Goal: Task Accomplishment & Management: Manage account settings

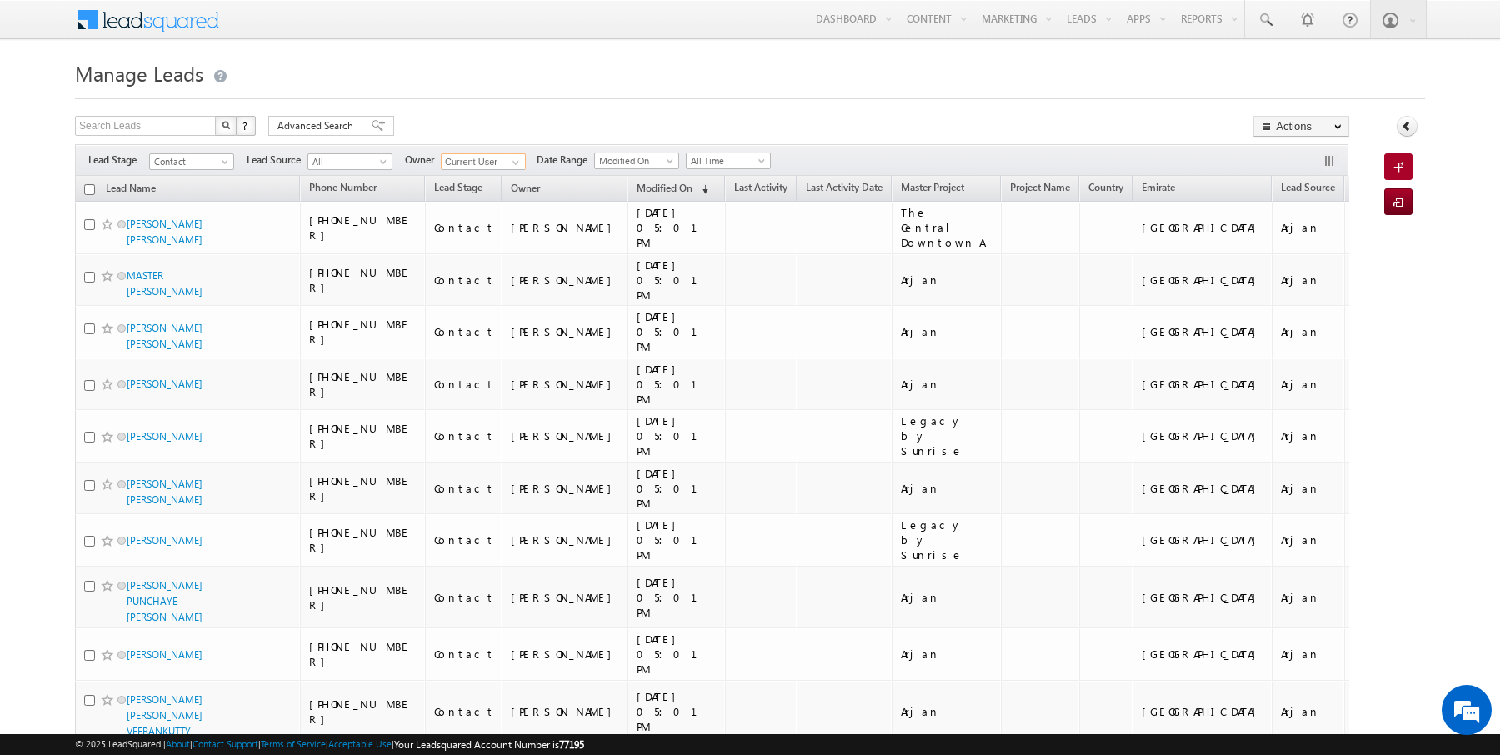
click at [456, 157] on input "Current User" at bounding box center [483, 161] width 85 height 17
click at [512, 157] on span at bounding box center [515, 162] width 13 height 13
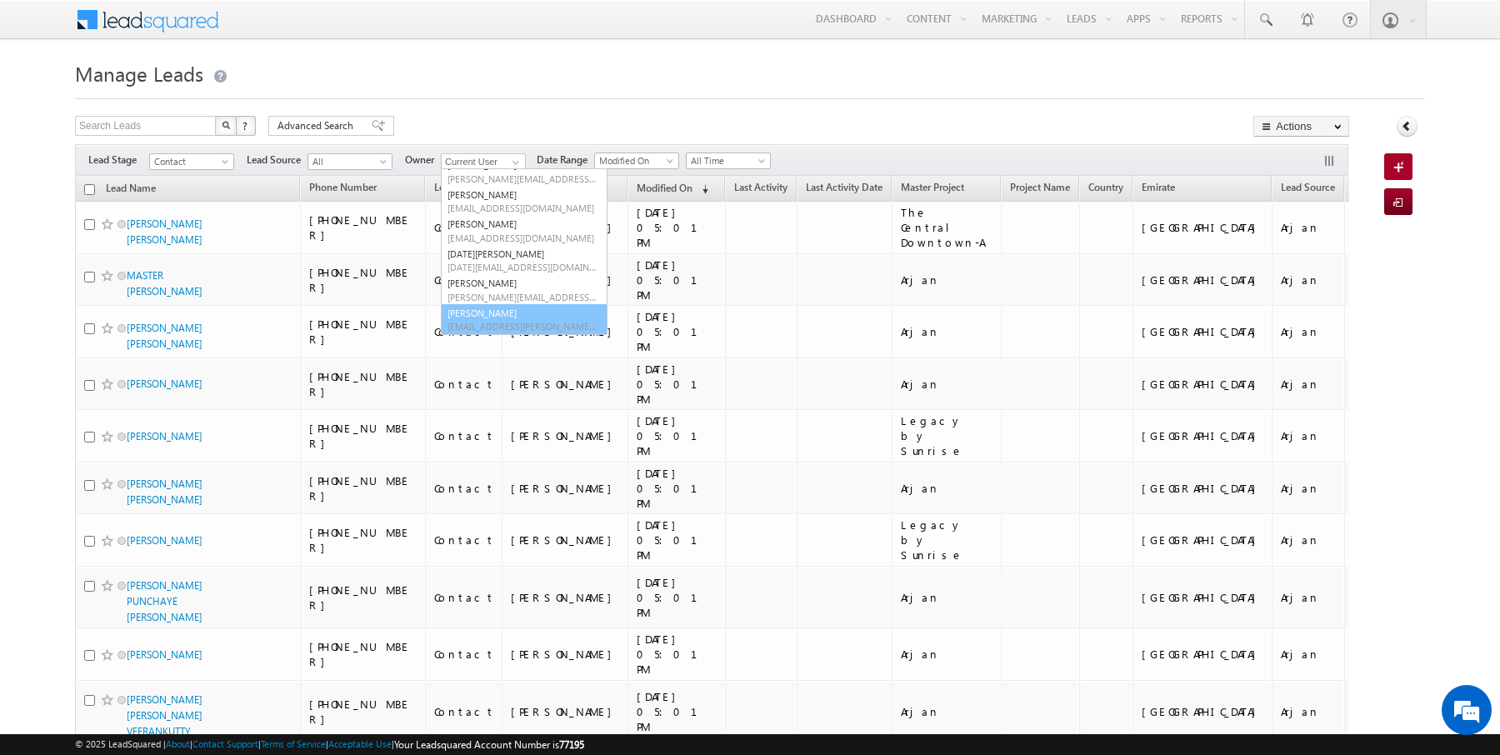
scroll to position [46, 0]
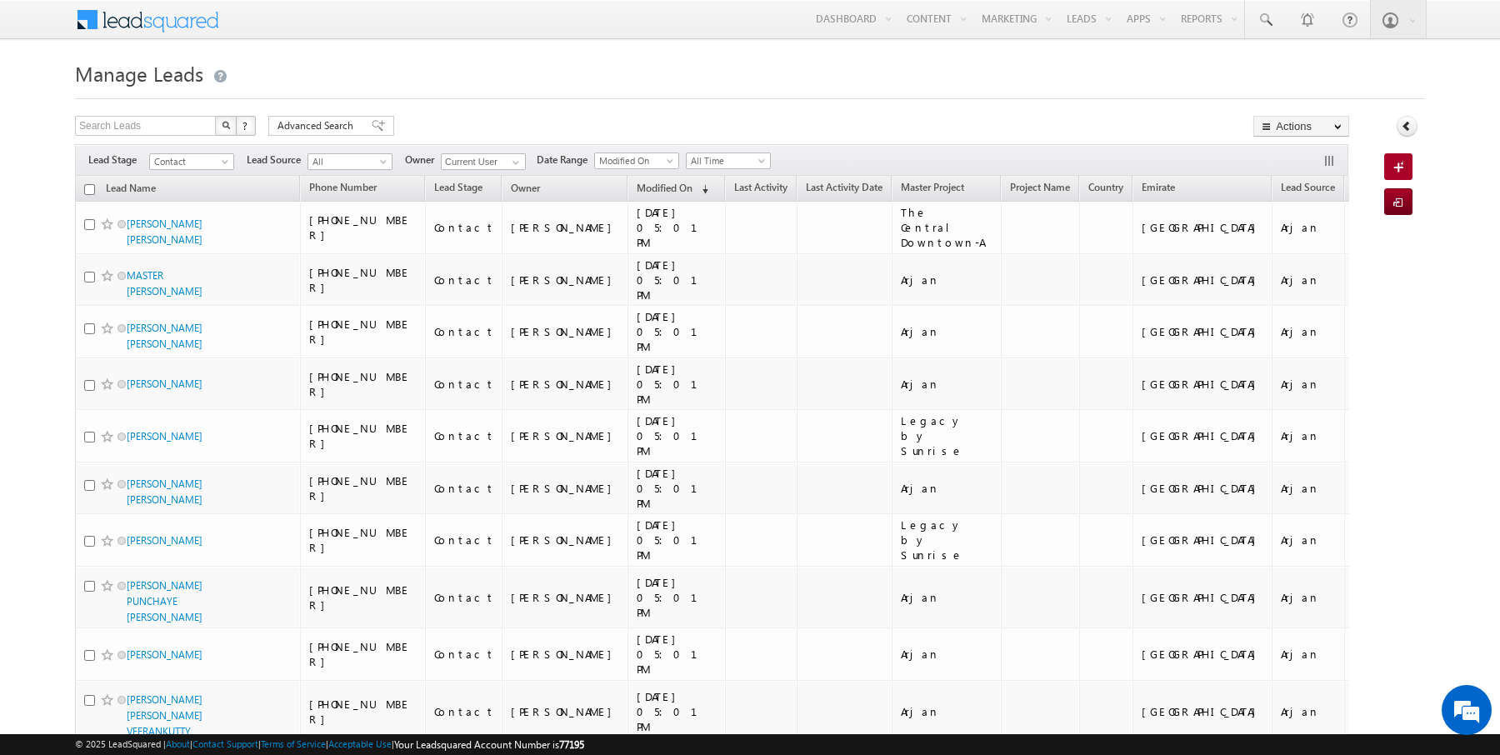
click at [90, 192] on input "checkbox" at bounding box center [89, 189] width 11 height 11
checkbox input "true"
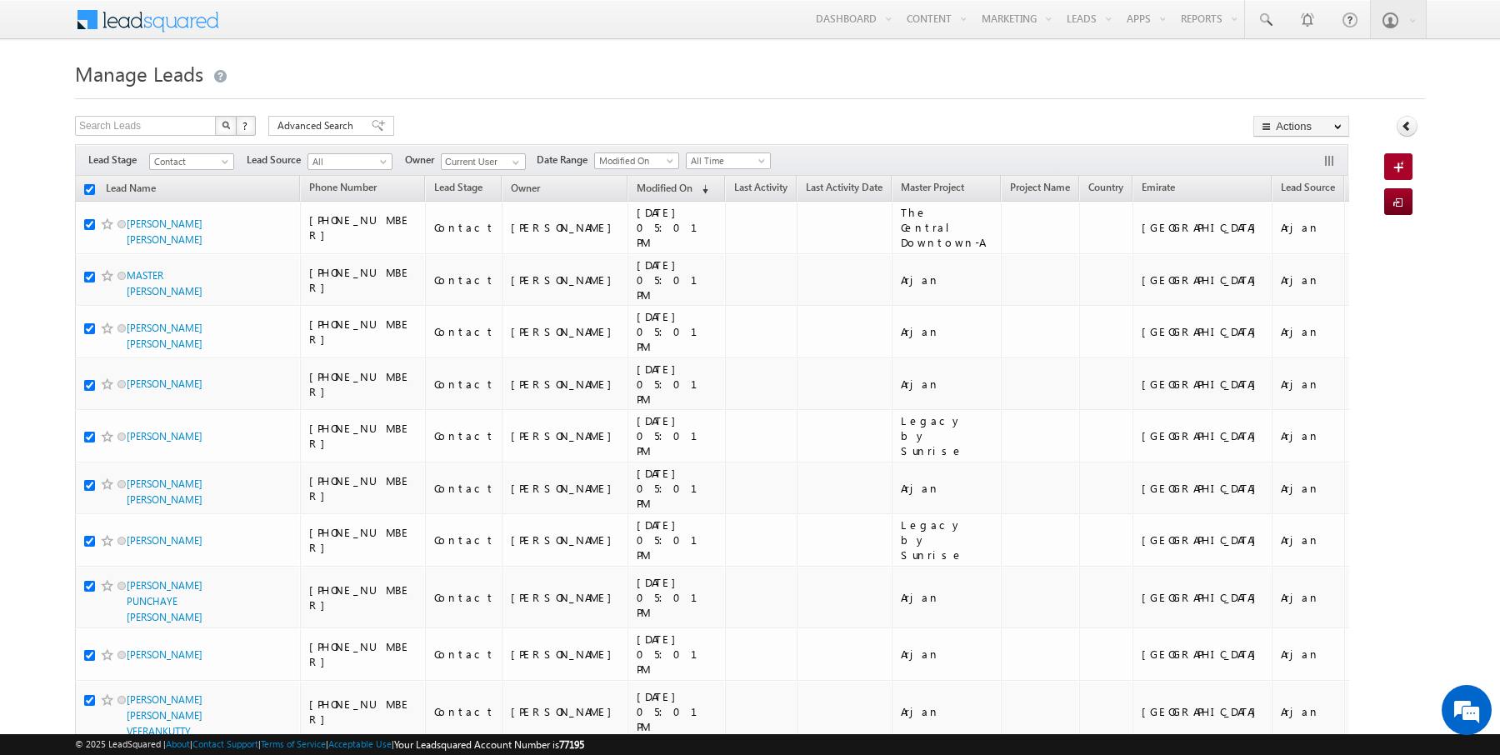
checkbox input "true"
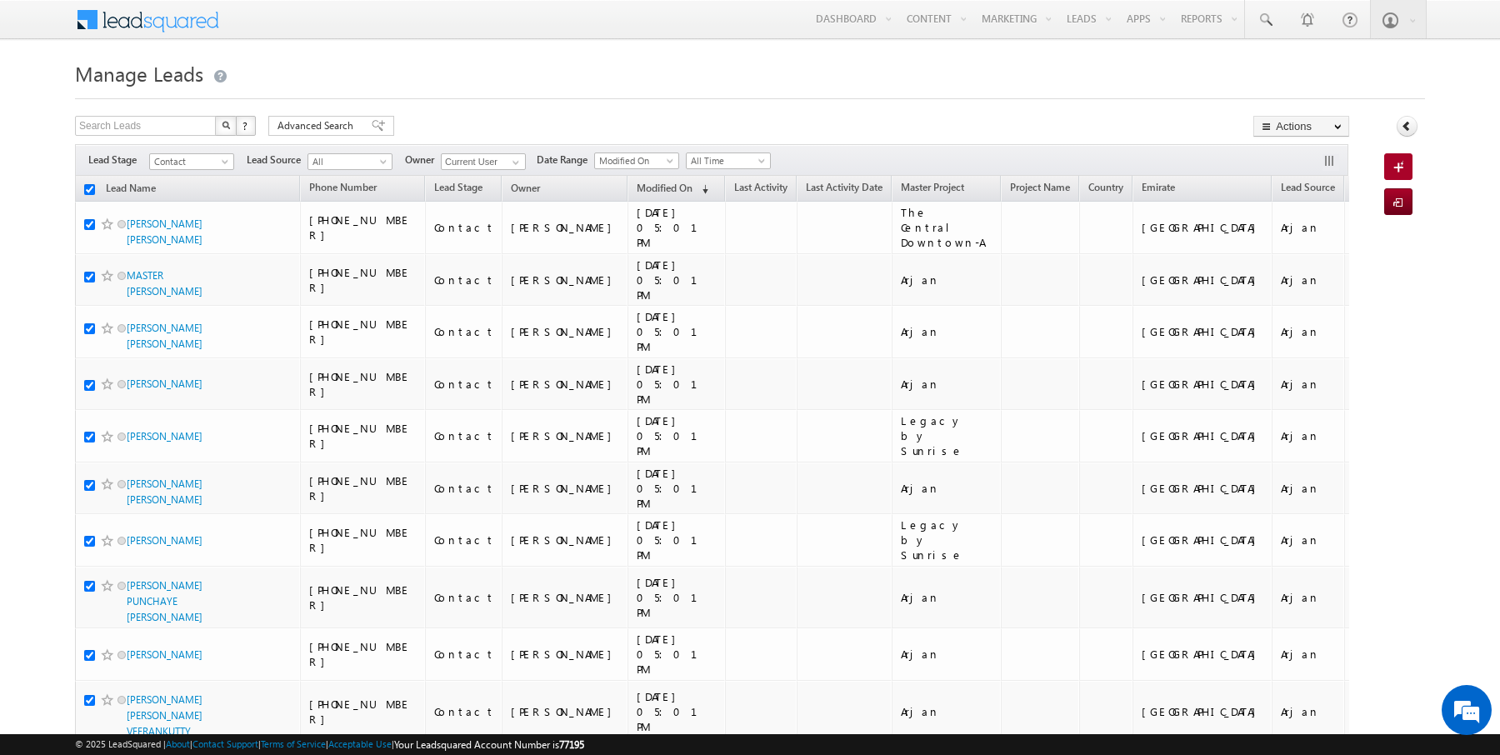
checkbox input "true"
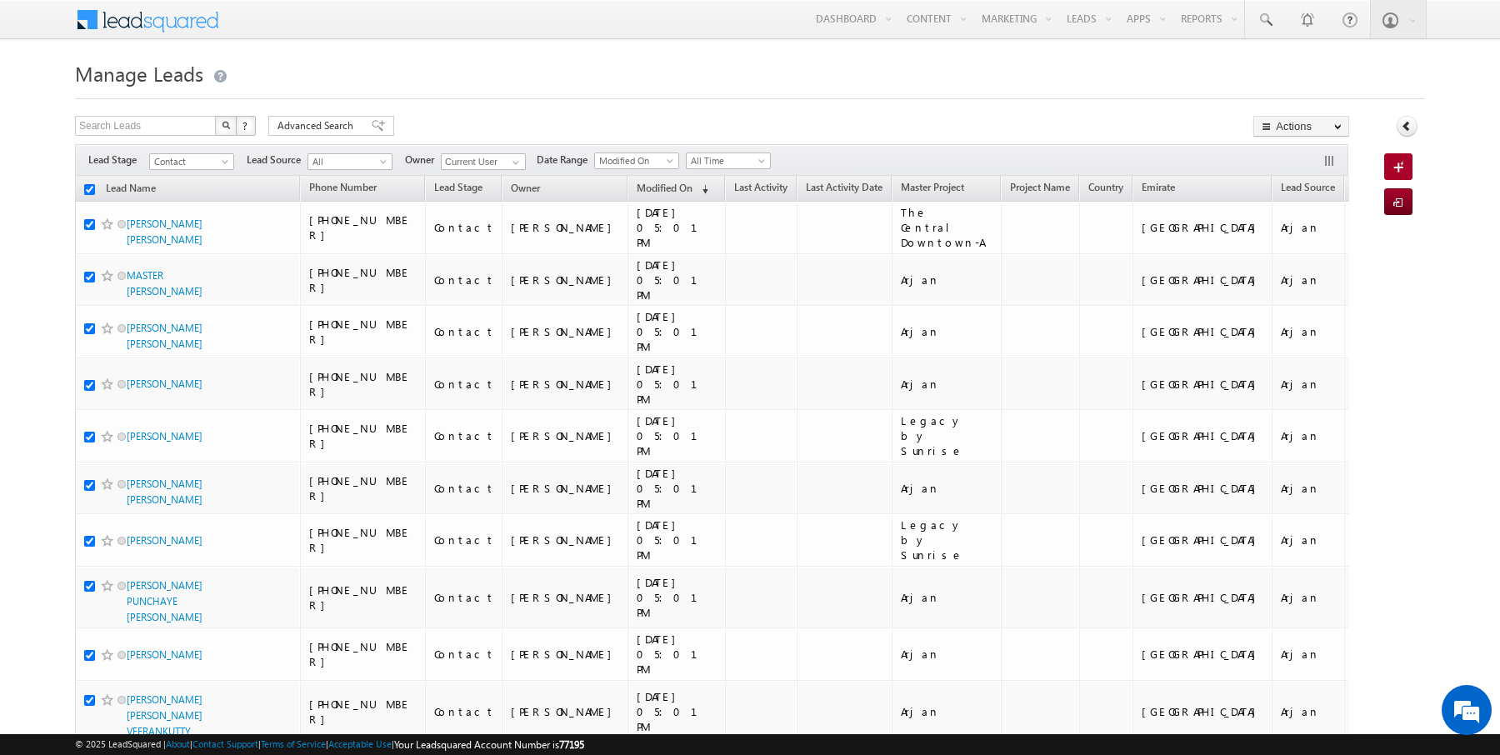
checkbox input "true"
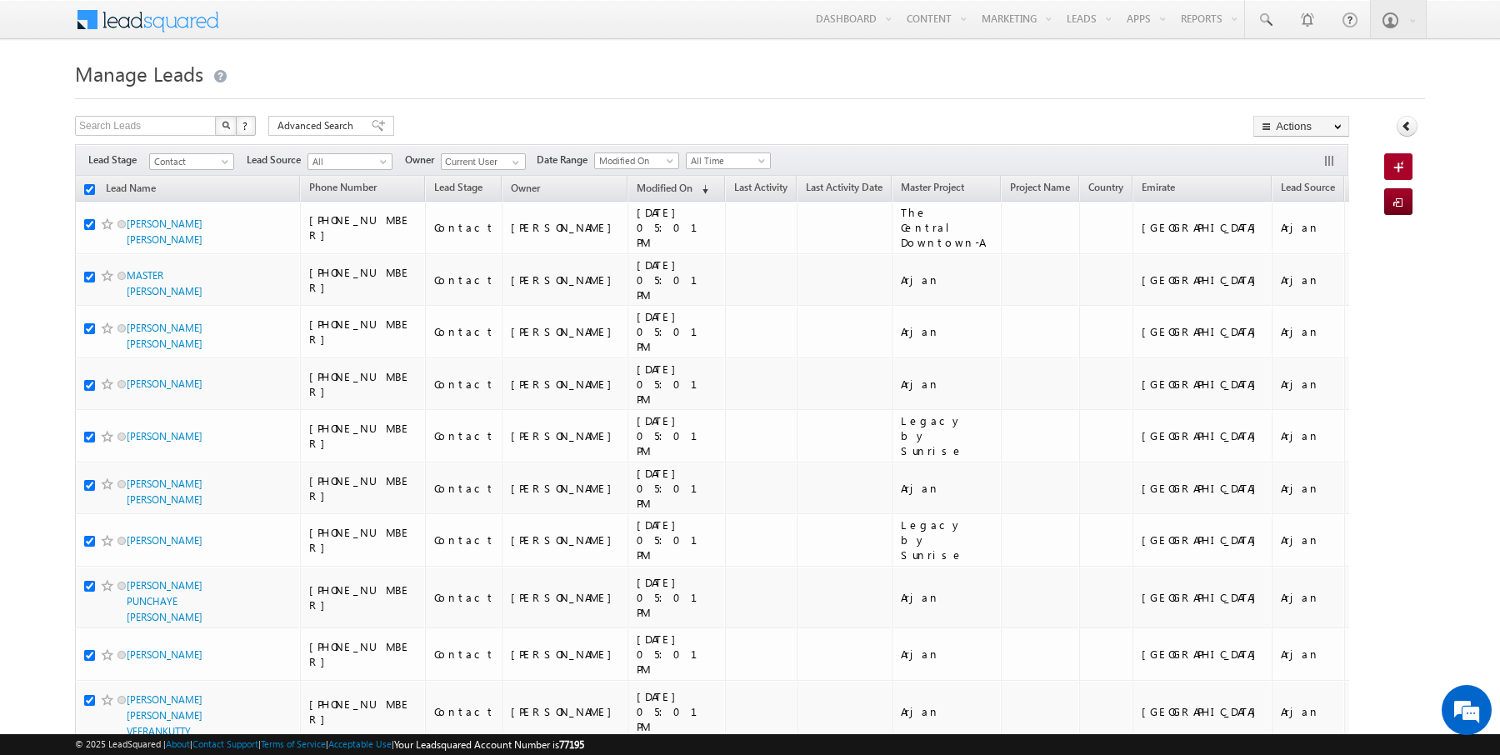
checkbox input "true"
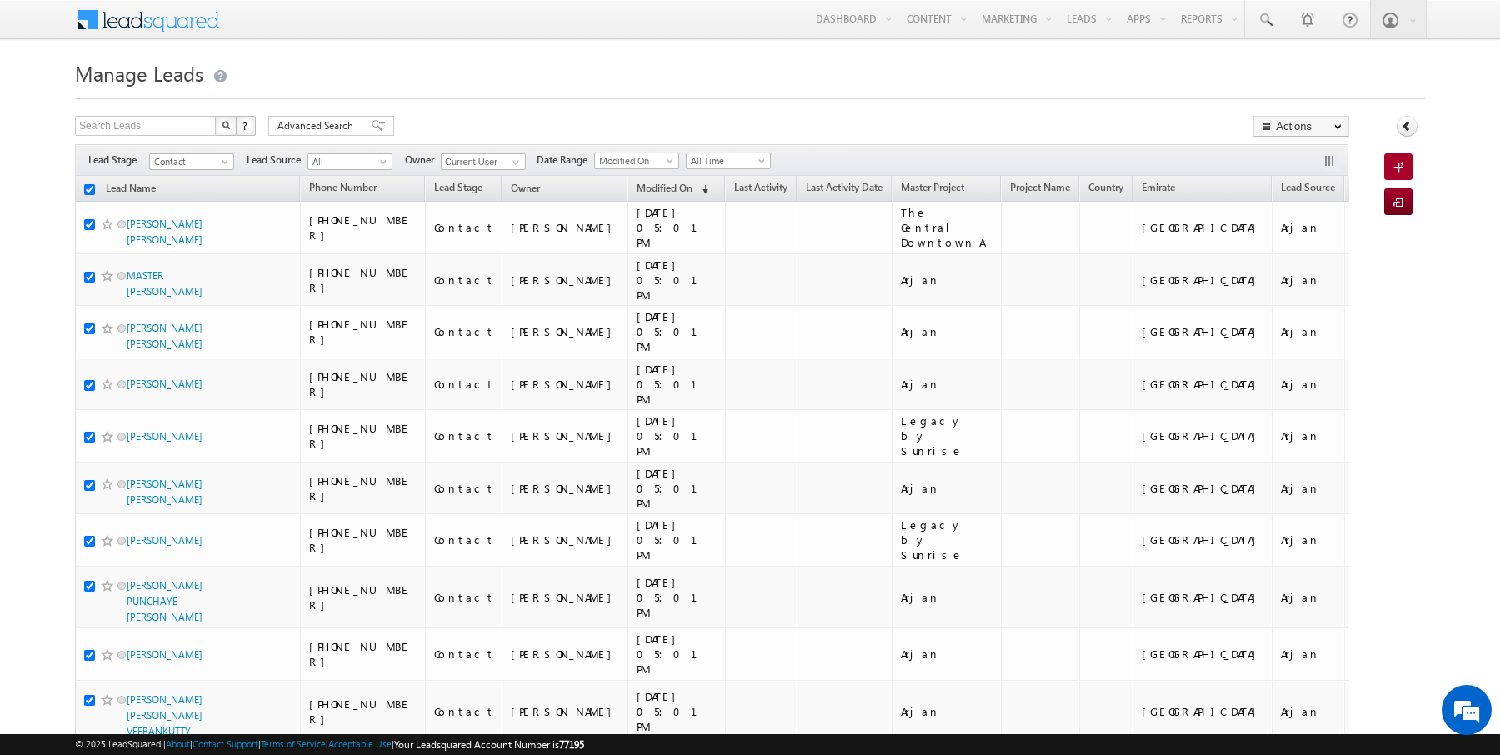
checkbox input "true"
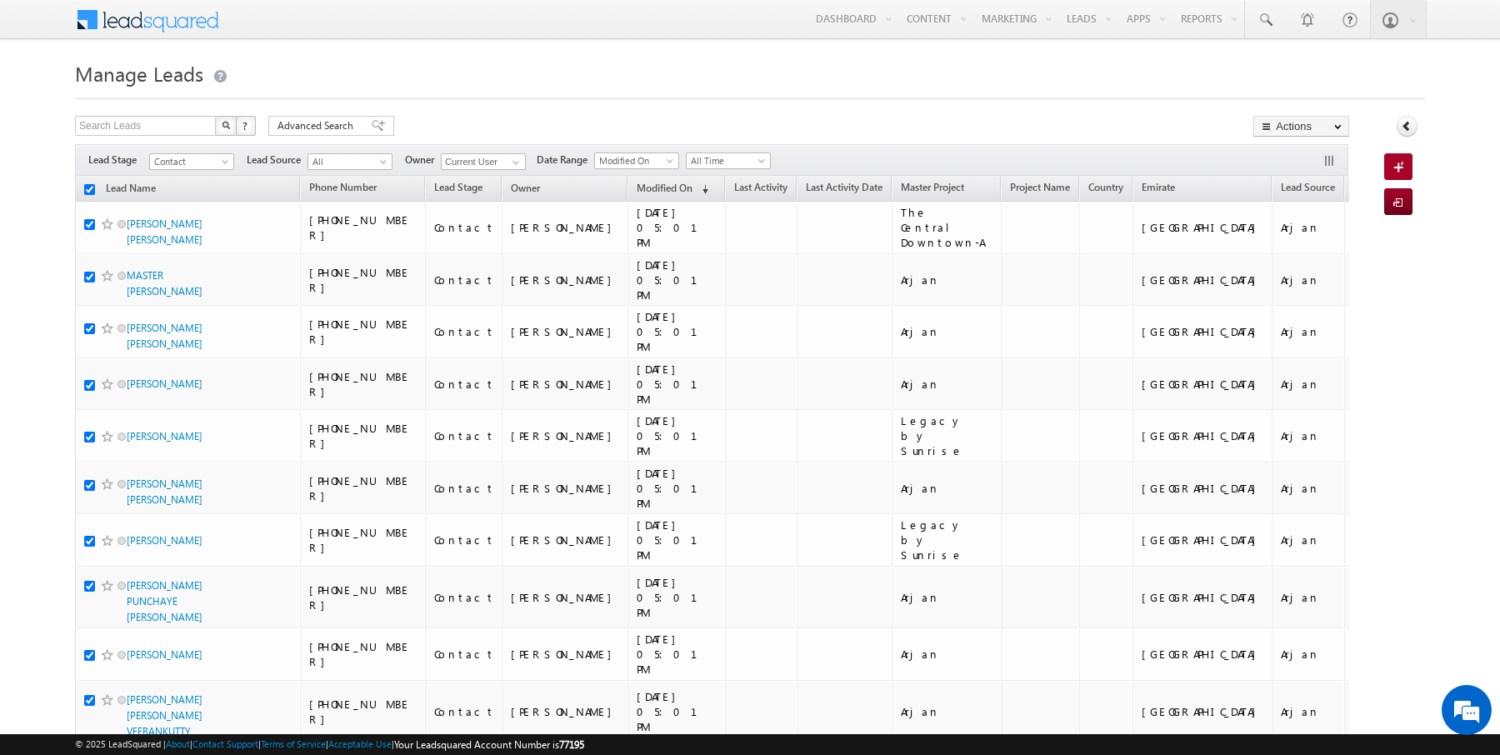
checkbox input "true"
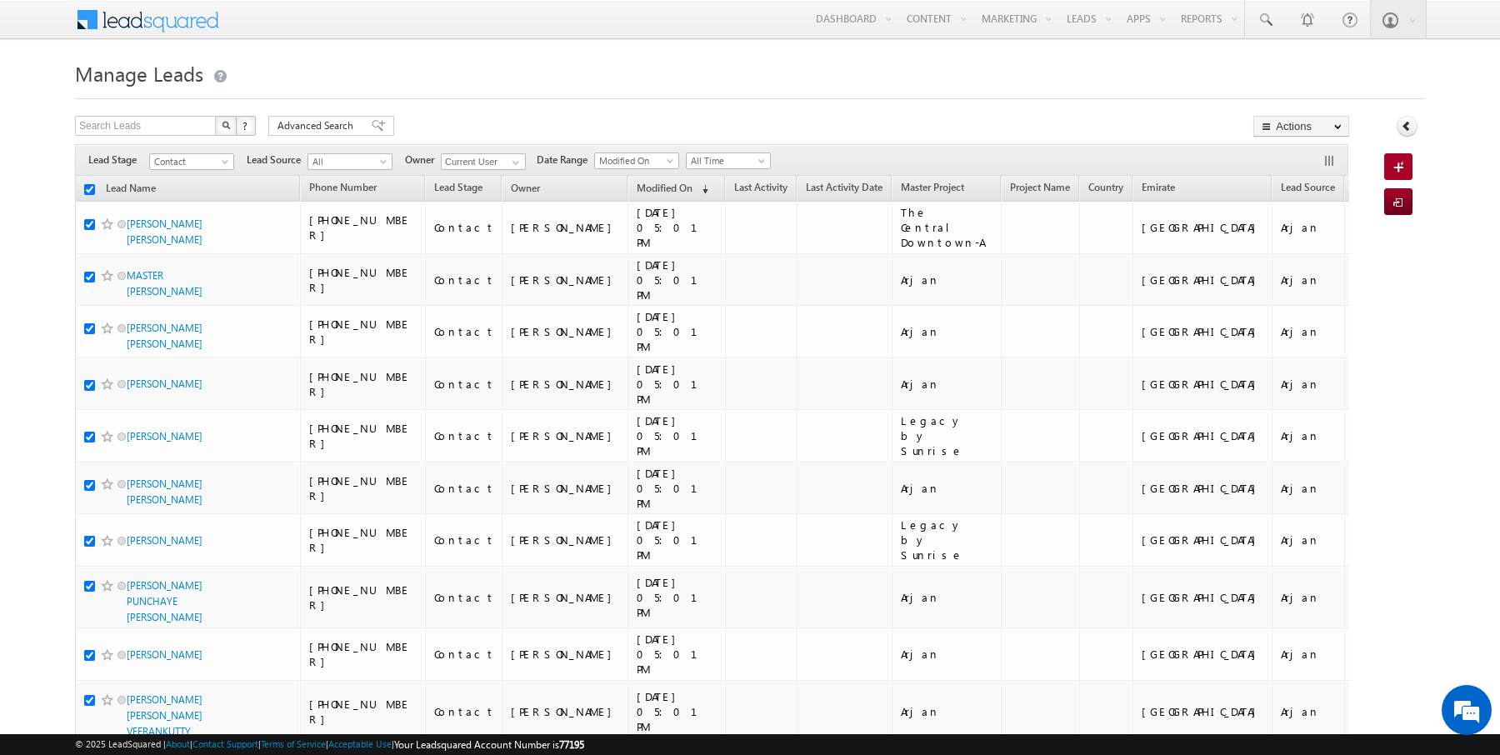
checkbox input "true"
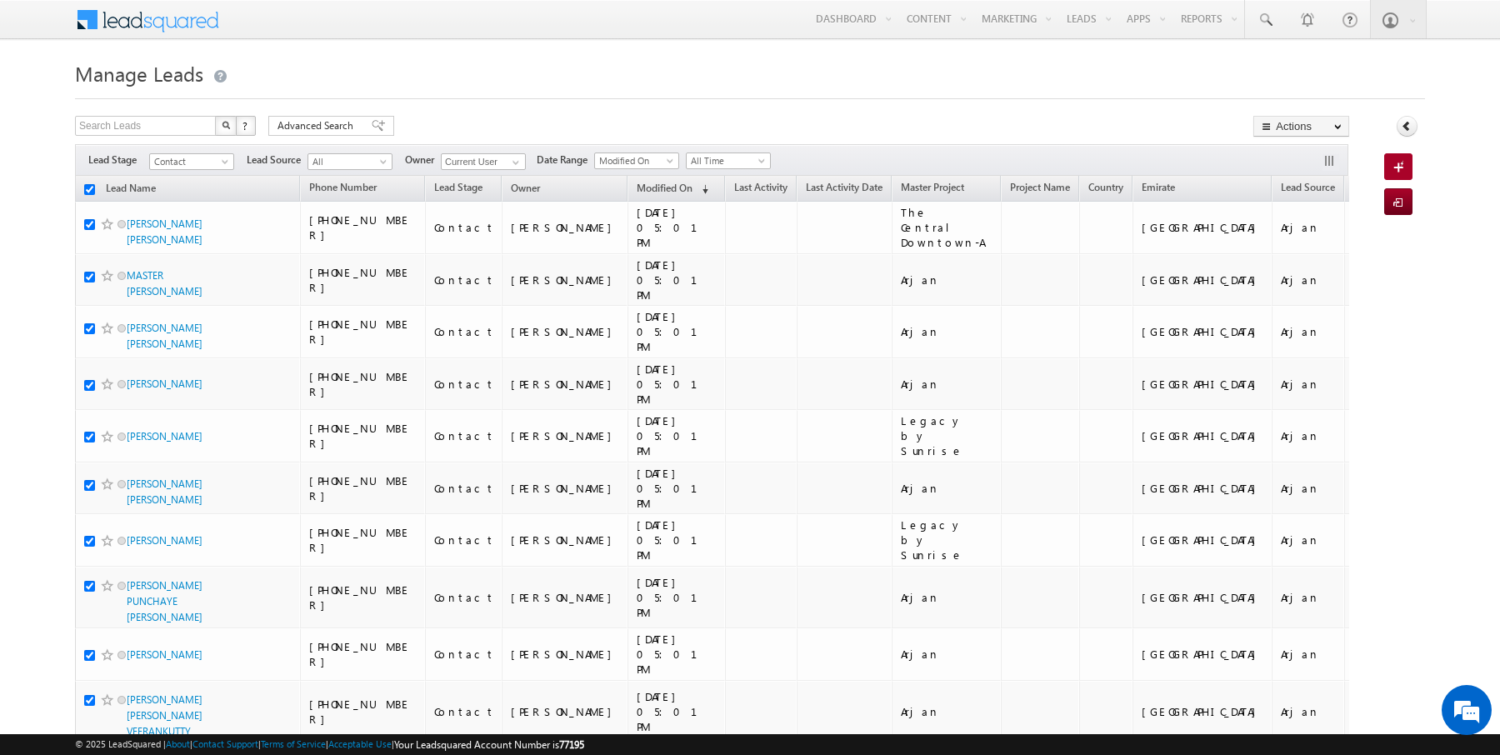
checkbox input "true"
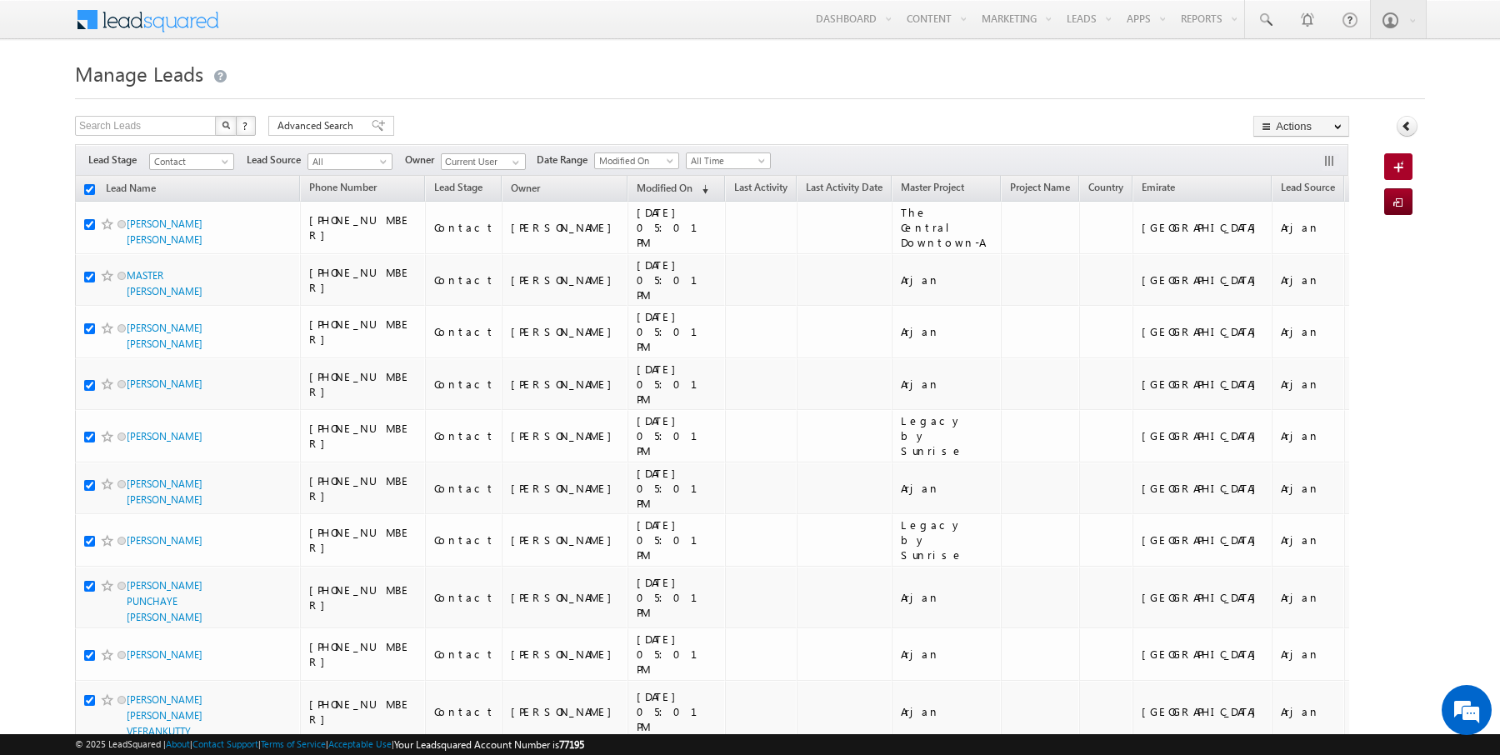
checkbox input "true"
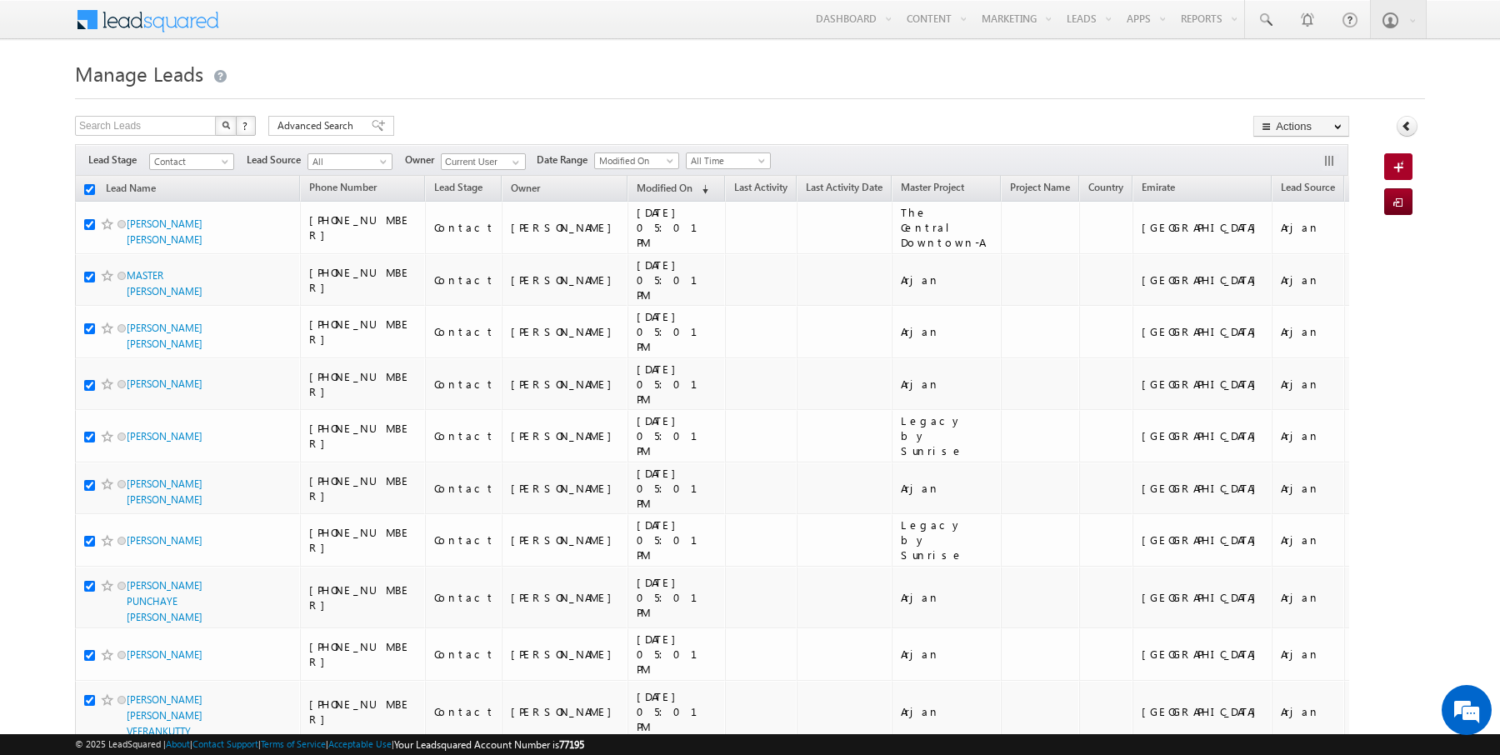
checkbox input "true"
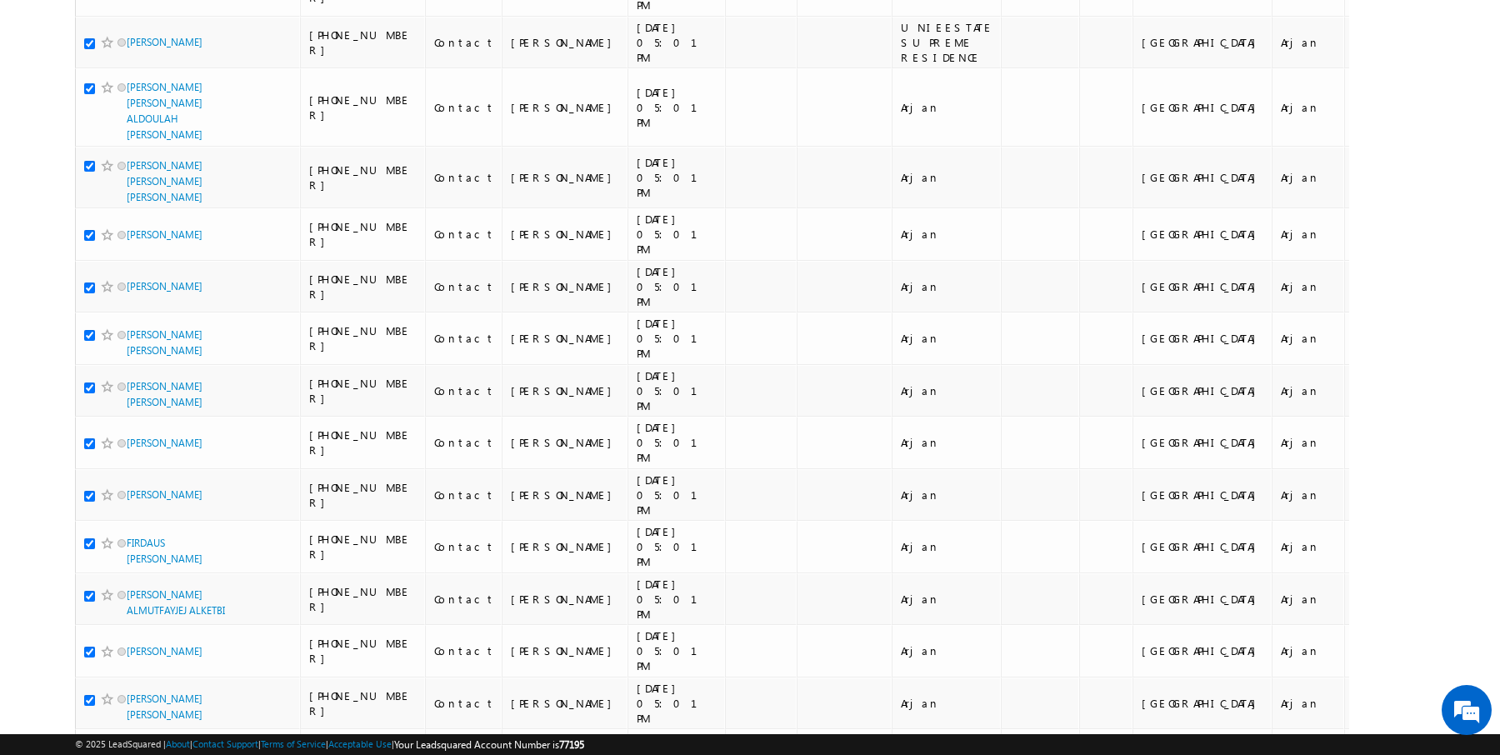
scroll to position [0, 0]
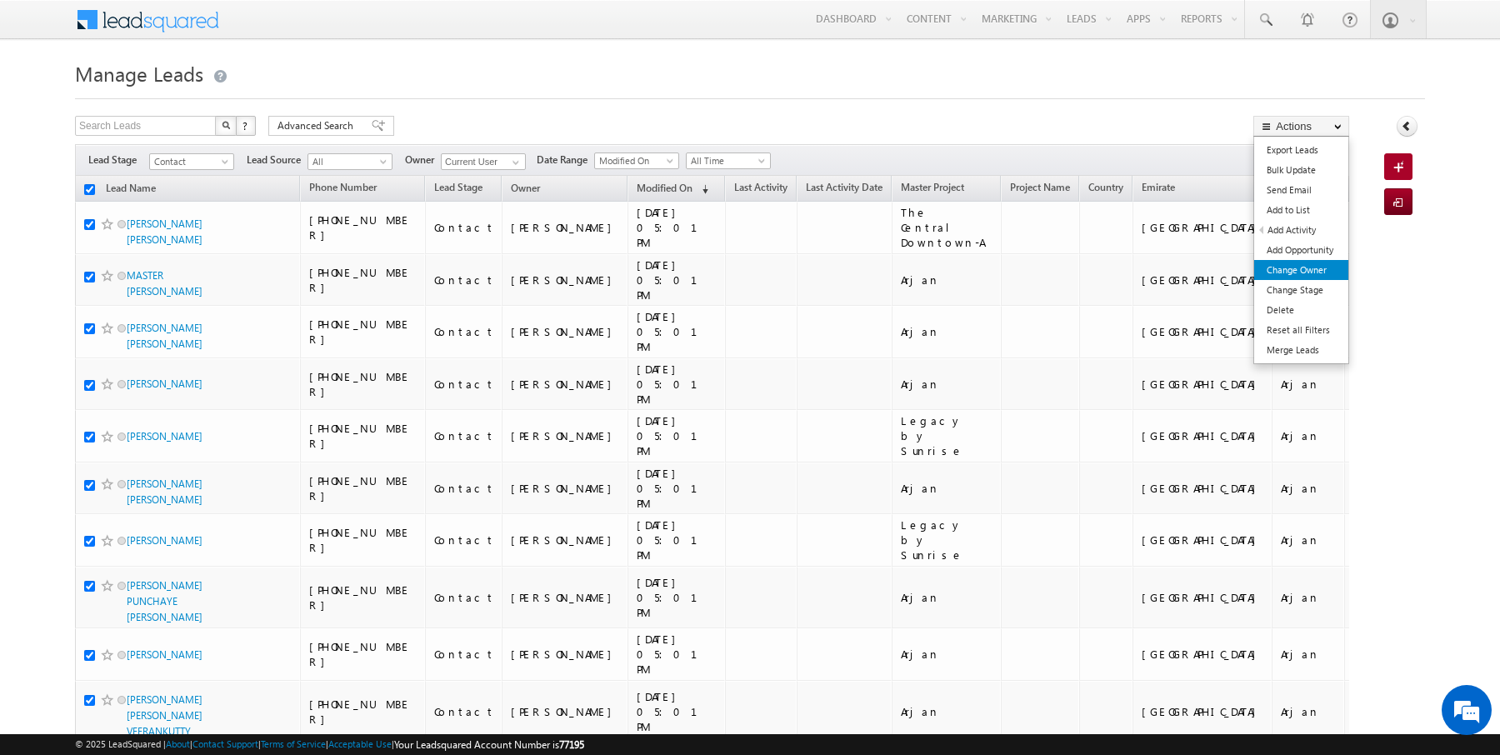
click at [1310, 269] on link "Change Owner" at bounding box center [1301, 270] width 94 height 20
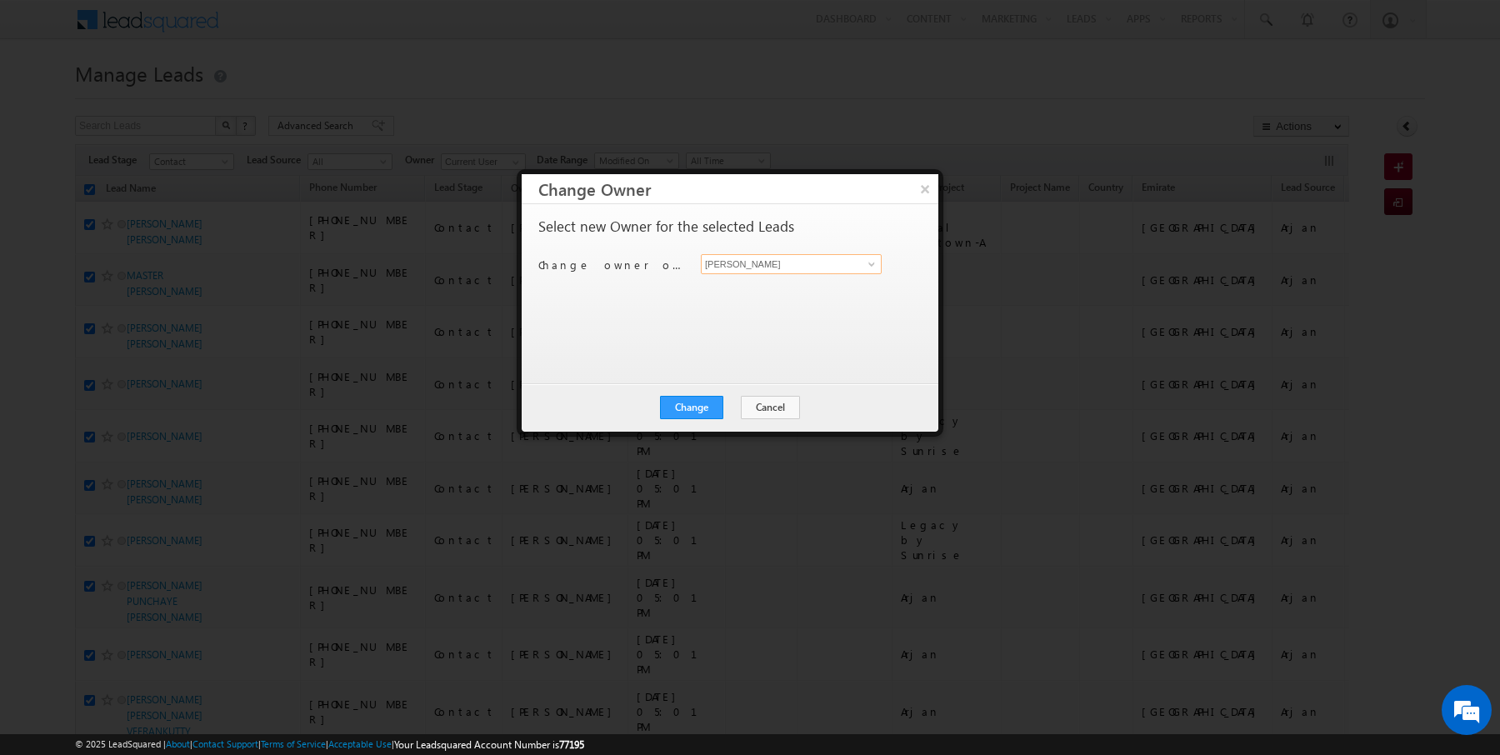
click at [735, 265] on input "[PERSON_NAME]" at bounding box center [791, 264] width 181 height 20
type input "Kartik Sharma"
click at [664, 417] on div "Change Cancel Close" at bounding box center [730, 407] width 417 height 48
click at [693, 412] on button "Change" at bounding box center [691, 407] width 63 height 23
click at [717, 404] on button "Close" at bounding box center [732, 407] width 53 height 23
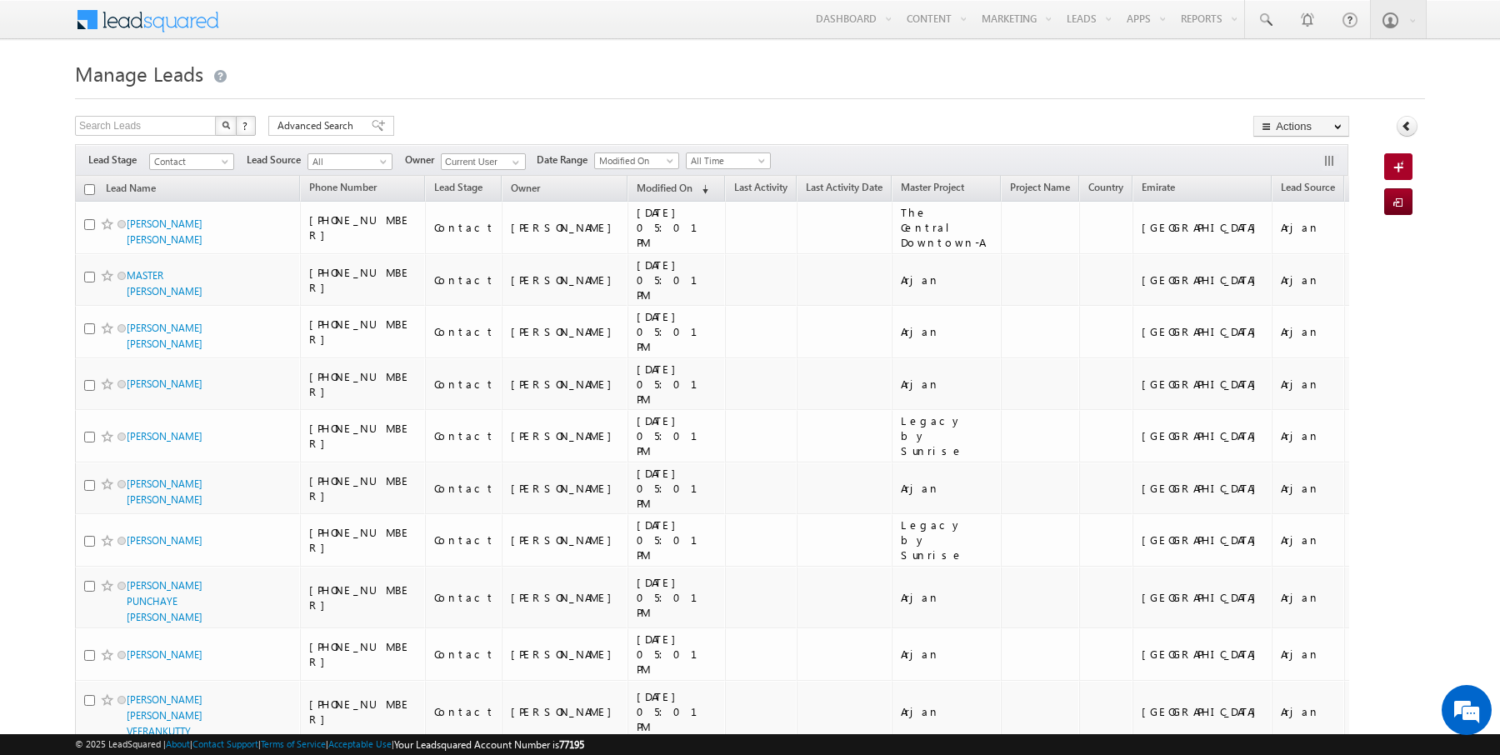
checkbox input "false"
click at [327, 128] on span "Advanced Search" at bounding box center [317, 125] width 81 height 15
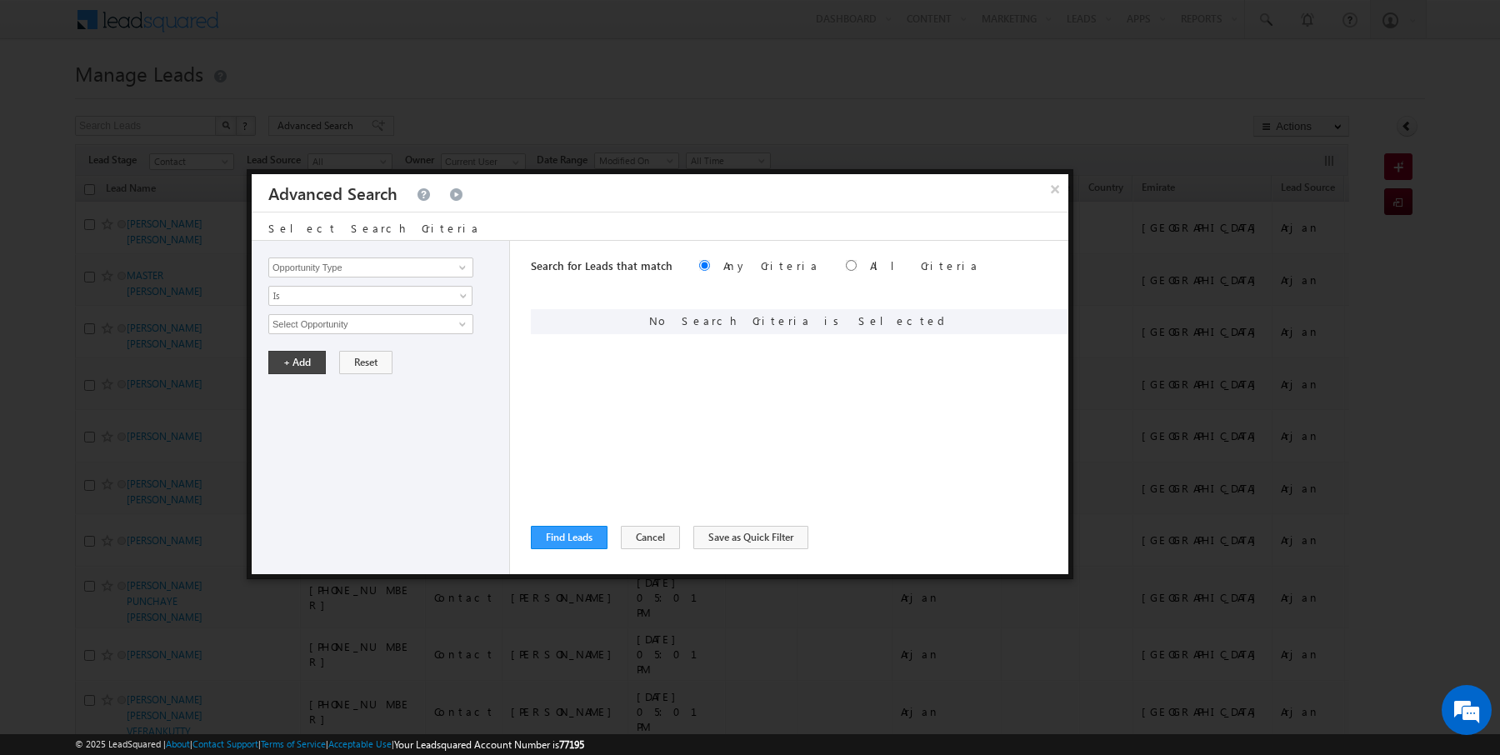
click at [382, 255] on div "Opportunity Type Lead Activity Task Sales Group Prospect Id Address 1 Address 2…" at bounding box center [381, 407] width 258 height 333
click at [382, 262] on input "Opportunity Type" at bounding box center [370, 267] width 205 height 20
type input "Lead Activity"
click at [362, 292] on span "Is" at bounding box center [359, 295] width 181 height 15
click at [345, 322] on li "Is Not" at bounding box center [370, 330] width 203 height 17
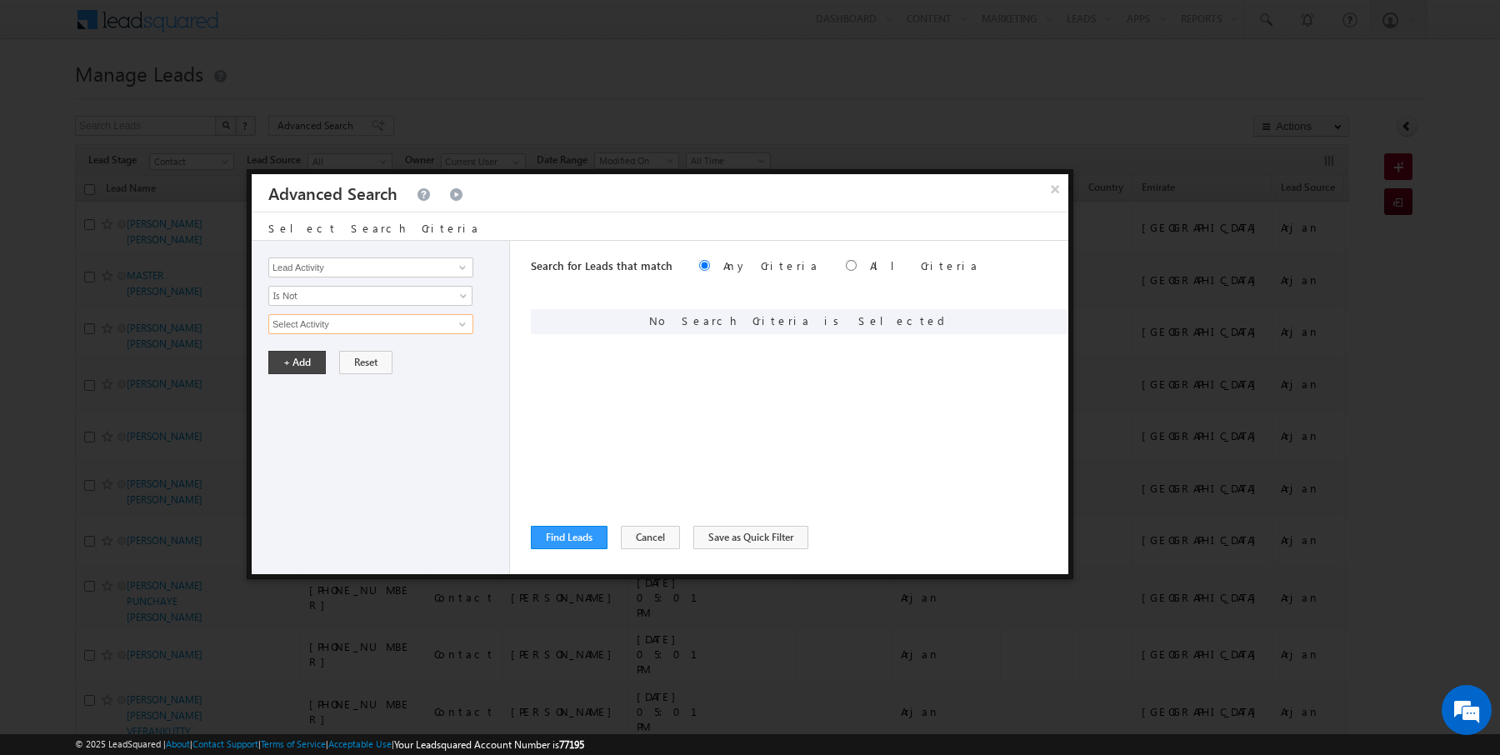
click at [346, 326] on input "Select Activity" at bounding box center [370, 324] width 205 height 20
type input "Outbound Phone Call Activity"
click at [292, 382] on button "+ Add" at bounding box center [296, 390] width 57 height 23
click at [389, 264] on input "Opportunity Type" at bounding box center [370, 267] width 205 height 20
type input "Modified On"
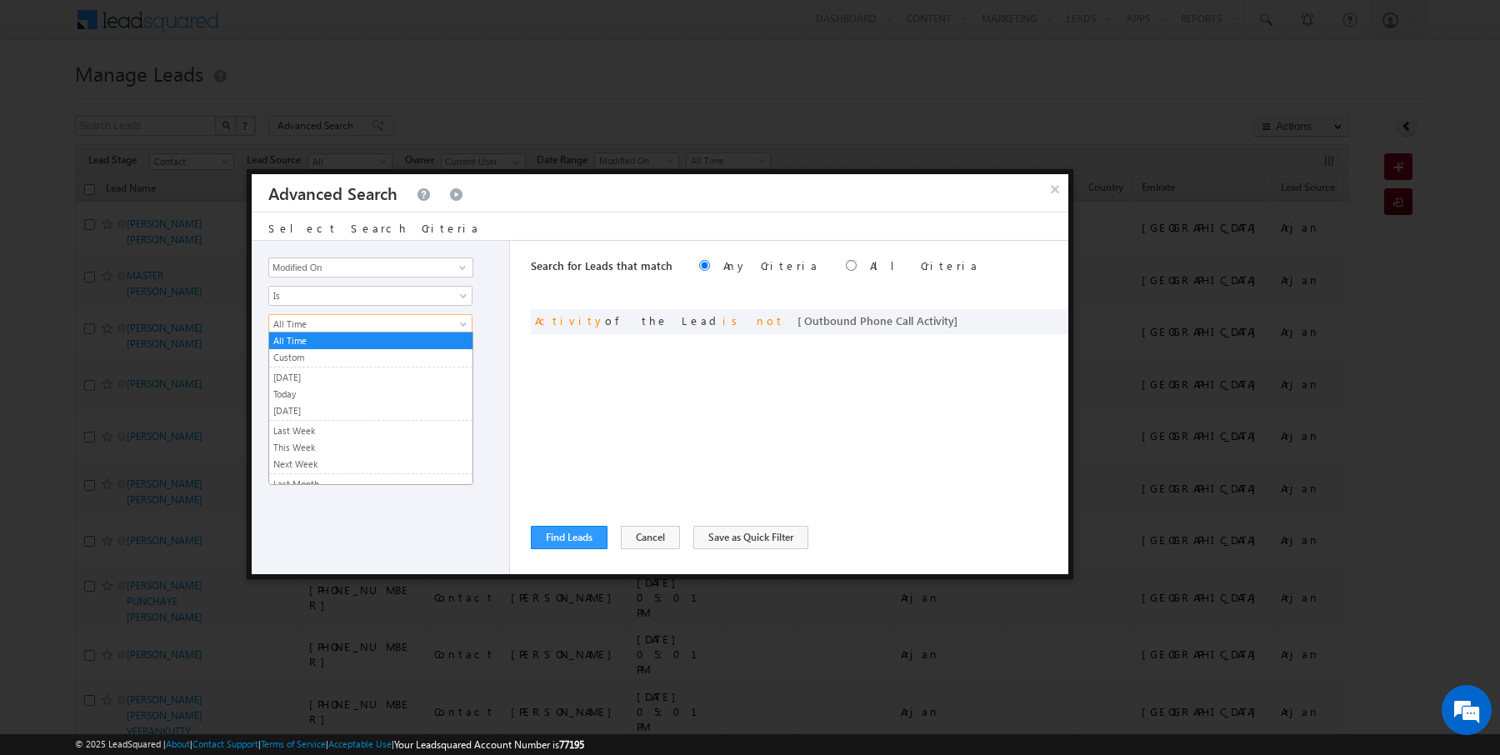
click at [344, 318] on span "All Time" at bounding box center [359, 324] width 181 height 15
click at [329, 302] on link "Is" at bounding box center [370, 296] width 204 height 20
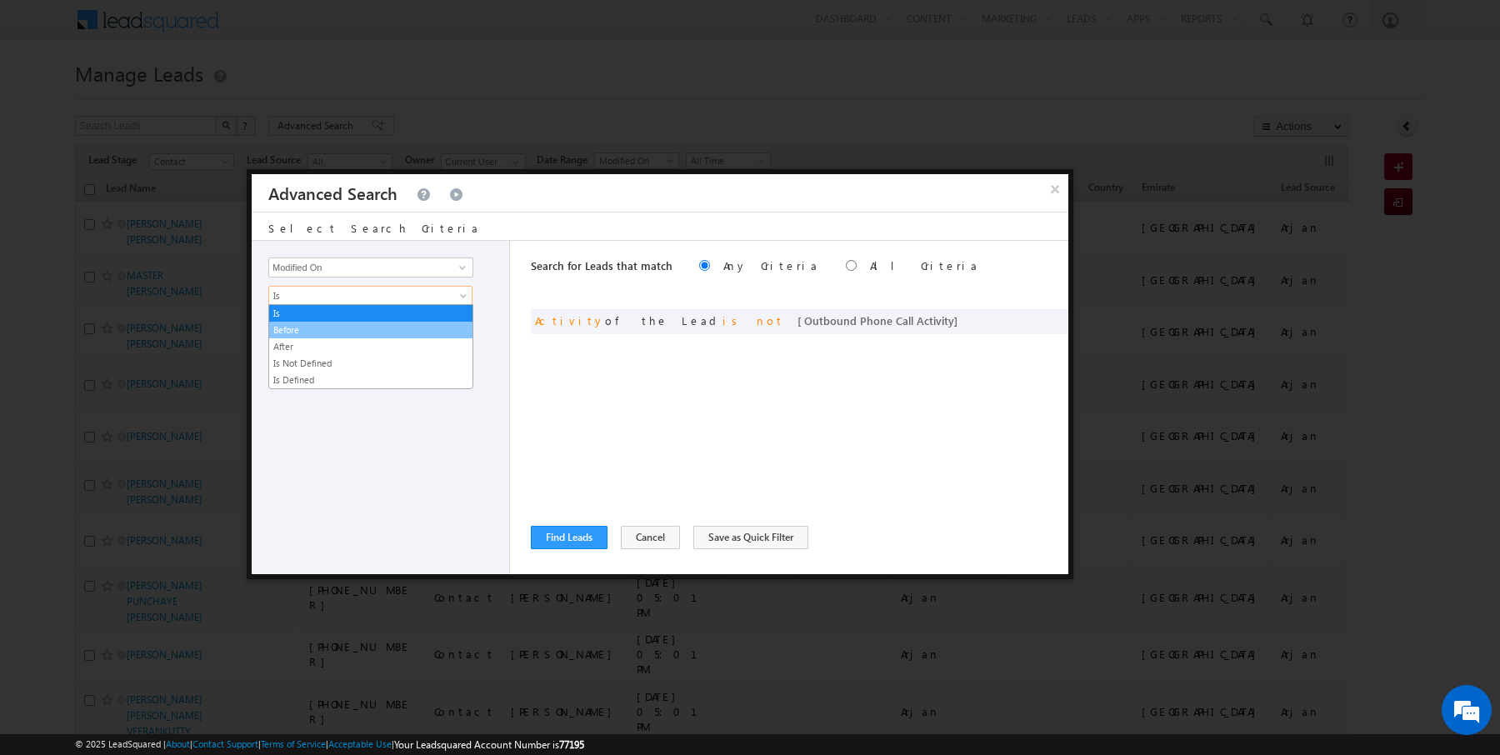
click at [320, 326] on link "Before" at bounding box center [370, 329] width 203 height 15
click at [320, 292] on span "Before" at bounding box center [359, 295] width 181 height 15
click at [316, 313] on link "Is" at bounding box center [370, 313] width 203 height 15
click at [316, 329] on link "All Time" at bounding box center [370, 324] width 204 height 20
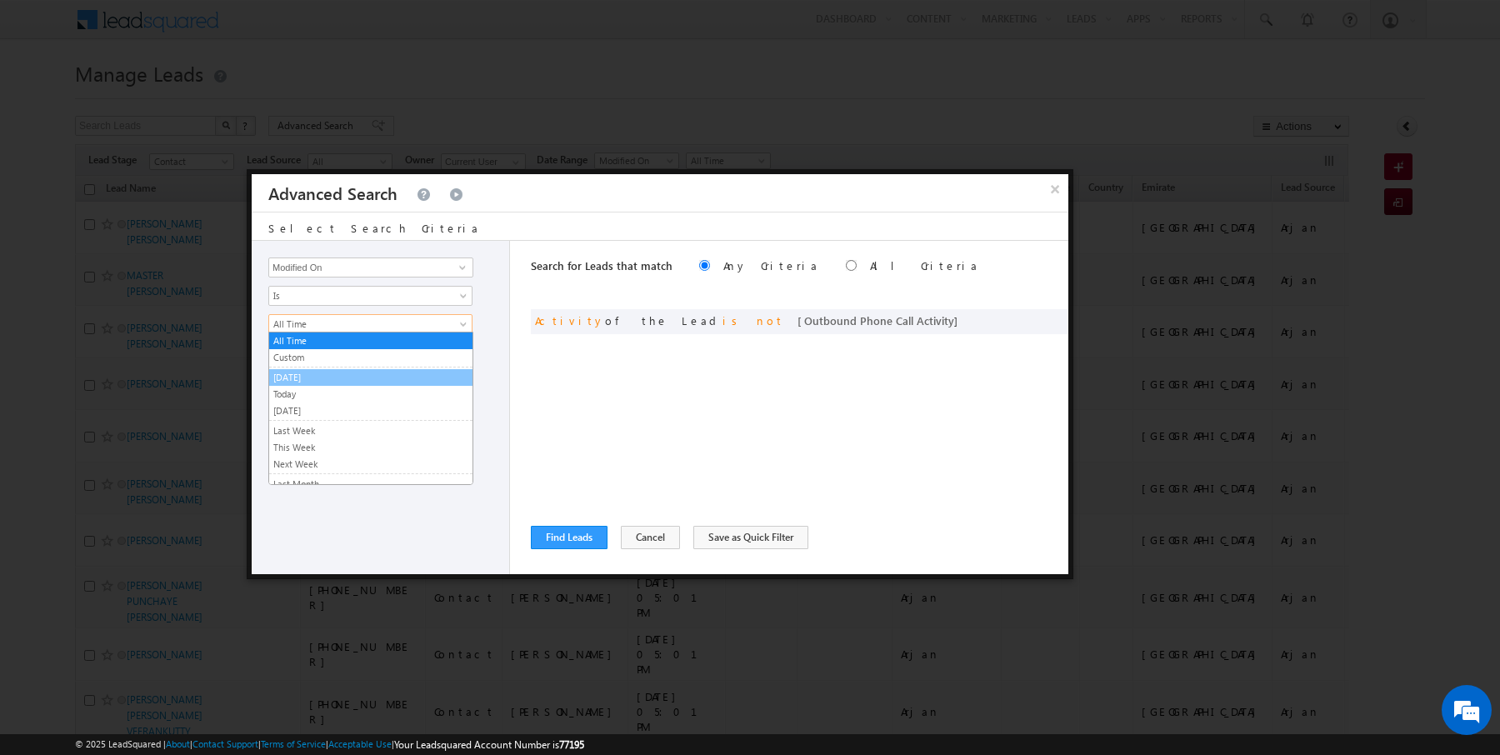
click at [299, 375] on link "[DATE]" at bounding box center [370, 377] width 203 height 15
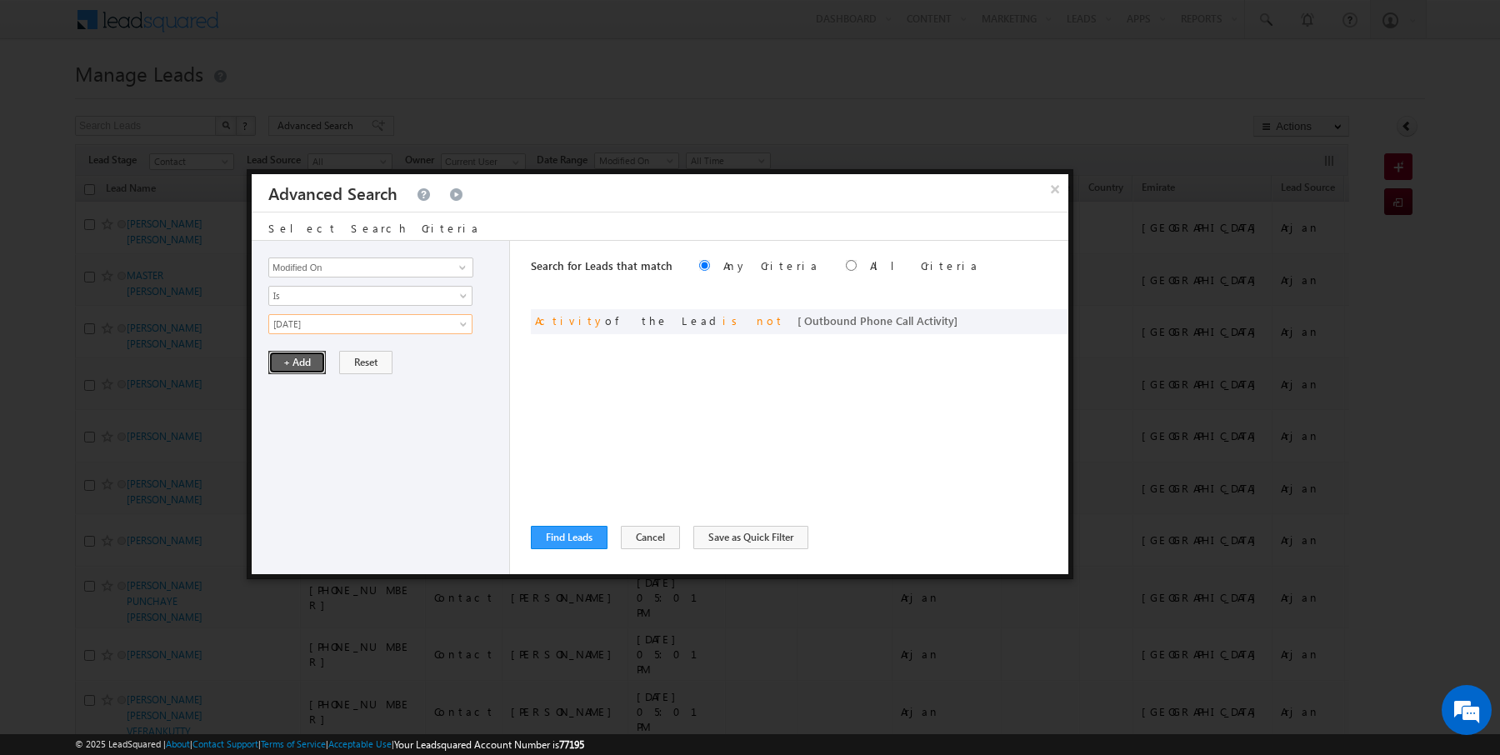
click at [297, 361] on button "+ Add" at bounding box center [296, 362] width 57 height 23
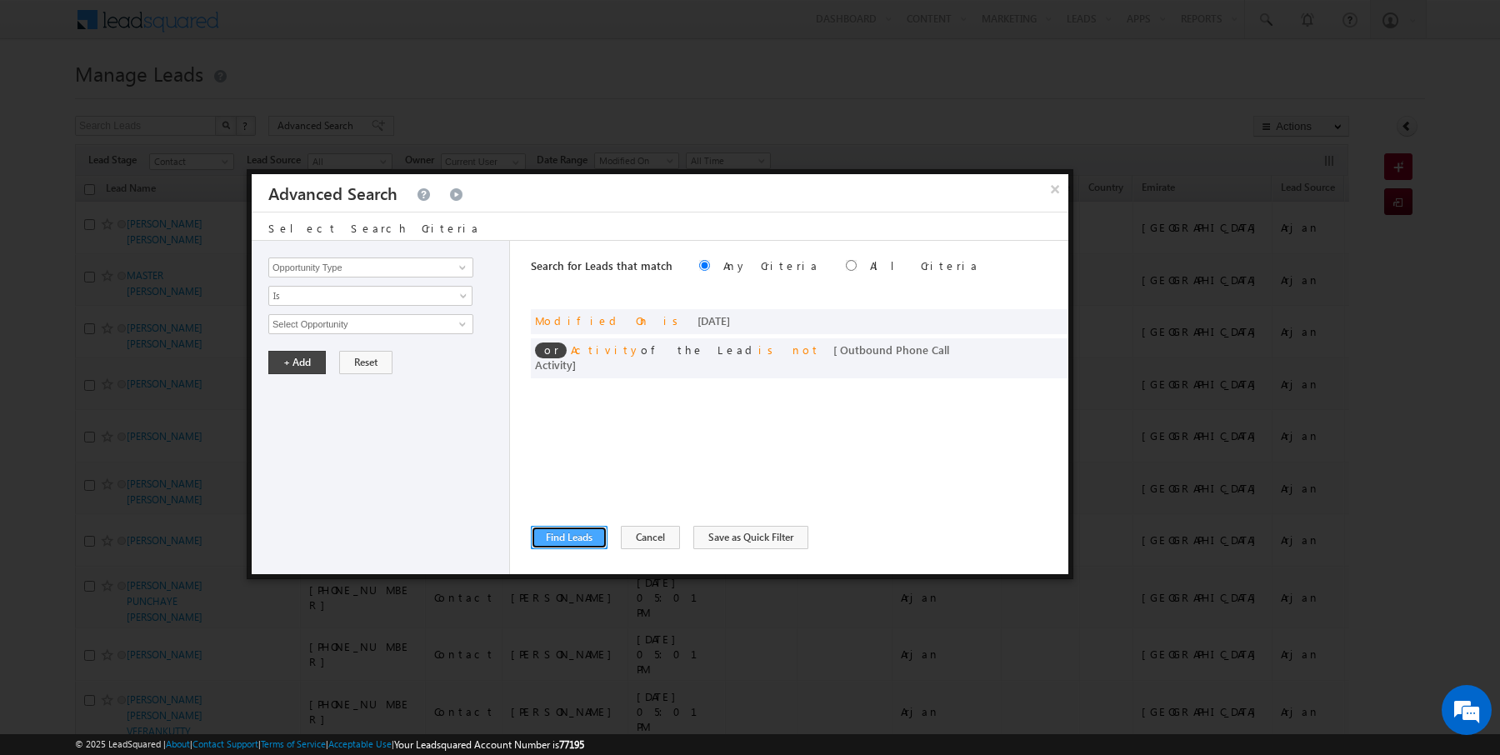
click at [568, 527] on button "Find Leads" at bounding box center [569, 537] width 77 height 23
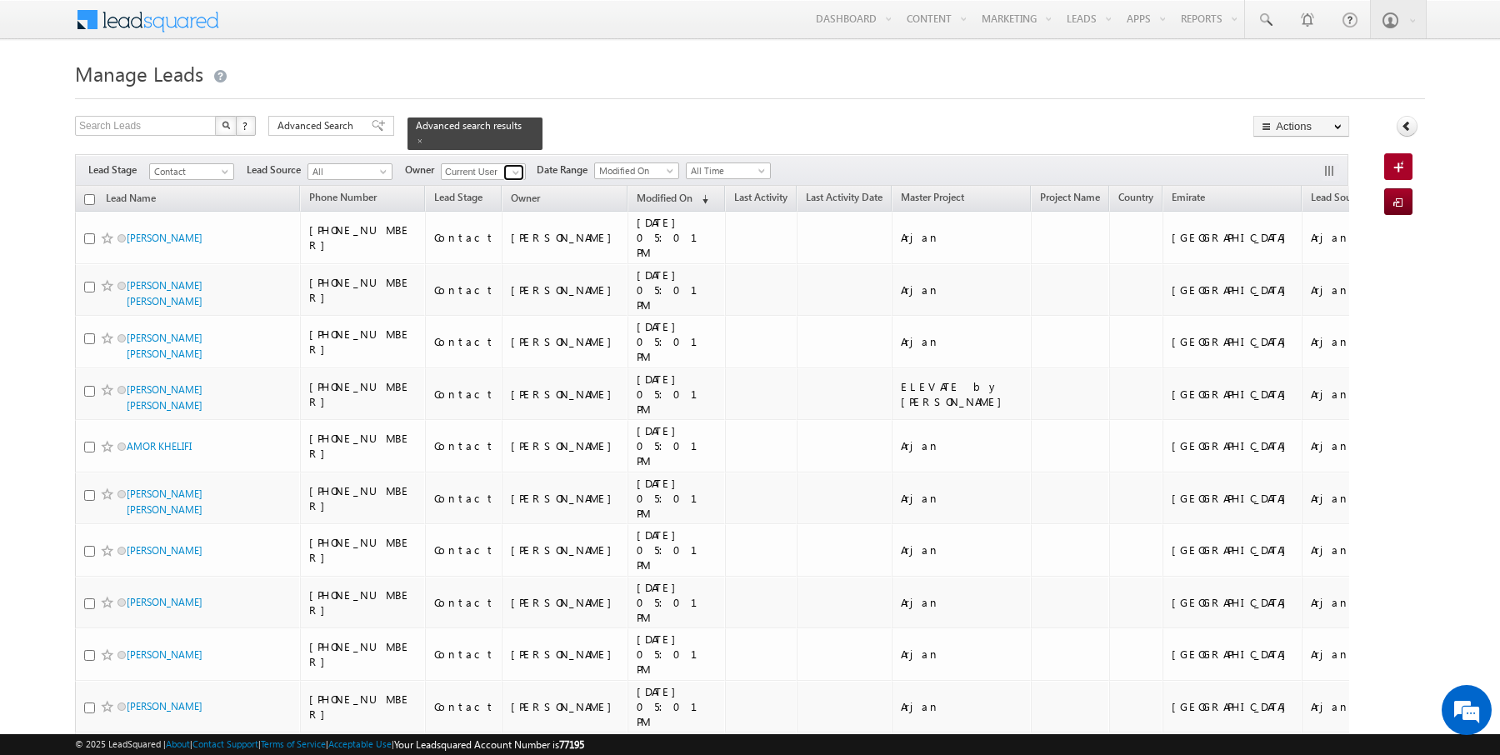
click at [510, 164] on link at bounding box center [513, 172] width 21 height 17
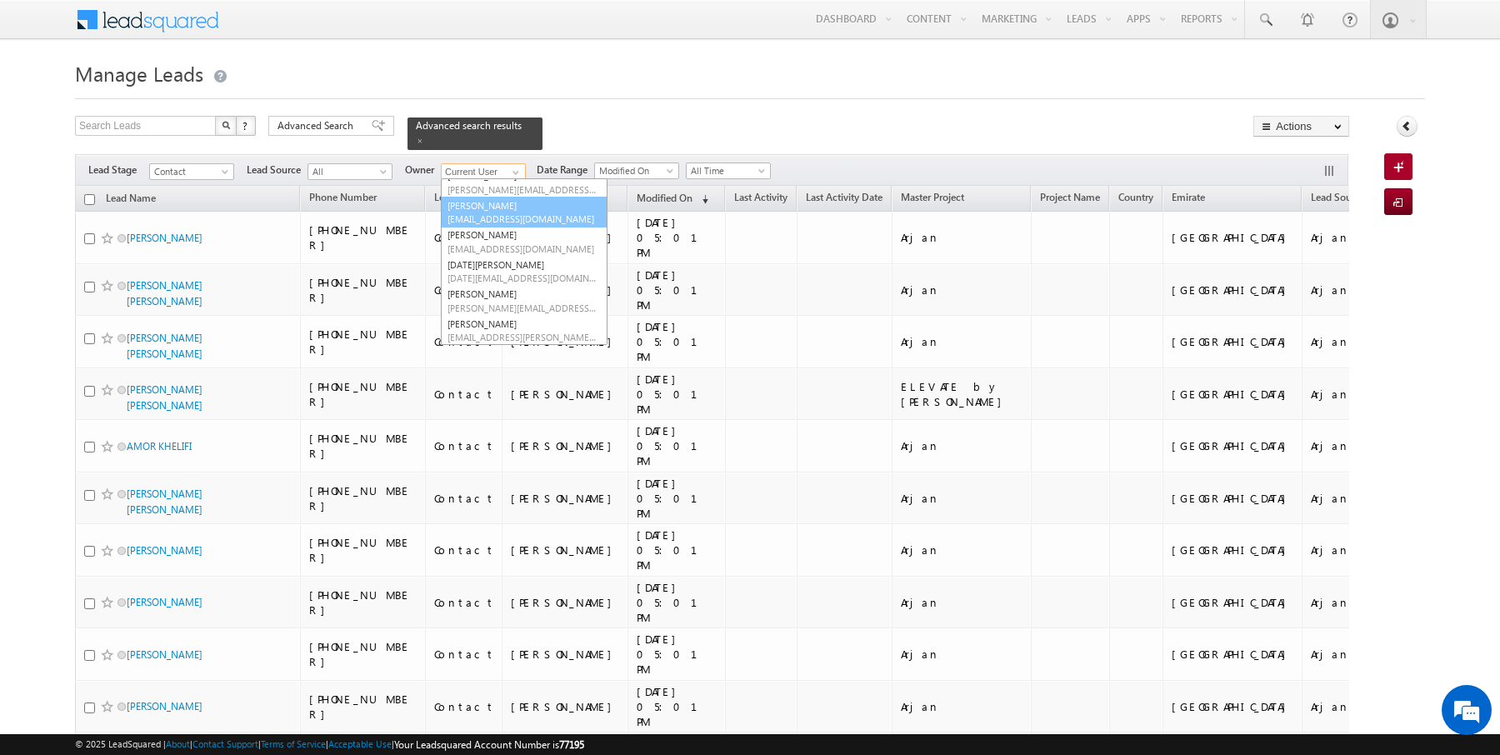
click at [490, 217] on span "anuj.upadhyay@indglobal.ae" at bounding box center [522, 218] width 150 height 12
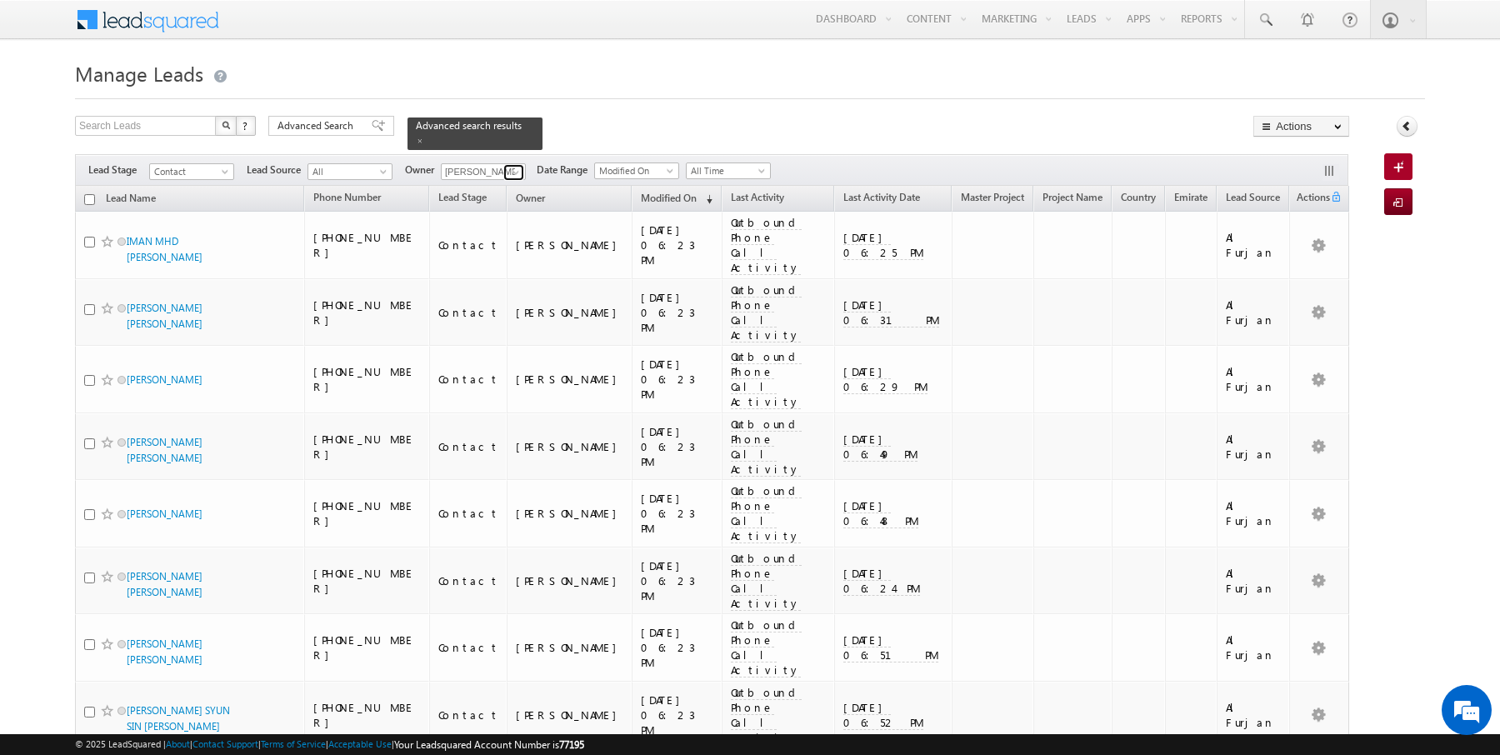
click at [516, 171] on span at bounding box center [515, 172] width 13 height 13
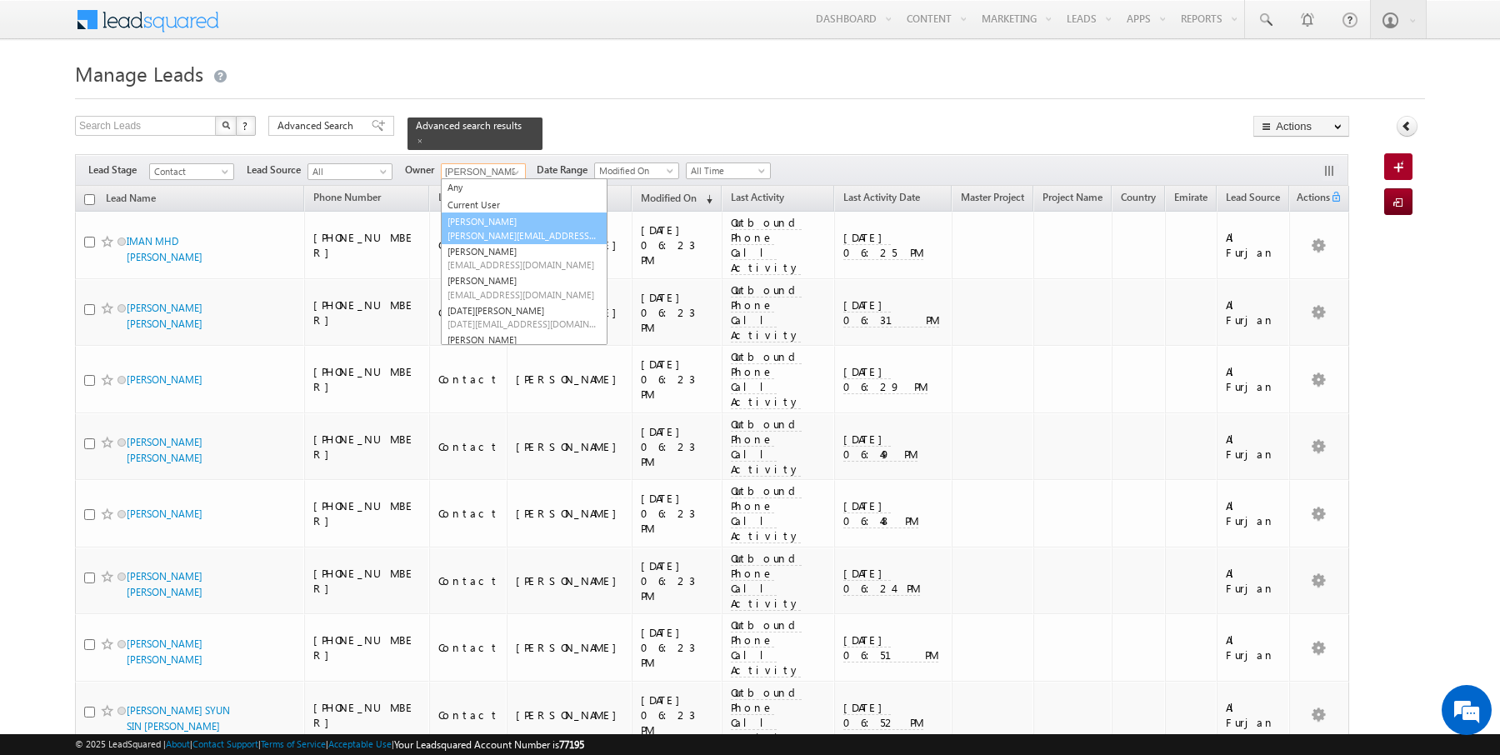
click at [490, 217] on link "AmanSingh Yadav amansingh.yadav@indglobal.ae" at bounding box center [524, 228] width 167 height 32
type input "AmanSingh Yadav"
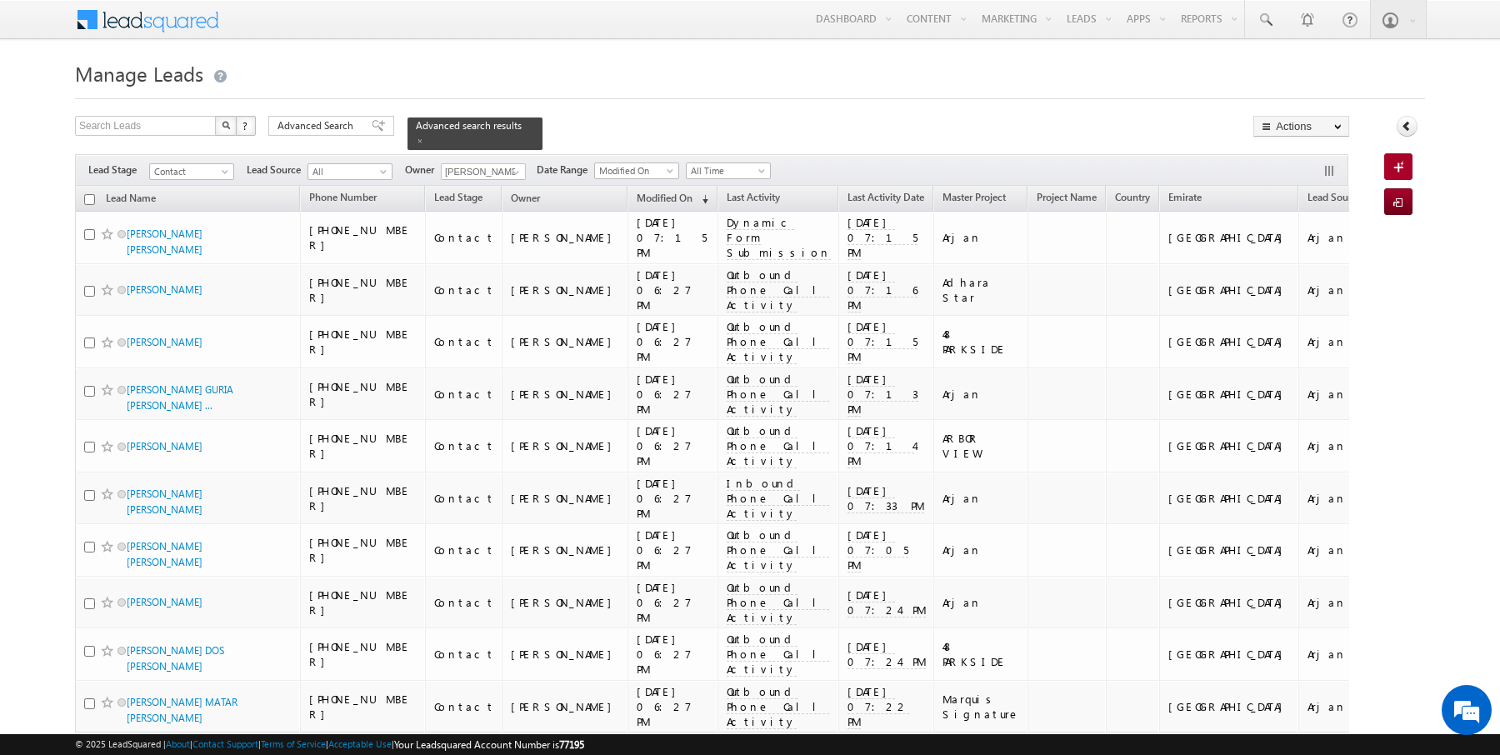
click at [87, 198] on input "checkbox" at bounding box center [89, 199] width 11 height 11
checkbox input "true"
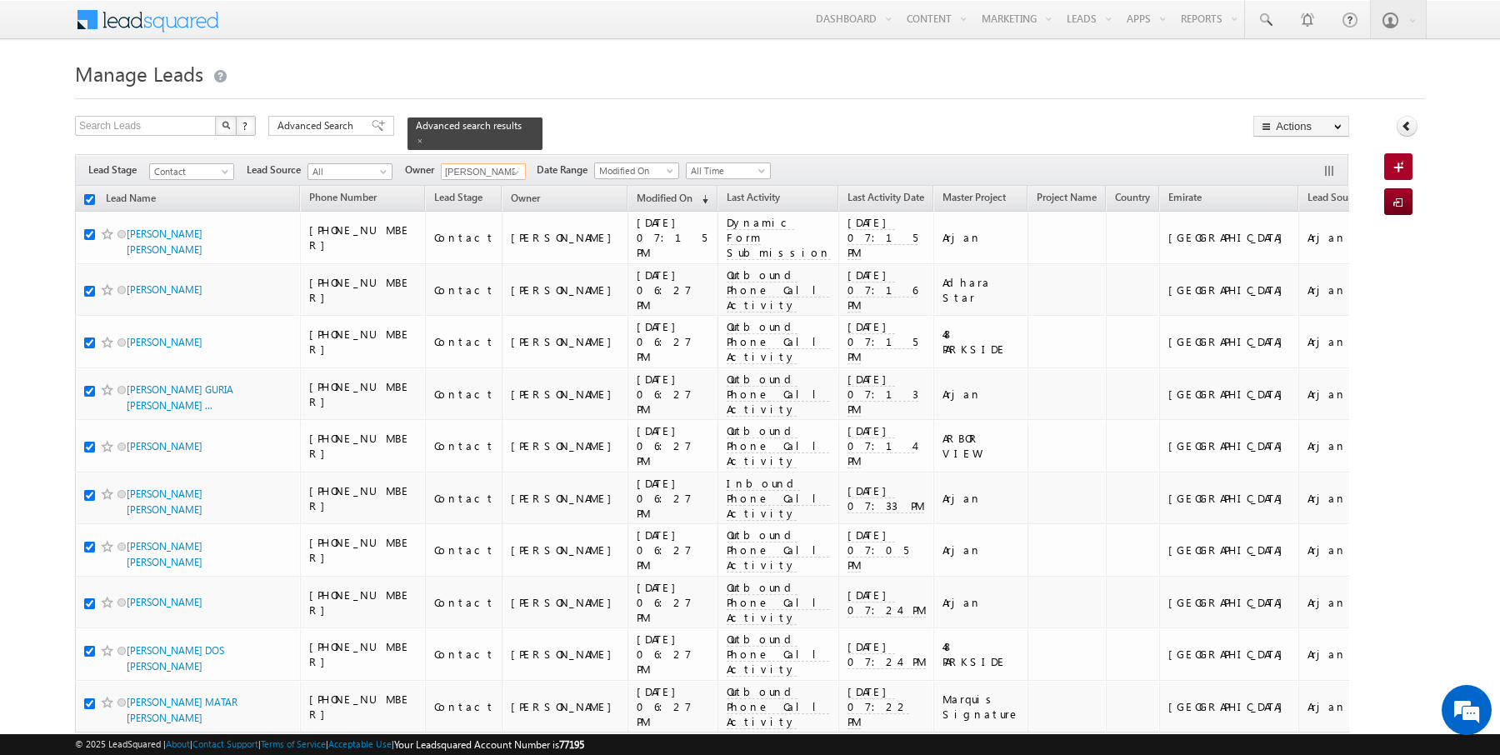
checkbox input "true"
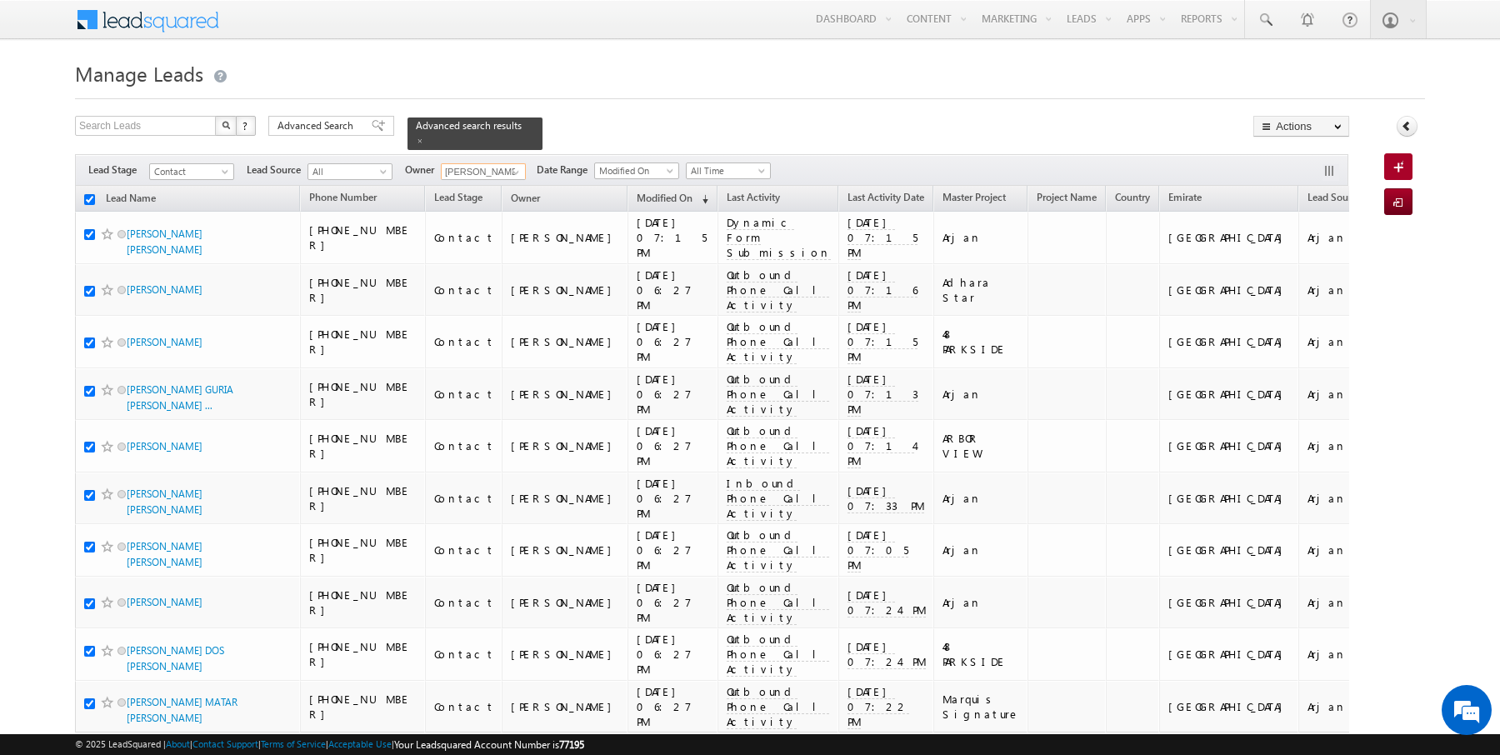
checkbox input "true"
click at [1291, 262] on link "Change Owner" at bounding box center [1301, 270] width 94 height 20
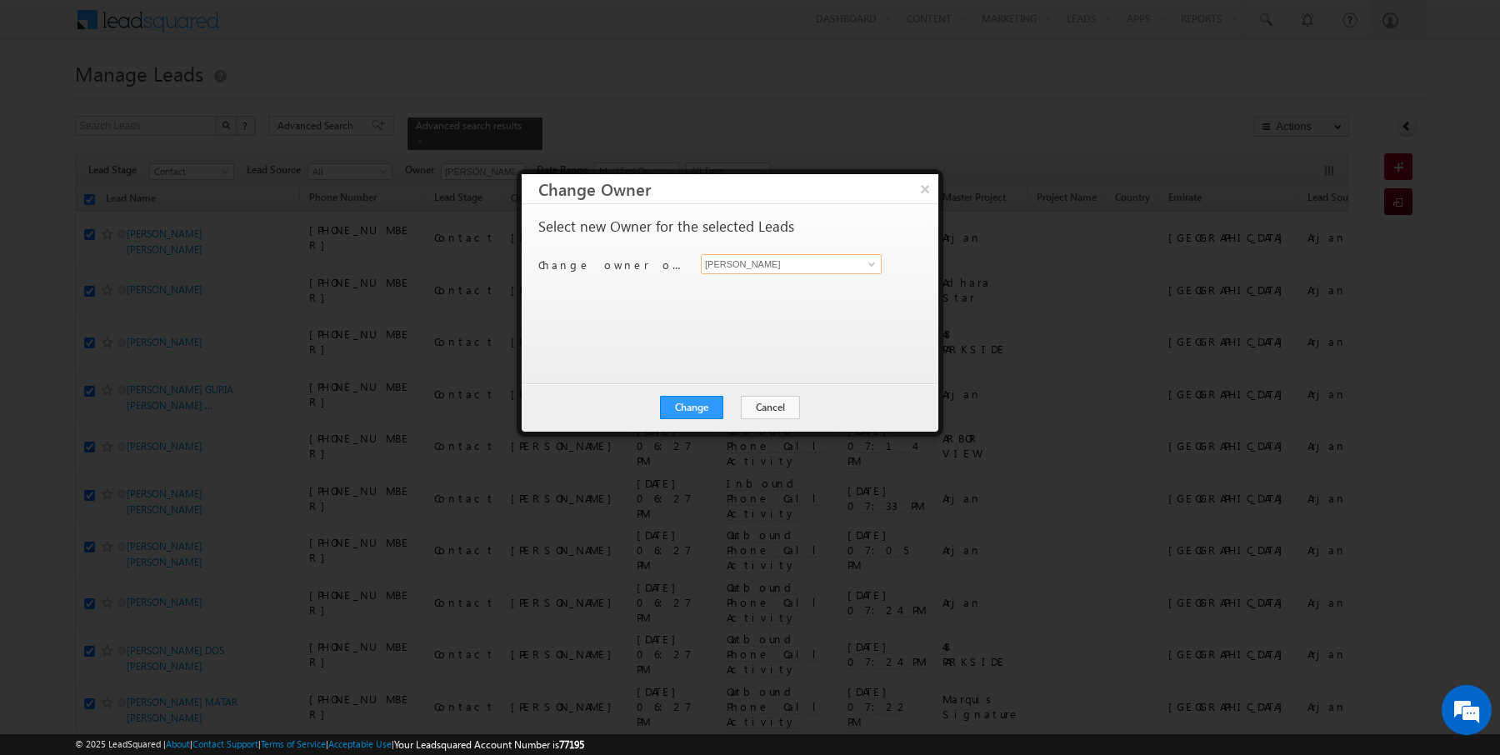
click at [857, 262] on input "[PERSON_NAME]" at bounding box center [791, 264] width 181 height 20
type input "AmanSingh Yadav"
click at [710, 407] on button "Change" at bounding box center [691, 407] width 63 height 23
click at [727, 407] on button "Close" at bounding box center [732, 407] width 53 height 23
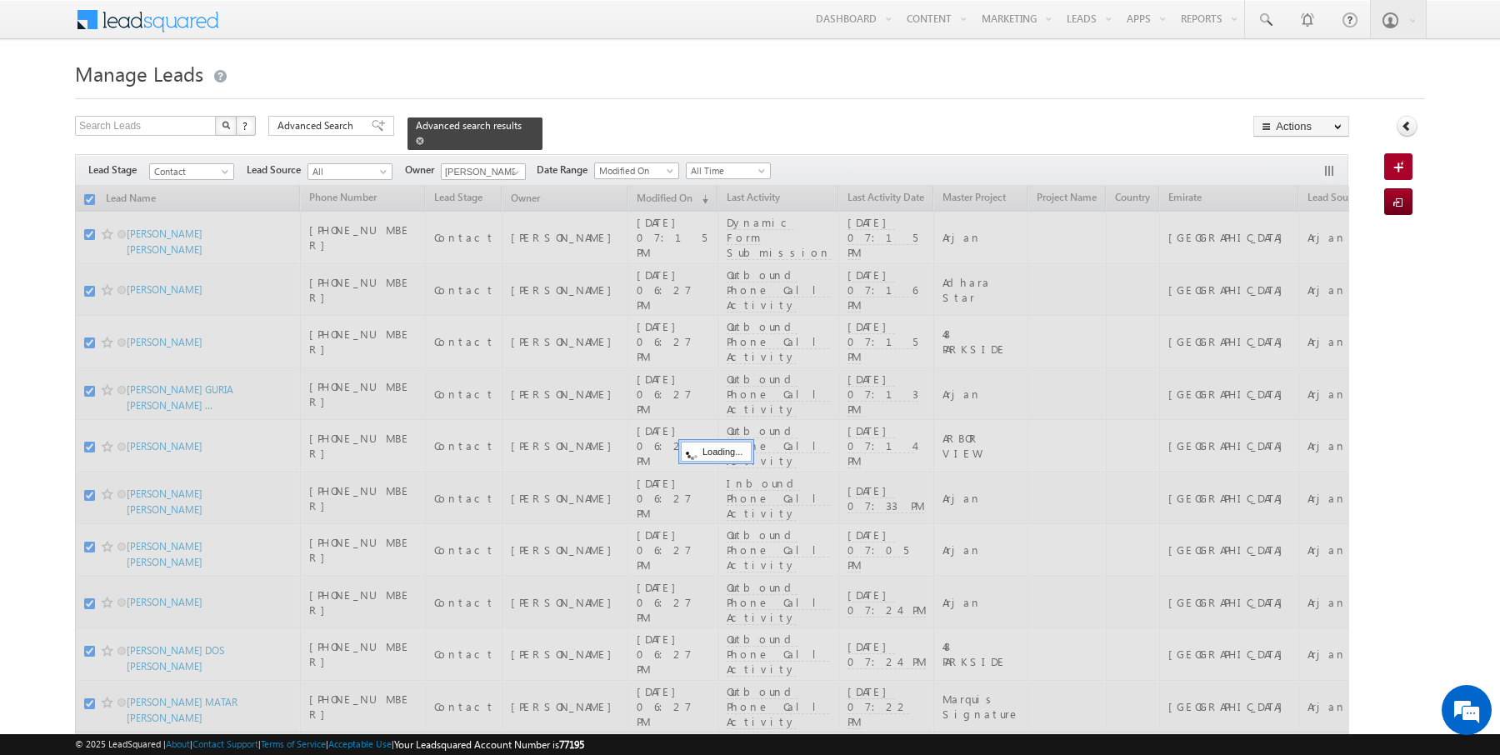
checkbox input "false"
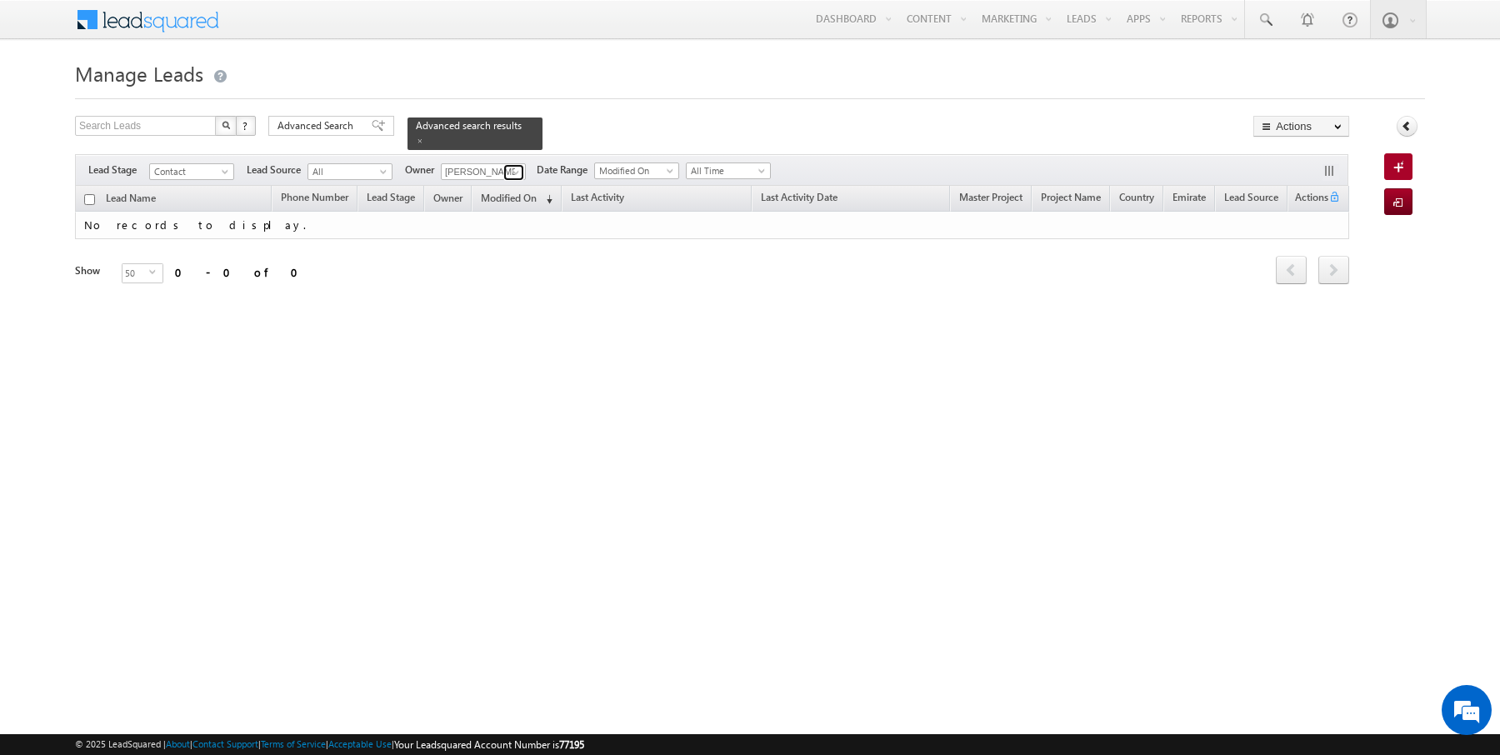
click at [518, 166] on span at bounding box center [515, 172] width 13 height 13
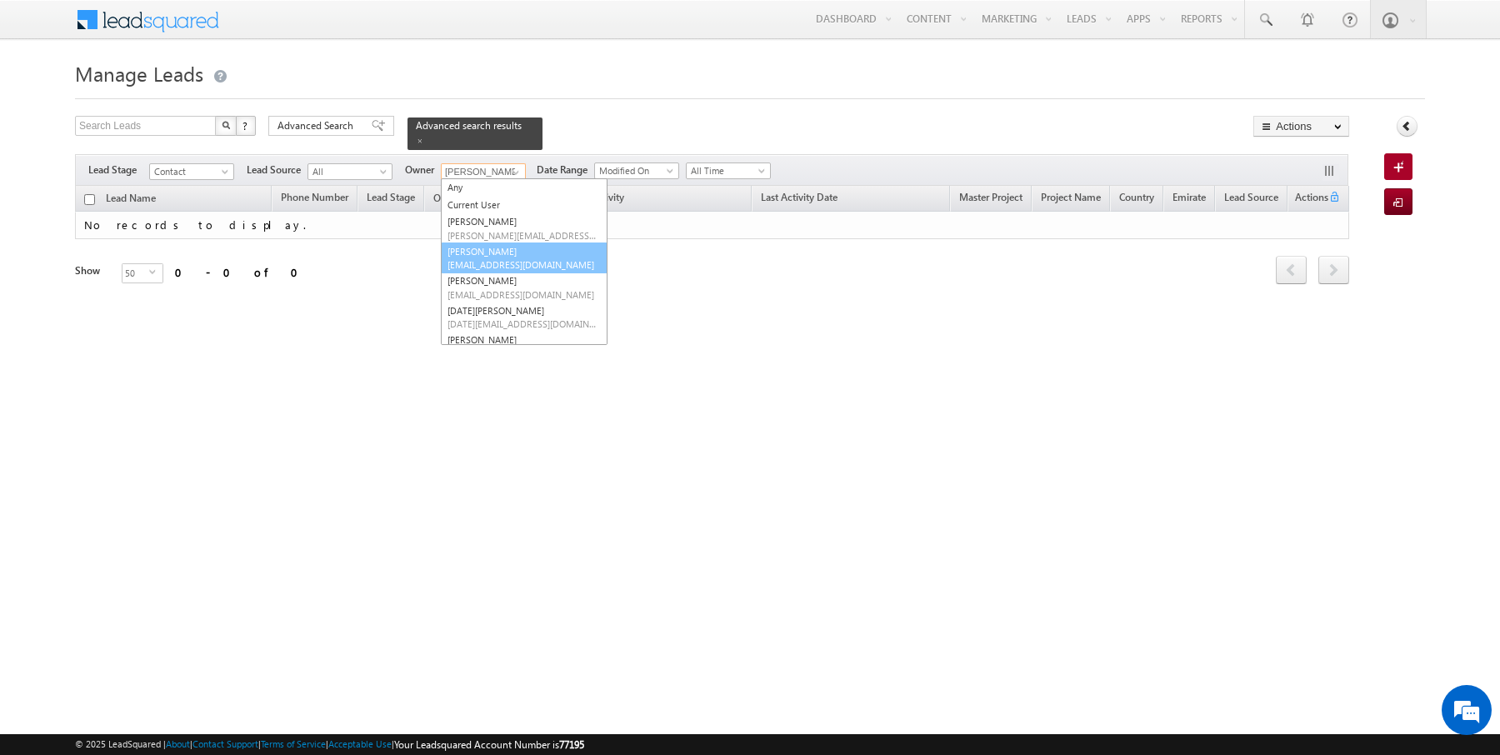
click at [470, 255] on link "Anuj Upadhyay anuj.upadhyay@indglobal.ae" at bounding box center [524, 258] width 167 height 32
type input "[PERSON_NAME]"
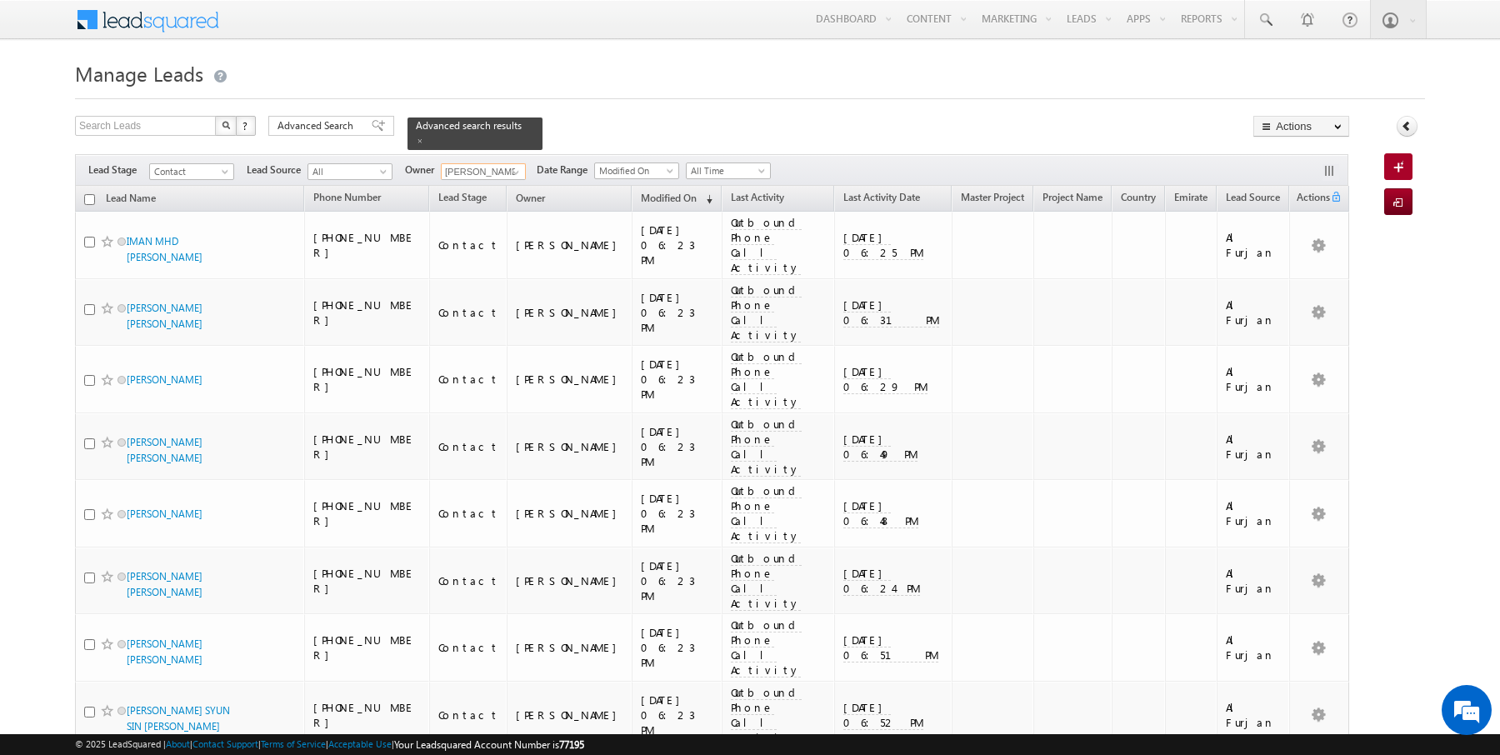
click at [92, 198] on input "checkbox" at bounding box center [89, 199] width 11 height 11
checkbox input "true"
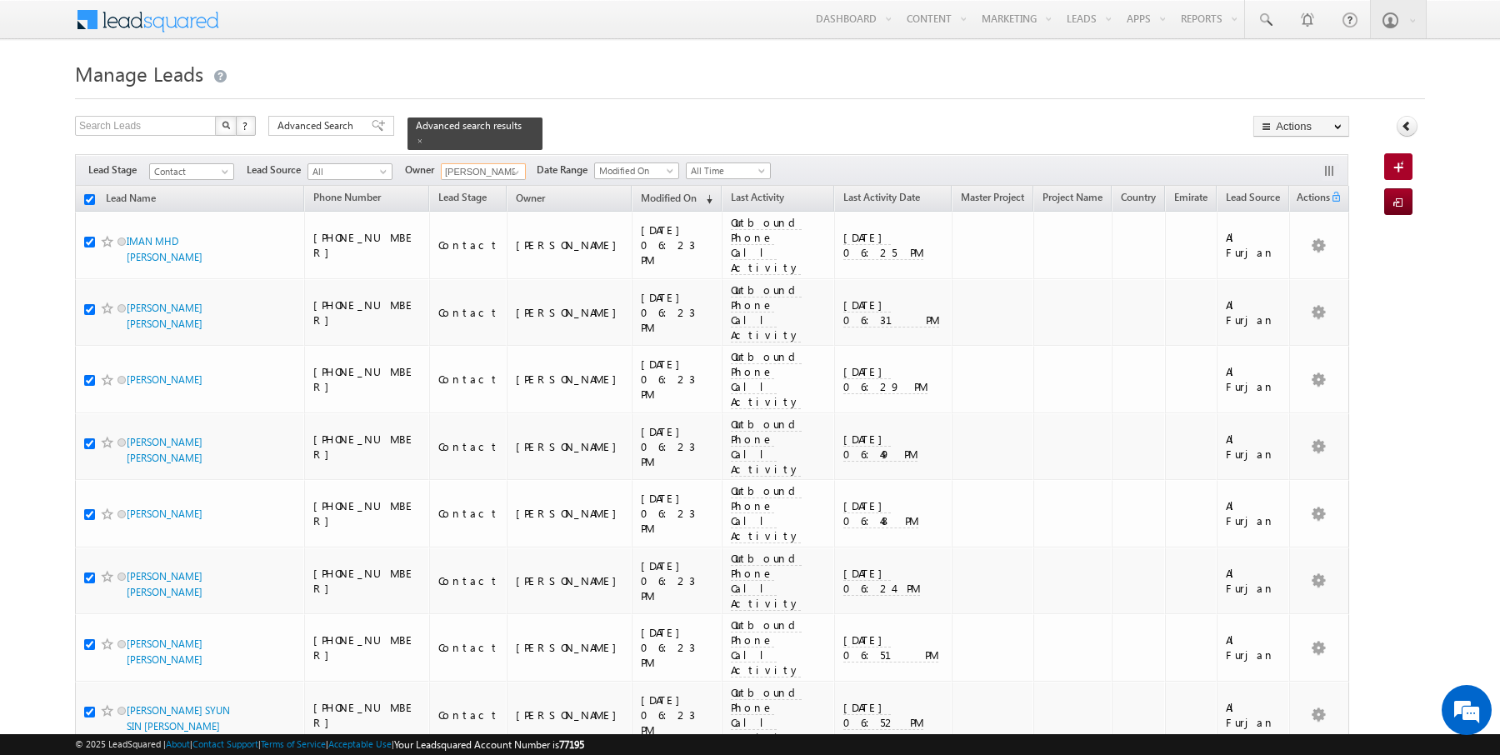
checkbox input "true"
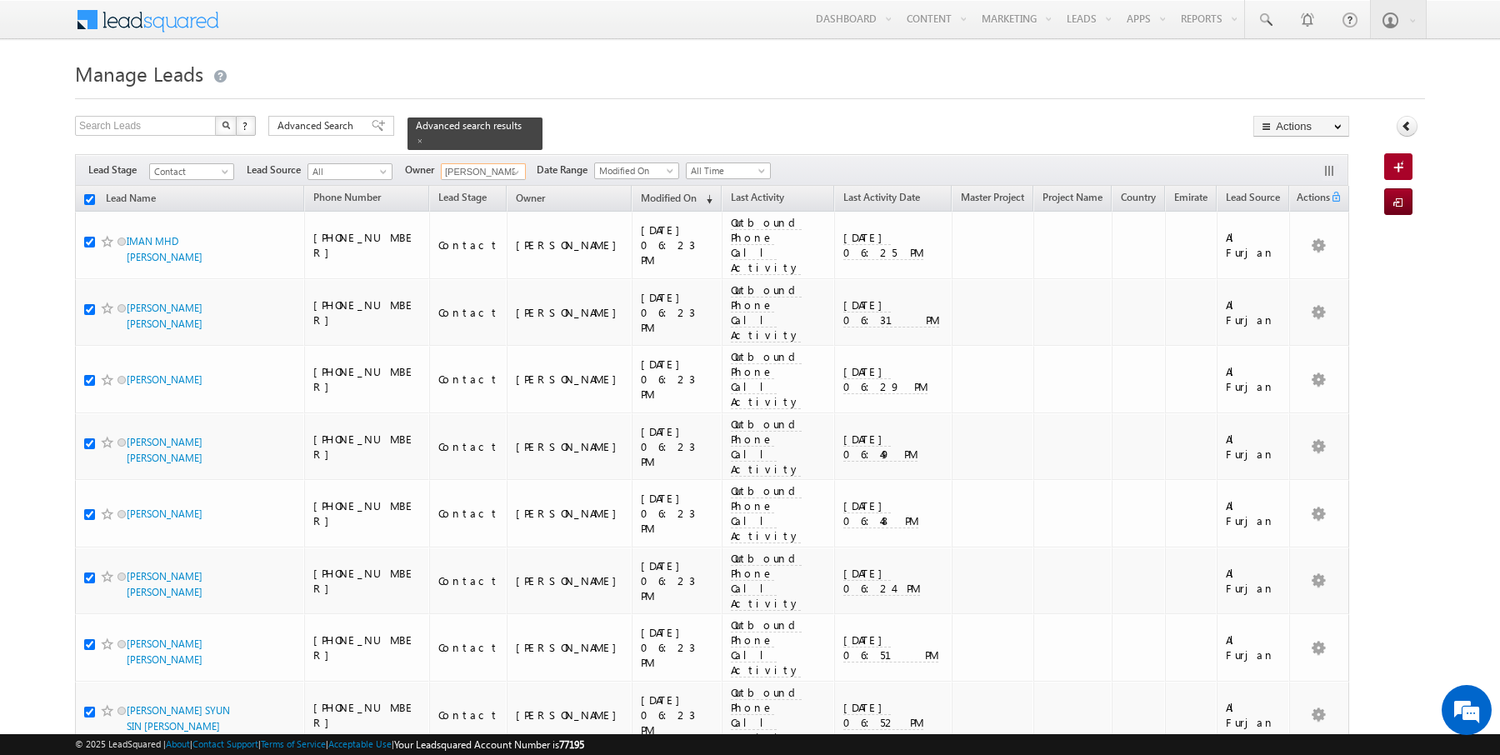
checkbox input "true"
click at [1301, 266] on link "Change Owner" at bounding box center [1301, 270] width 94 height 20
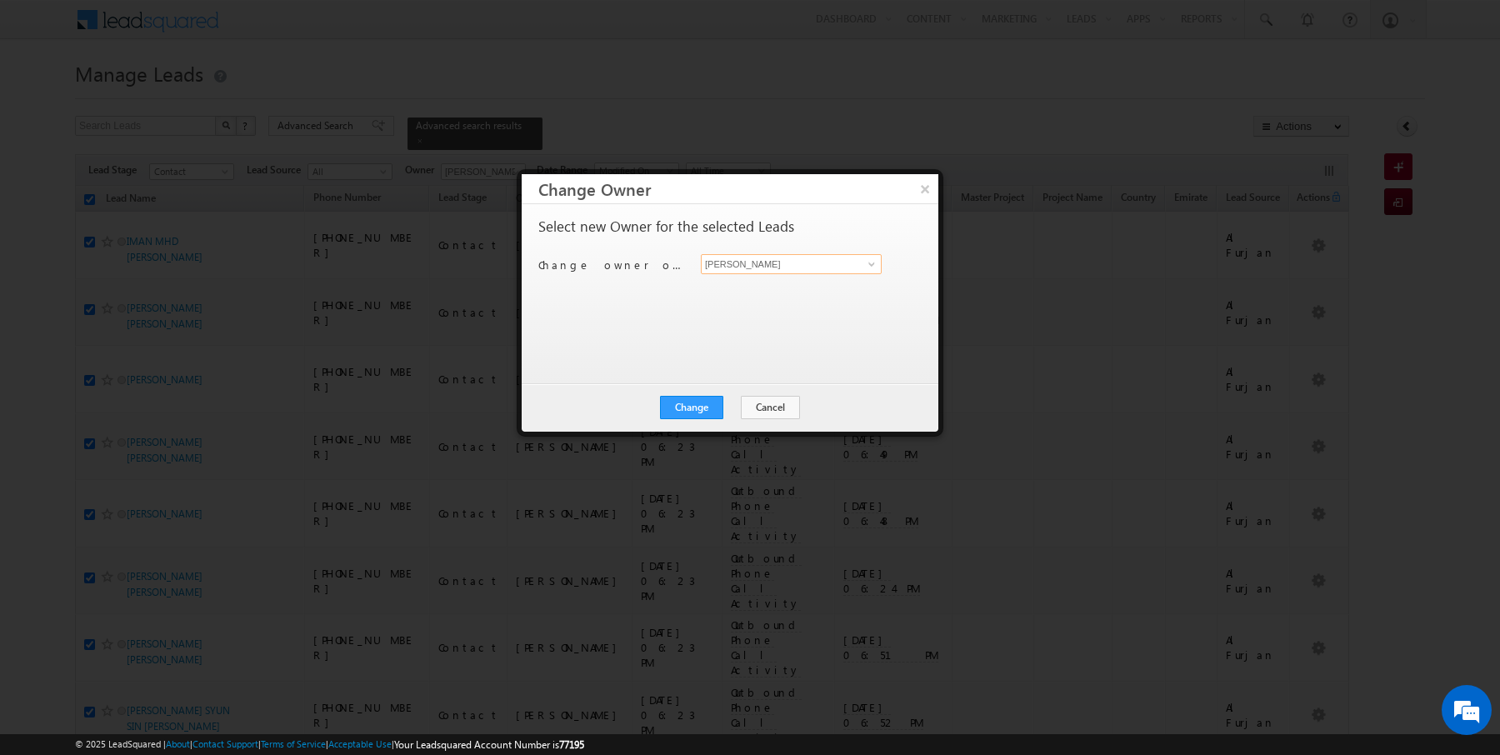
click at [750, 262] on input "[PERSON_NAME]" at bounding box center [791, 264] width 181 height 20
type input "AmanSingh Yadav"
click at [692, 407] on button "Change" at bounding box center [691, 407] width 63 height 23
click at [716, 407] on button "Close" at bounding box center [732, 407] width 53 height 23
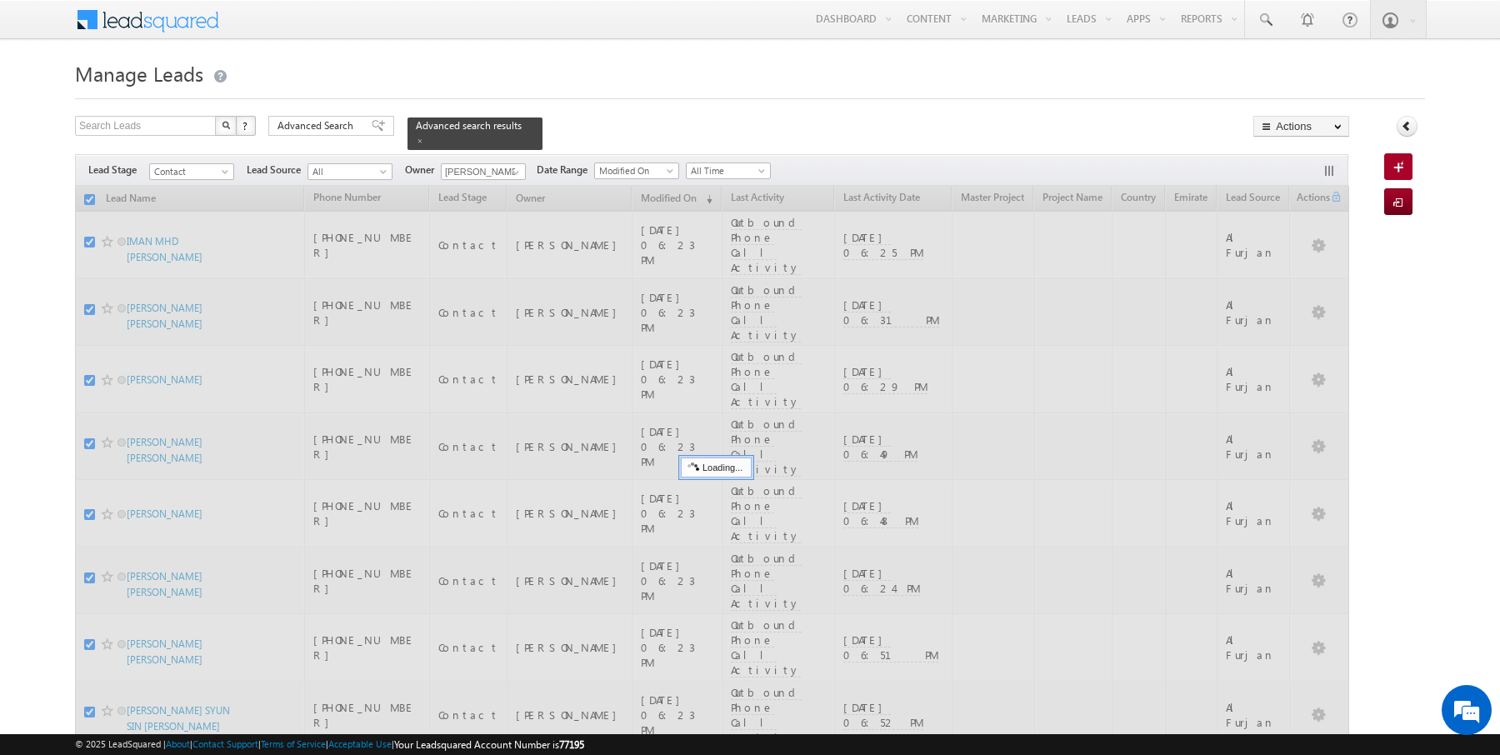
checkbox input "false"
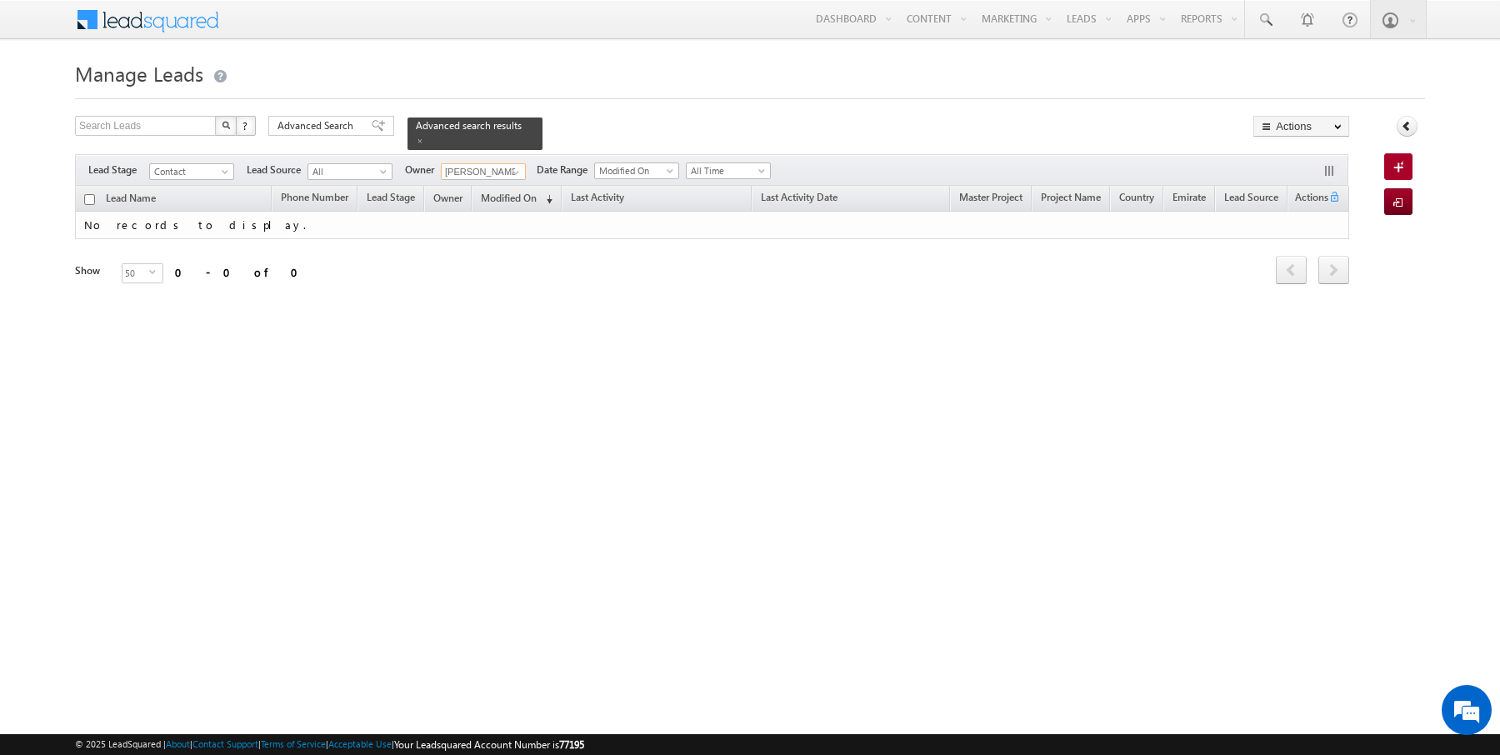
click at [499, 163] on input "[PERSON_NAME]" at bounding box center [483, 171] width 85 height 17
click at [517, 169] on span at bounding box center [515, 172] width 13 height 13
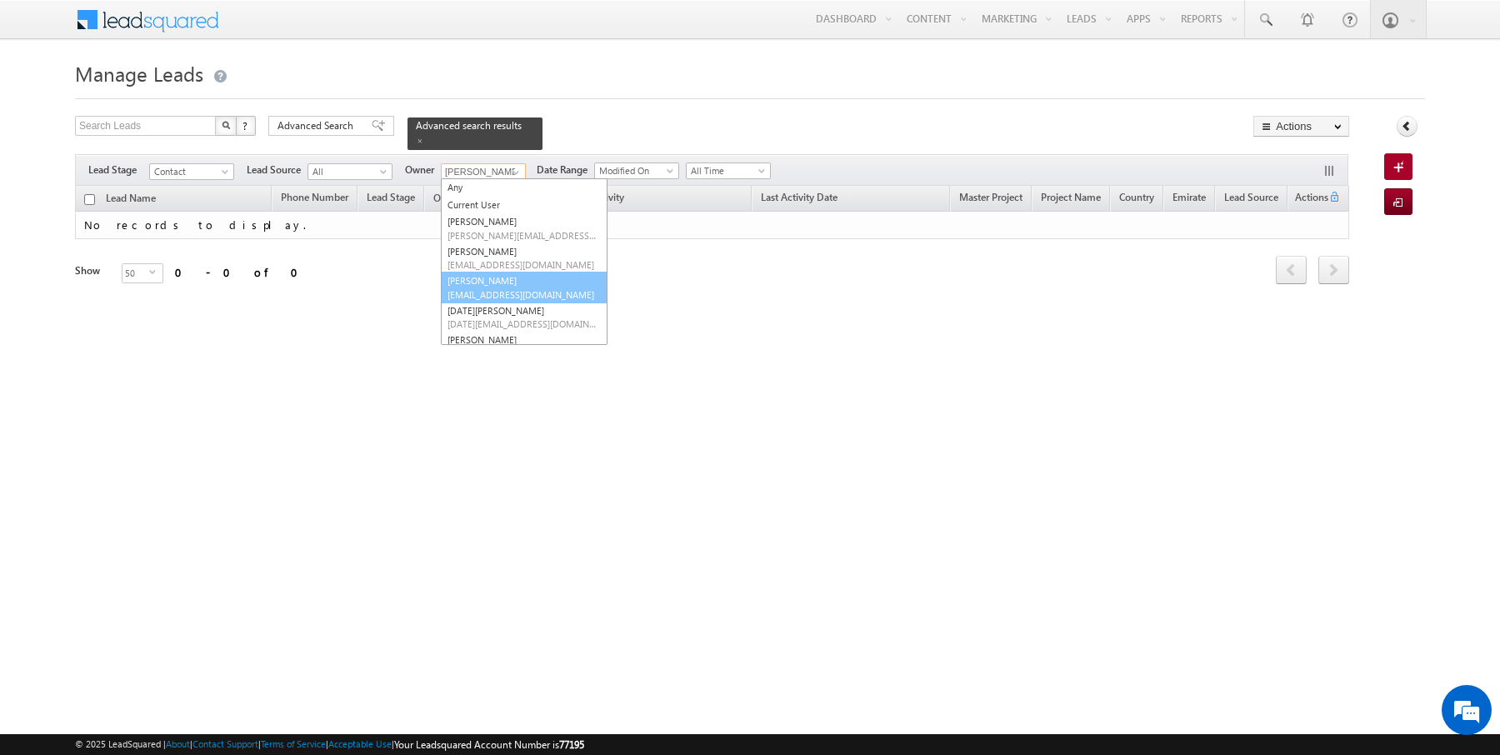
click at [482, 288] on span "[EMAIL_ADDRESS][DOMAIN_NAME]" at bounding box center [522, 294] width 150 height 12
type input "[PERSON_NAME]"
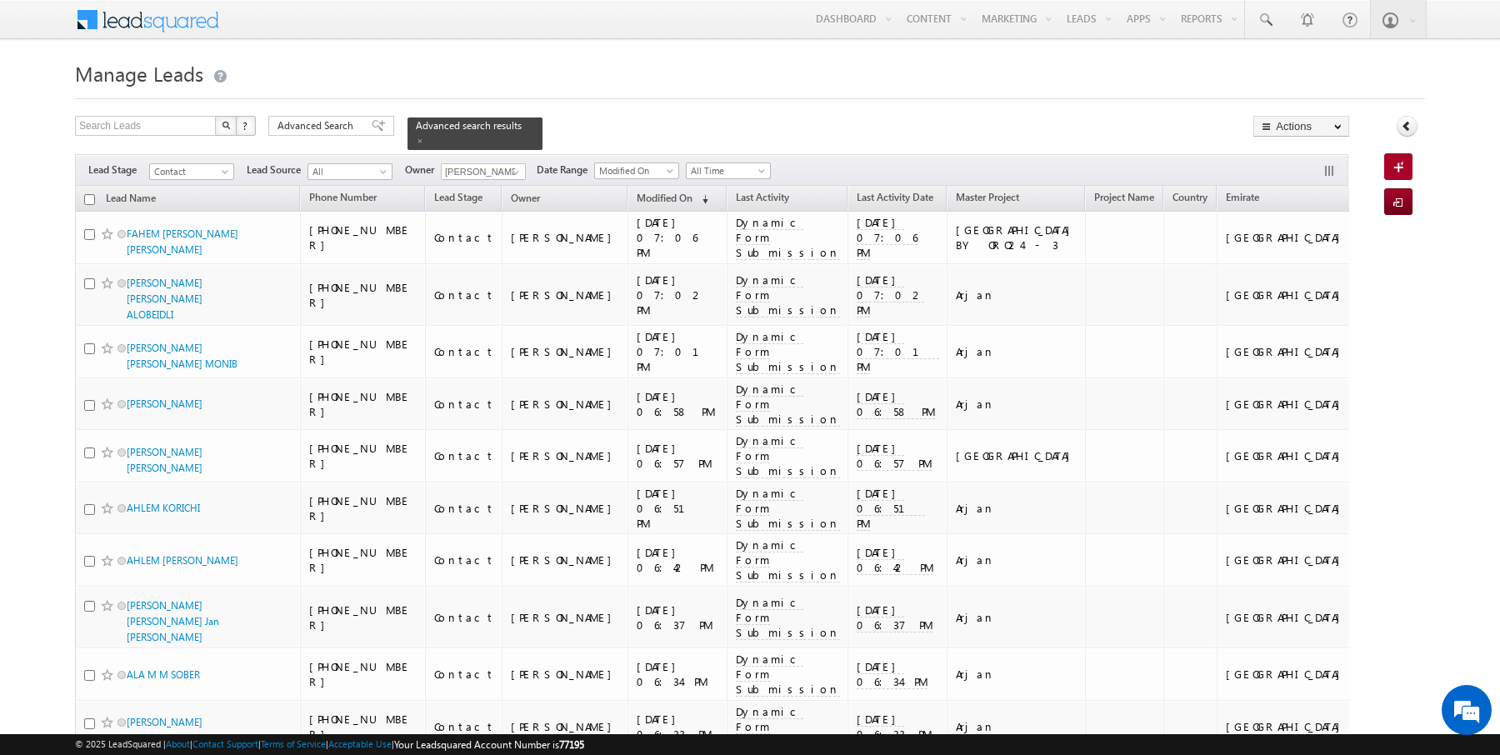
click at [87, 198] on input "checkbox" at bounding box center [89, 199] width 11 height 11
checkbox input "true"
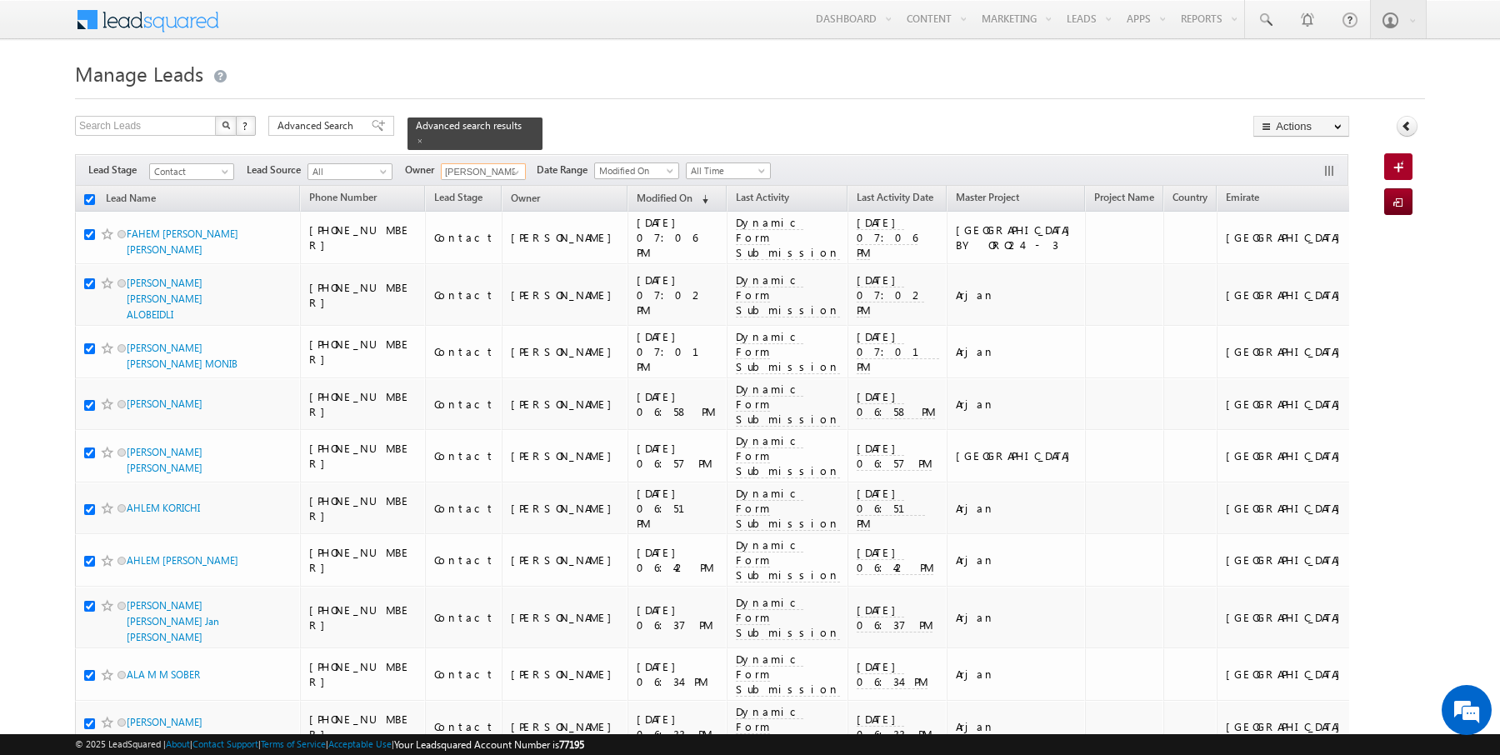
checkbox input "true"
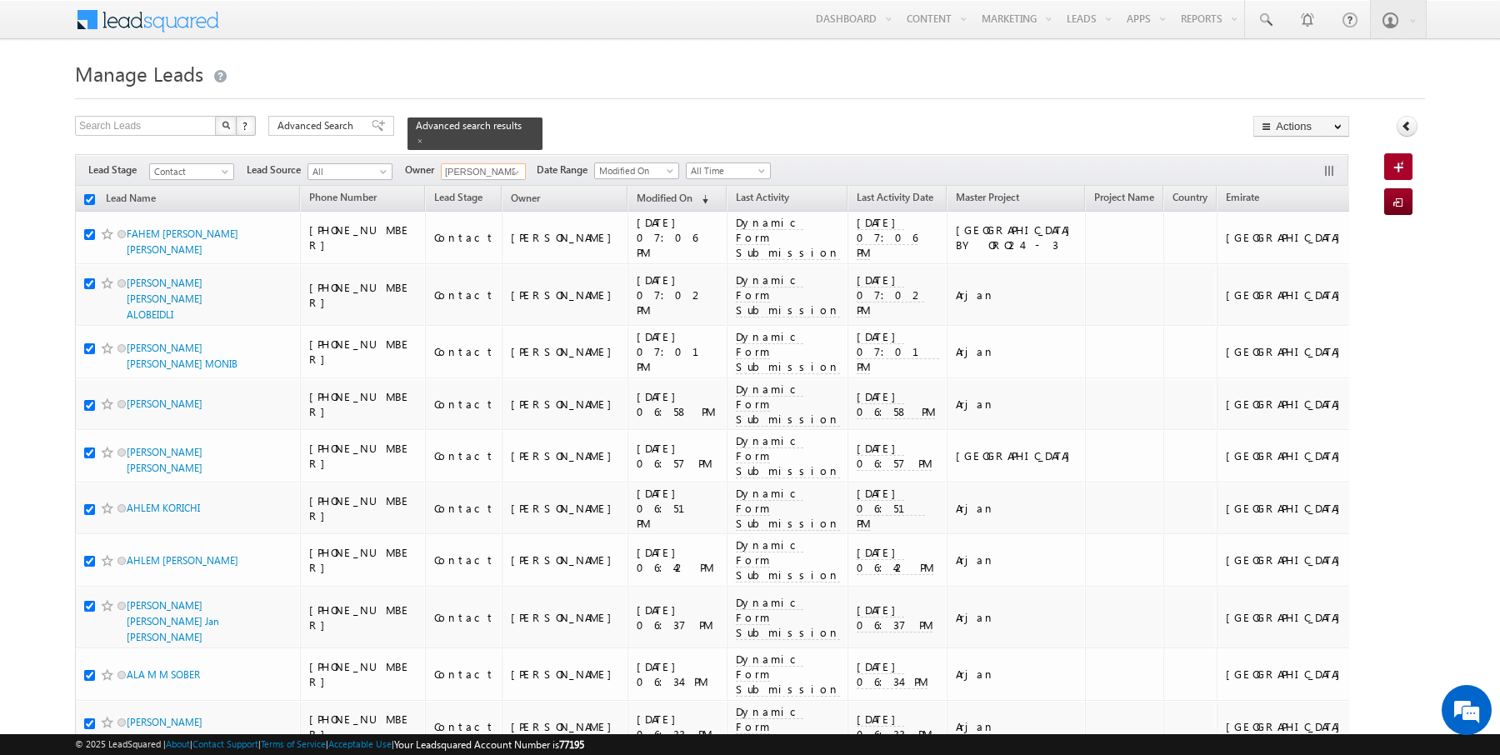
checkbox input "true"
click at [1300, 275] on link "Change Owner" at bounding box center [1301, 270] width 94 height 20
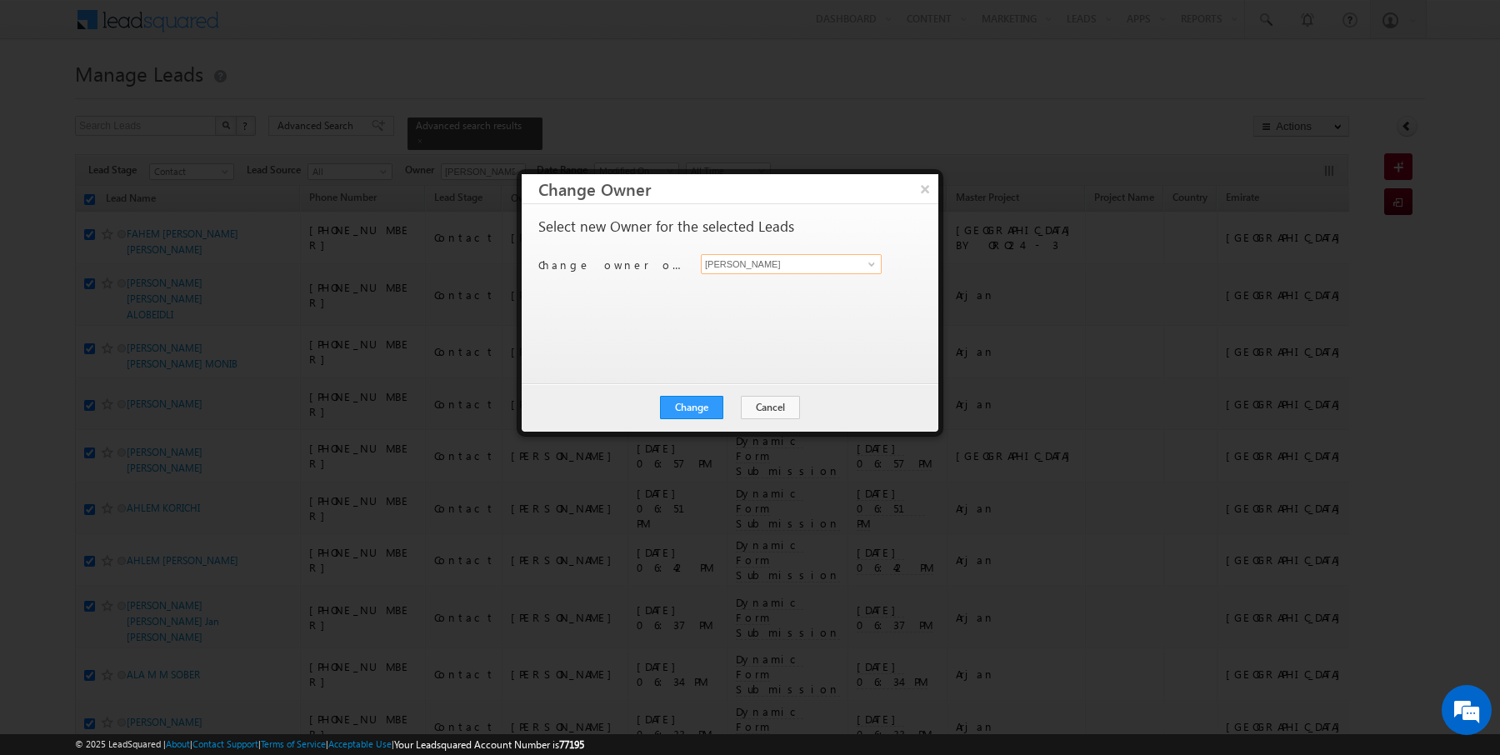
click at [764, 262] on input "[PERSON_NAME]" at bounding box center [791, 264] width 181 height 20
type input "a"
type input "[PERSON_NAME]"
click at [697, 400] on button "Change" at bounding box center [691, 407] width 63 height 23
click at [726, 405] on button "Close" at bounding box center [732, 407] width 53 height 23
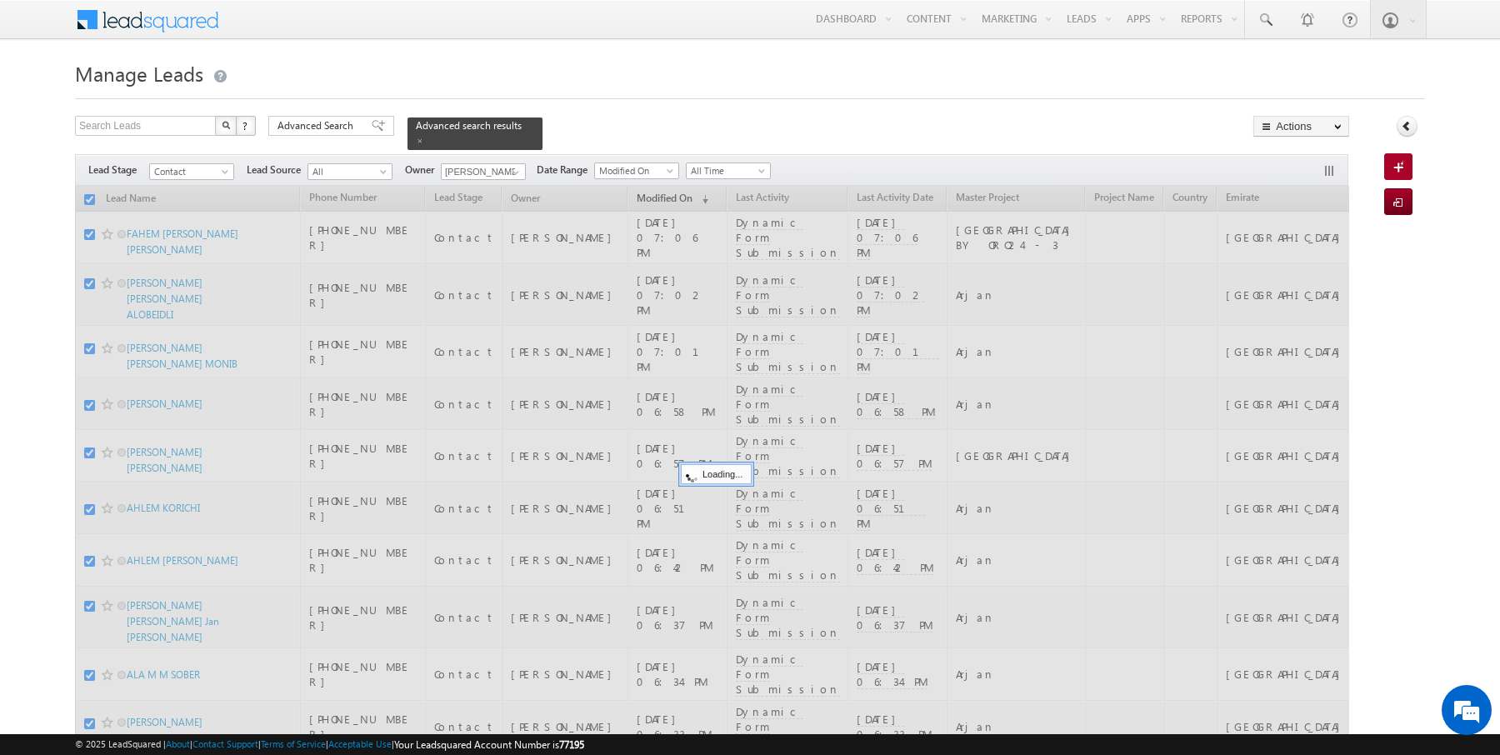
checkbox input "false"
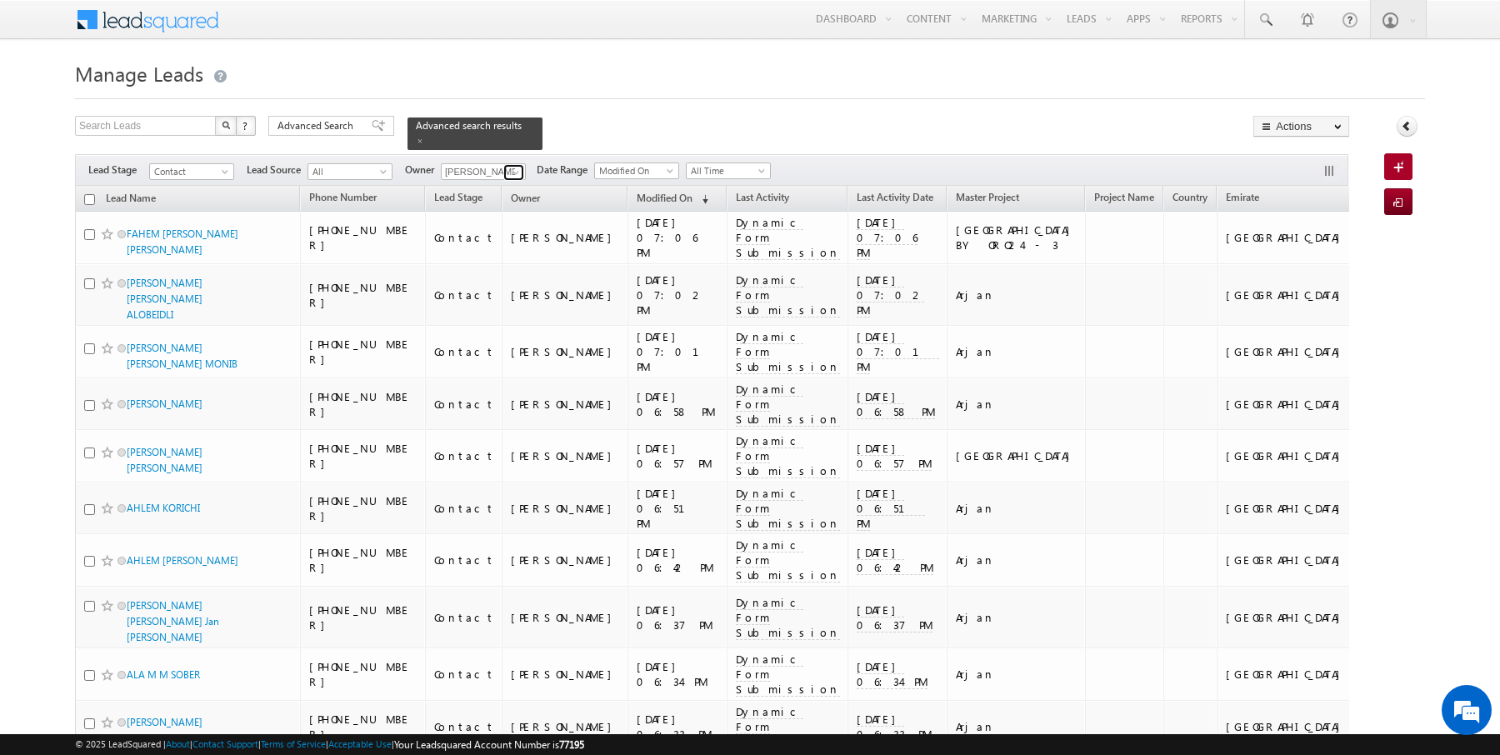
click at [511, 170] on span at bounding box center [515, 172] width 13 height 13
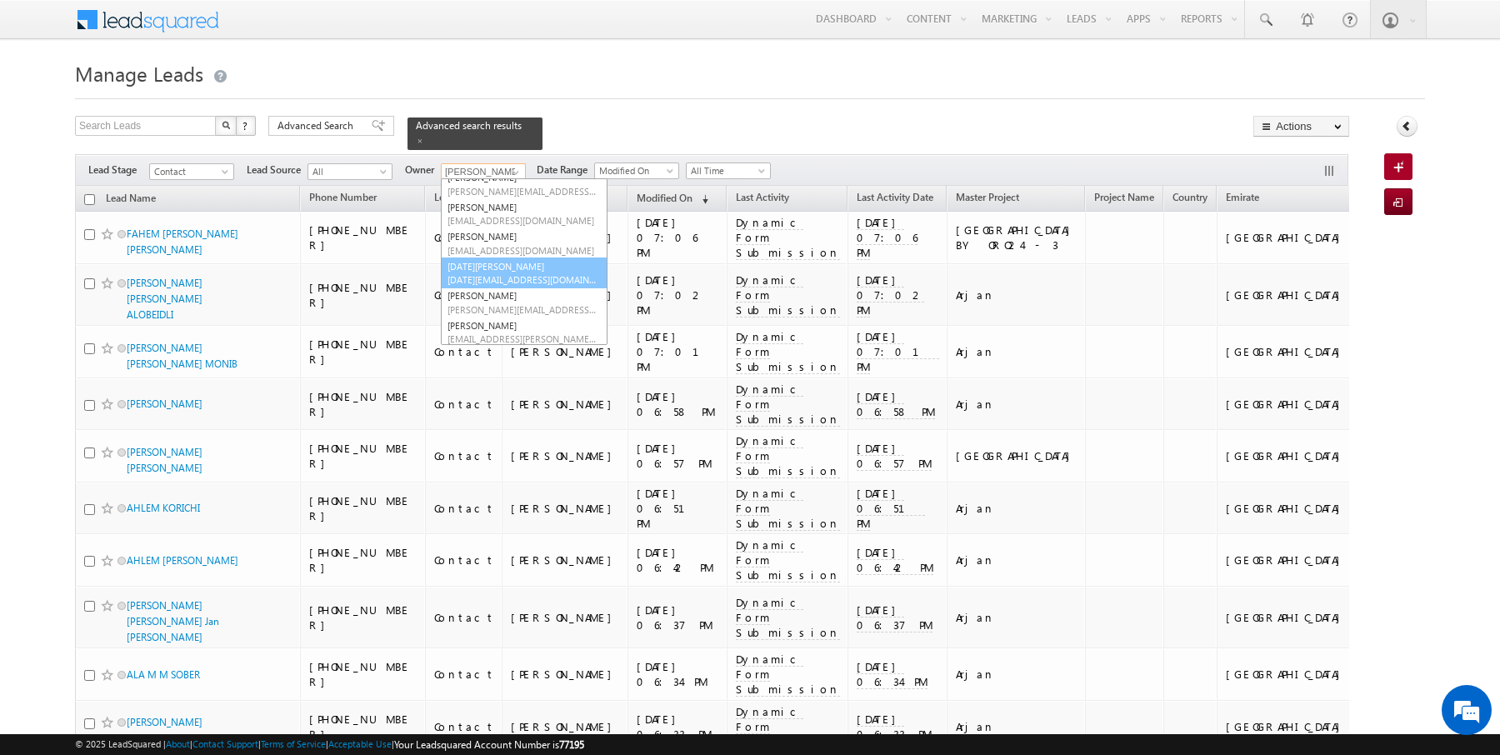
scroll to position [46, 0]
click at [488, 276] on span "kartik.sharma@indglobal.ae" at bounding box center [522, 278] width 150 height 12
type input "Kartik Sharma"
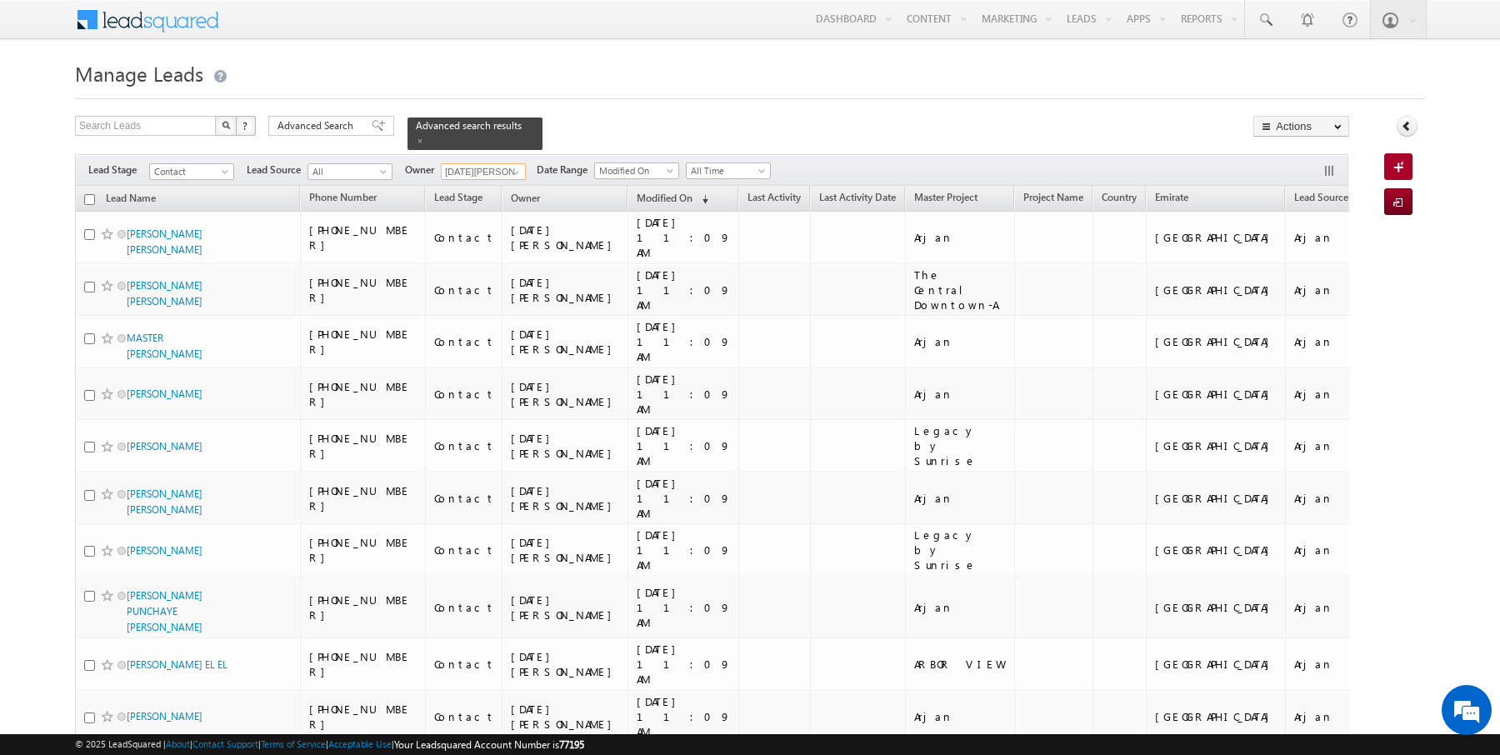
click at [87, 197] on input "checkbox" at bounding box center [89, 199] width 11 height 11
checkbox input "true"
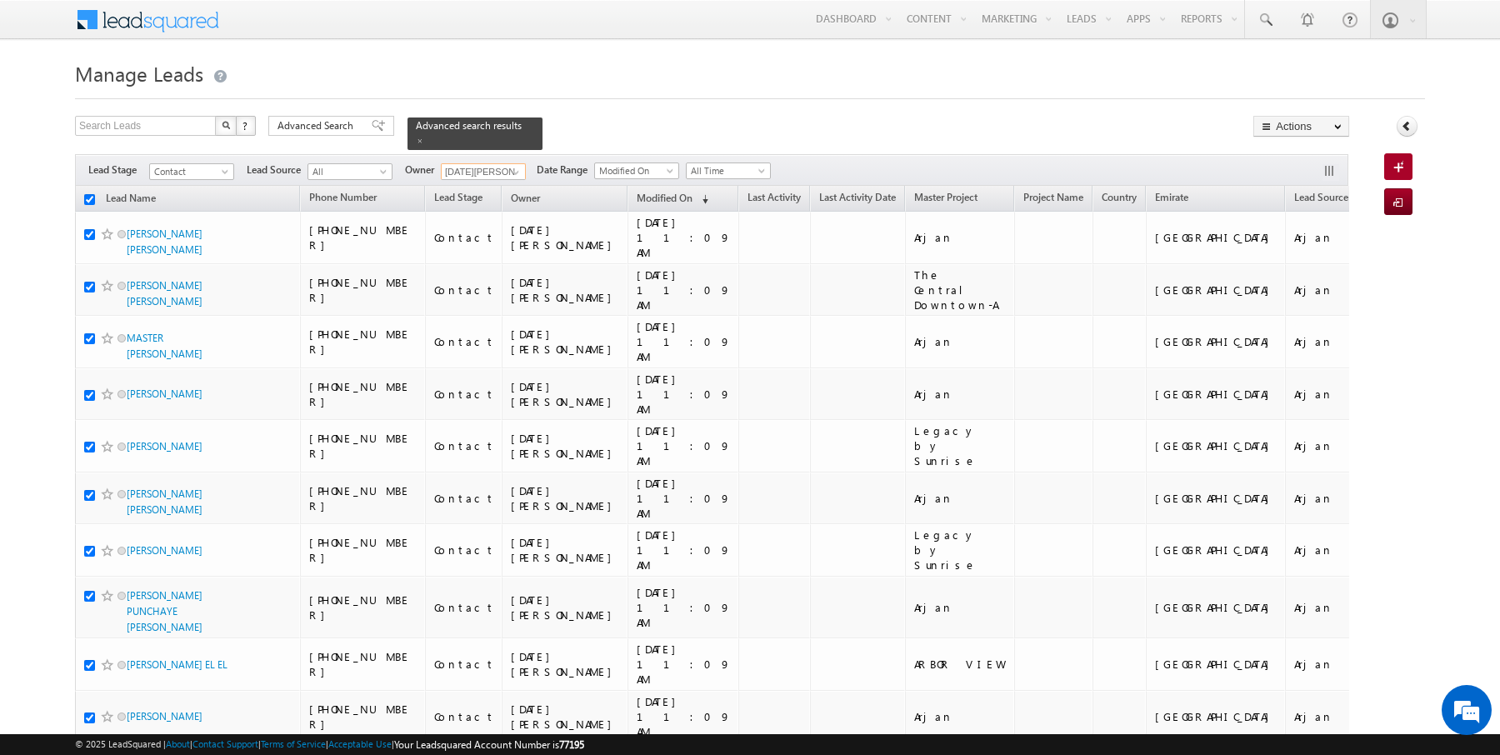
checkbox input "true"
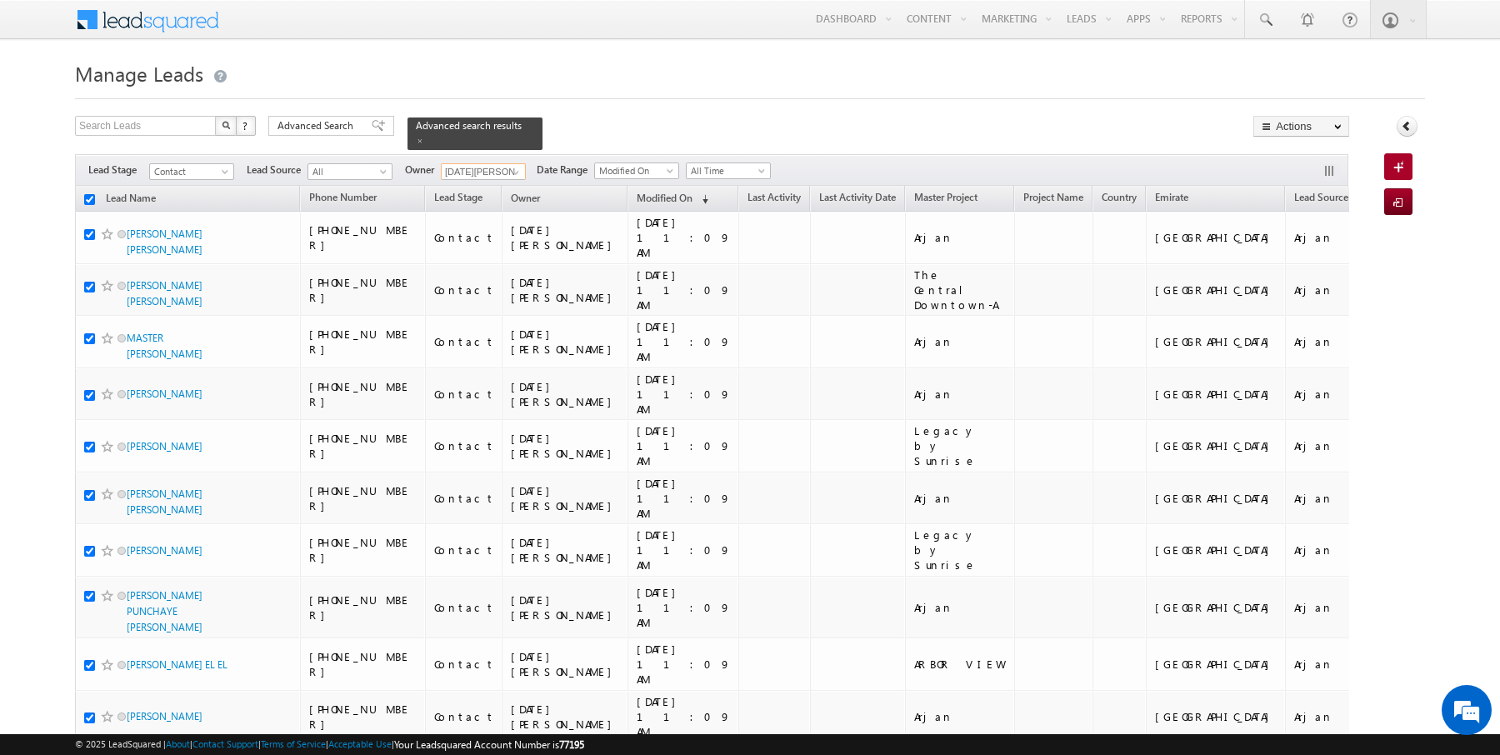
checkbox input "true"
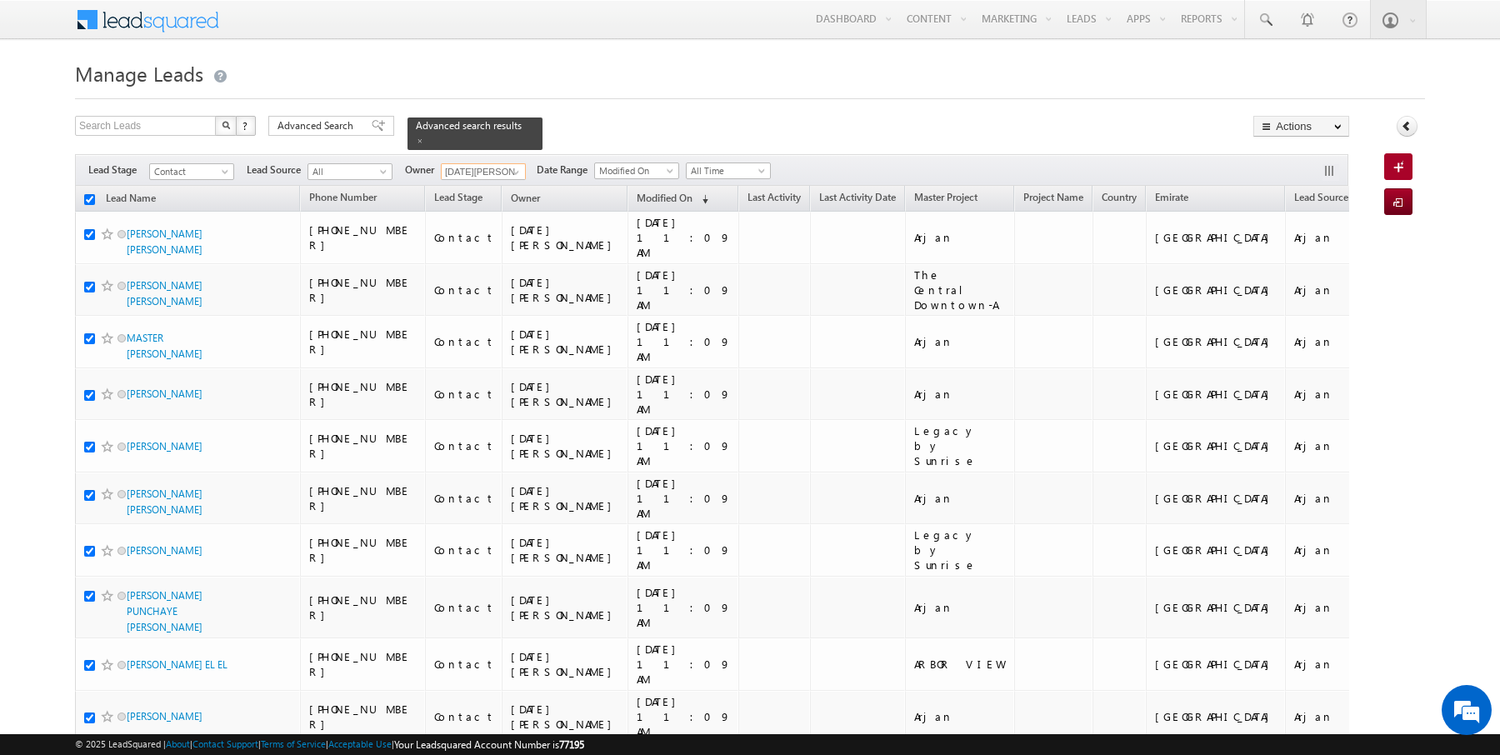
checkbox input "true"
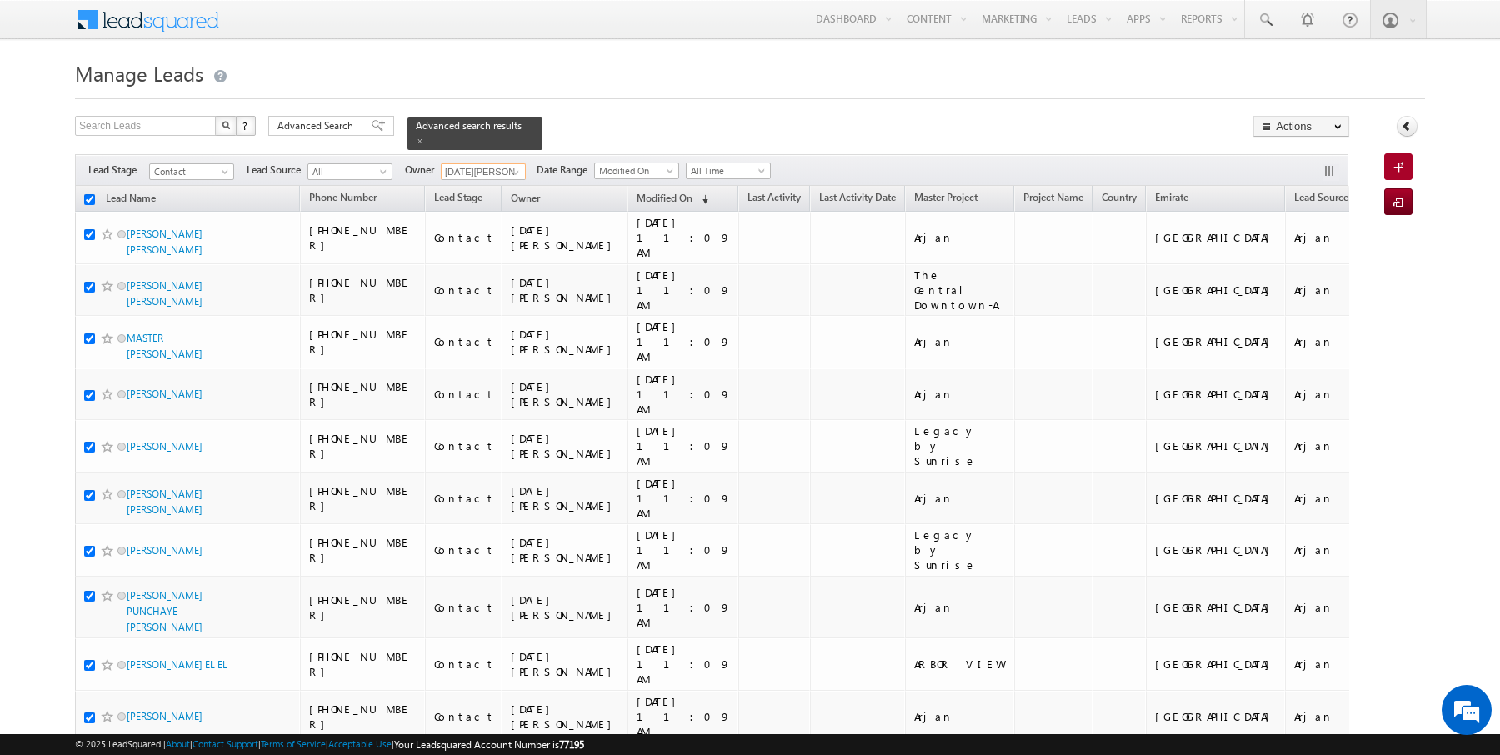
checkbox input "true"
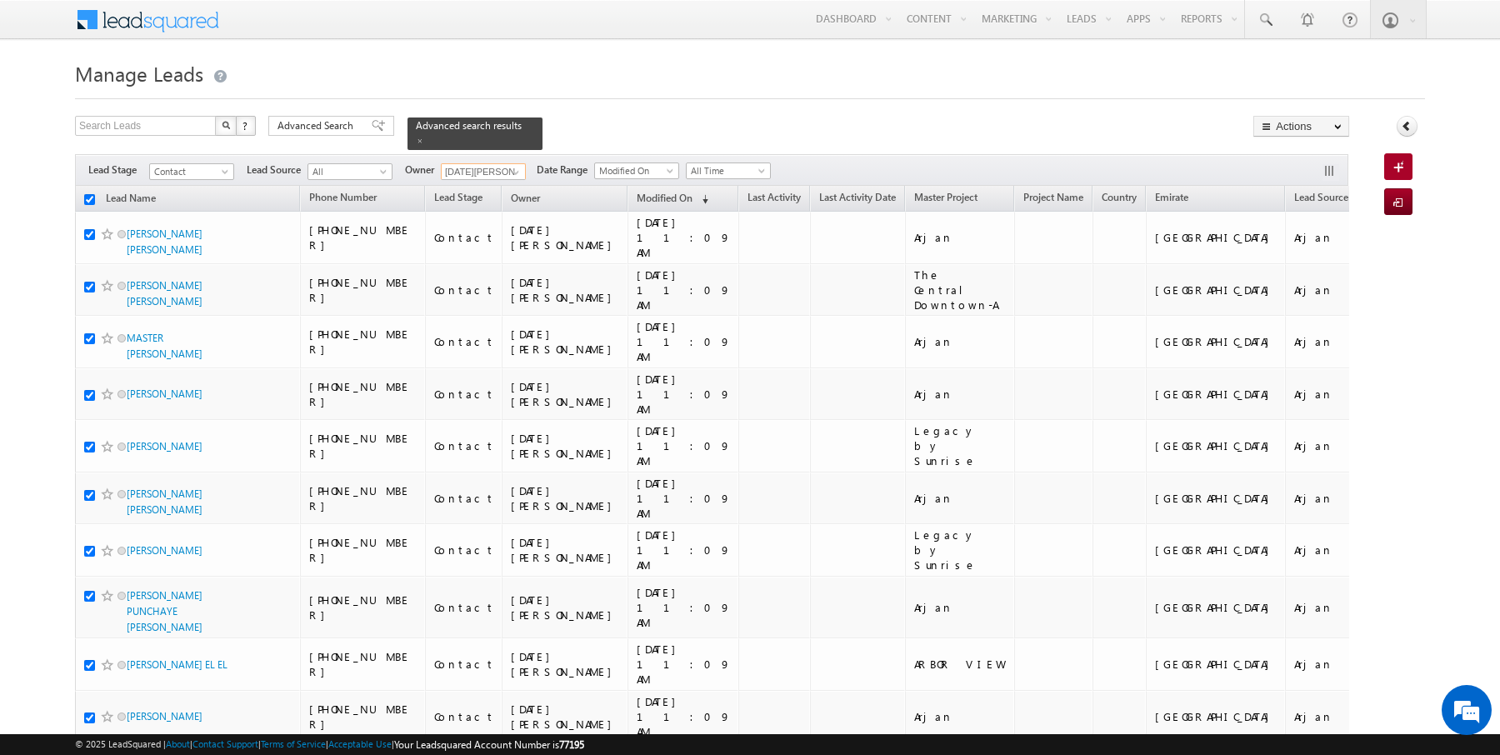
checkbox input "true"
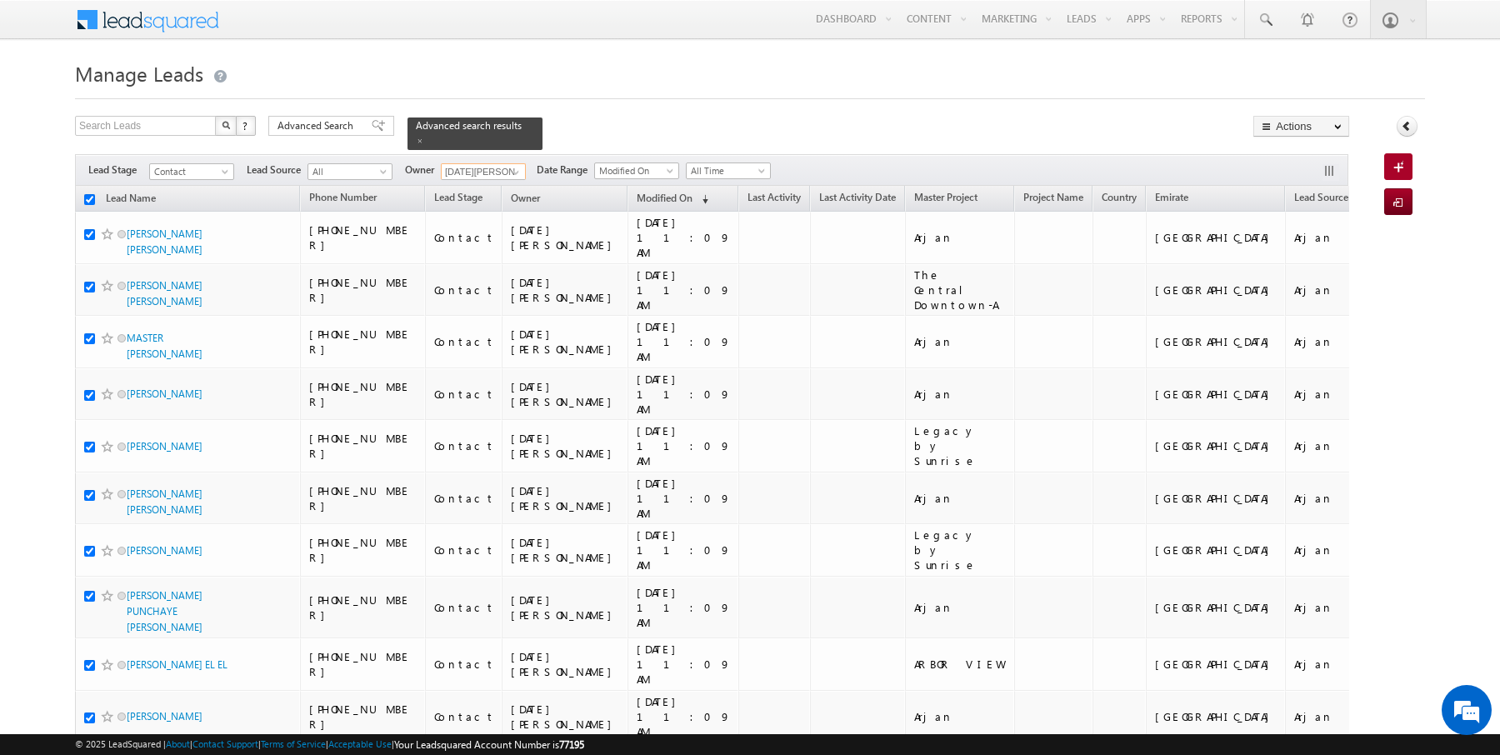
checkbox input "true"
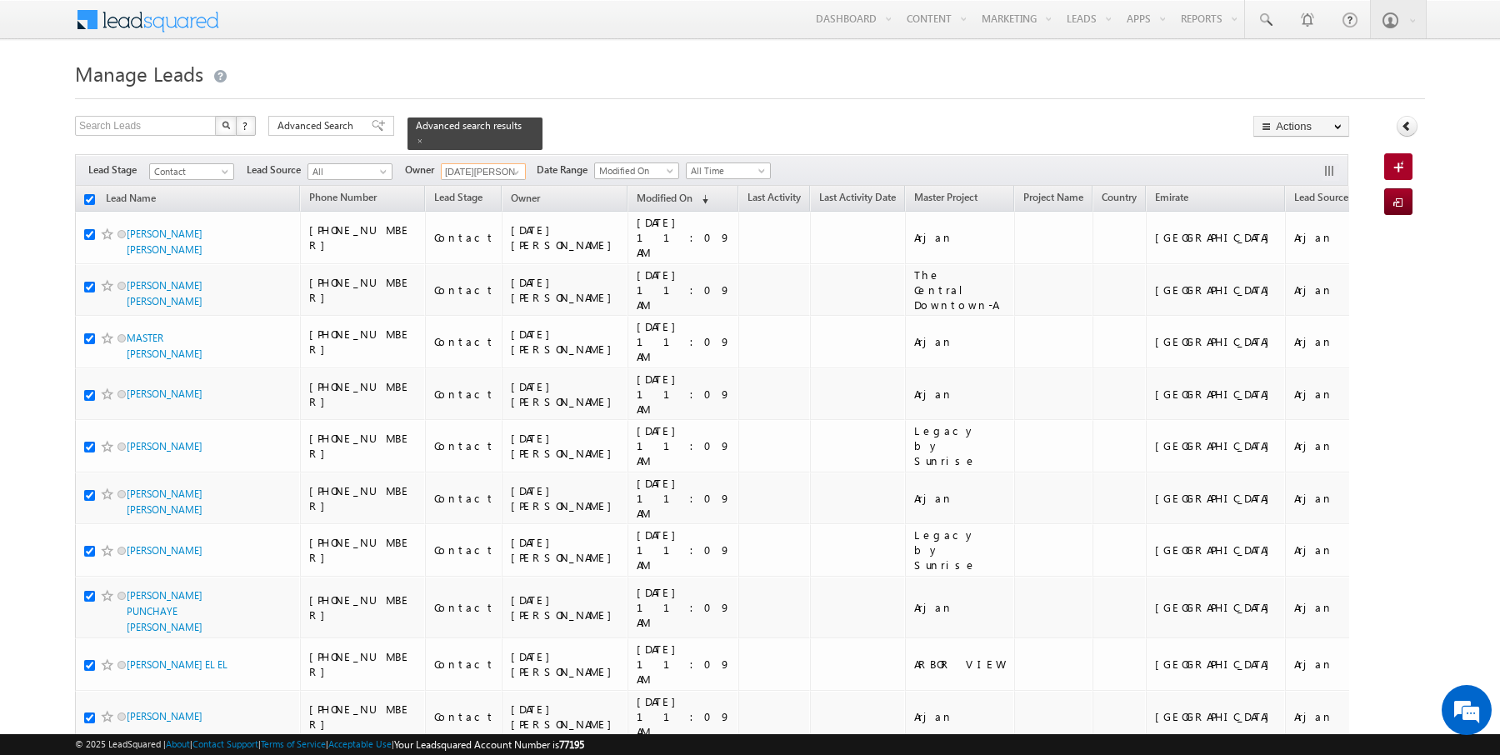
checkbox input "true"
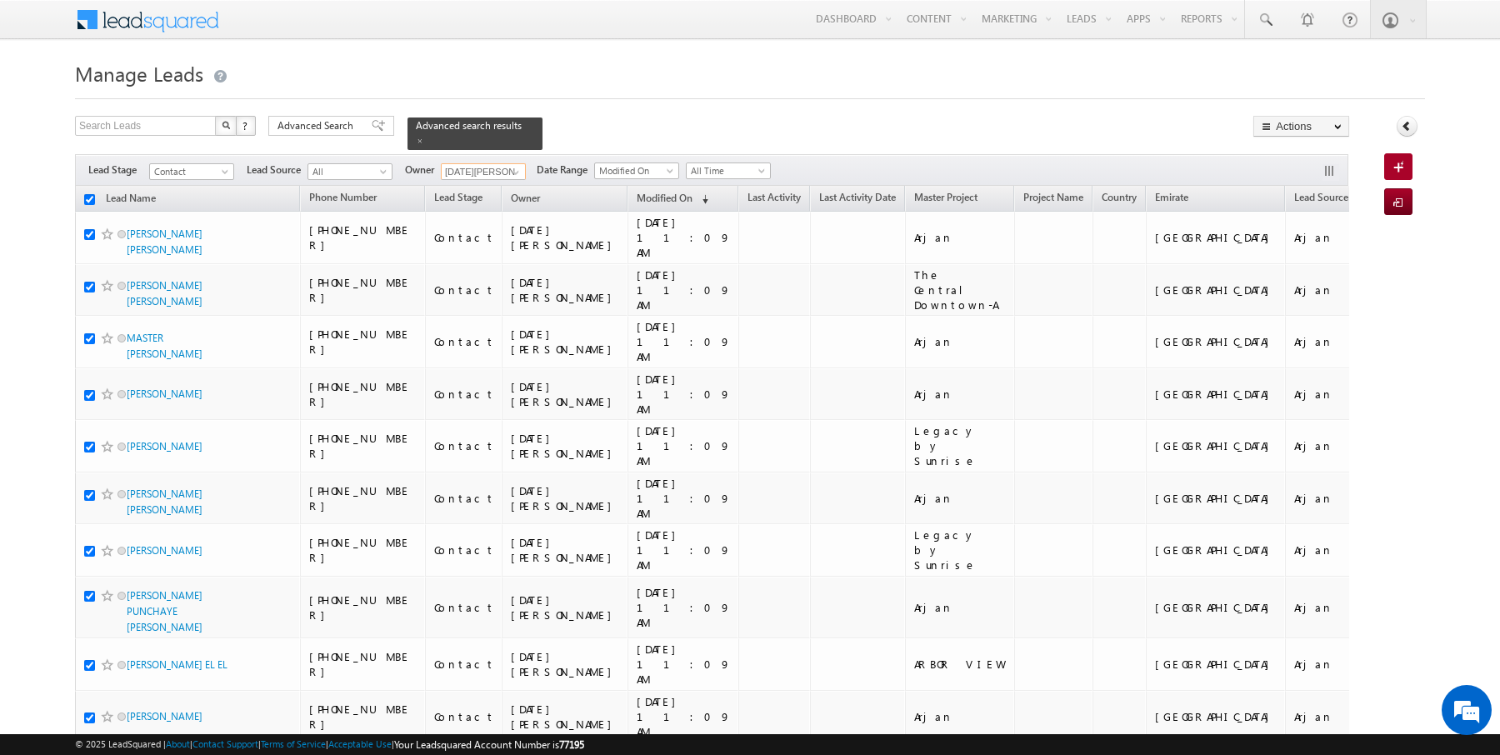
checkbox input "true"
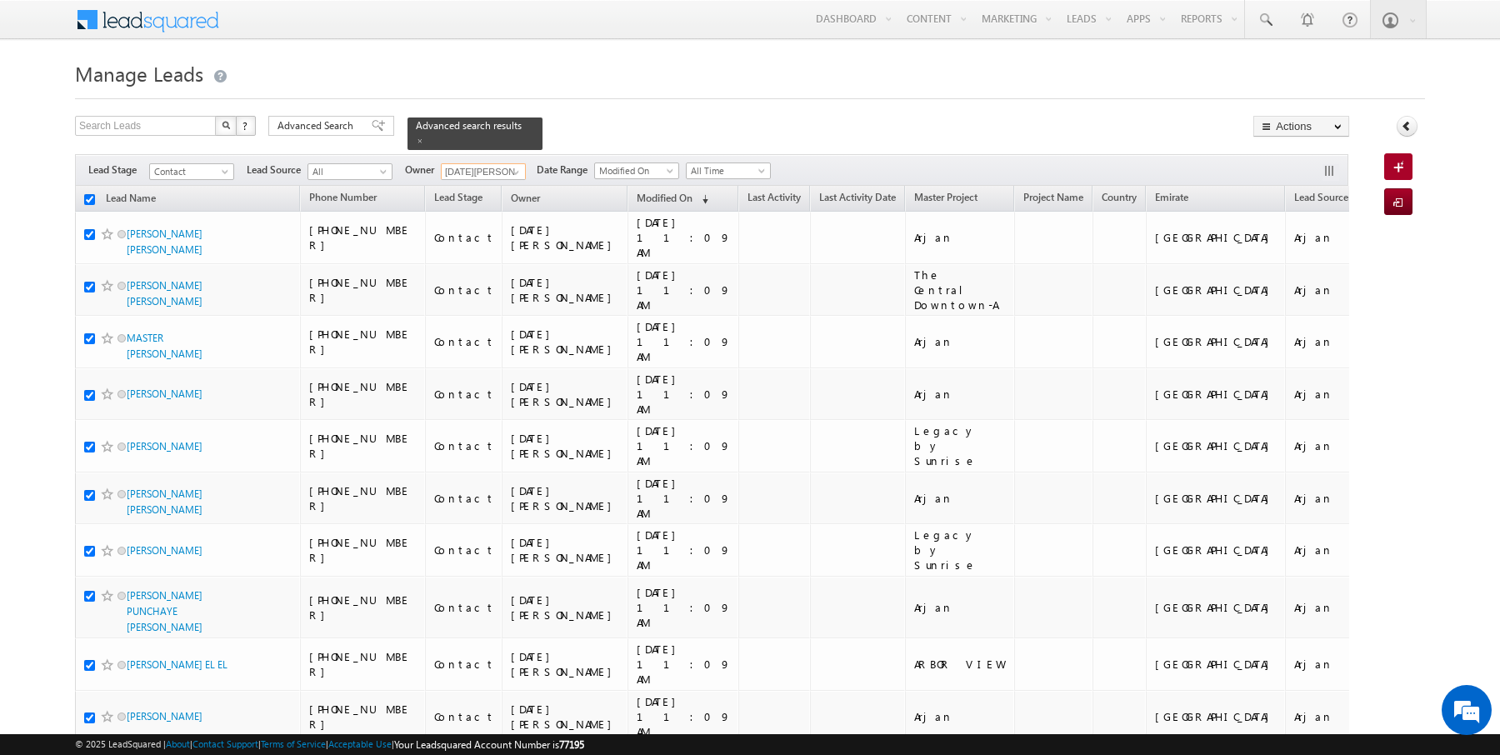
checkbox input "true"
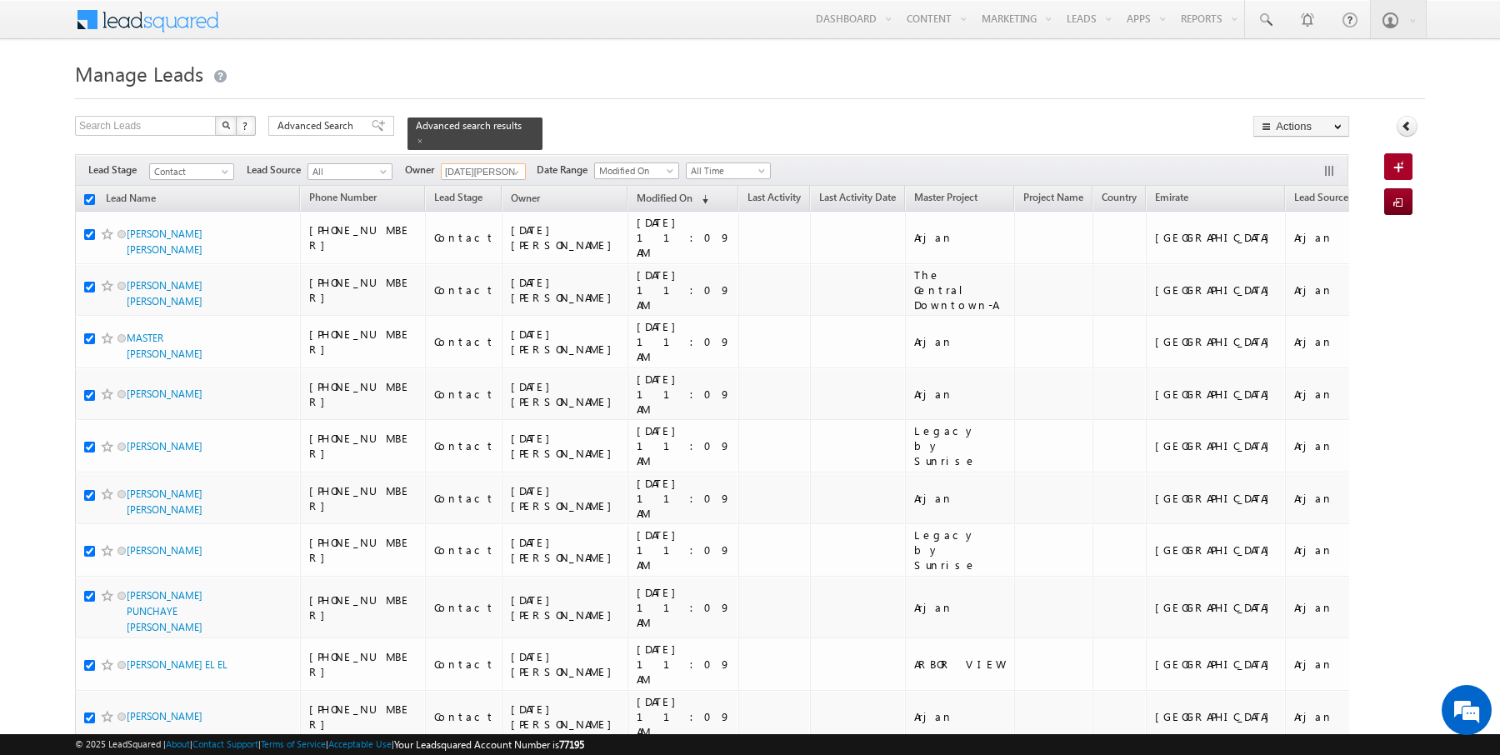
checkbox input "true"
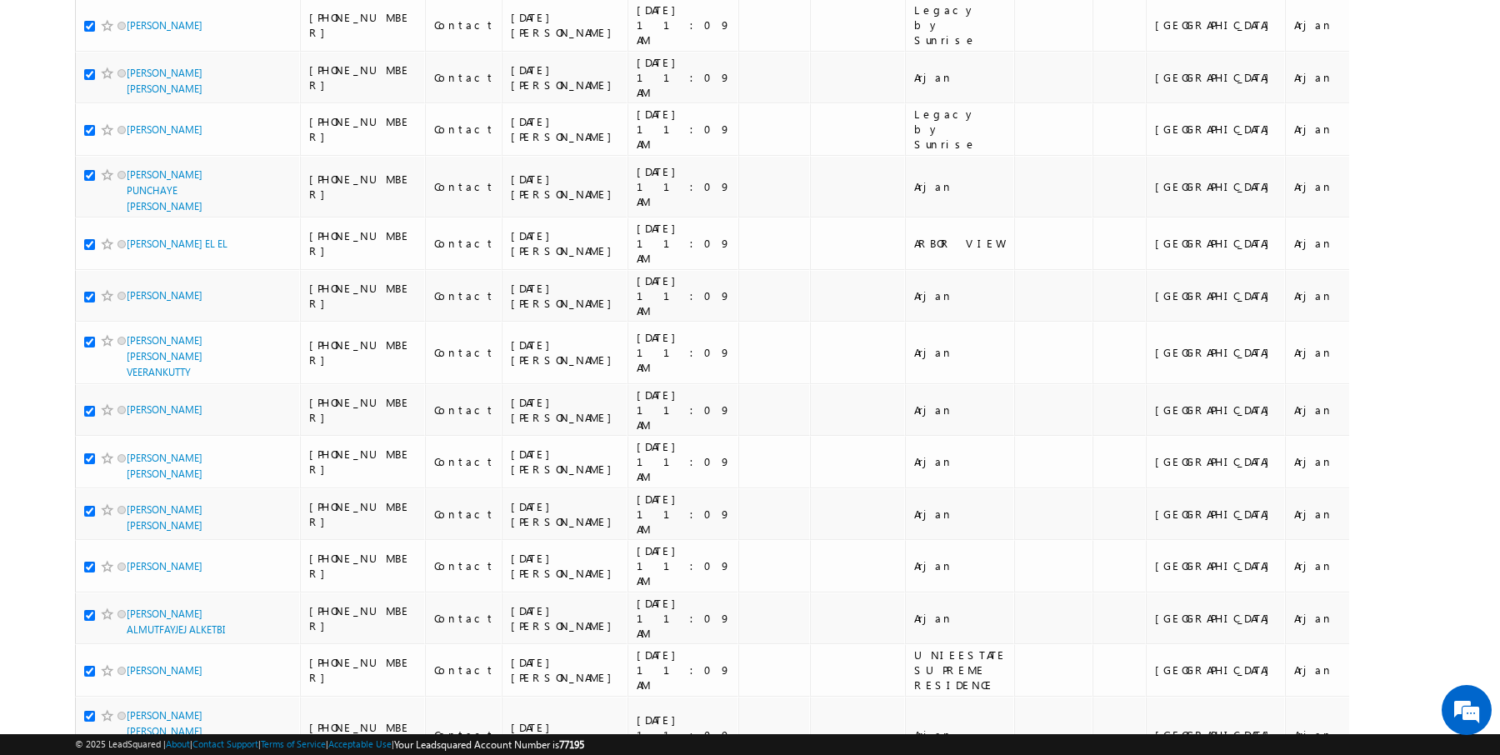
scroll to position [0, 0]
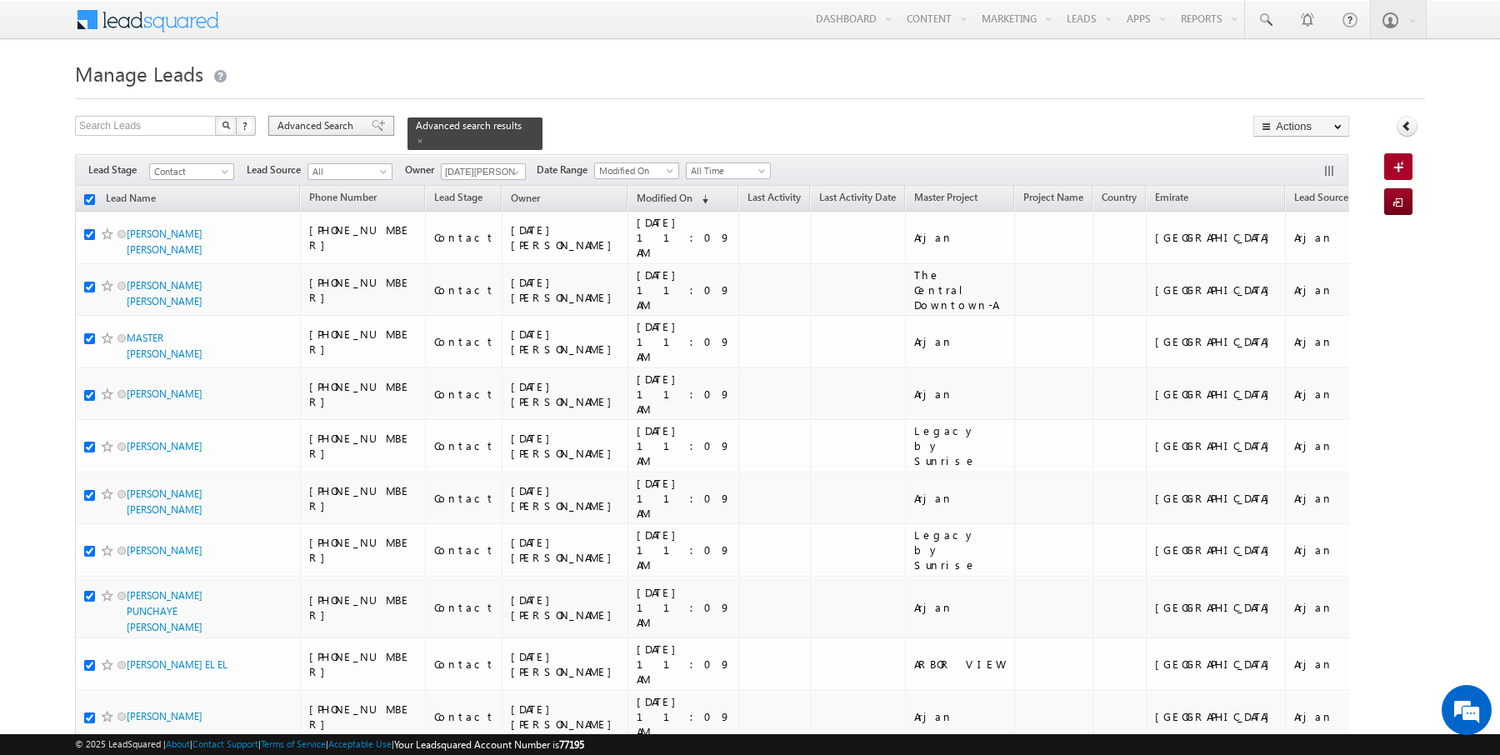
click at [327, 127] on span "Advanced Search" at bounding box center [317, 125] width 81 height 15
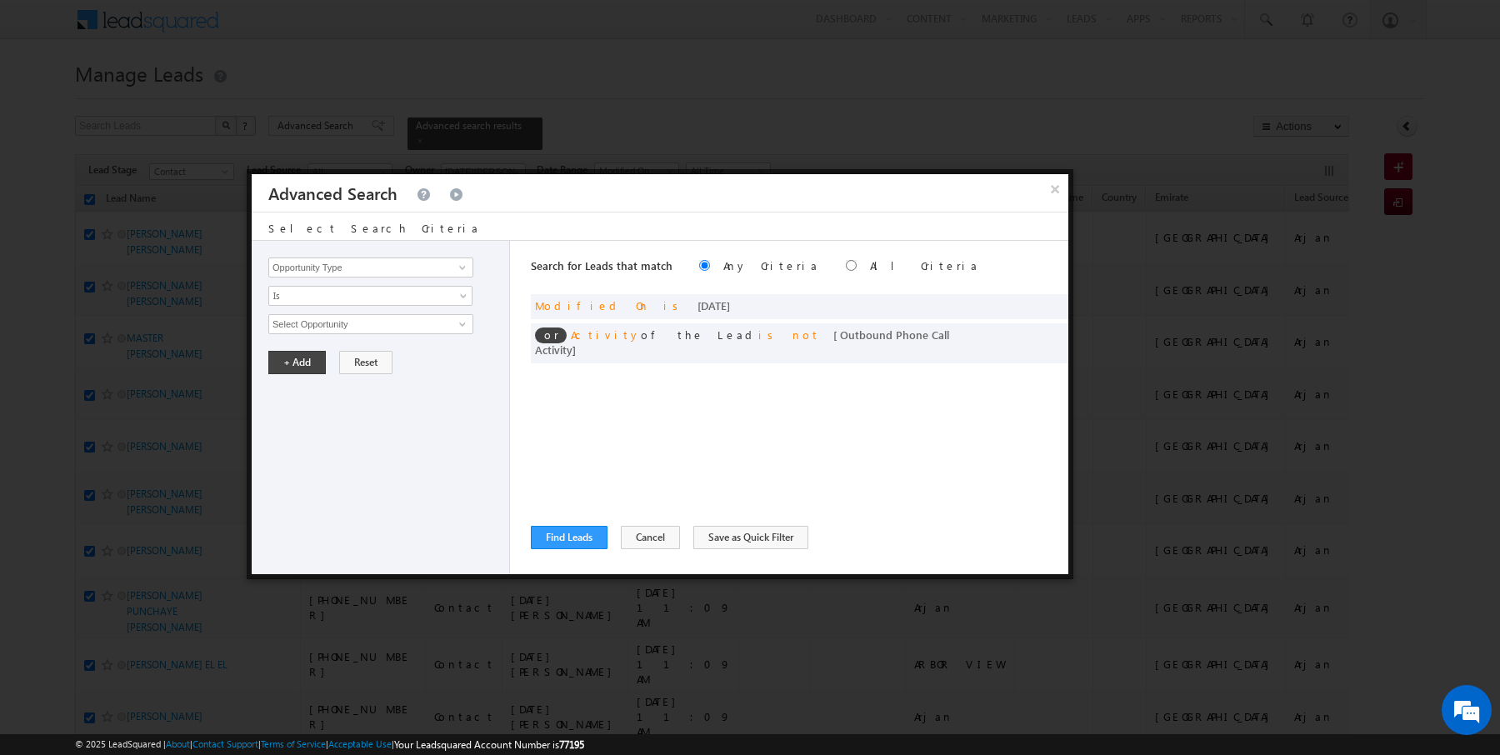
click at [870, 267] on label "All Criteria" at bounding box center [924, 265] width 109 height 14
radio input "true"
click at [543, 540] on button "Find Leads" at bounding box center [569, 537] width 77 height 23
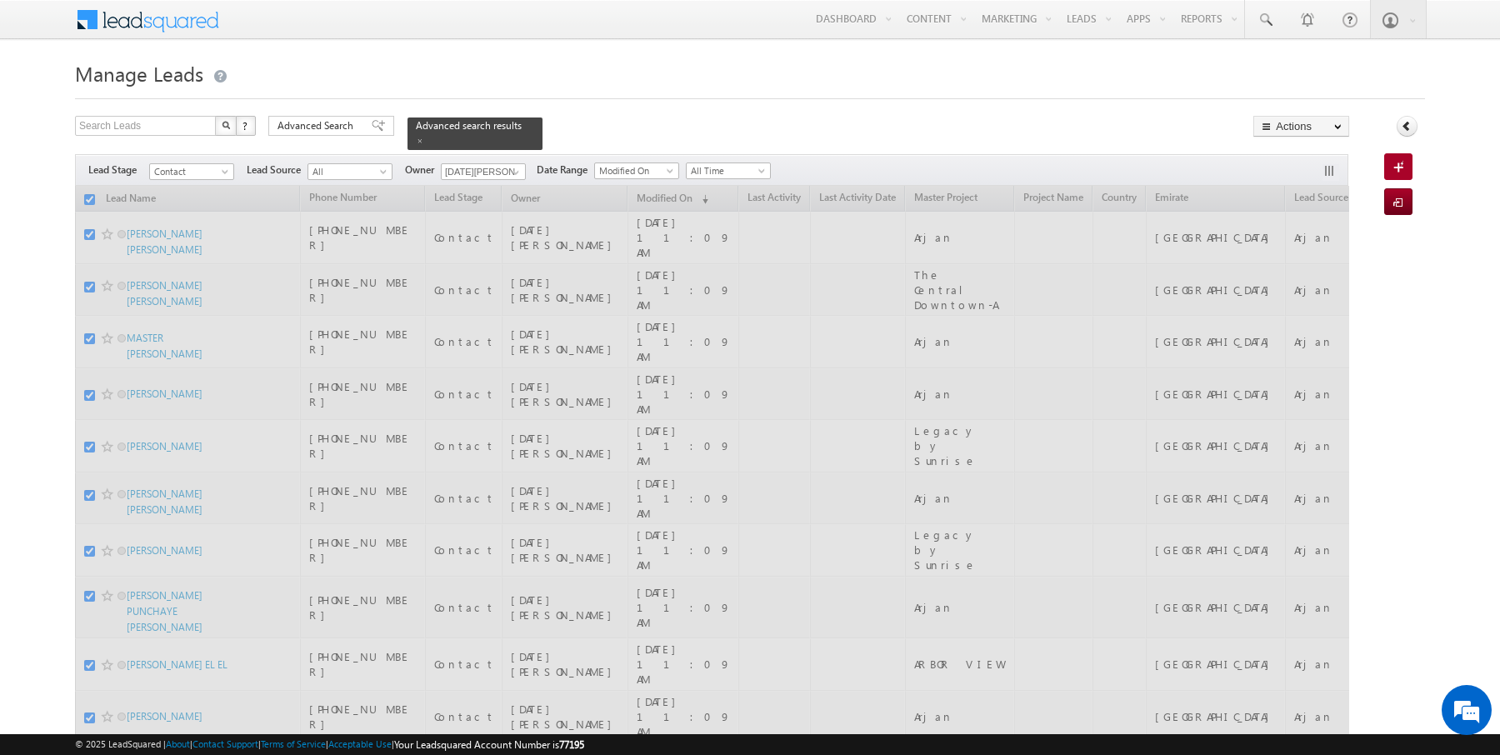
checkbox input "false"
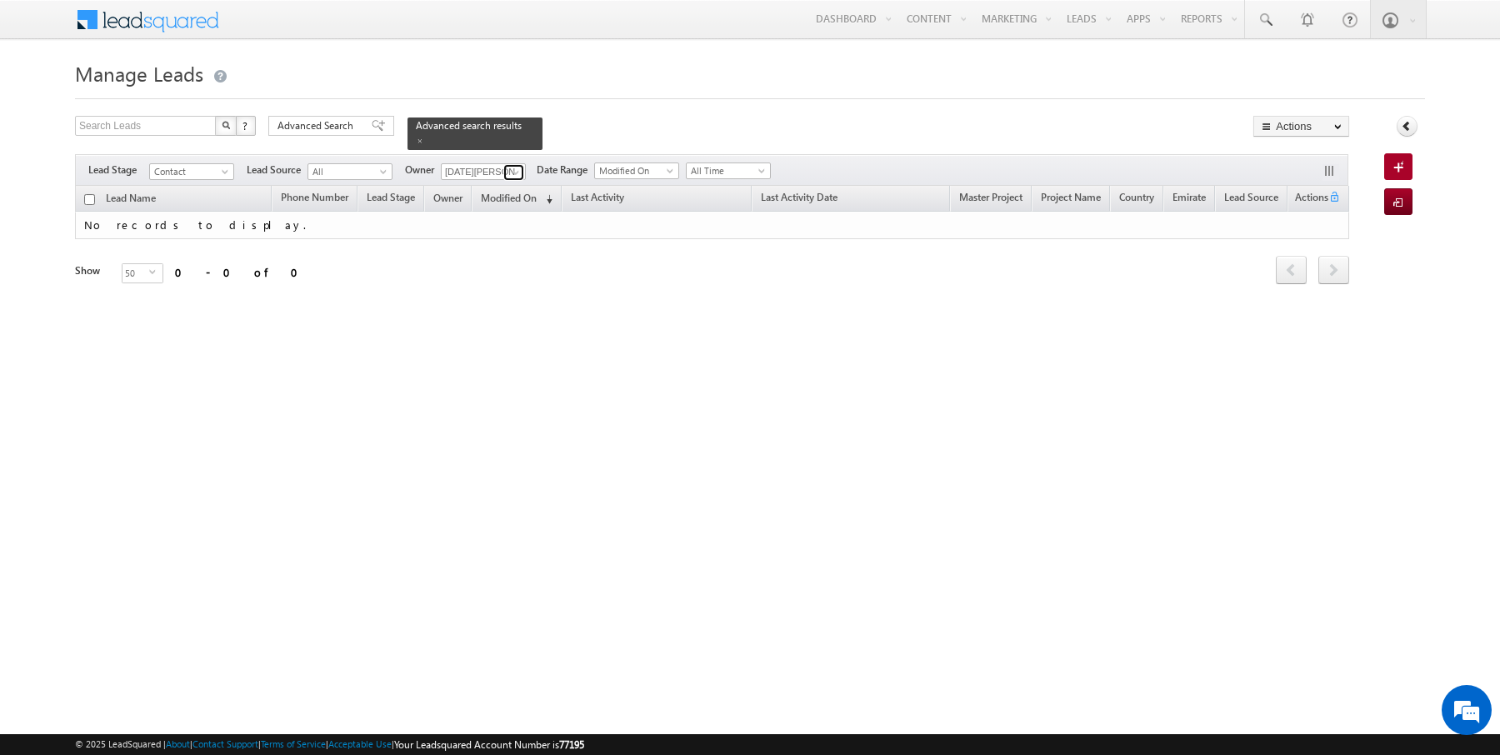
click at [516, 168] on span at bounding box center [515, 172] width 13 height 13
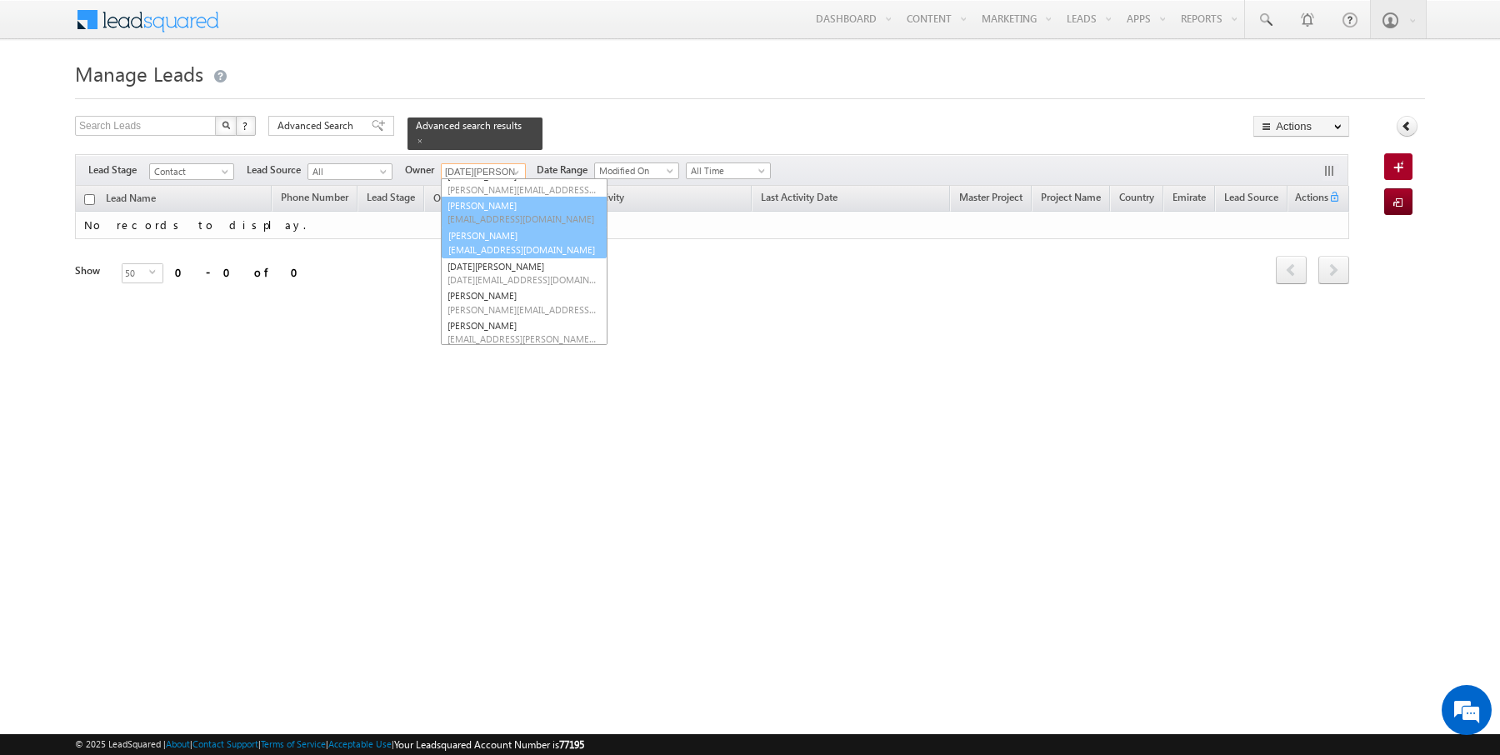
scroll to position [34, 0]
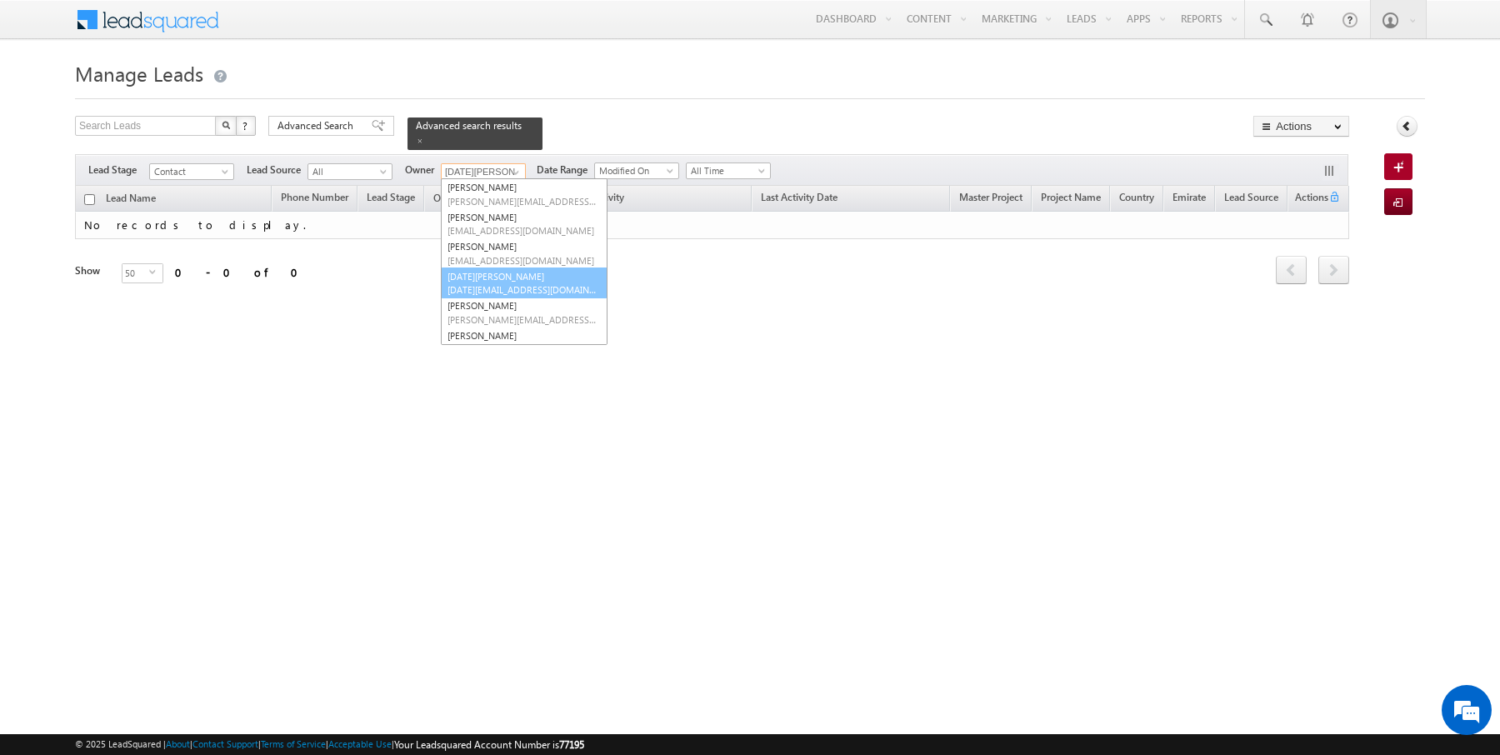
click at [516, 277] on link "Kartik Sharma kartik.sharma@indglobal.ae" at bounding box center [524, 283] width 167 height 32
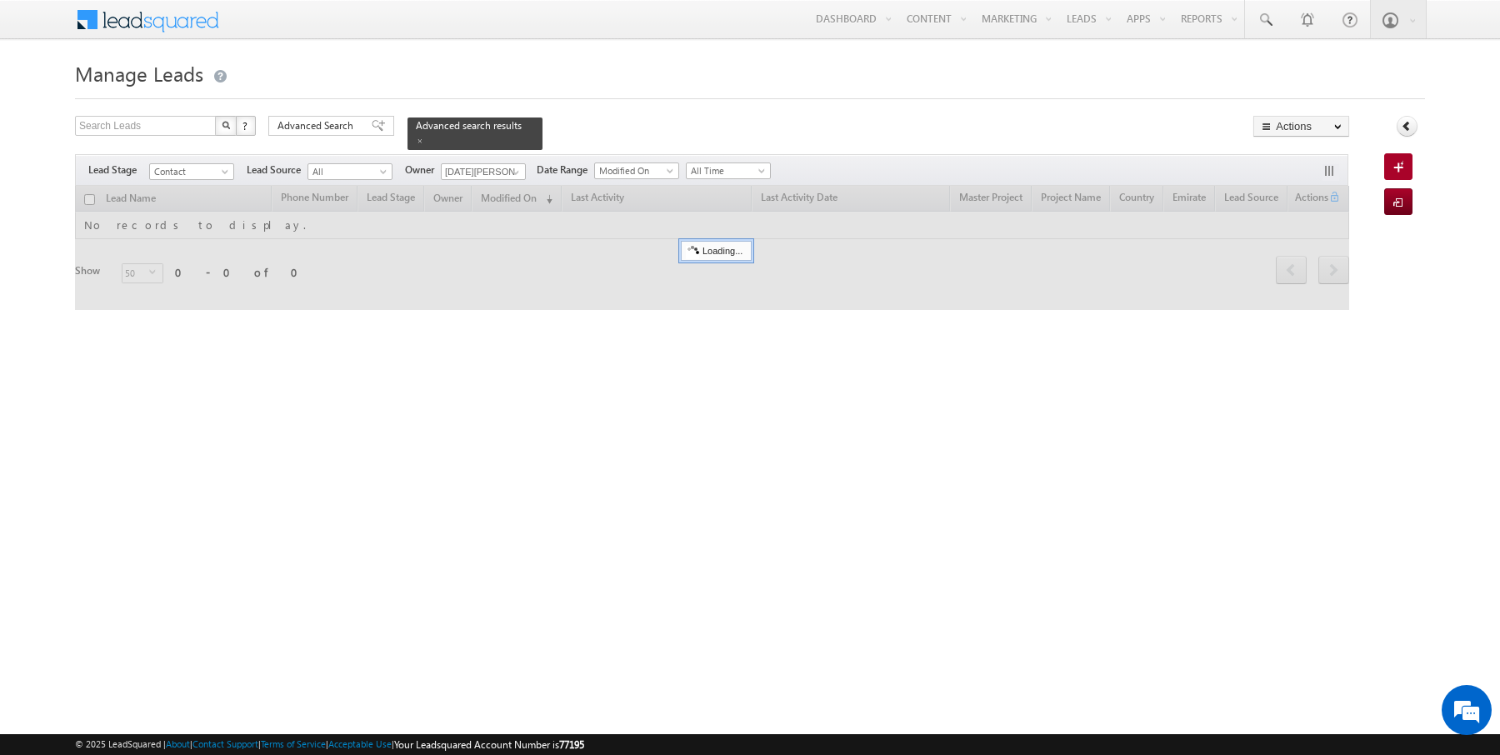
click at [563, 136] on div "Search Leads X ? 0 results found Advanced Search Advanced Search Advanced searc…" at bounding box center [712, 133] width 1274 height 34
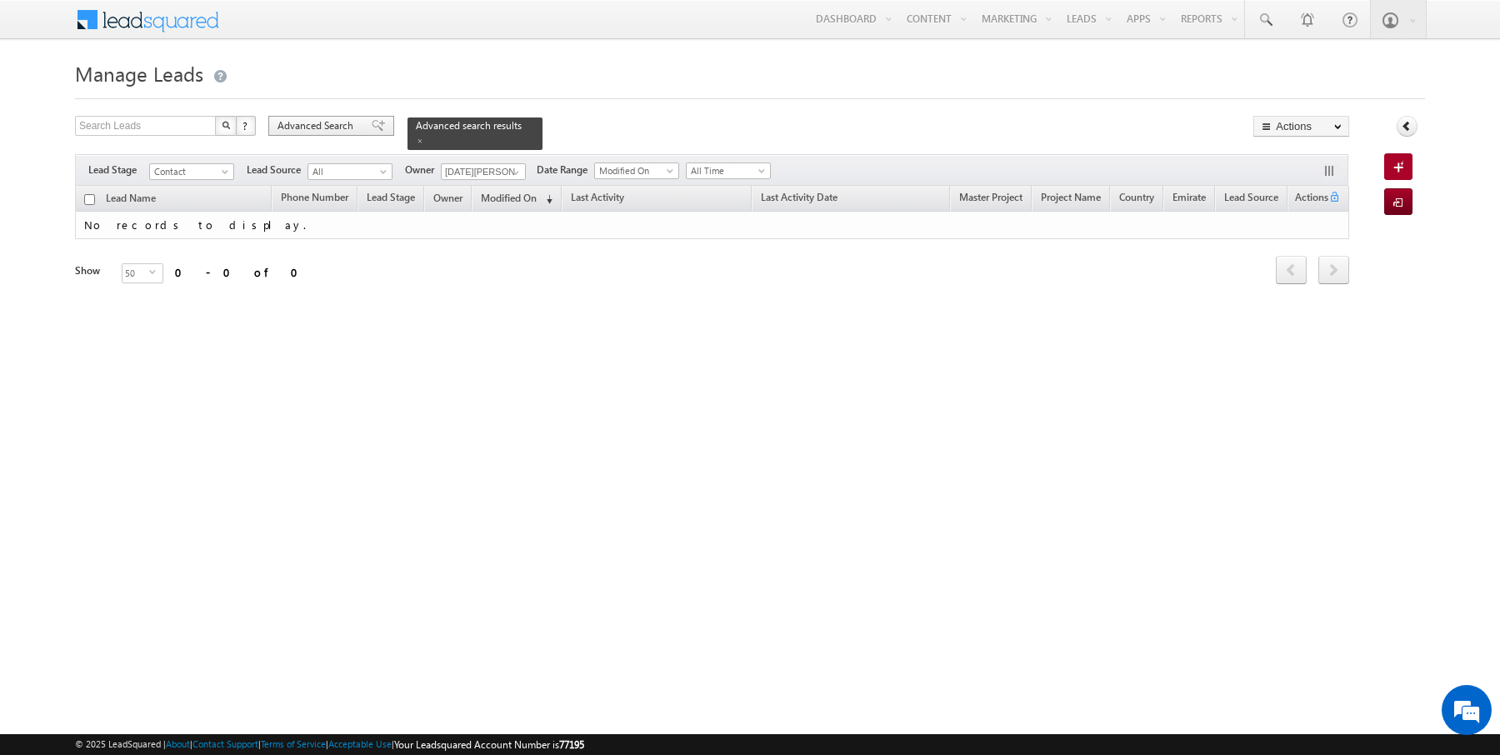
click at [330, 127] on span "Advanced Search" at bounding box center [317, 125] width 81 height 15
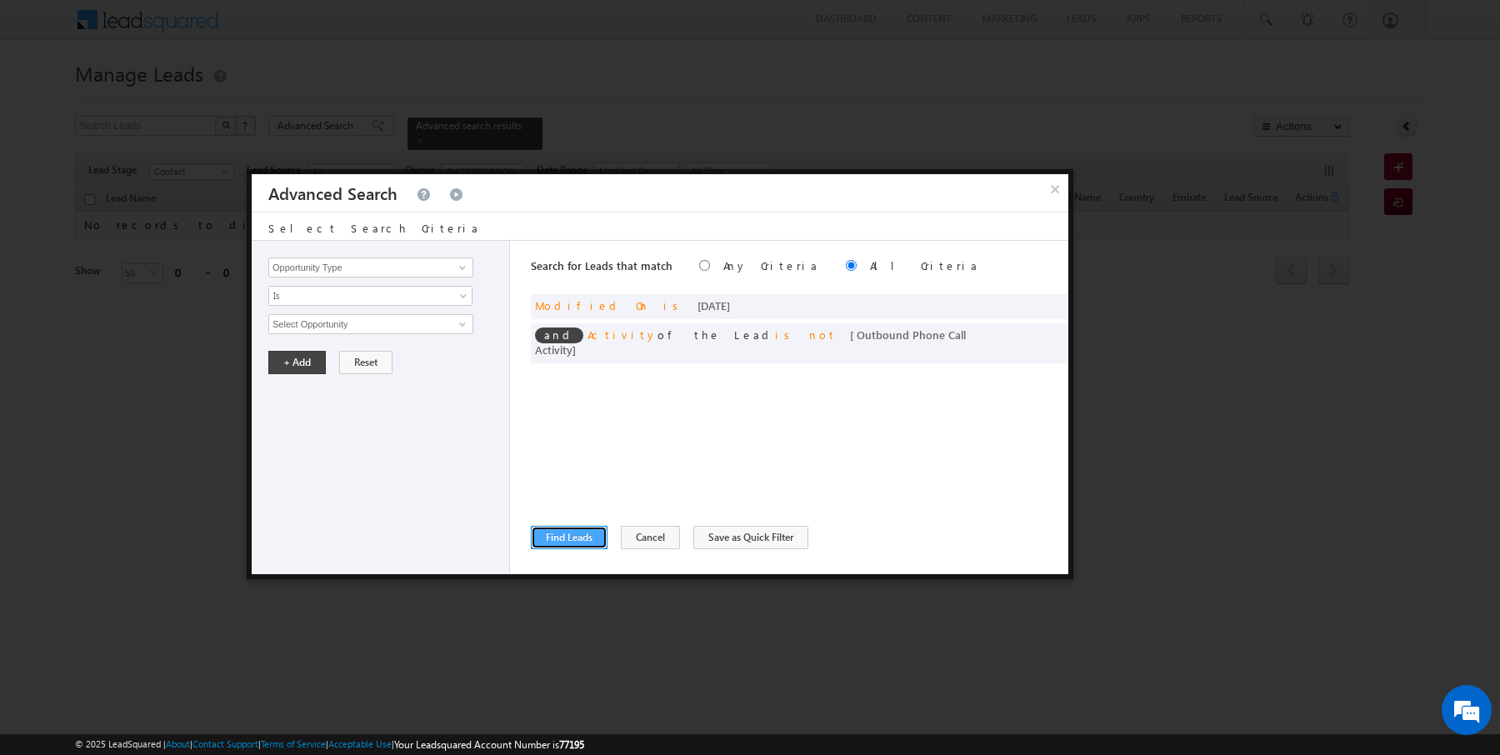
click at [562, 537] on button "Find Leads" at bounding box center [569, 537] width 77 height 23
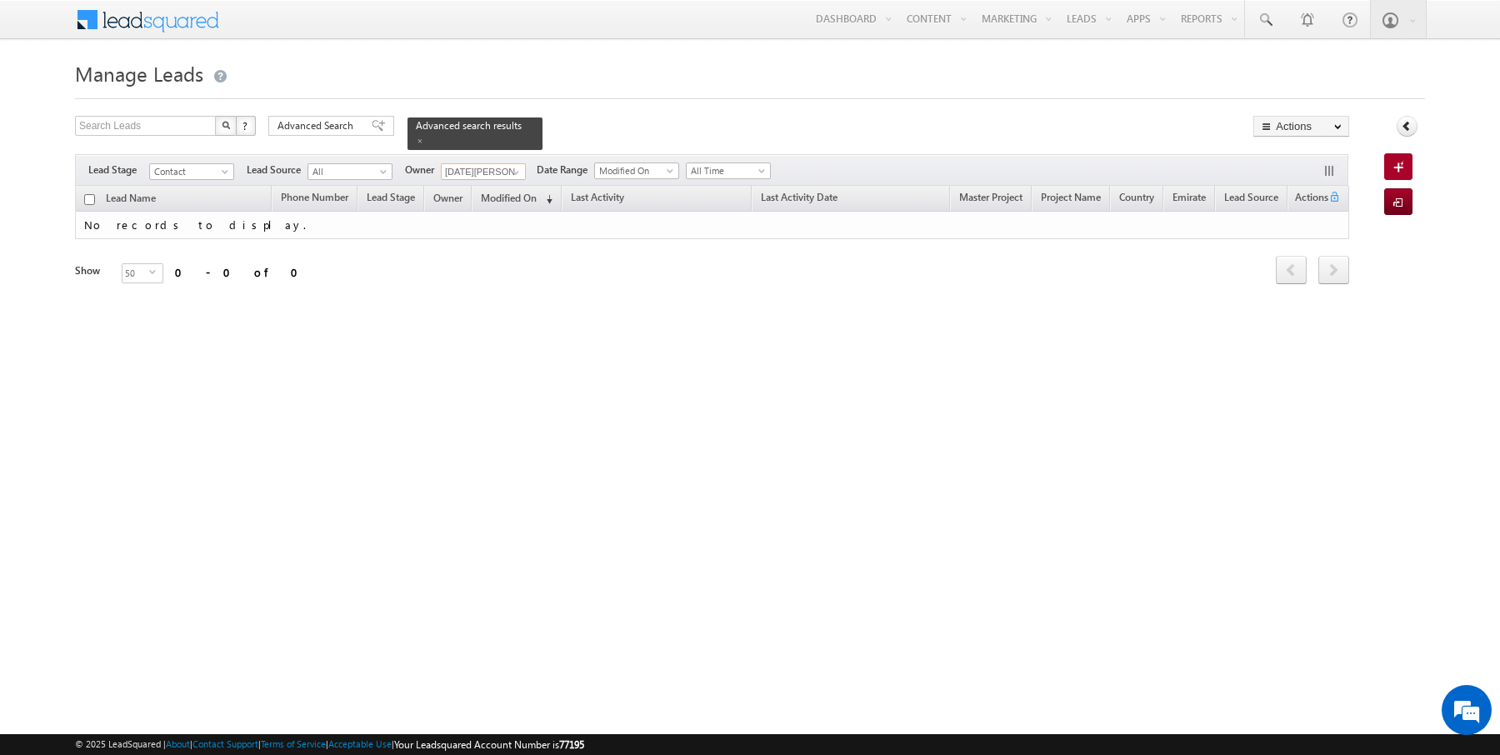
click at [511, 163] on input "[DATE][PERSON_NAME]" at bounding box center [483, 171] width 85 height 17
click at [511, 174] on span at bounding box center [515, 172] width 13 height 13
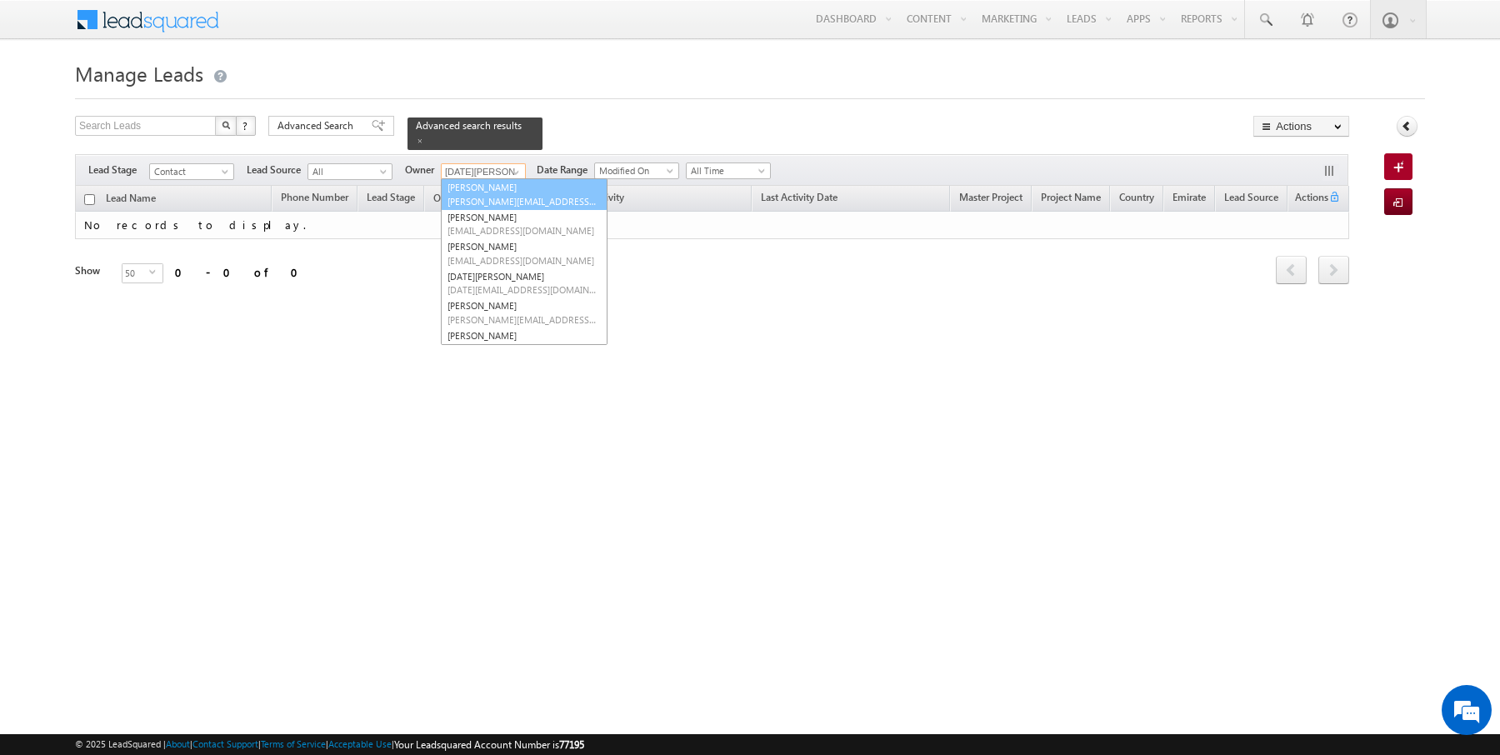
scroll to position [0, 0]
click at [503, 203] on link "Current User" at bounding box center [524, 205] width 167 height 19
type input "Current User"
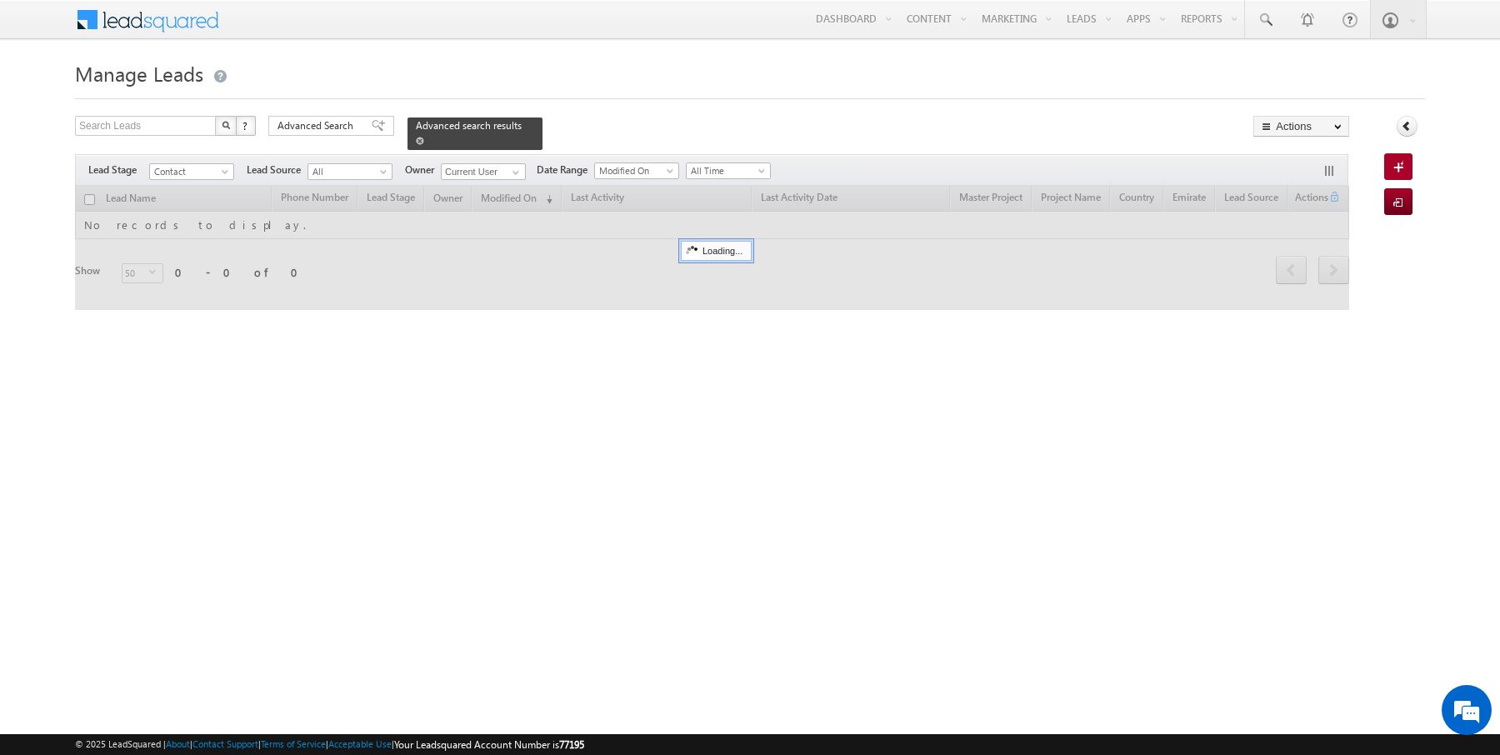
click at [416, 137] on span at bounding box center [420, 141] width 8 height 8
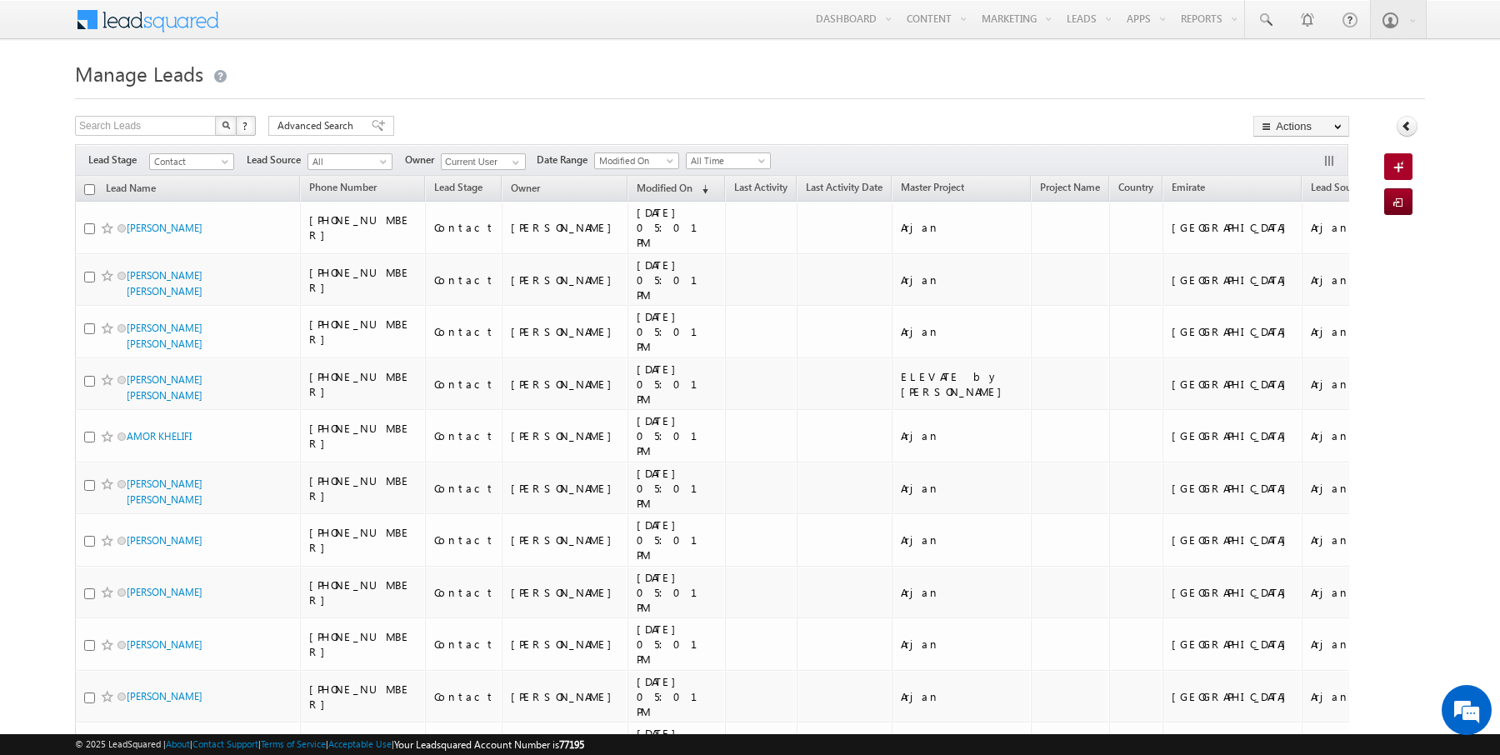
click at [89, 190] on input "checkbox" at bounding box center [89, 189] width 11 height 11
checkbox input "true"
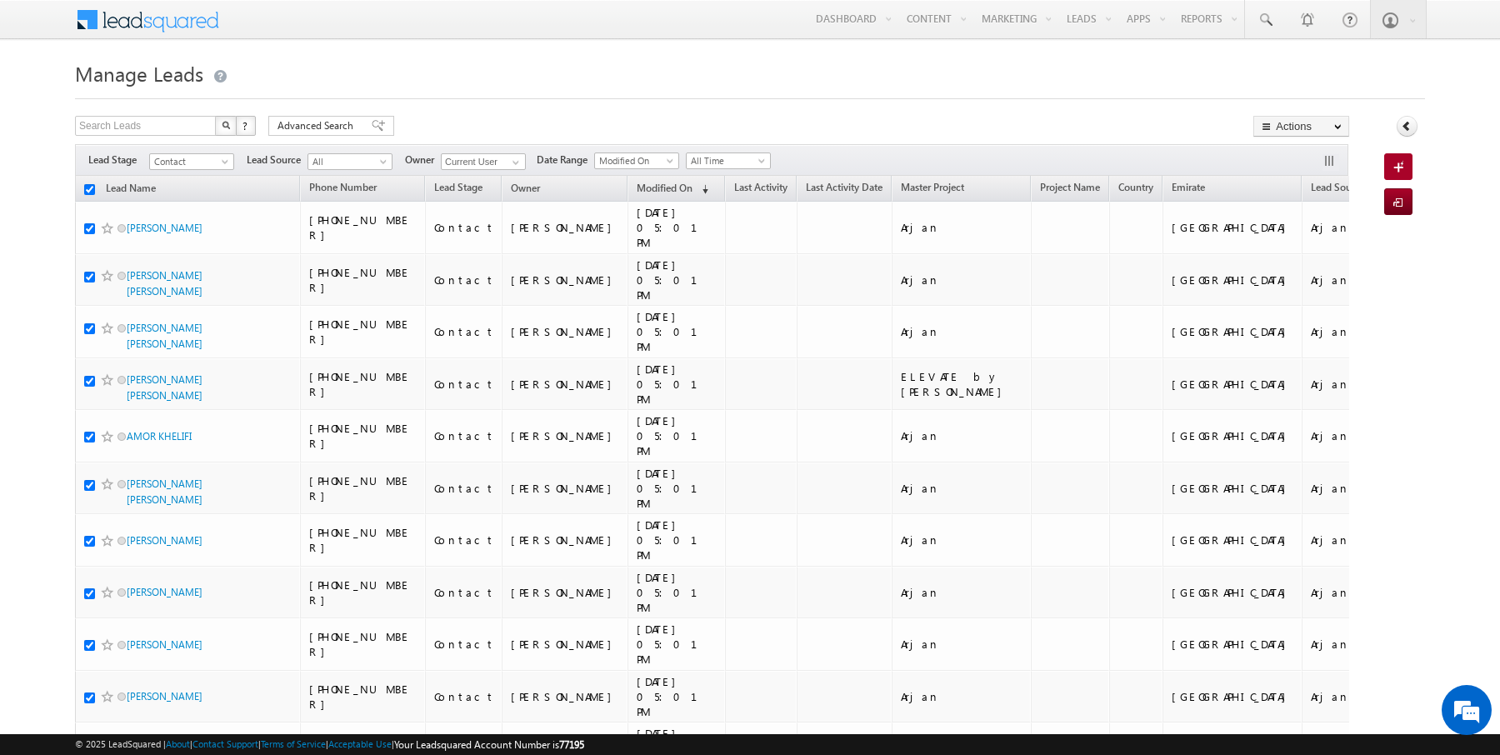
checkbox input "true"
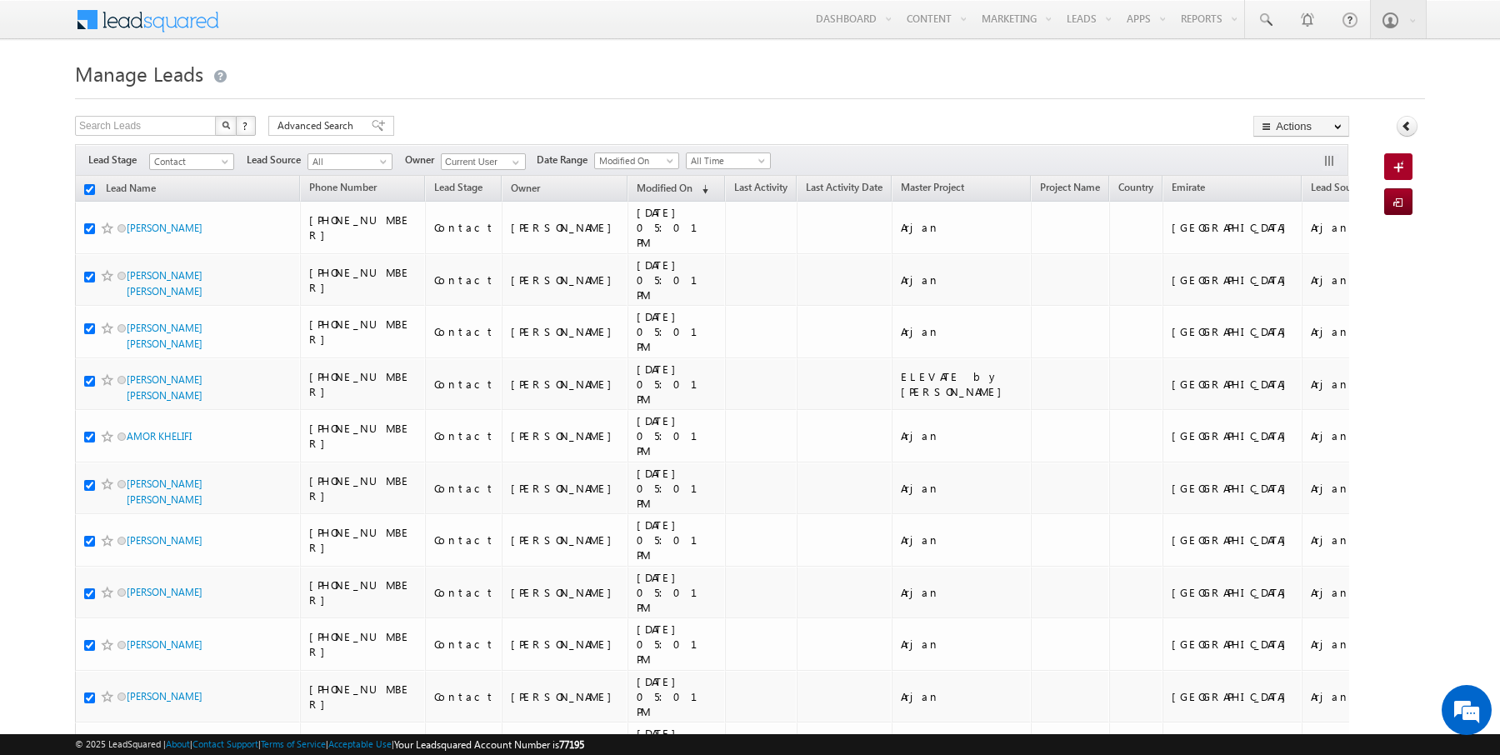
checkbox input "true"
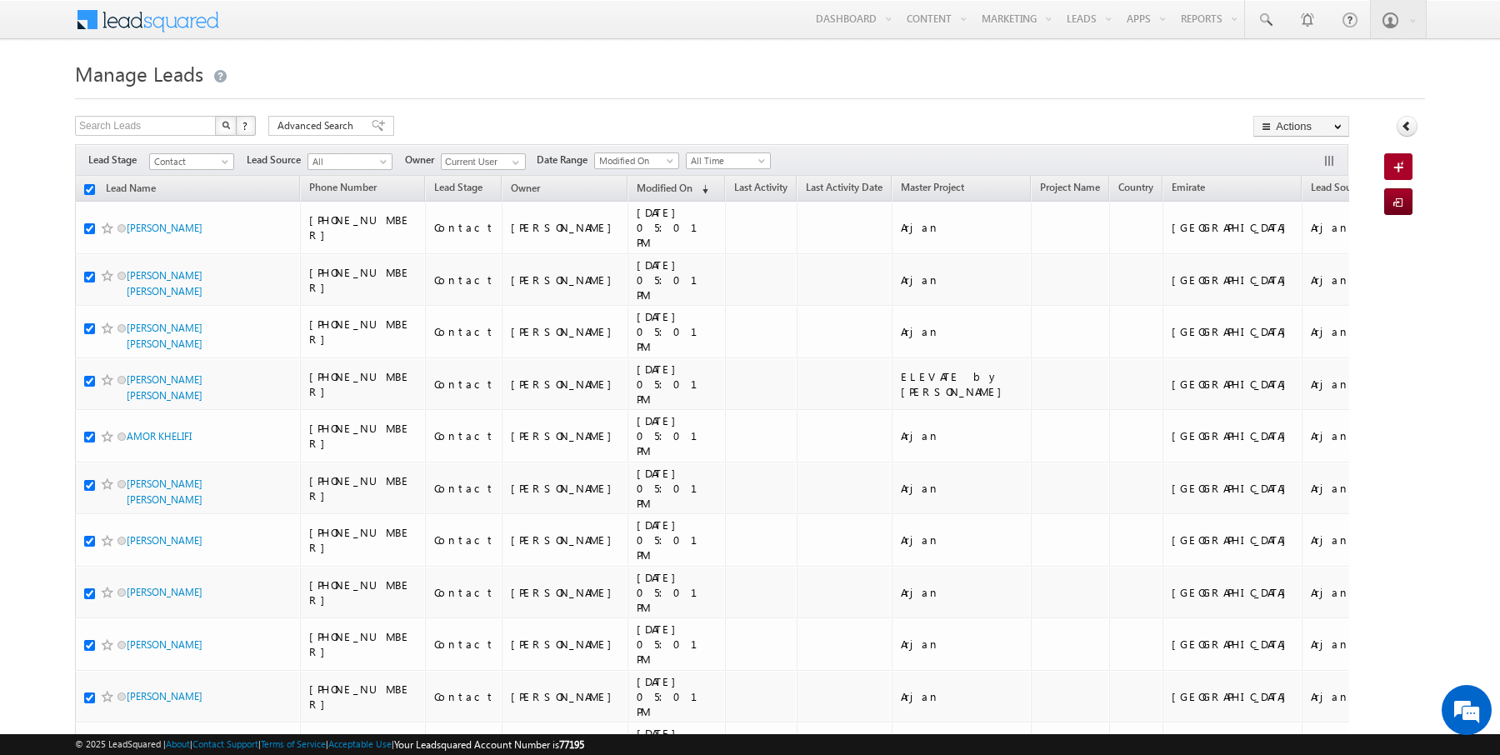
checkbox input "true"
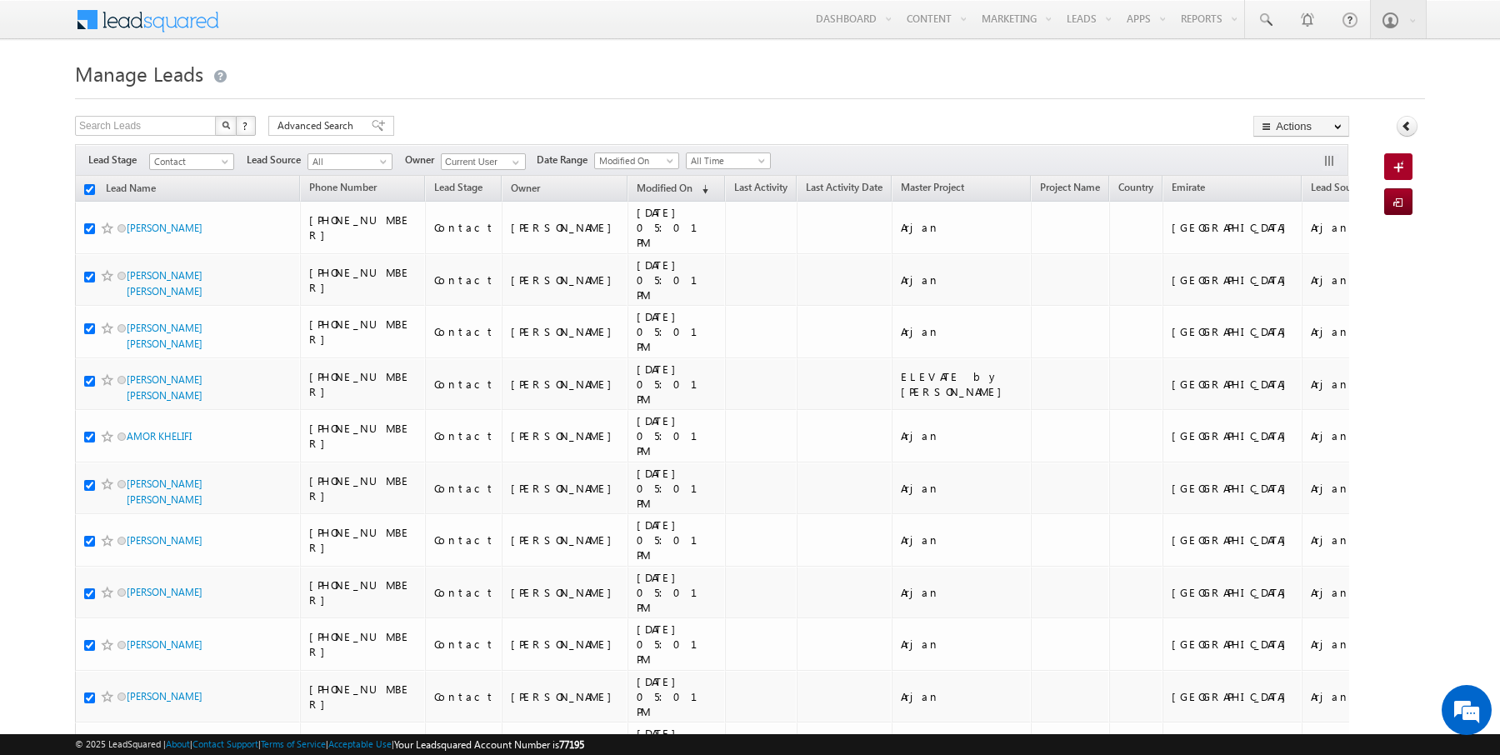
checkbox input "true"
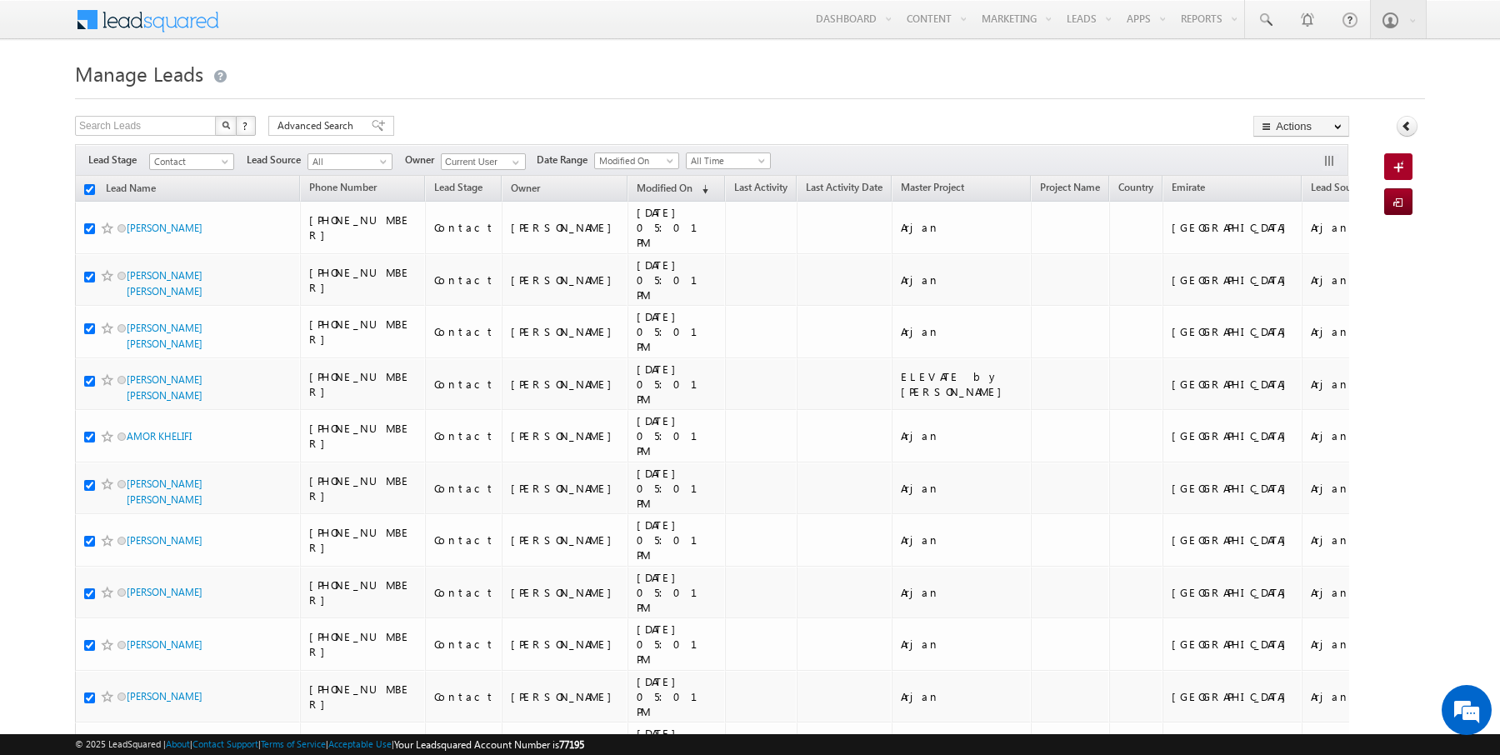
checkbox input "true"
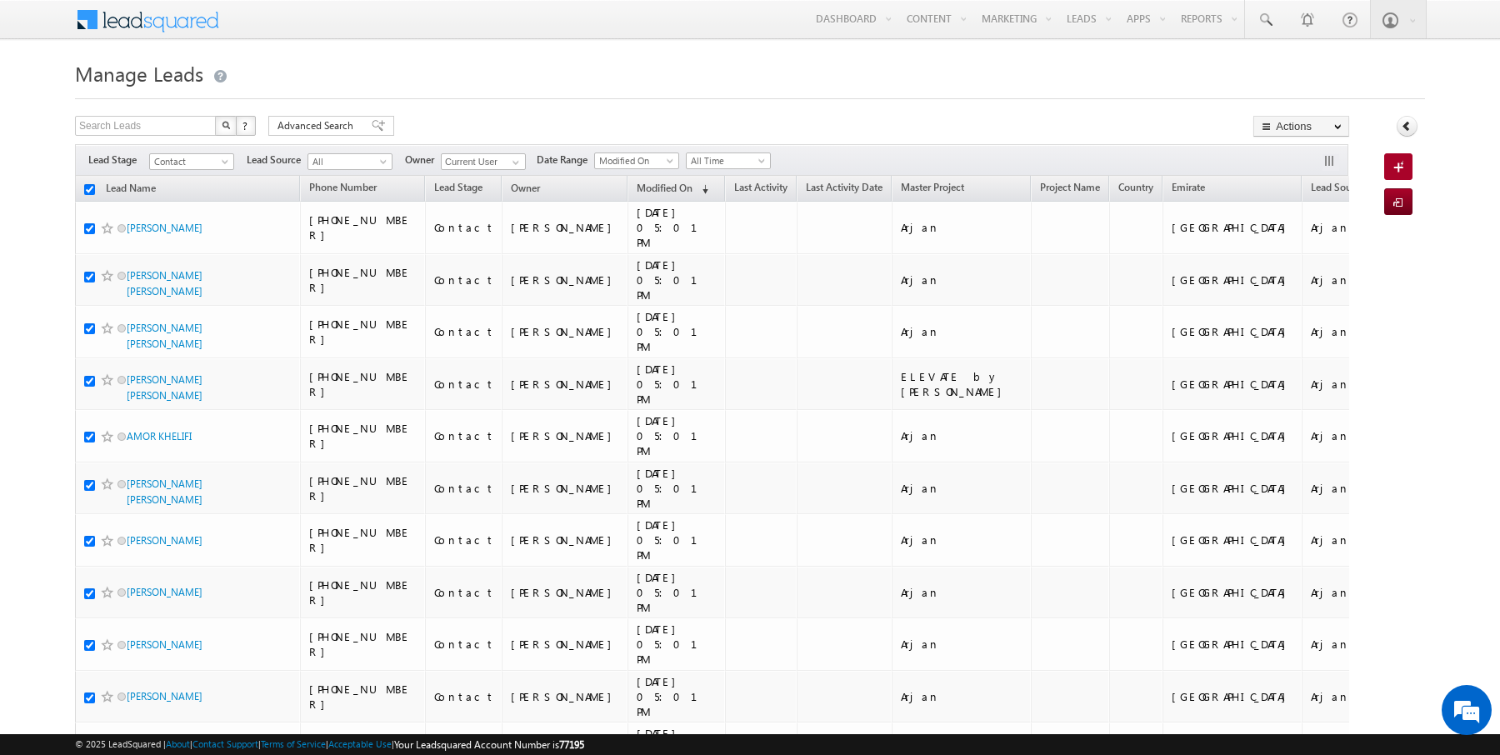
checkbox input "true"
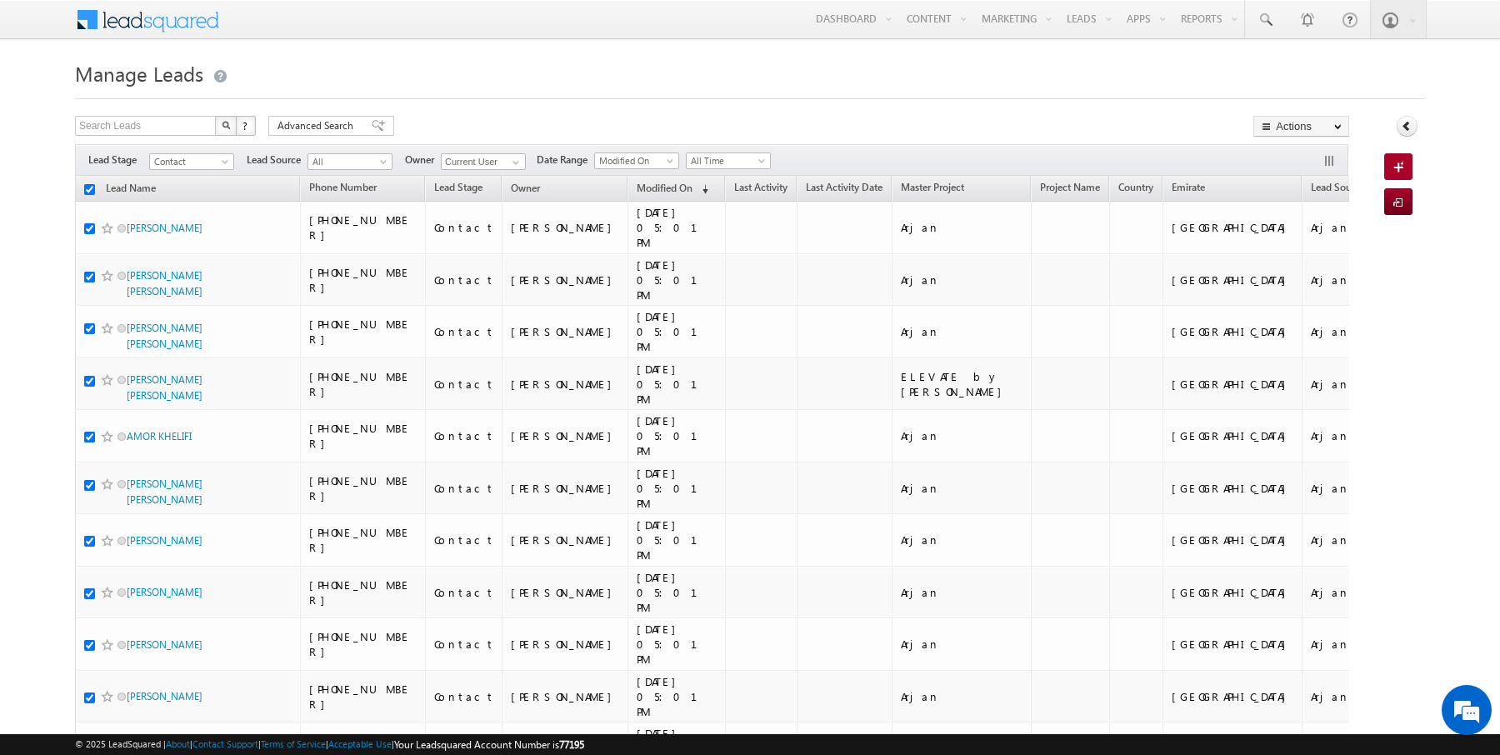
checkbox input "true"
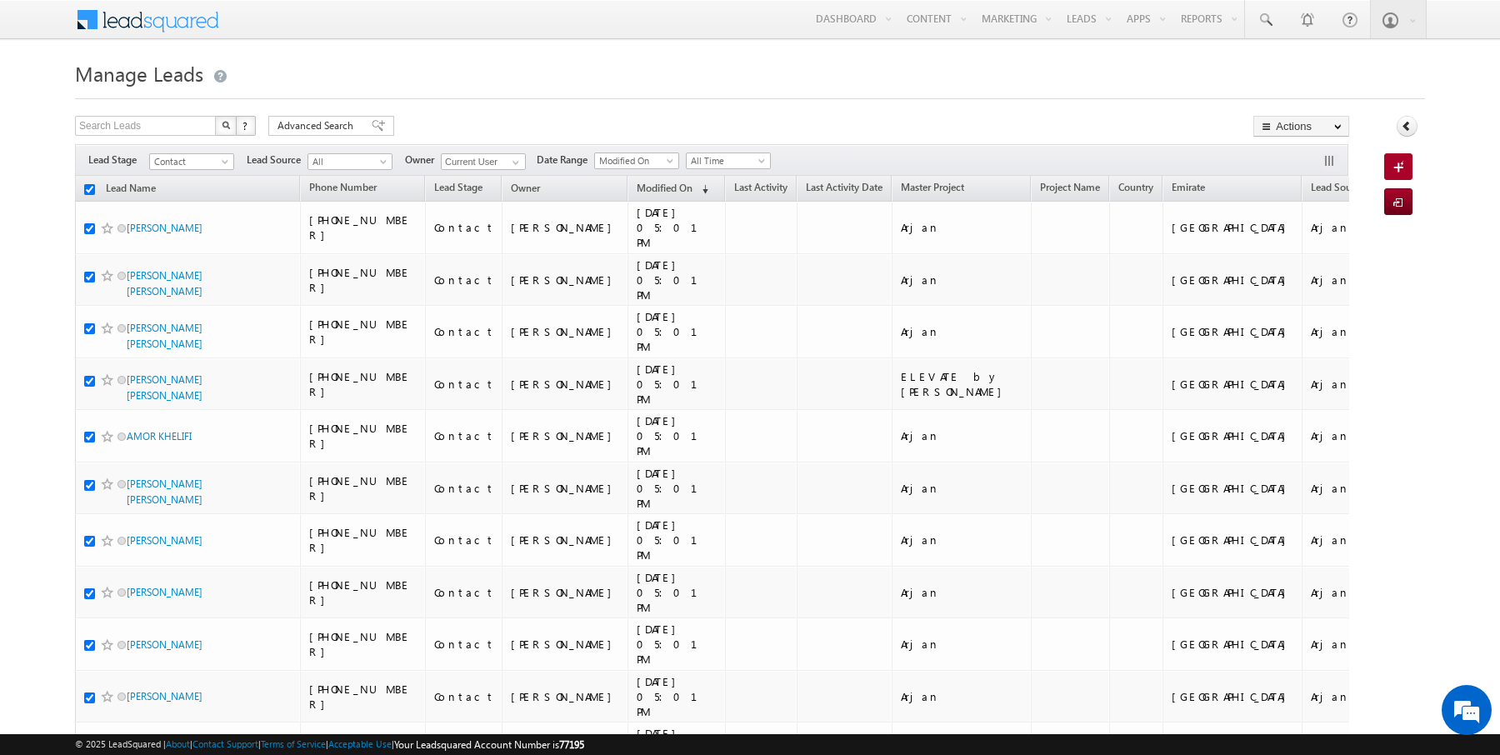
checkbox input "true"
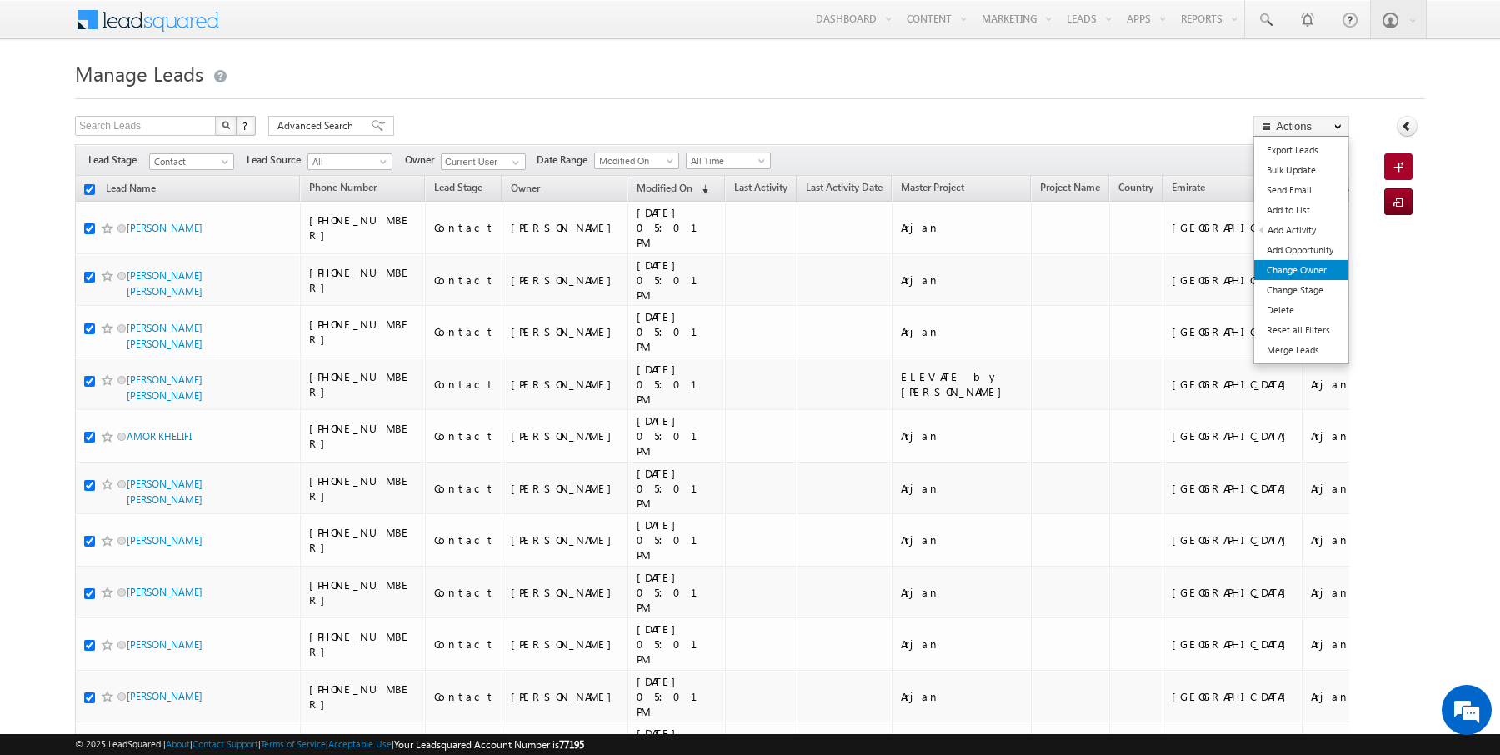
click at [1315, 268] on link "Change Owner" at bounding box center [1301, 270] width 94 height 20
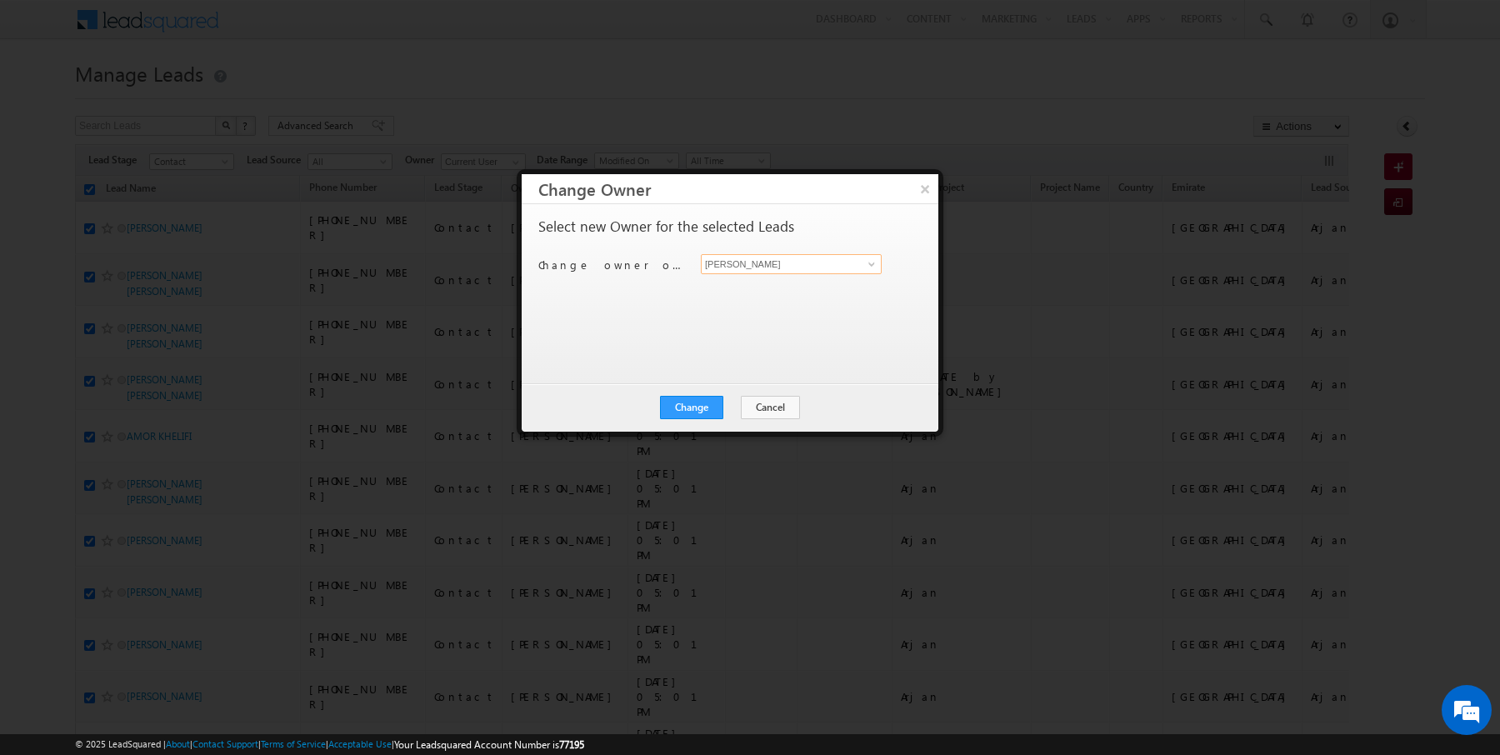
click at [823, 256] on input "[PERSON_NAME]" at bounding box center [791, 264] width 181 height 20
click at [706, 406] on button "Change" at bounding box center [691, 407] width 63 height 23
click at [731, 409] on button "Close" at bounding box center [732, 407] width 53 height 23
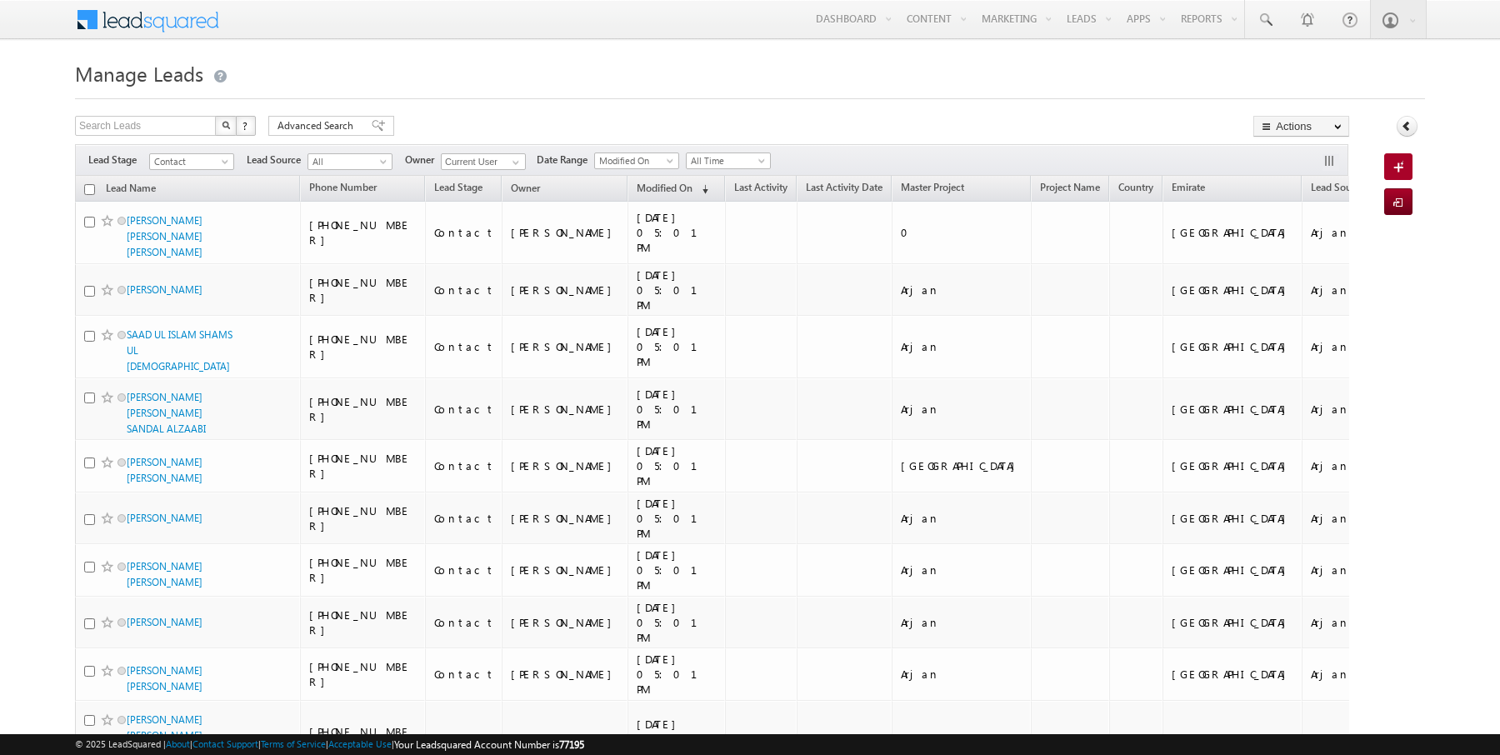
click at [88, 187] on input "checkbox" at bounding box center [89, 189] width 11 height 11
checkbox input "true"
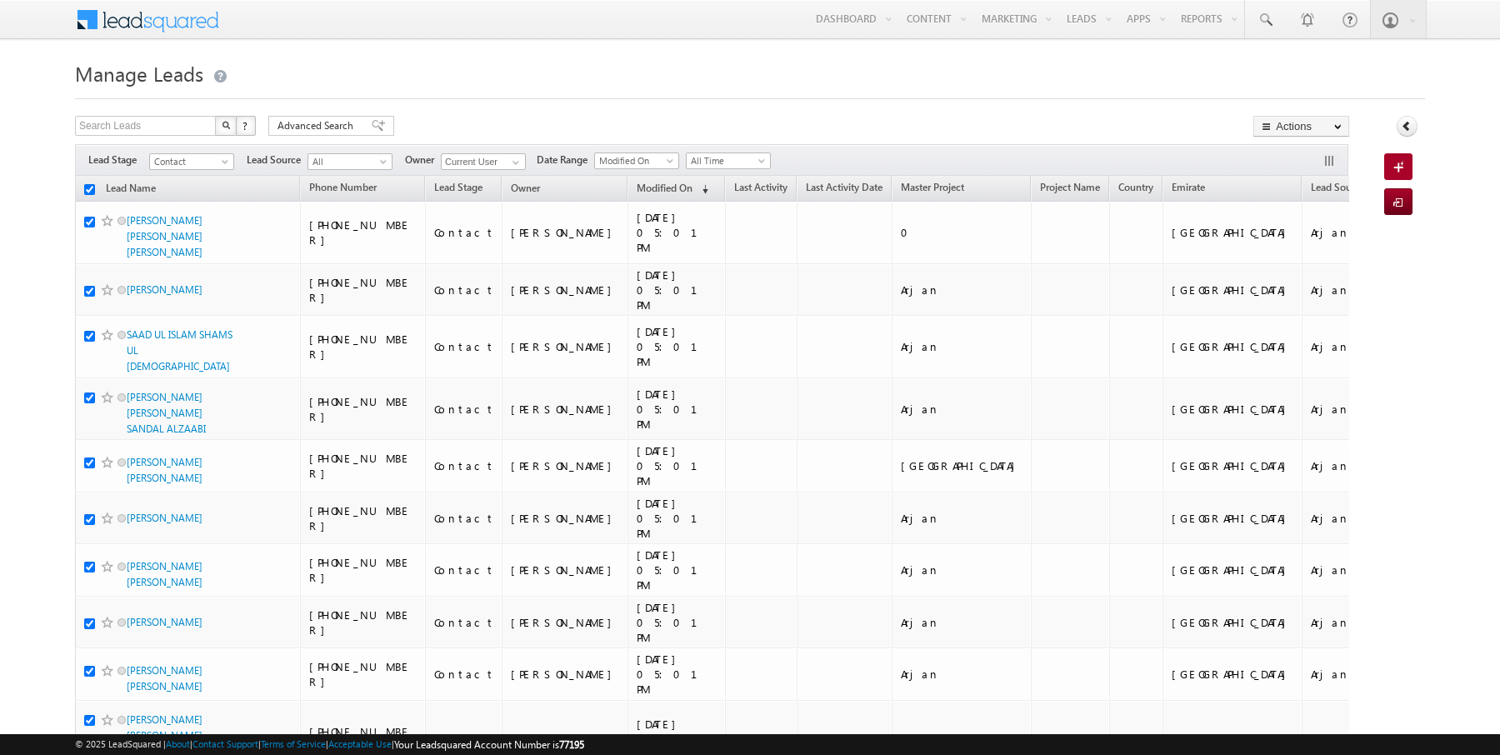
checkbox input "true"
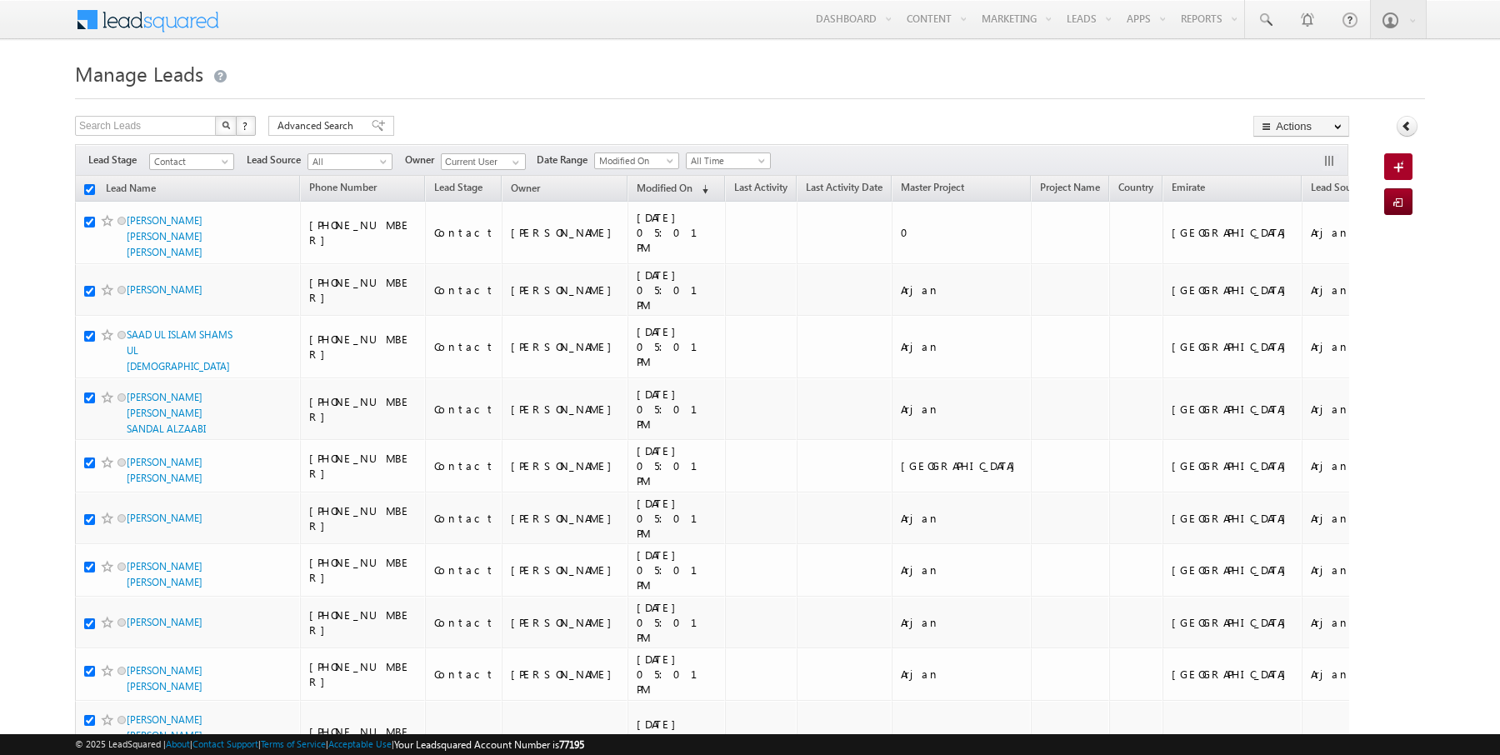
checkbox input "true"
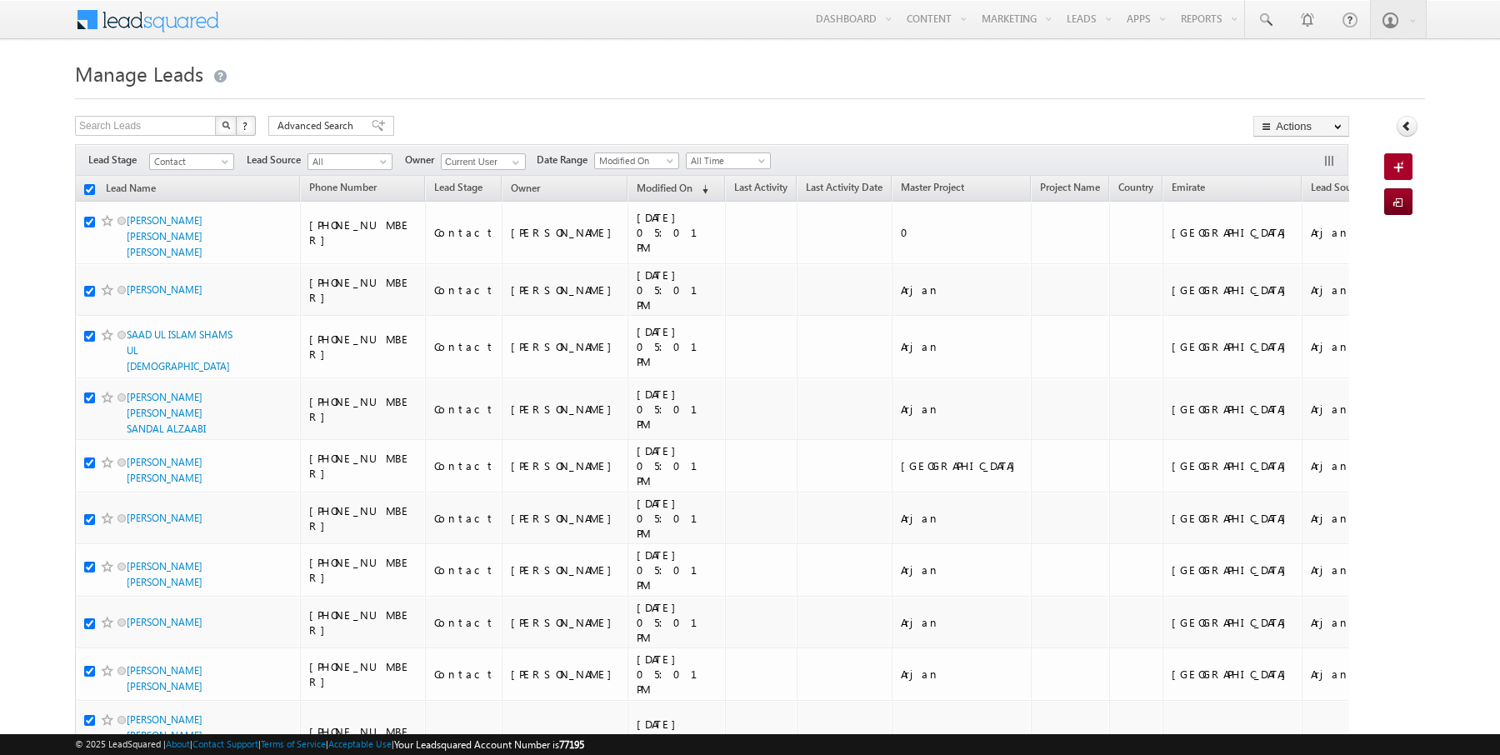
checkbox input "true"
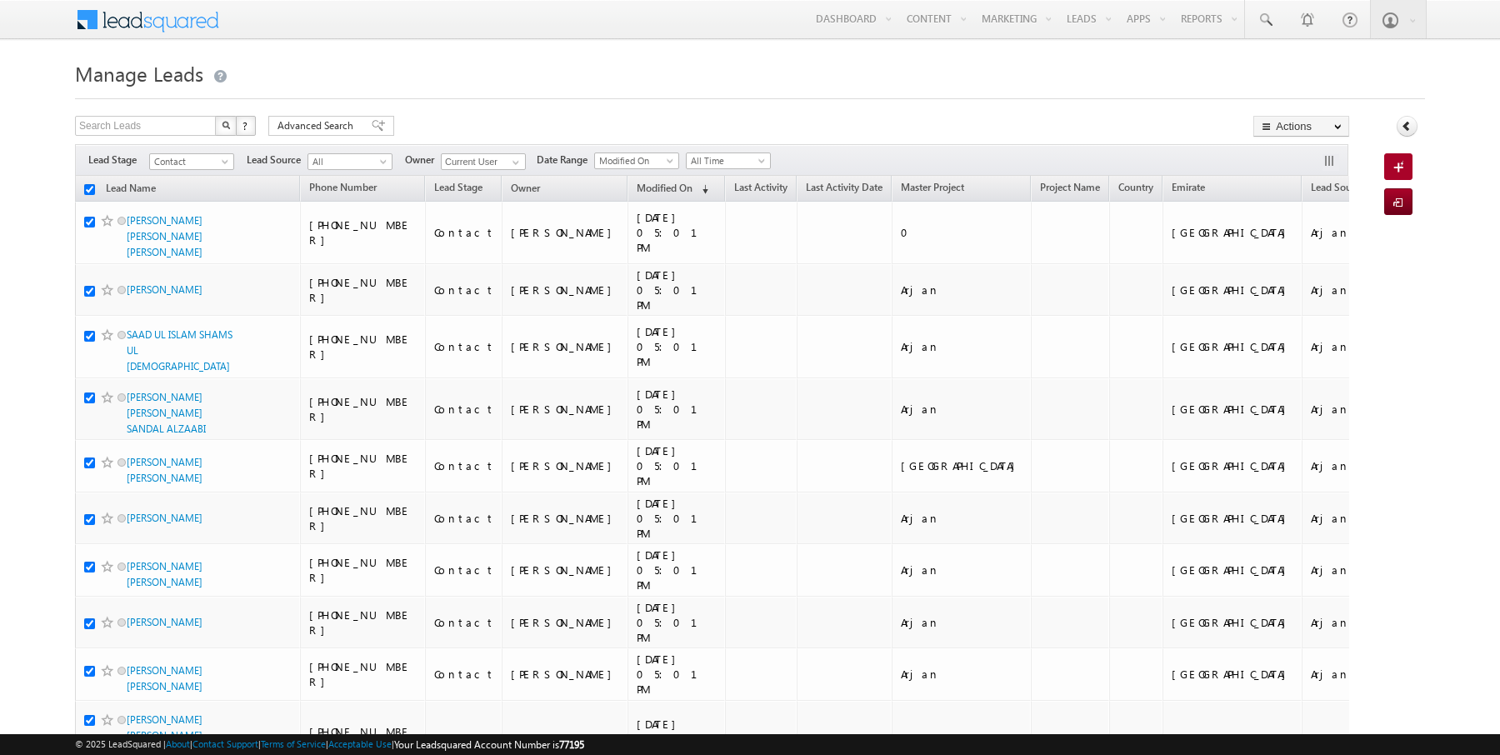
checkbox input "true"
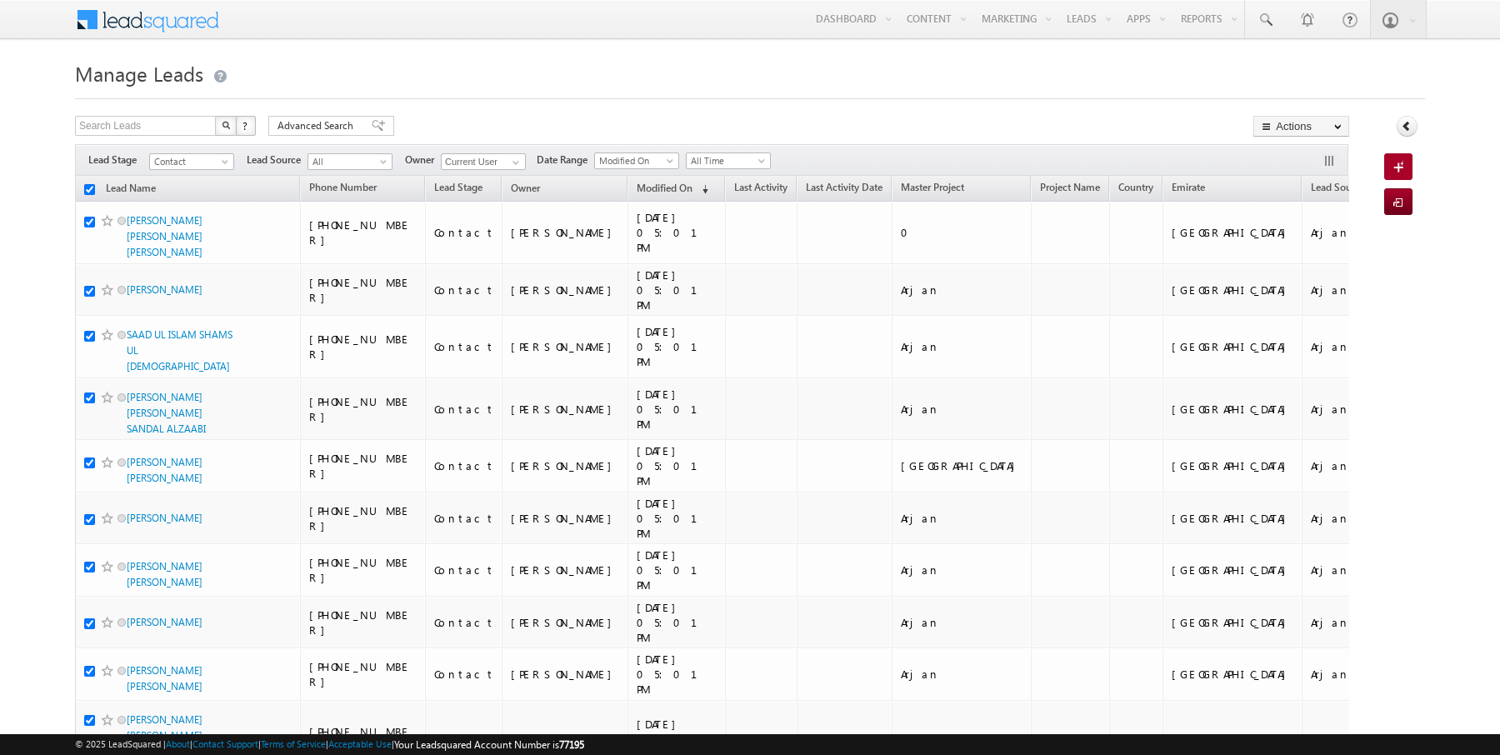
checkbox input "true"
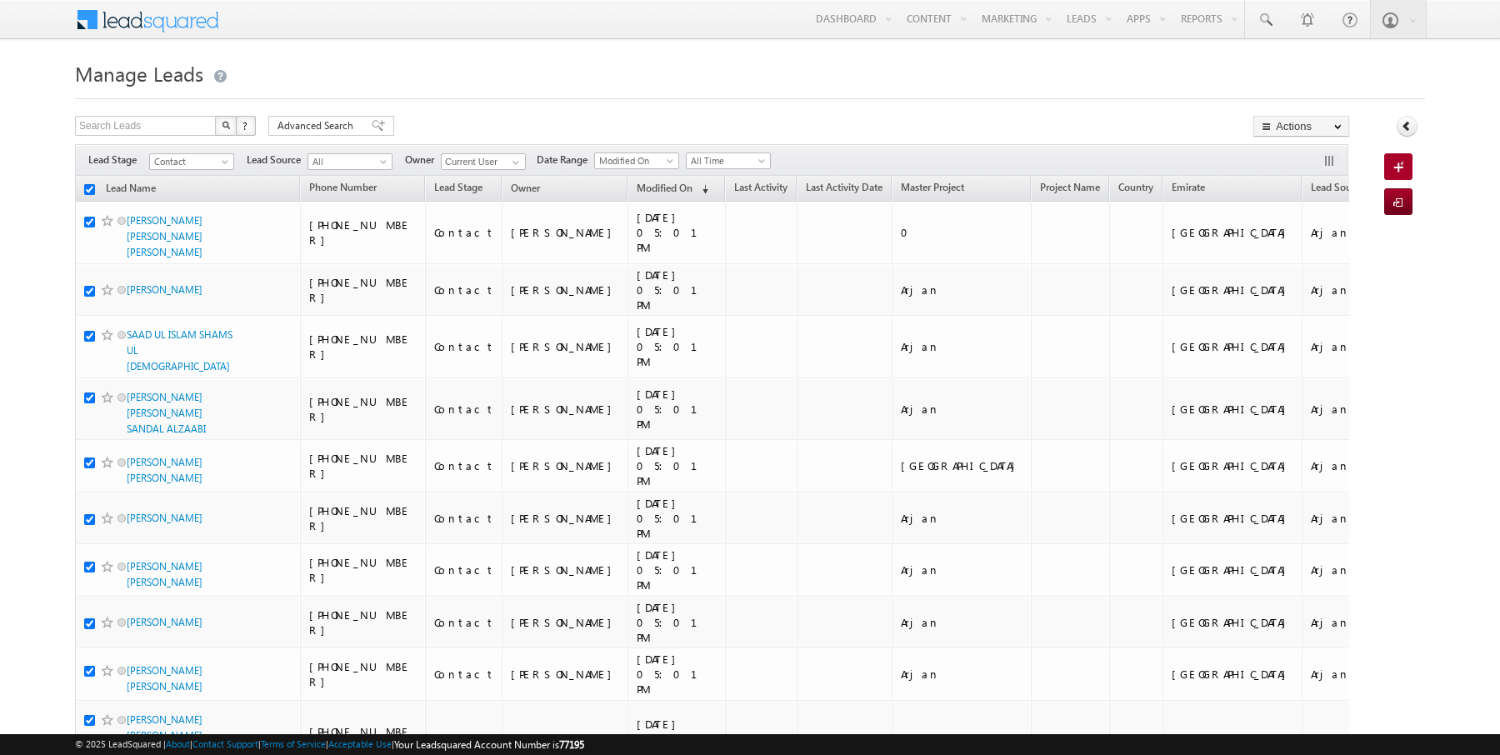
checkbox input "true"
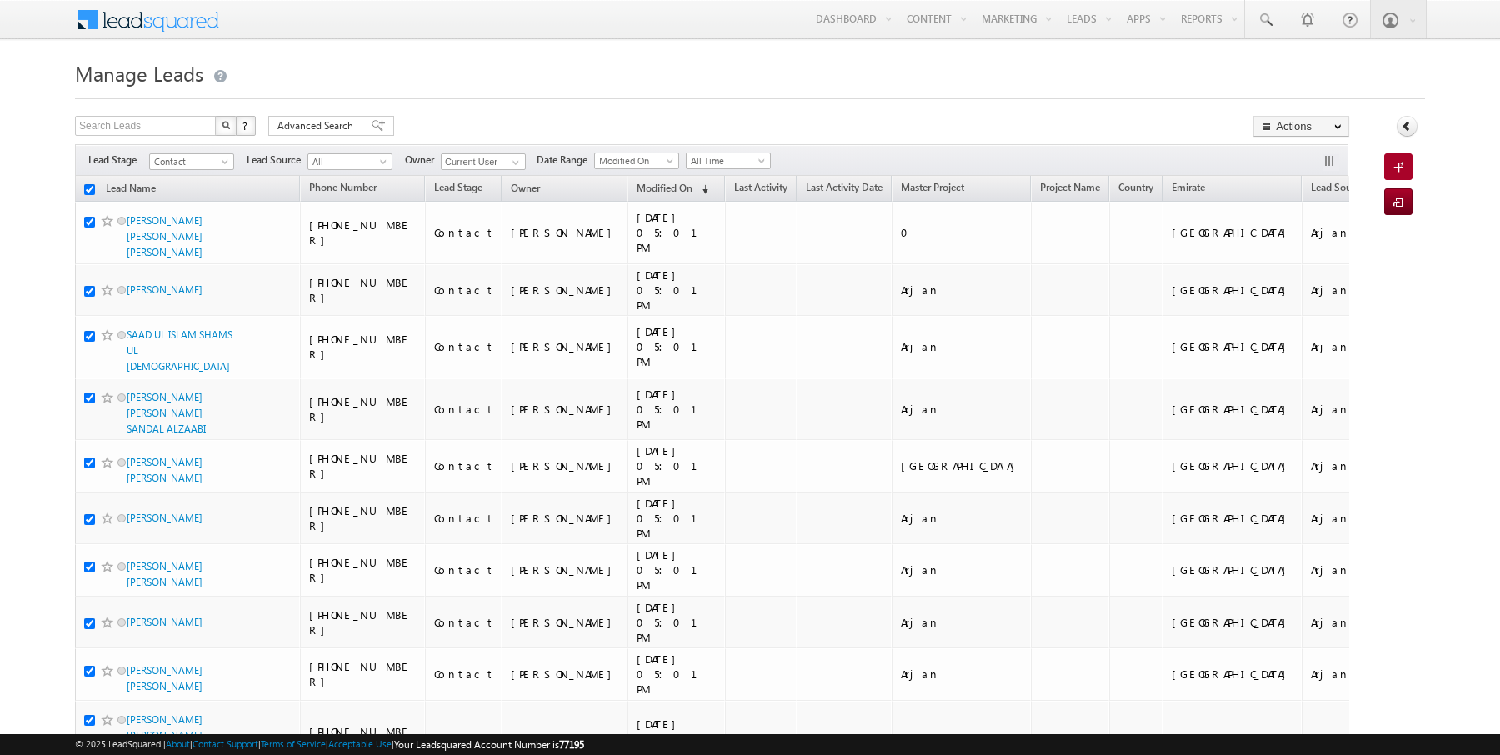
checkbox input "true"
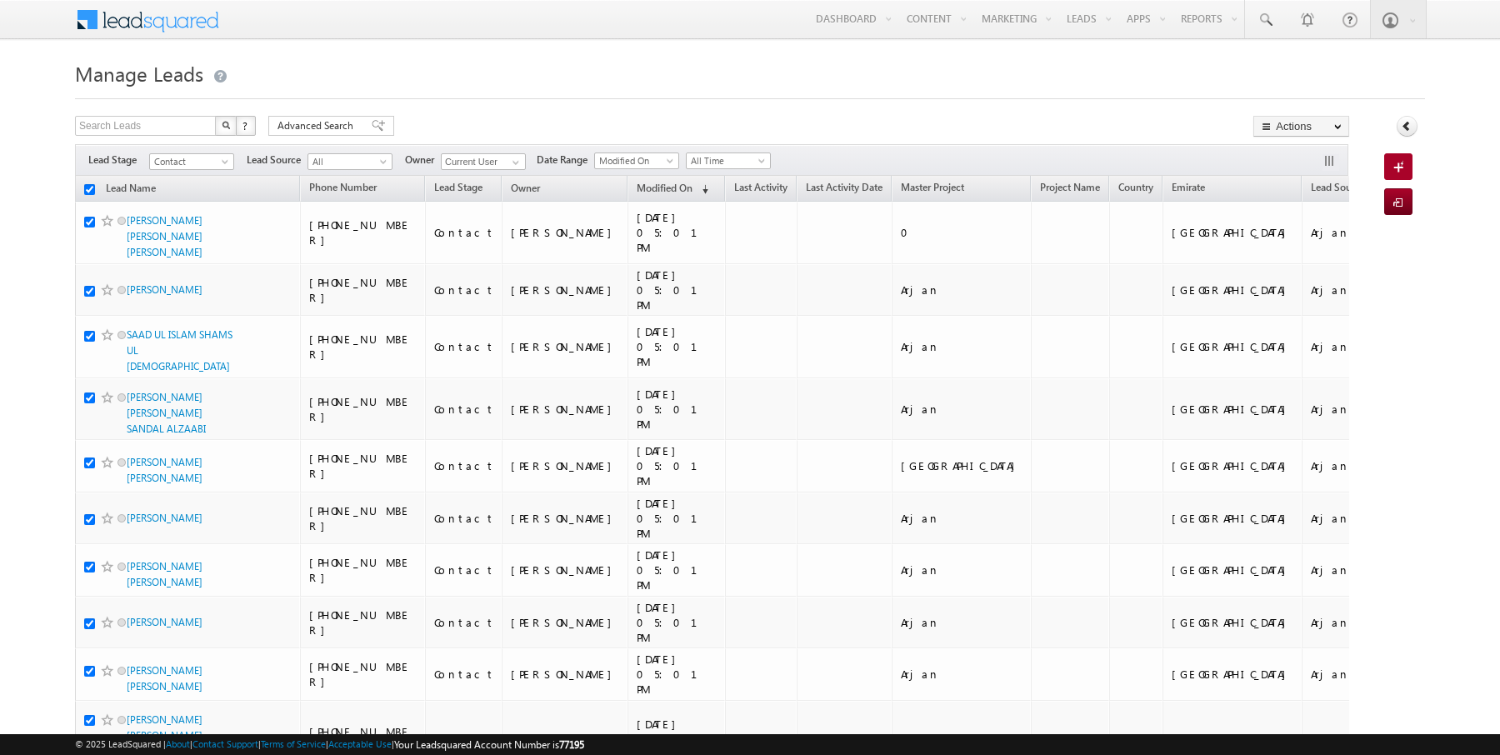
checkbox input "true"
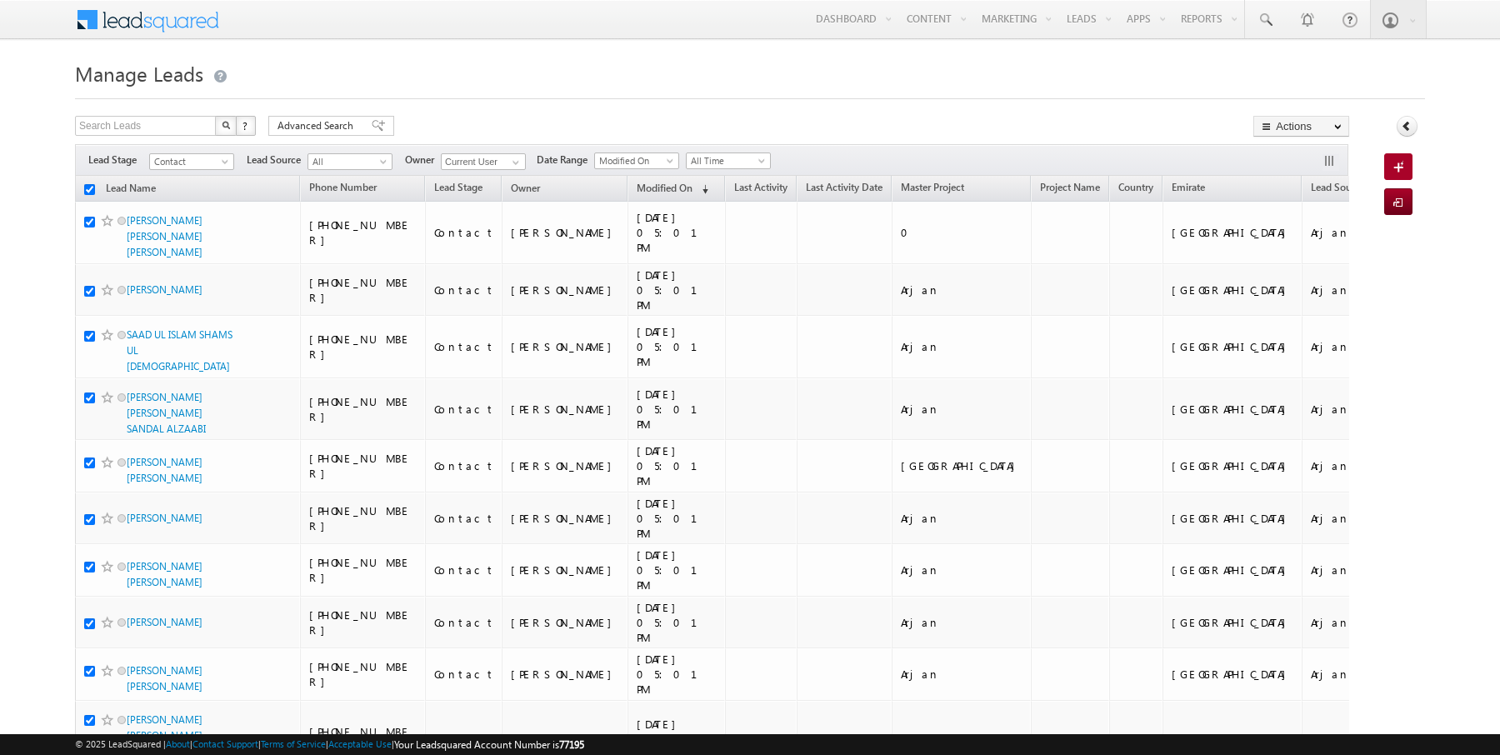
checkbox input "true"
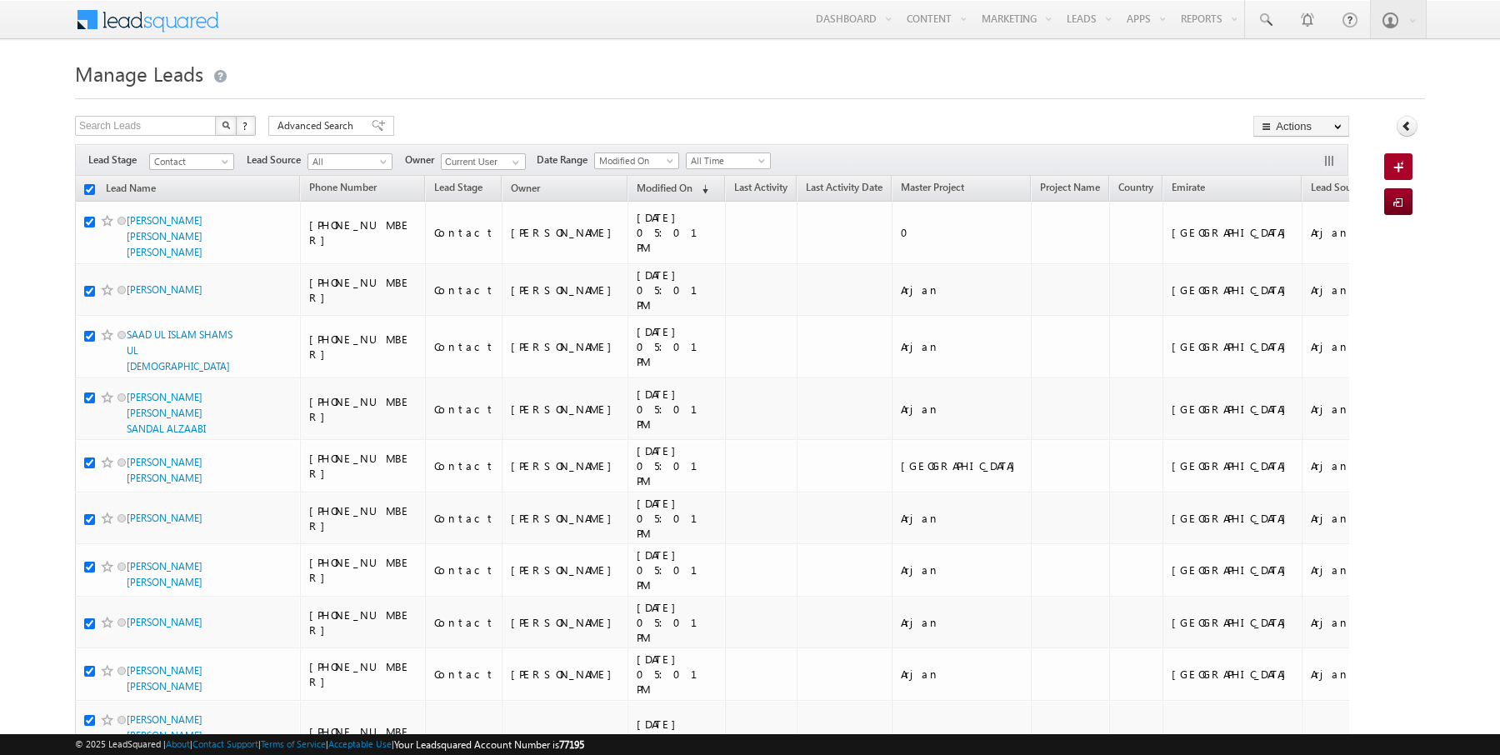
checkbox input "true"
click at [1300, 270] on link "Change Owner" at bounding box center [1301, 270] width 94 height 20
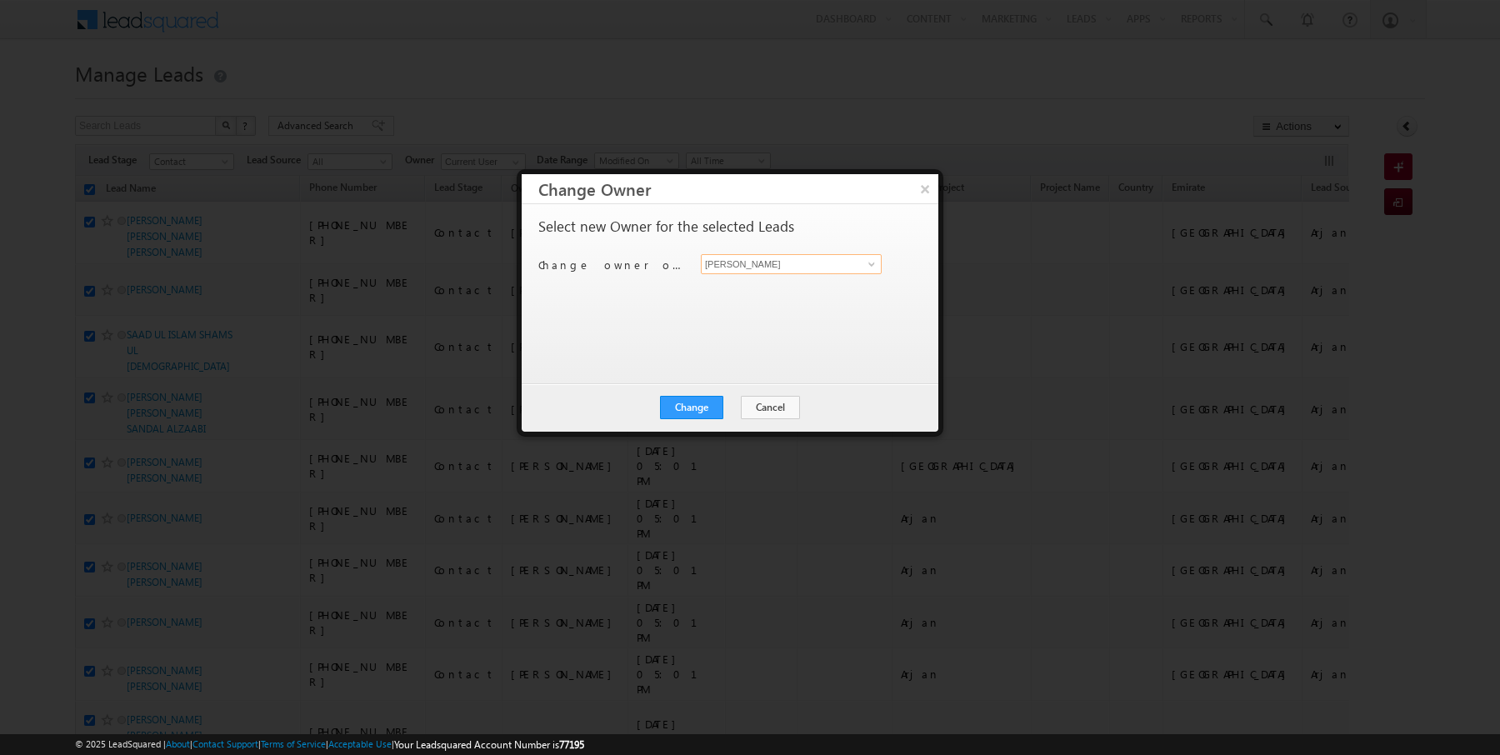
click at [788, 269] on input "[PERSON_NAME]" at bounding box center [791, 264] width 181 height 20
type input "[PERSON_NAME]"
click at [710, 406] on button "Change" at bounding box center [691, 407] width 63 height 23
click at [732, 407] on button "Close" at bounding box center [732, 407] width 53 height 23
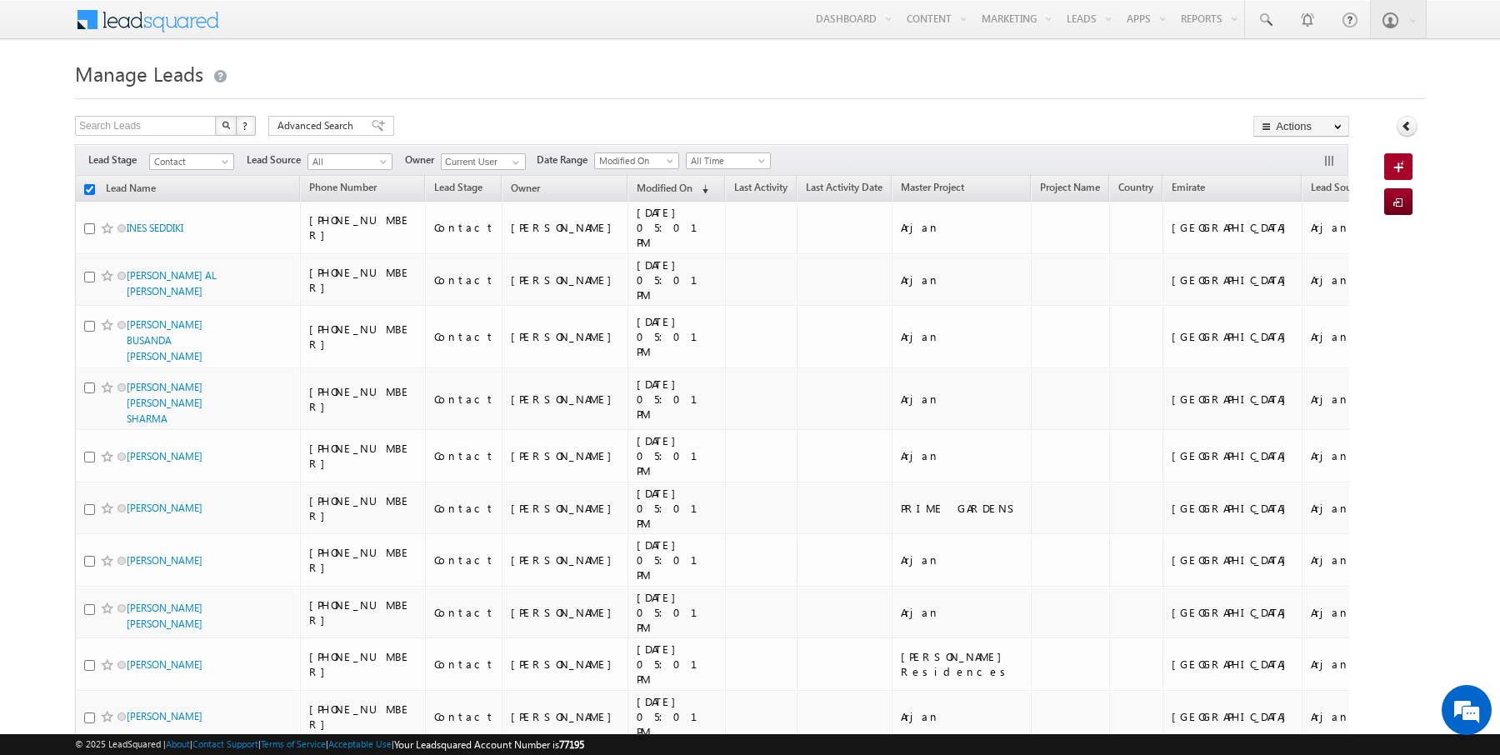
checkbox input "false"
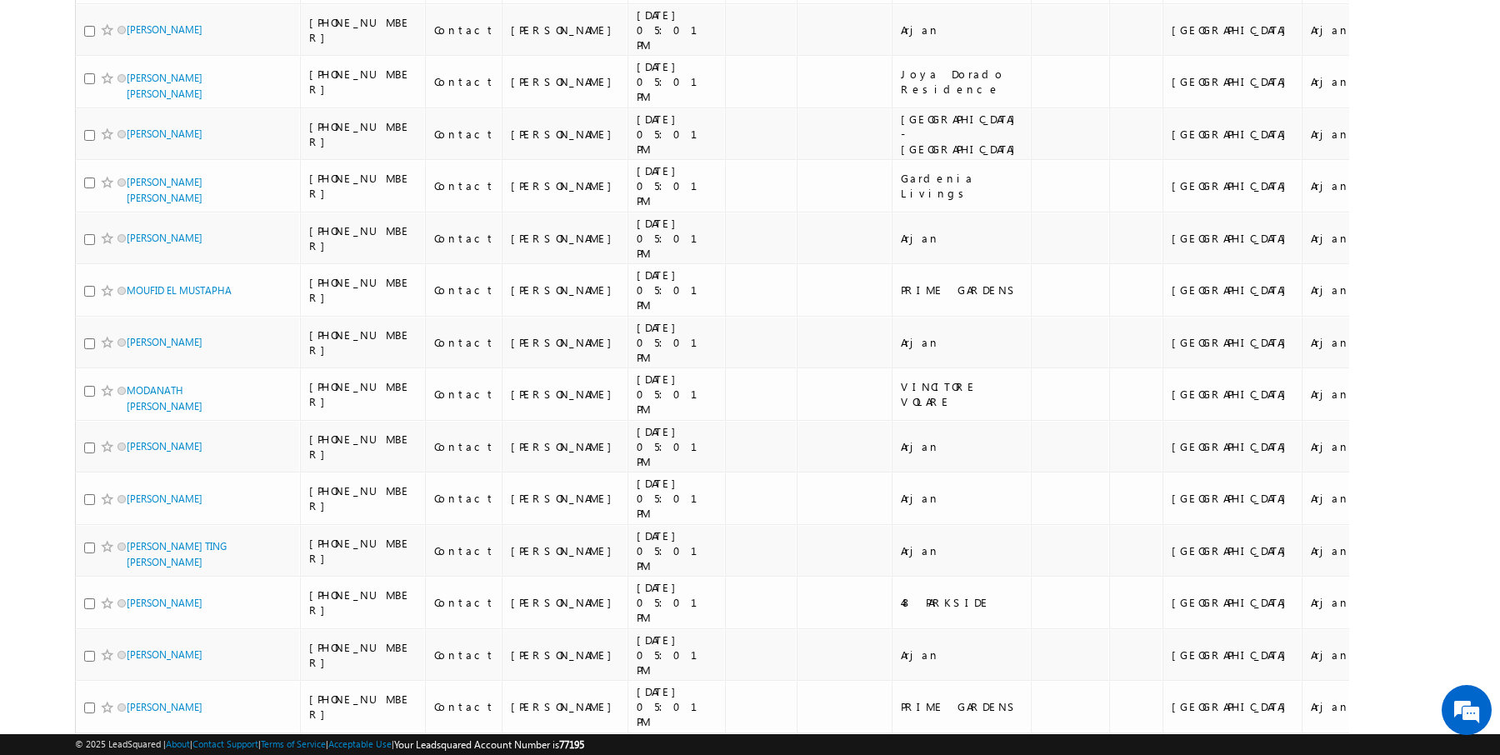
scroll to position [1583, 0]
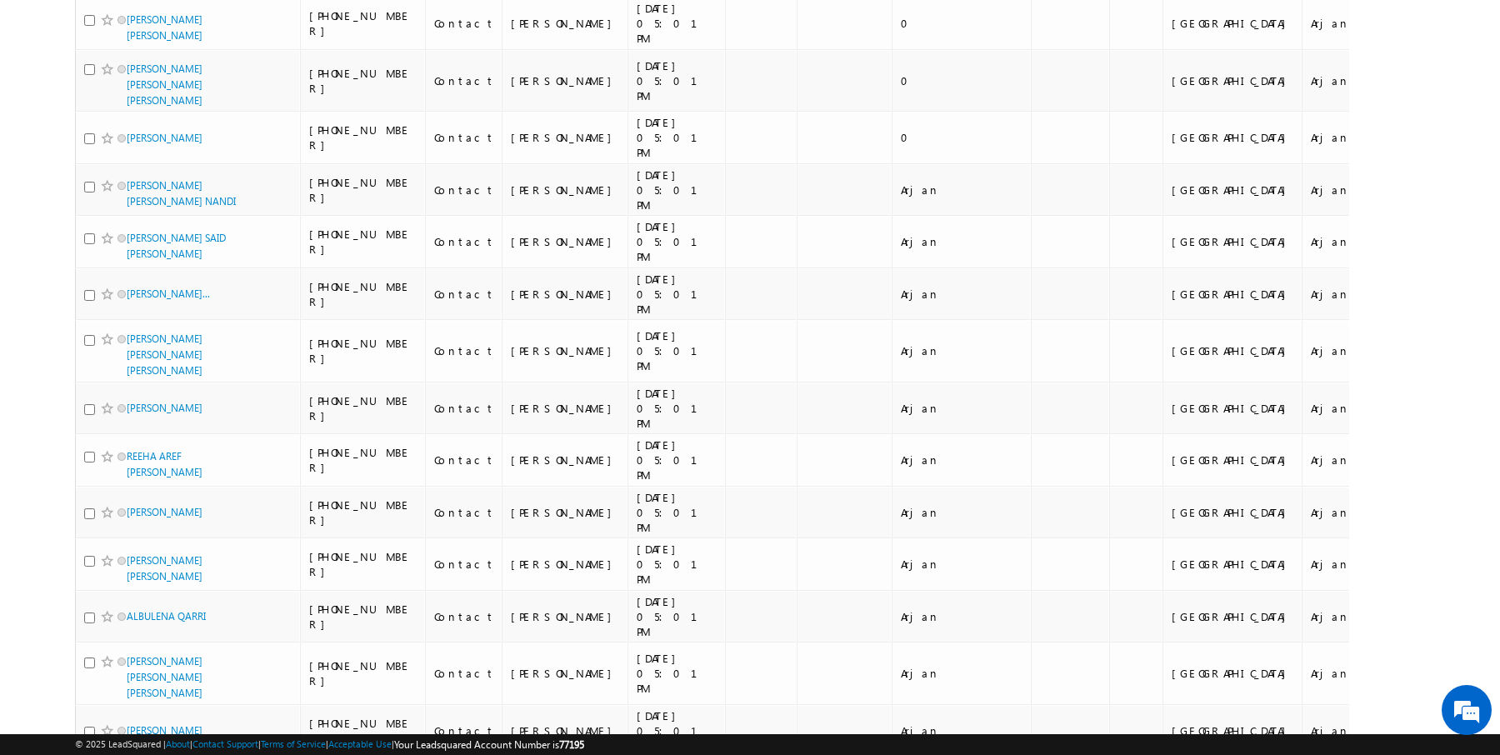
scroll to position [1690, 0]
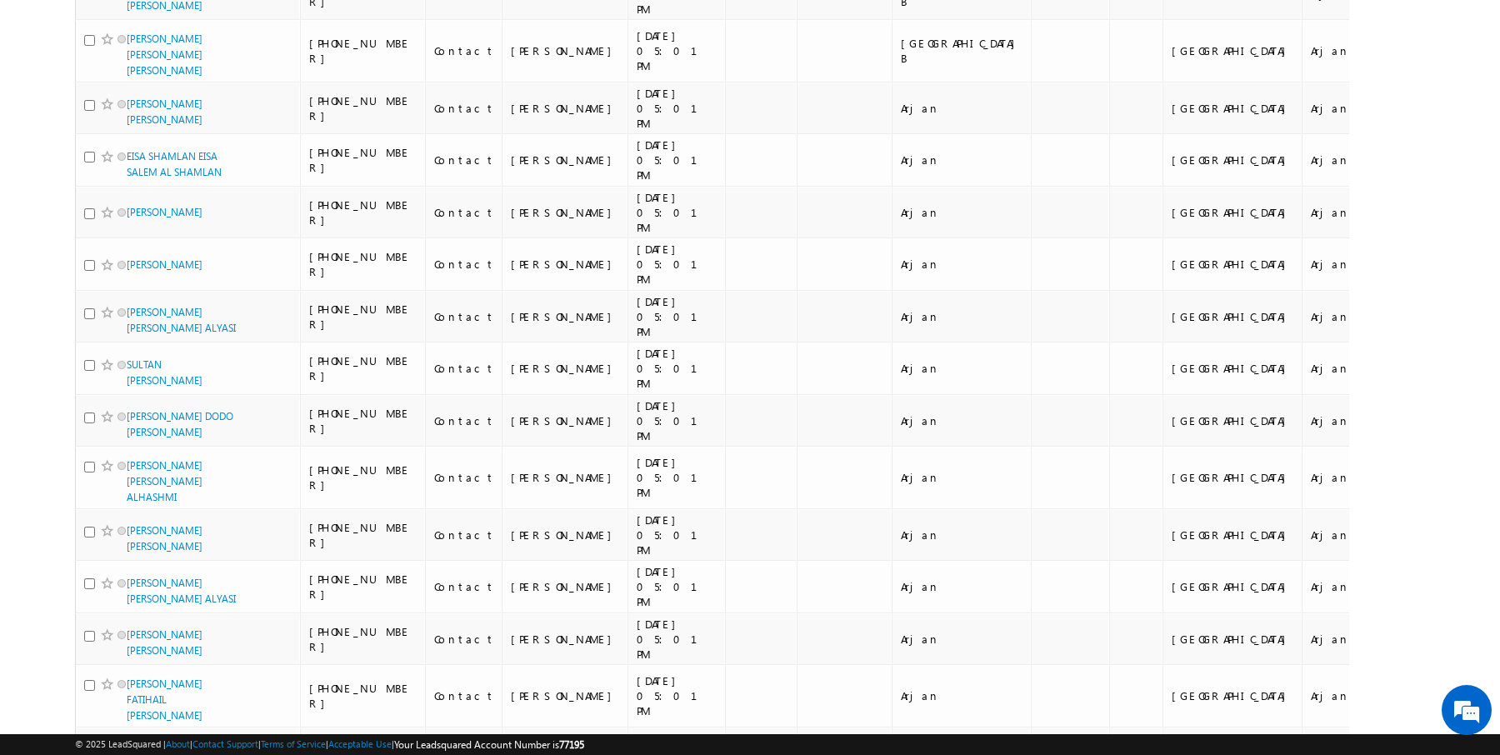
scroll to position [1741, 0]
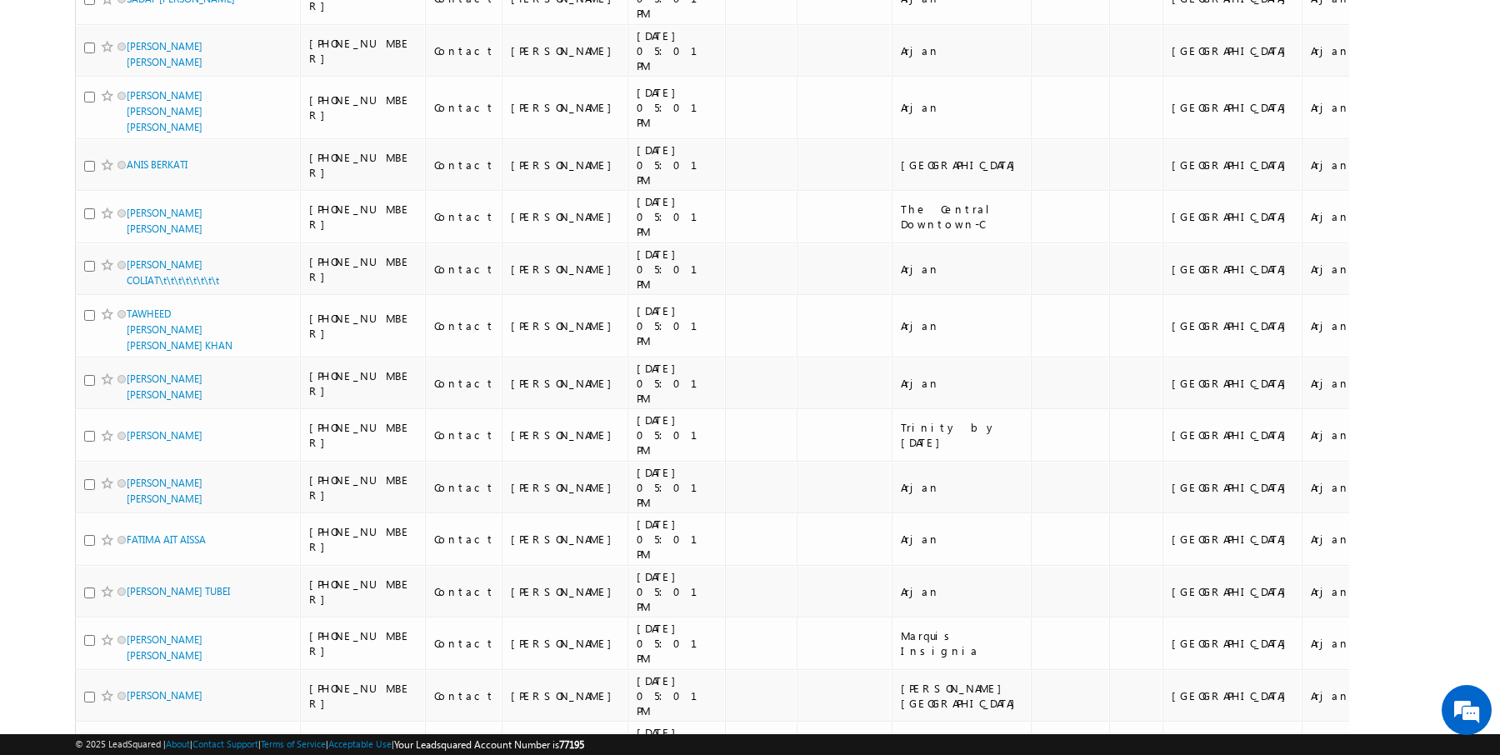
scroll to position [1651, 0]
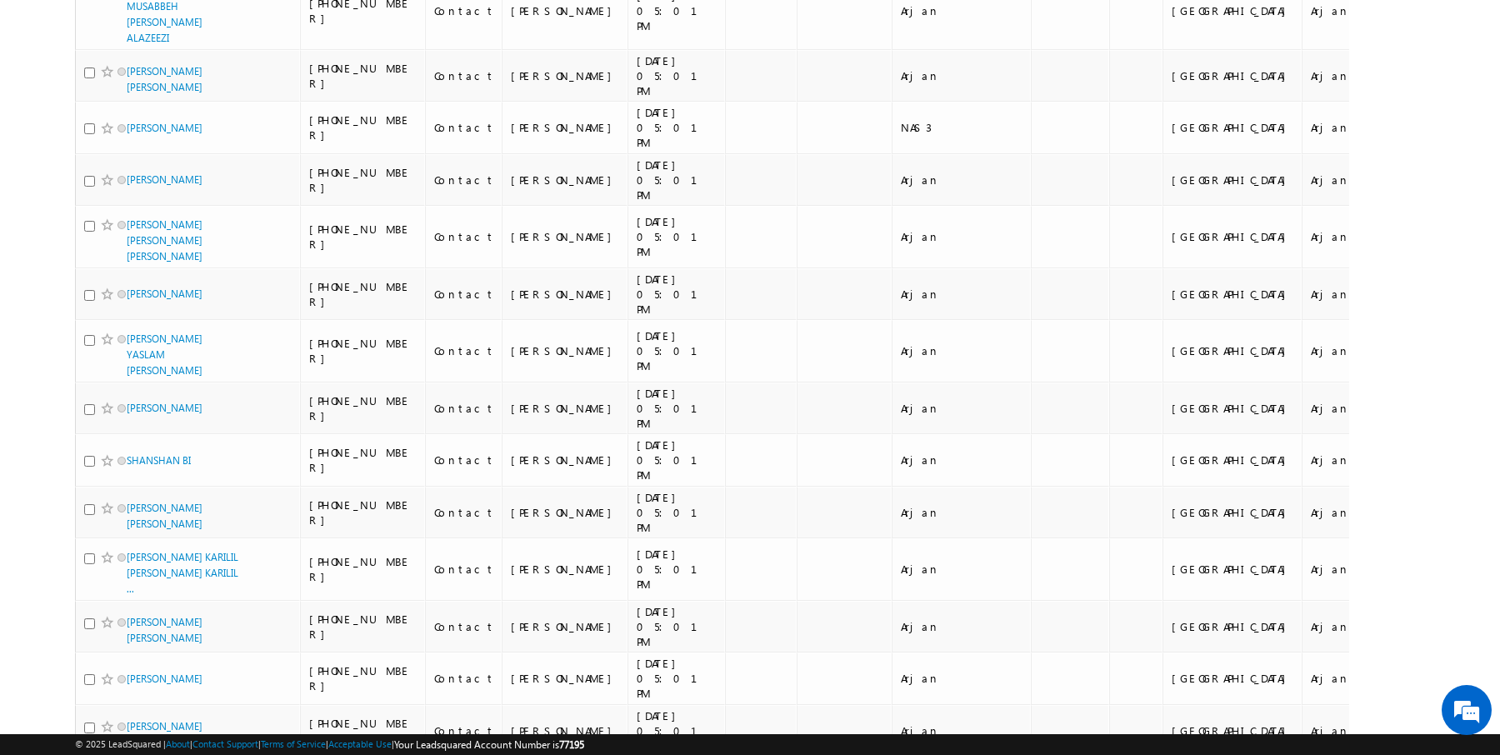
scroll to position [0, 0]
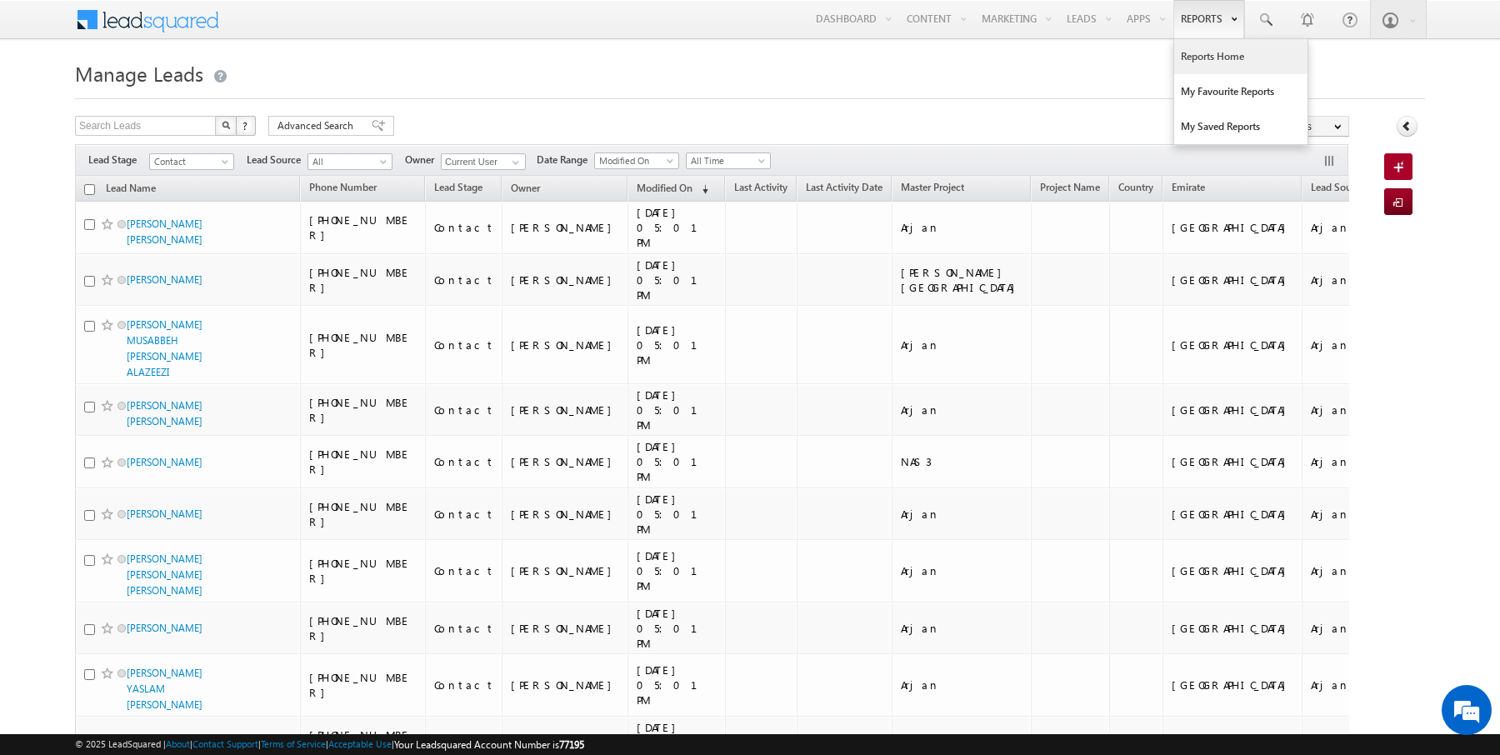
click at [1206, 52] on link "Reports Home" at bounding box center [1240, 56] width 133 height 35
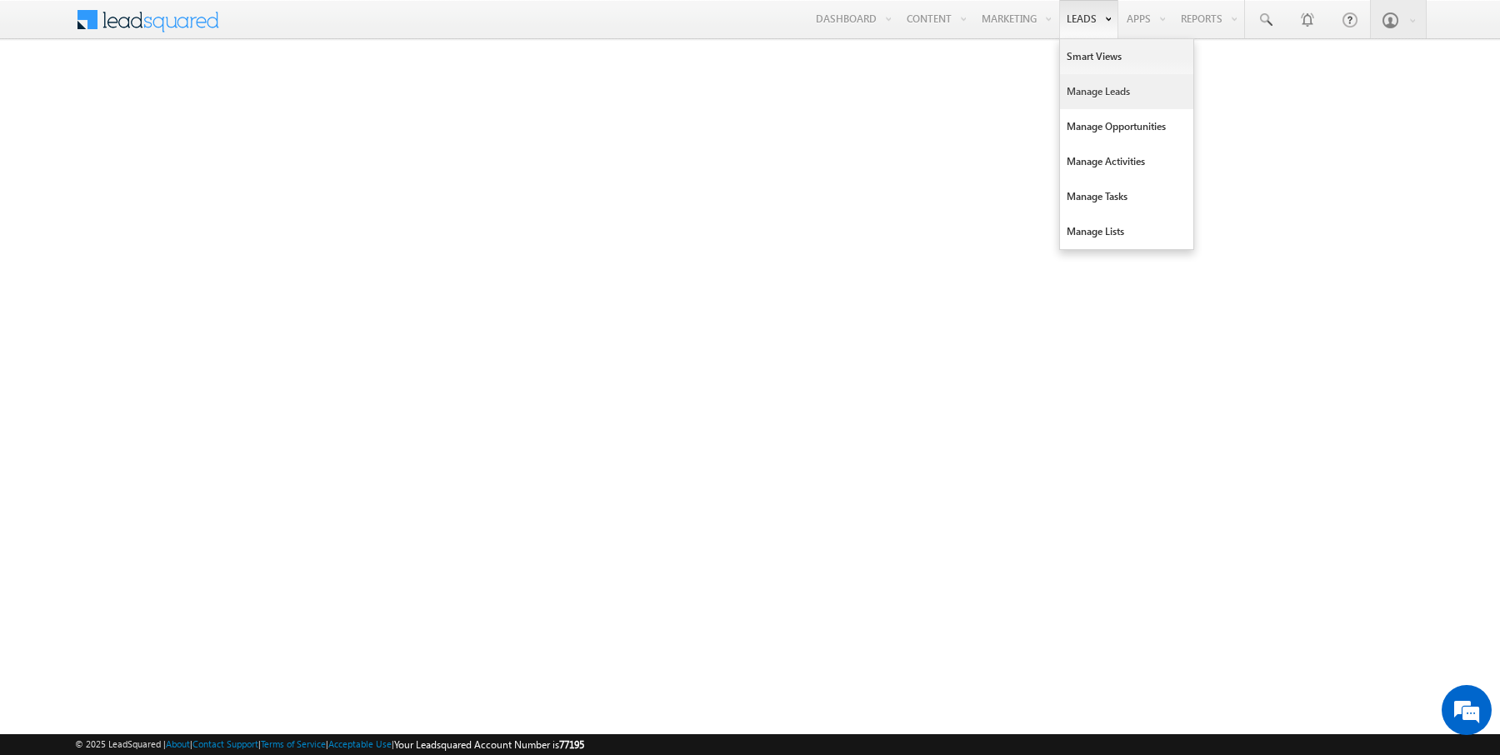
click at [1112, 86] on link "Manage Leads" at bounding box center [1126, 91] width 133 height 35
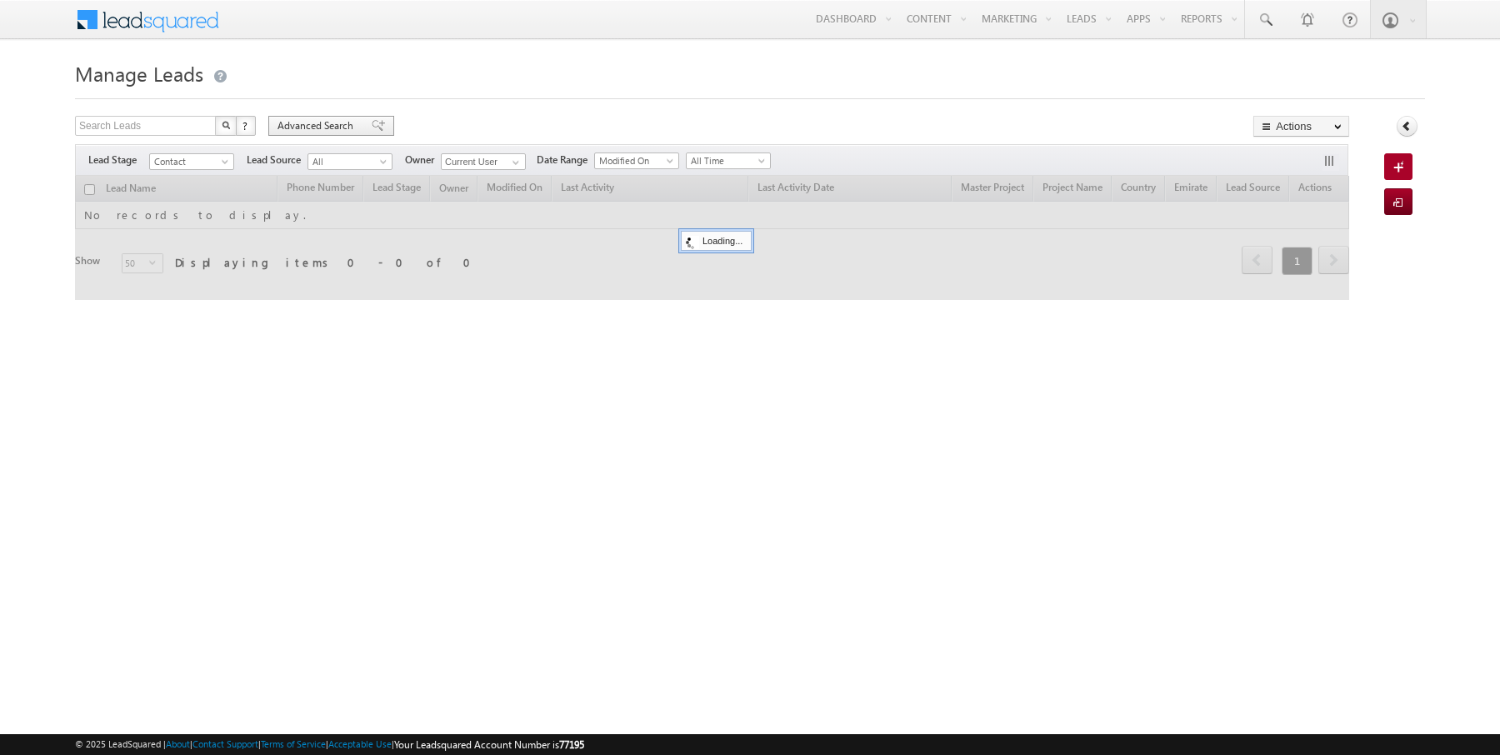
click at [325, 124] on span "Advanced Search" at bounding box center [317, 125] width 81 height 15
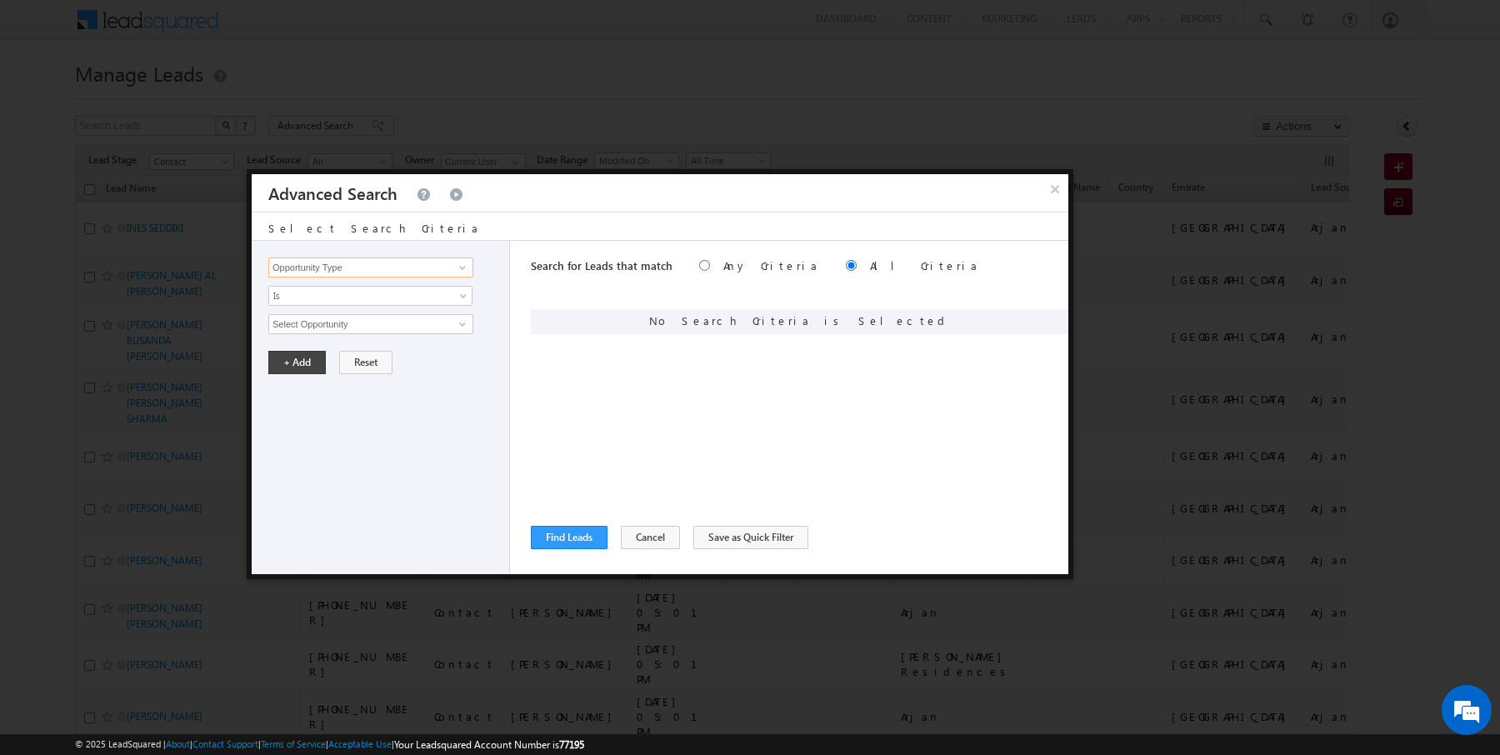
click at [365, 271] on input "Opportunity Type" at bounding box center [370, 267] width 205 height 20
type input "Modified On"
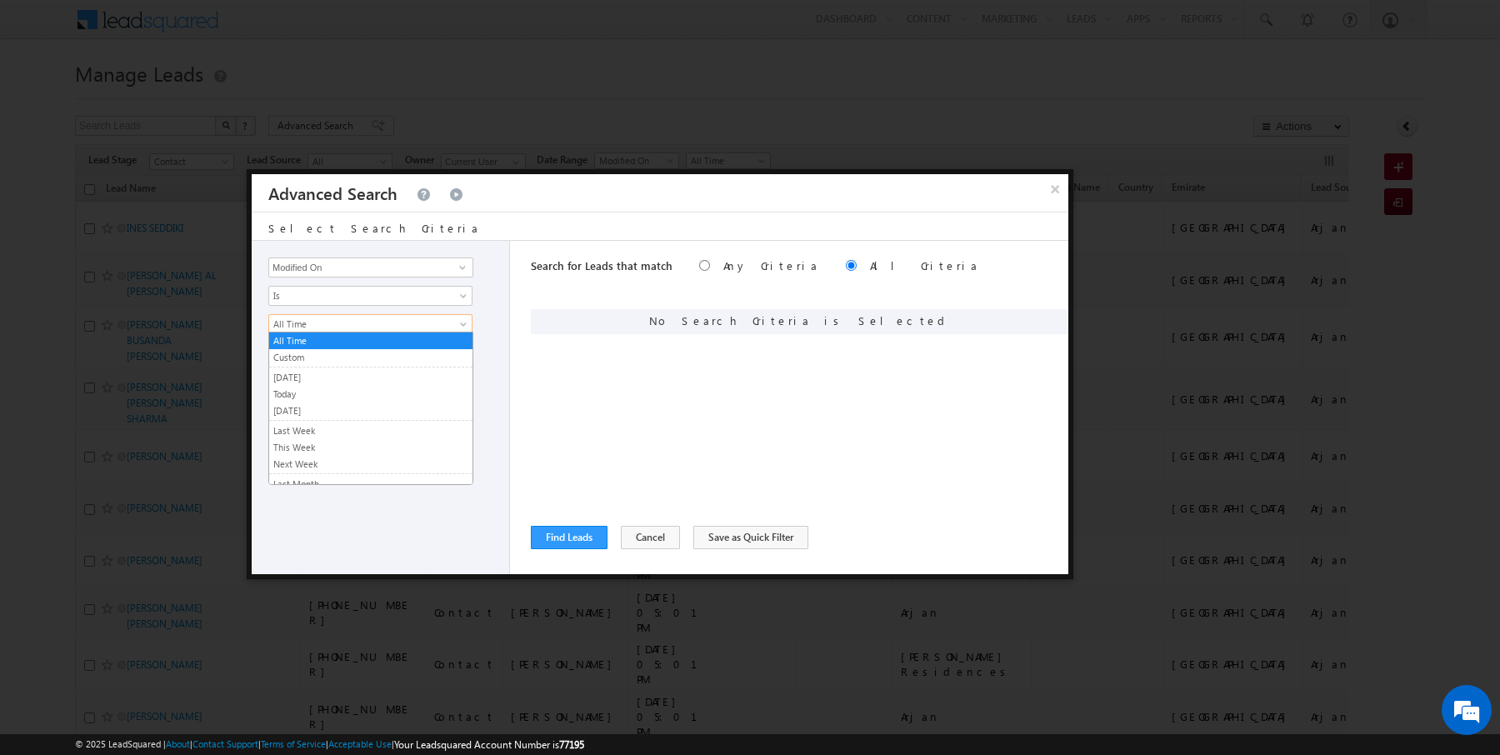
click at [307, 317] on span "All Time" at bounding box center [359, 324] width 181 height 15
click at [300, 388] on link "Today" at bounding box center [370, 394] width 203 height 15
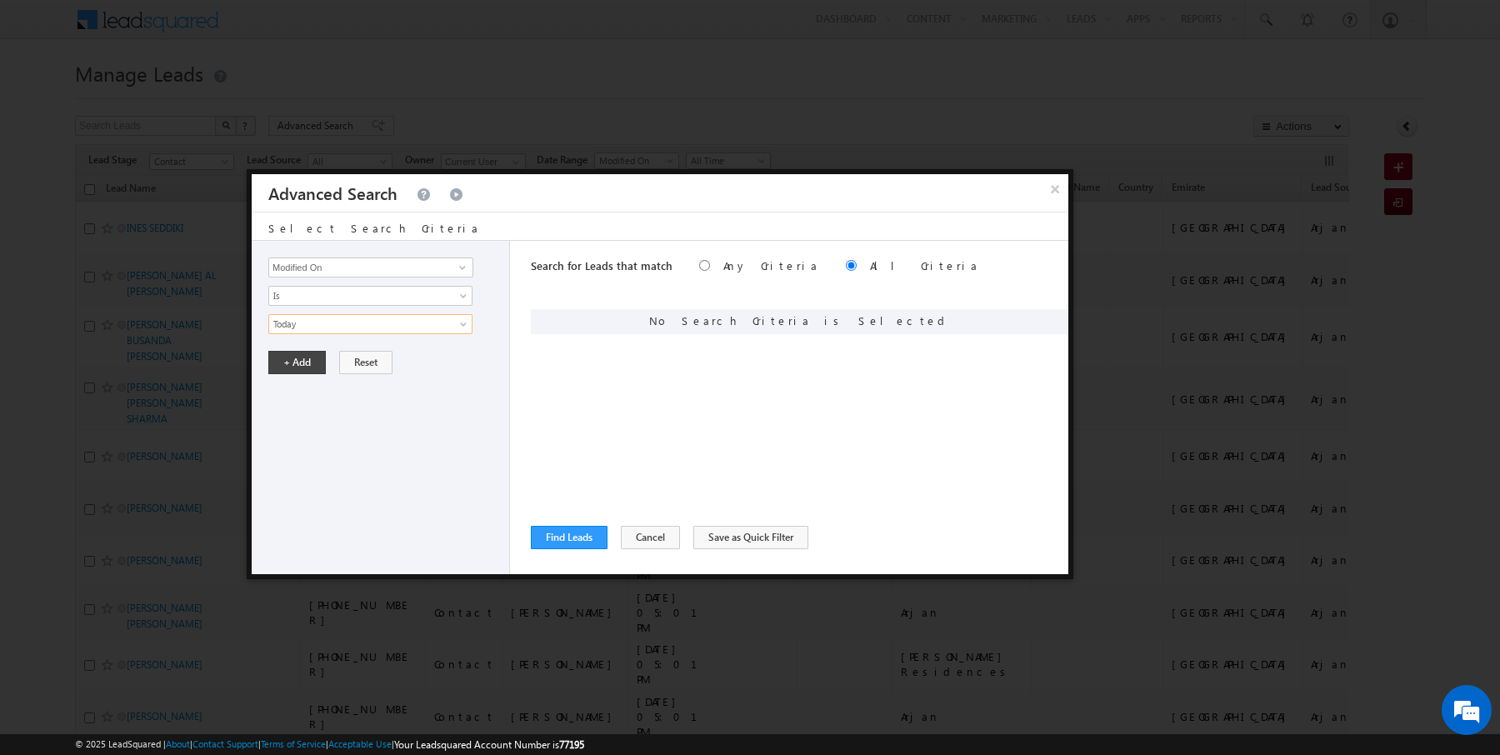
click at [297, 372] on div "Opportunity Type Lead Activity Task Sales Group Prospect Id Address 1 Address 2…" at bounding box center [381, 407] width 258 height 333
click at [297, 360] on button "+ Add" at bounding box center [296, 362] width 57 height 23
click at [333, 261] on input "Opportunity Type" at bounding box center [370, 267] width 205 height 20
type input "Lead Activity"
click at [320, 301] on span "Is" at bounding box center [359, 295] width 181 height 15
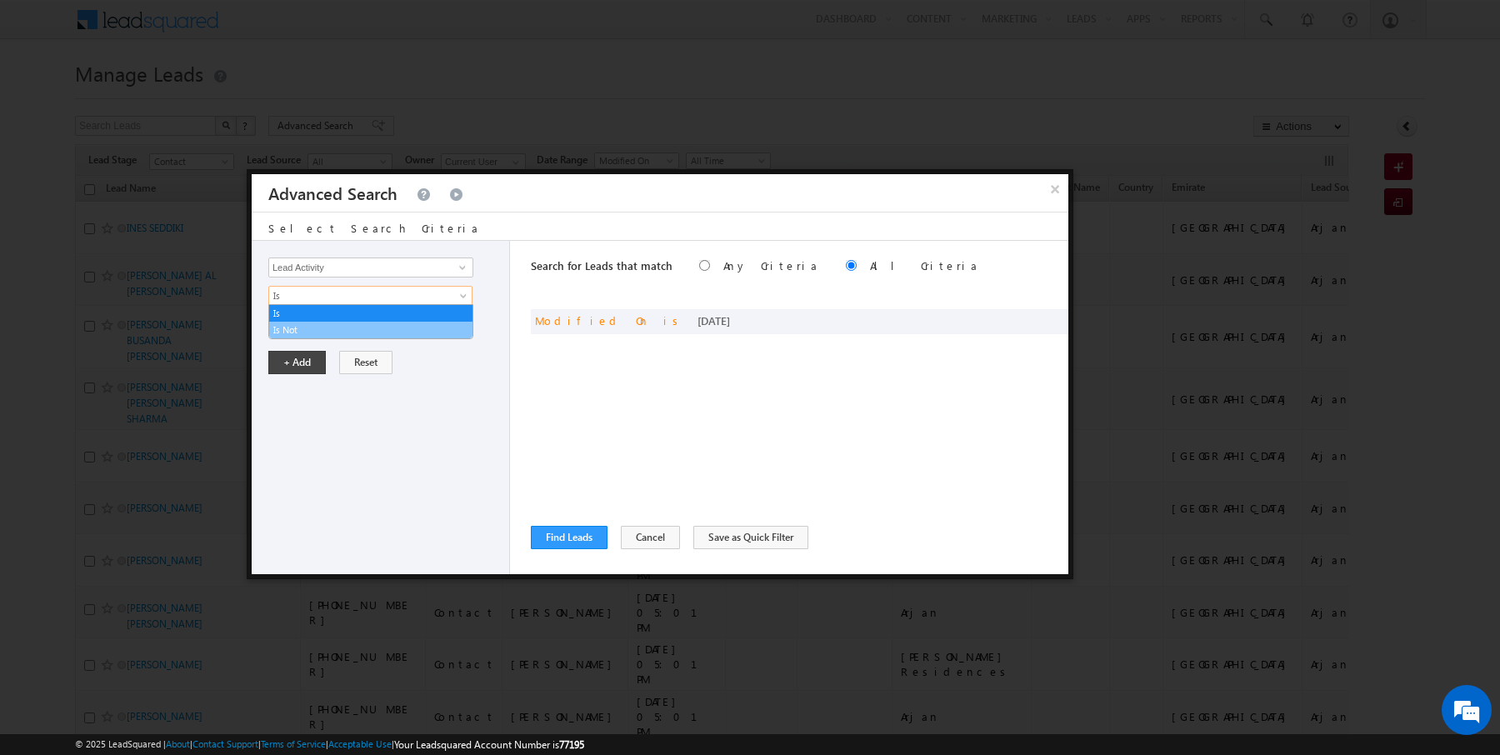
click at [302, 331] on link "Is Not" at bounding box center [370, 329] width 203 height 15
click at [320, 331] on input "Select Activity" at bounding box center [370, 324] width 205 height 20
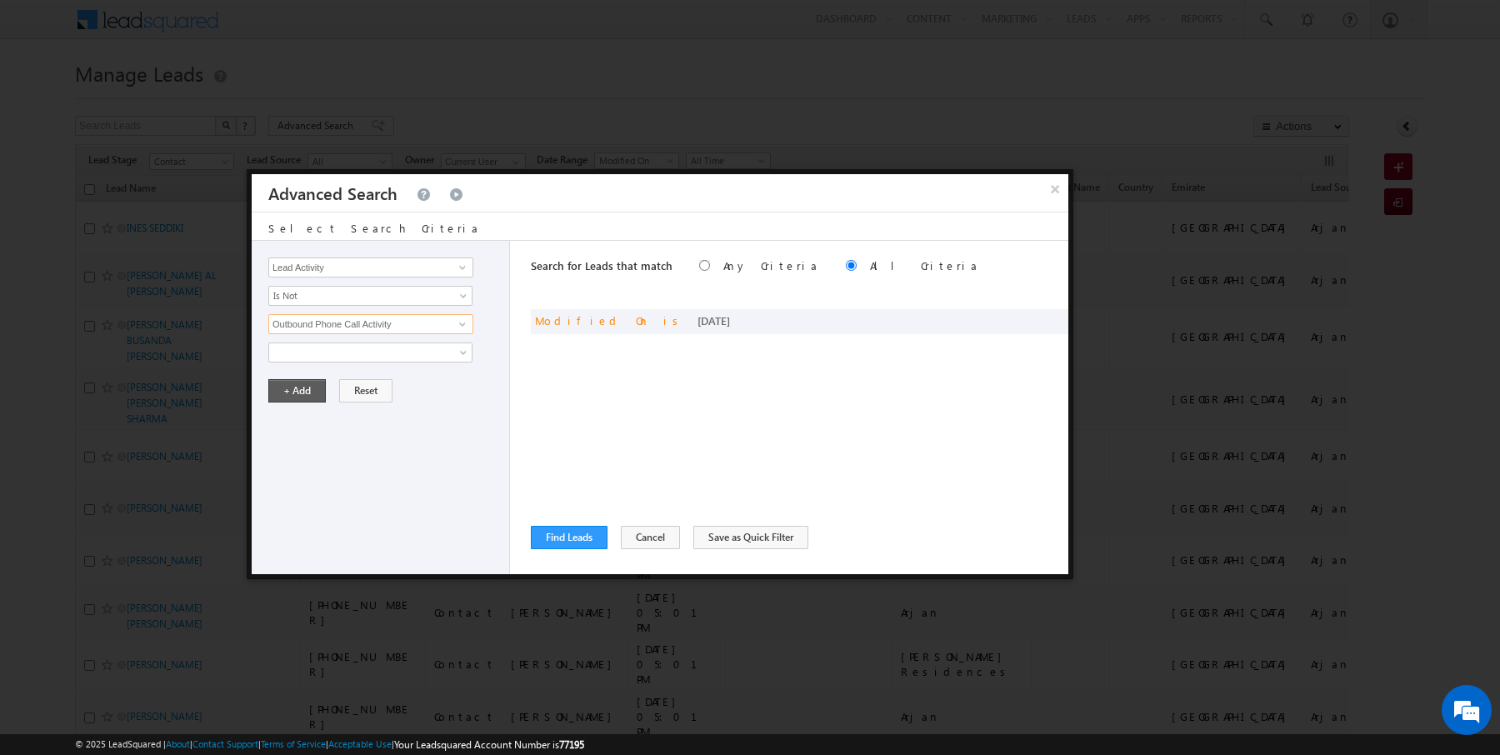
type input "Outbound Phone Call Activity"
click at [303, 382] on button "+ Add" at bounding box center [296, 390] width 57 height 23
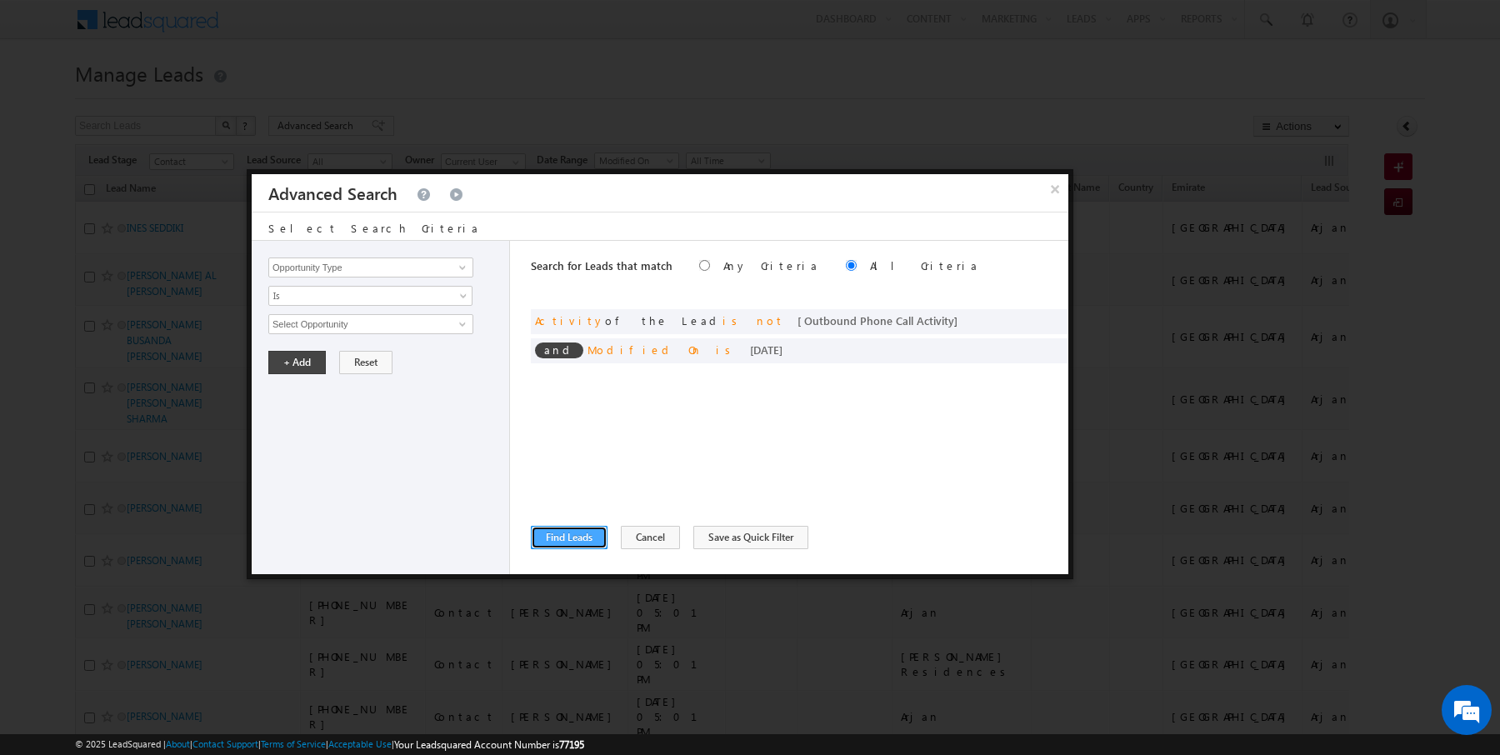
click at [560, 542] on button "Find Leads" at bounding box center [569, 537] width 77 height 23
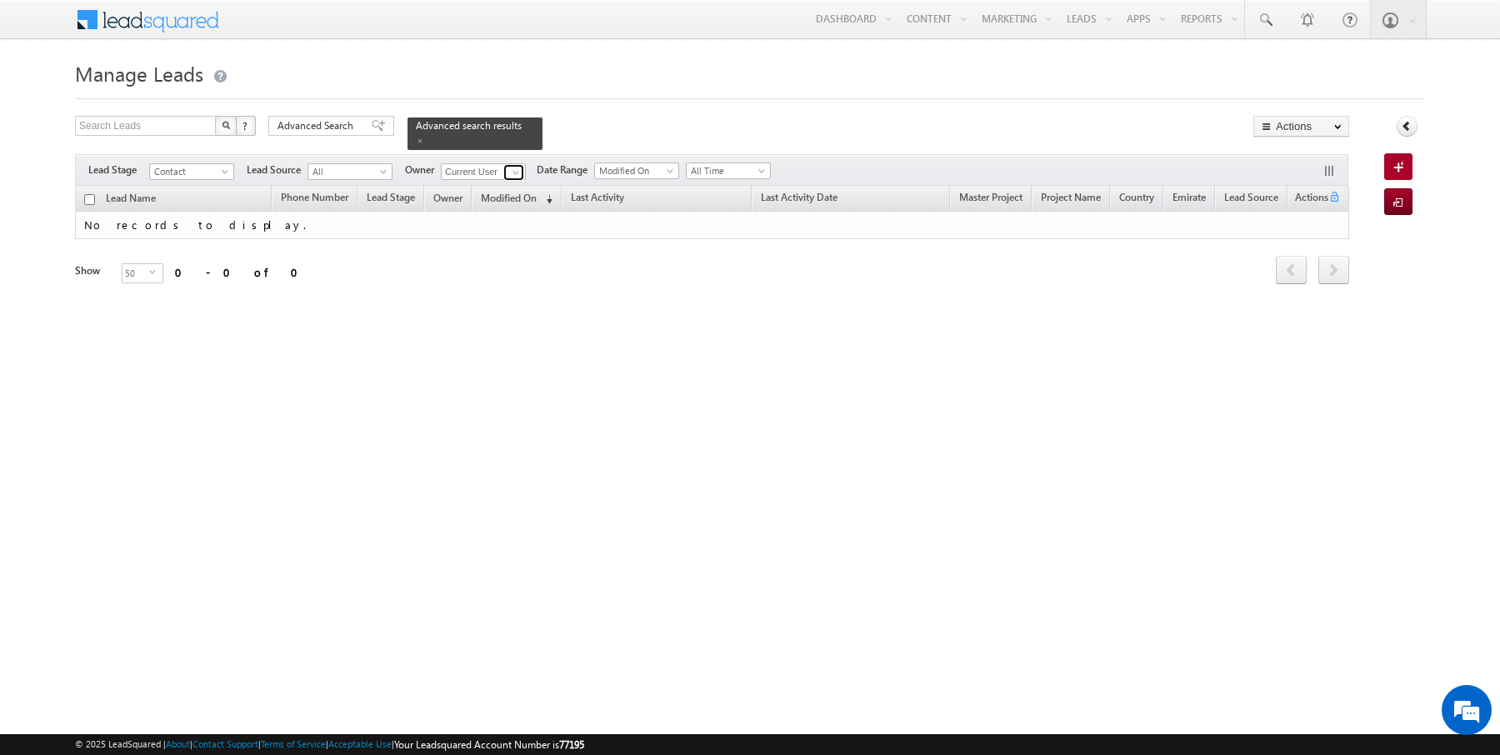
click at [512, 173] on span at bounding box center [515, 172] width 13 height 13
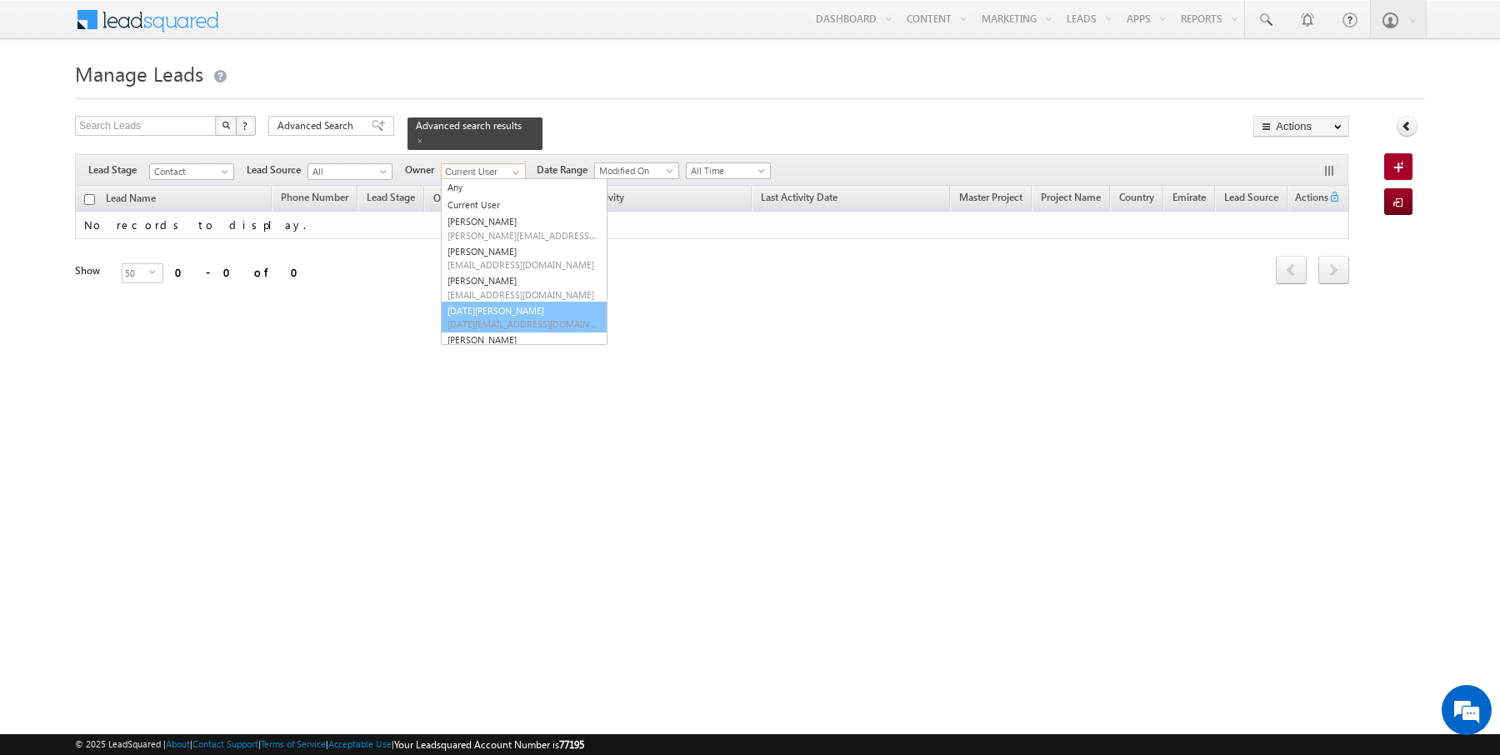
type input "Kartik Sharma"
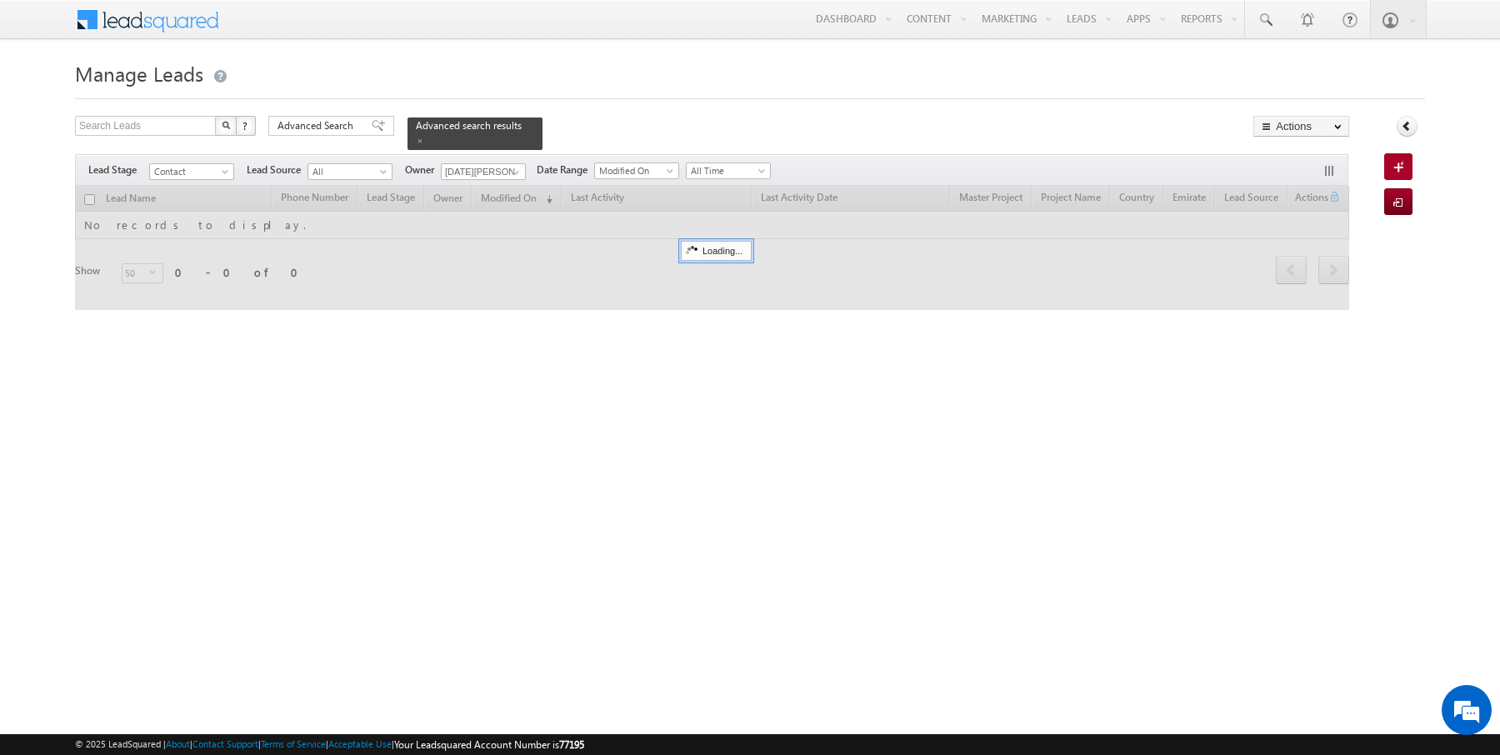
click at [657, 71] on h1 "Manage Leads" at bounding box center [750, 72] width 1350 height 32
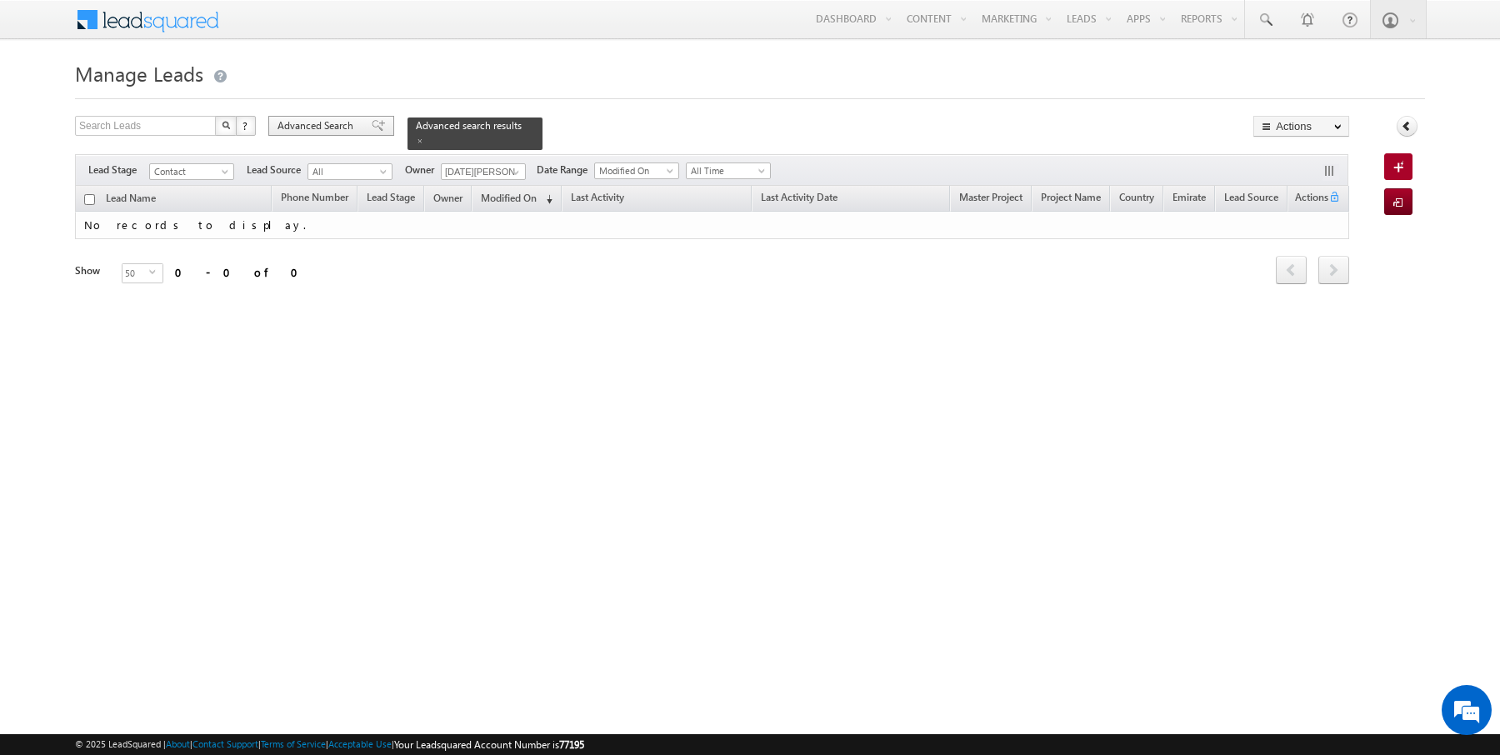
click at [268, 128] on div "Advanced Search" at bounding box center [331, 126] width 126 height 20
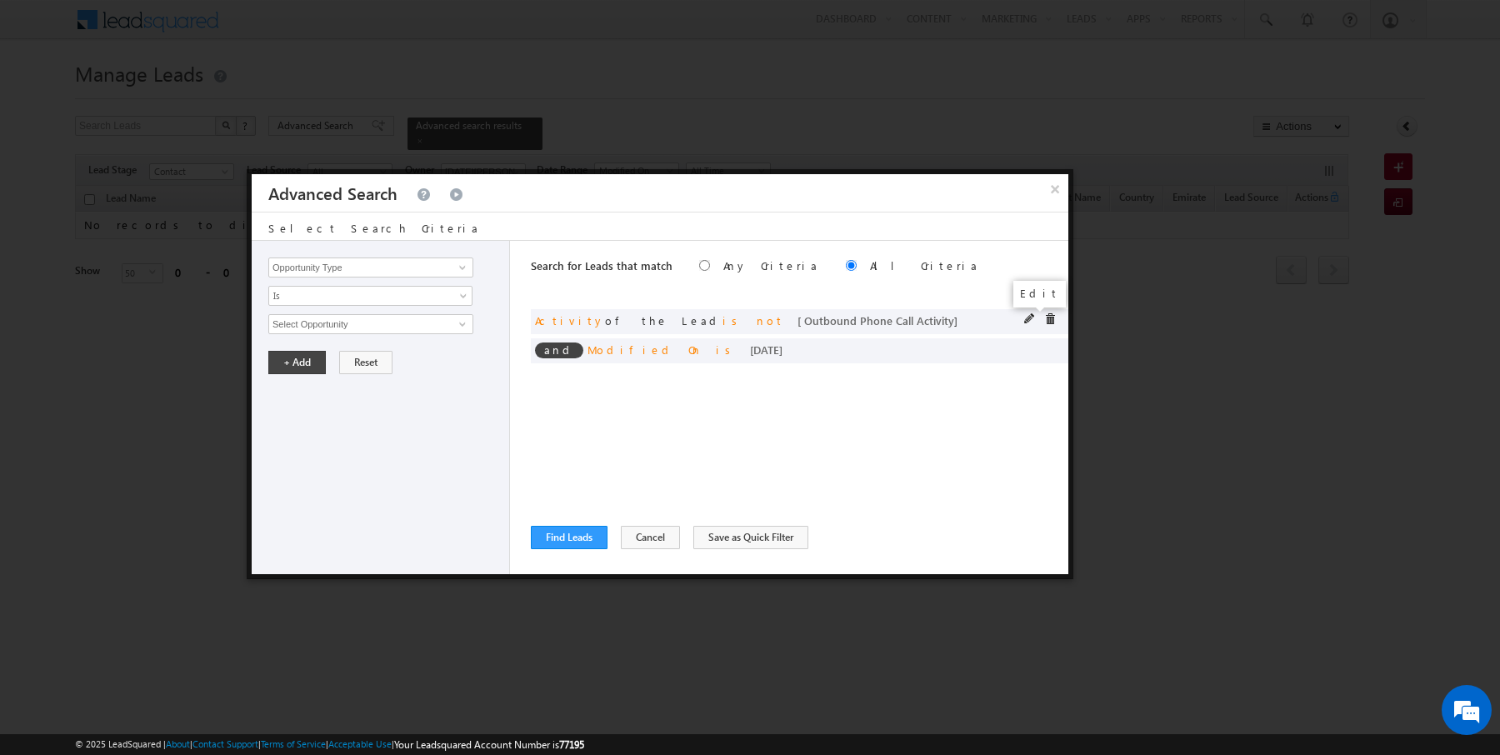
click at [1032, 316] on span at bounding box center [1030, 319] width 12 height 12
click at [401, 267] on input "Lead Activity" at bounding box center [370, 267] width 205 height 20
type input "Last Activity Date"
click at [374, 300] on span "Is" at bounding box center [359, 295] width 181 height 15
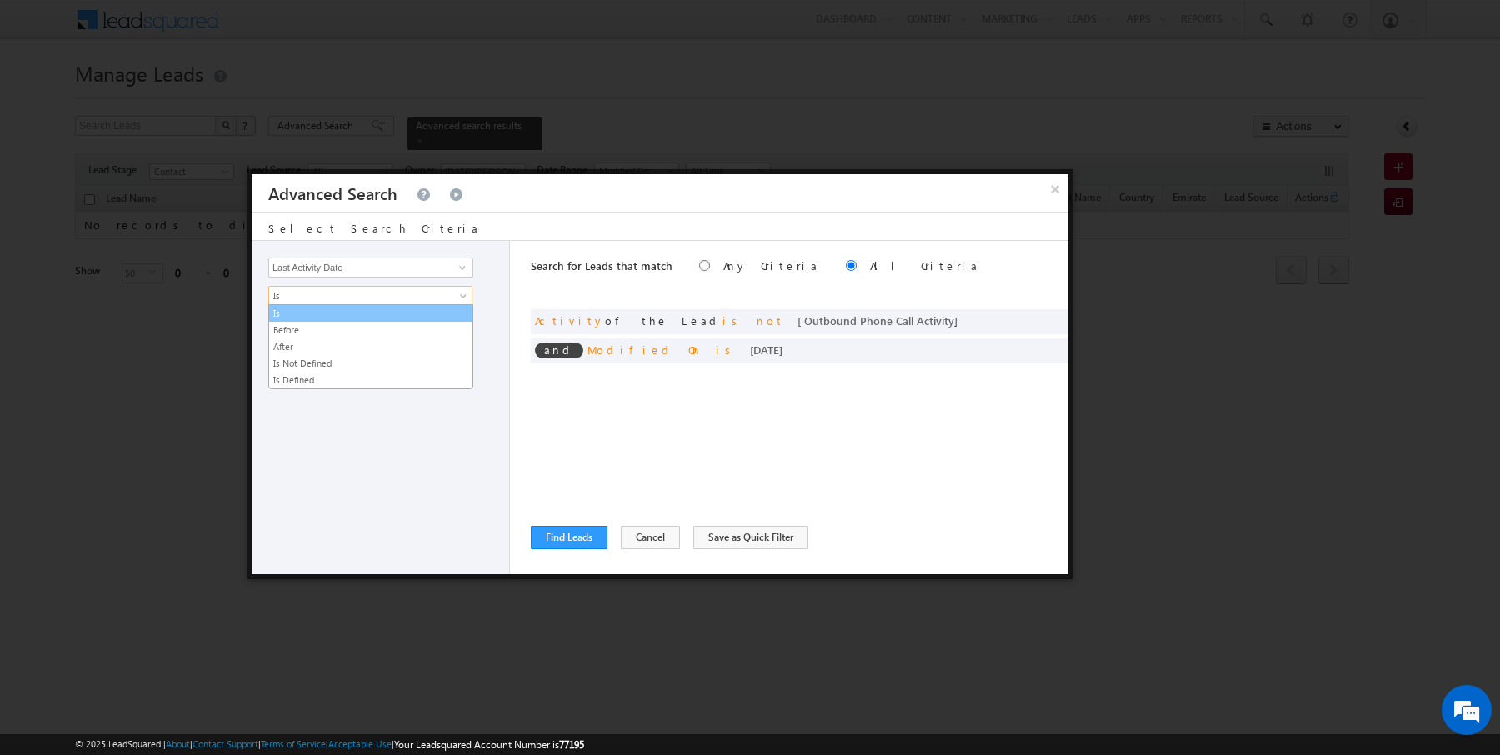
click at [333, 323] on link "Before" at bounding box center [370, 329] width 203 height 15
click at [301, 366] on button "+ Add" at bounding box center [296, 362] width 57 height 23
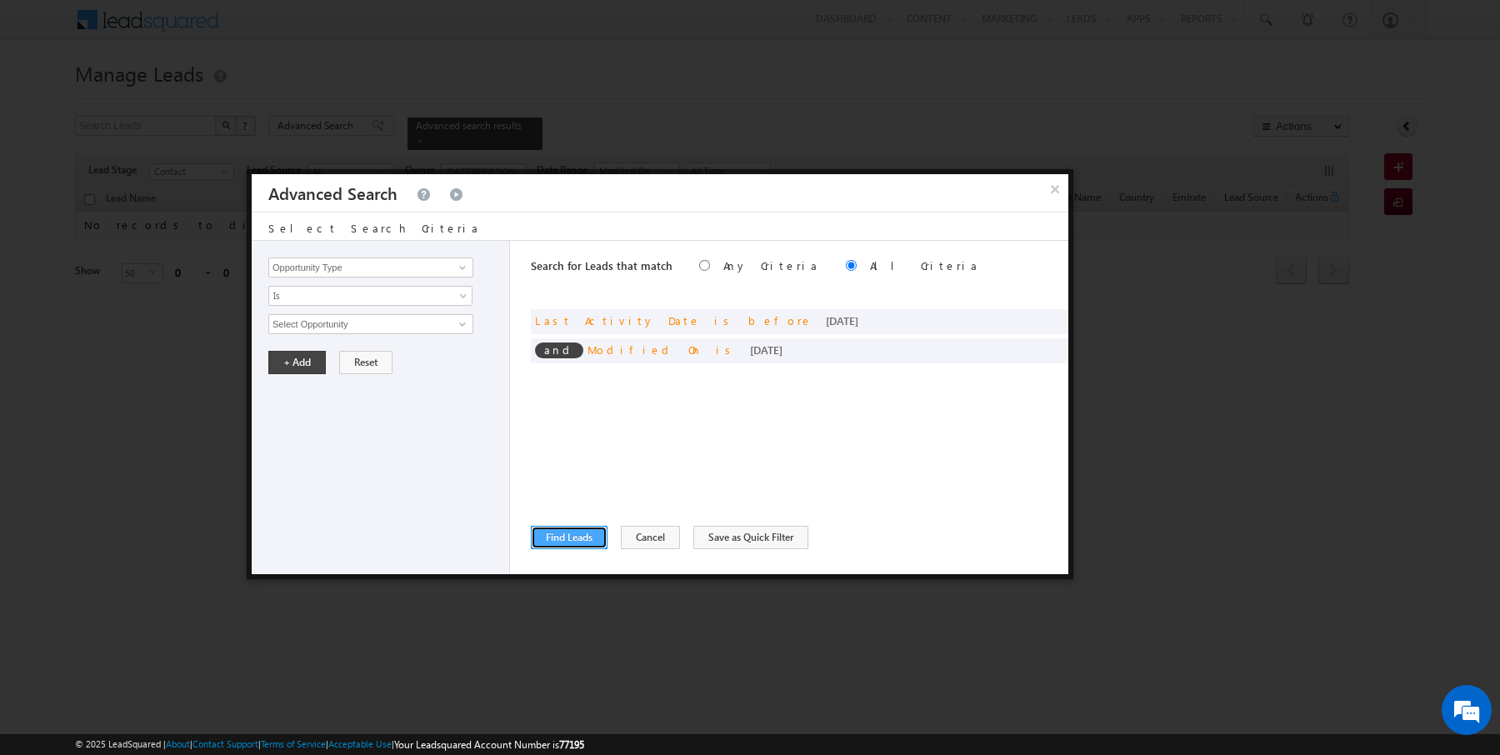
click at [572, 530] on button "Find Leads" at bounding box center [569, 537] width 77 height 23
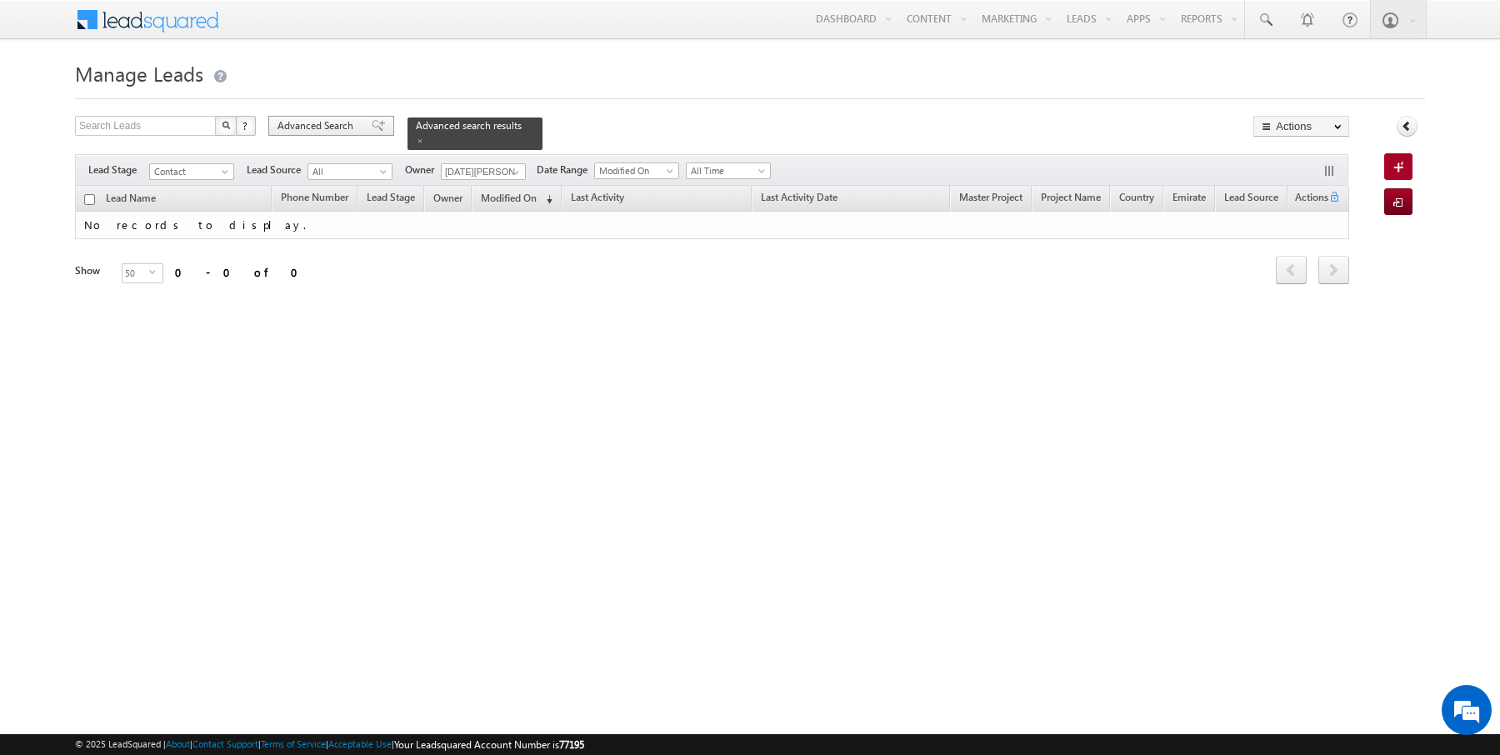
click at [312, 127] on span "Advanced Search" at bounding box center [317, 125] width 81 height 15
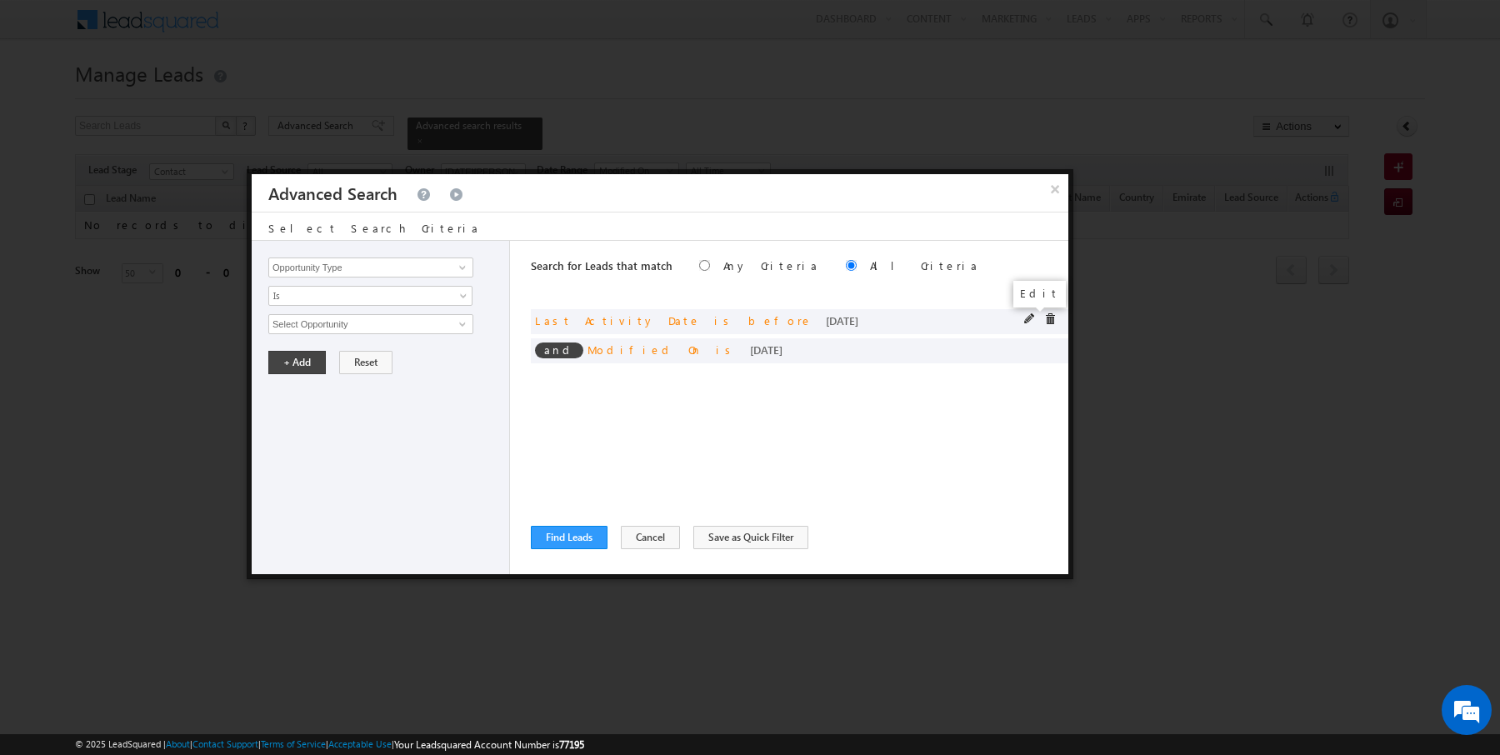
click at [1030, 317] on span at bounding box center [1030, 319] width 12 height 12
click at [386, 267] on input "Last Activity Date" at bounding box center [370, 267] width 205 height 20
type input "Lead Activity"
click at [301, 326] on input "Select Activity" at bounding box center [370, 324] width 205 height 20
type input "i"
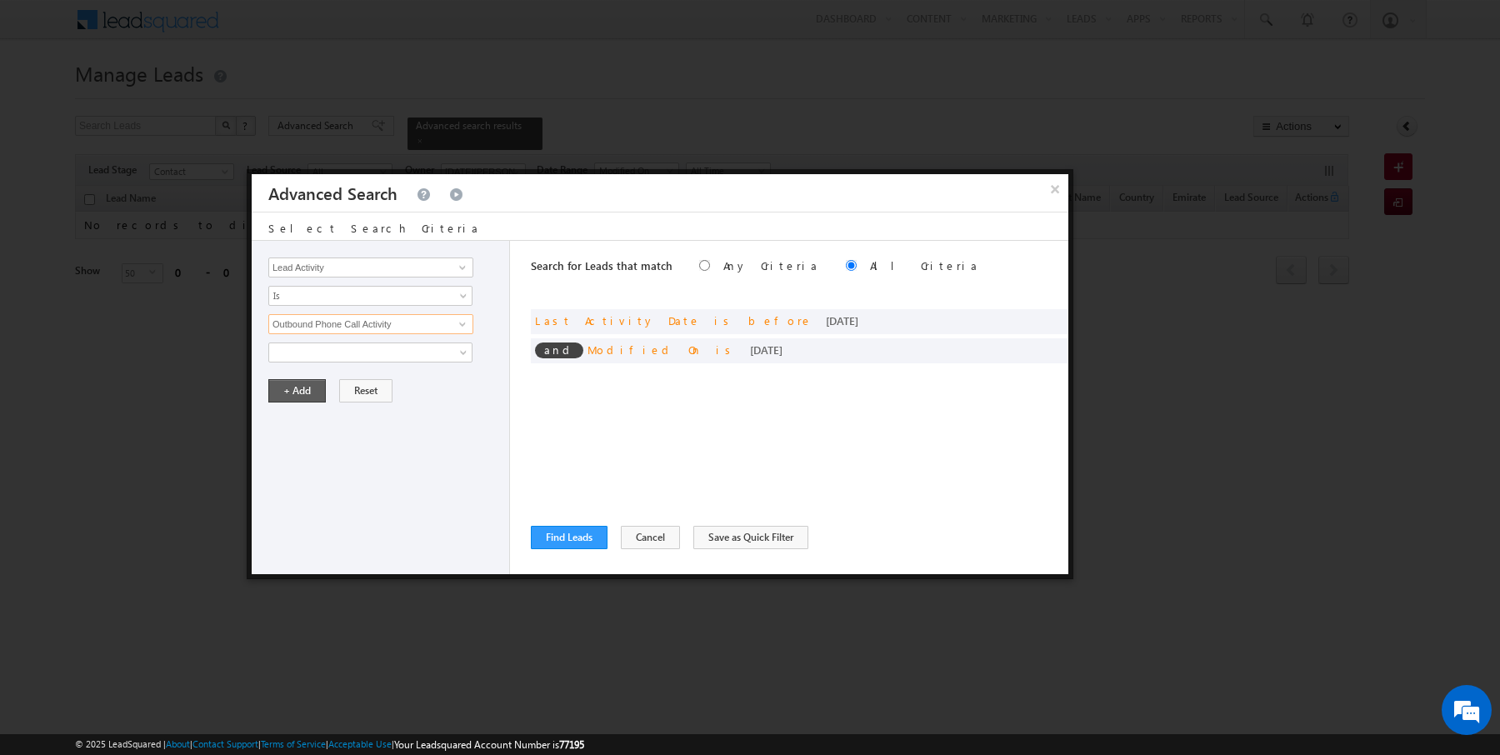
type input "Outbound Phone Call Activity"
click at [277, 393] on button "+ Add" at bounding box center [296, 390] width 57 height 23
click at [550, 533] on button "Find Leads" at bounding box center [569, 537] width 77 height 23
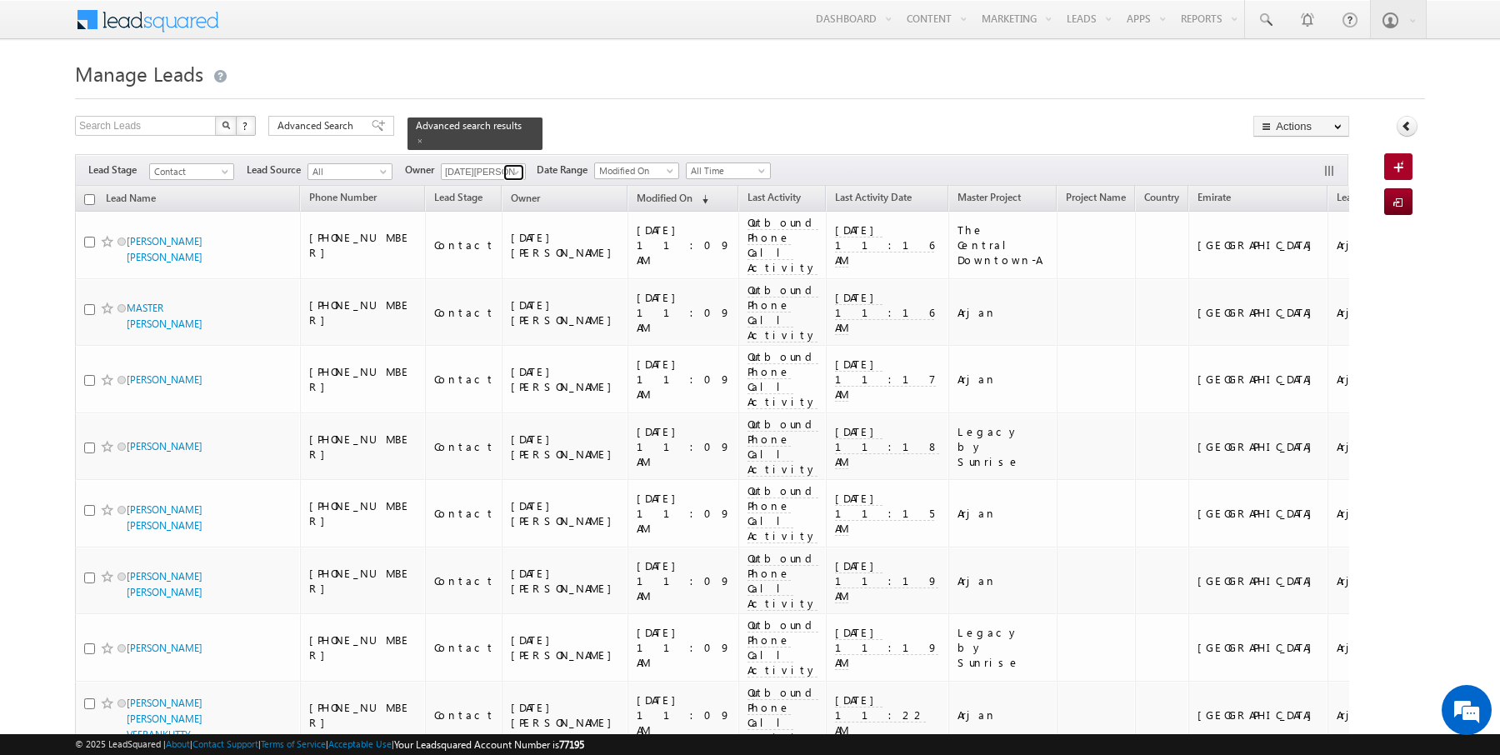
click at [516, 167] on span at bounding box center [515, 172] width 13 height 13
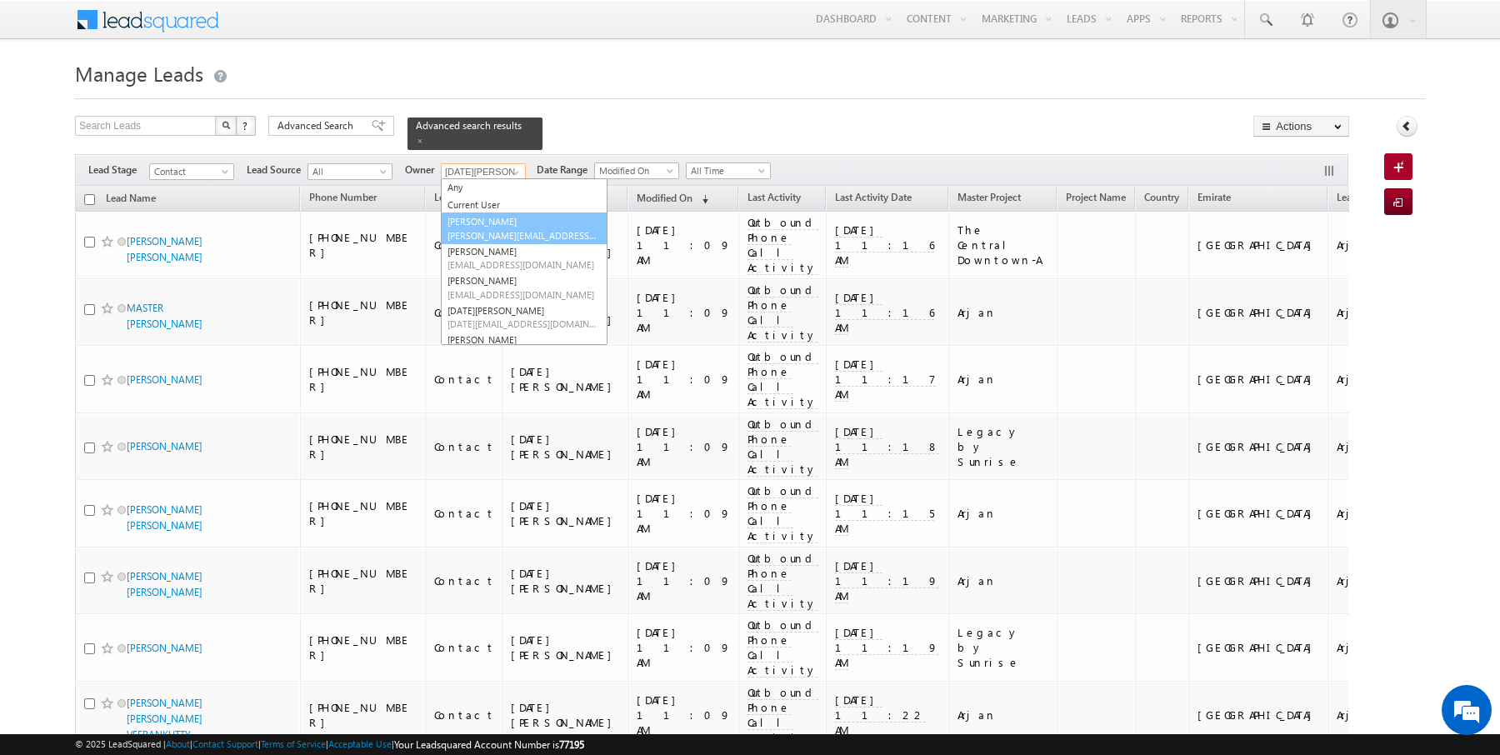
click at [482, 212] on link "AmanSingh Yadav amansingh.yadav@indglobal.ae" at bounding box center [524, 228] width 167 height 32
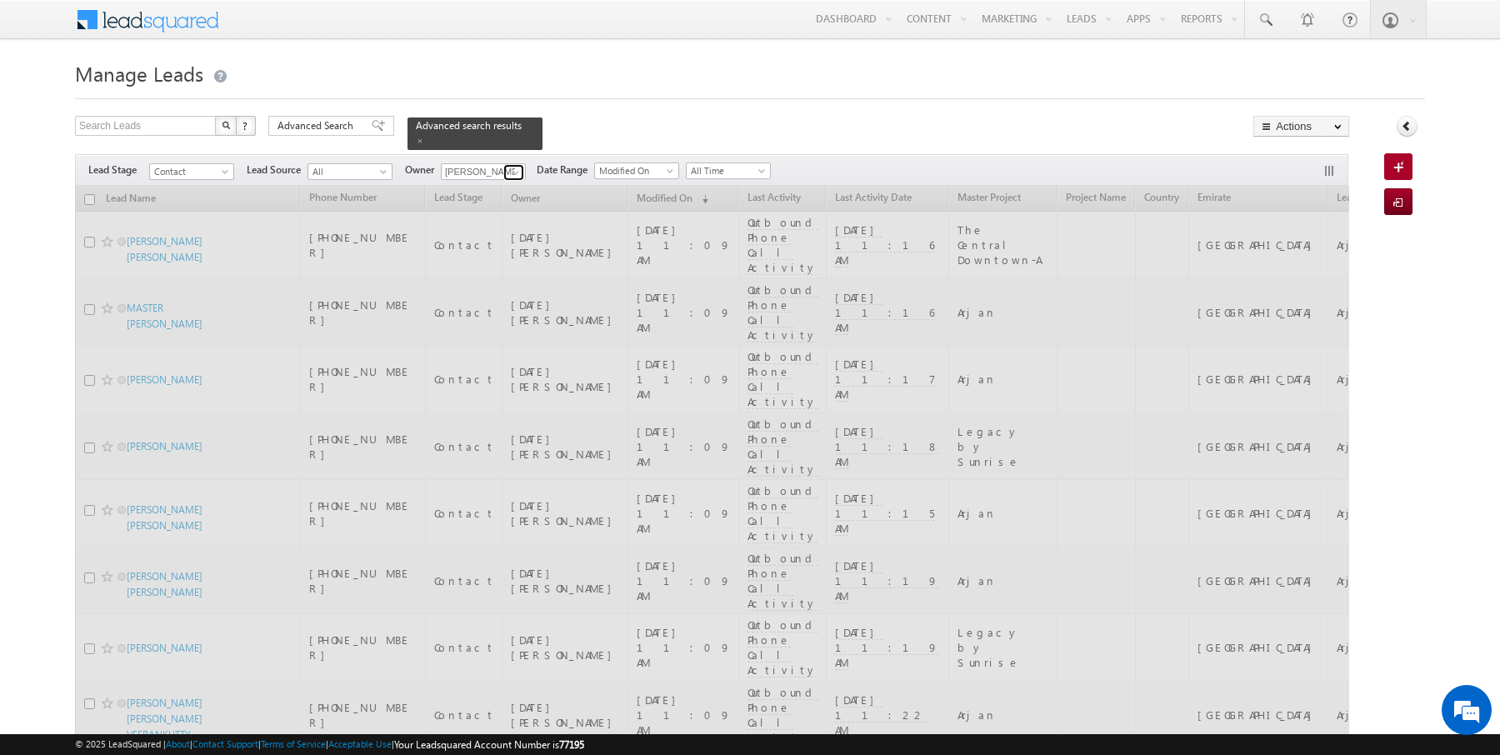
click at [514, 172] on span at bounding box center [515, 172] width 13 height 13
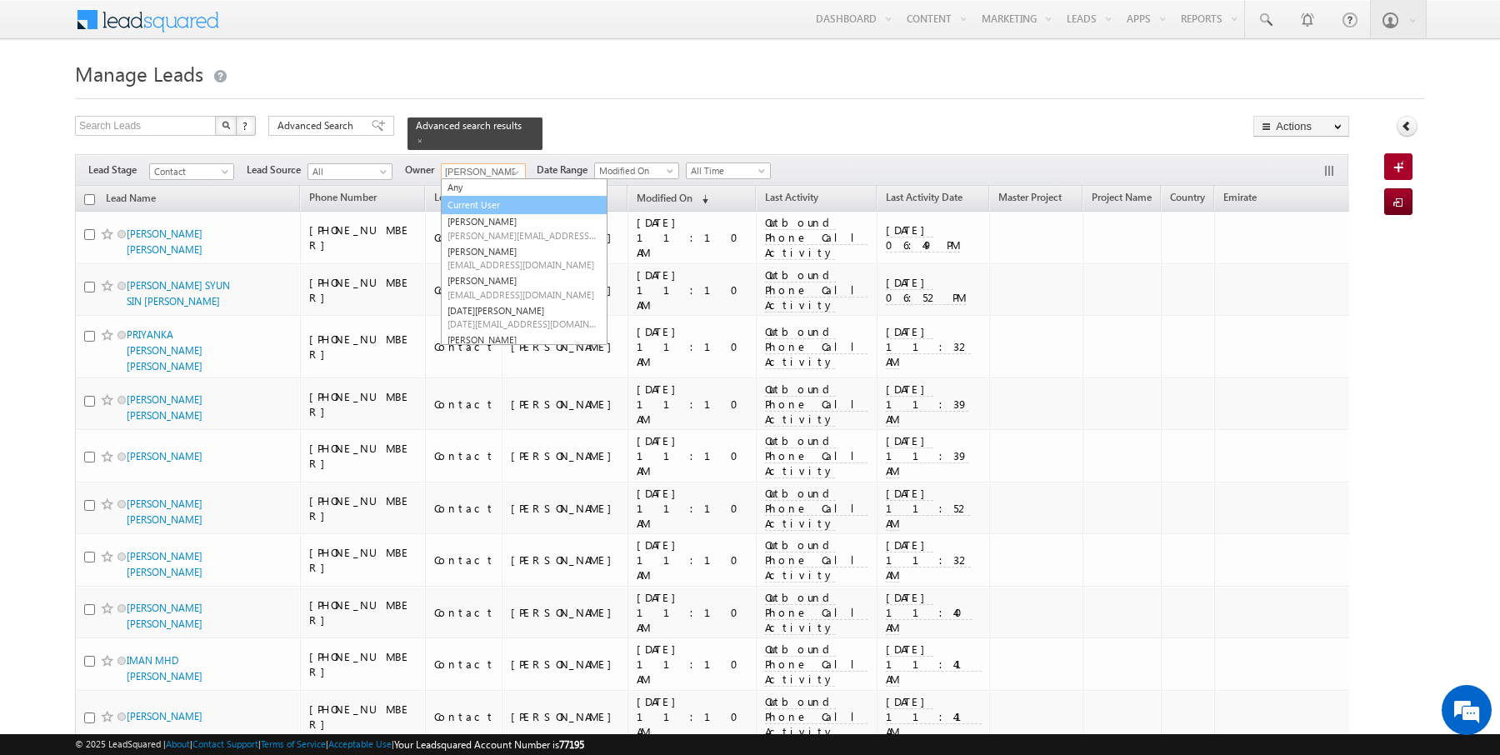
click at [463, 200] on link "Current User" at bounding box center [524, 205] width 167 height 19
type input "Current User"
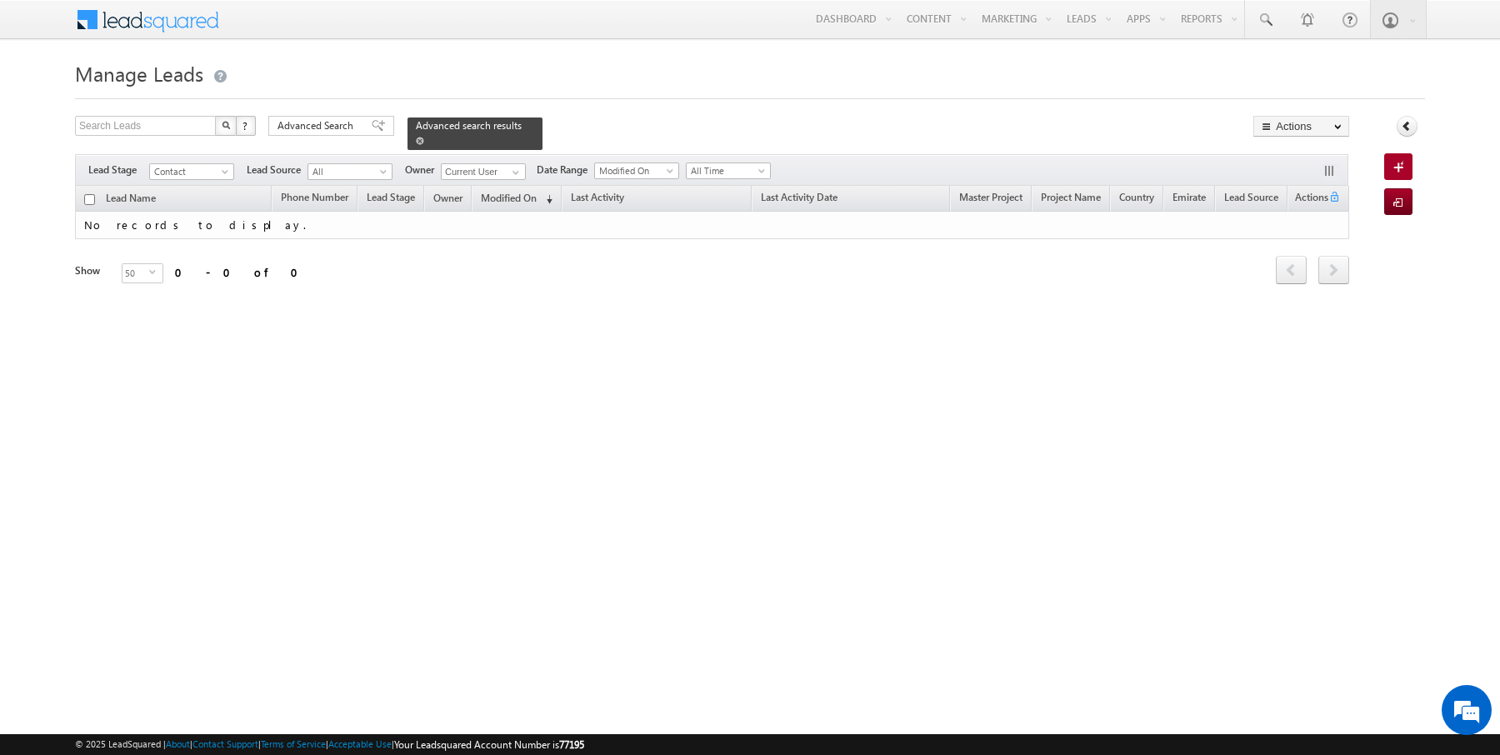
click at [416, 138] on span at bounding box center [420, 141] width 8 height 8
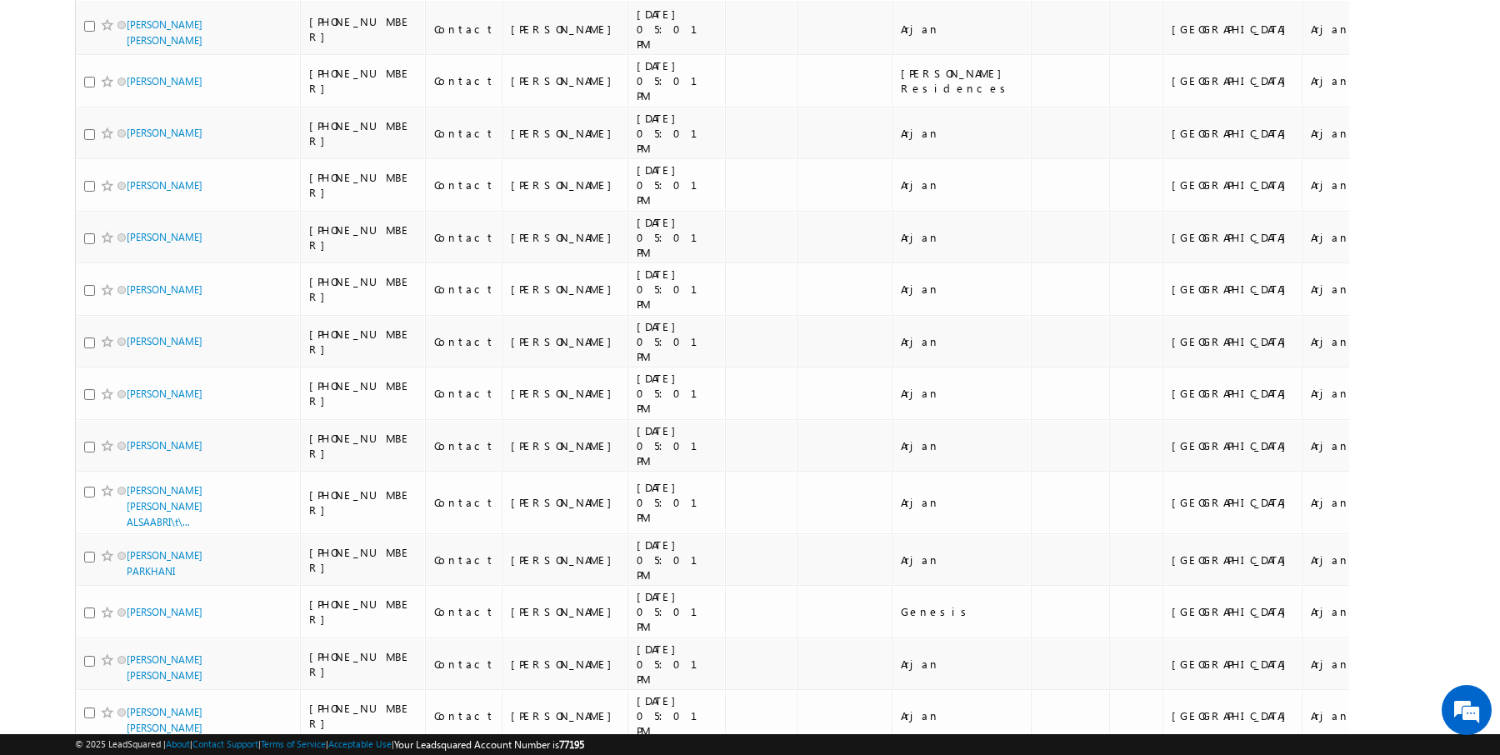
scroll to position [1583, 0]
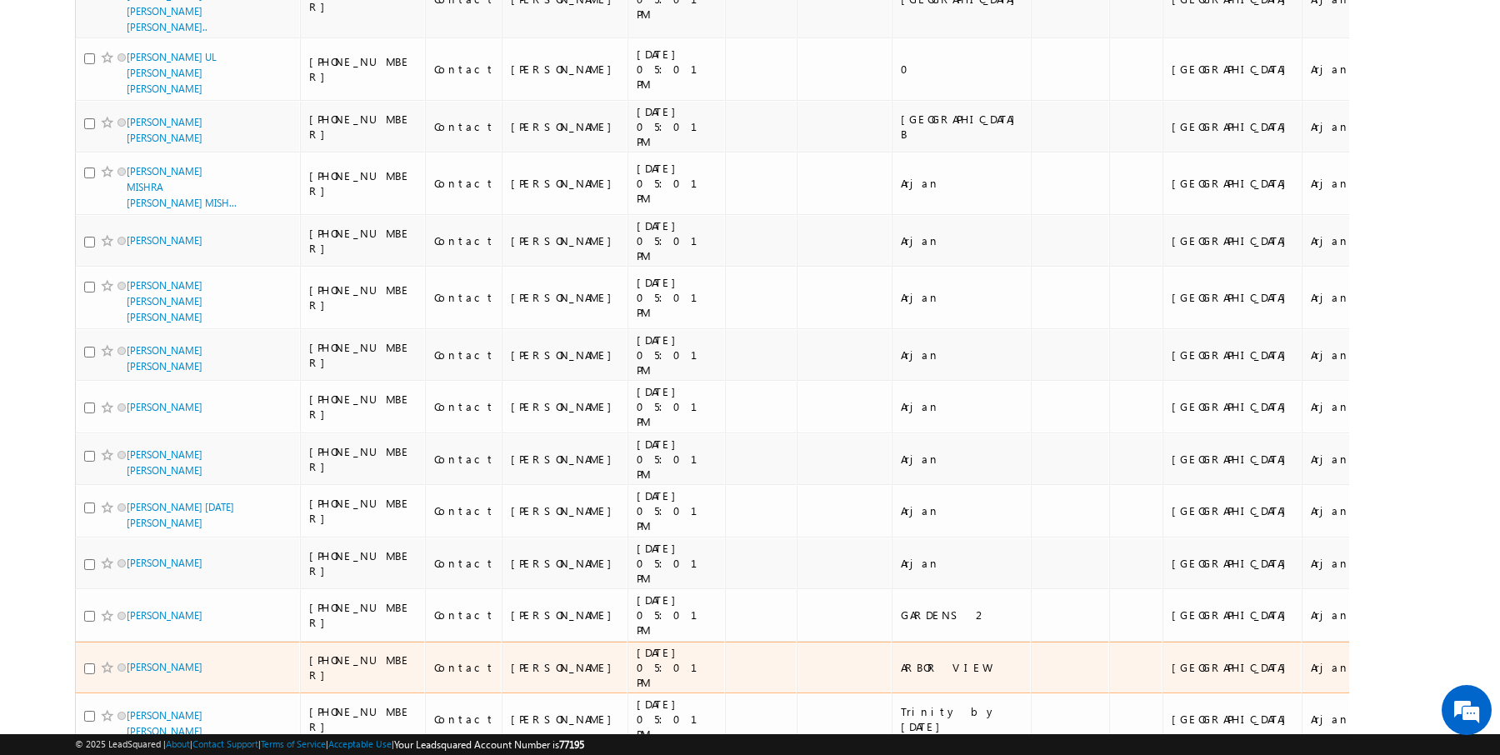
scroll to position [1652, 0]
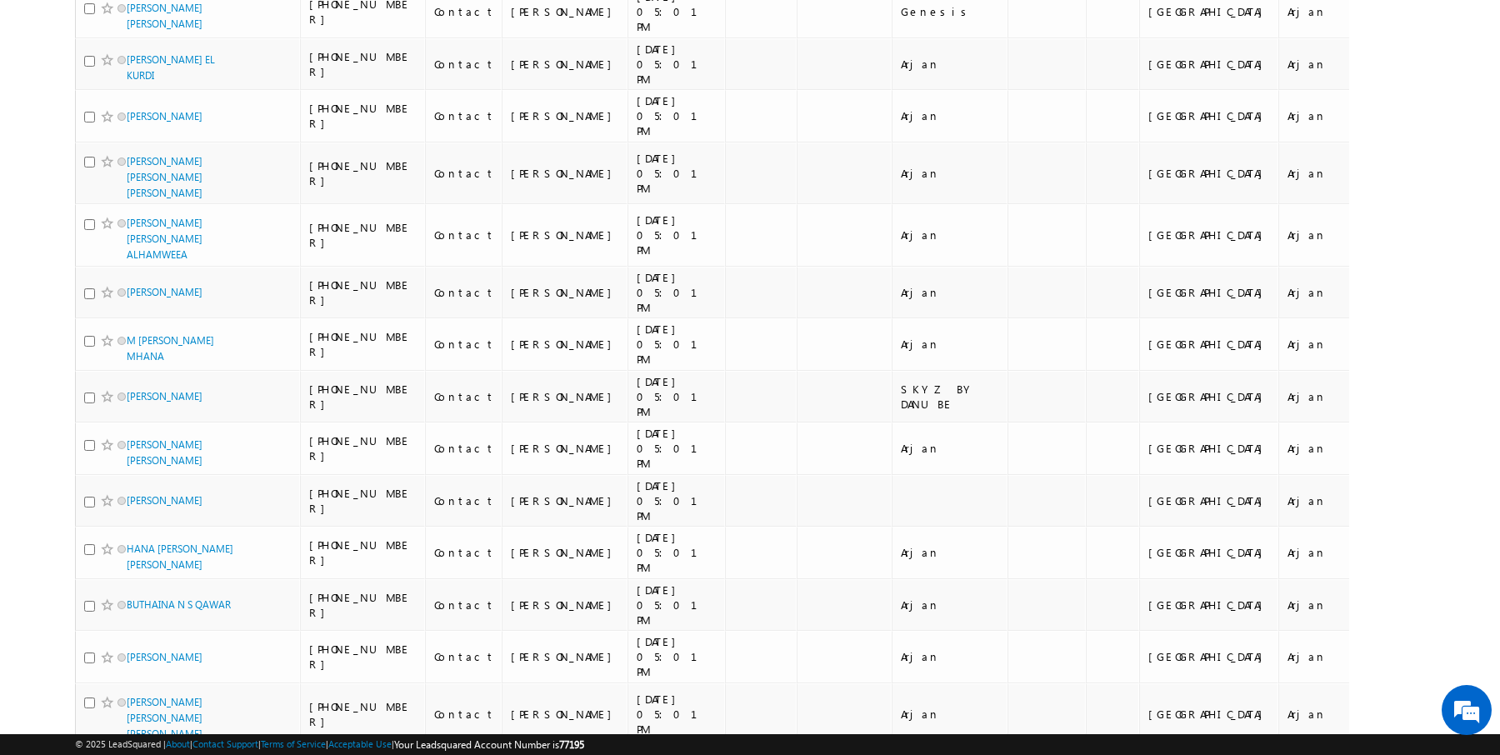
scroll to position [1627, 0]
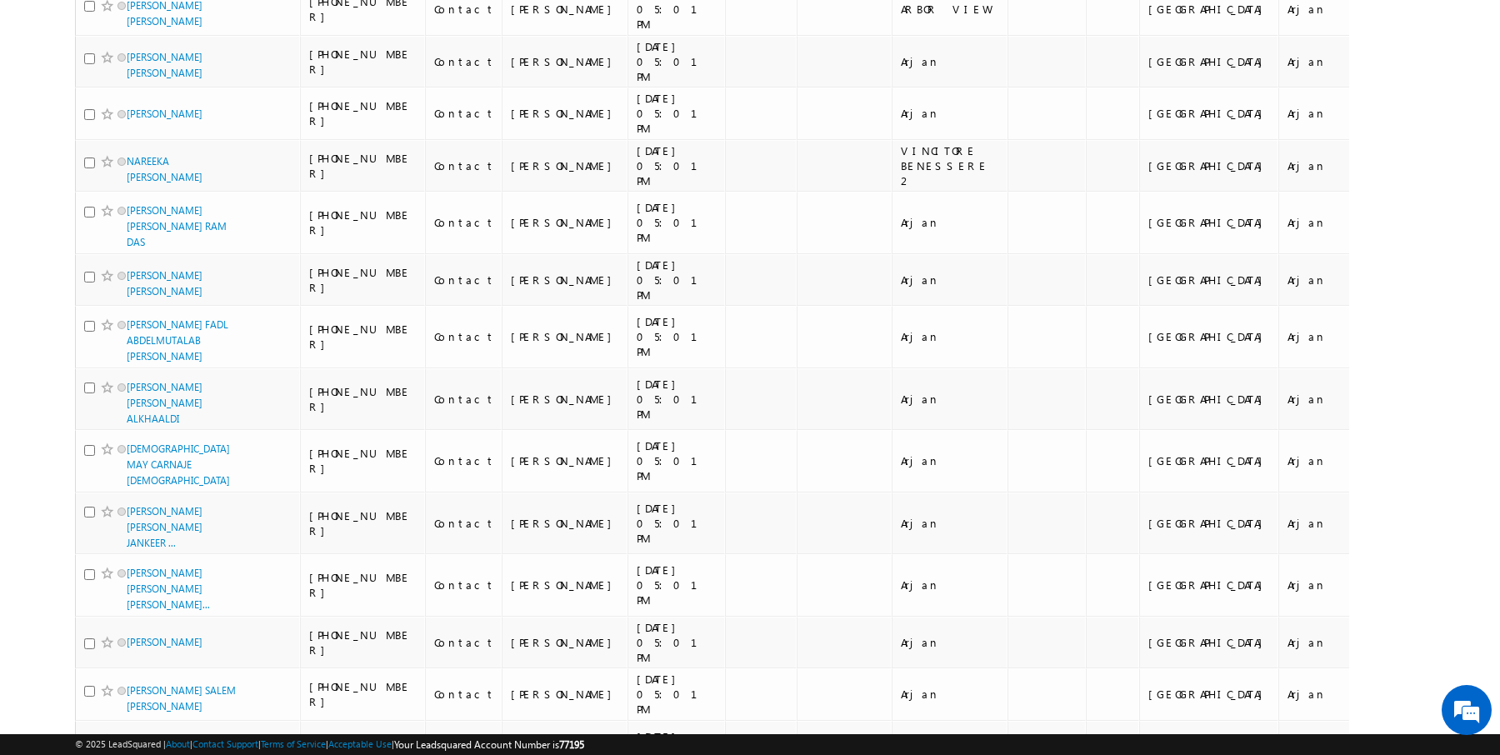
scroll to position [1745, 0]
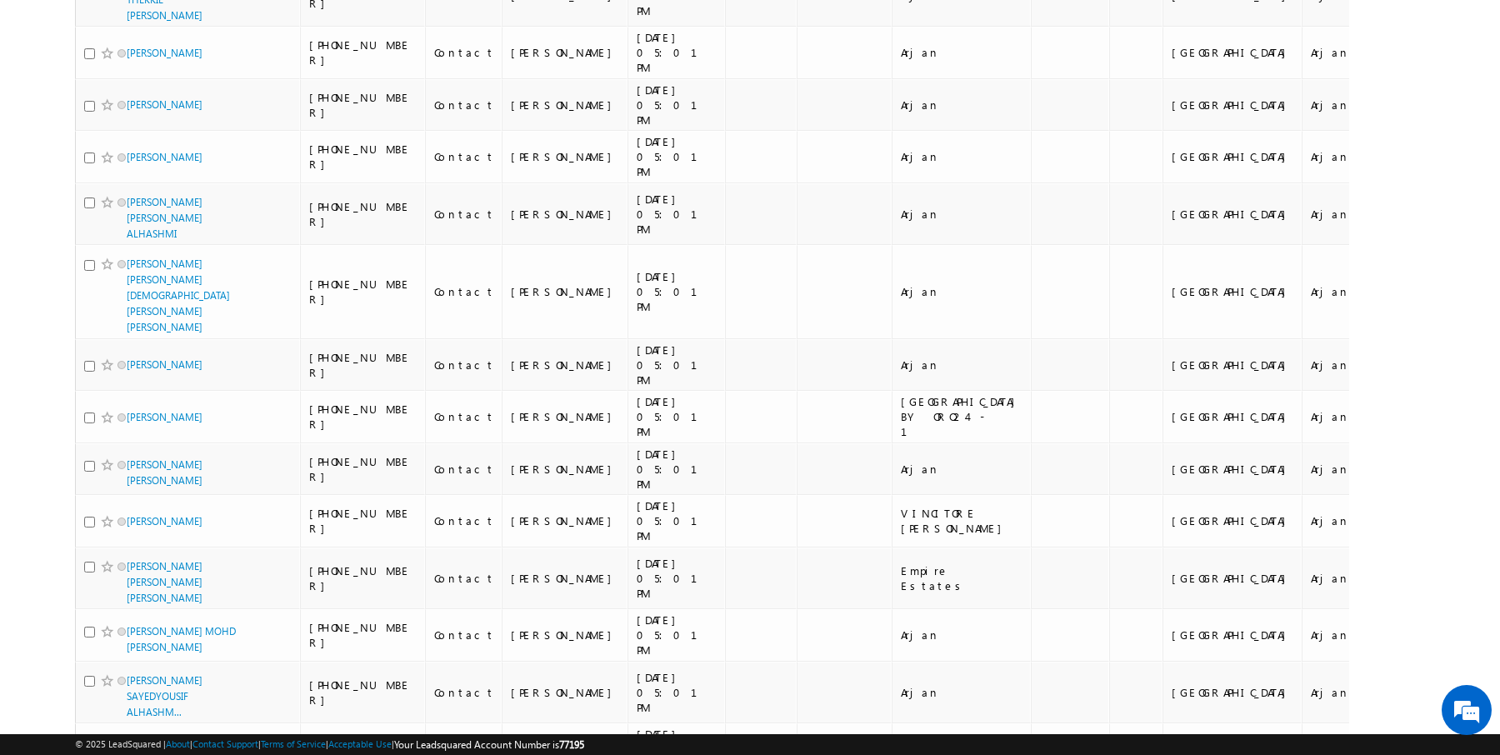
scroll to position [1646, 0]
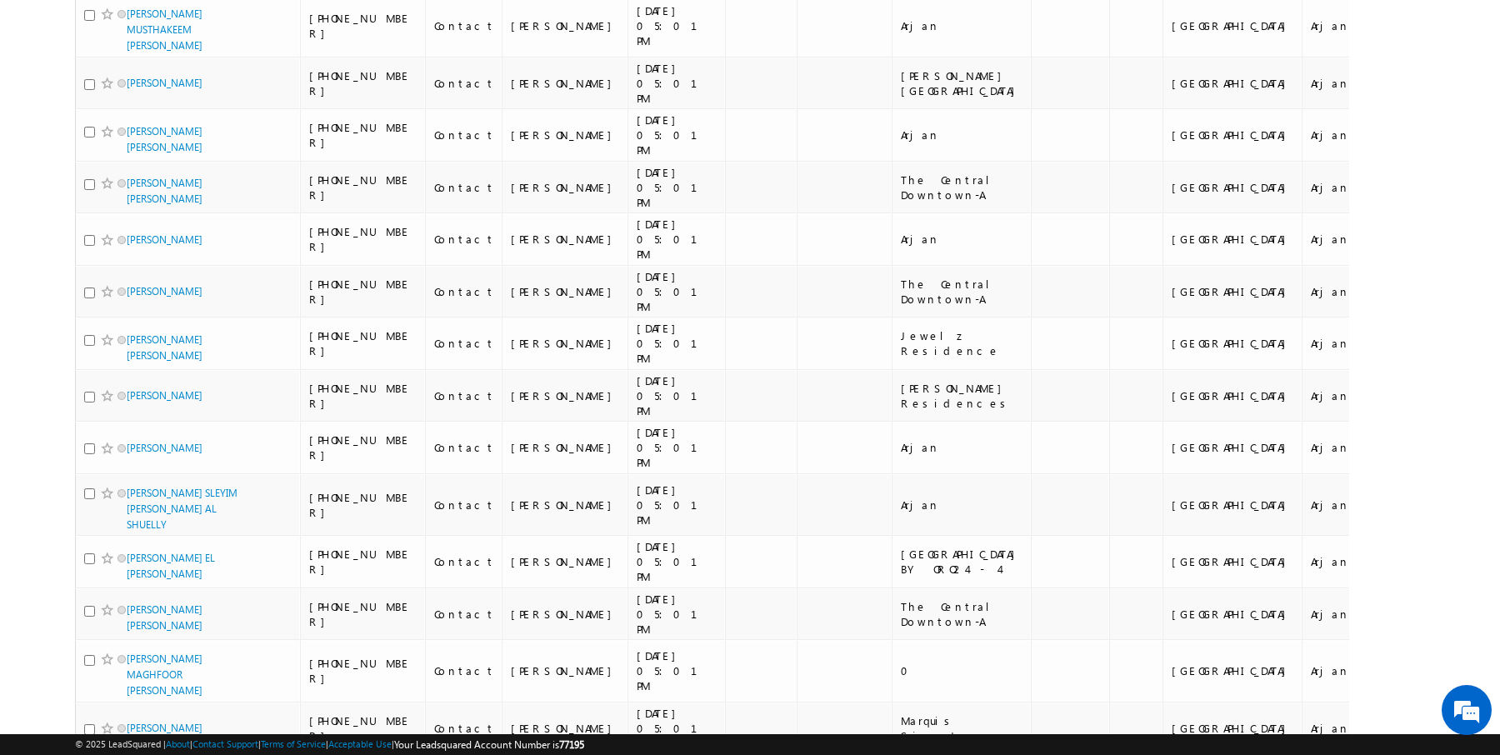
scroll to position [1731, 0]
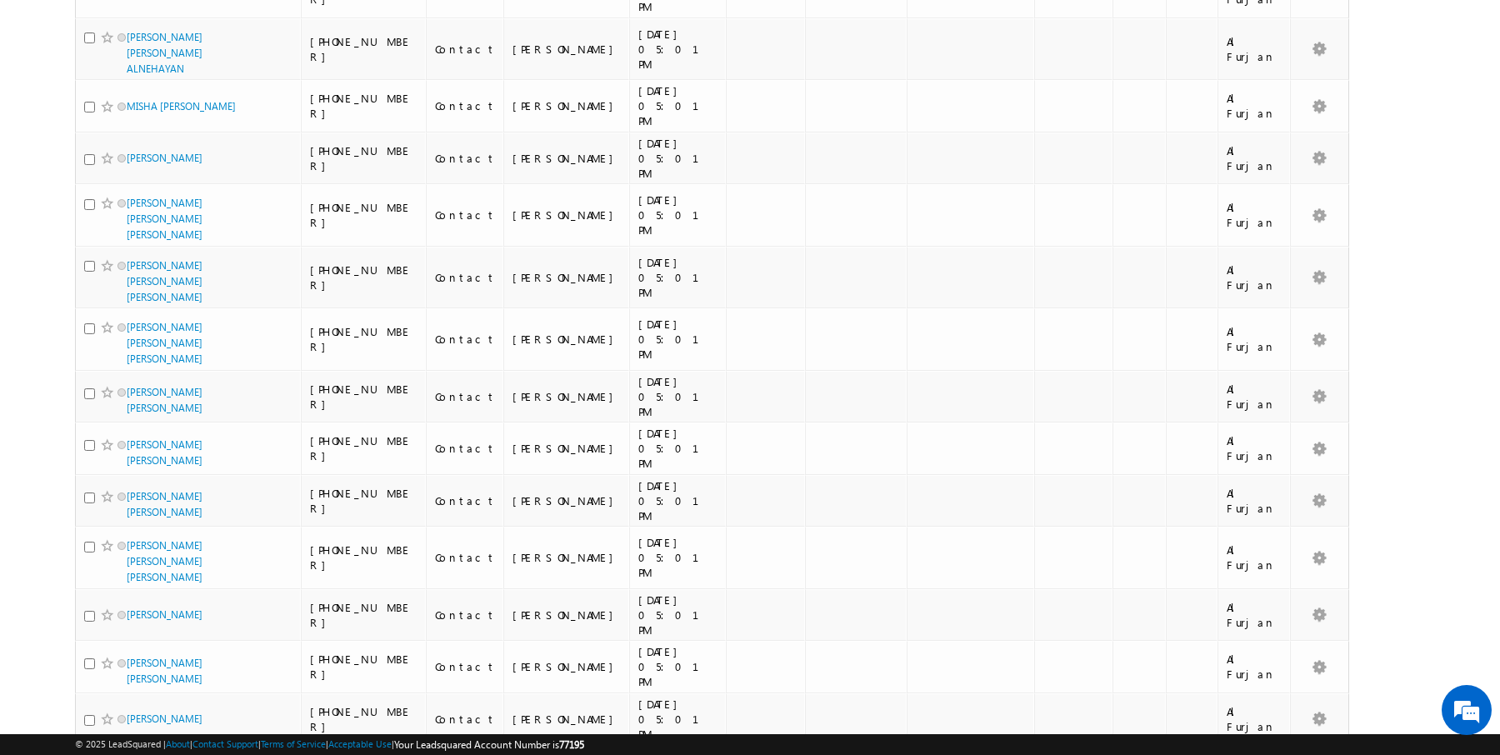
scroll to position [0, 0]
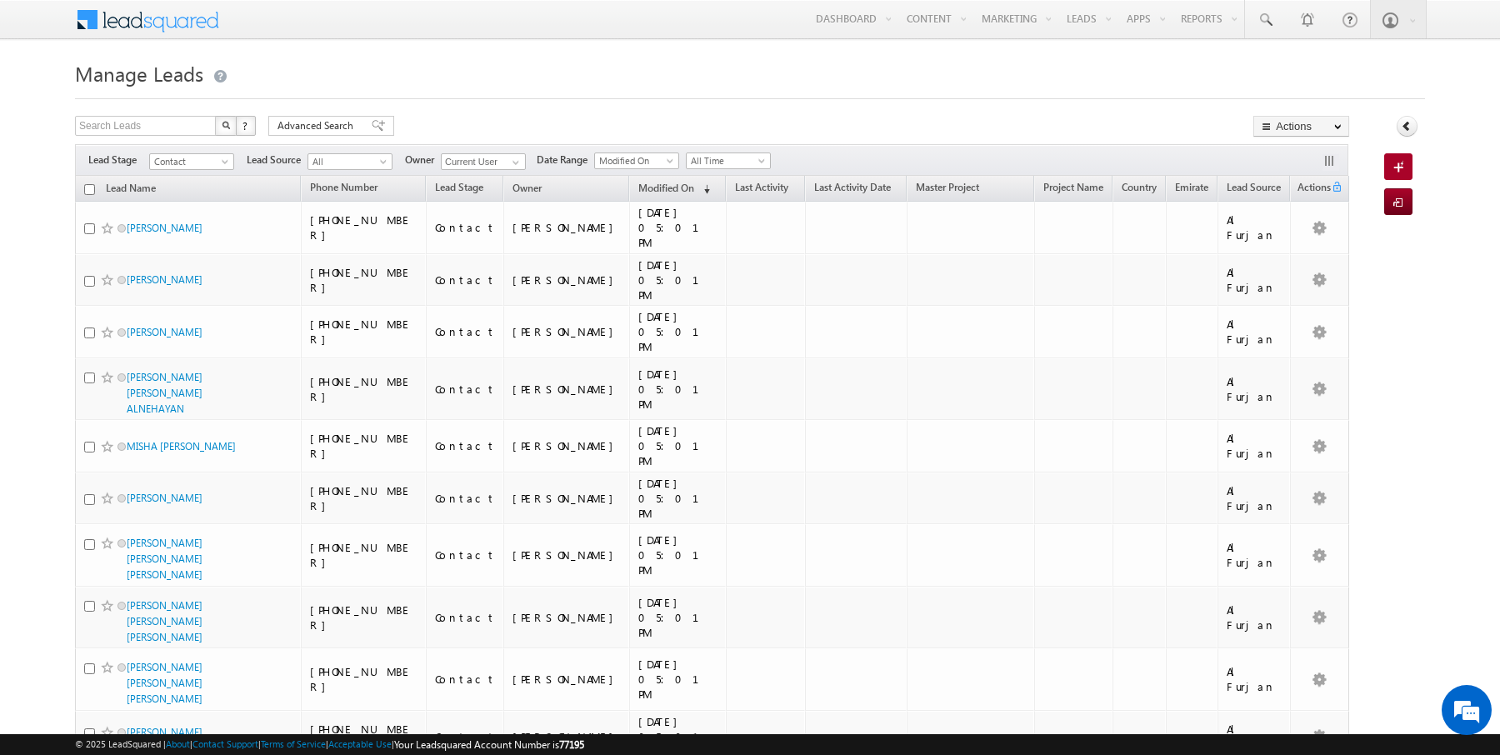
click at [88, 187] on input "checkbox" at bounding box center [89, 189] width 11 height 11
checkbox input "true"
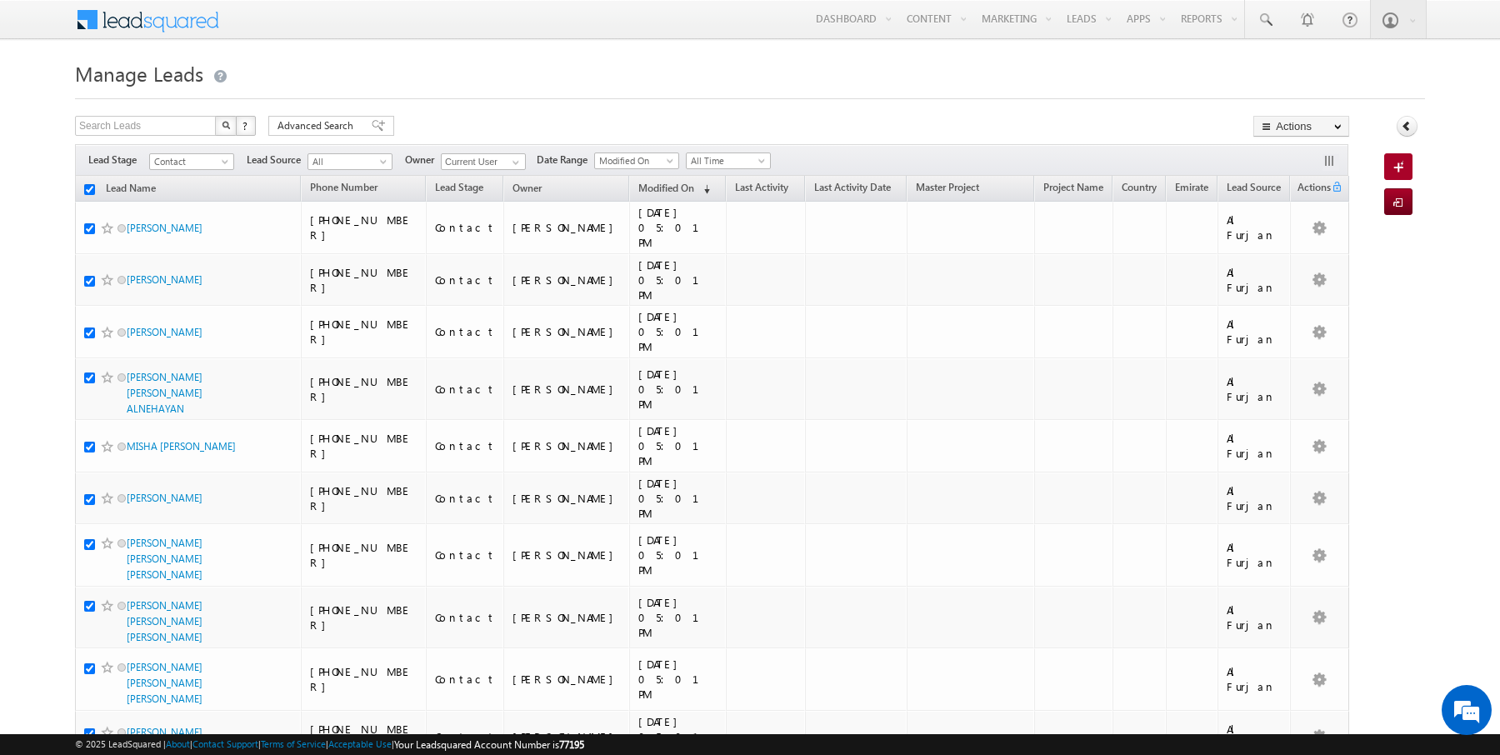
checkbox input "true"
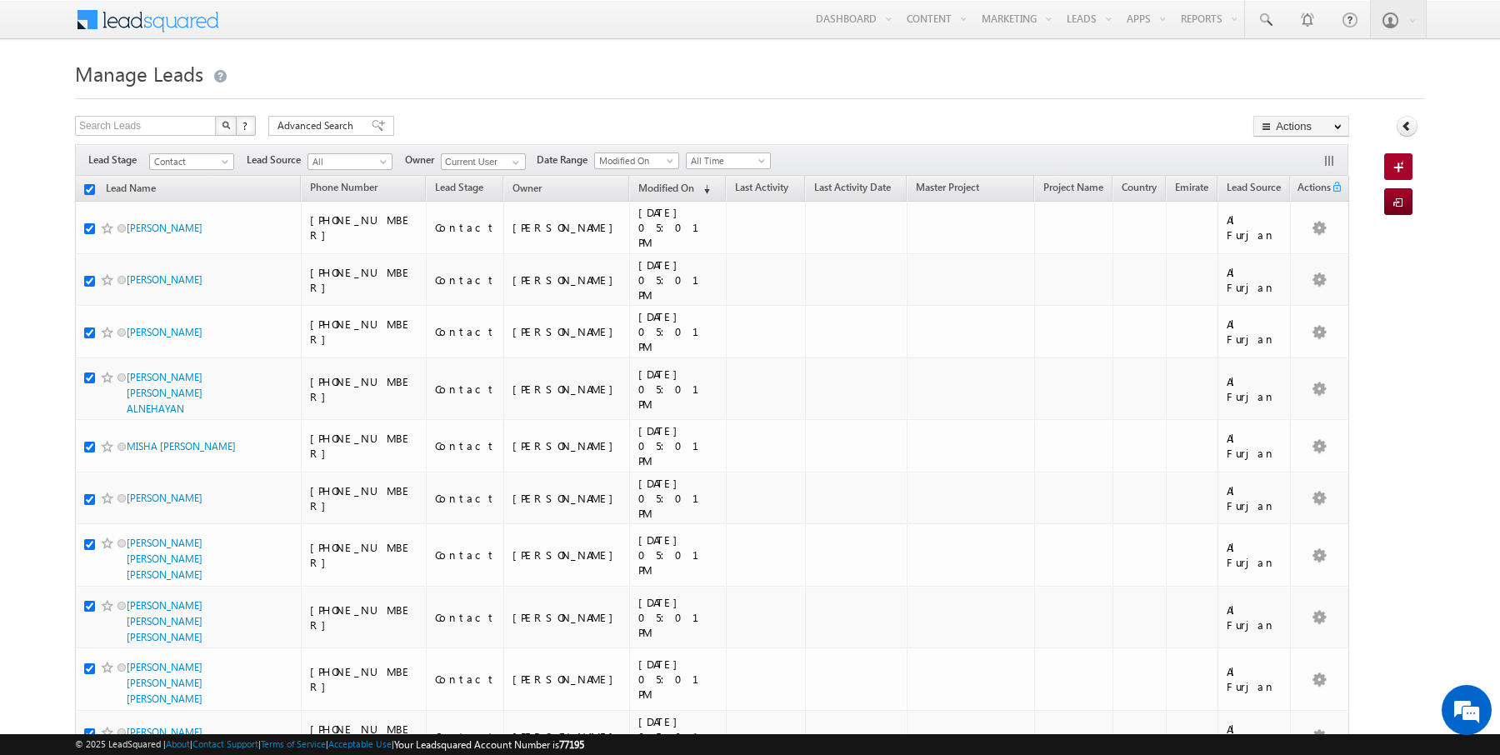
checkbox input "true"
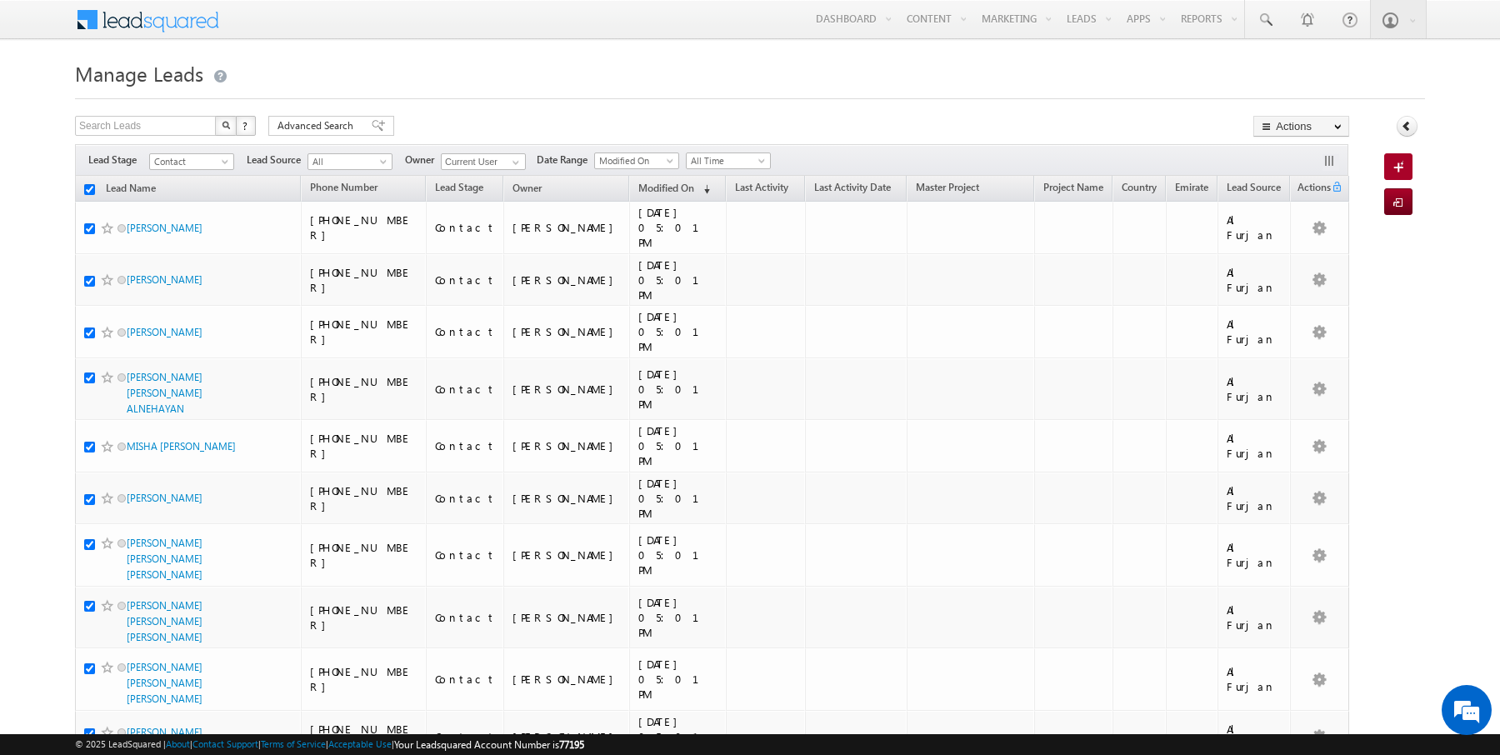
checkbox input "true"
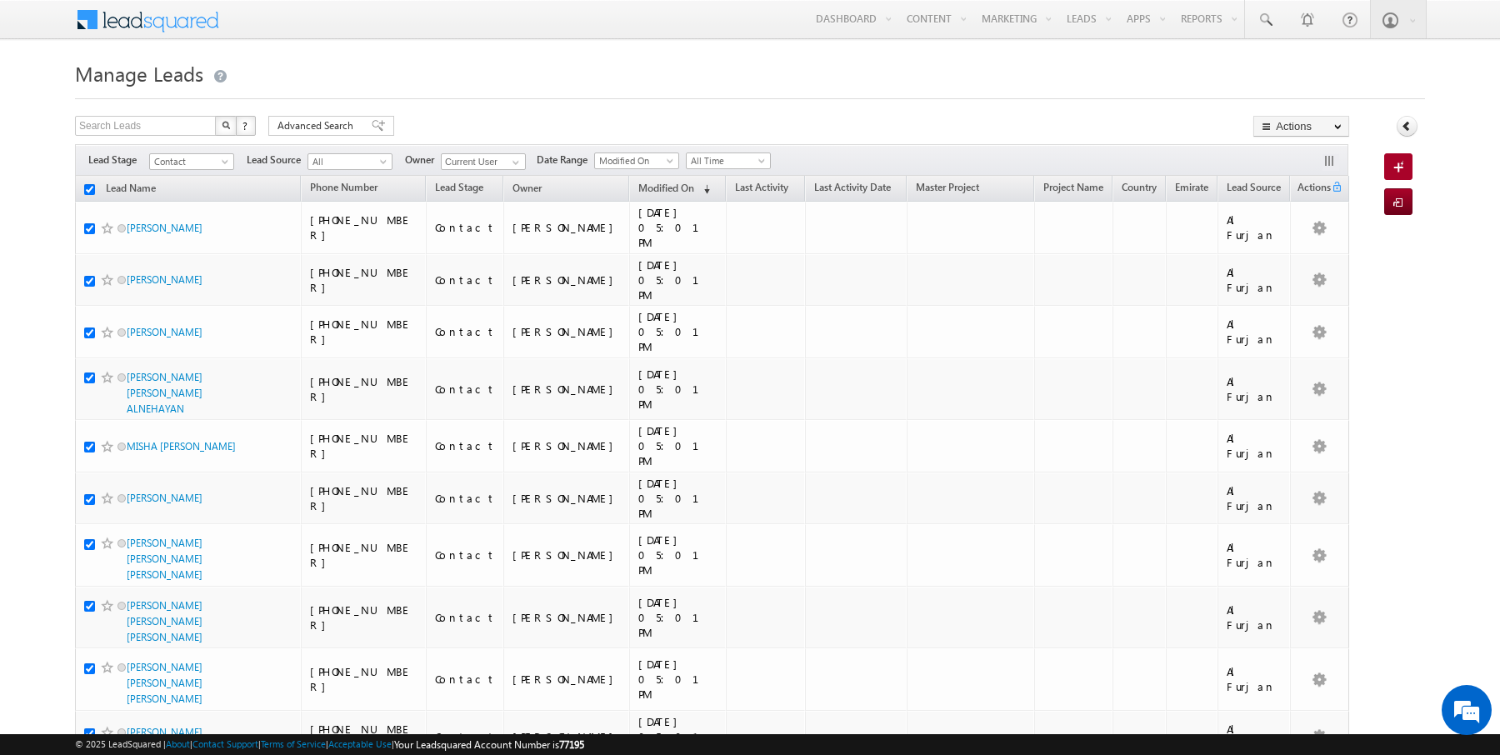
checkbox input "true"
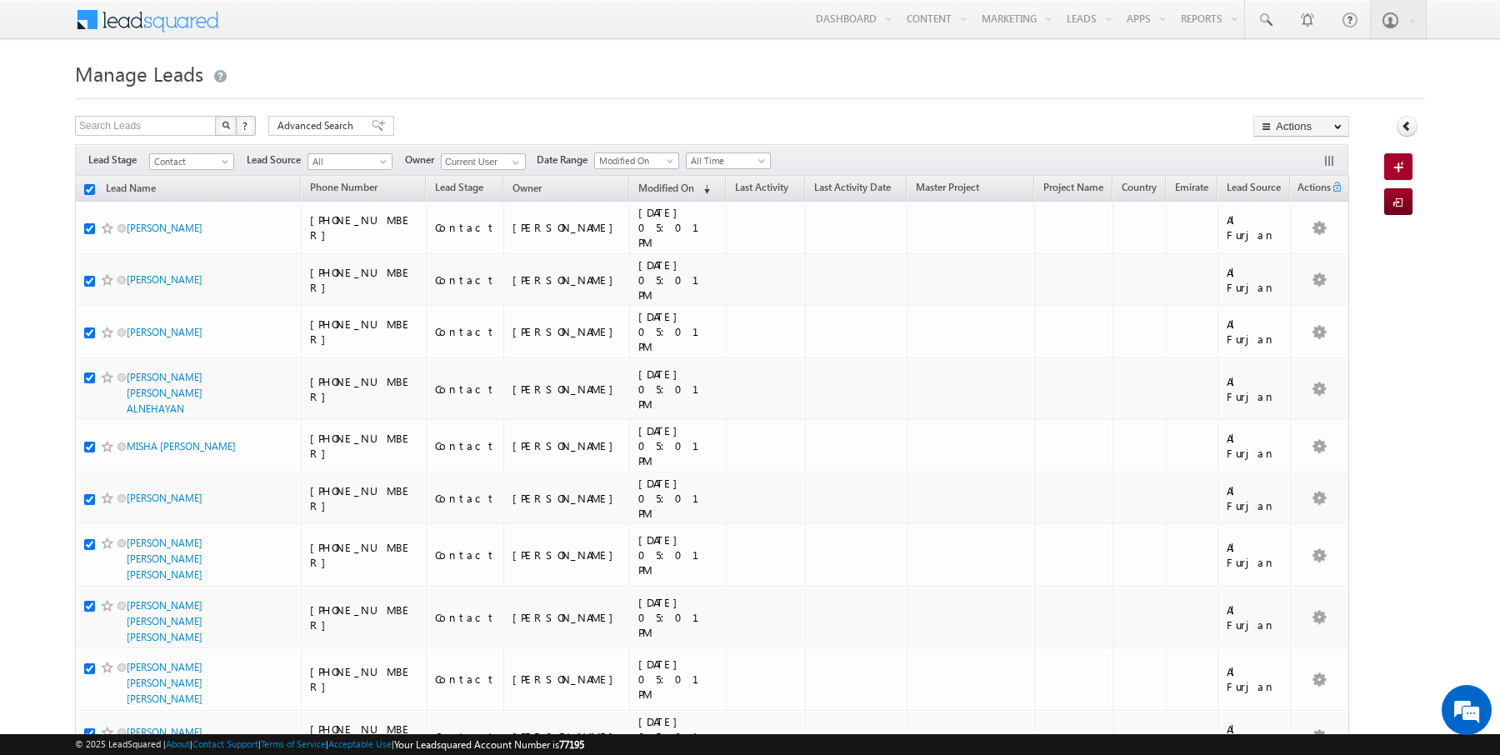
checkbox input "true"
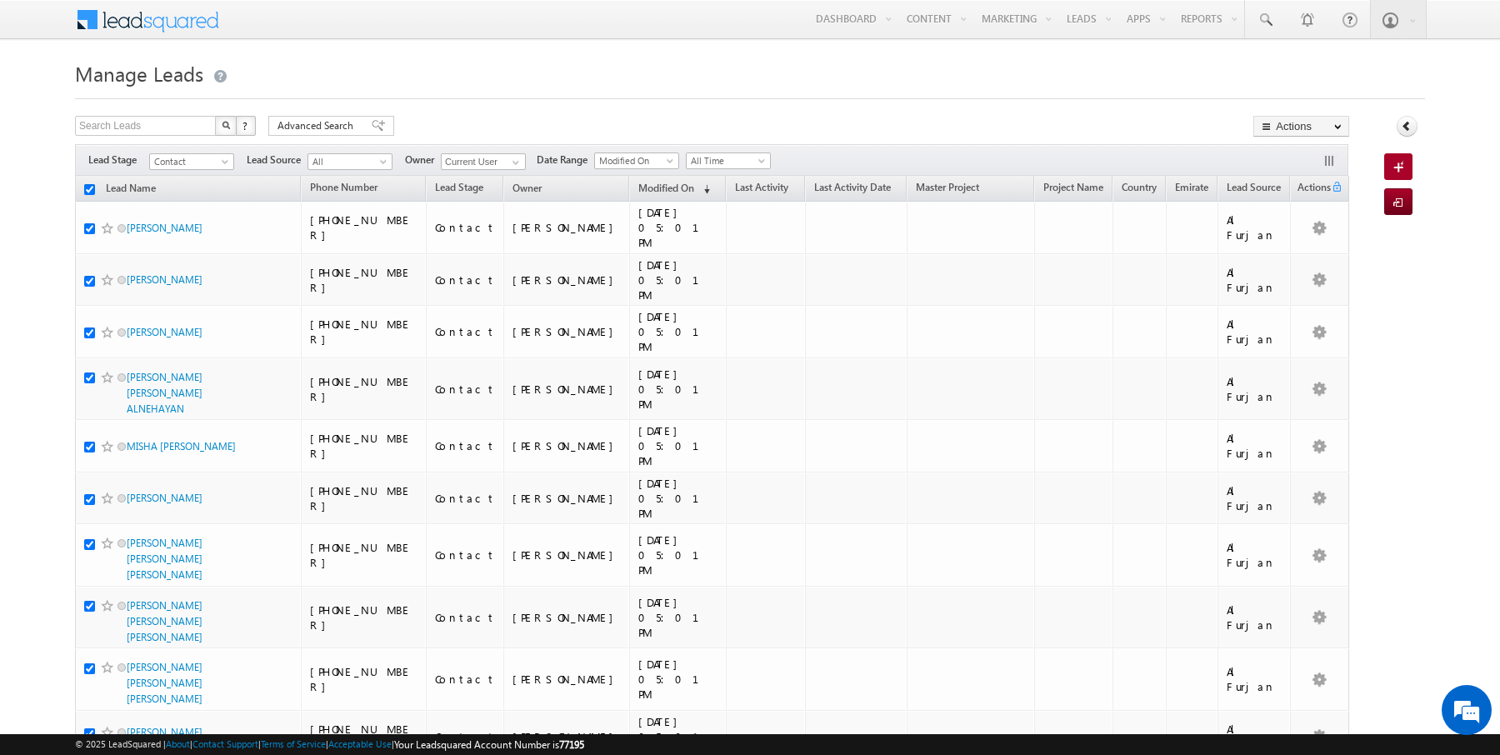
checkbox input "true"
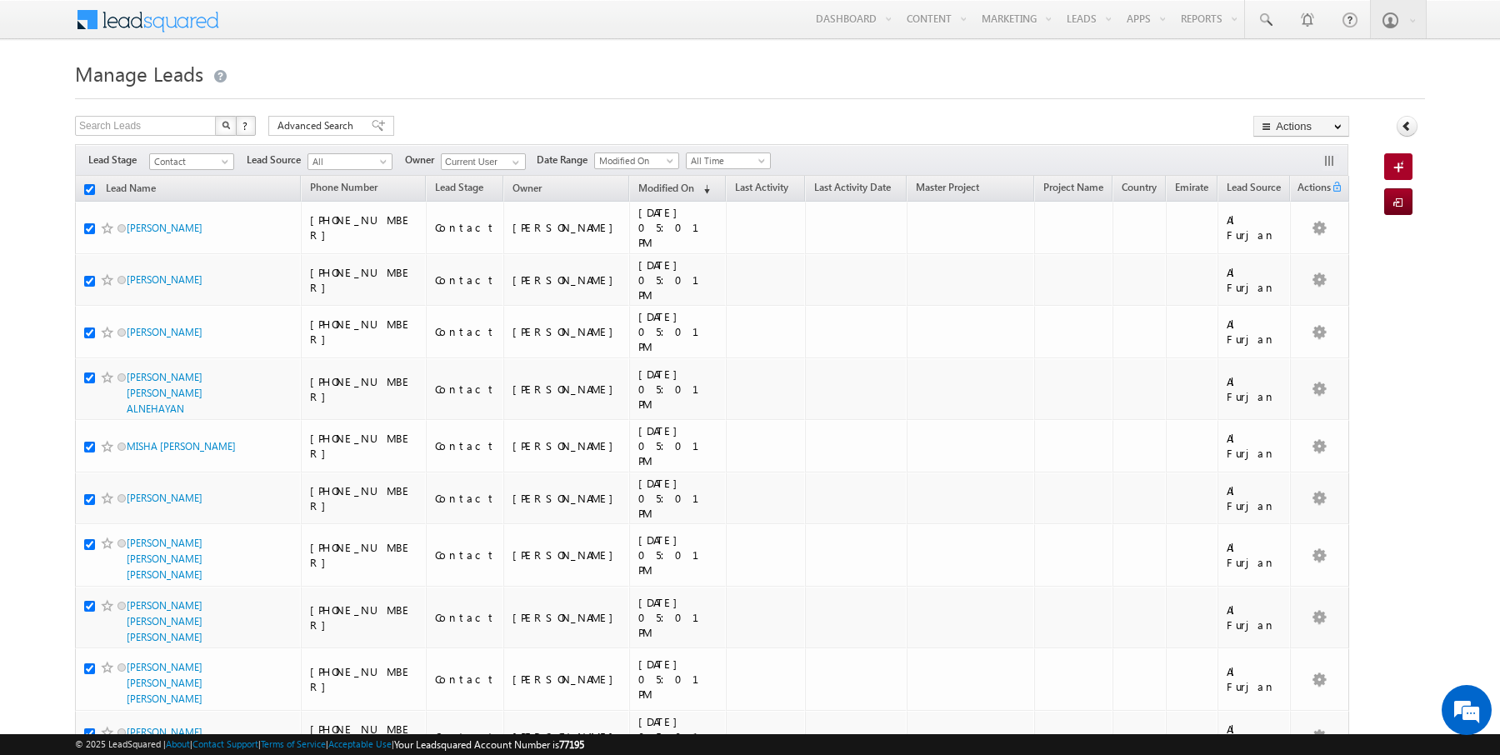
checkbox input "true"
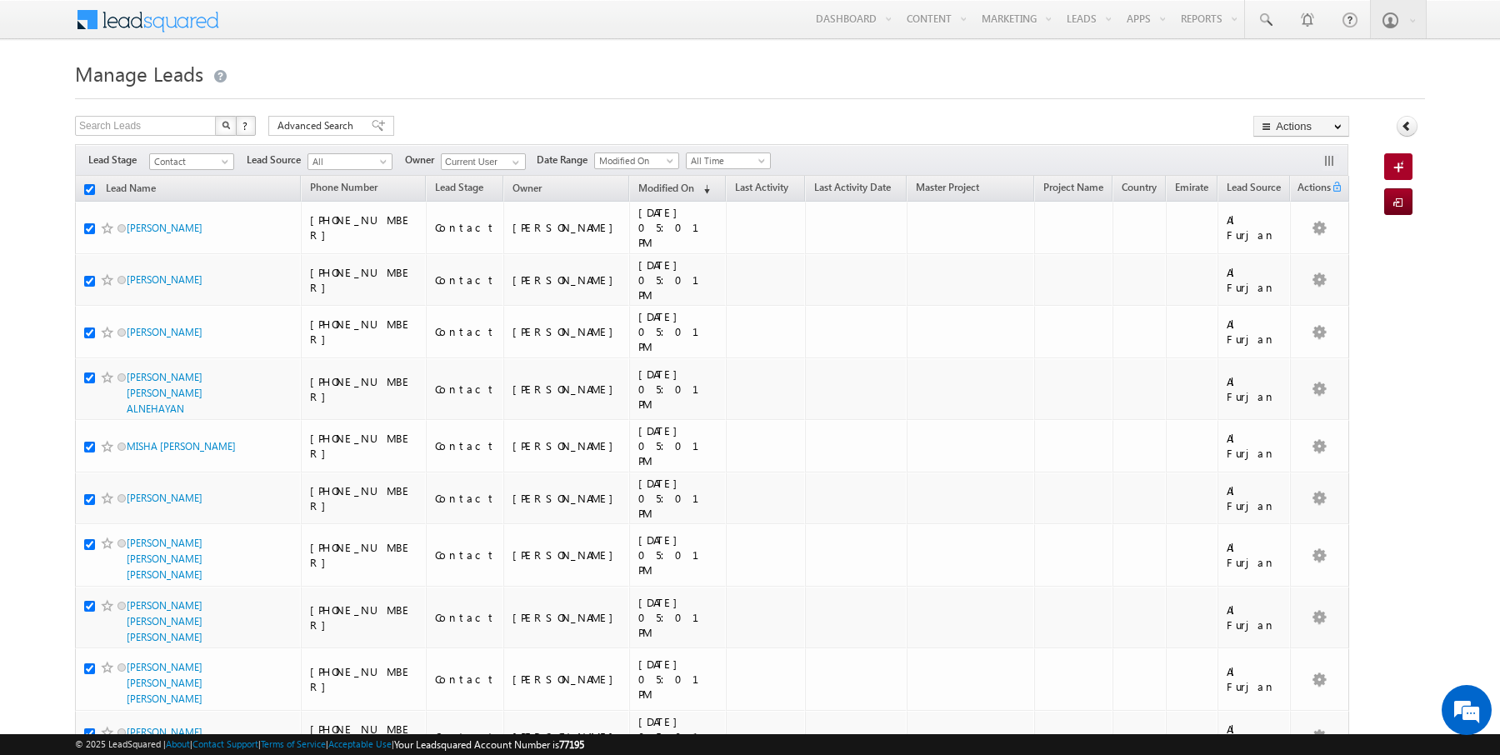
checkbox input "true"
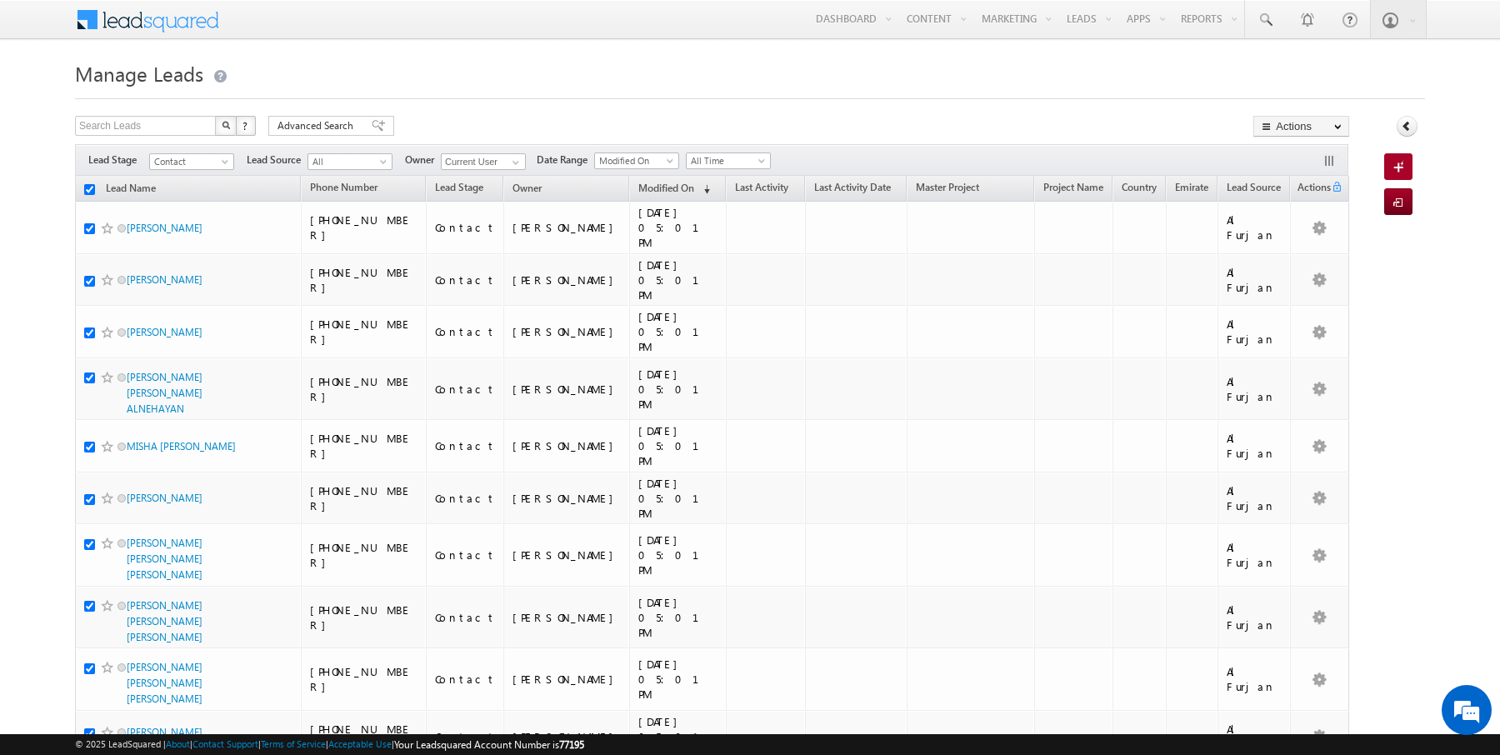
checkbox input "true"
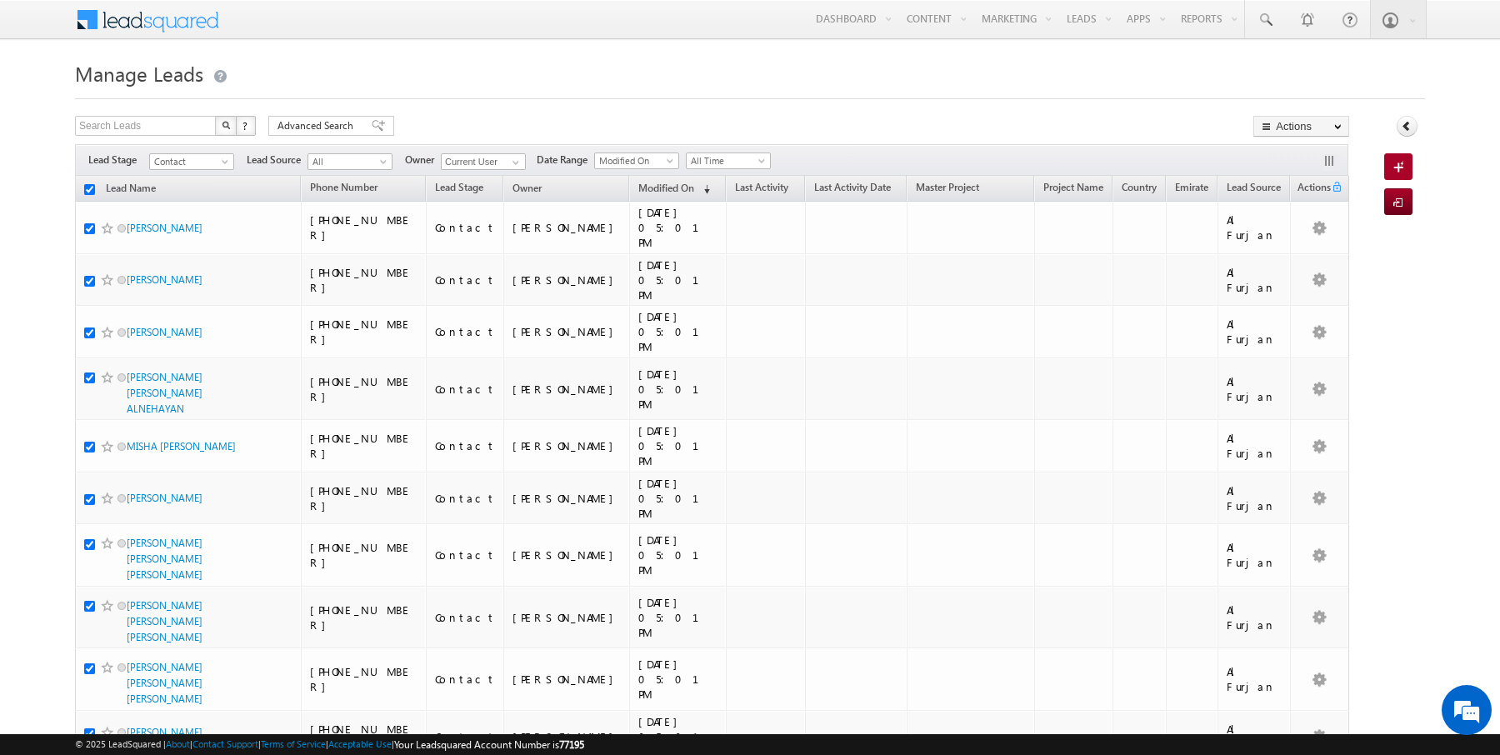
checkbox input "true"
click at [1313, 262] on link "Change Owner" at bounding box center [1301, 270] width 94 height 20
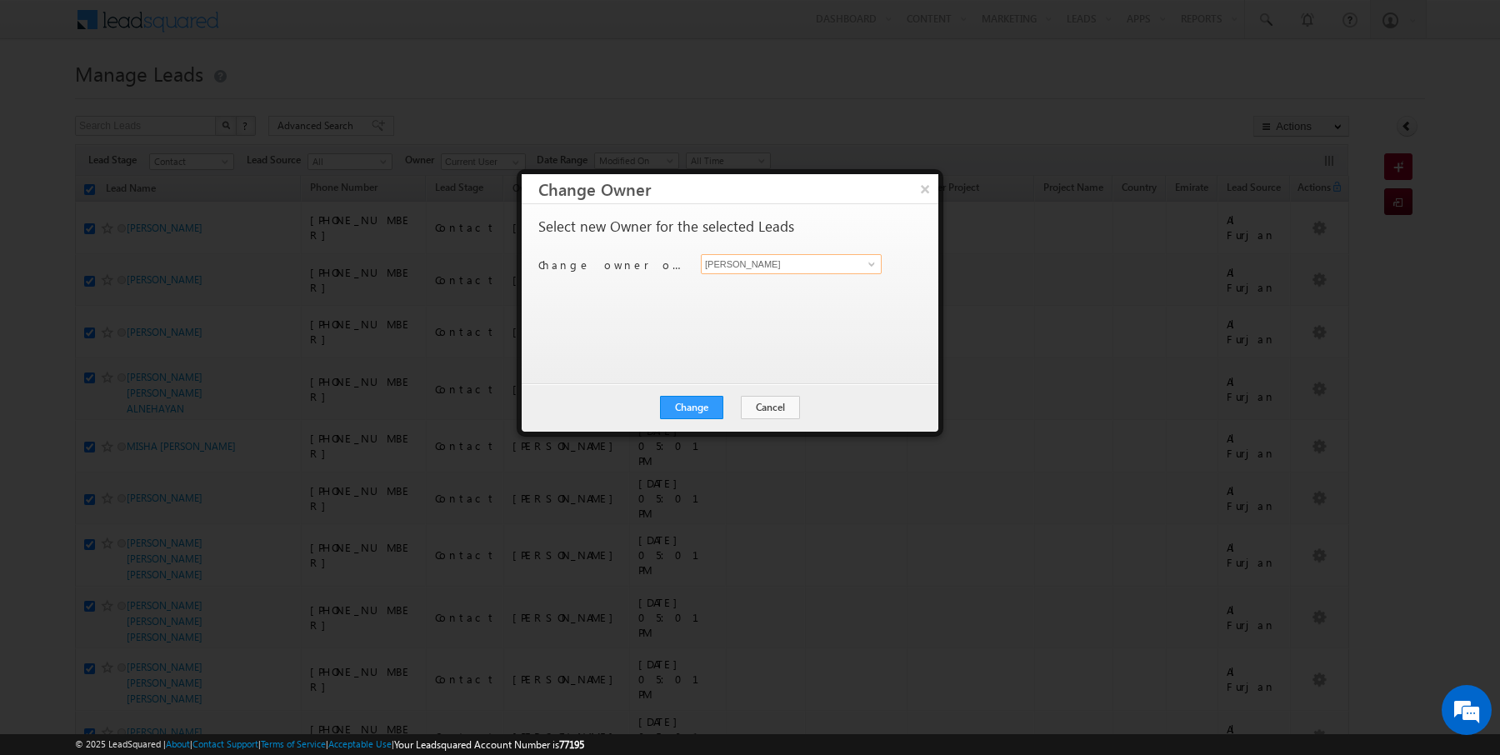
click at [822, 256] on input "[PERSON_NAME]" at bounding box center [791, 264] width 181 height 20
type input "Kartik Sharma"
click at [698, 407] on button "Change" at bounding box center [691, 407] width 63 height 23
click at [733, 404] on button "Close" at bounding box center [732, 407] width 53 height 23
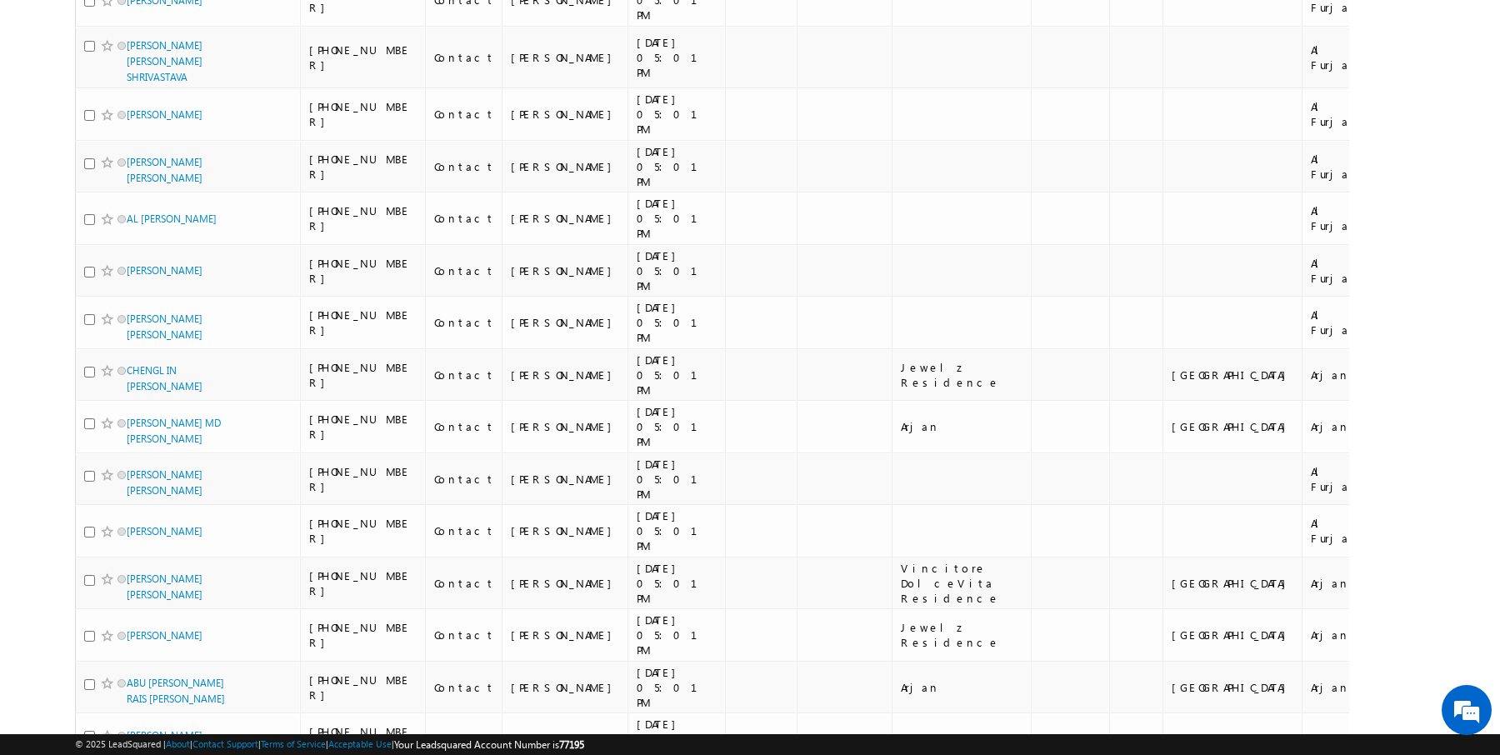
scroll to position [1695, 0]
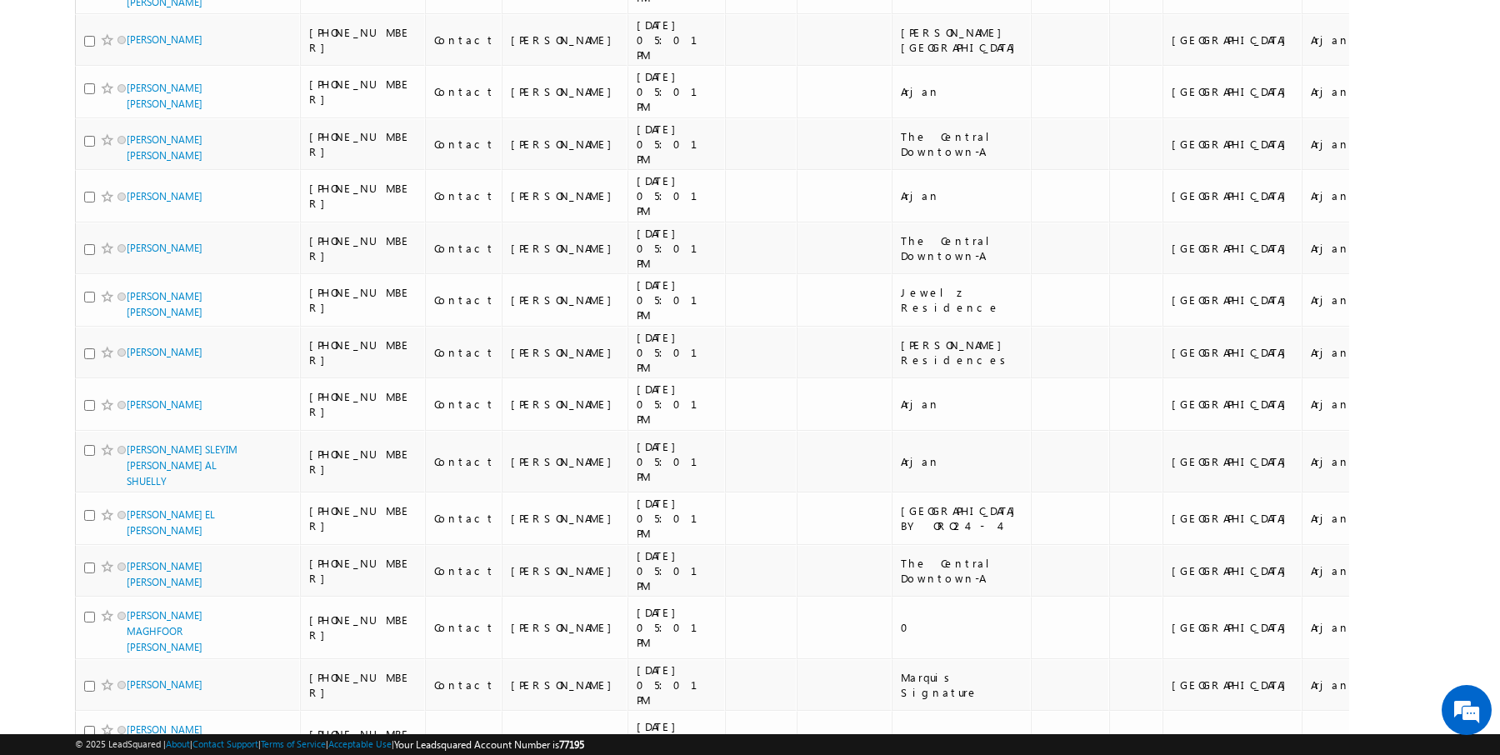
scroll to position [0, 0]
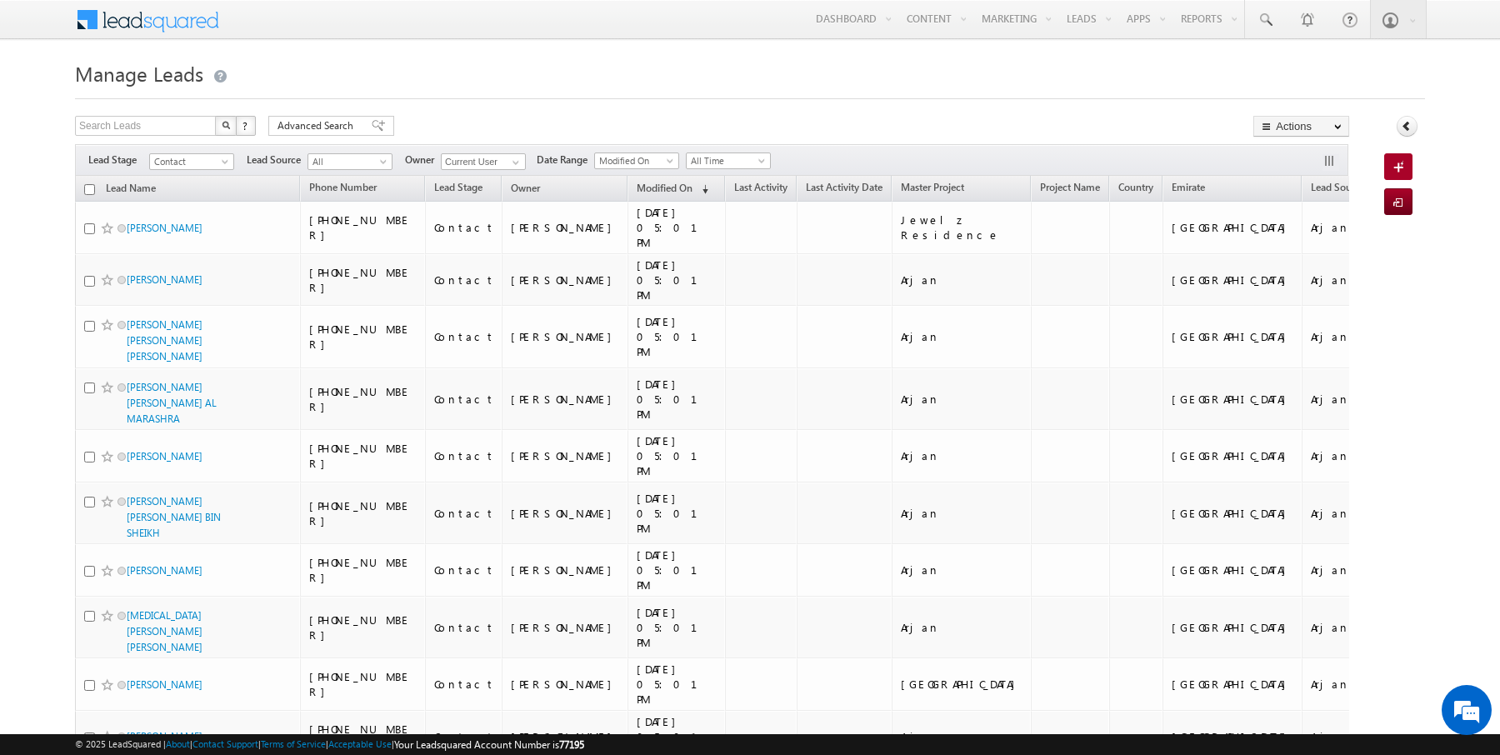
click at [90, 186] on input "checkbox" at bounding box center [89, 189] width 11 height 11
checkbox input "true"
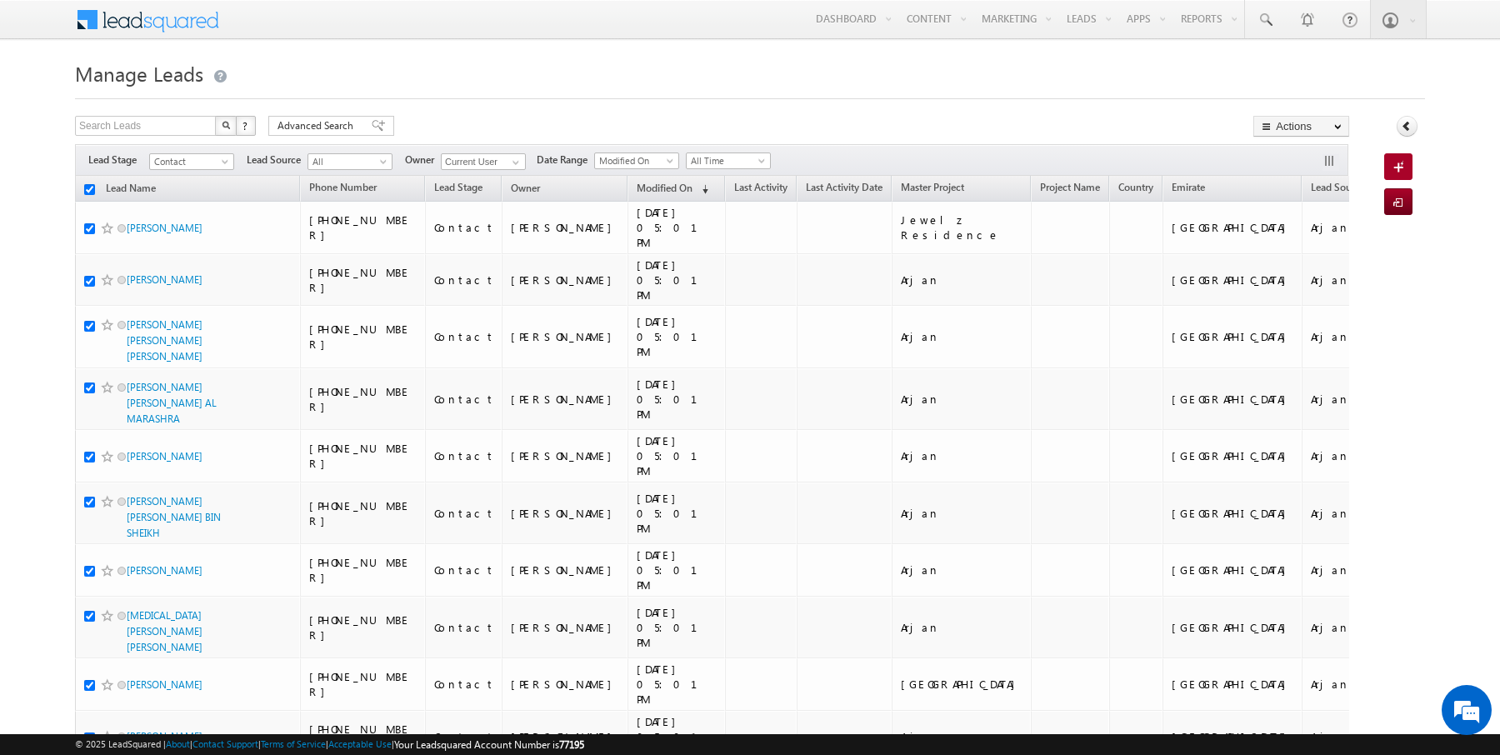
checkbox input "true"
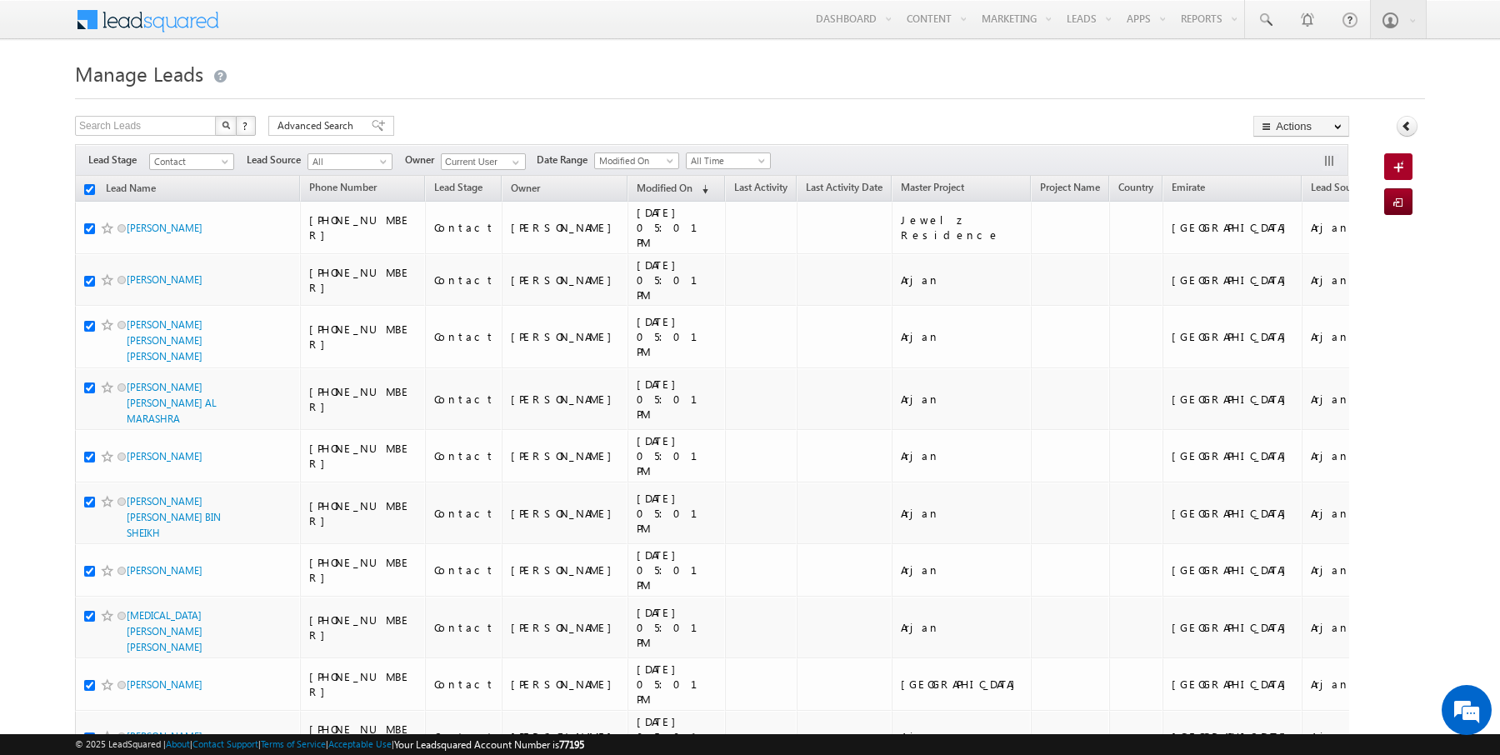
checkbox input "true"
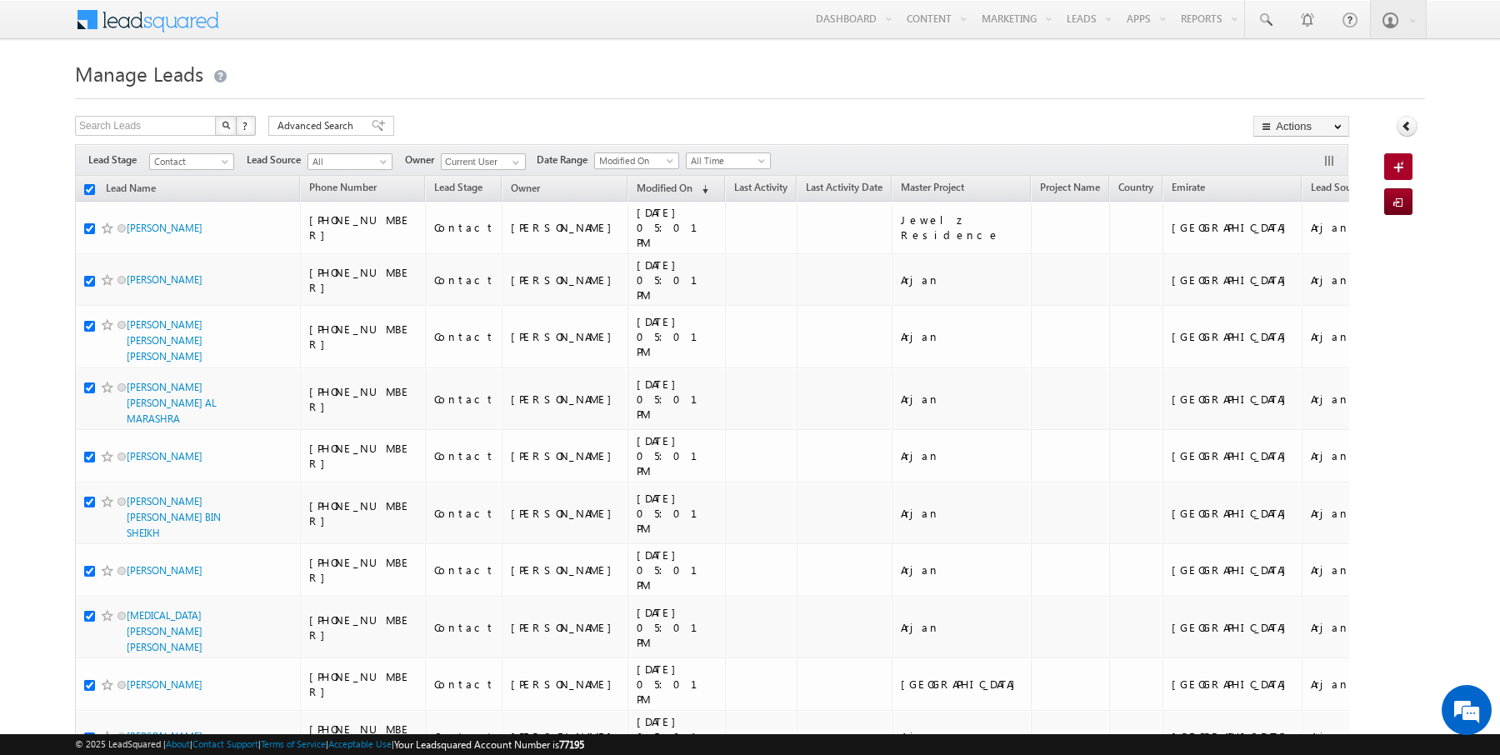
checkbox input "true"
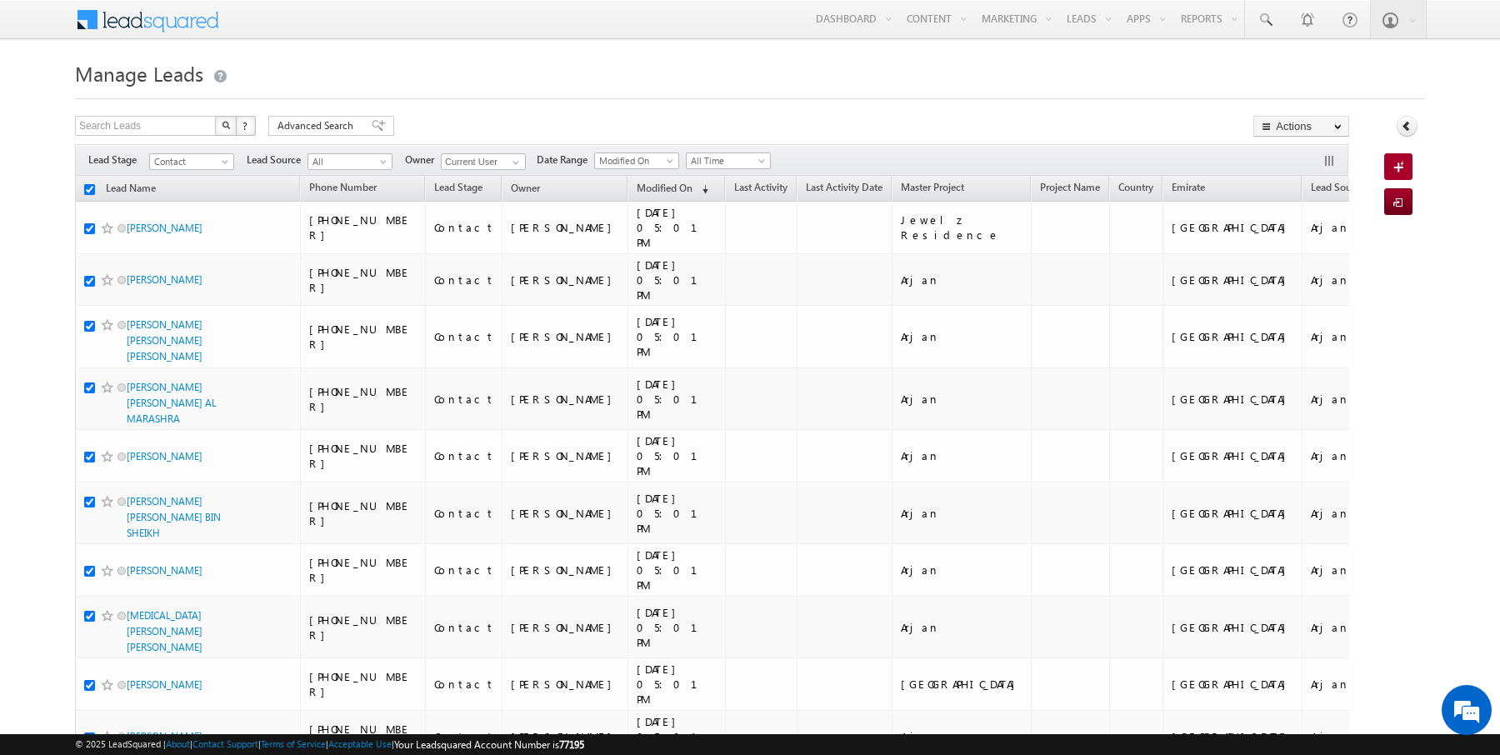
checkbox input "true"
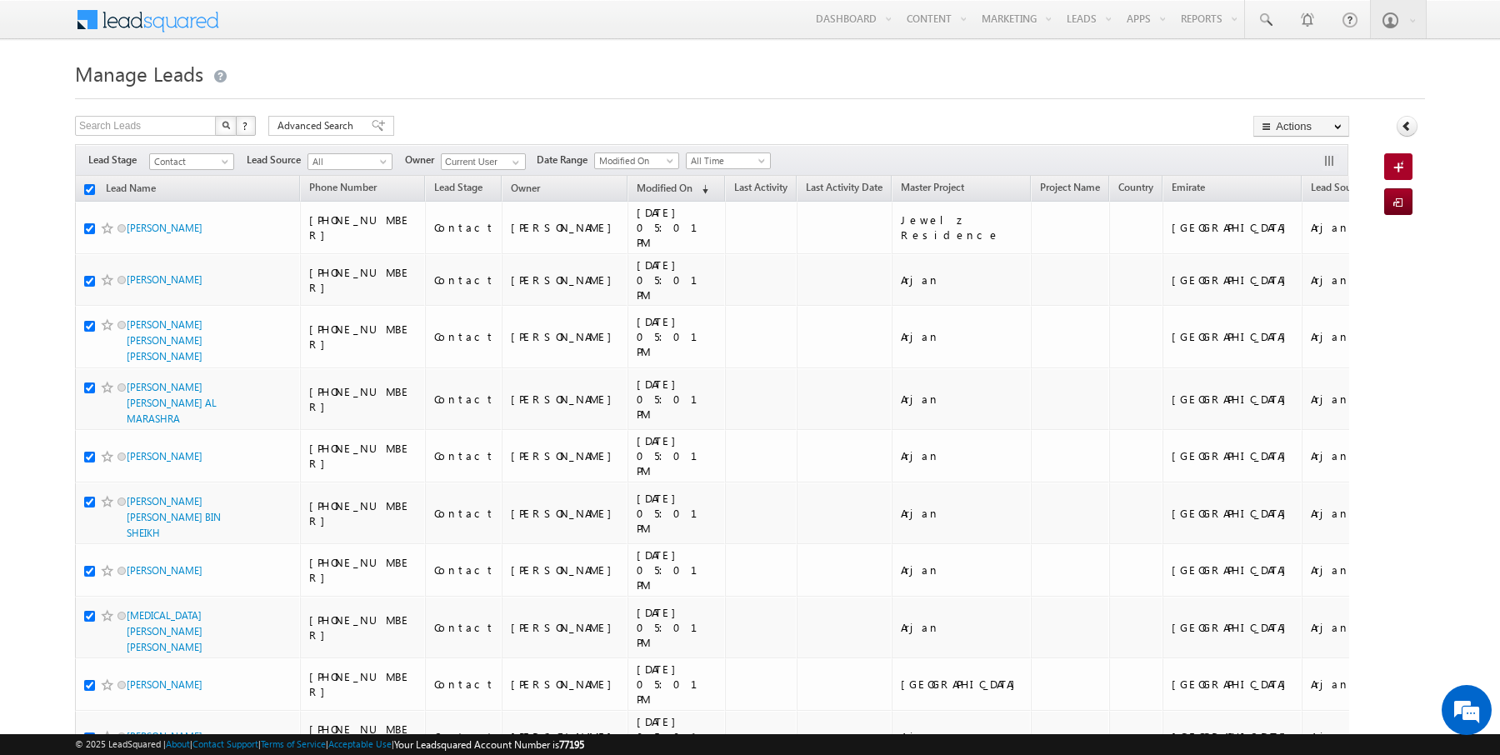
checkbox input "true"
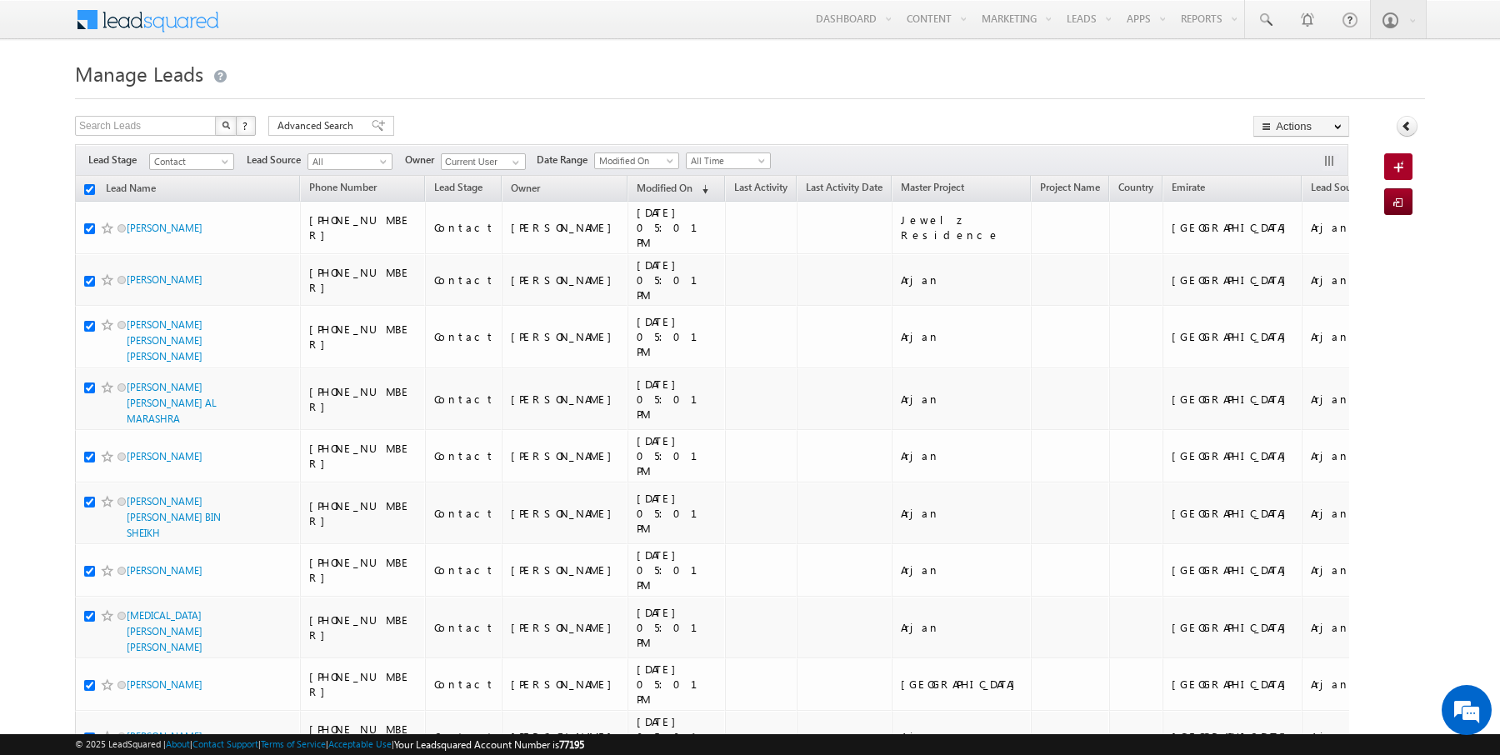
checkbox input "true"
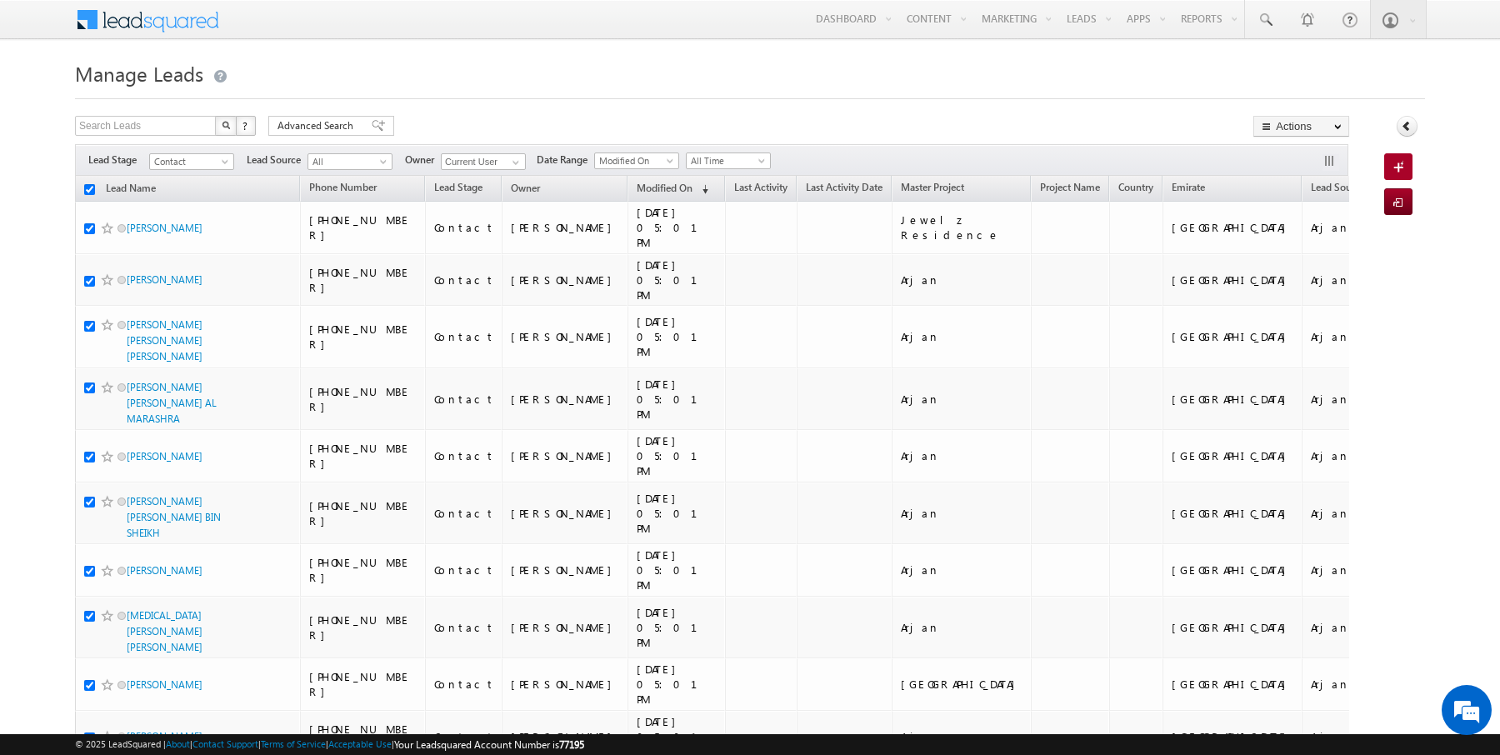
checkbox input "true"
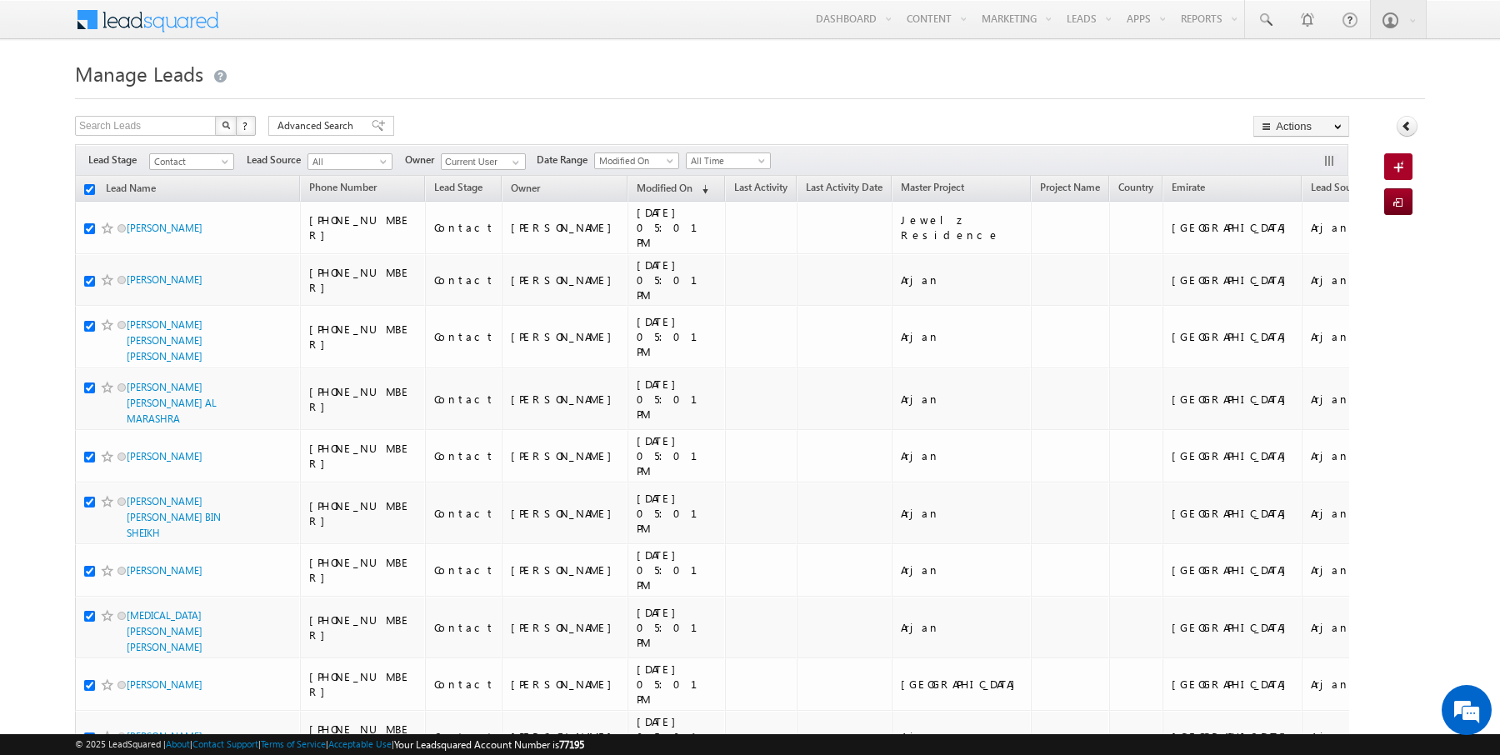
checkbox input "true"
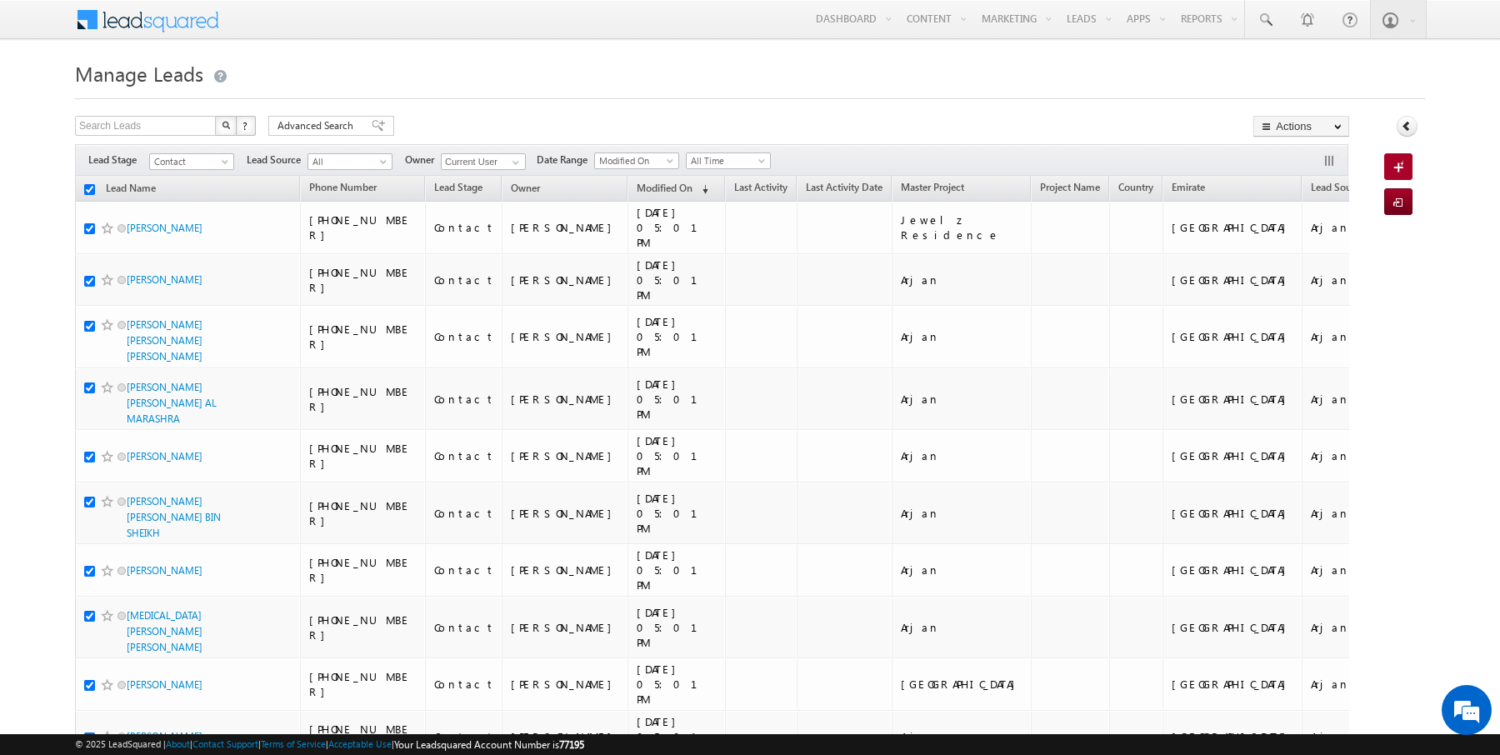
checkbox input "true"
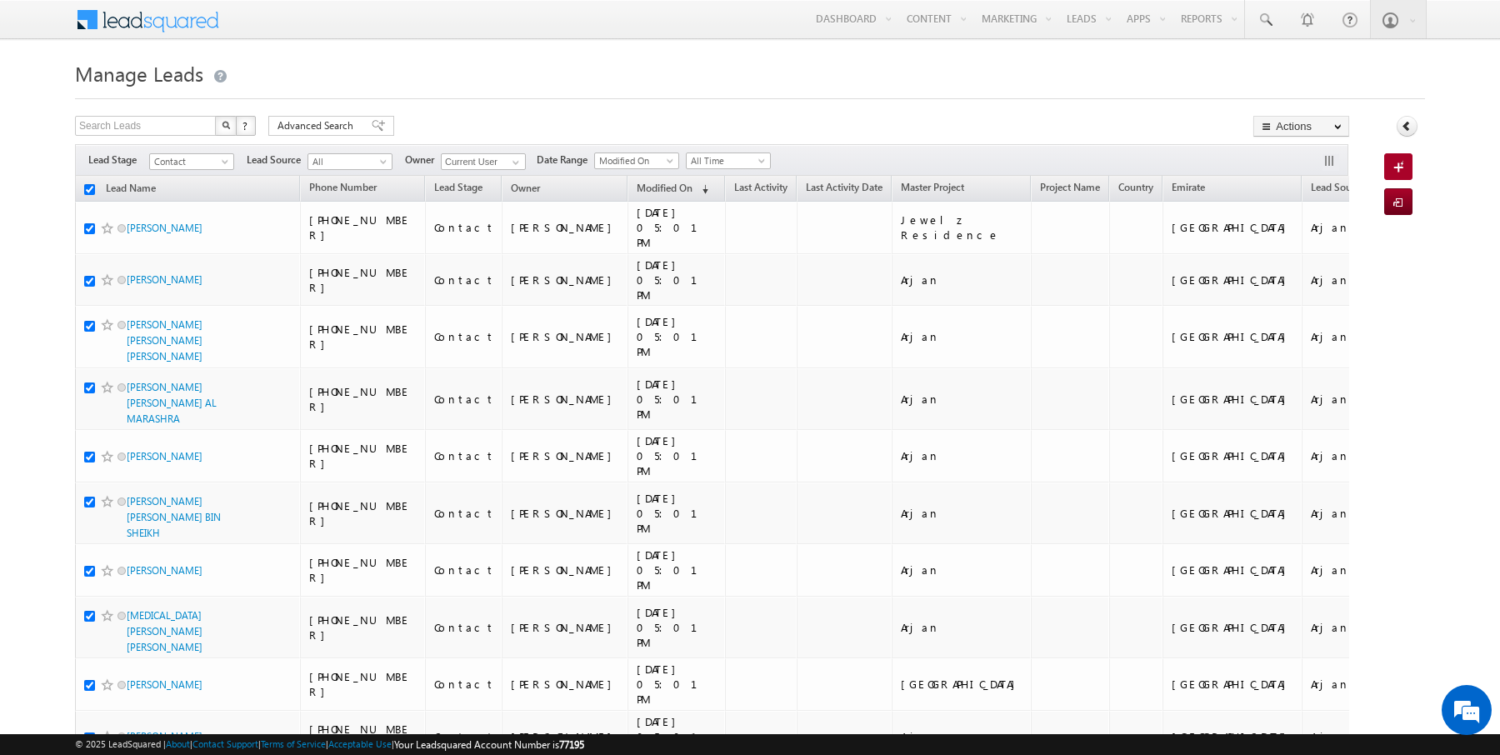
checkbox input "true"
click at [1302, 262] on link "Change Owner" at bounding box center [1301, 270] width 94 height 20
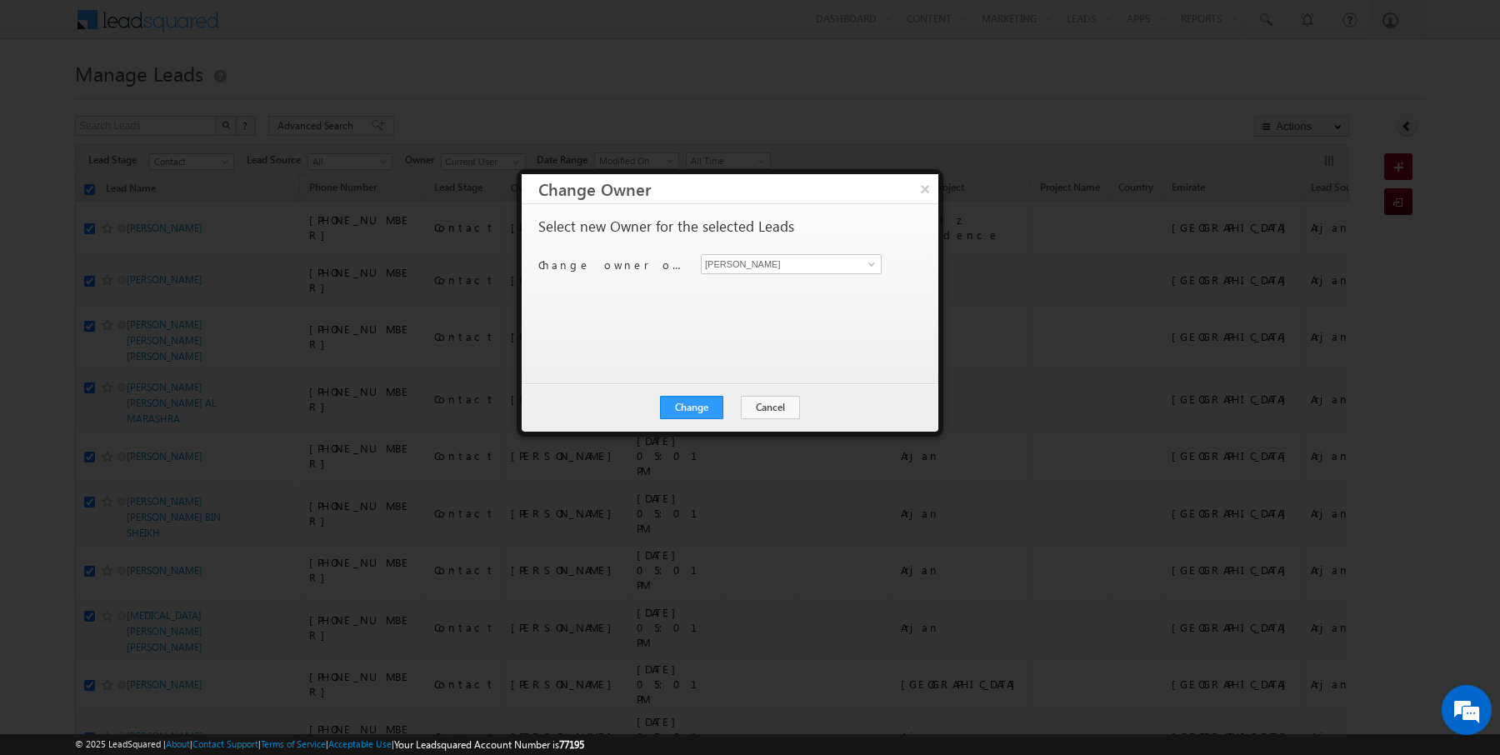
click at [757, 246] on div "Select new Owner for the selected Leads Change owner of 50 leads to Rajender Ra…" at bounding box center [728, 285] width 380 height 133
click at [797, 254] on input "[PERSON_NAME]" at bounding box center [791, 264] width 181 height 20
type input "AmanSingh Yadav"
click at [692, 418] on div "Change Cancel Close" at bounding box center [730, 407] width 417 height 48
click at [706, 406] on button "Change" at bounding box center [691, 407] width 63 height 23
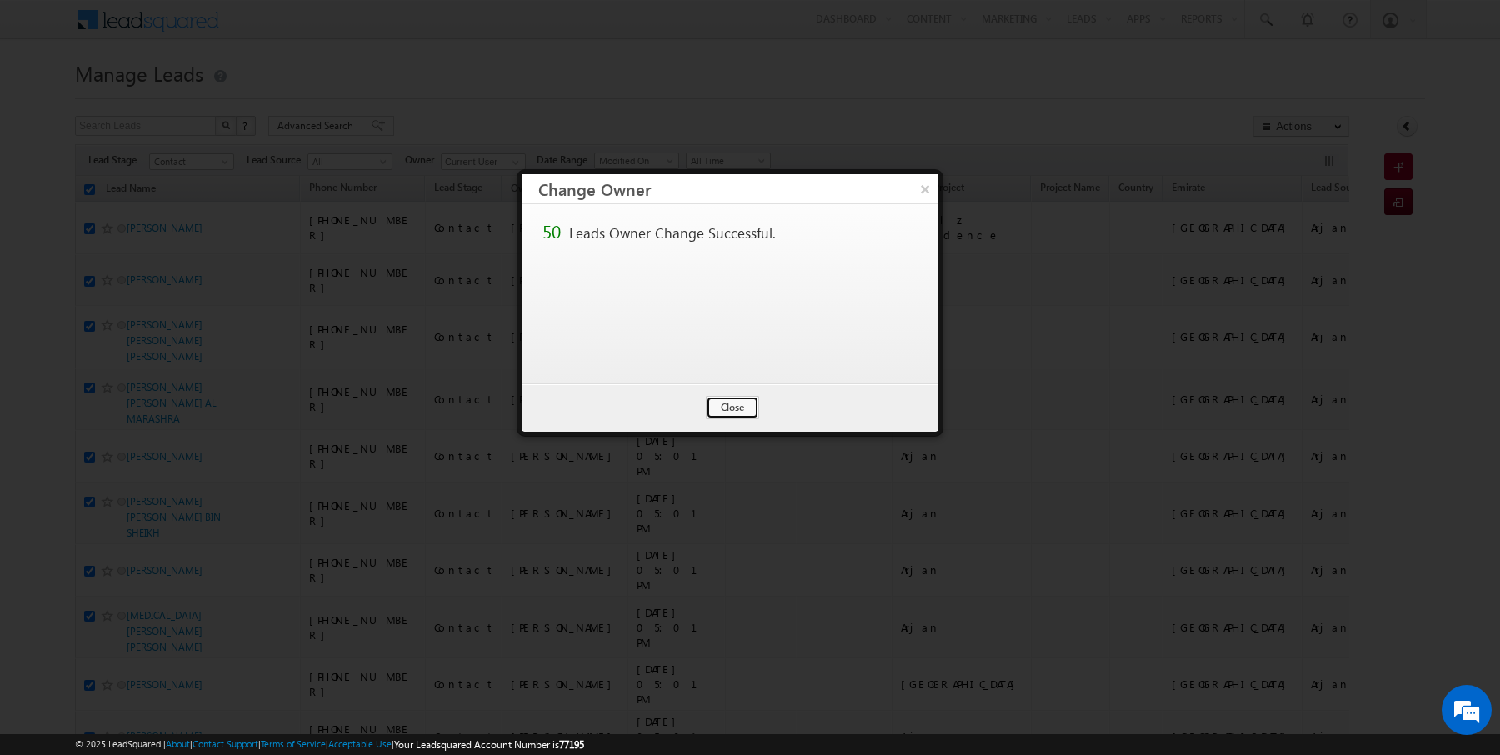
click at [721, 406] on button "Close" at bounding box center [732, 407] width 53 height 23
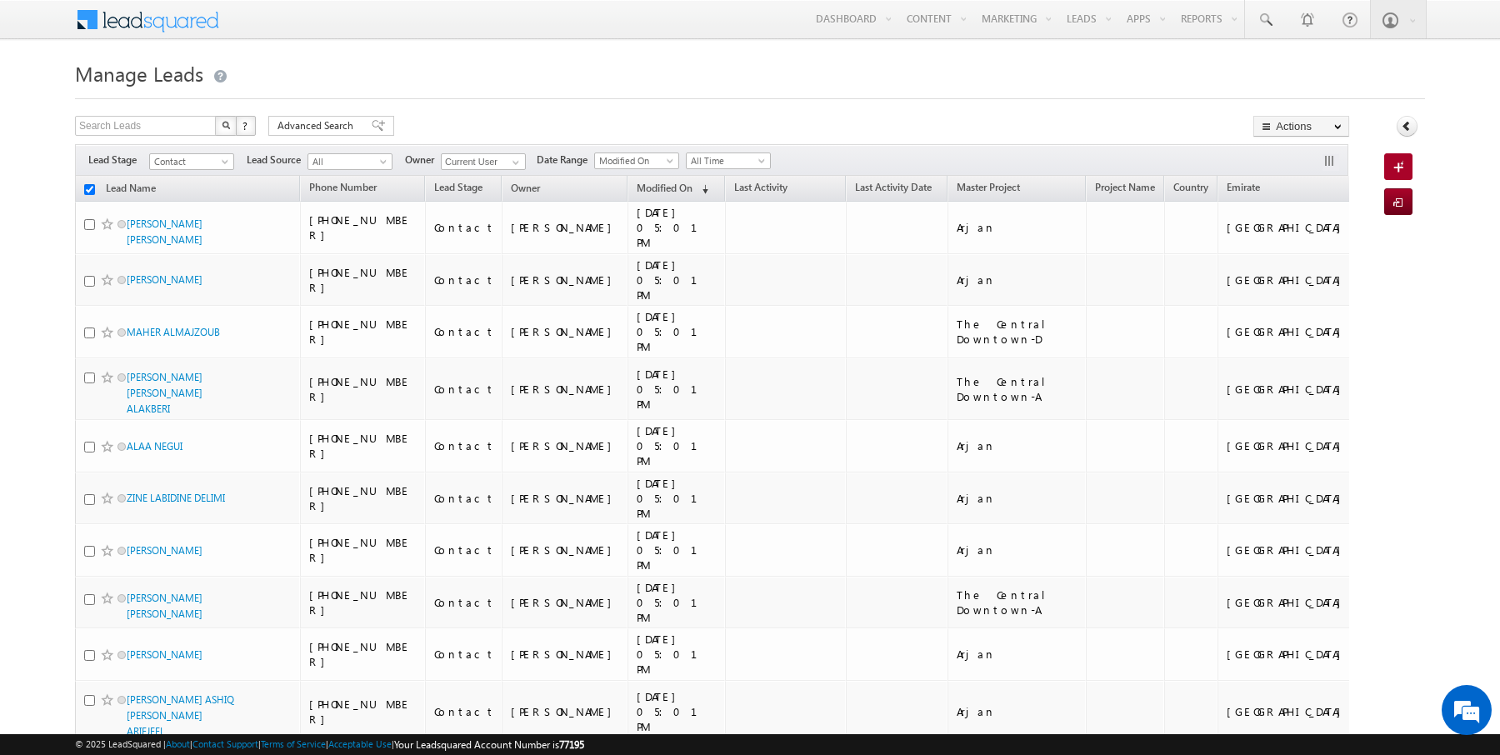
checkbox input "false"
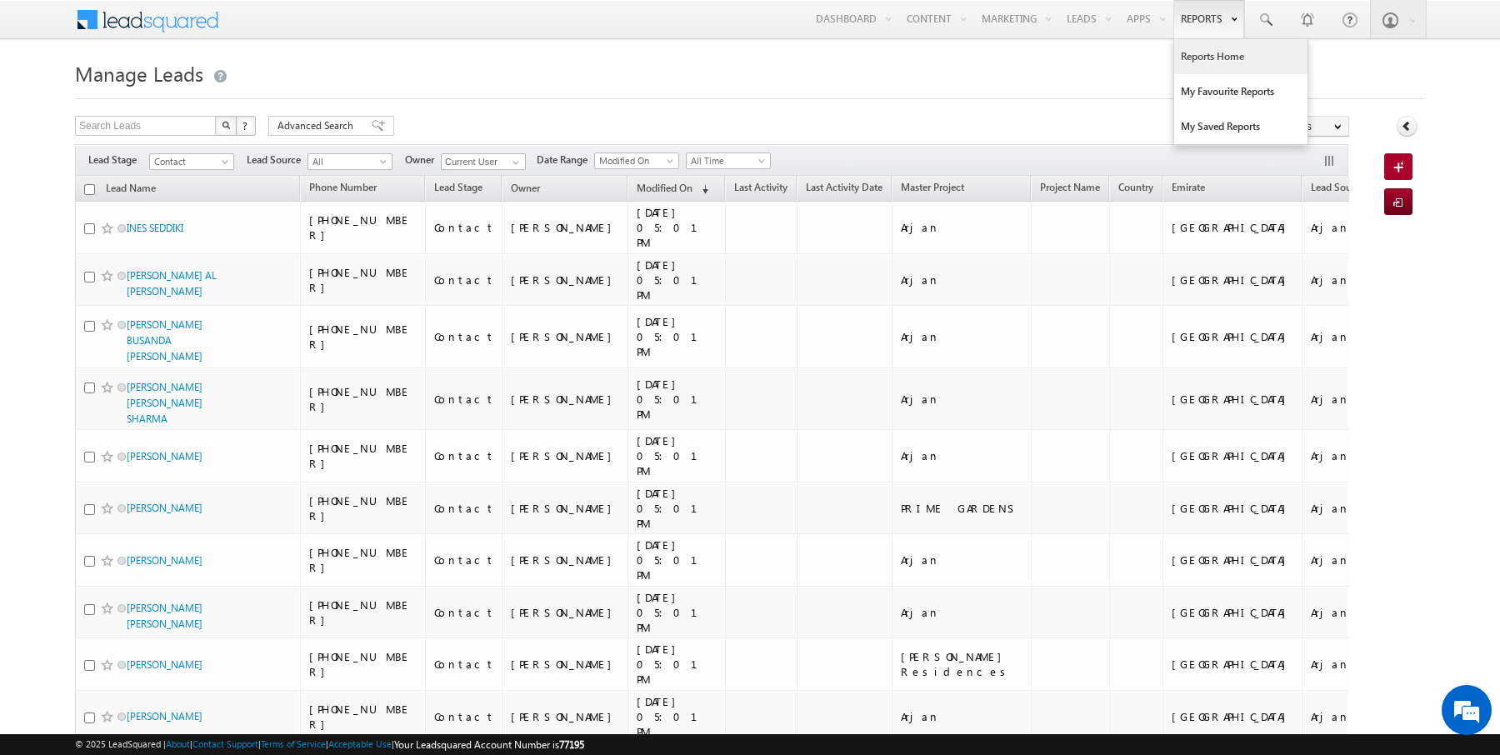
click at [1202, 59] on link "Reports Home" at bounding box center [1240, 56] width 133 height 35
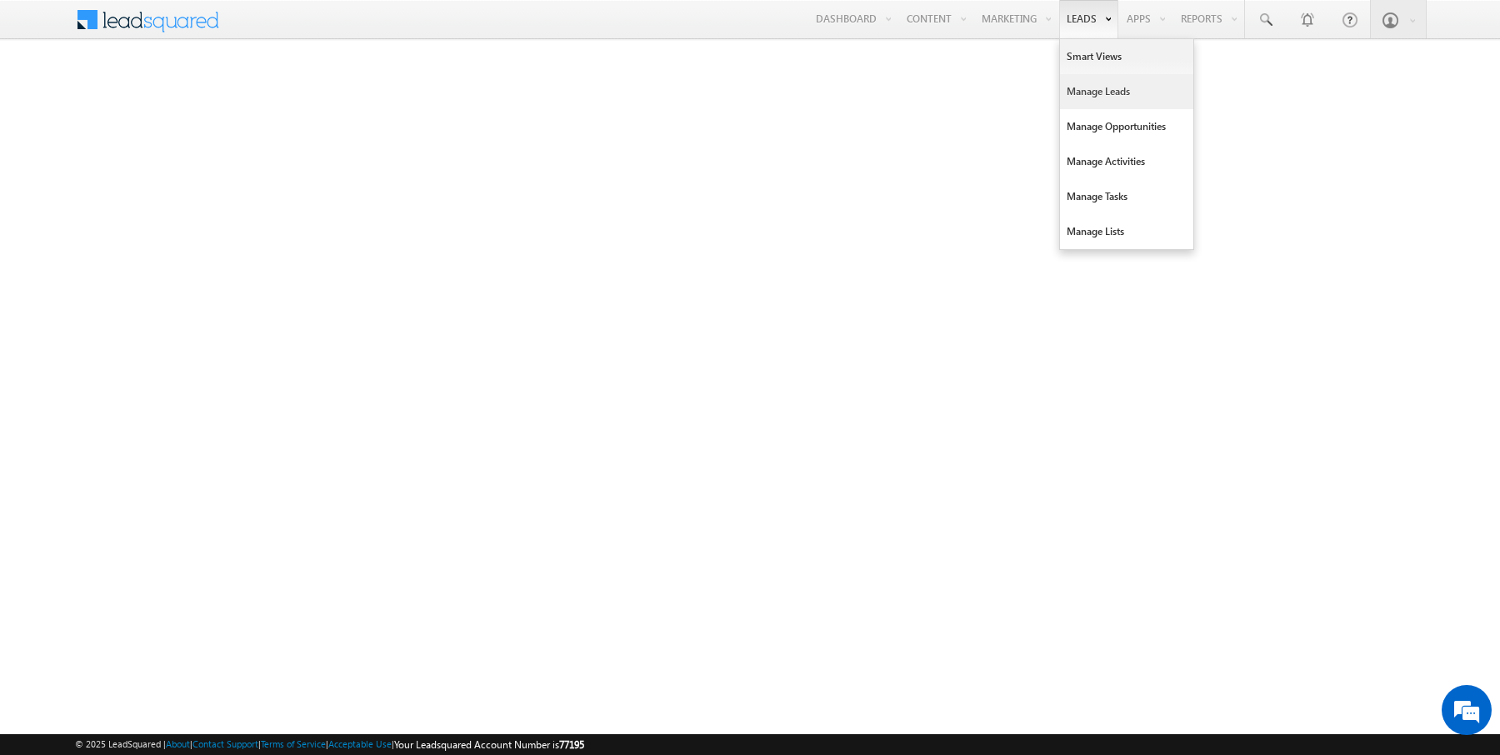
click at [1107, 88] on link "Manage Leads" at bounding box center [1126, 91] width 133 height 35
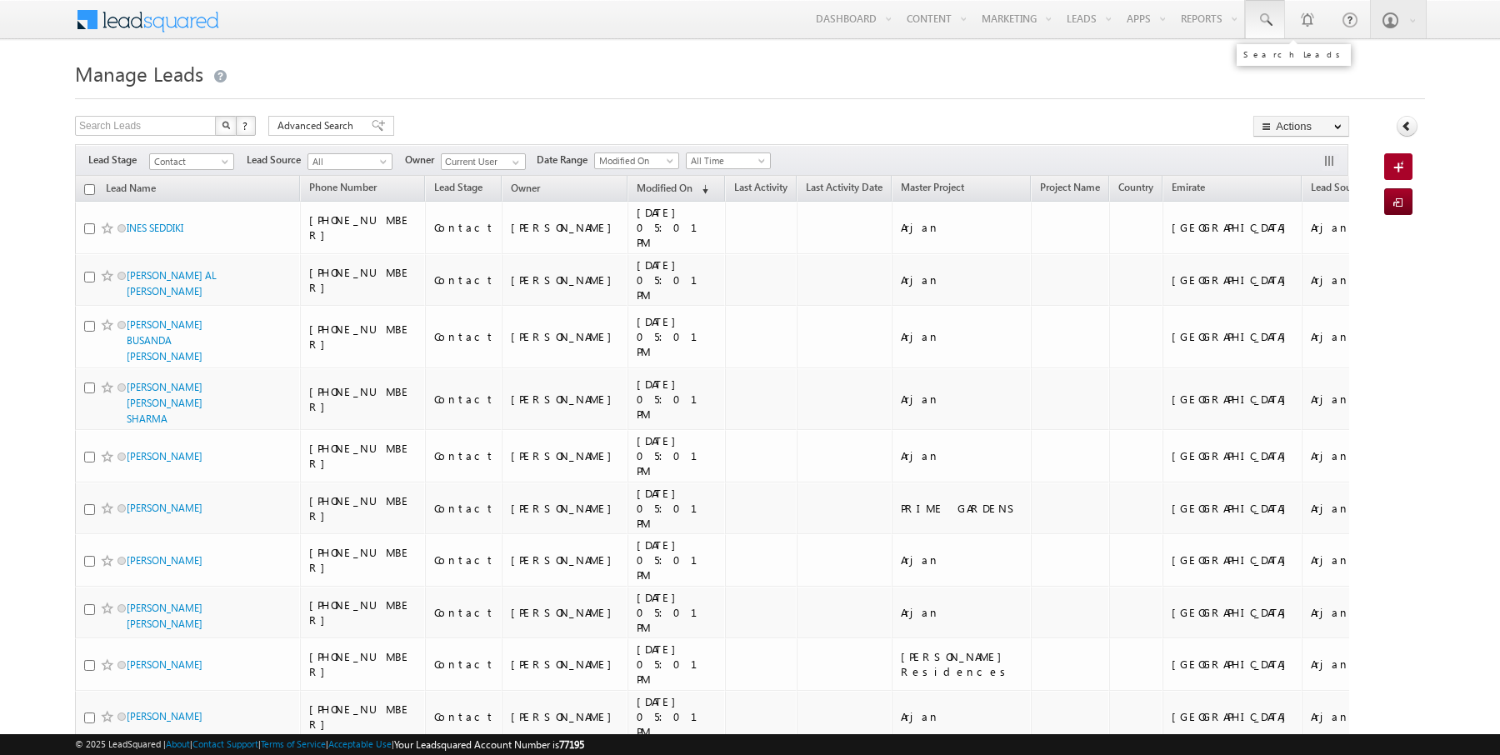
click at [1268, 17] on span at bounding box center [1264, 20] width 17 height 17
paste input "55 552 6279"
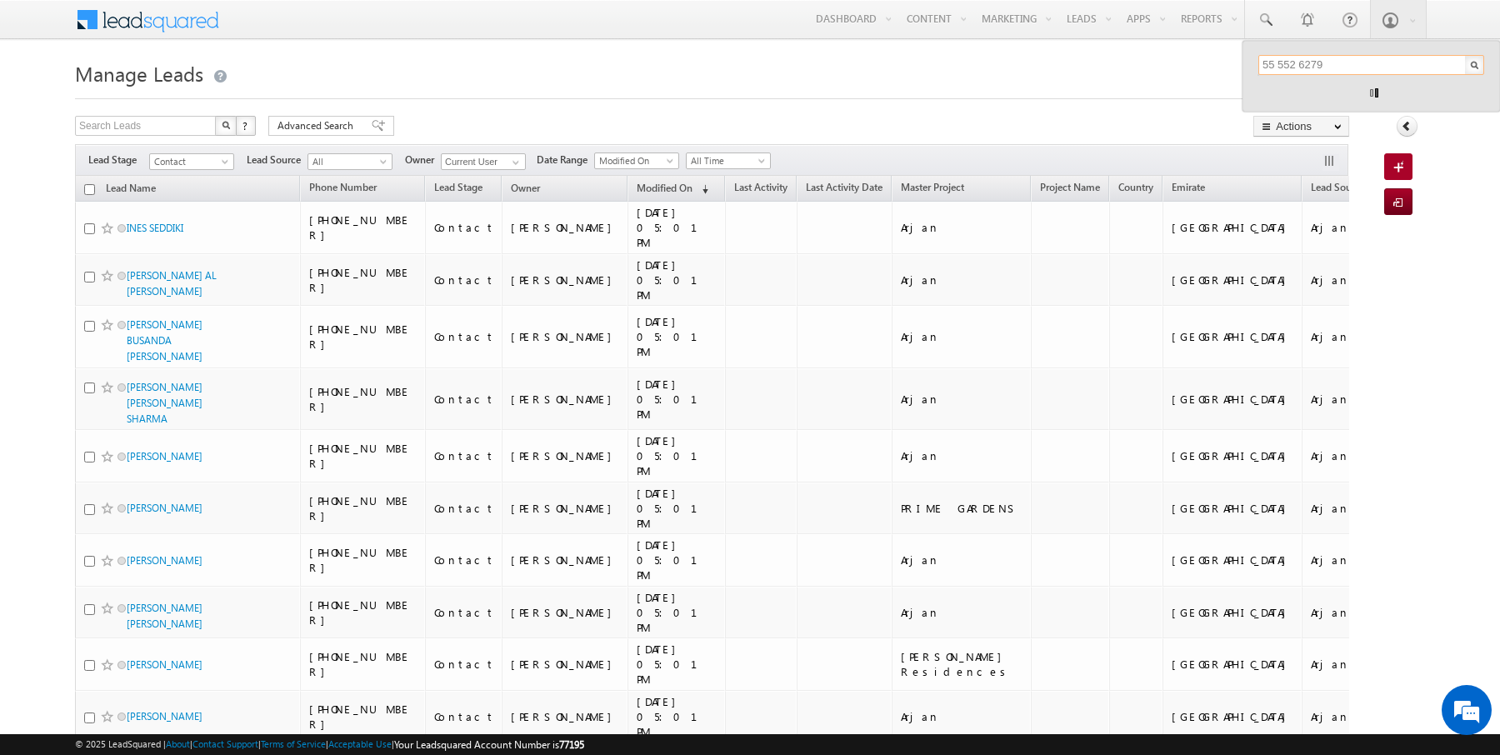
click at [1301, 68] on input "55 552 6279" at bounding box center [1371, 65] width 226 height 20
click at [1331, 70] on input "555526279" at bounding box center [1371, 65] width 226 height 20
type input "555526279"
click at [1344, 113] on div "[PHONE_NUMBER]" at bounding box center [1377, 123] width 223 height 20
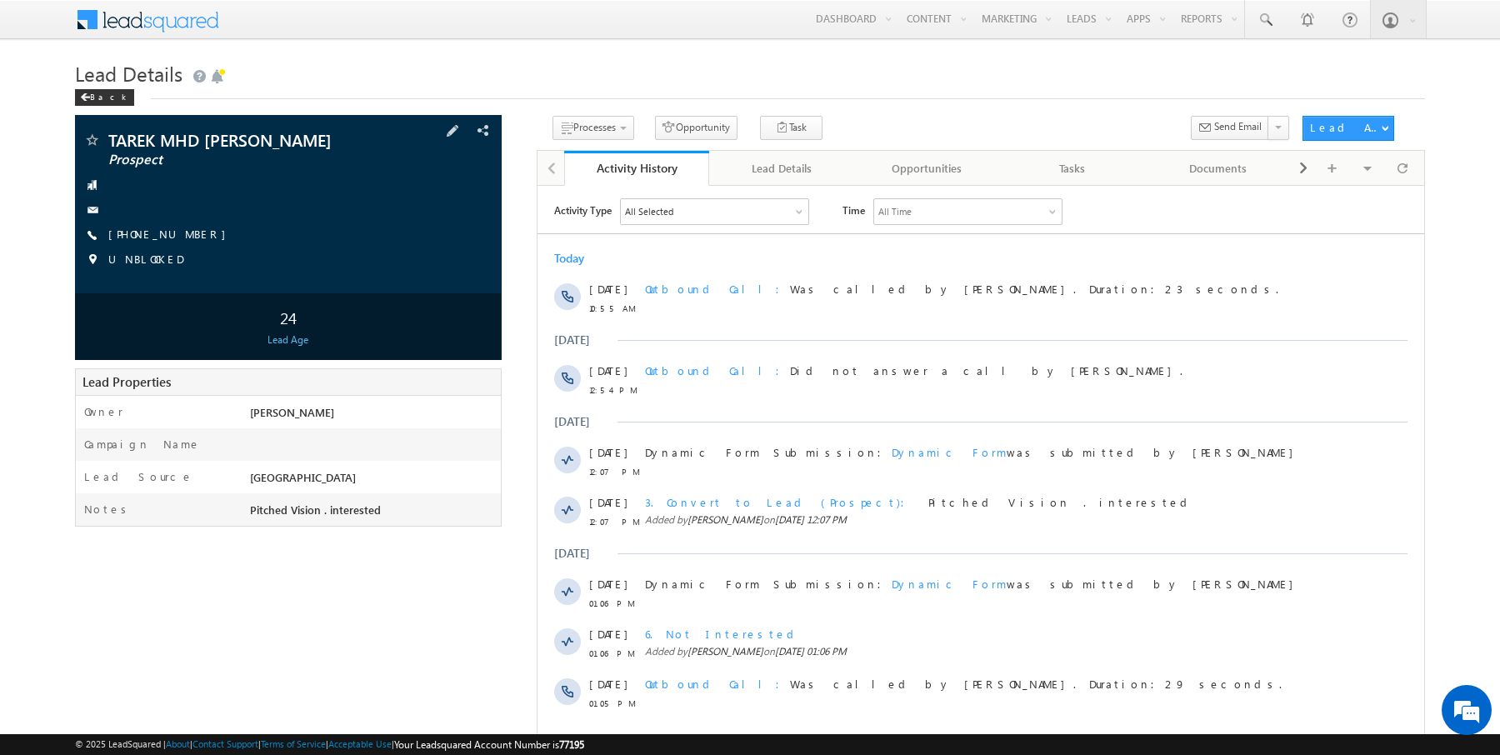
drag, startPoint x: 350, startPoint y: 139, endPoint x: 111, endPoint y: 143, distance: 239.2
click at [111, 143] on span "TAREK MHD [PERSON_NAME]" at bounding box center [241, 140] width 267 height 17
copy span "TAREK MHD [PERSON_NAME]"
click at [438, 71] on h1 "Lead Details" at bounding box center [750, 72] width 1350 height 32
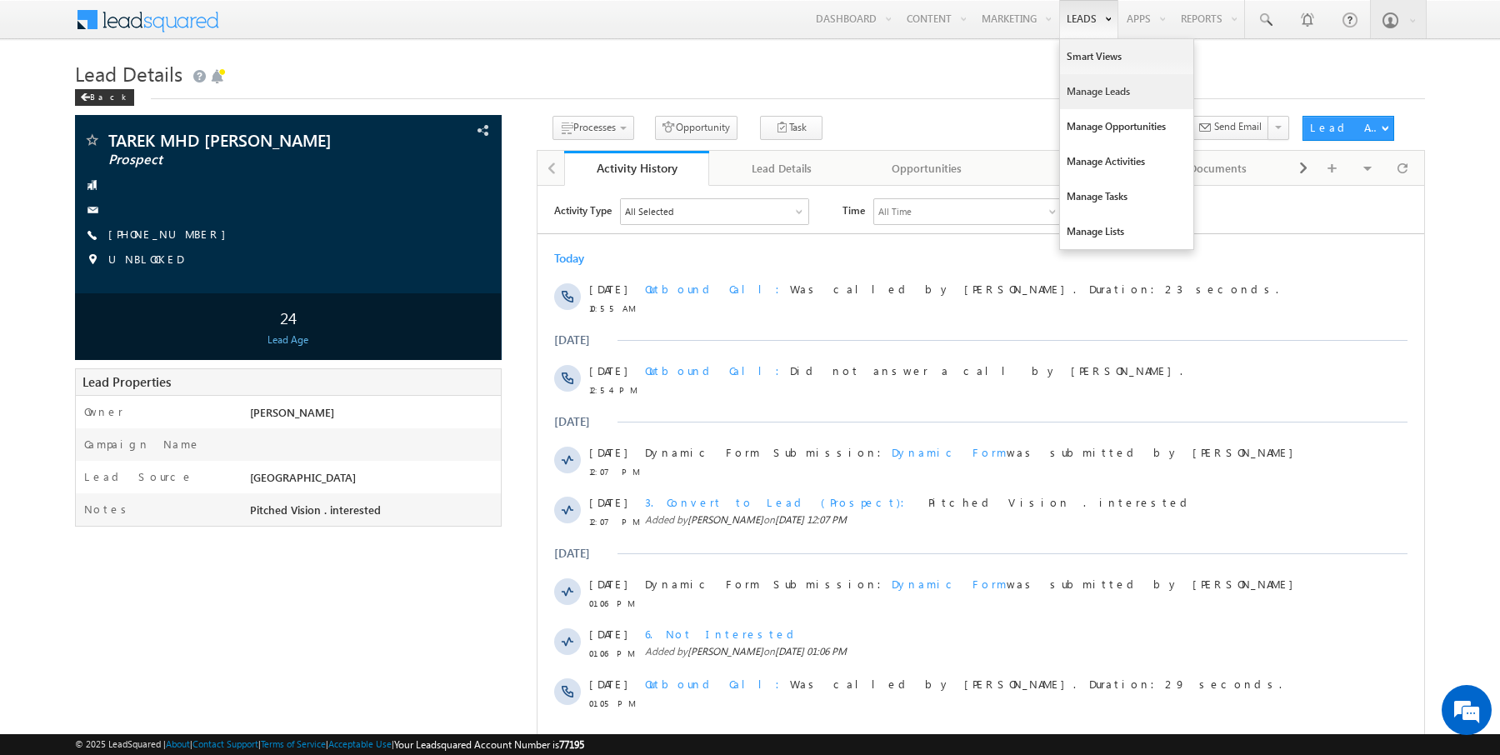
click at [1102, 98] on link "Manage Leads" at bounding box center [1126, 91] width 133 height 35
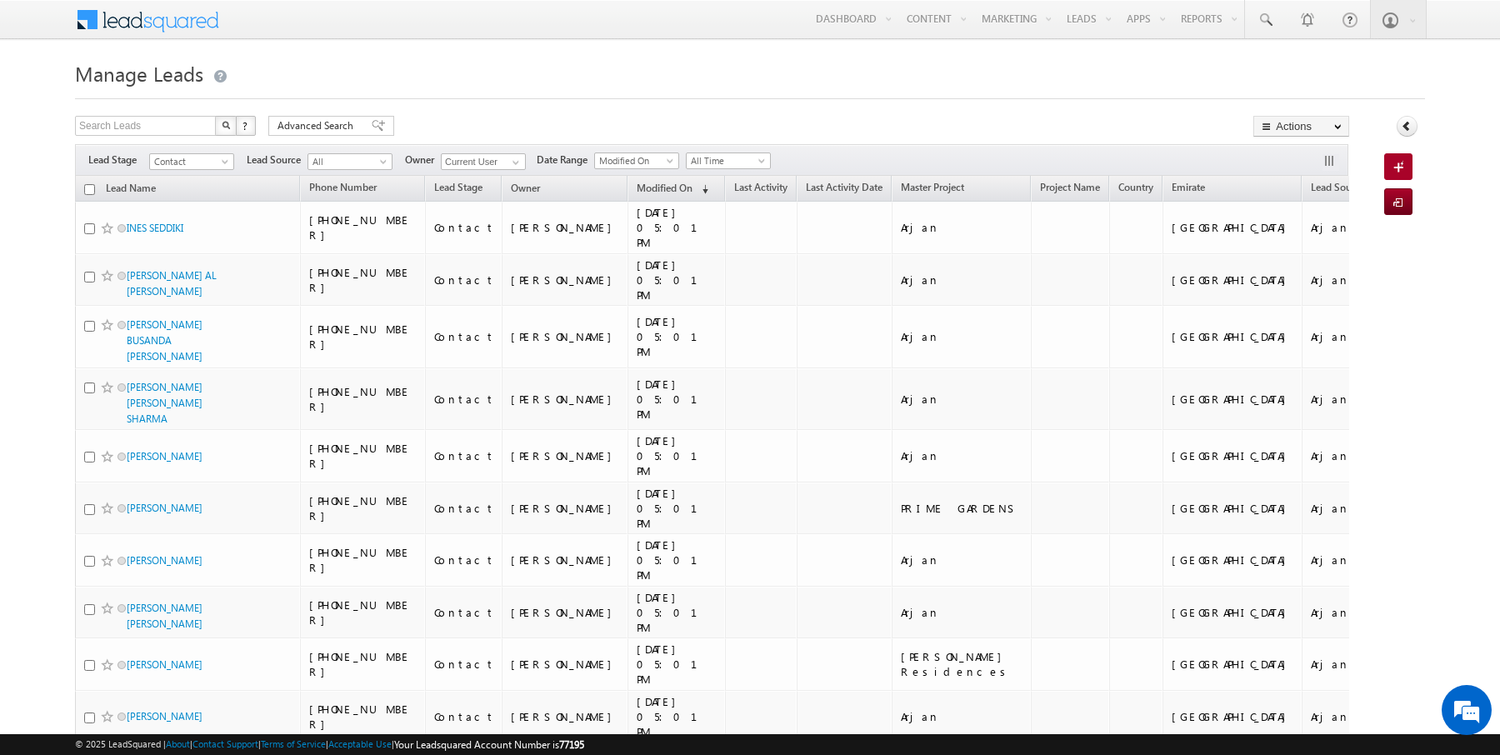
click at [92, 188] on input "checkbox" at bounding box center [89, 189] width 11 height 11
checkbox input "true"
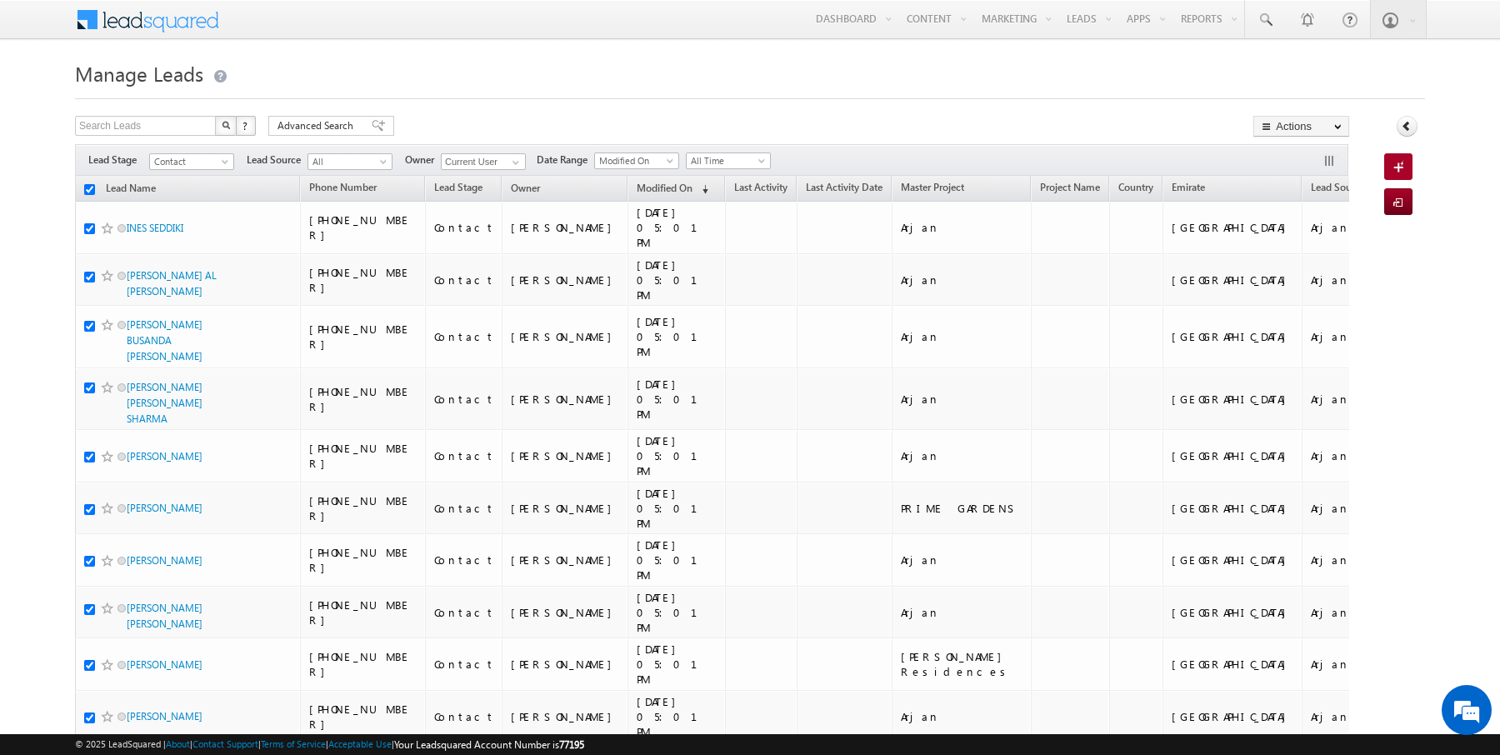
checkbox input "true"
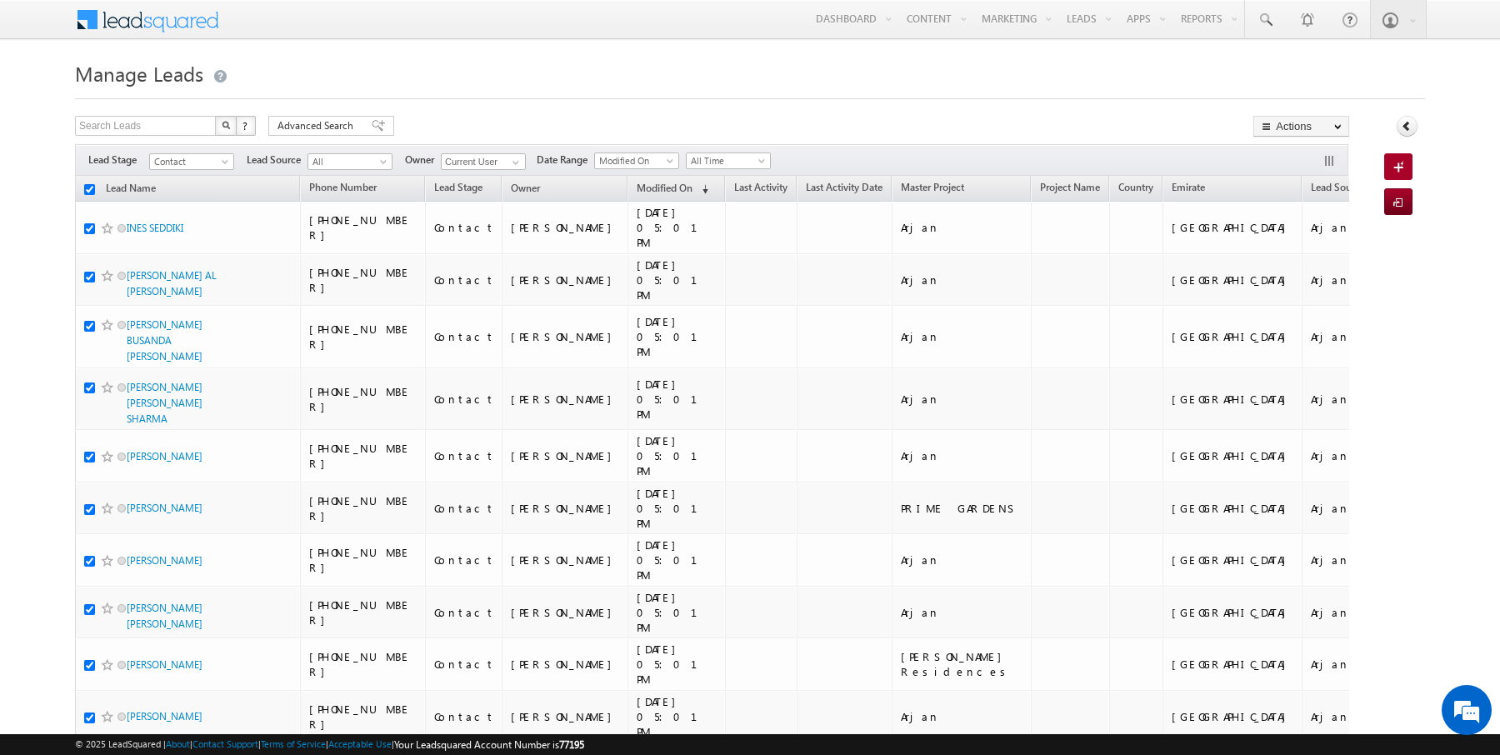
checkbox input "true"
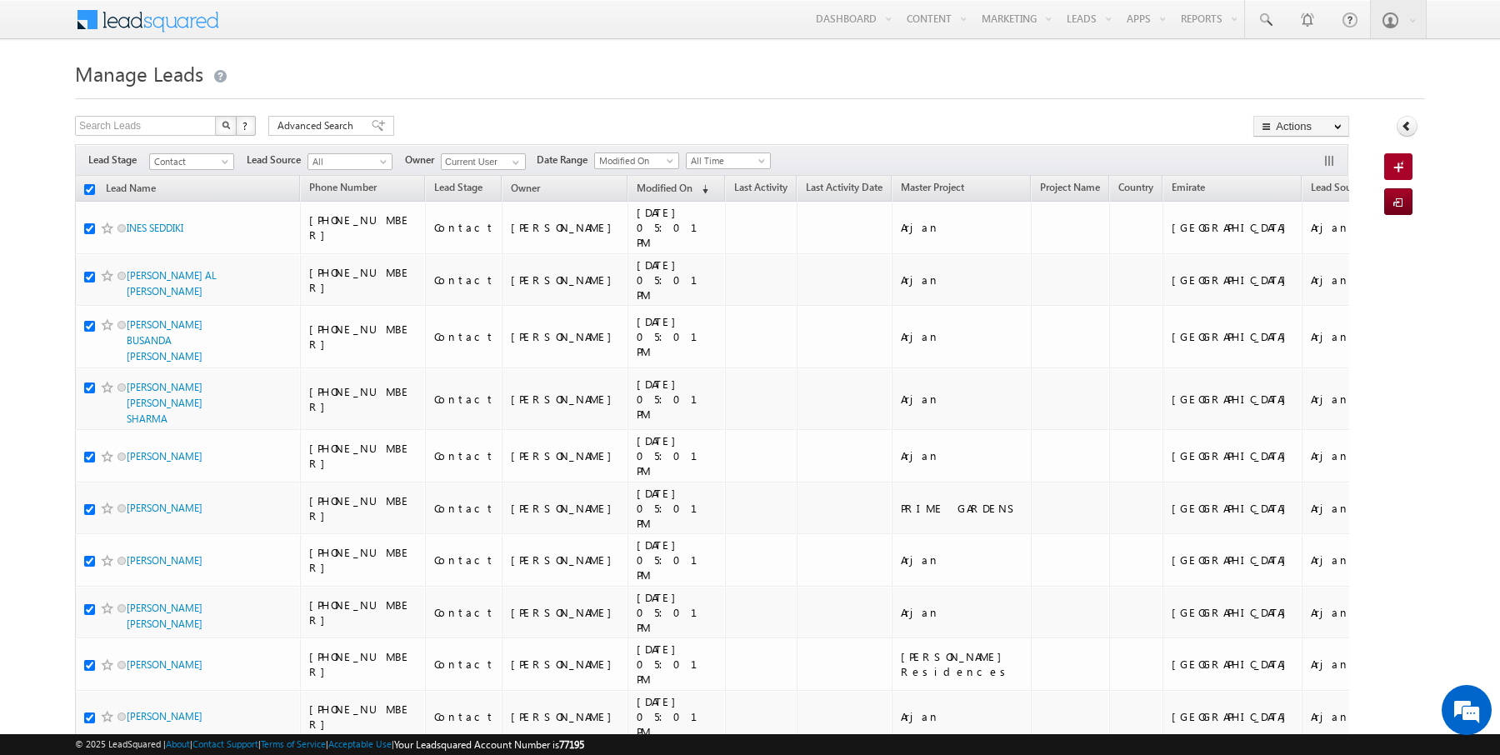
checkbox input "true"
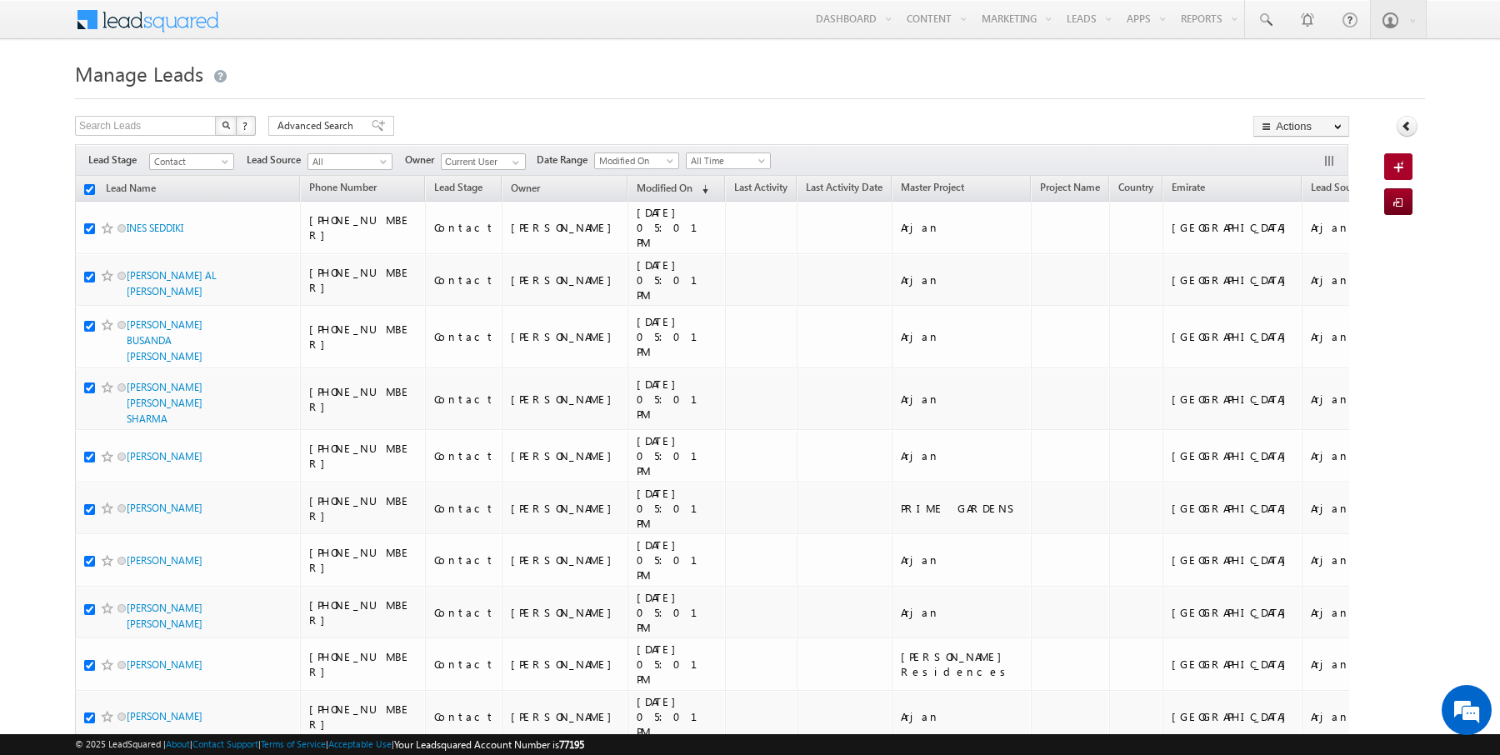
checkbox input "true"
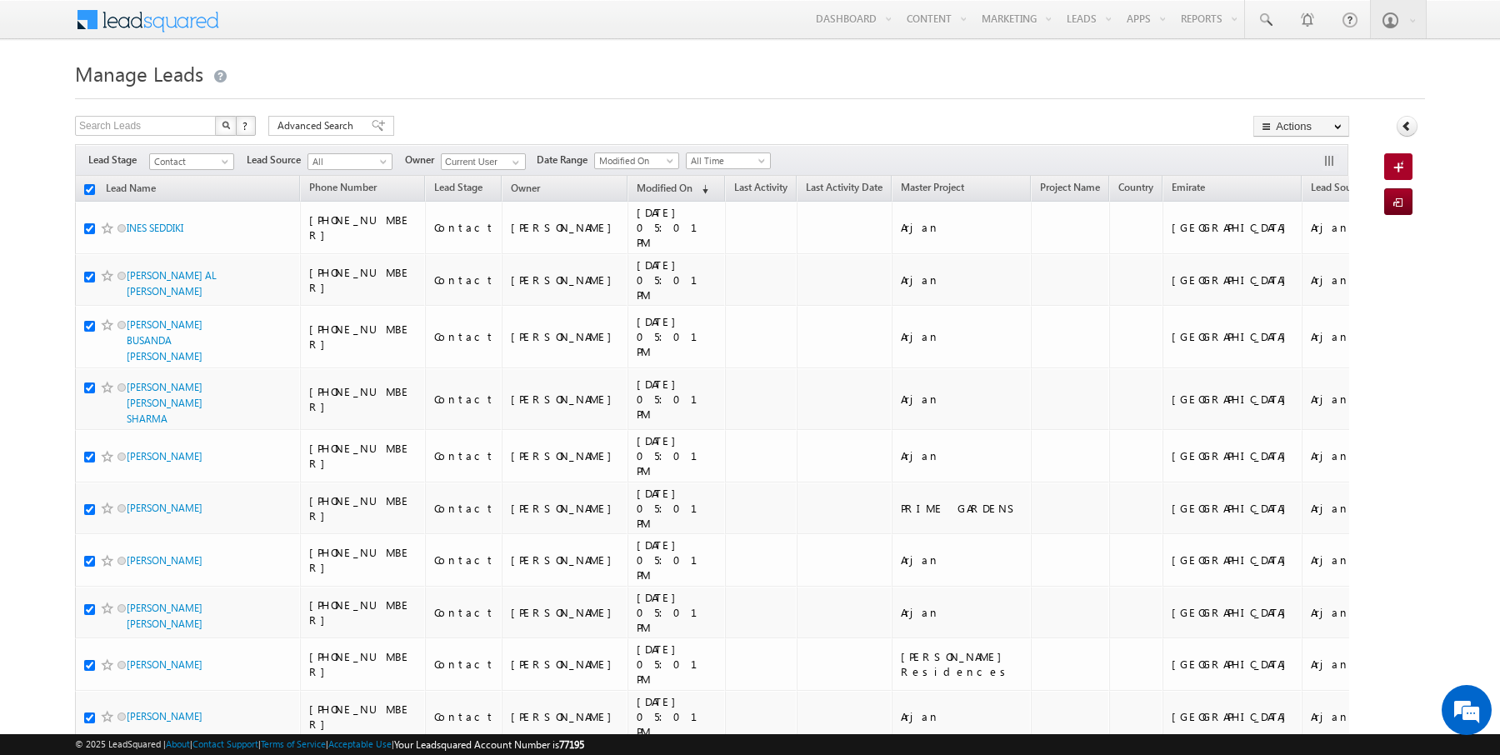
checkbox input "true"
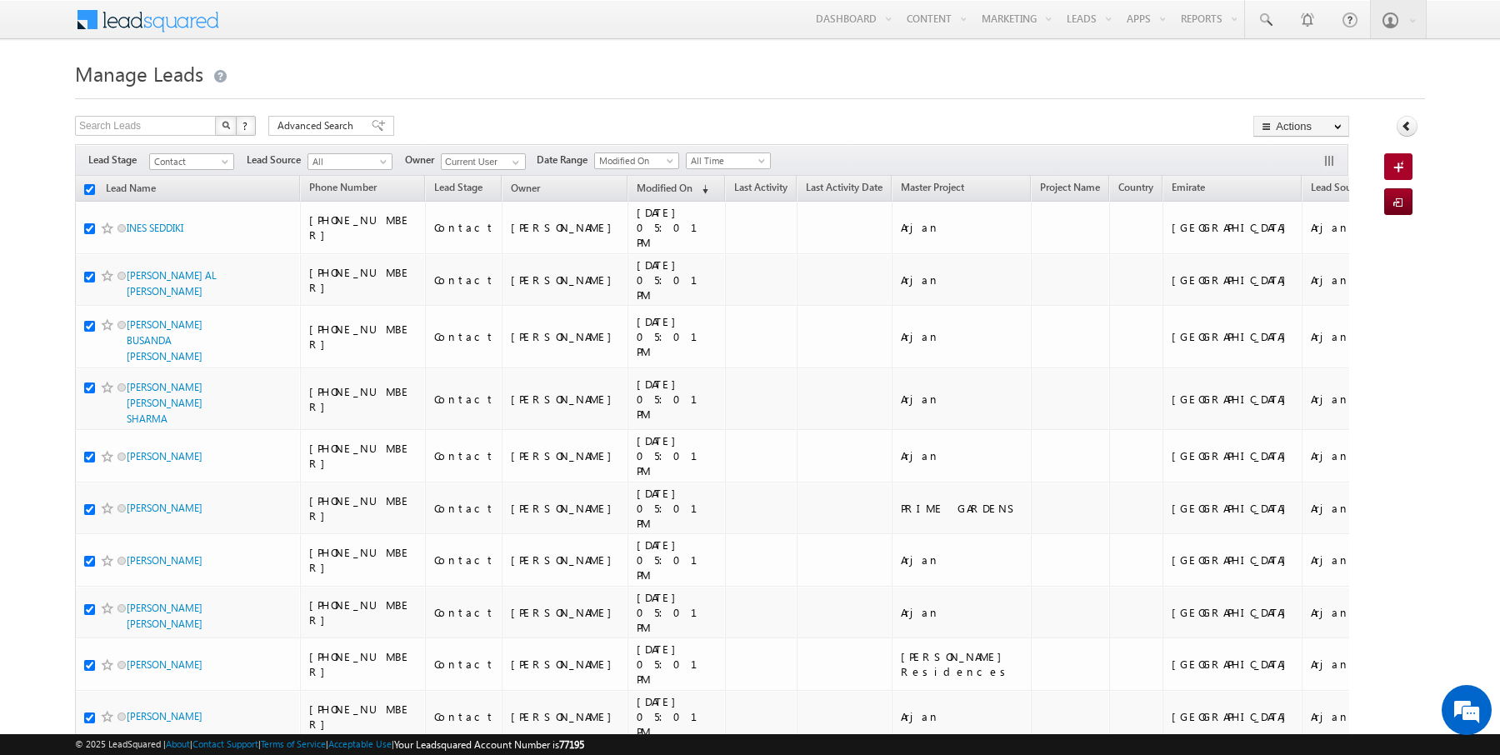
checkbox input "true"
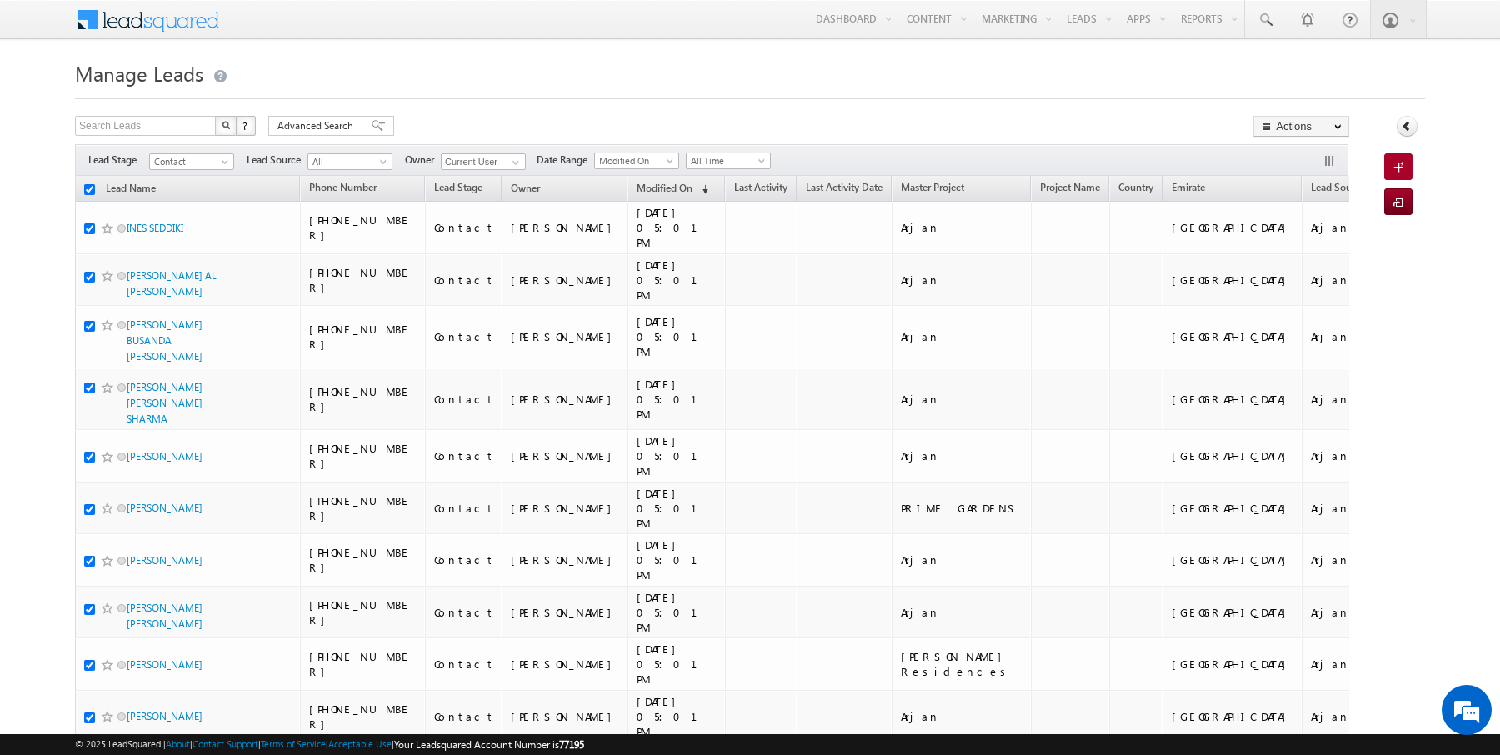
checkbox input "true"
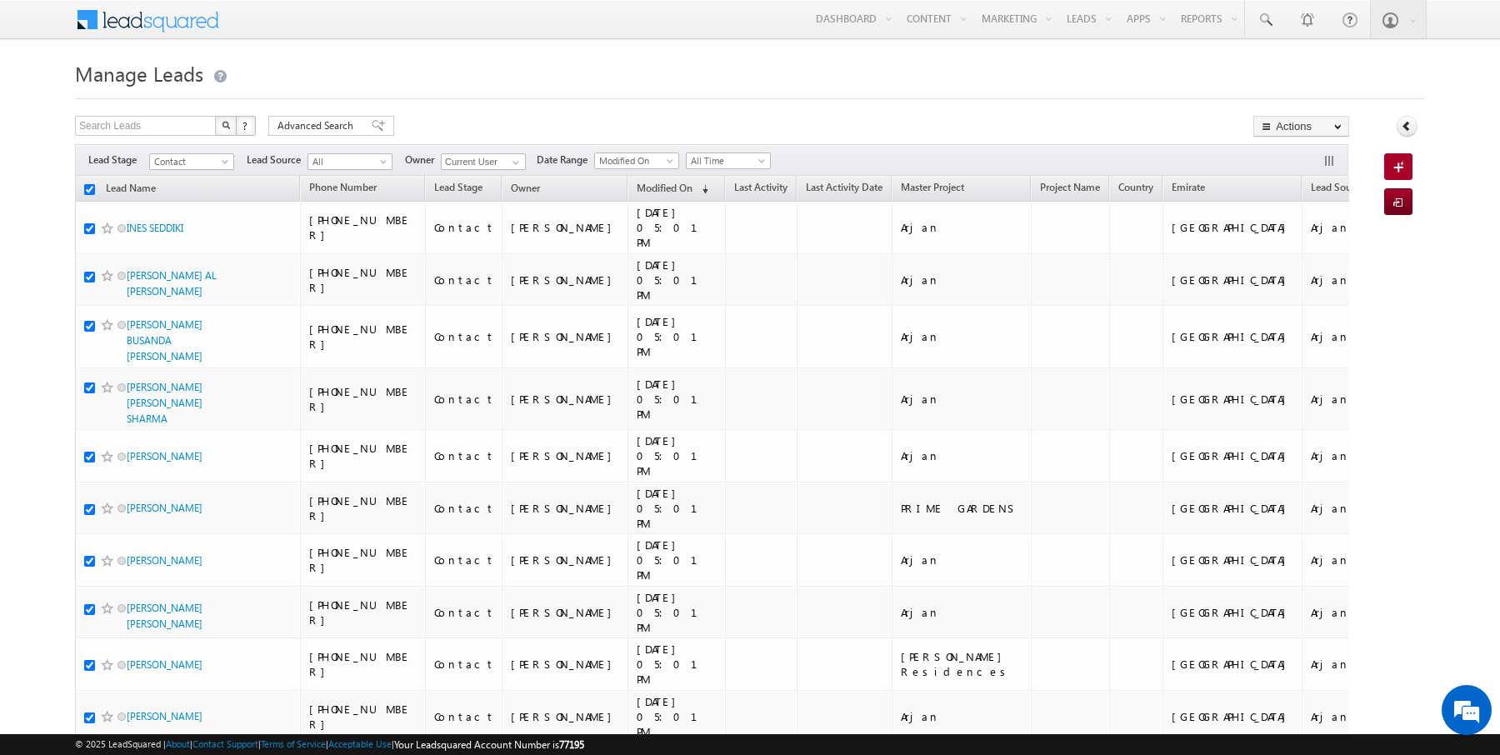
checkbox input "true"
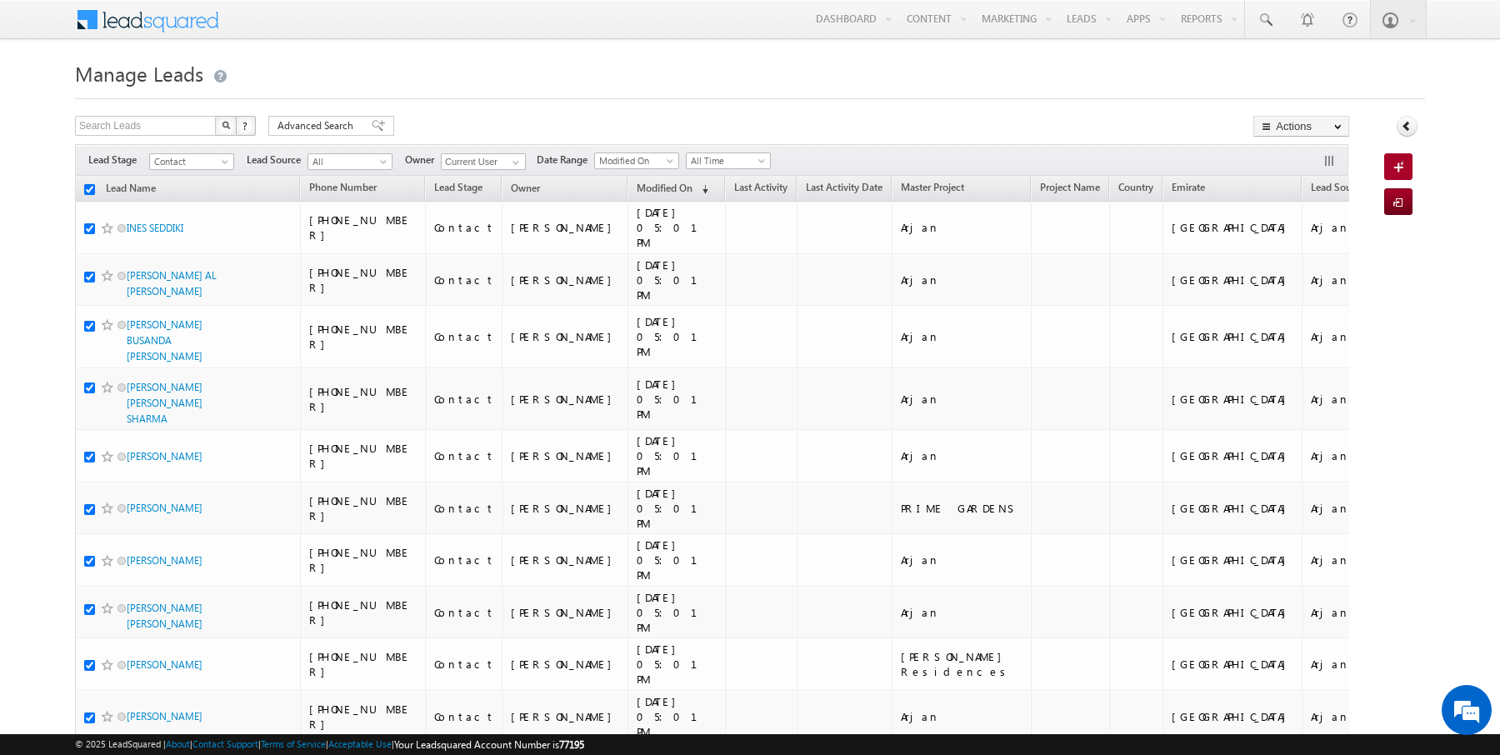
checkbox input "true"
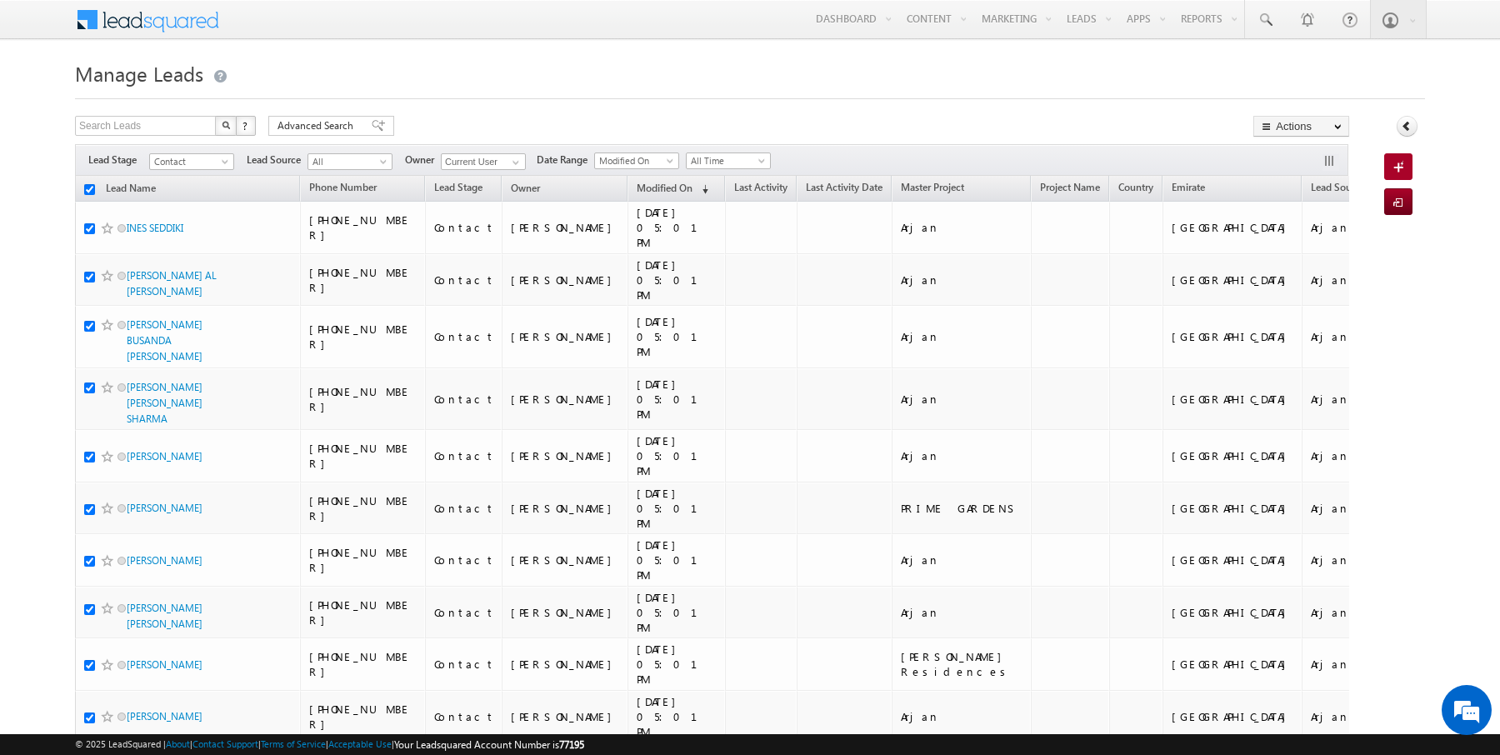
checkbox input "true"
click at [1309, 270] on link "Change Owner" at bounding box center [1301, 270] width 94 height 20
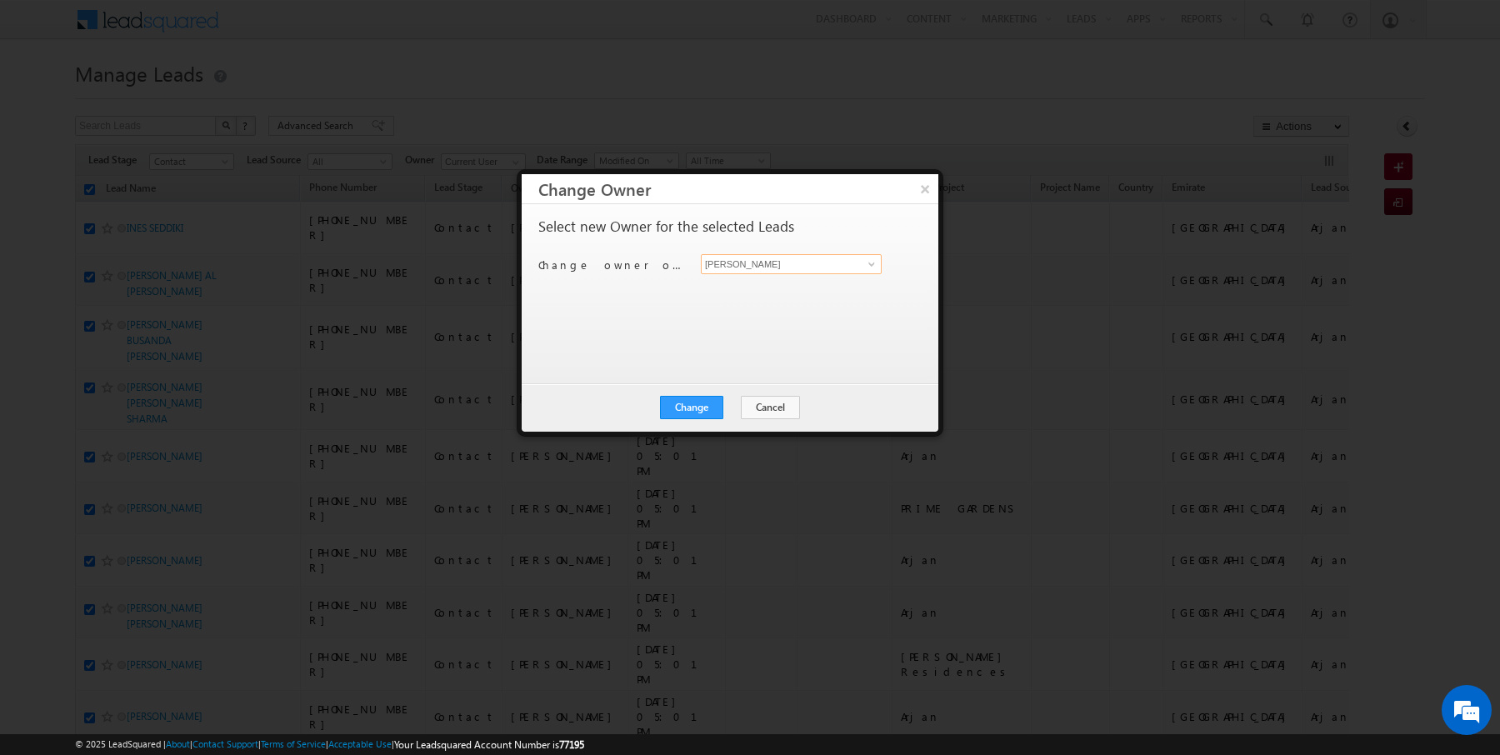
click at [758, 267] on input "[PERSON_NAME]" at bounding box center [791, 264] width 181 height 20
type input "[PERSON_NAME]"
click at [706, 393] on div "Change Cancel Close" at bounding box center [730, 407] width 417 height 48
click at [698, 391] on div "Change Cancel Close" at bounding box center [730, 407] width 417 height 48
click at [706, 405] on button "Change" at bounding box center [691, 407] width 63 height 23
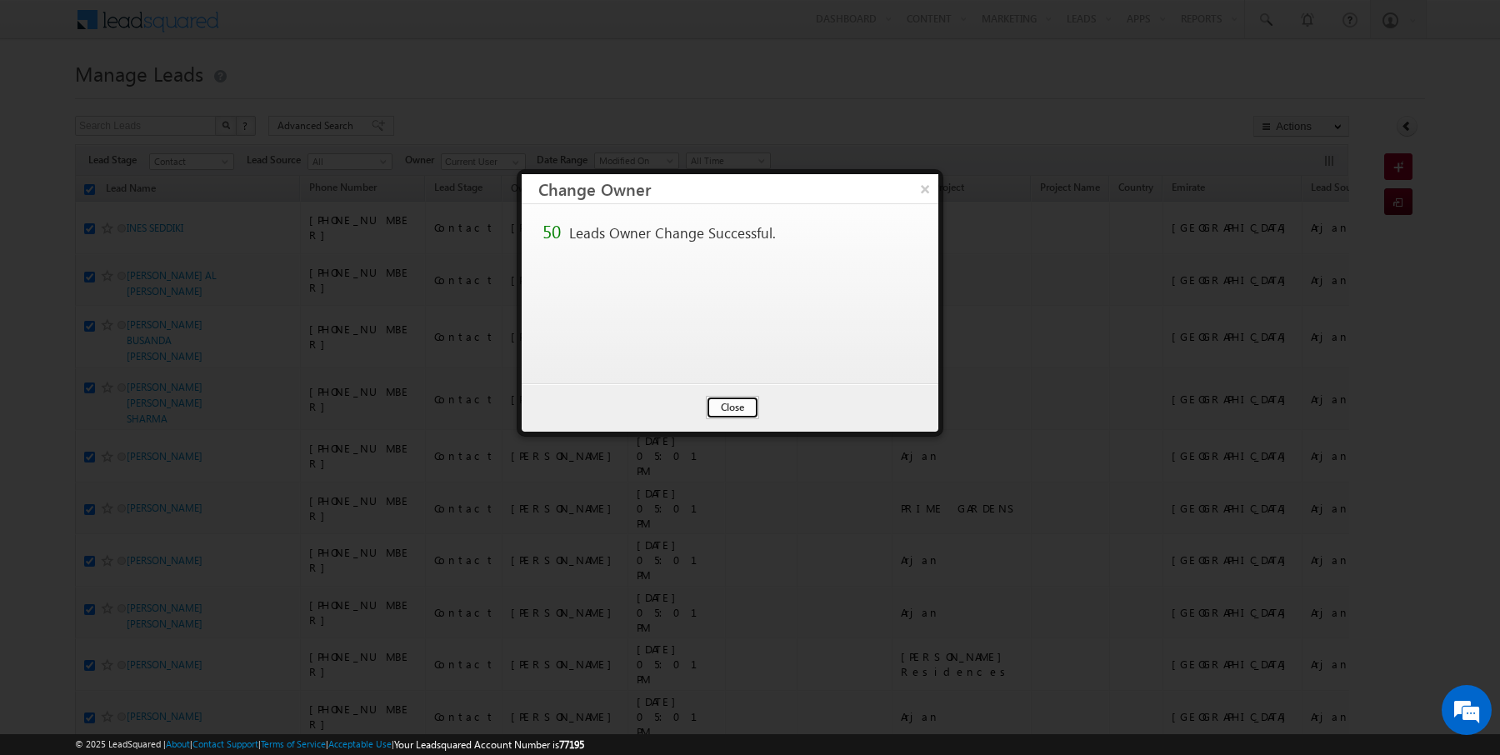
click at [744, 412] on button "Close" at bounding box center [732, 407] width 53 height 23
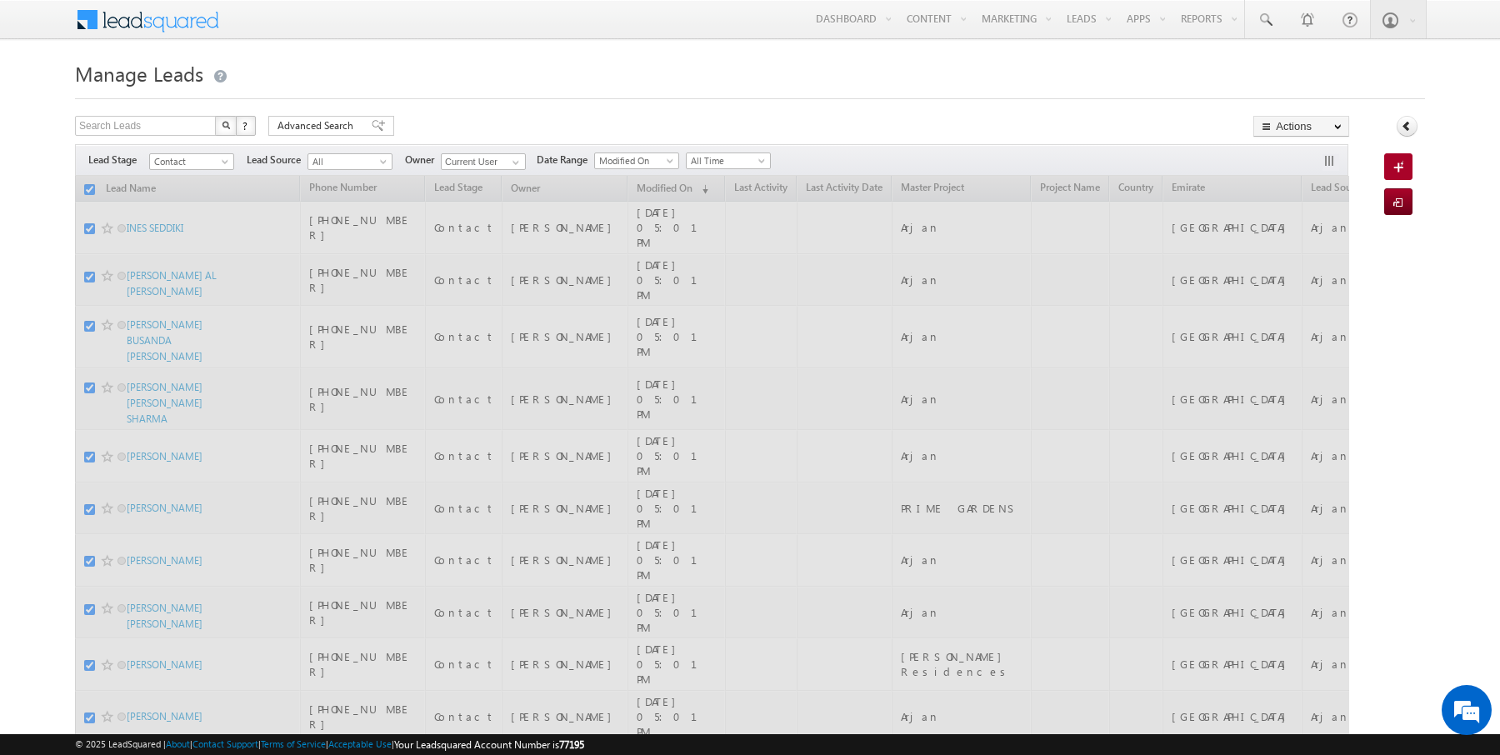
checkbox input "false"
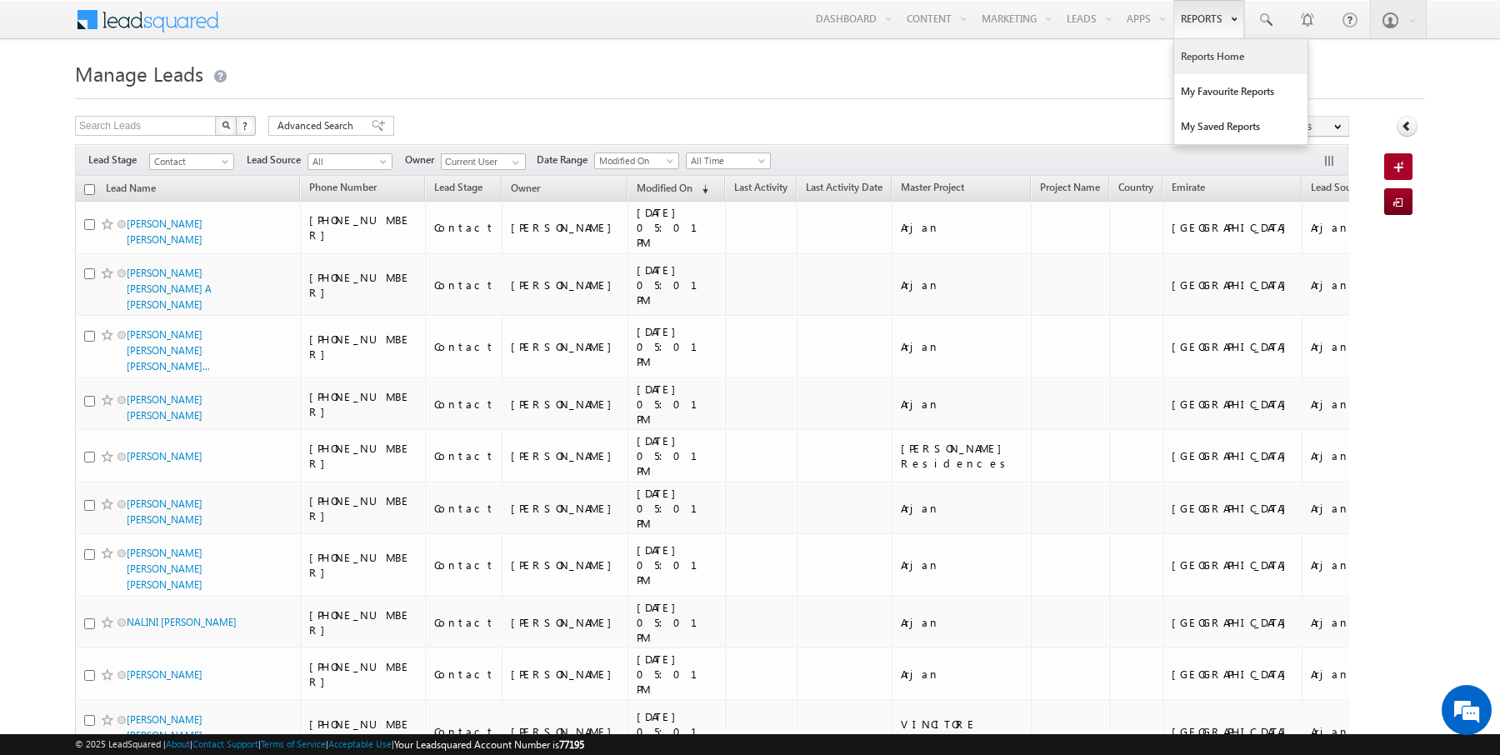
click at [1201, 56] on link "Reports Home" at bounding box center [1240, 56] width 133 height 35
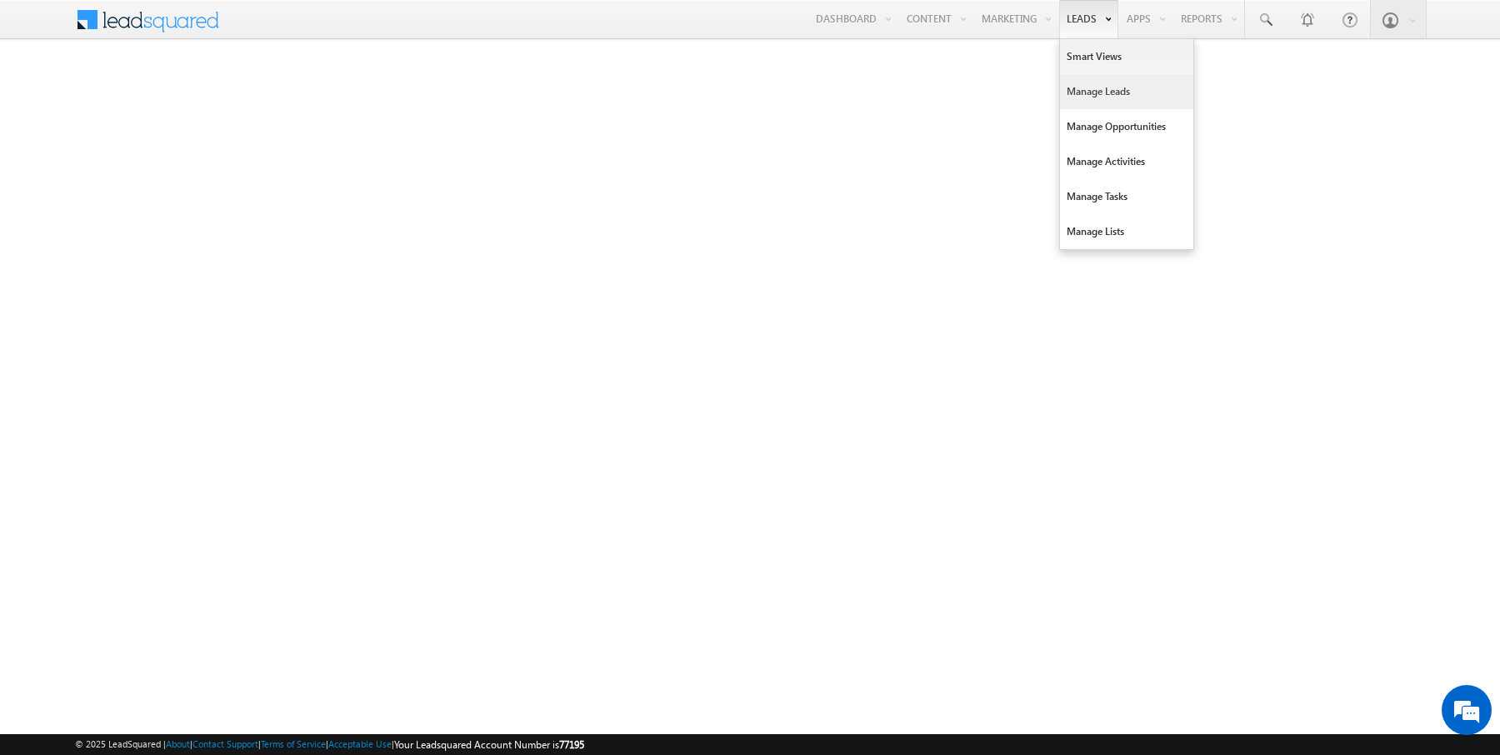
click at [1091, 93] on link "Manage Leads" at bounding box center [1126, 91] width 133 height 35
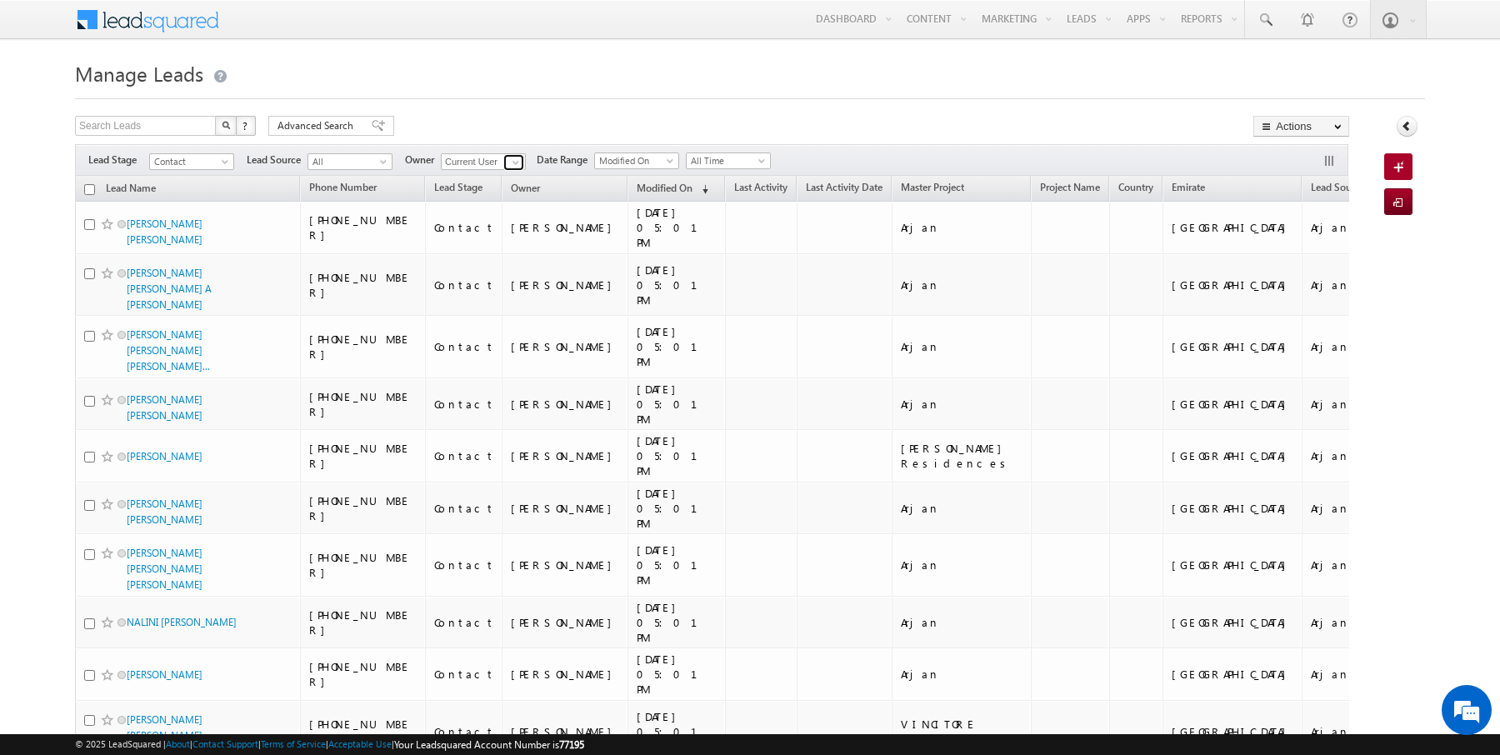
click at [510, 156] on span at bounding box center [515, 162] width 13 height 13
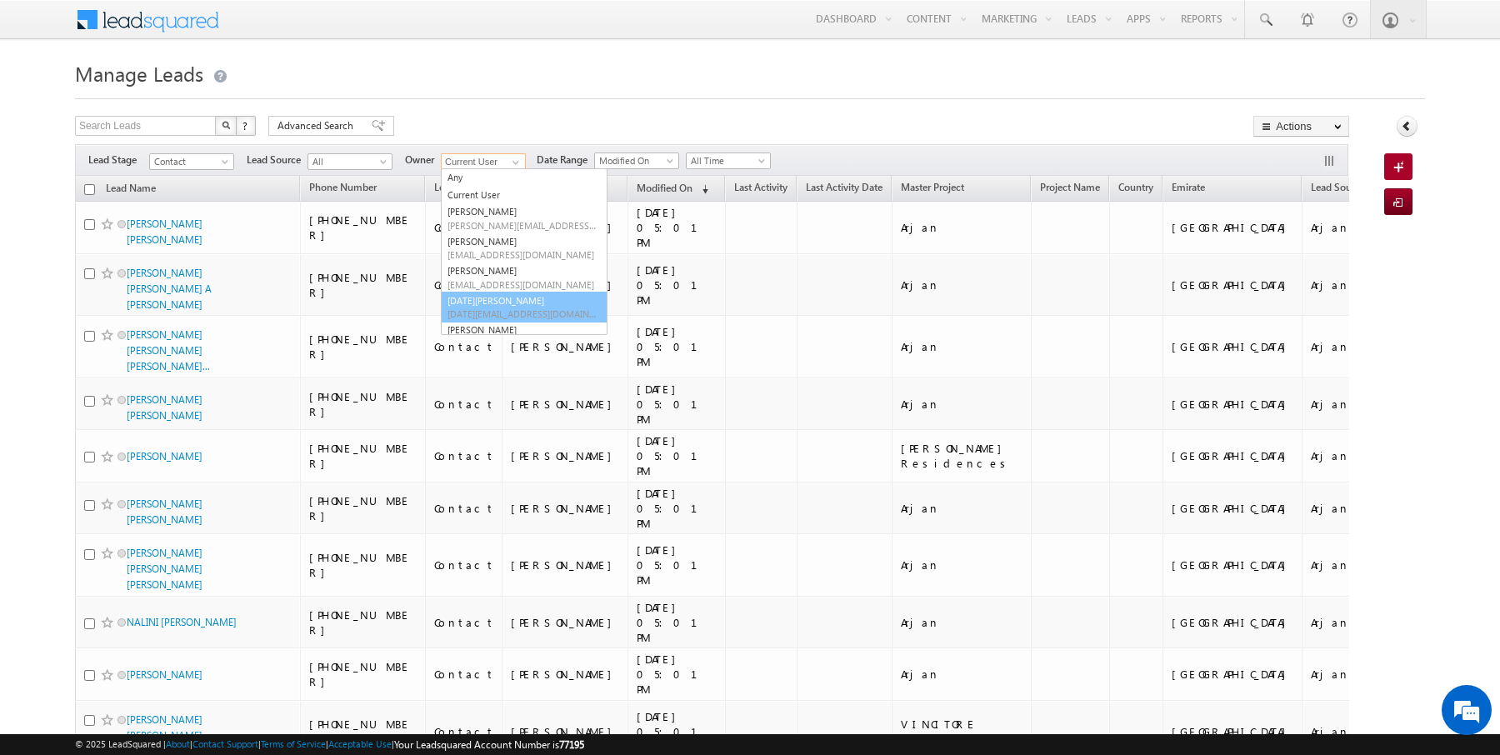
type input "[DATE][PERSON_NAME]"
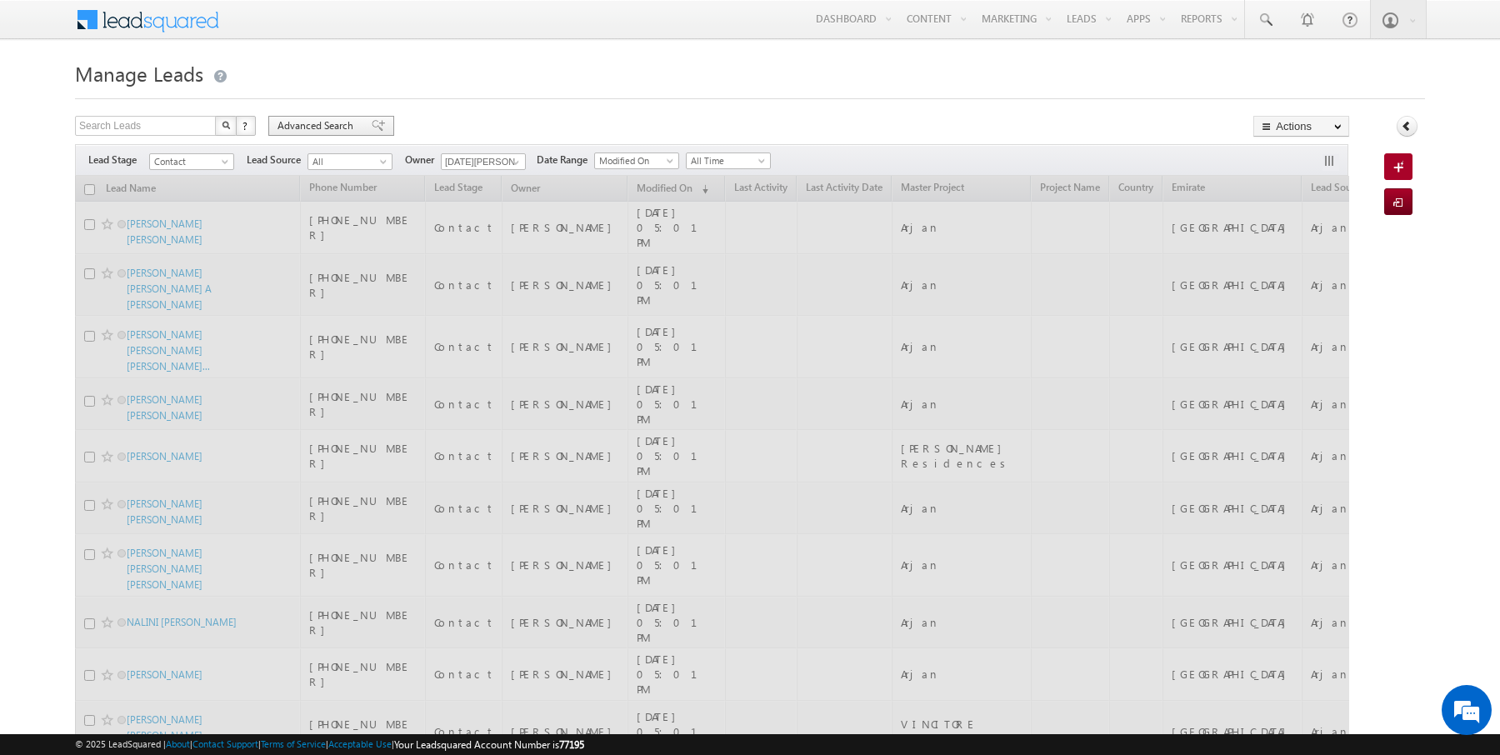
click at [315, 124] on span "Advanced Search" at bounding box center [317, 125] width 81 height 15
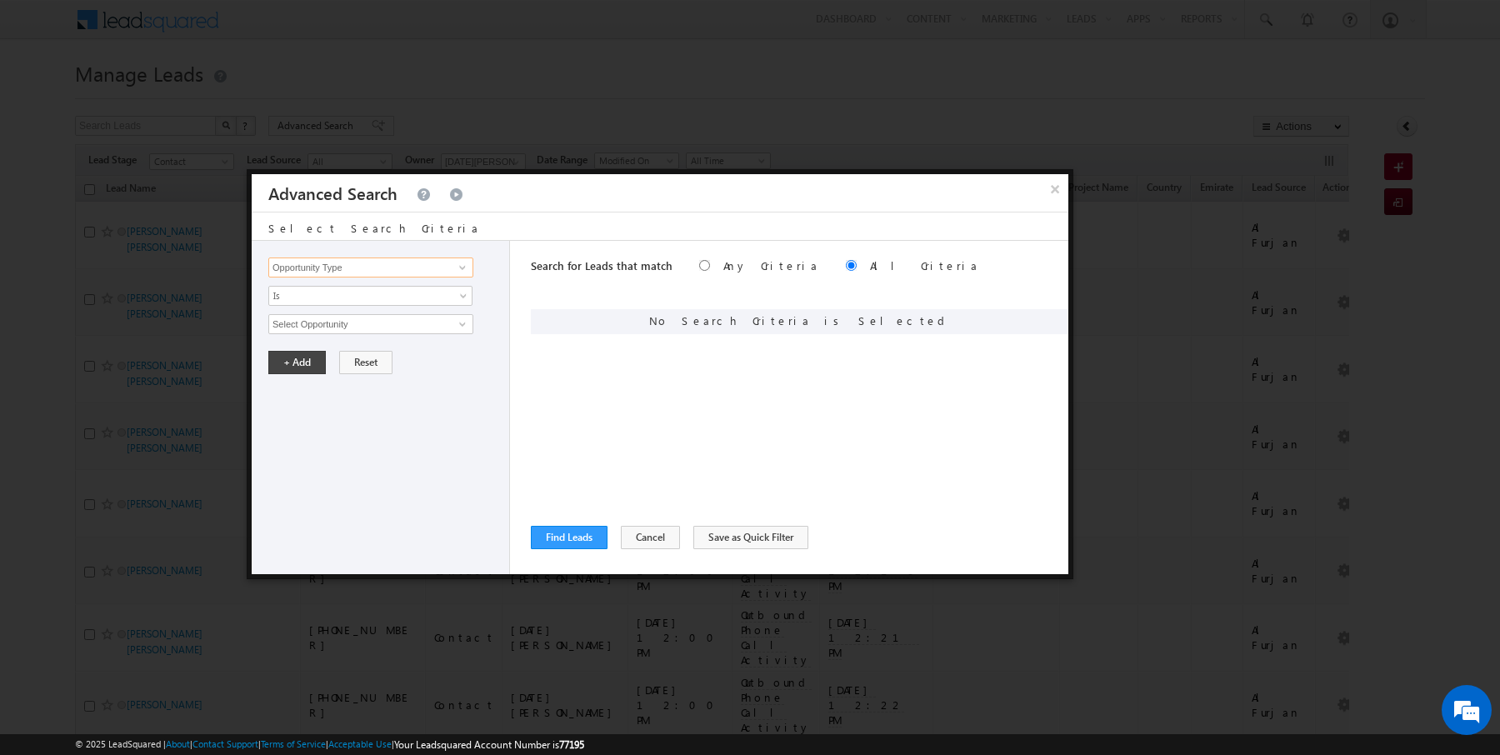
click at [346, 265] on input "Opportunity Type" at bounding box center [370, 267] width 205 height 20
type input "Modified On"
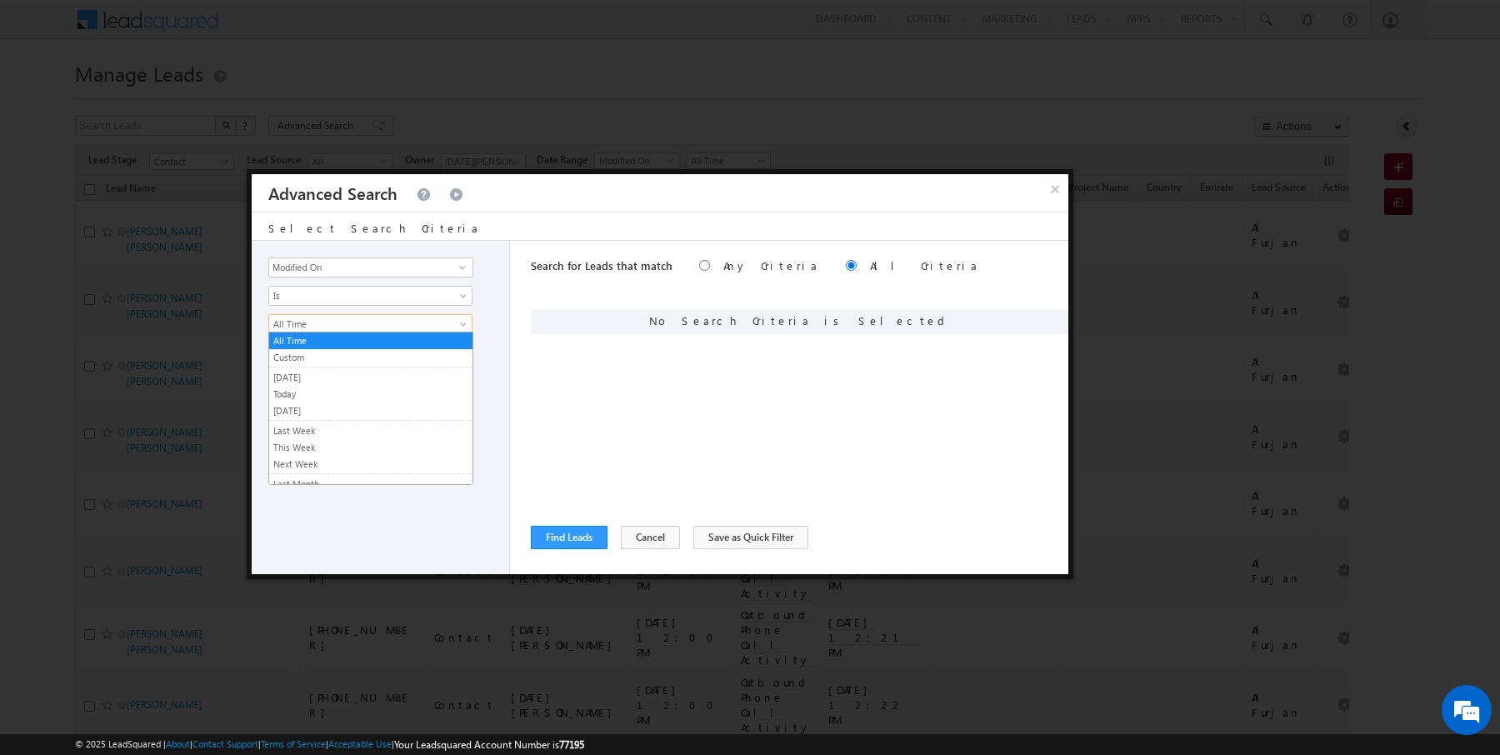
click at [299, 325] on span "All Time" at bounding box center [359, 324] width 181 height 15
click at [293, 390] on link "Today" at bounding box center [370, 394] width 203 height 15
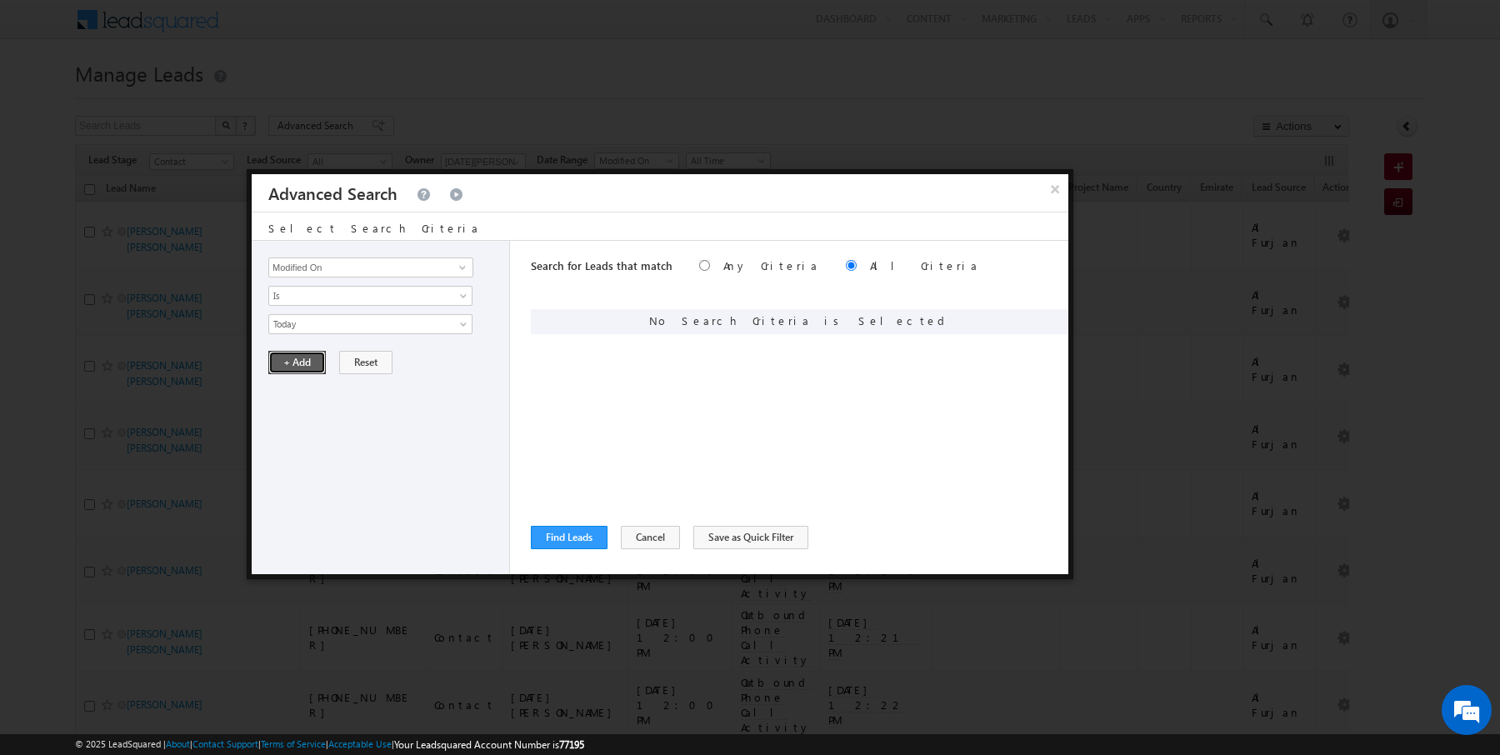
click at [293, 366] on button "+ Add" at bounding box center [296, 362] width 57 height 23
click at [318, 267] on input "Opportunity Type" at bounding box center [370, 267] width 205 height 20
type input "Lead Activity"
click at [291, 303] on link "Is" at bounding box center [370, 296] width 204 height 20
click at [291, 325] on link "Is Not" at bounding box center [370, 329] width 203 height 15
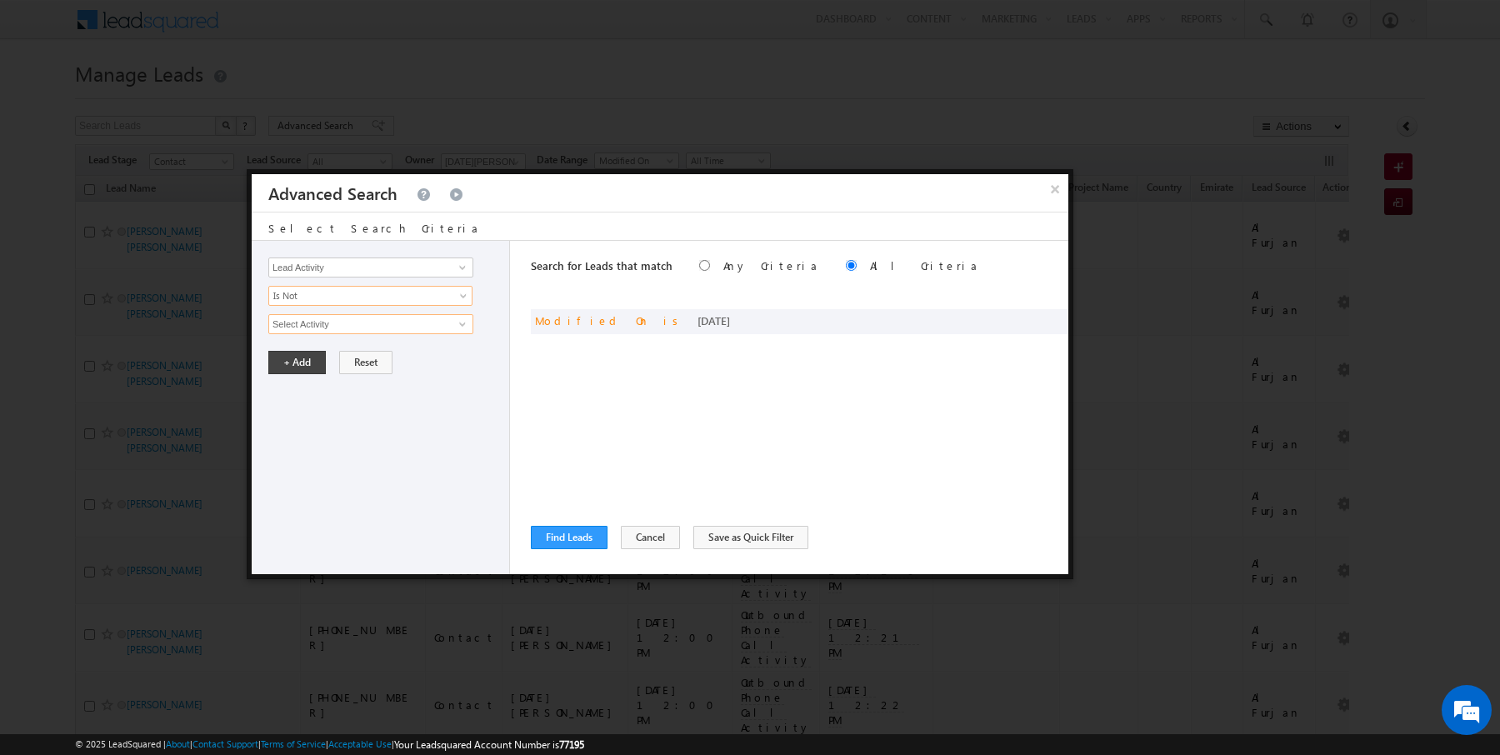
click at [310, 318] on input "Select Activity" at bounding box center [370, 324] width 205 height 20
type input "Outbound Phone Call Activity"
click at [297, 386] on button "+ Add" at bounding box center [296, 390] width 57 height 23
click at [557, 549] on div "Search for Leads that match Any Criteria All Criteria Note that the current tri…" at bounding box center [799, 407] width 537 height 333
click at [576, 522] on div "Search for Leads that match Any Criteria All Criteria Note that the current tri…" at bounding box center [799, 407] width 537 height 333
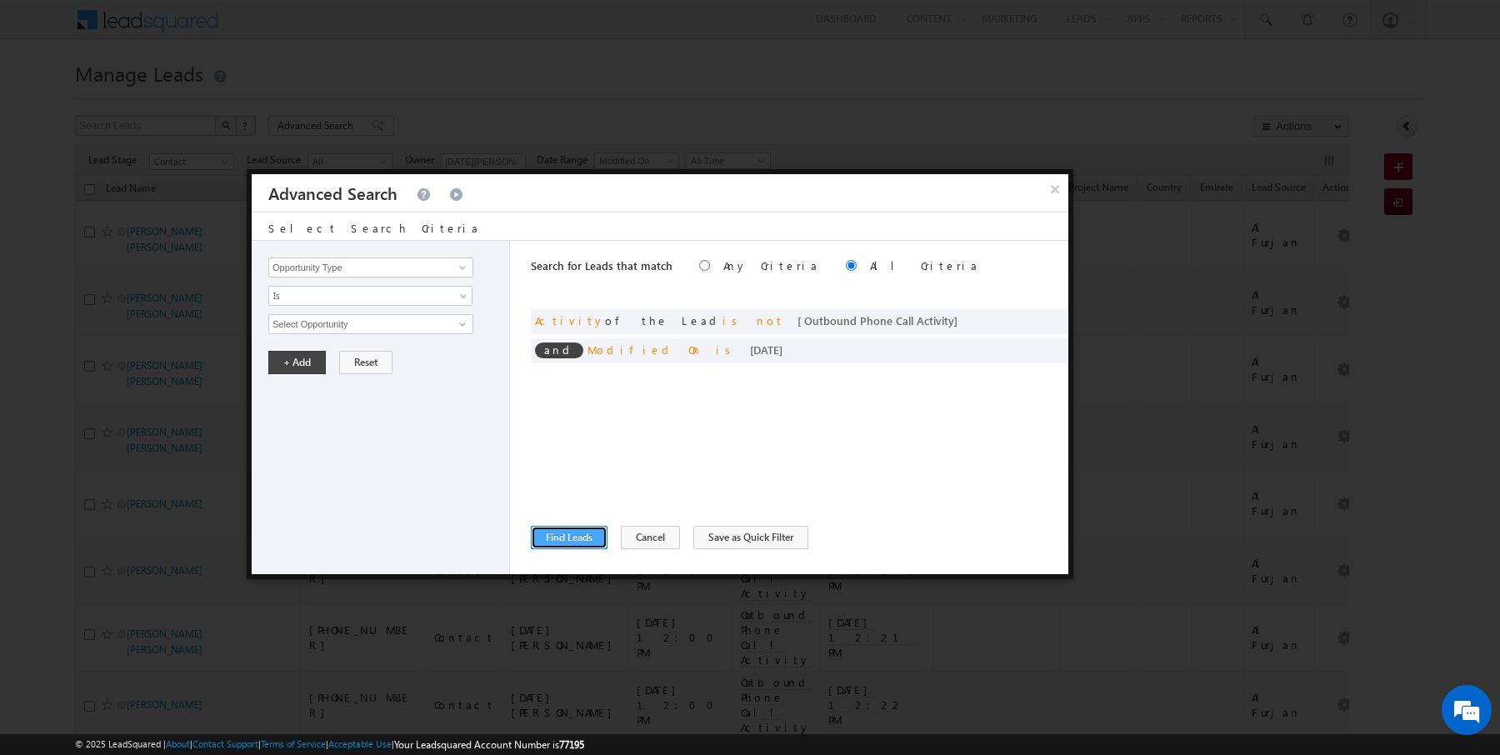
click at [555, 536] on button "Find Leads" at bounding box center [569, 537] width 77 height 23
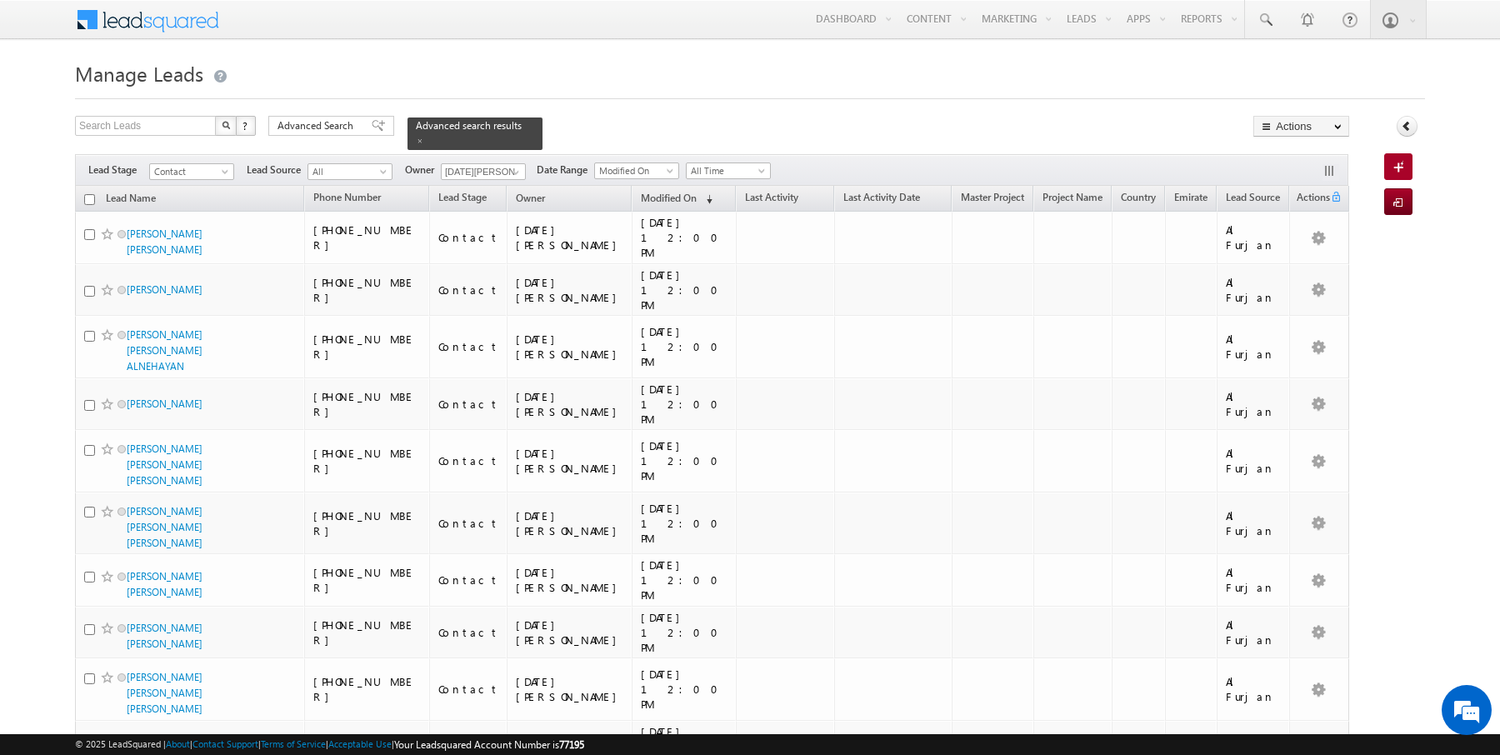
click at [87, 199] on input "checkbox" at bounding box center [89, 199] width 11 height 11
checkbox input "true"
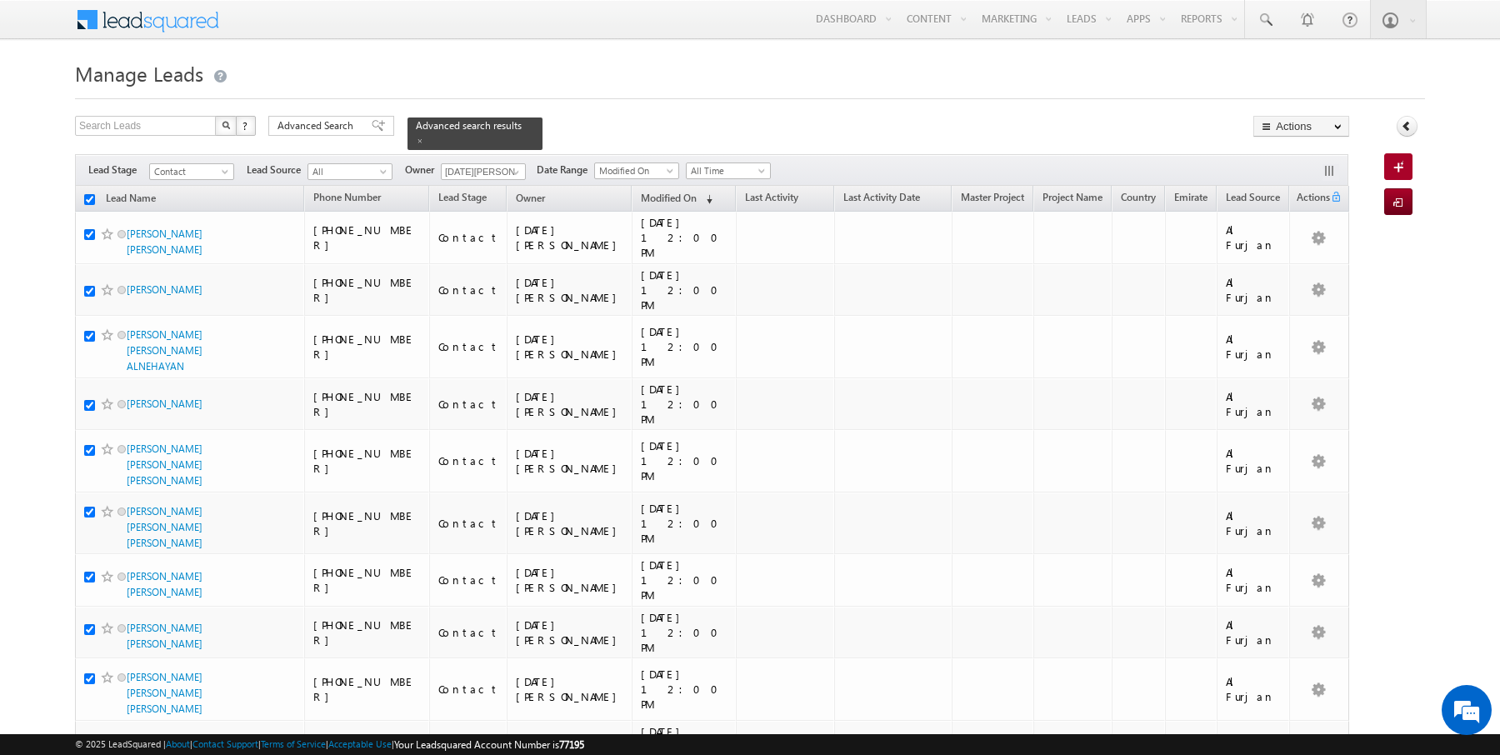
checkbox input "true"
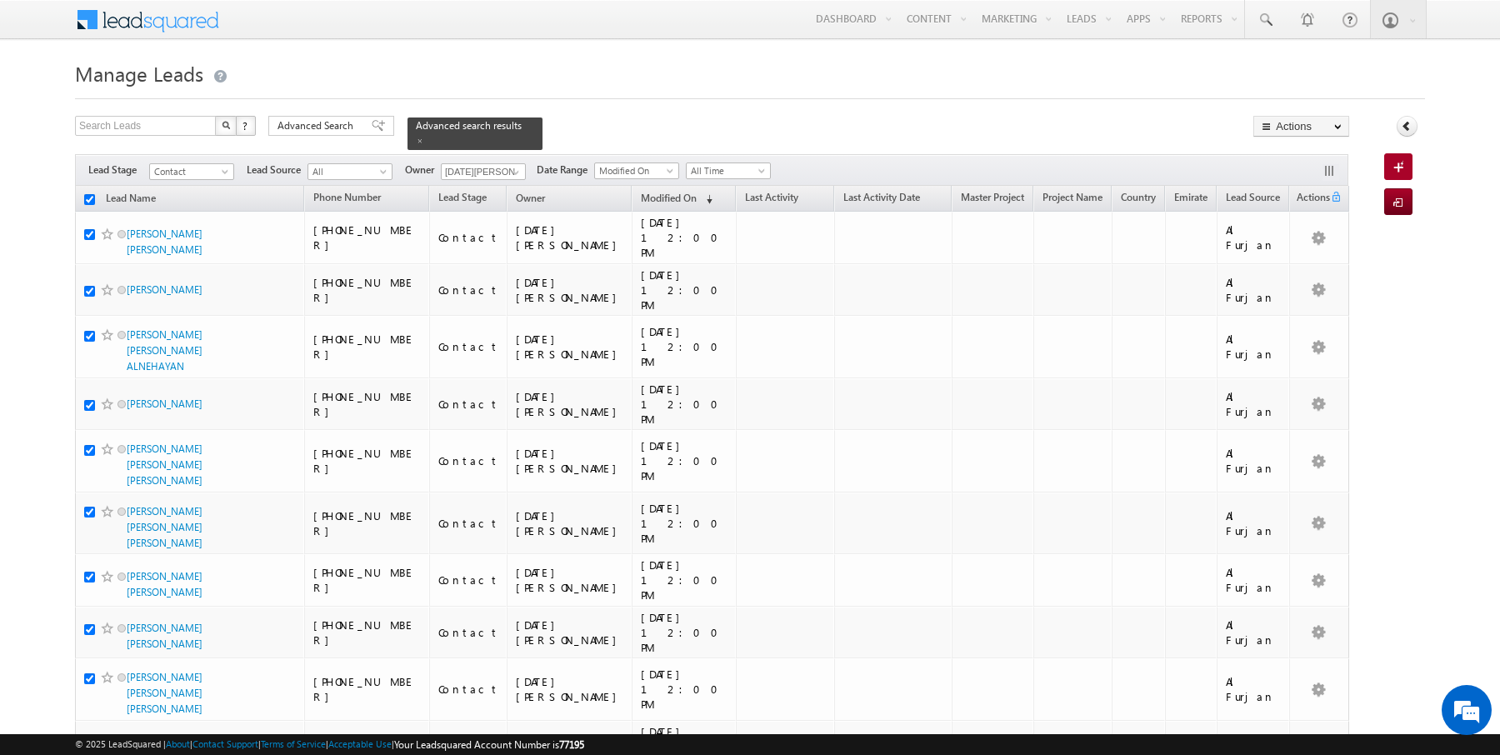
checkbox input "true"
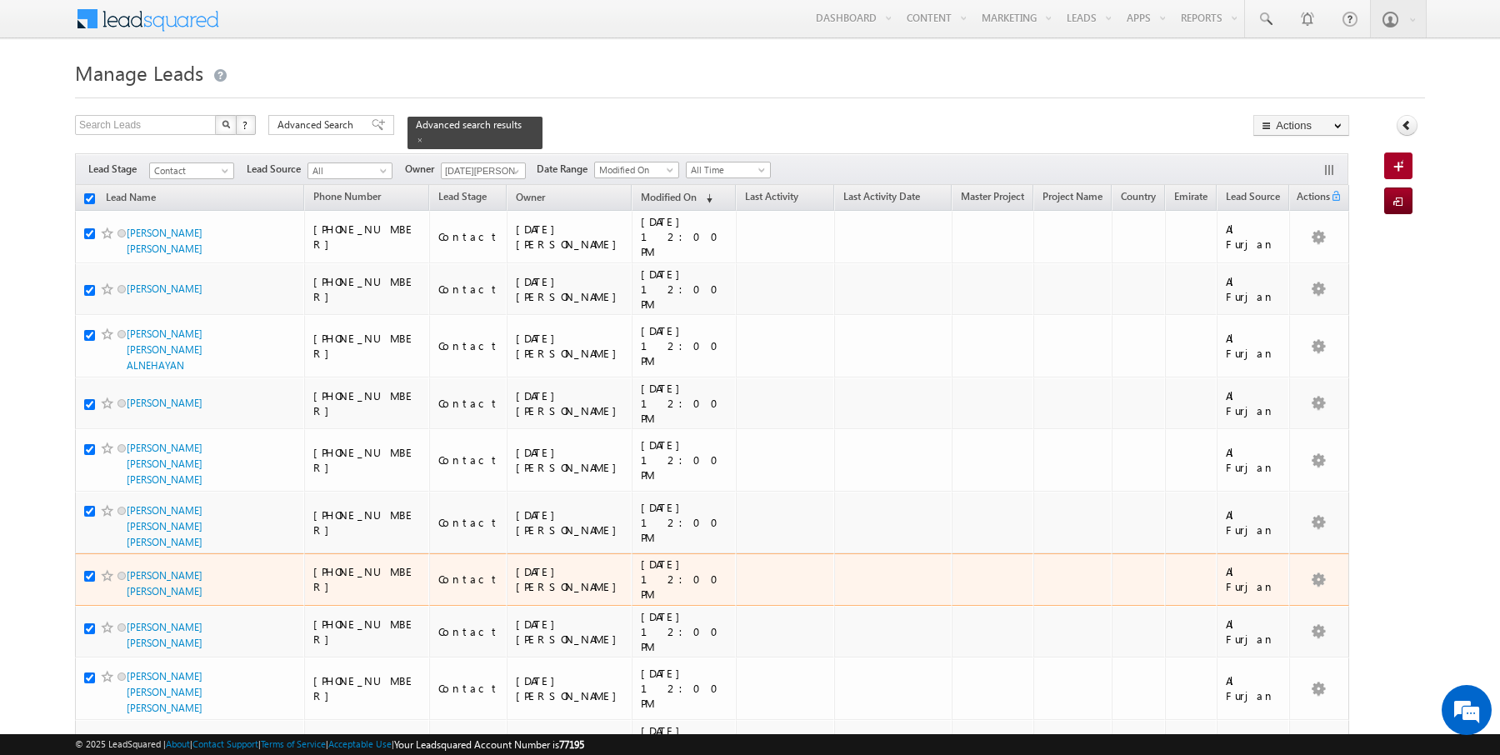
scroll to position [75, 0]
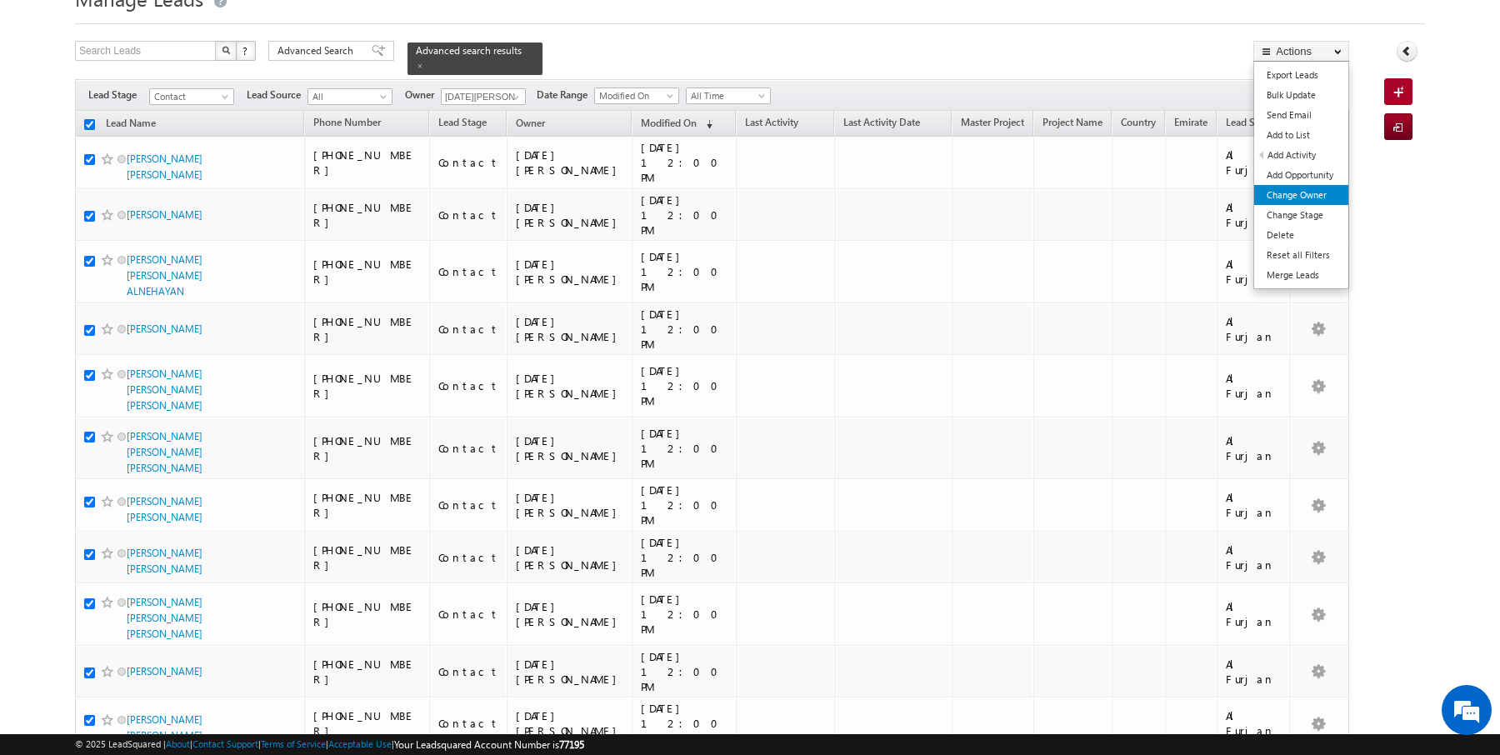
click at [1301, 199] on link "Change Owner" at bounding box center [1301, 195] width 94 height 20
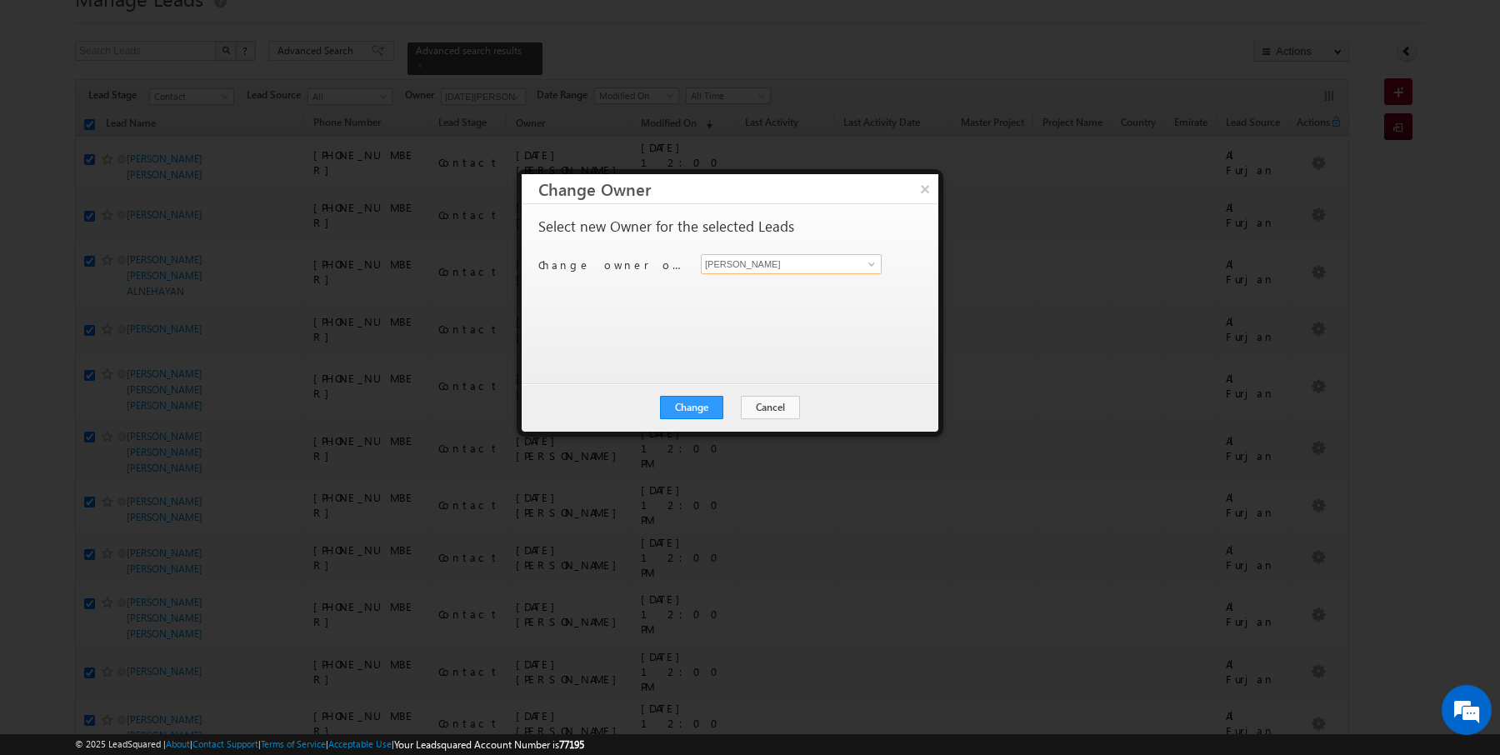
click at [757, 262] on input "[PERSON_NAME]" at bounding box center [791, 264] width 181 height 20
type input "[DATE][PERSON_NAME]"
click at [677, 403] on button "Change" at bounding box center [691, 407] width 63 height 23
click at [729, 406] on button "Close" at bounding box center [732, 407] width 53 height 23
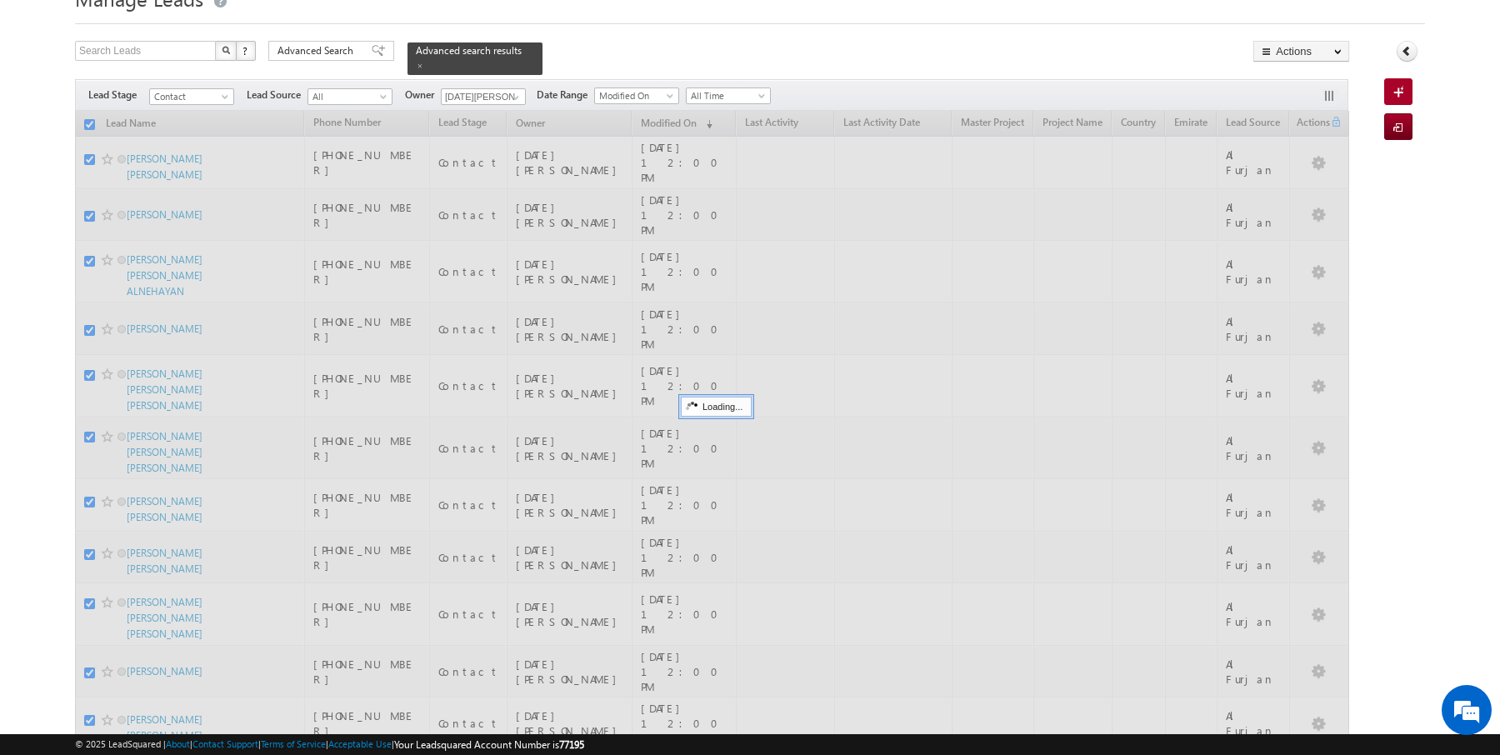
checkbox input "false"
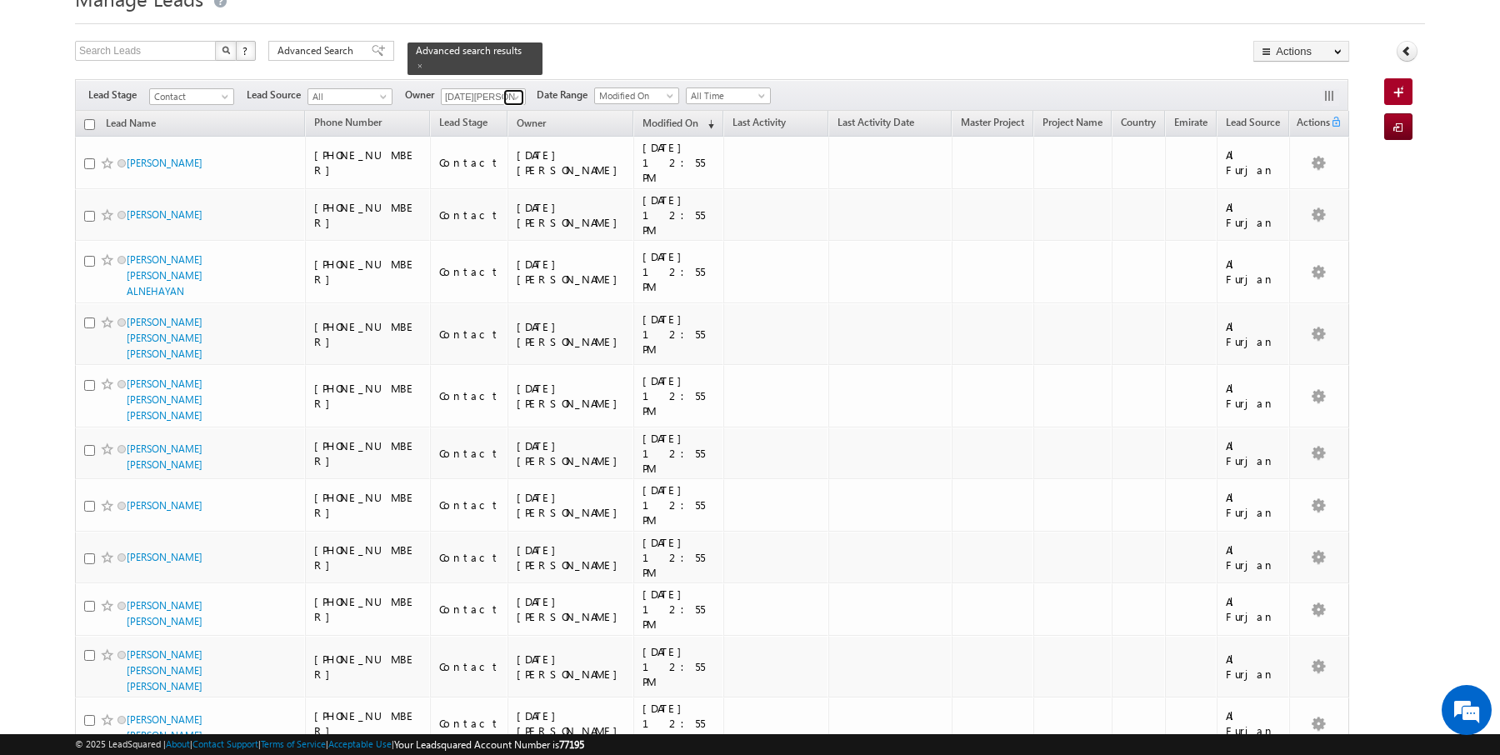
click at [510, 98] on span at bounding box center [515, 97] width 13 height 13
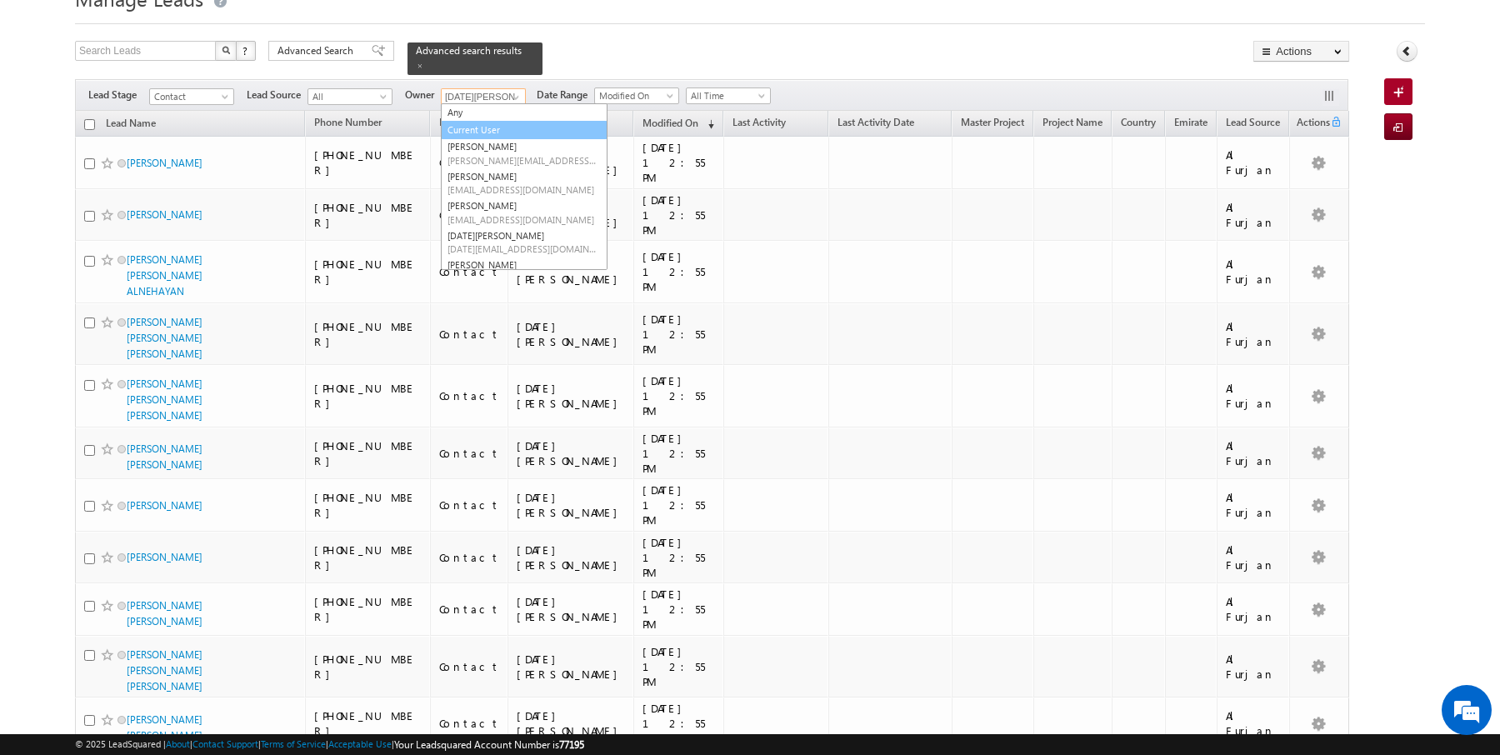
click at [476, 128] on link "Current User" at bounding box center [524, 130] width 167 height 19
type input "Current User"
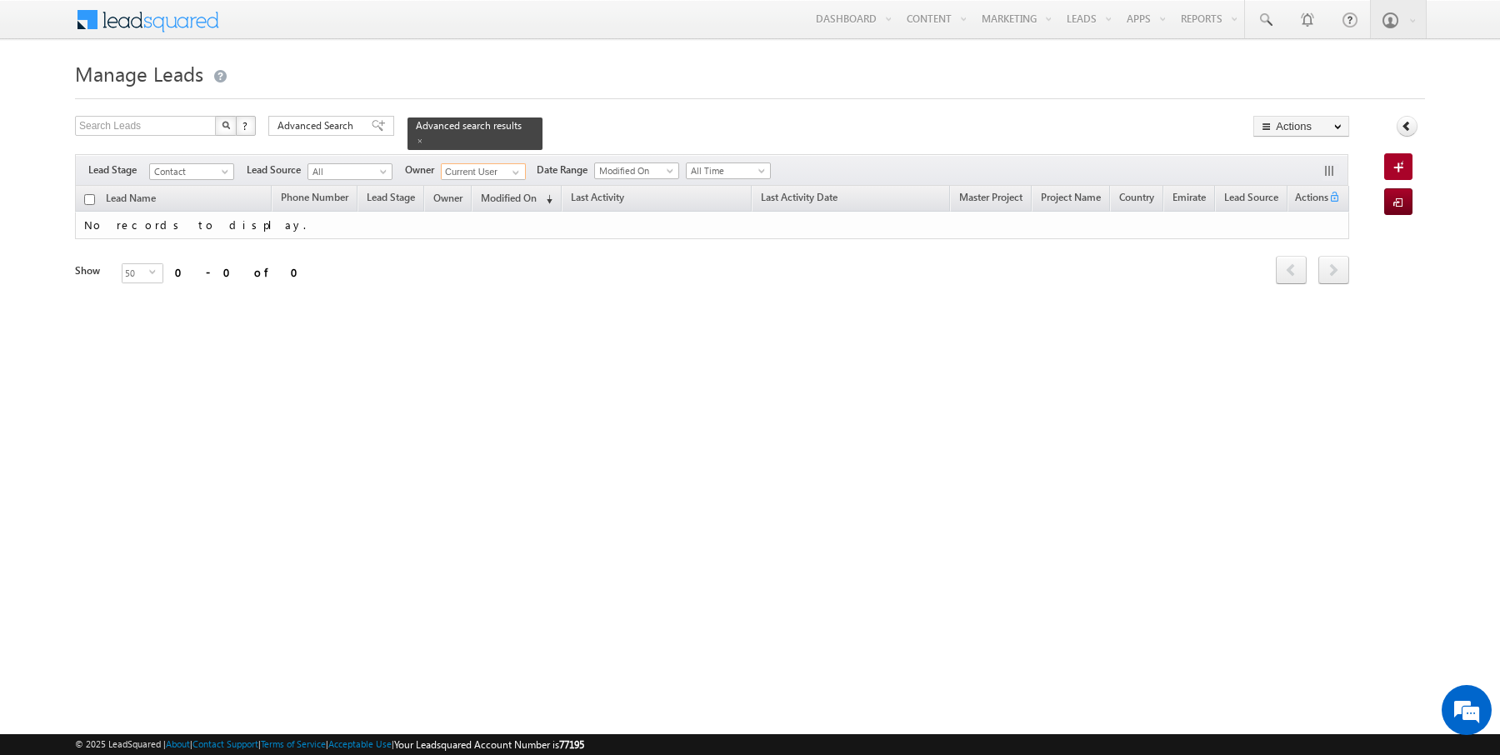
scroll to position [0, 0]
click at [416, 140] on span at bounding box center [420, 141] width 8 height 8
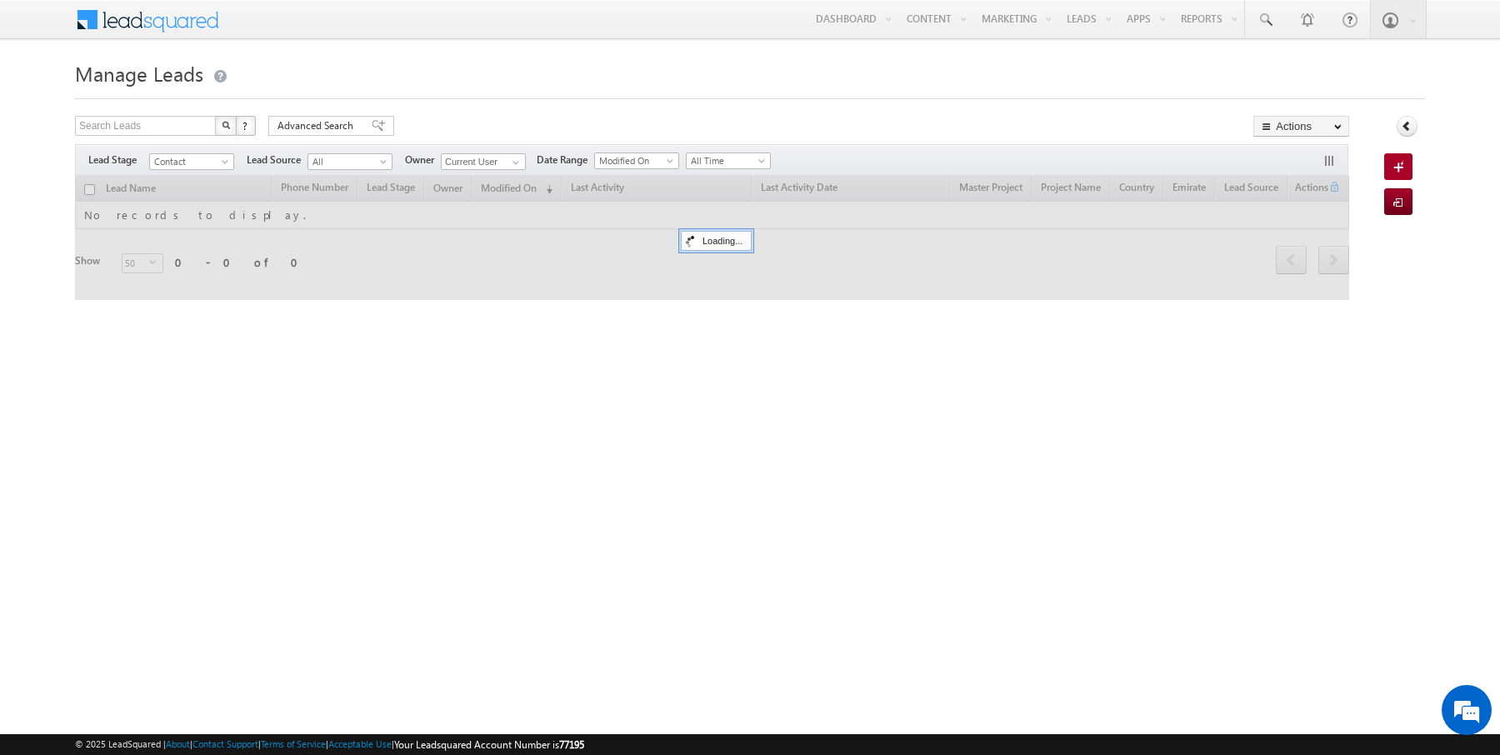
click at [477, 115] on form "Manage Leads Search Leads X ? 0 results found Advanced Search Advanced Search" at bounding box center [750, 188] width 1350 height 265
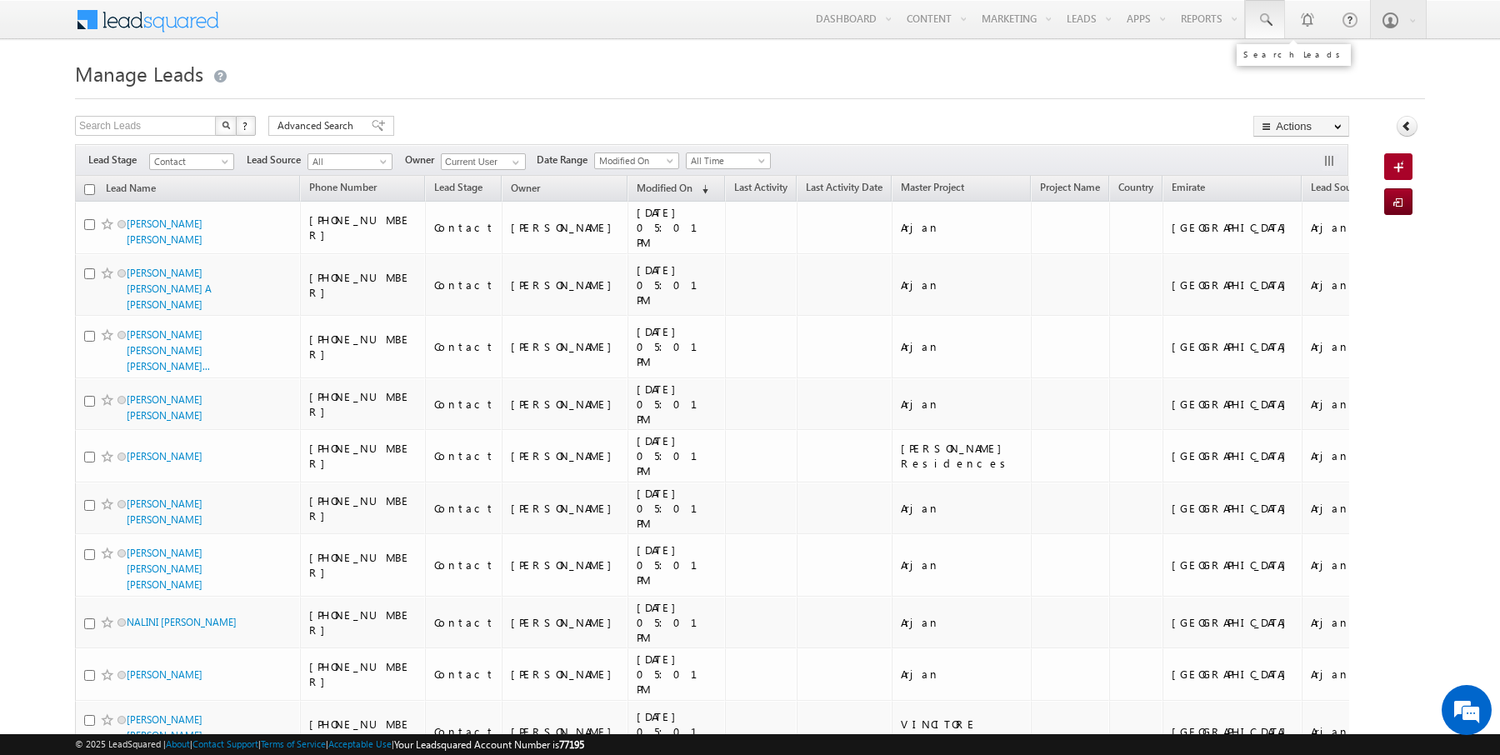
click at [1277, 17] on link at bounding box center [1265, 19] width 40 height 38
paste input "504982074"
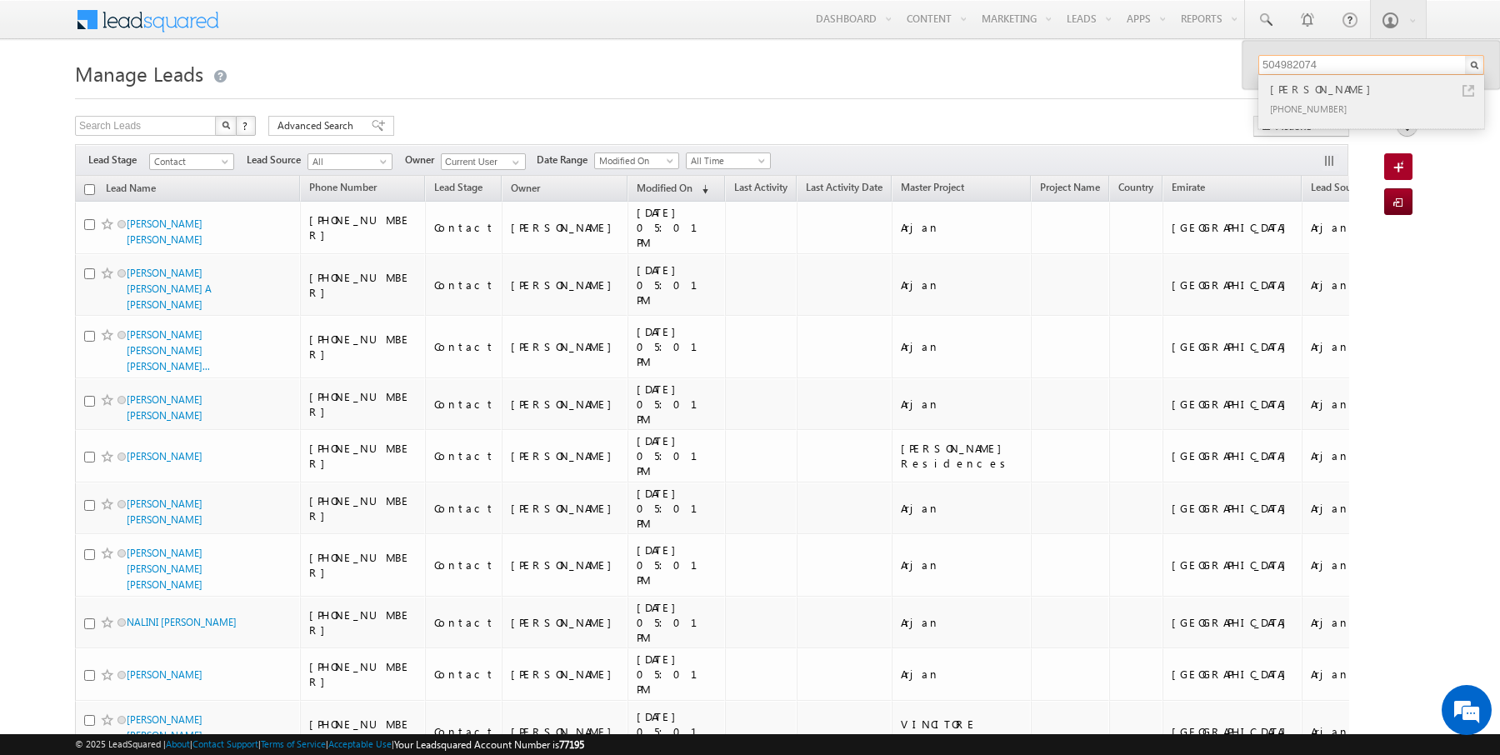
type input "504982074"
click at [1342, 91] on div "Harpalani" at bounding box center [1377, 89] width 223 height 18
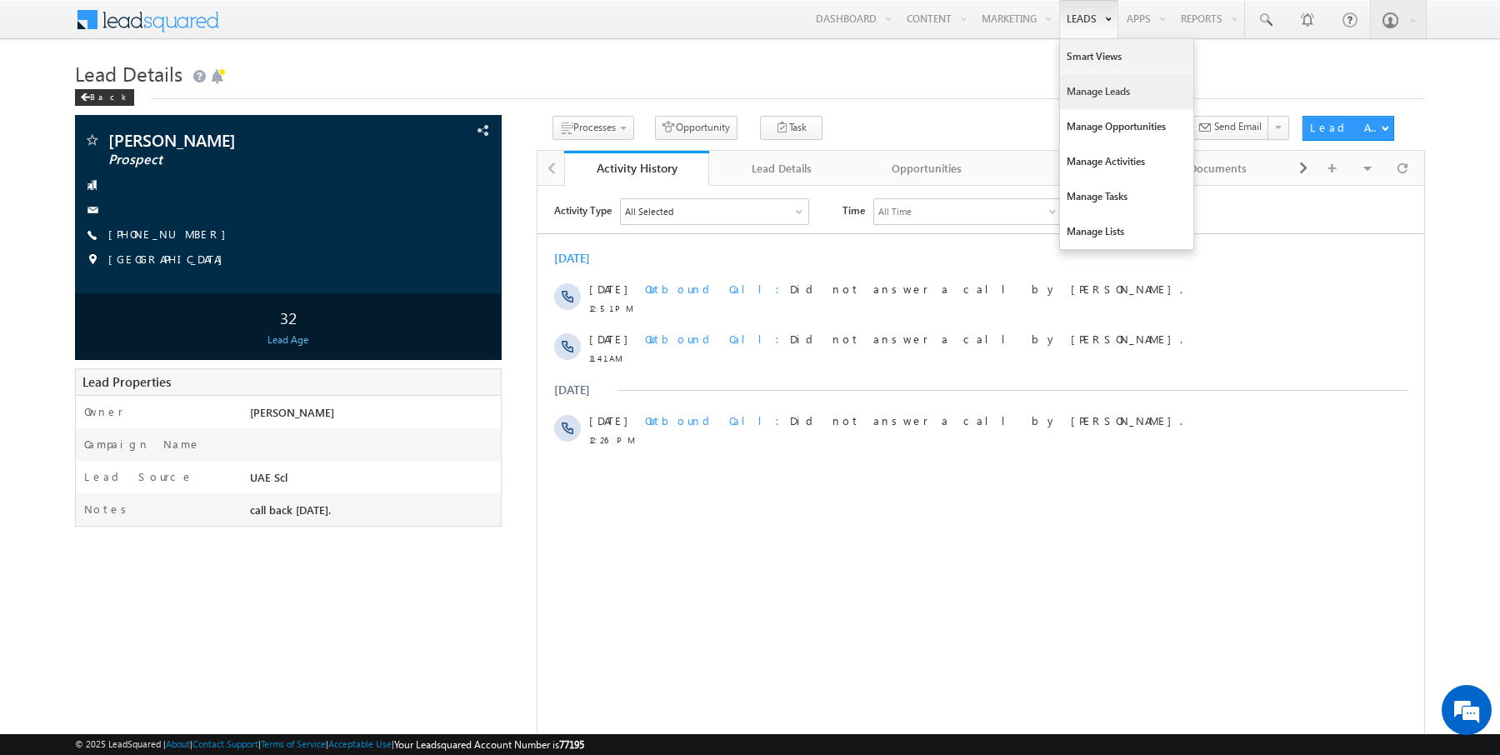
click at [1099, 95] on link "Manage Leads" at bounding box center [1126, 91] width 133 height 35
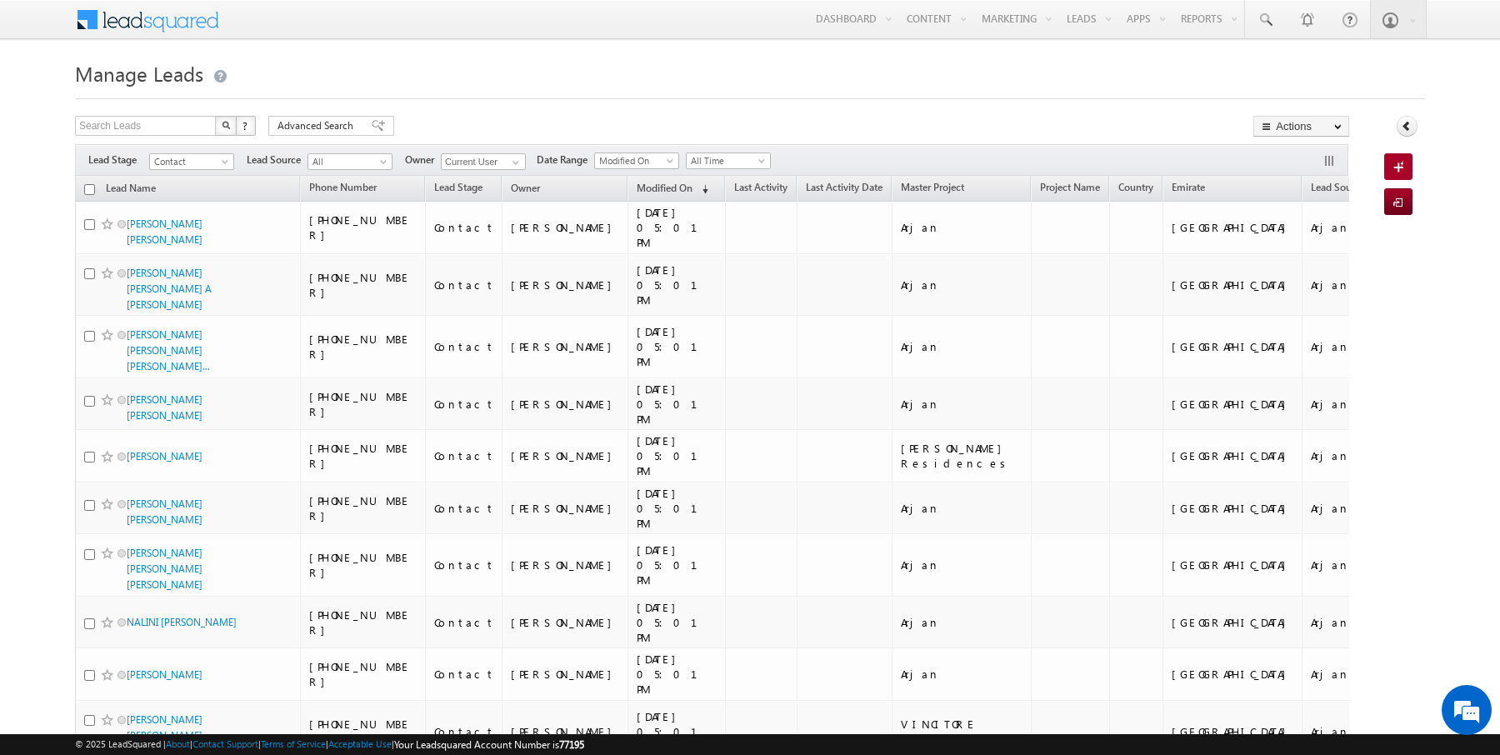
click at [90, 186] on input "checkbox" at bounding box center [89, 189] width 11 height 11
checkbox input "true"
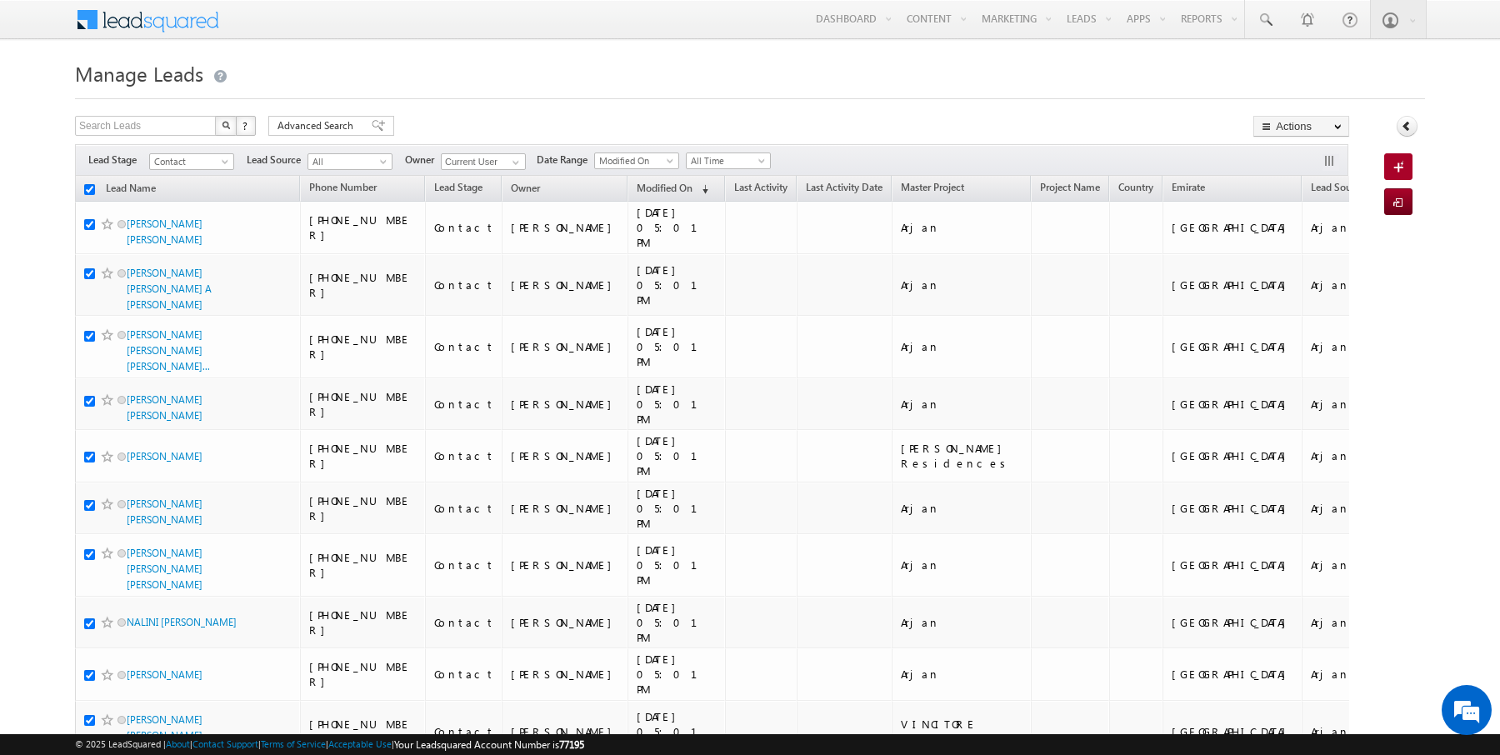
checkbox input "true"
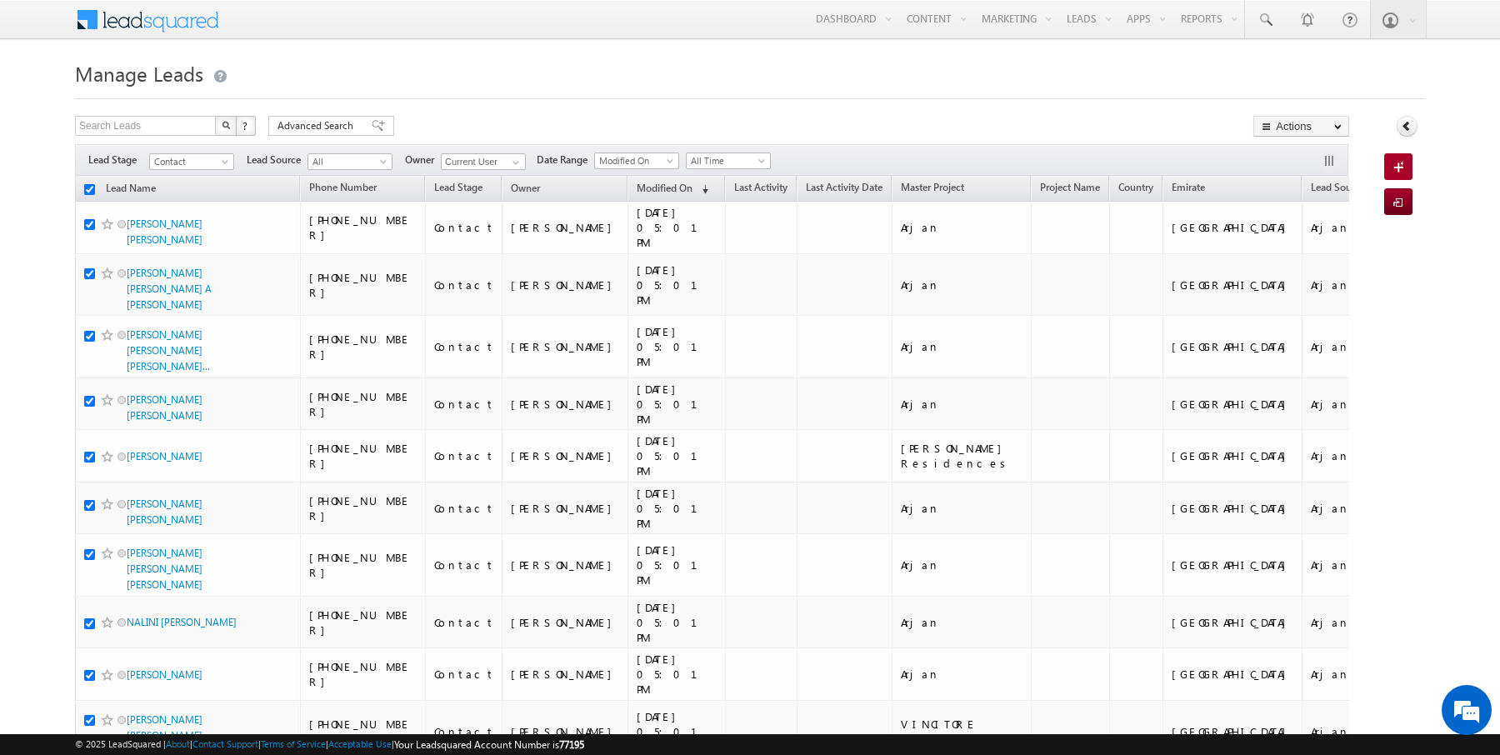
checkbox input "true"
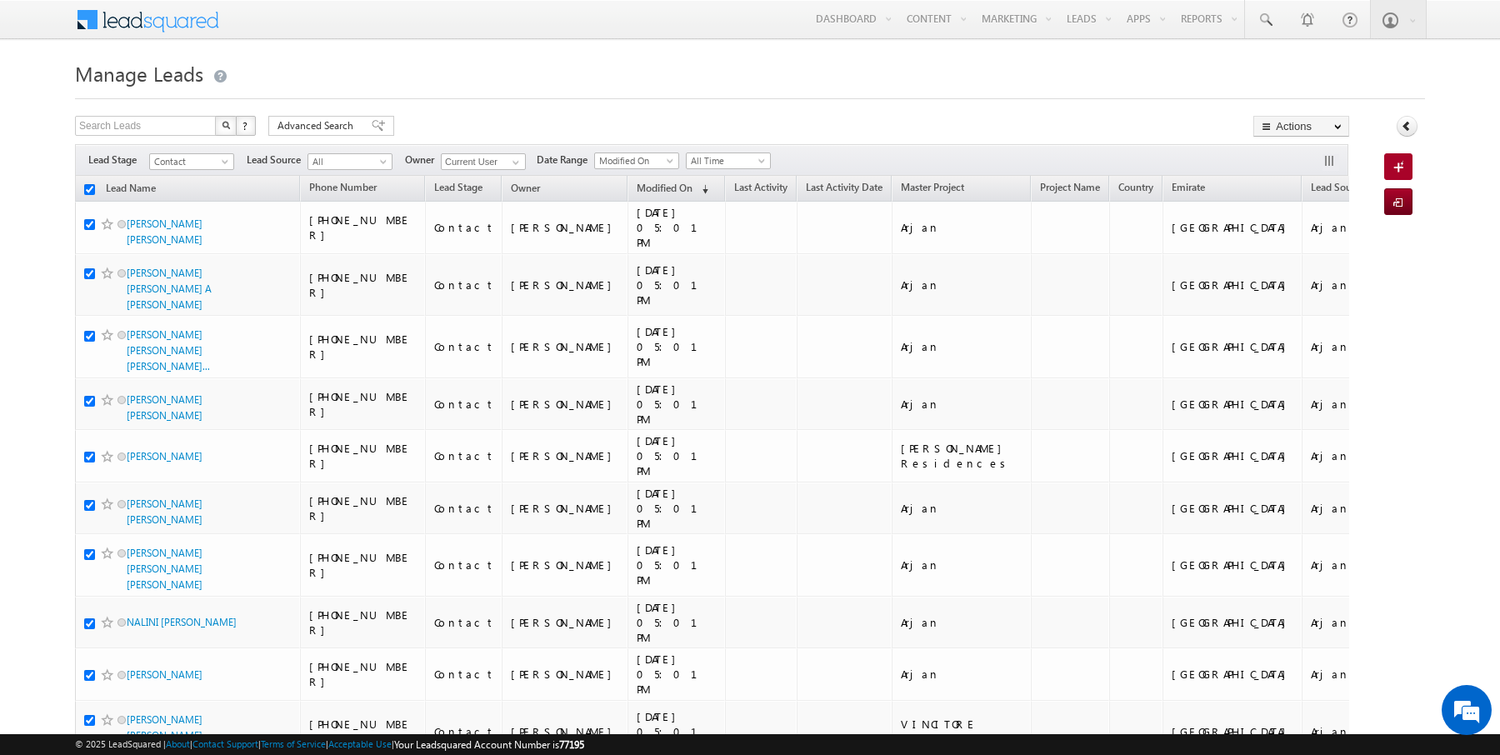
checkbox input "true"
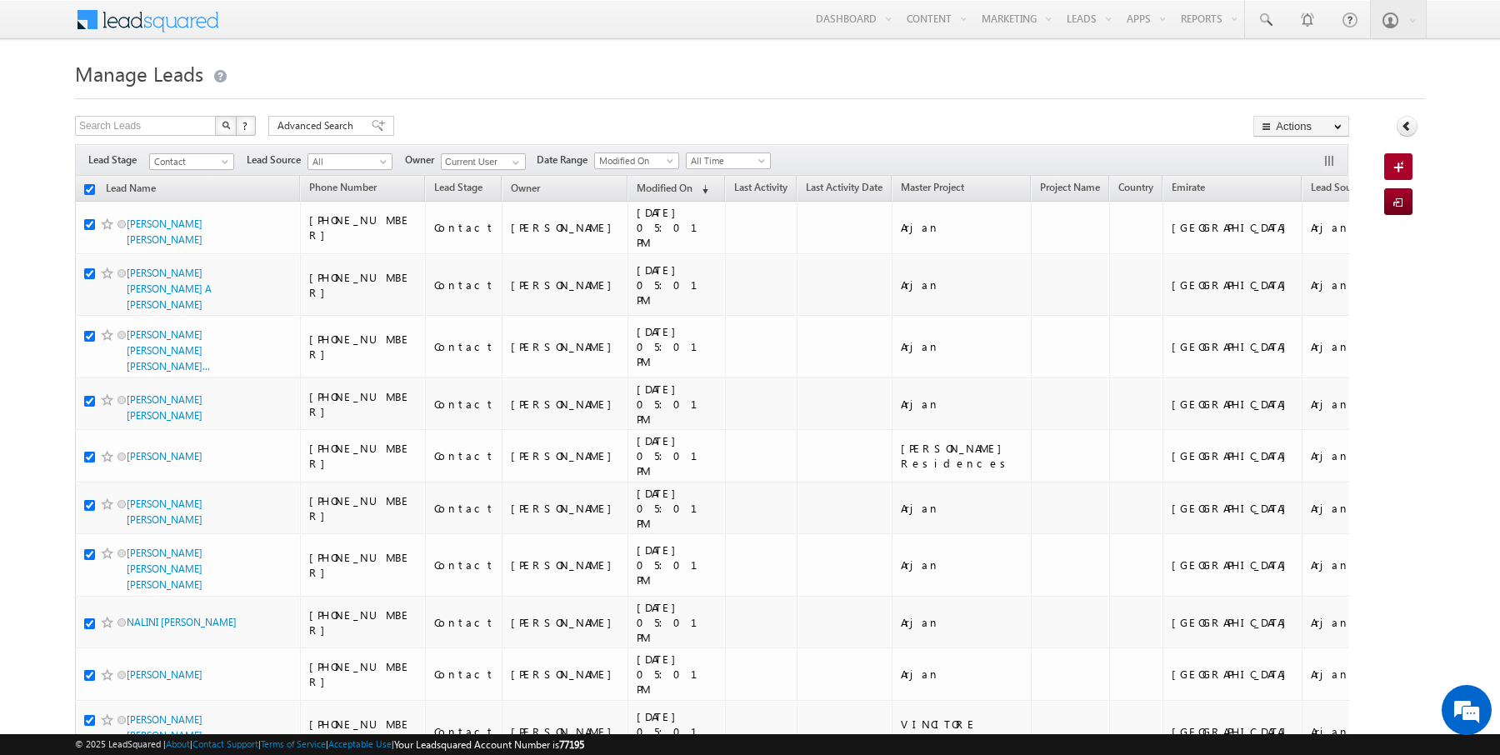
checkbox input "true"
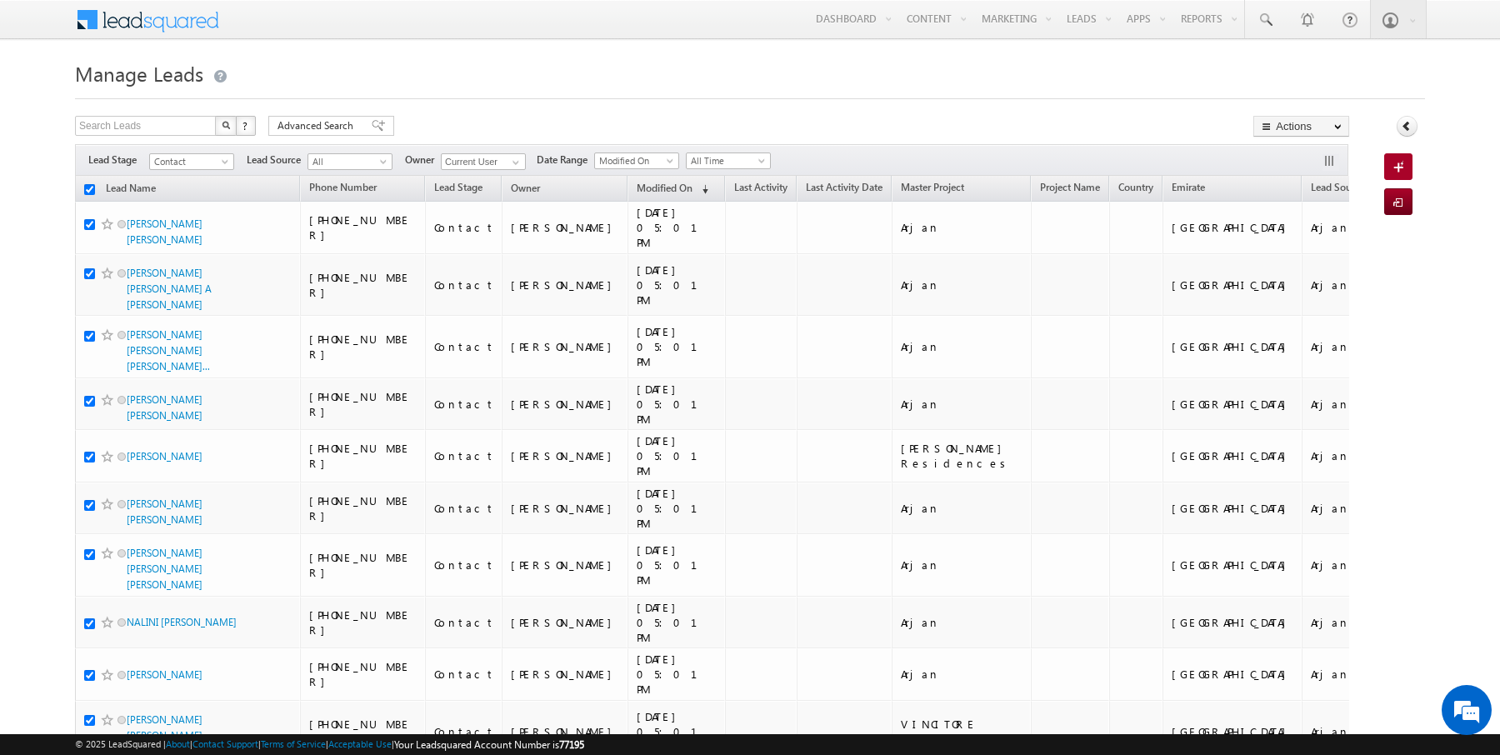
checkbox input "true"
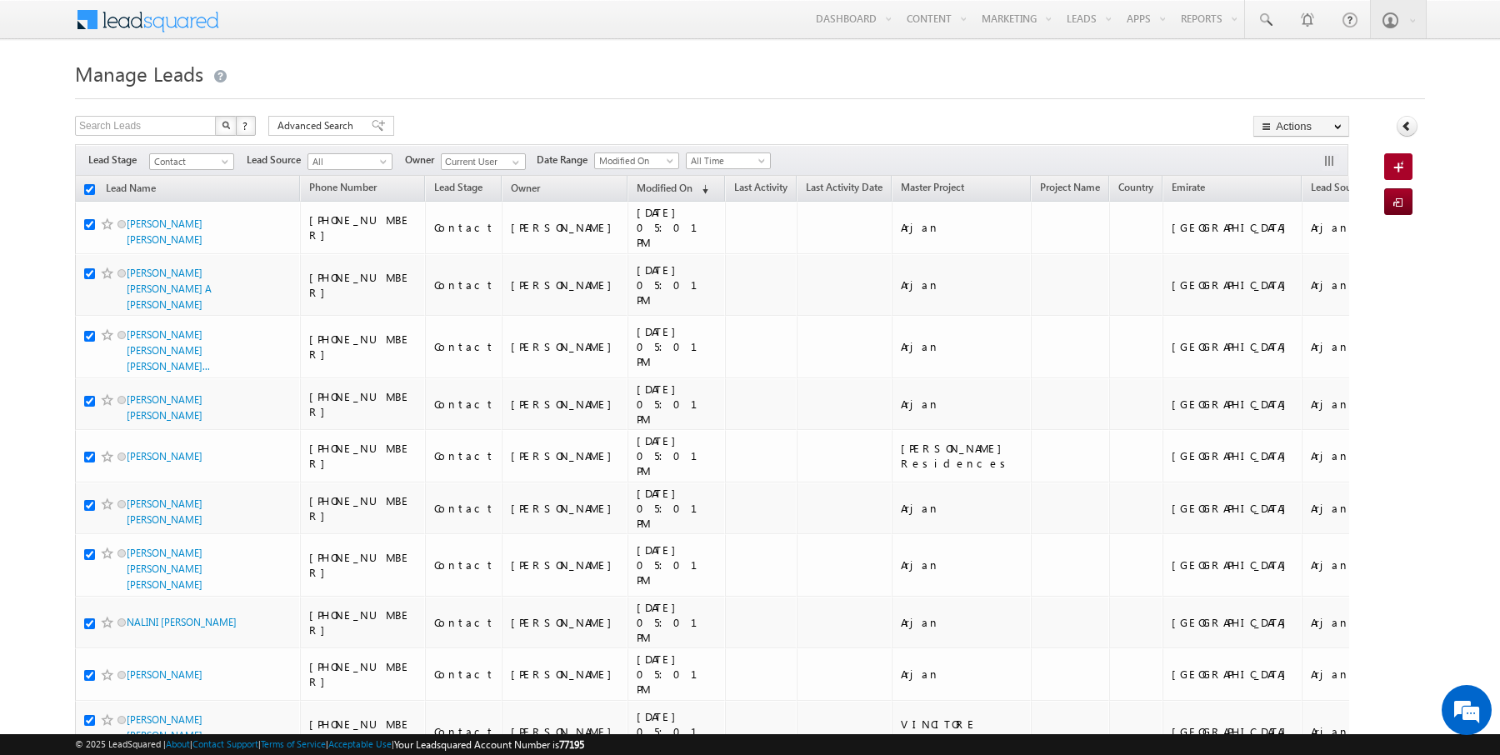
checkbox input "true"
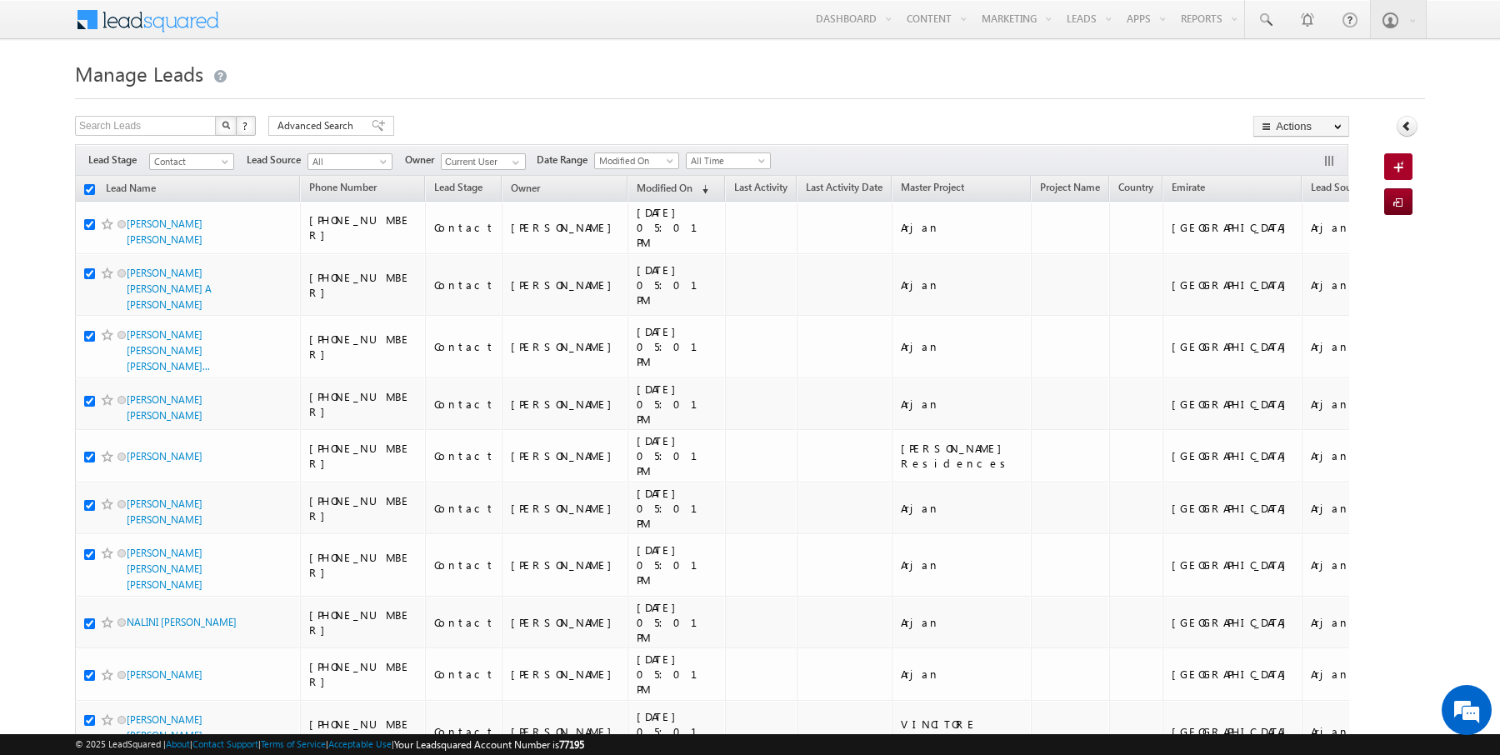
checkbox input "true"
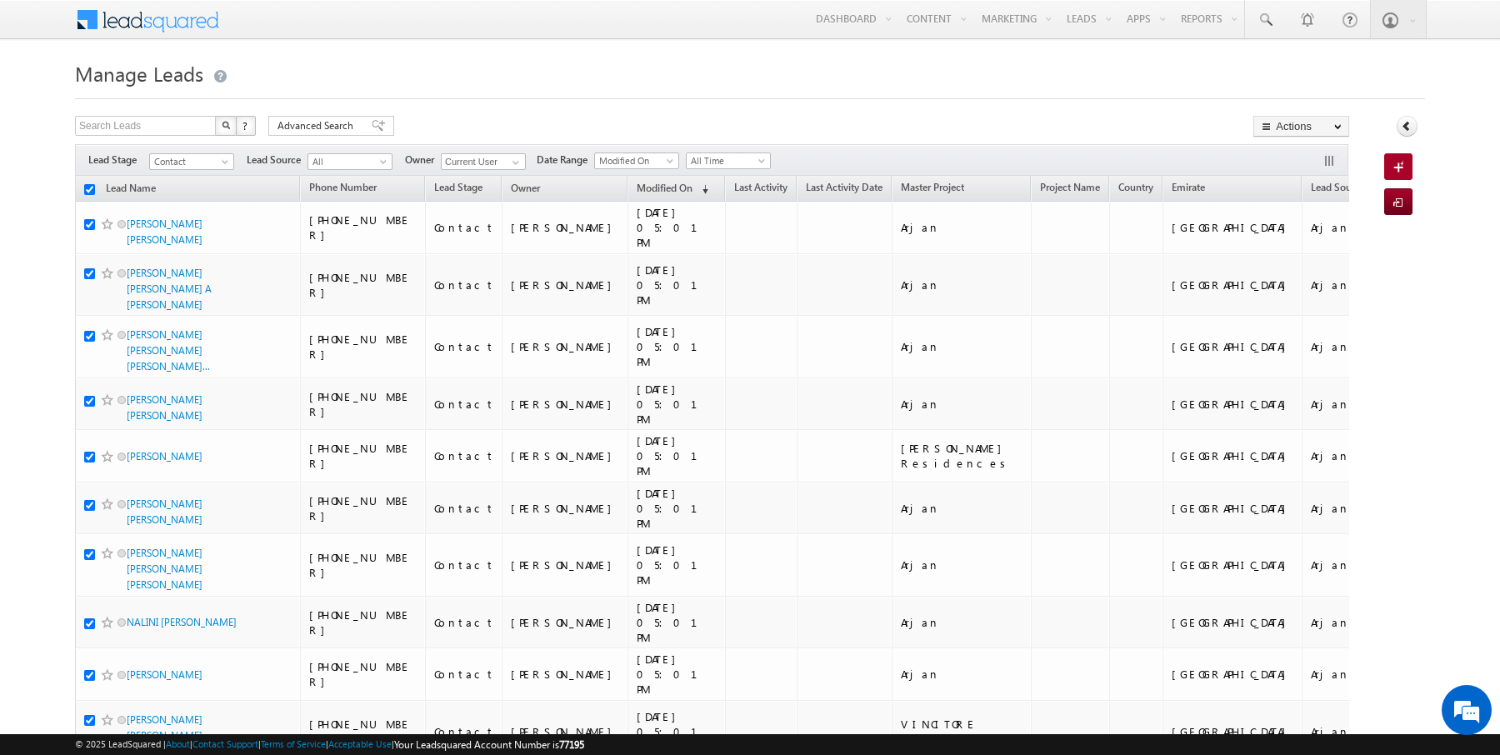
checkbox input "true"
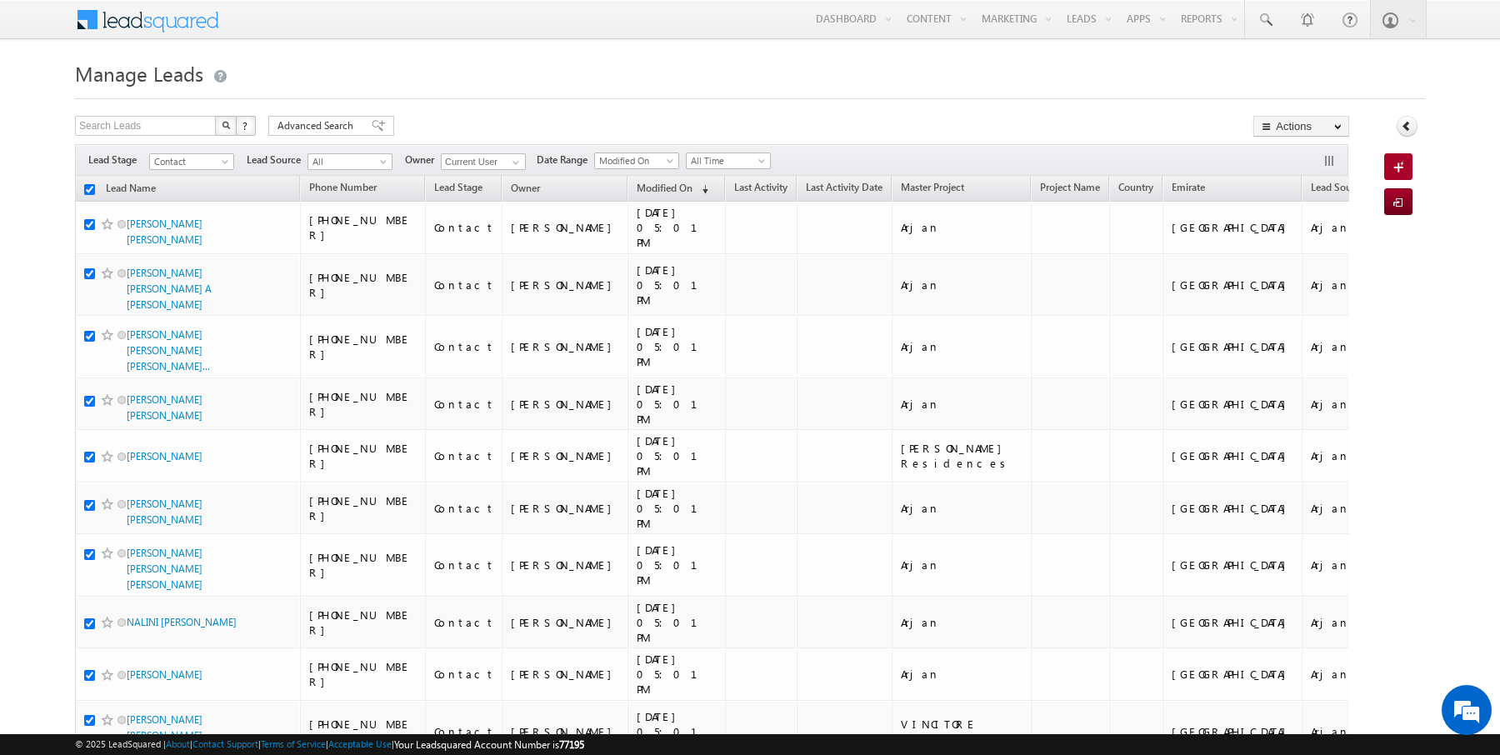
checkbox input "true"
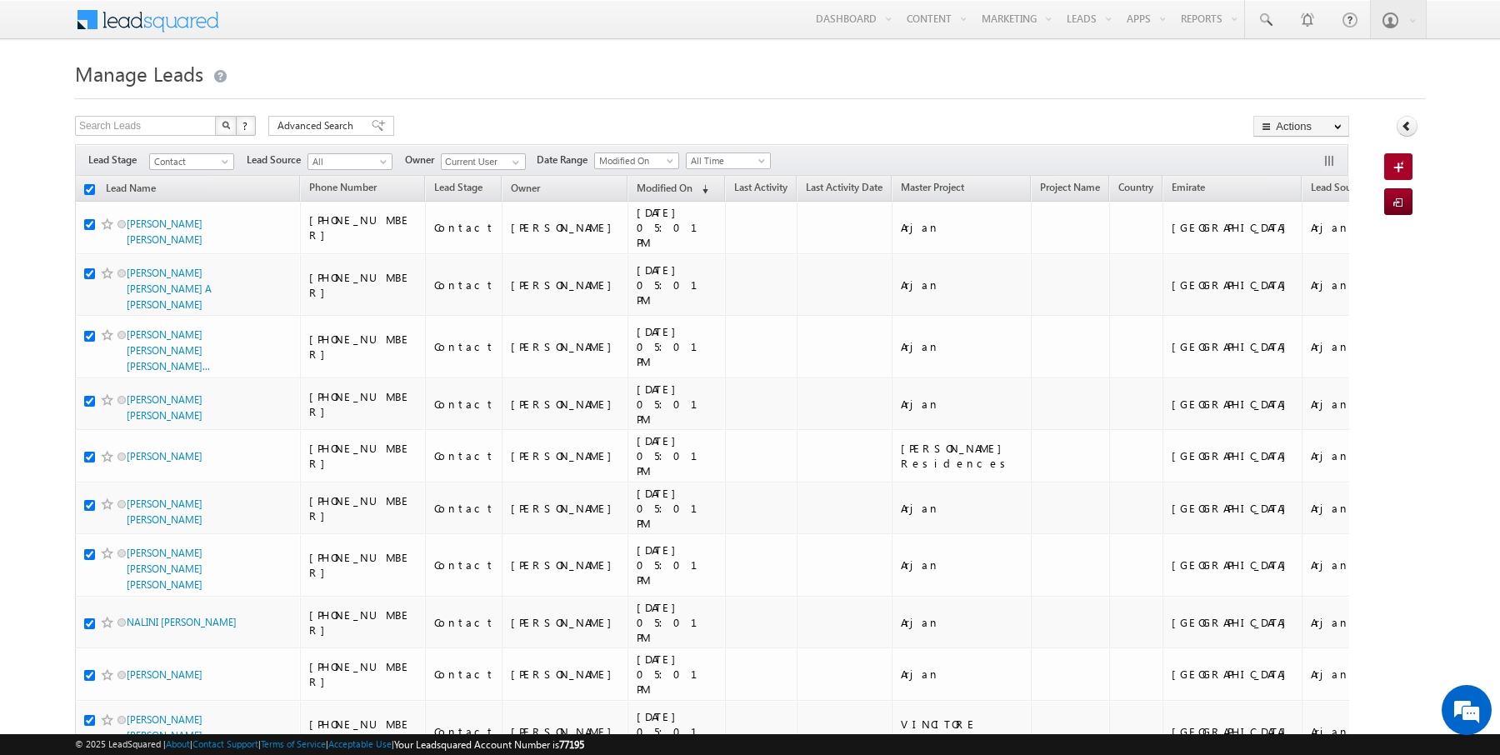
checkbox input "true"
click at [91, 184] on input "checkbox" at bounding box center [89, 189] width 11 height 11
checkbox input "false"
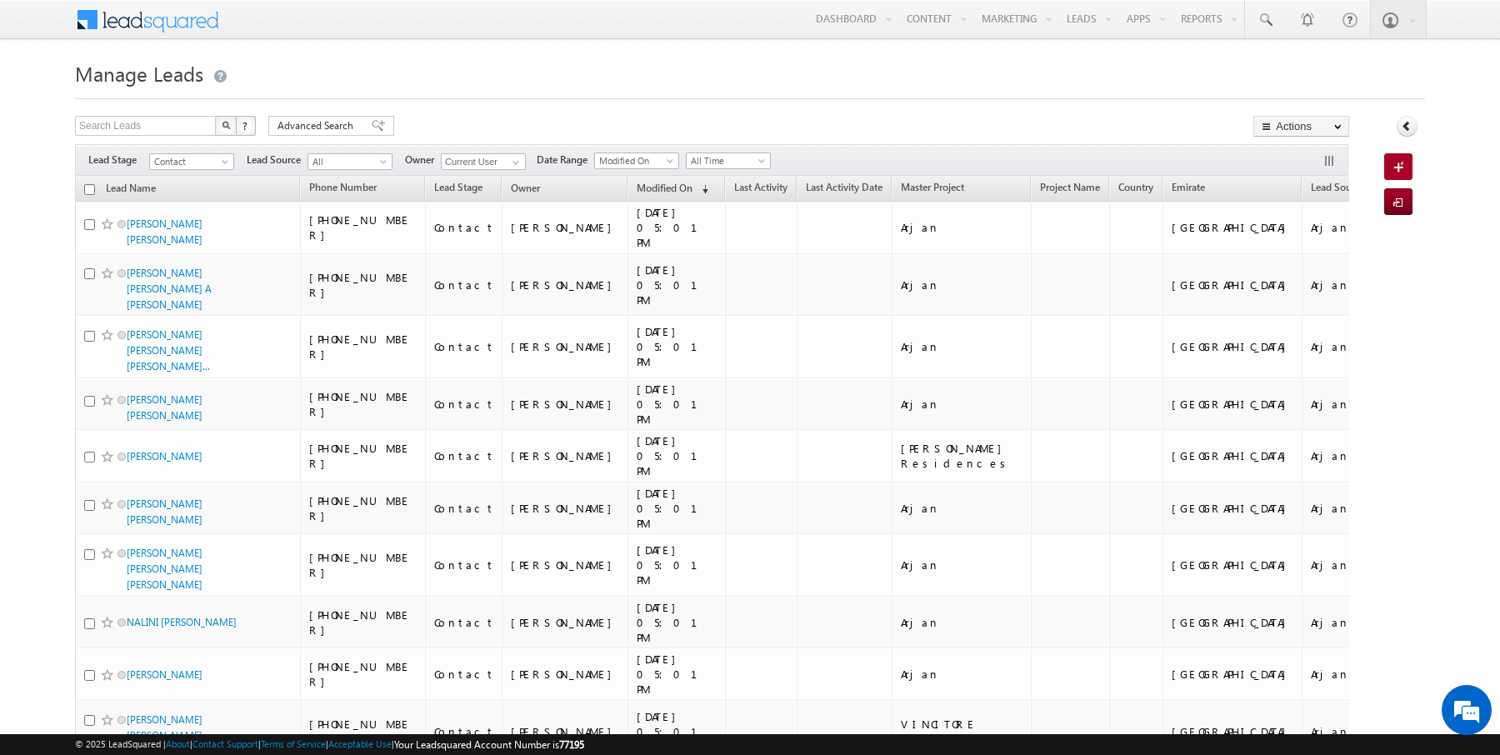
checkbox input "false"
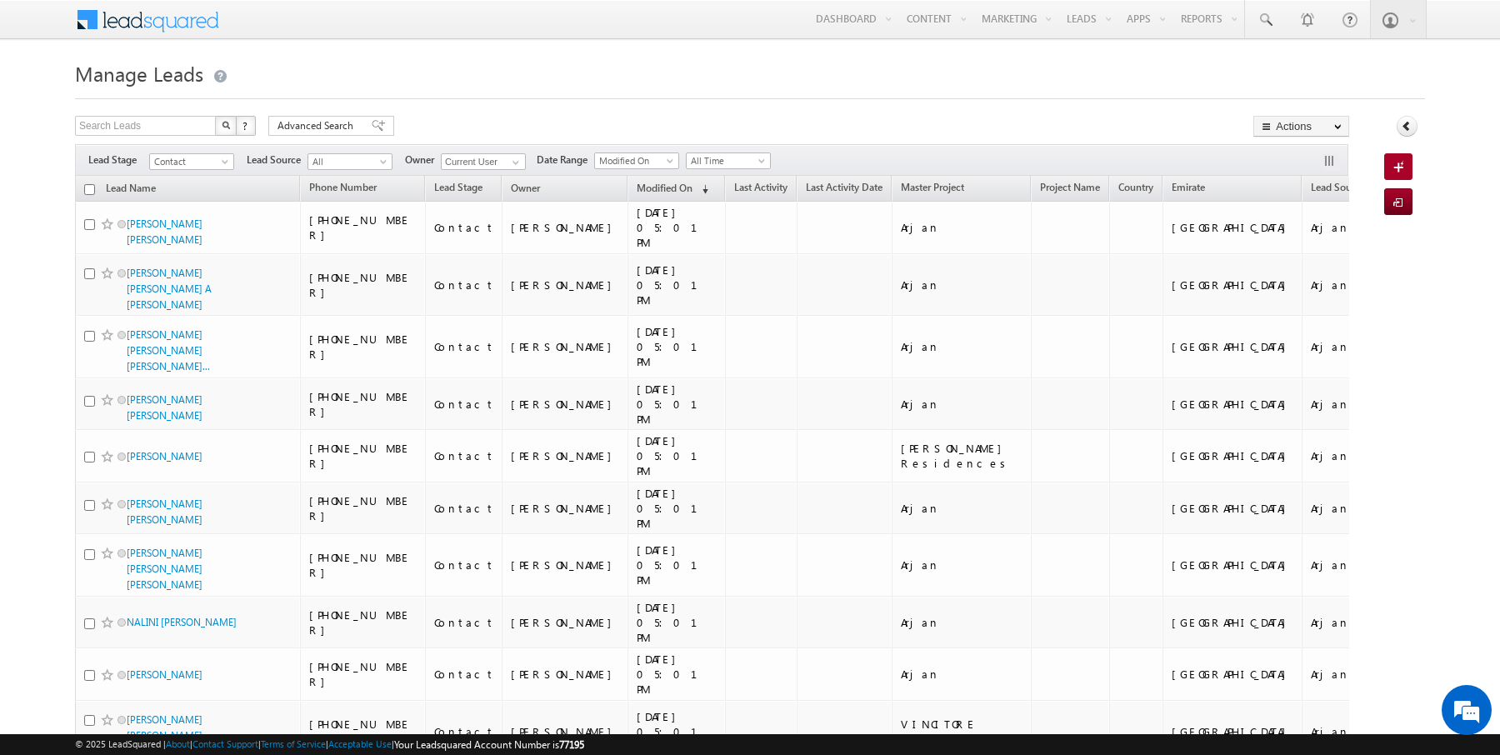
checkbox input "false"
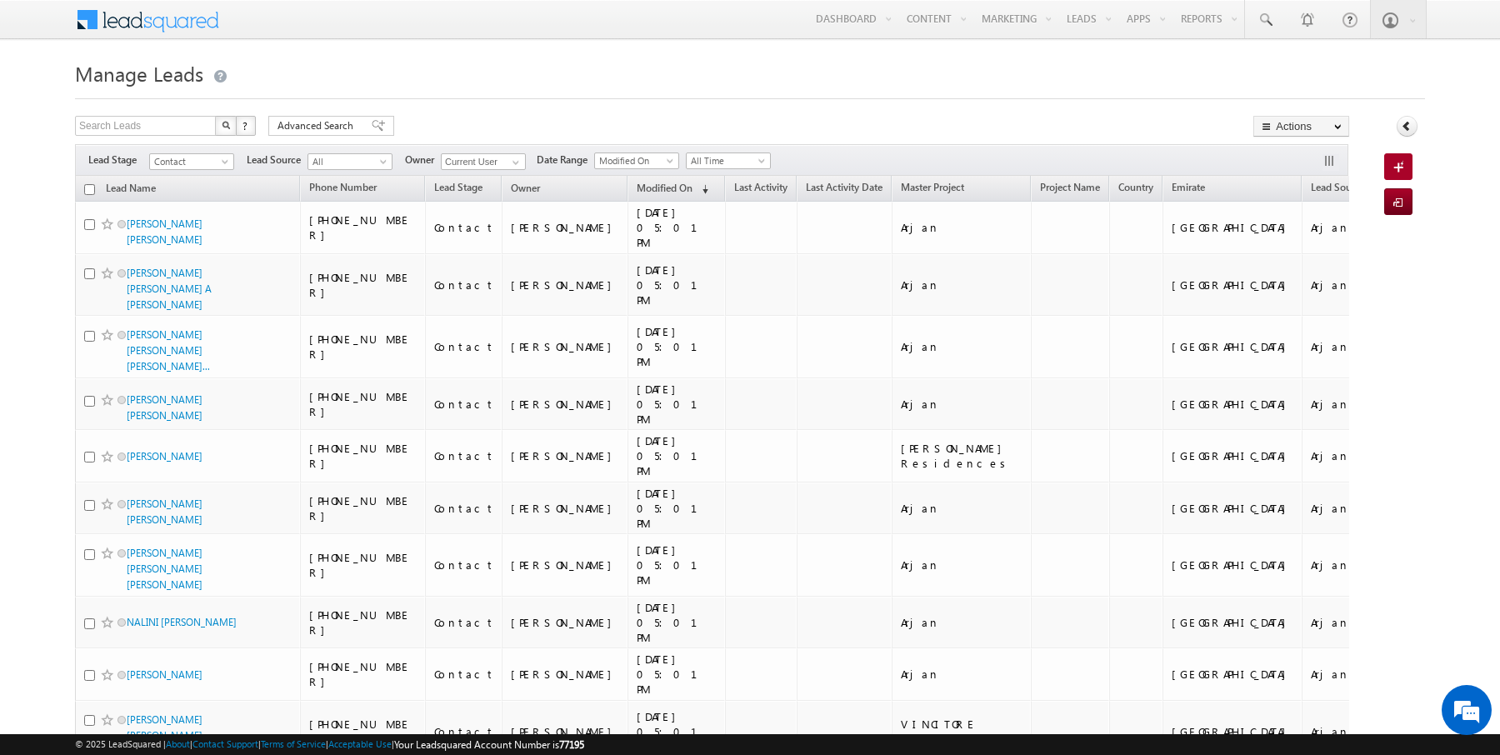
checkbox input "false"
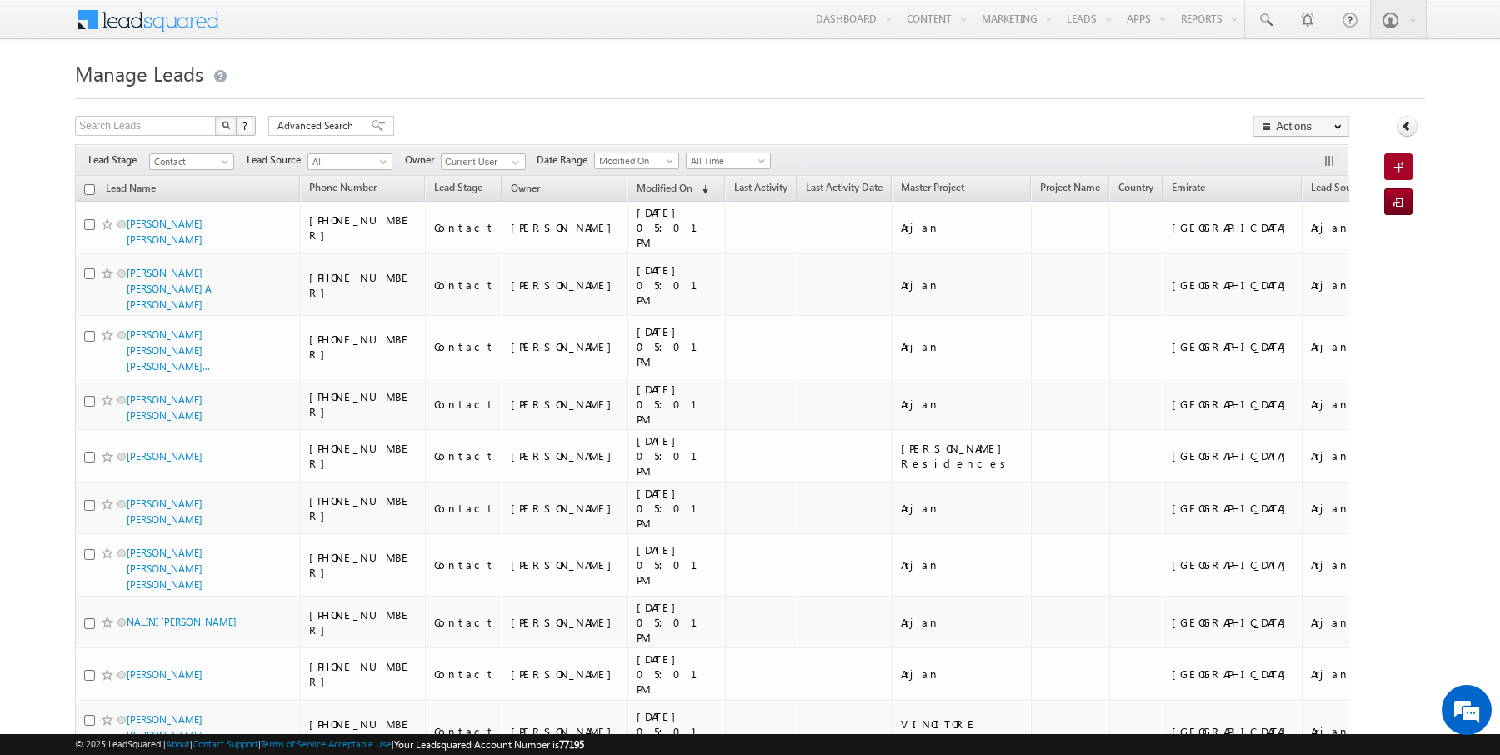
checkbox input "false"
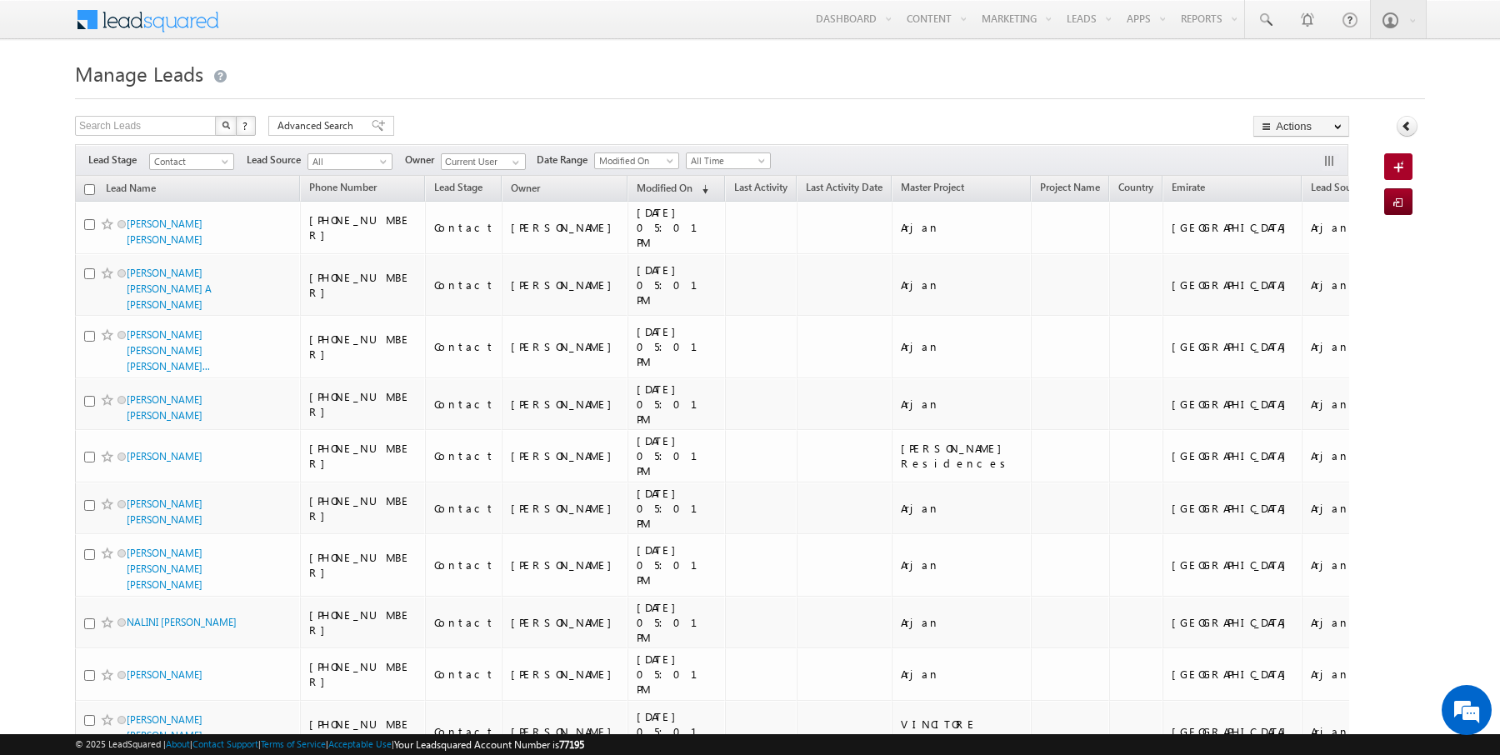
checkbox input "false"
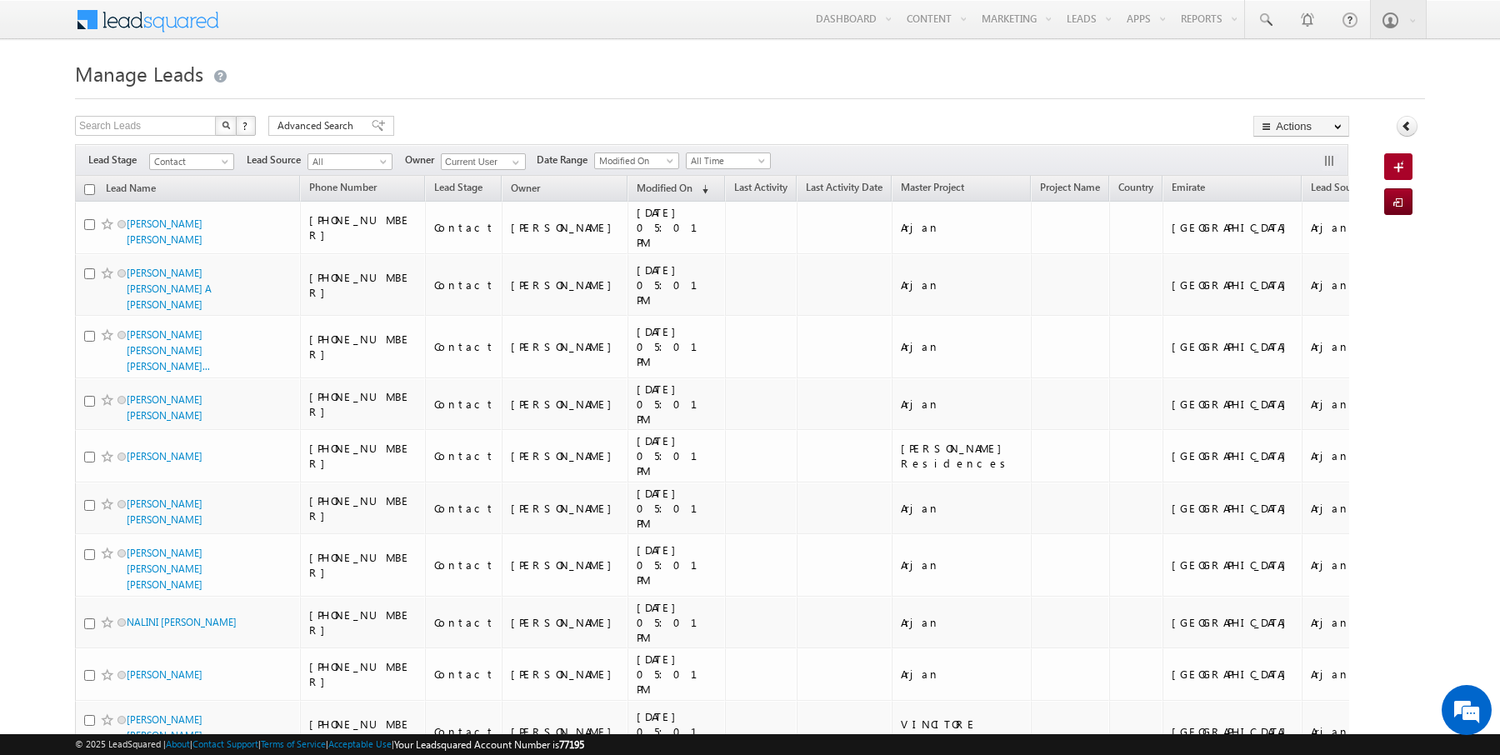
checkbox input "false"
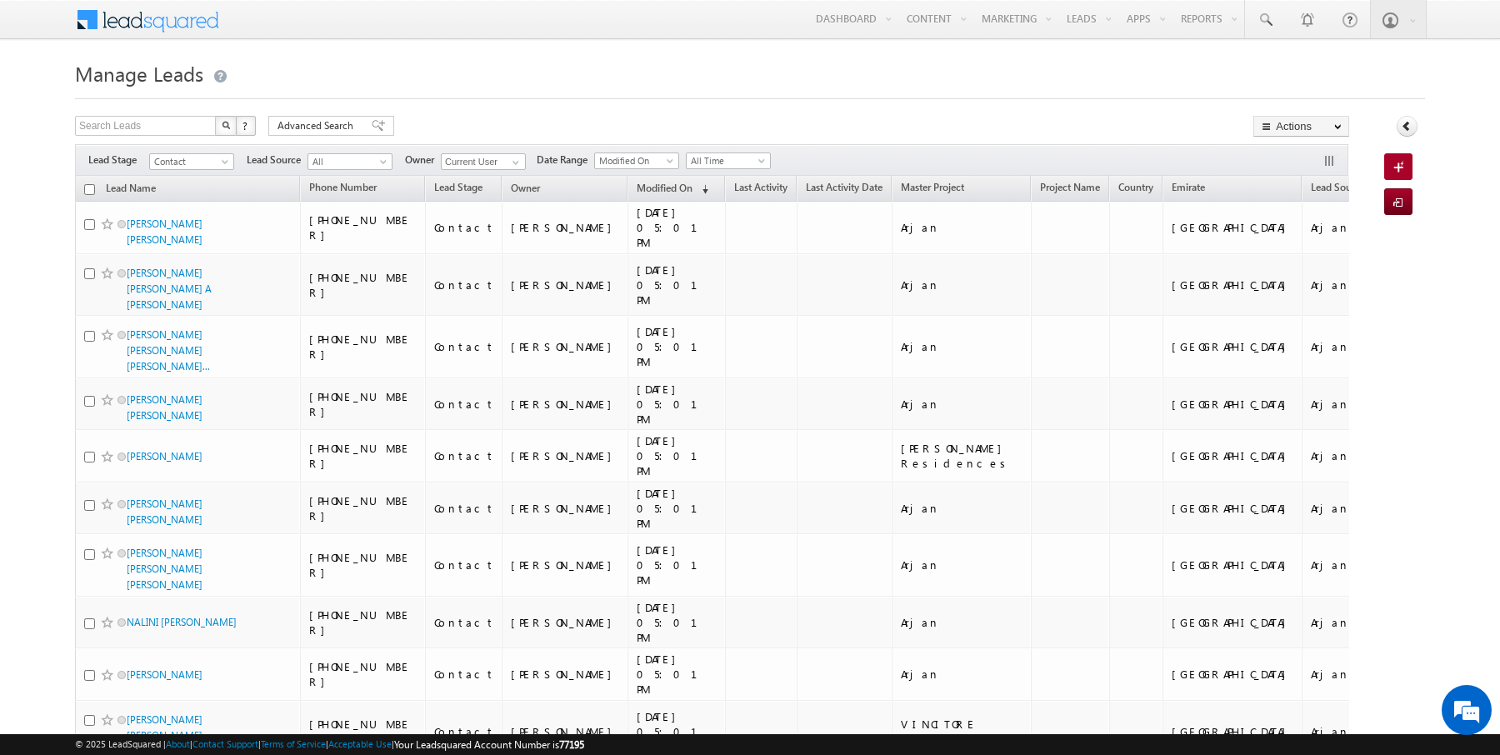
checkbox input "false"
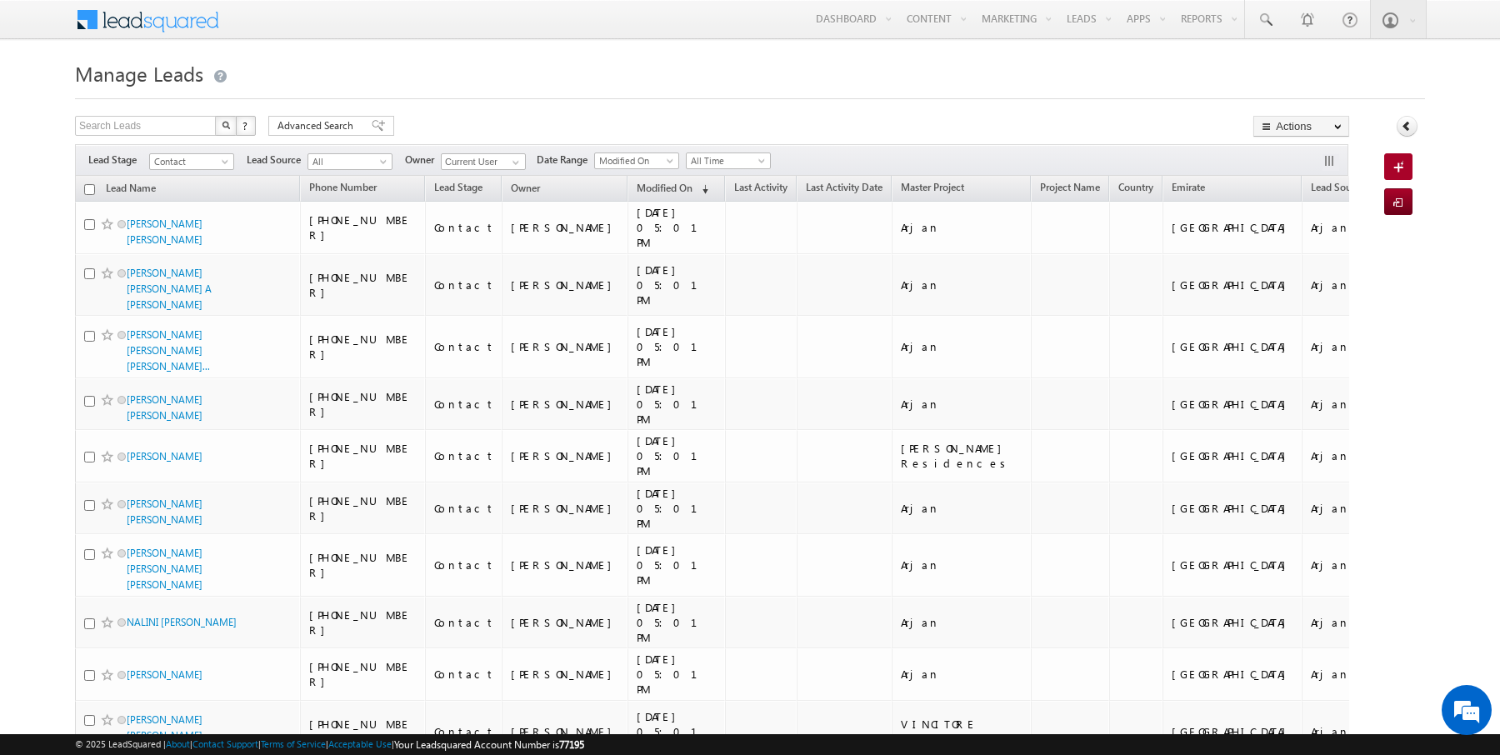
checkbox input "false"
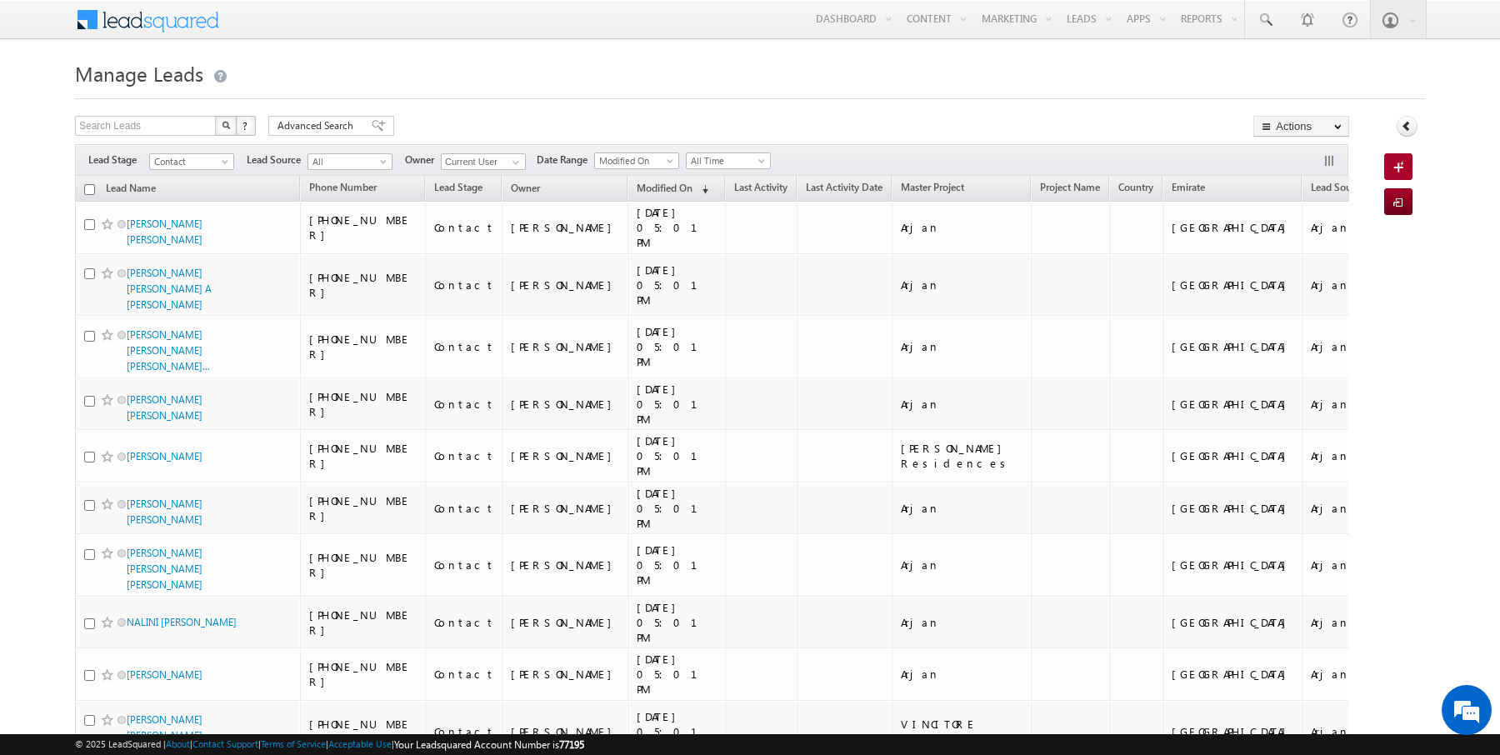
checkbox input "false"
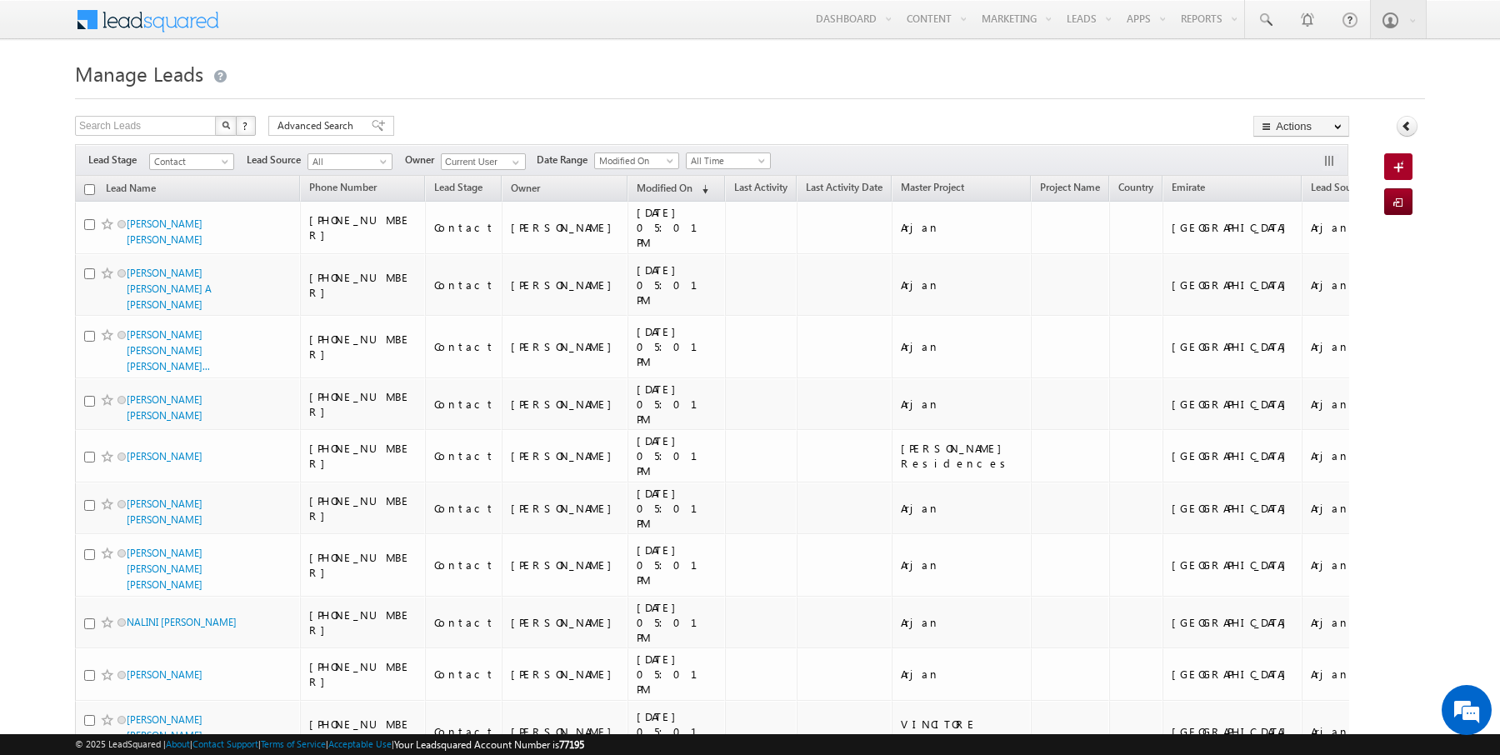
checkbox input "false"
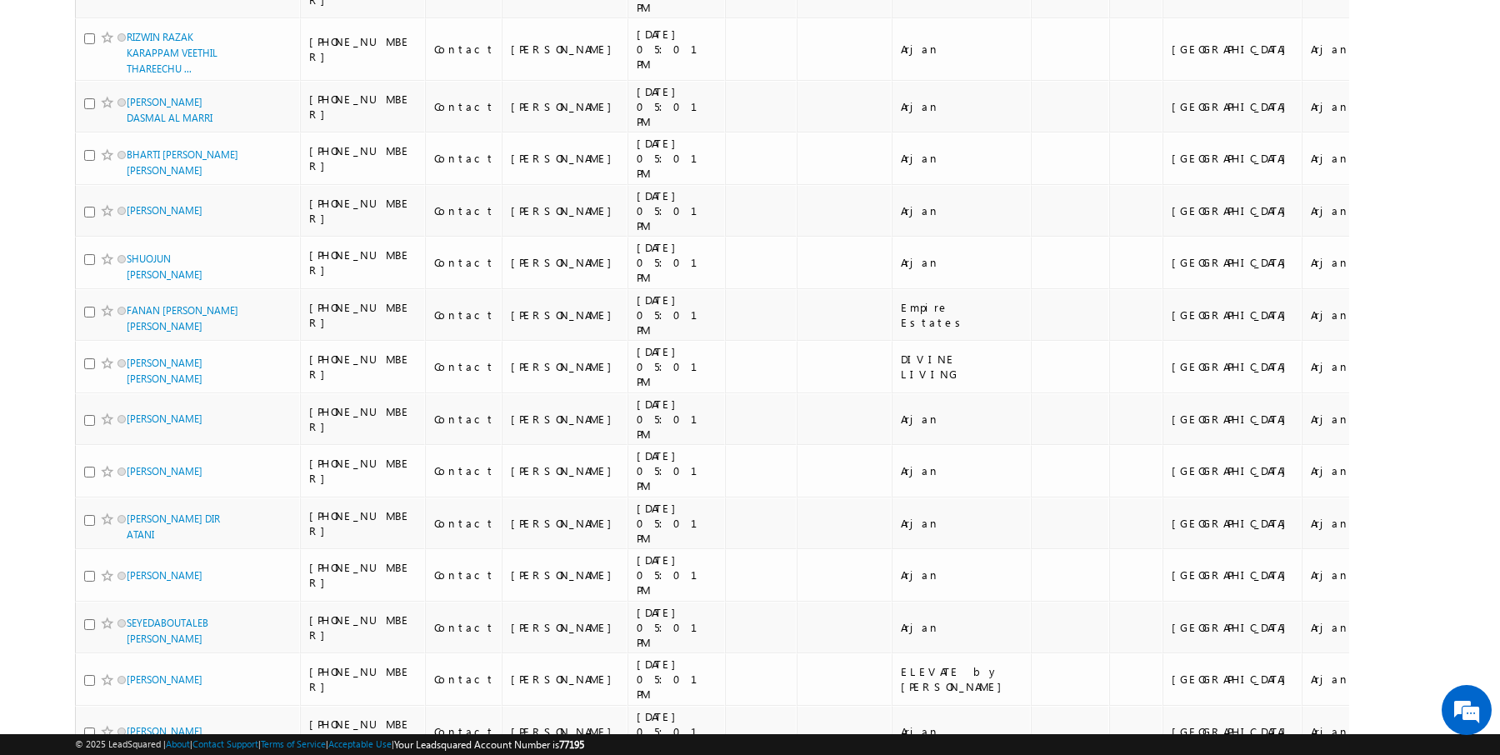
scroll to position [1680, 0]
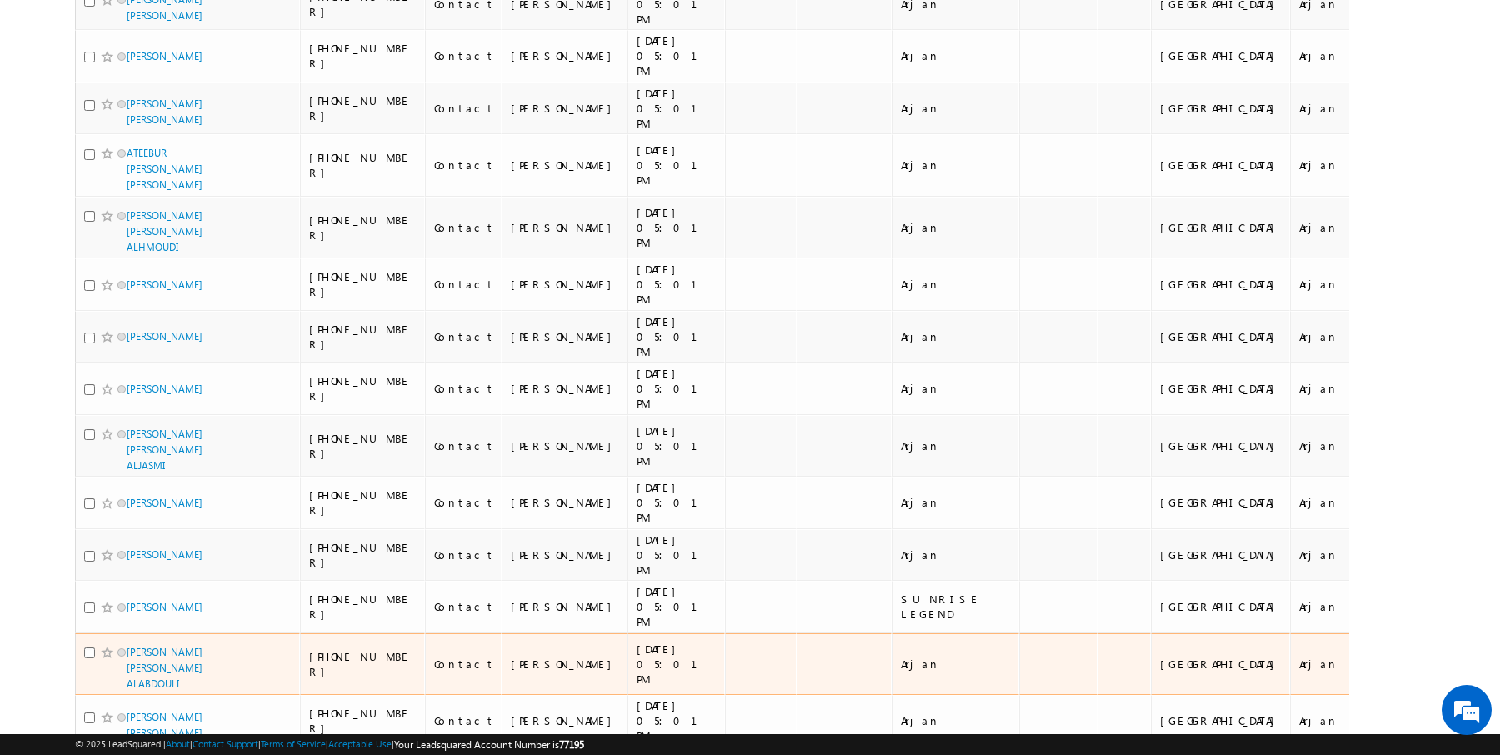
scroll to position [1659, 0]
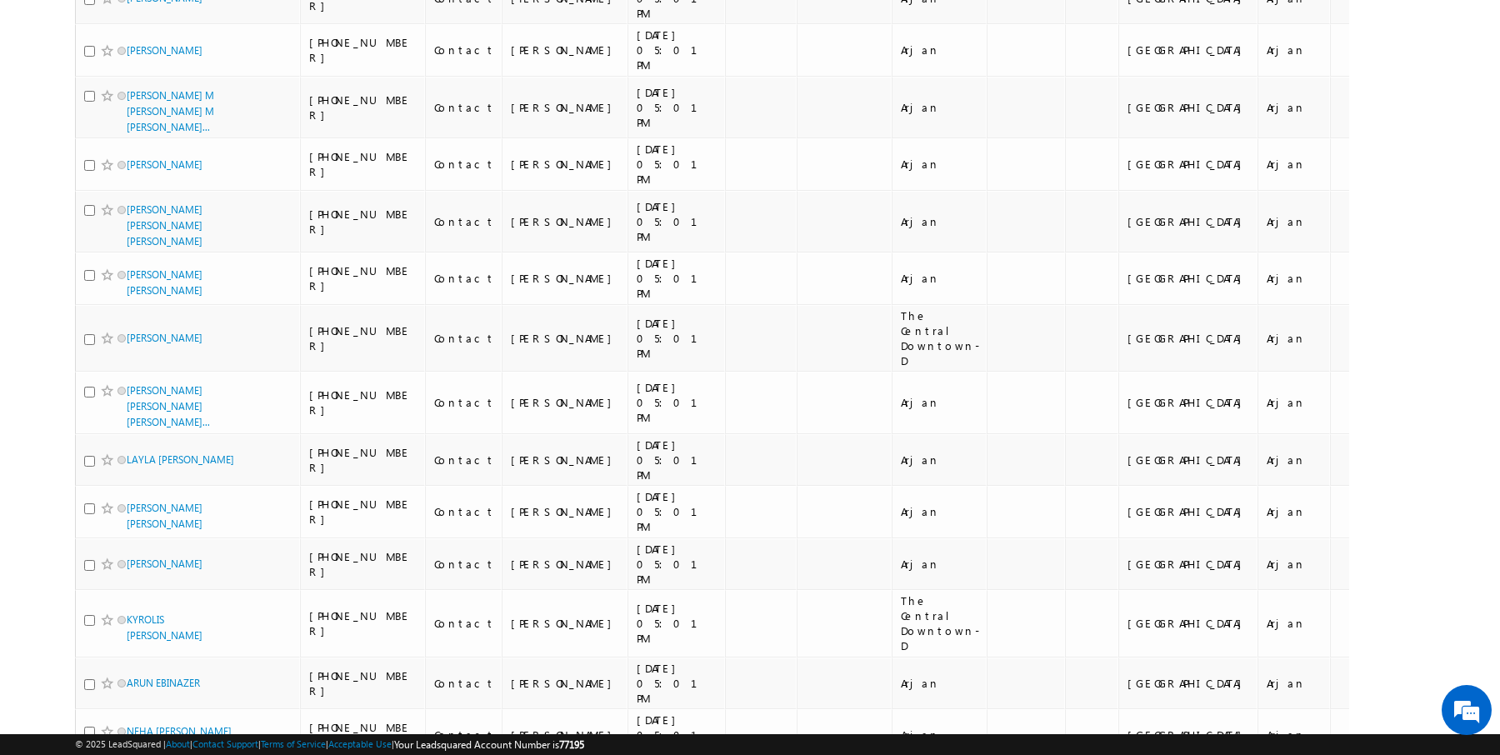
scroll to position [0, 0]
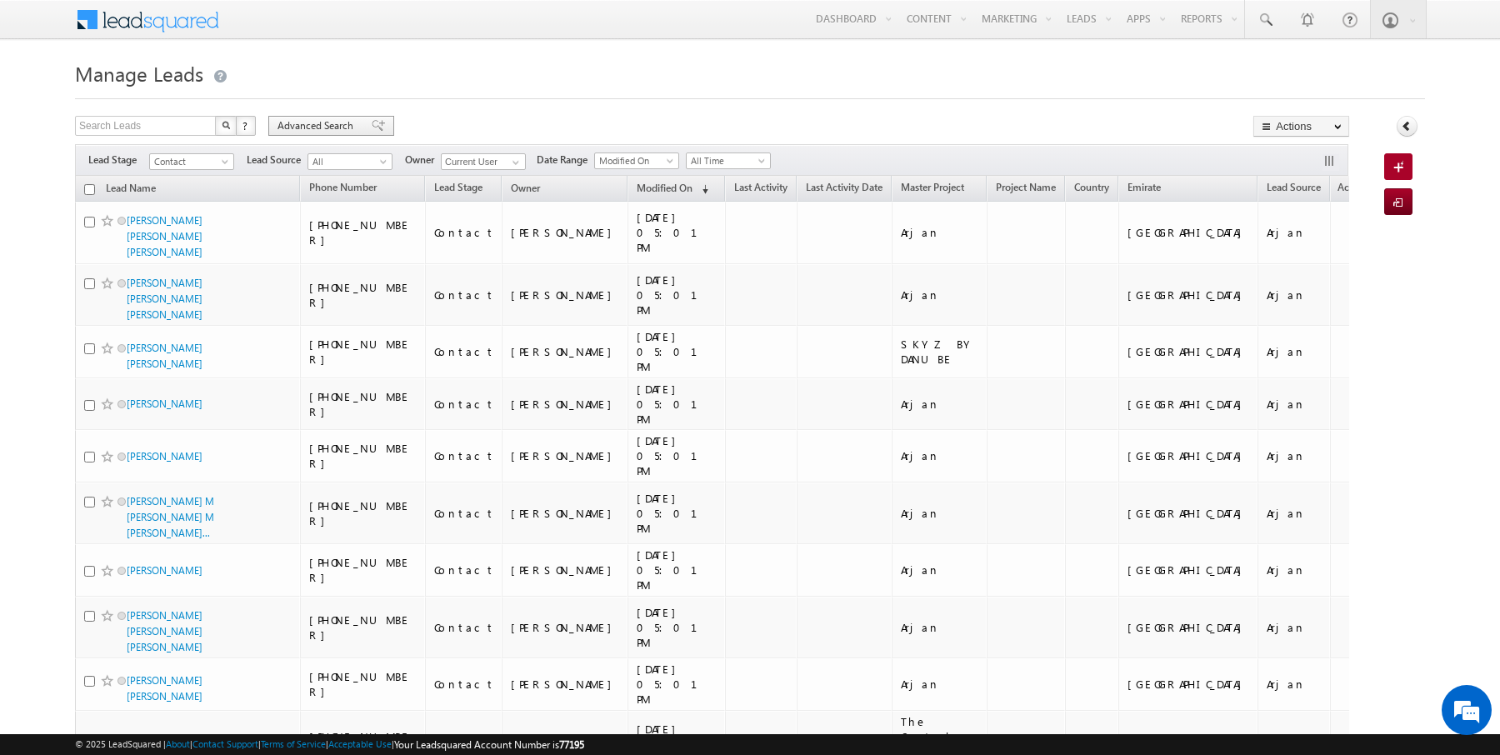
click at [318, 127] on span "Advanced Search" at bounding box center [317, 125] width 81 height 15
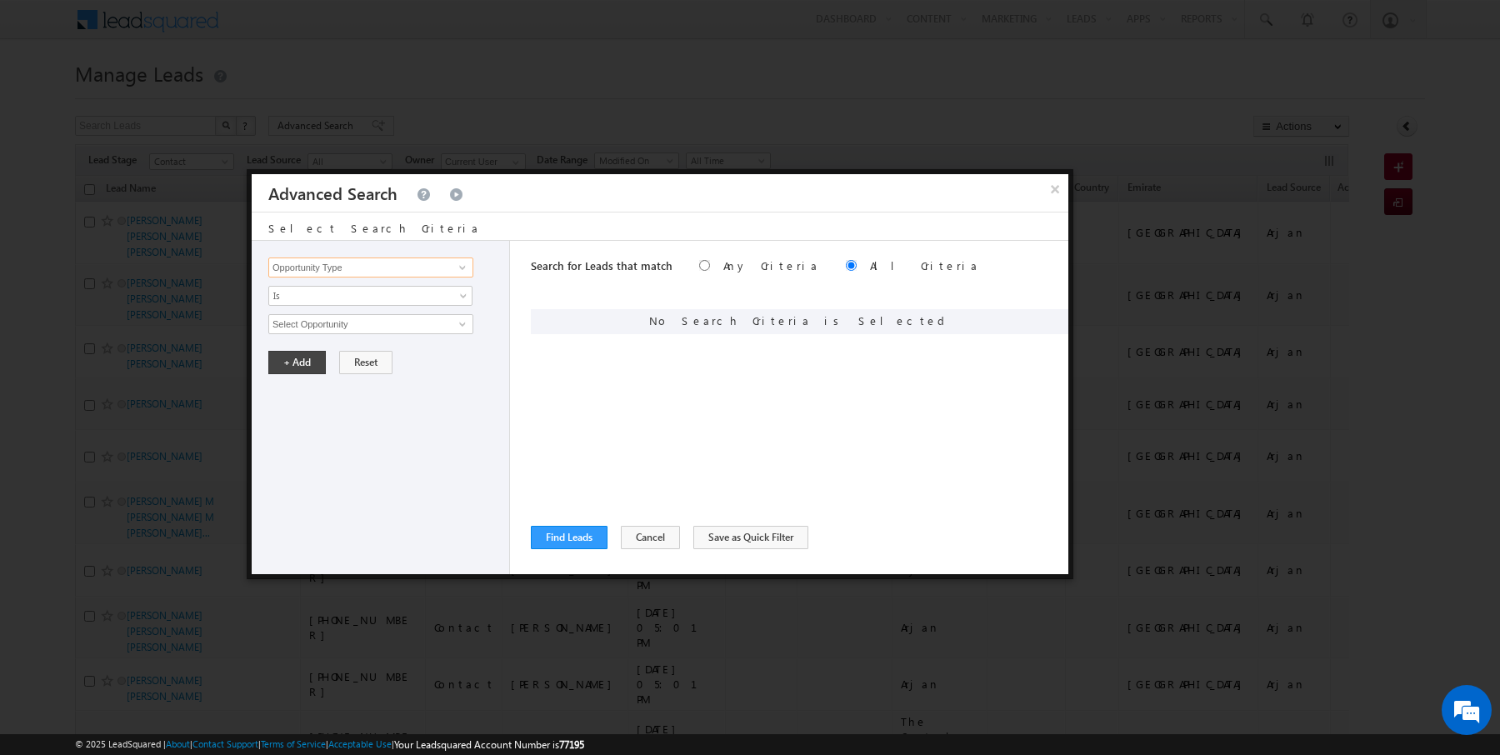
click at [340, 267] on input "Opportunity Type" at bounding box center [370, 267] width 205 height 20
click at [328, 292] on link "Nationality" at bounding box center [370, 301] width 205 height 19
type input "Nationality"
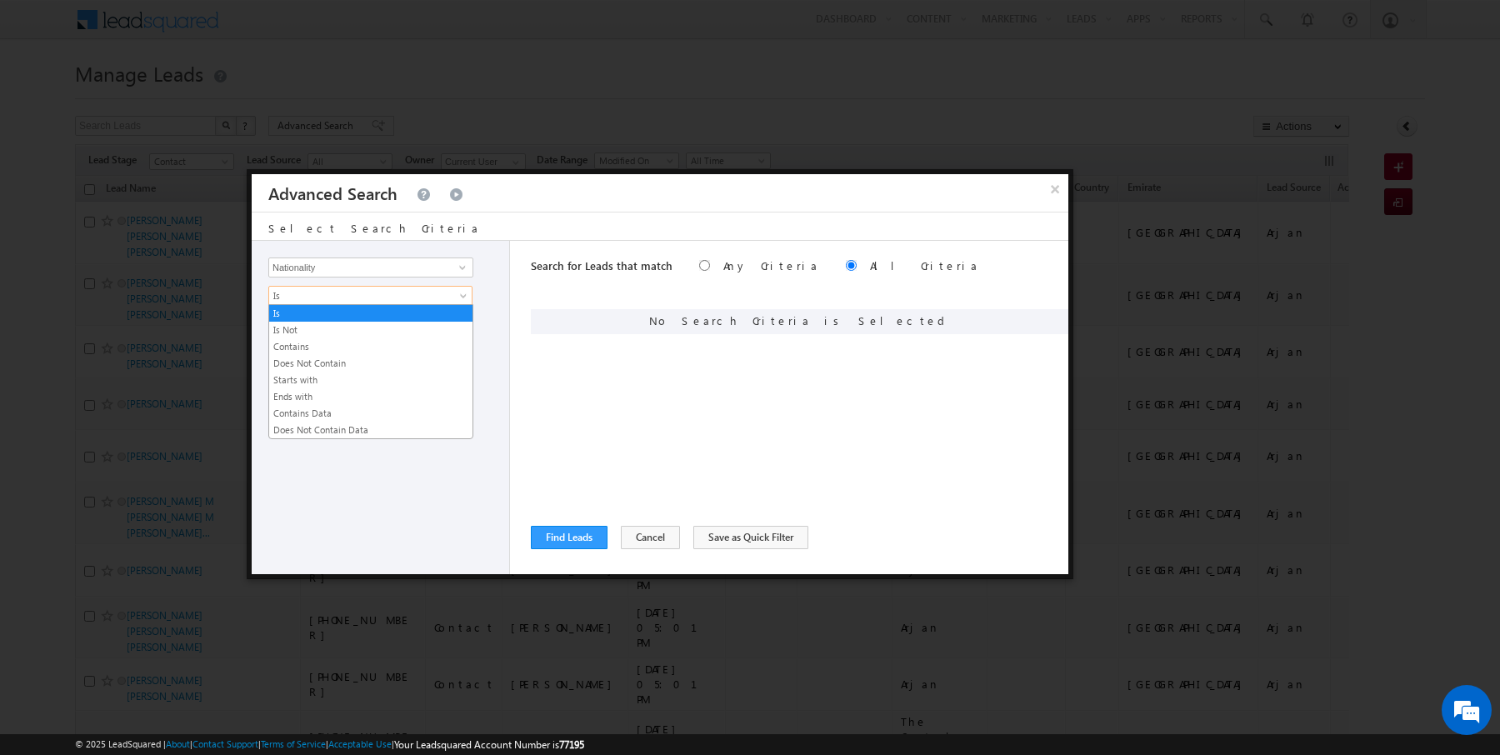
click at [306, 295] on span "Is" at bounding box center [359, 295] width 181 height 15
click at [293, 345] on link "Contains" at bounding box center [370, 346] width 203 height 15
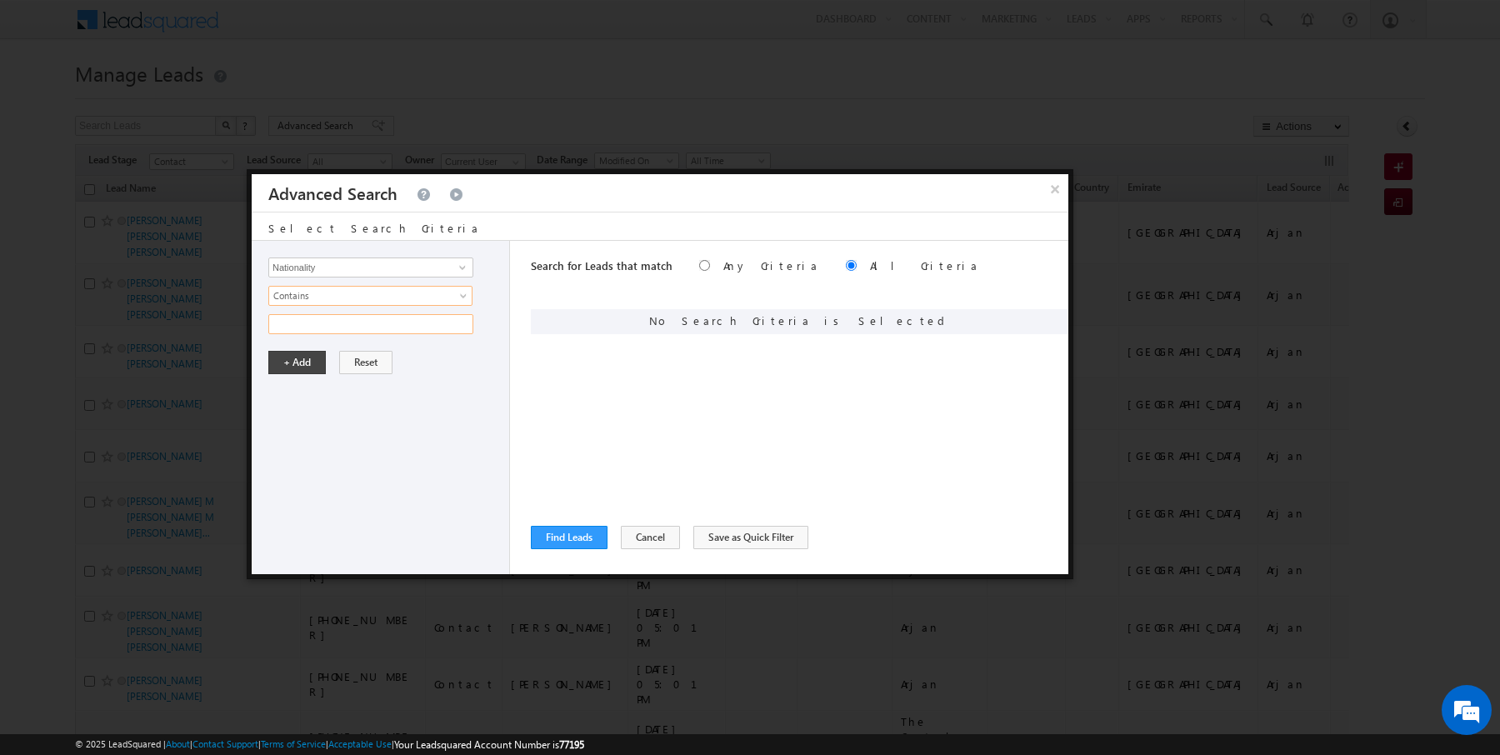
click at [293, 322] on input "text" at bounding box center [370, 324] width 205 height 20
type input "ind"
click at [284, 372] on div "Opportunity Type Lead Activity Task Sales Group Prospect Id Address 1 Address 2…" at bounding box center [381, 407] width 258 height 333
click at [289, 368] on button "+ Add" at bounding box center [296, 362] width 57 height 23
click at [560, 543] on button "Find Leads" at bounding box center [569, 537] width 77 height 23
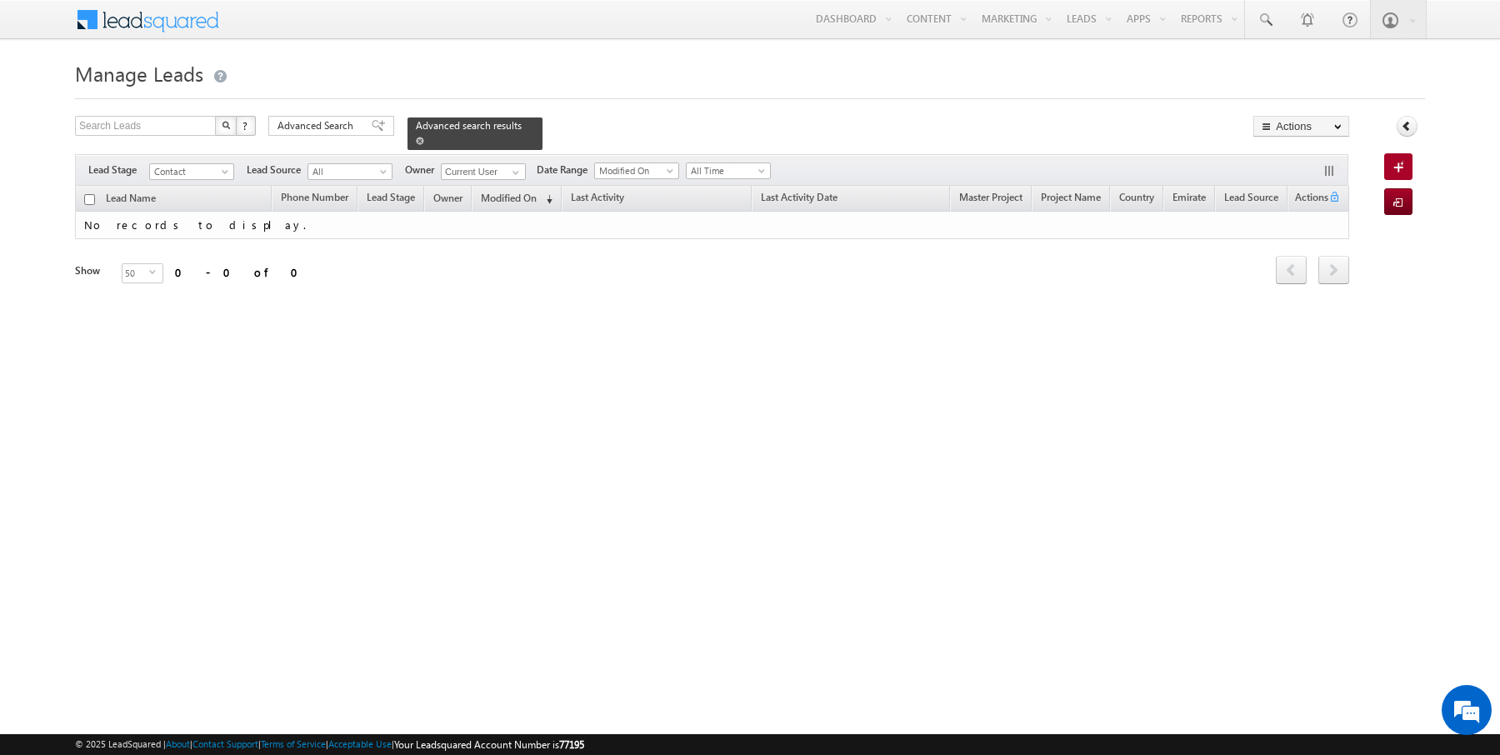
click at [416, 138] on span at bounding box center [420, 141] width 8 height 8
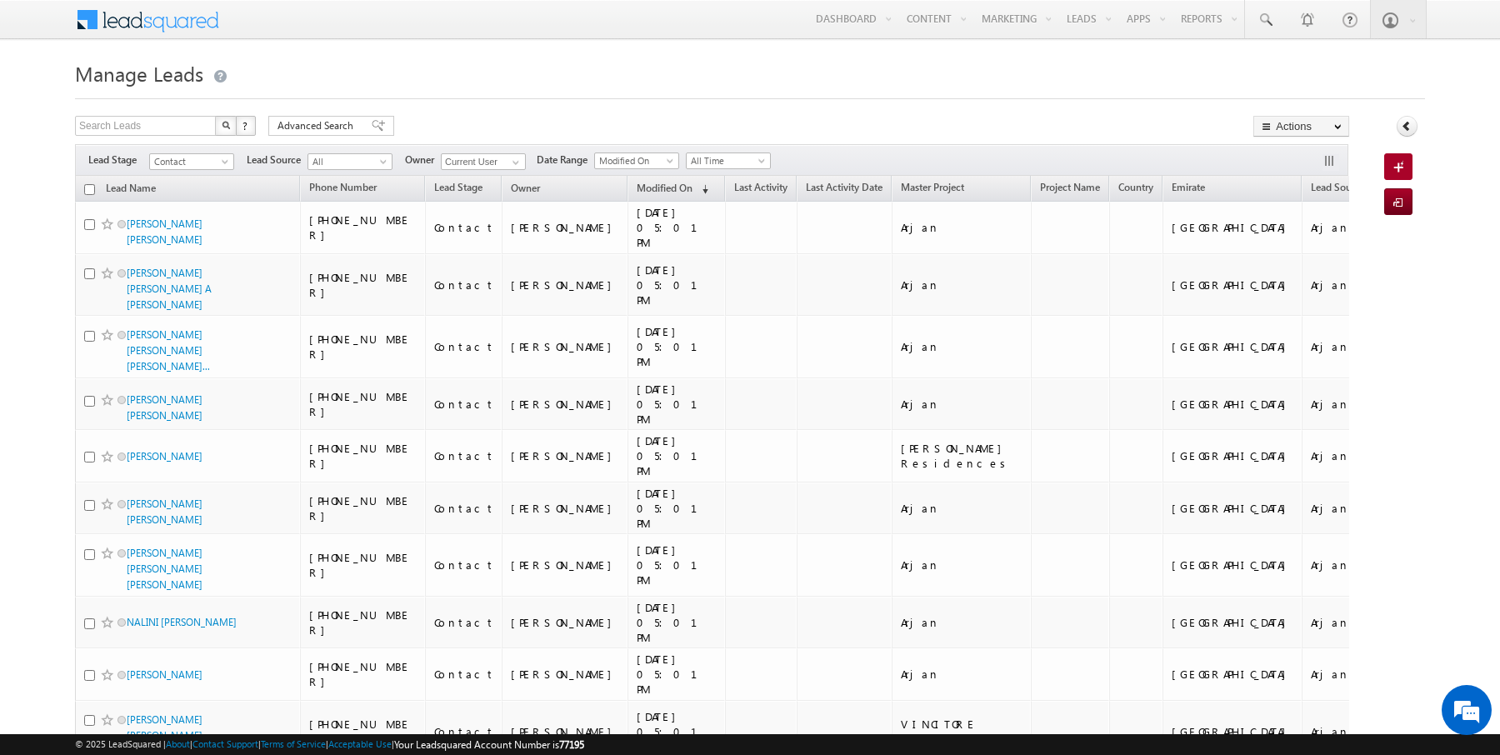
click at [89, 189] on input "checkbox" at bounding box center [89, 189] width 11 height 11
checkbox input "true"
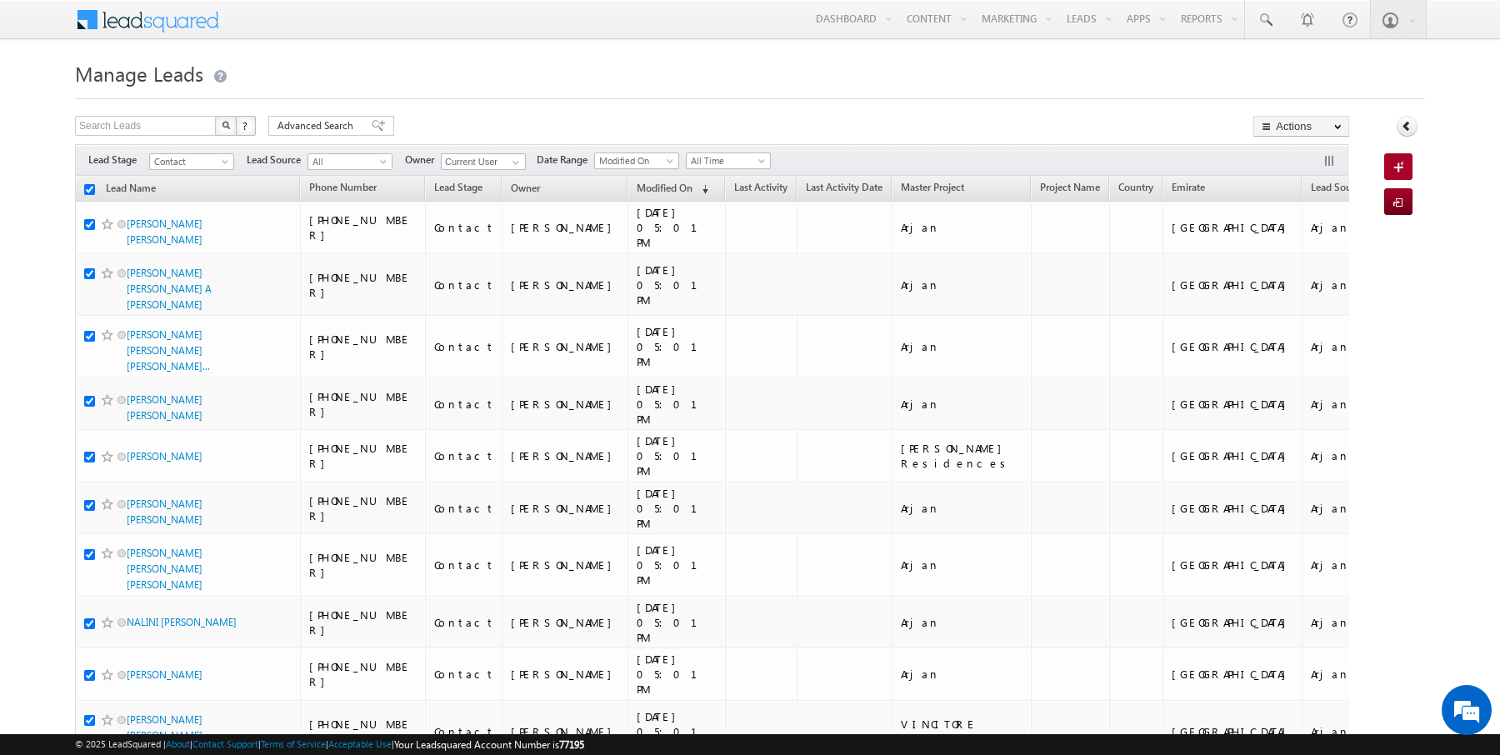
checkbox input "true"
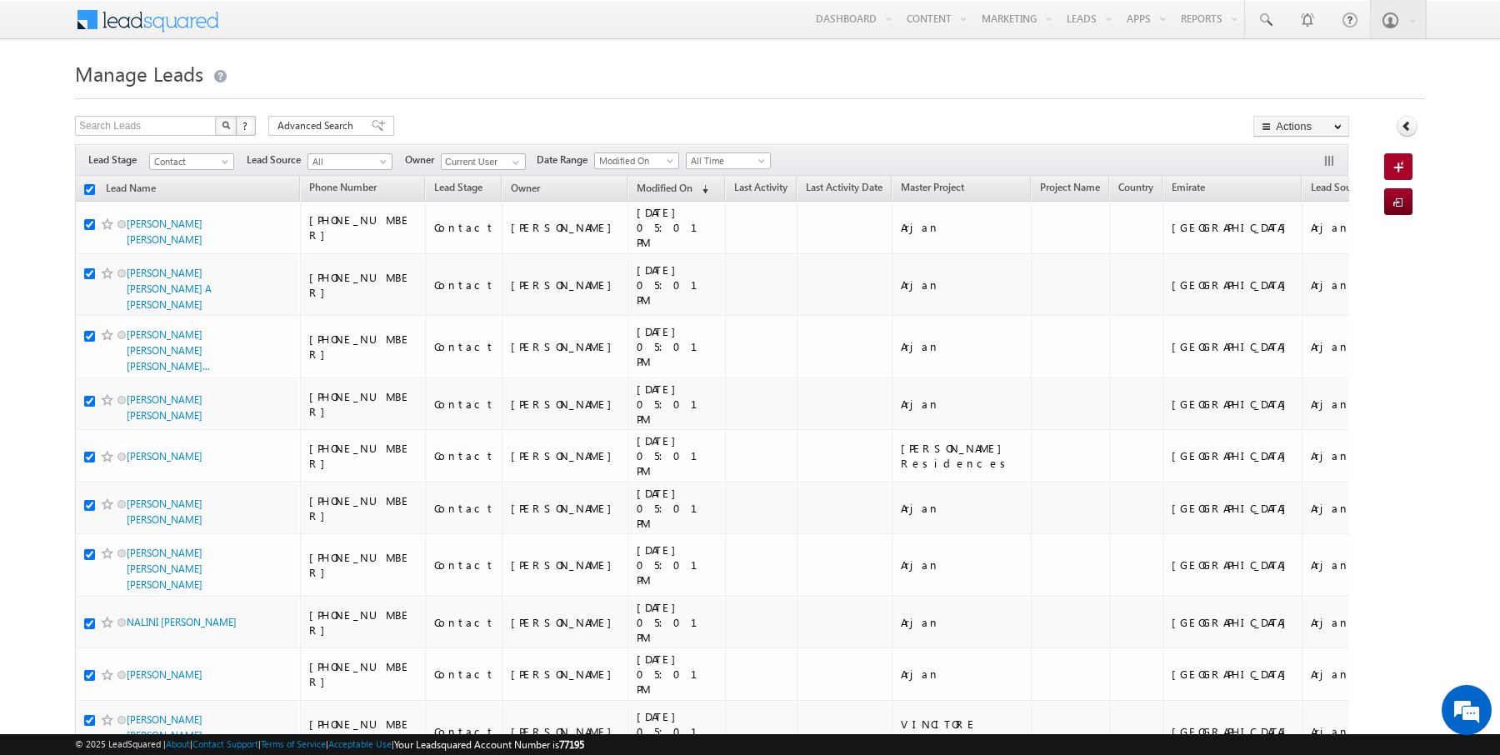
checkbox input "true"
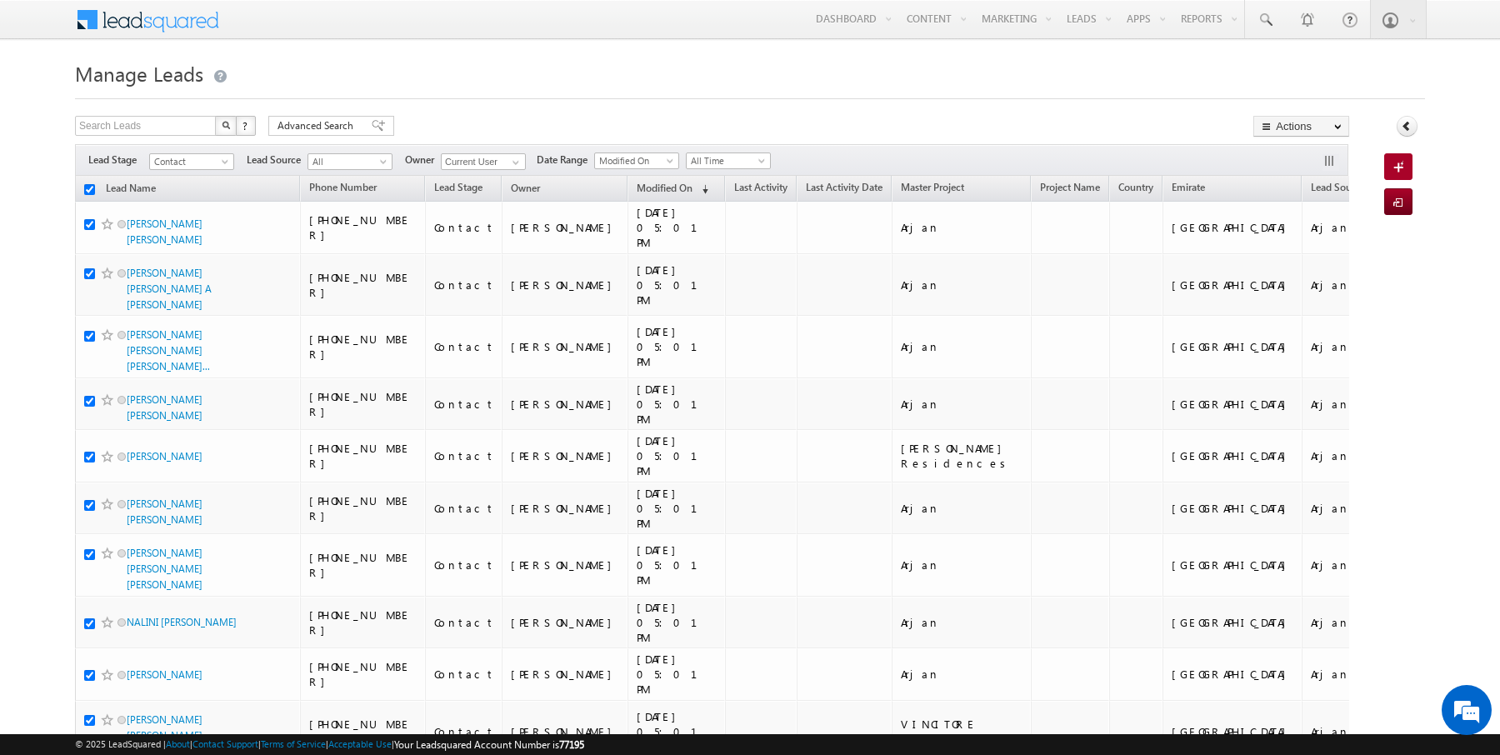
checkbox input "true"
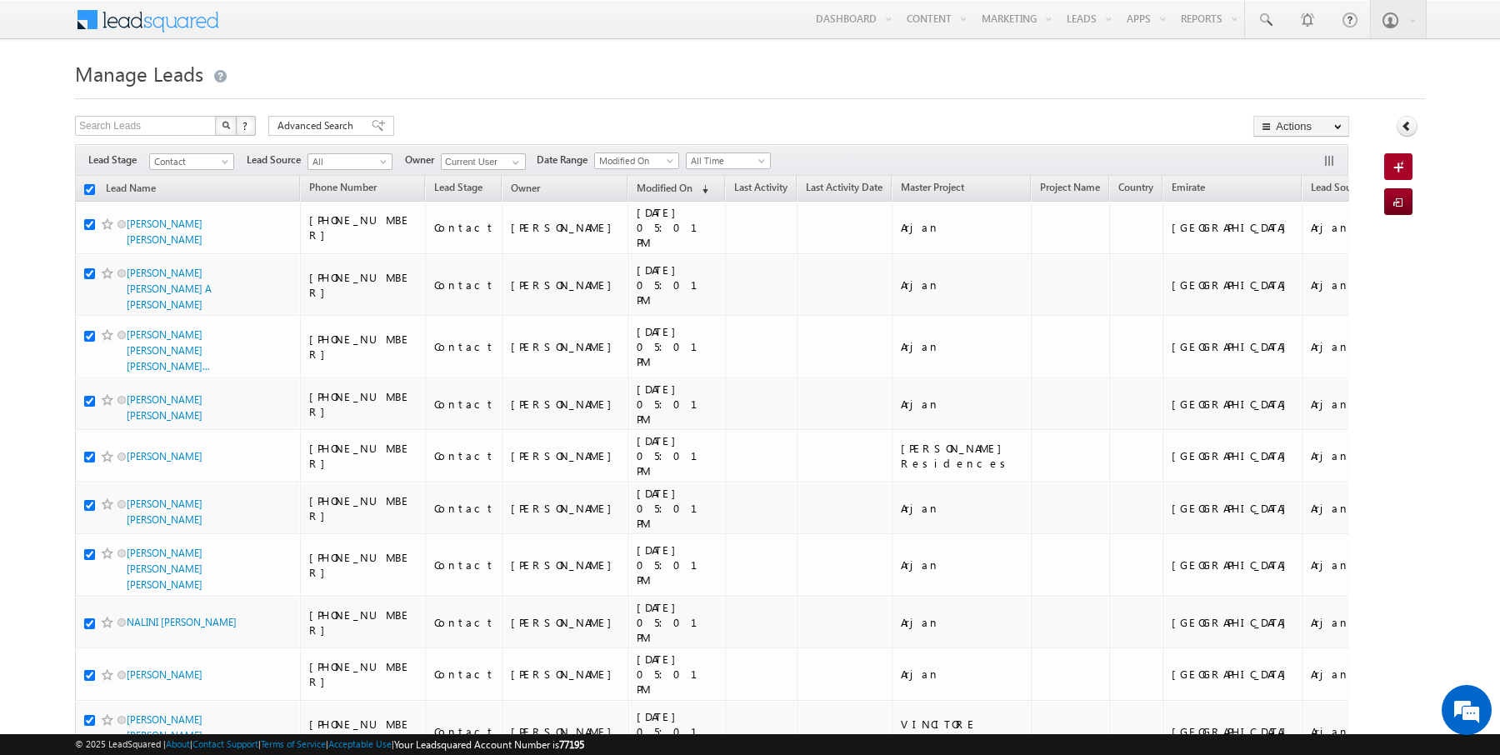
checkbox input "true"
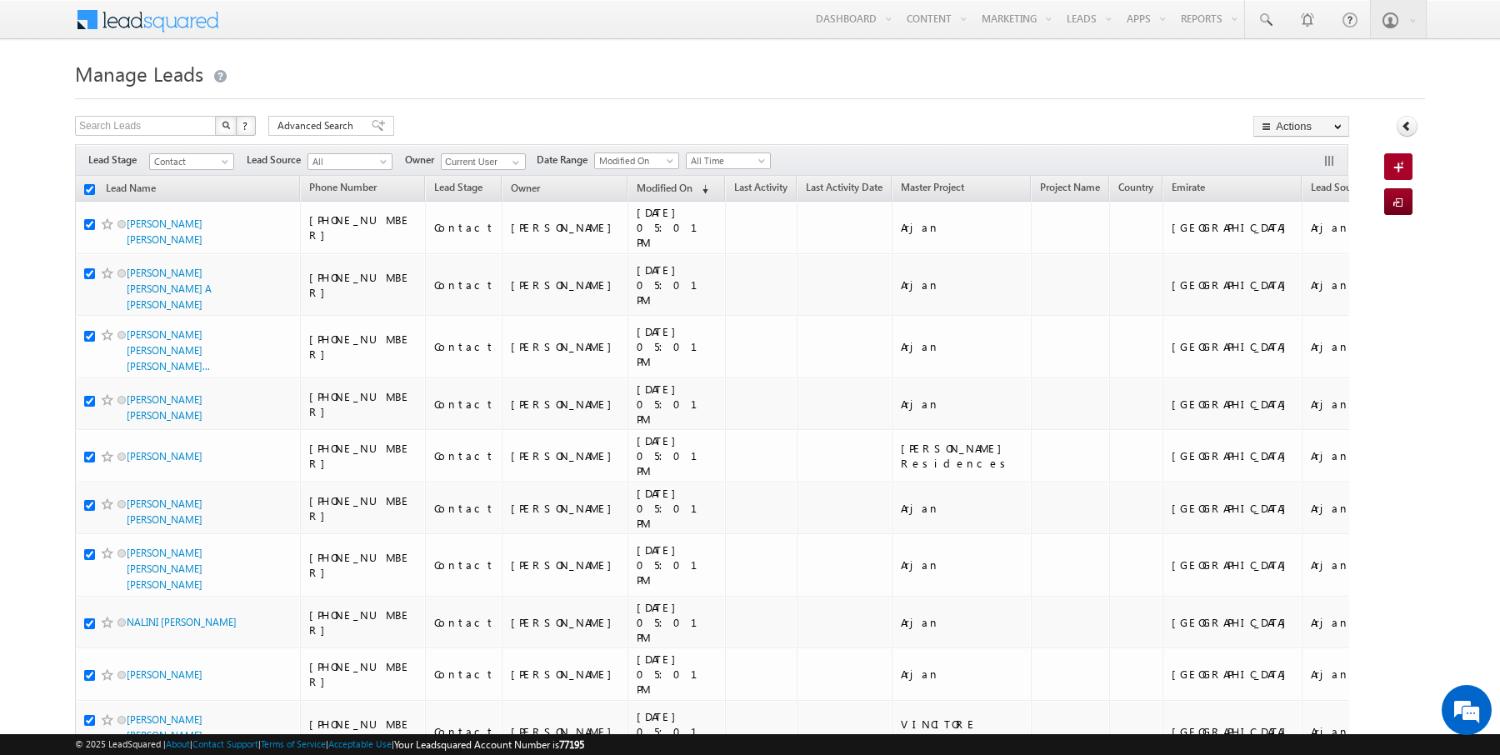
checkbox input "true"
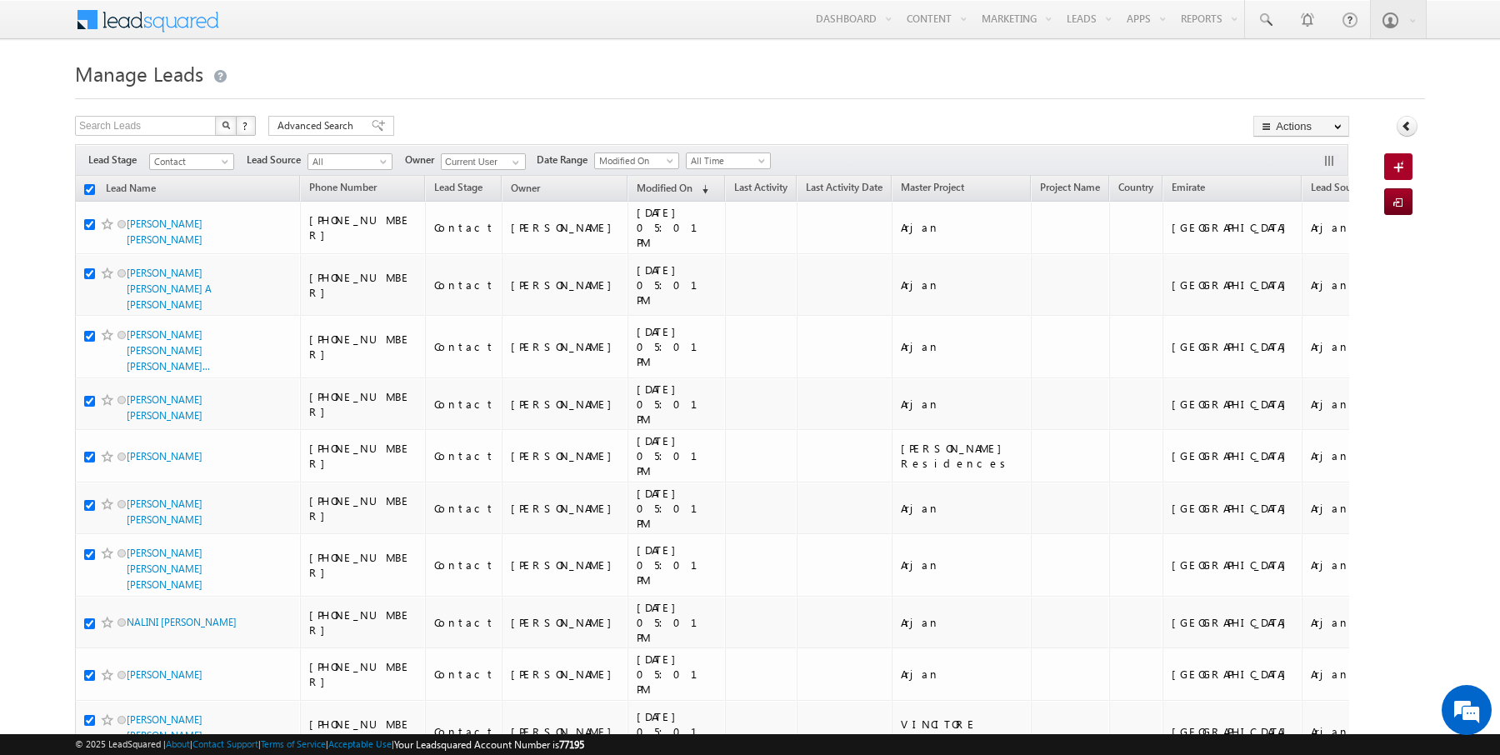
checkbox input "true"
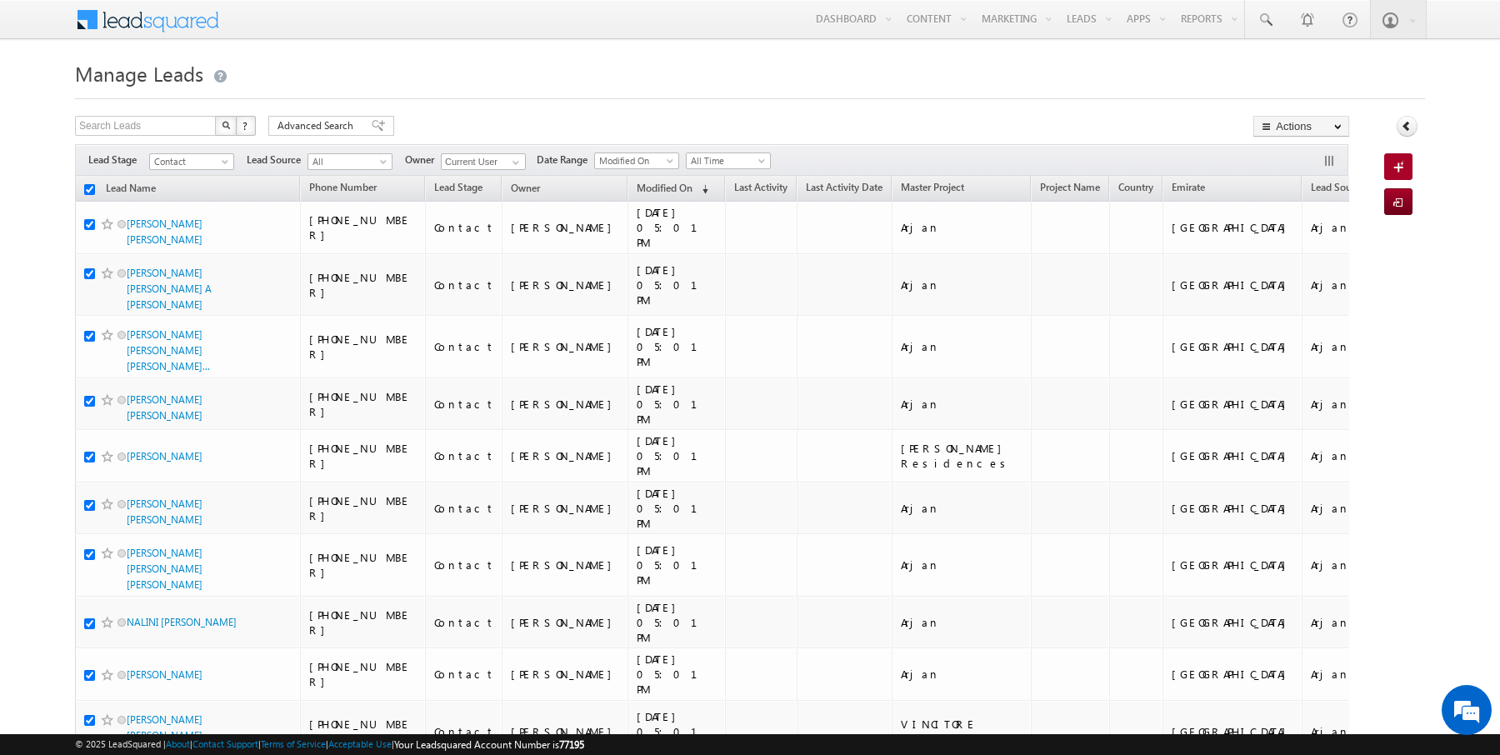
checkbox input "true"
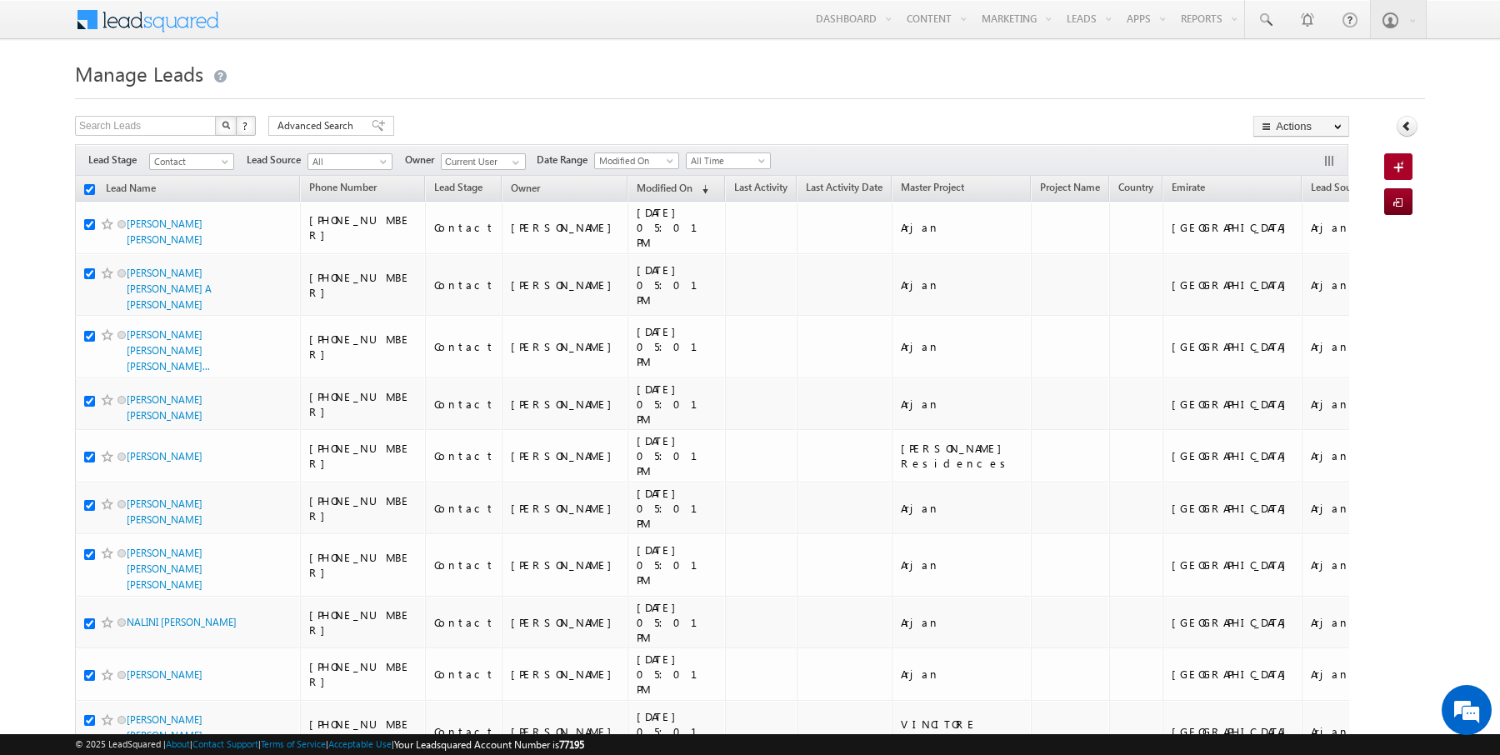
checkbox input "true"
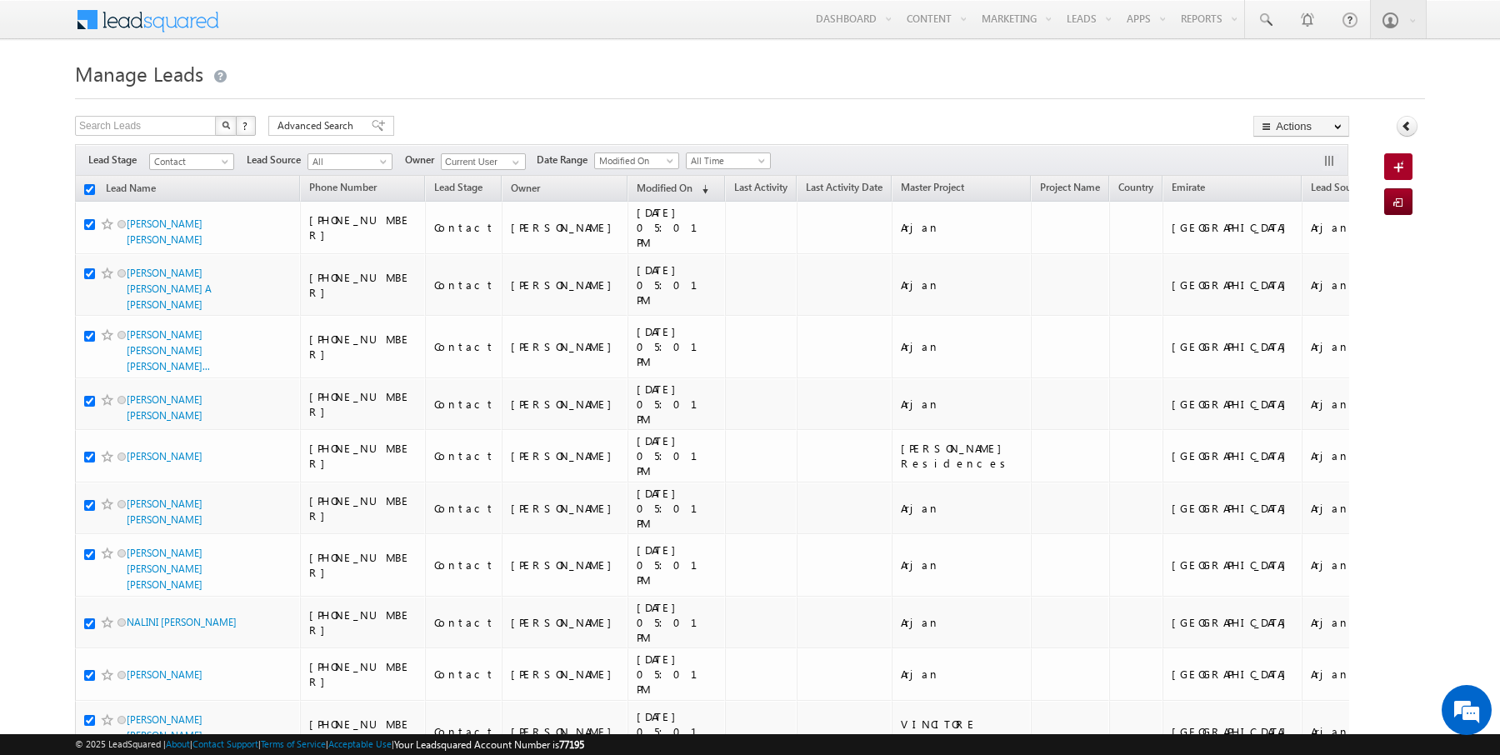
checkbox input "true"
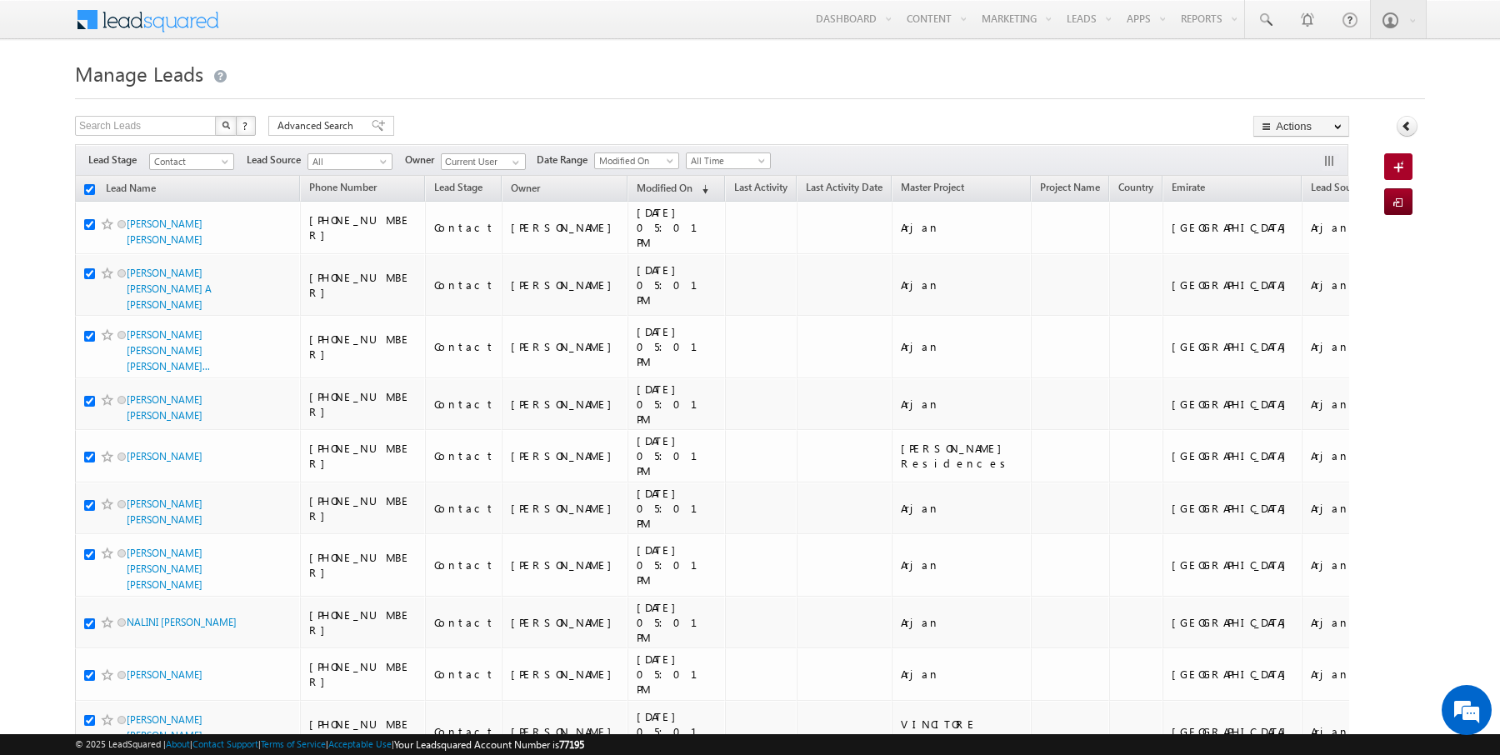
checkbox input "true"
click at [92, 187] on input "checkbox" at bounding box center [89, 189] width 11 height 11
checkbox input "false"
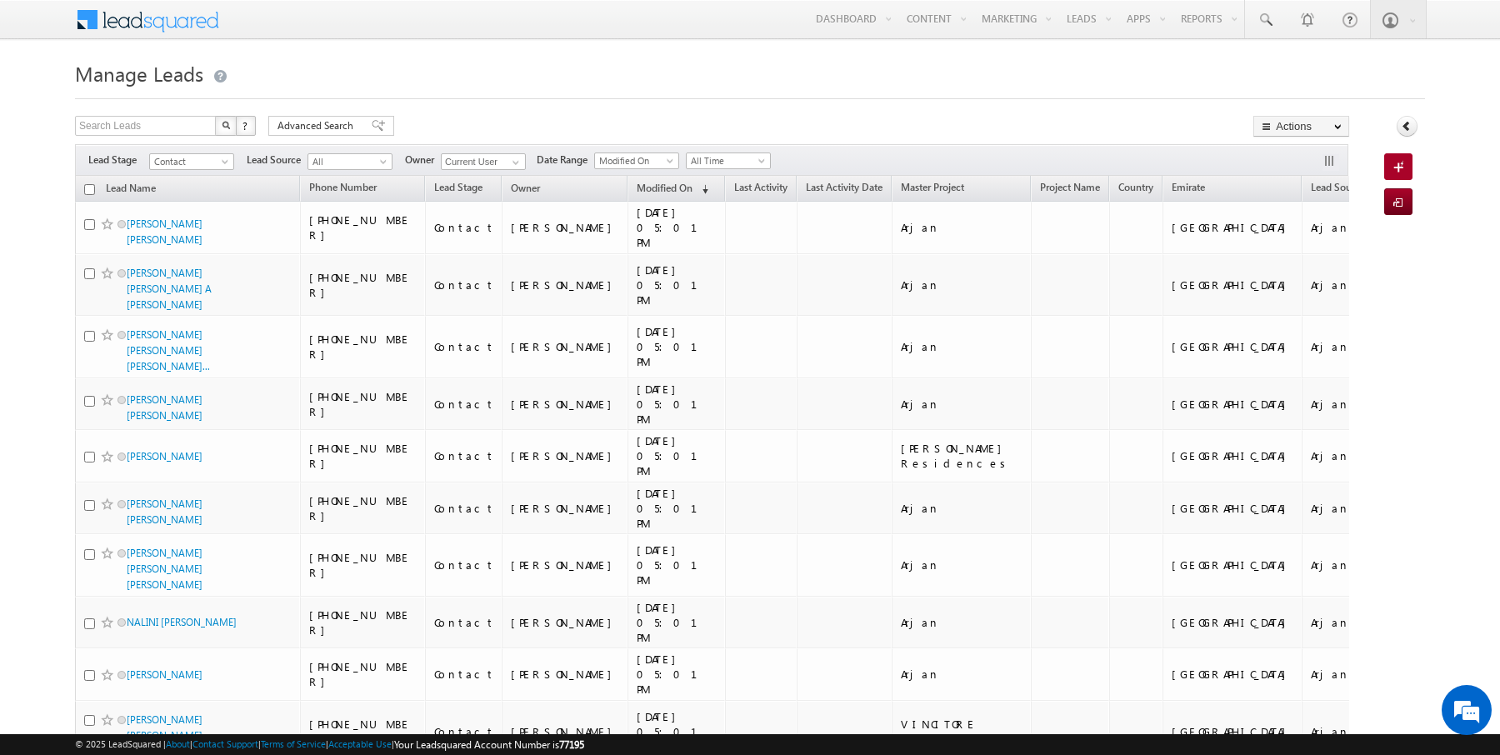
checkbox input "false"
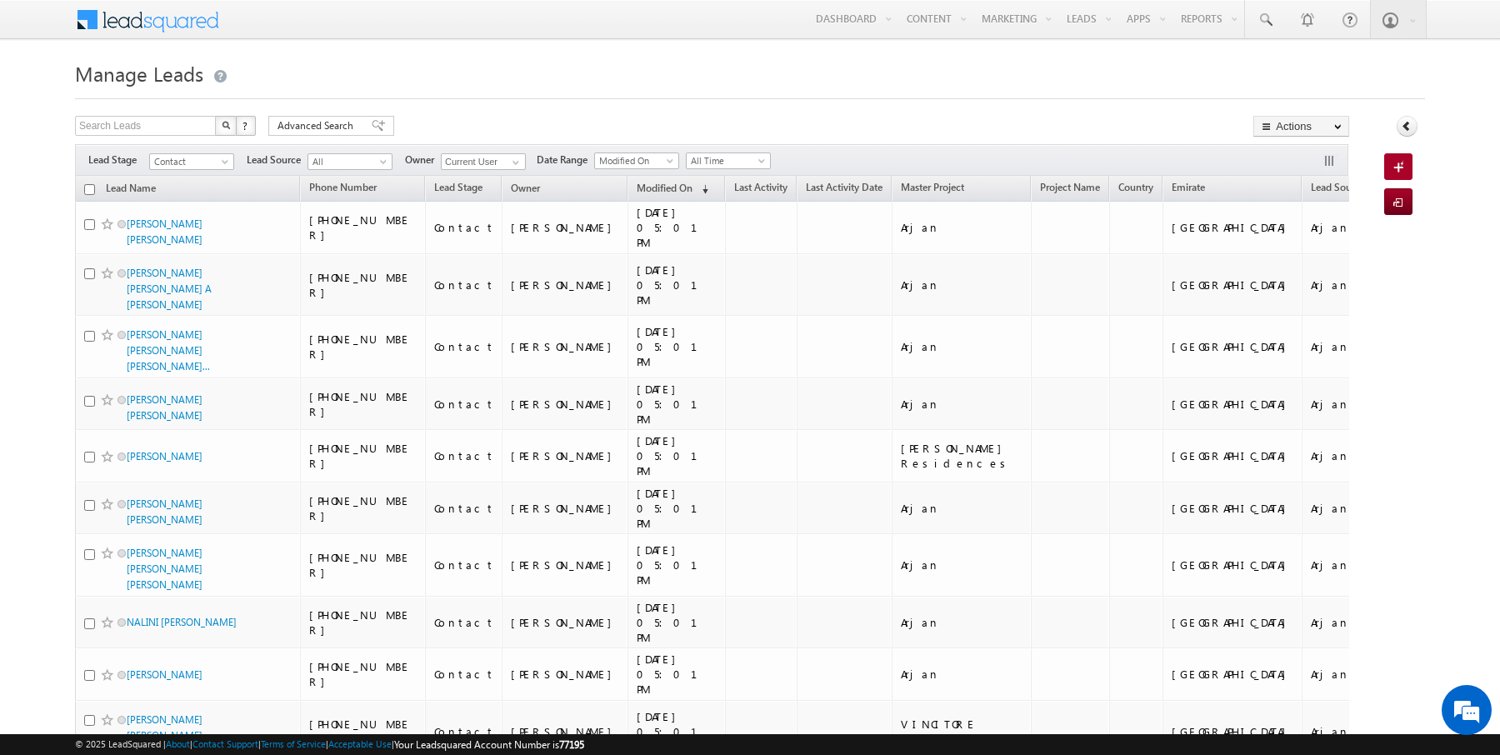
checkbox input "false"
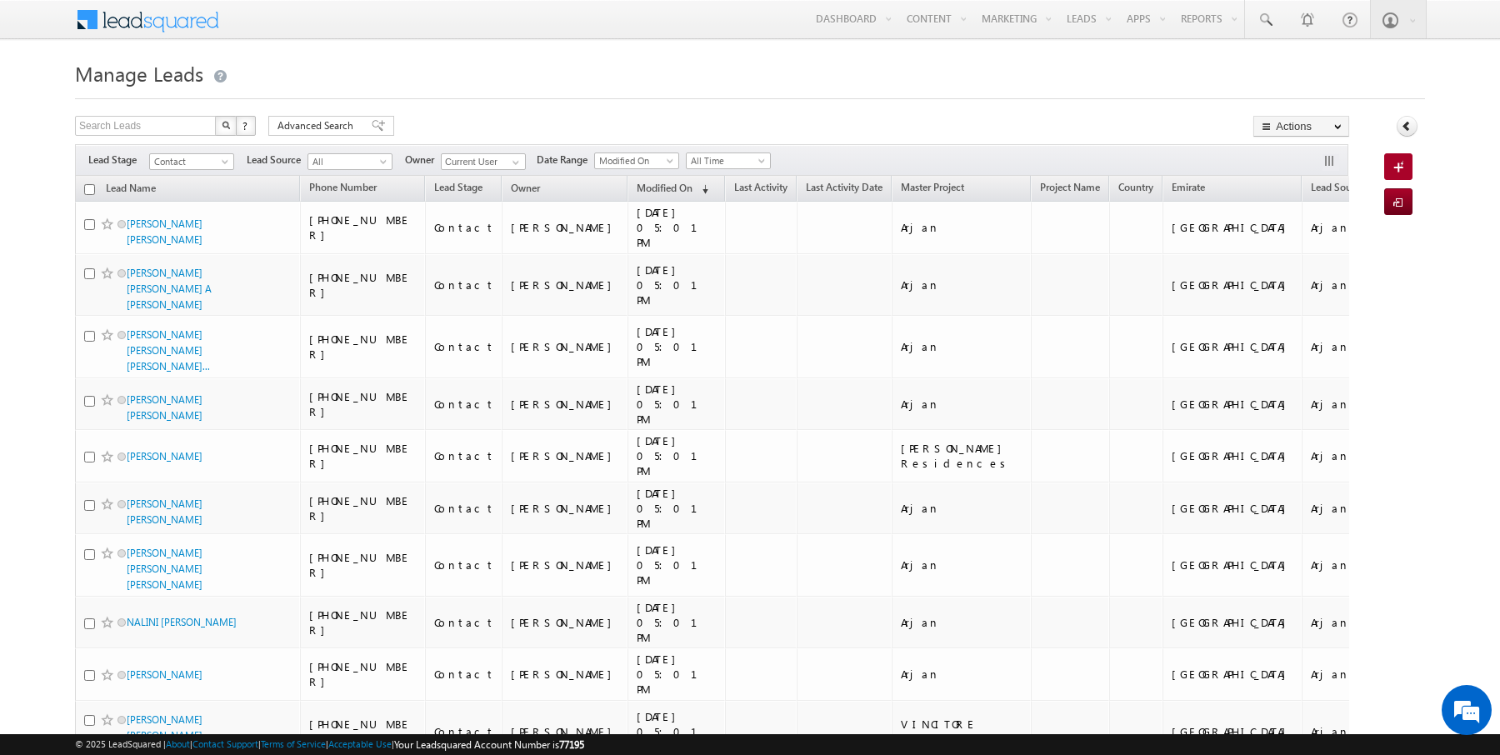
checkbox input "false"
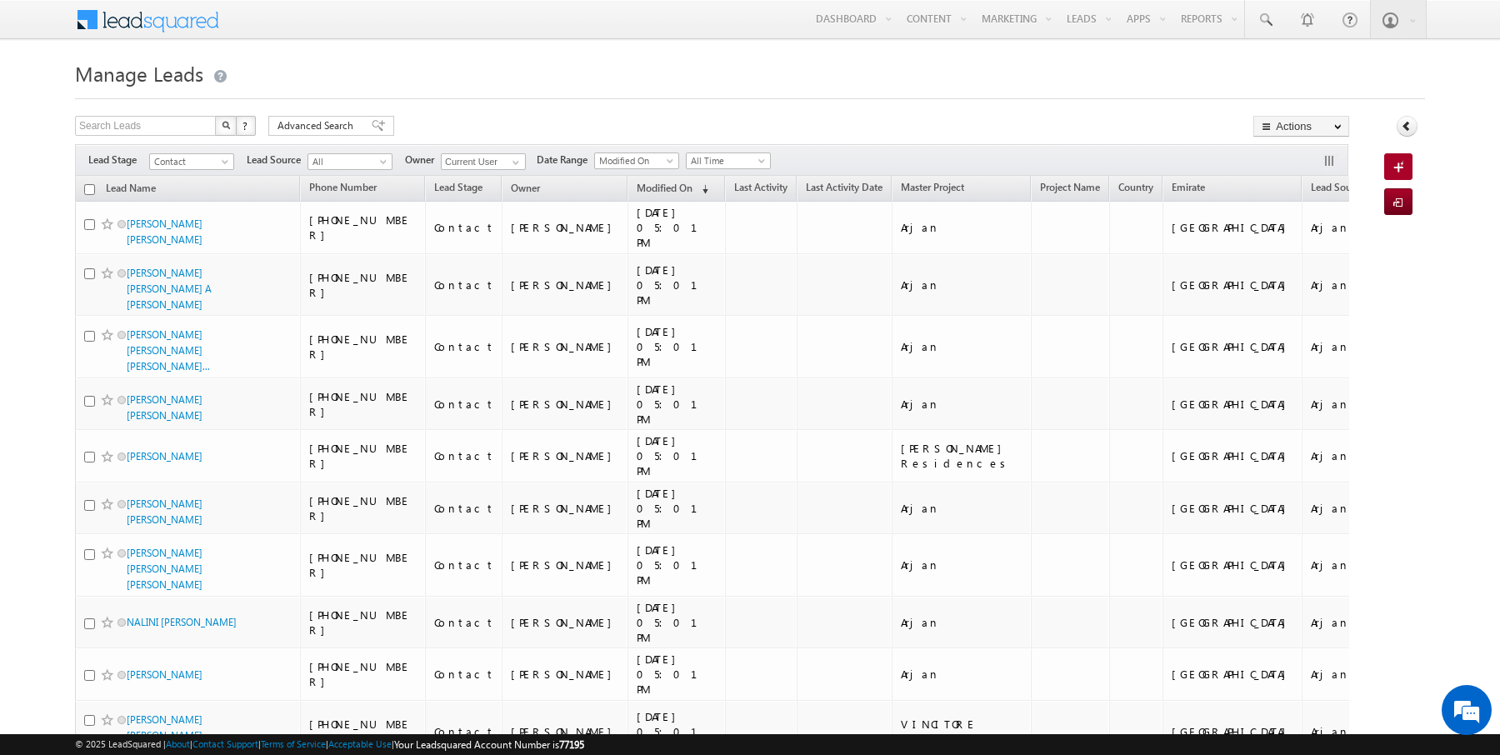
checkbox input "false"
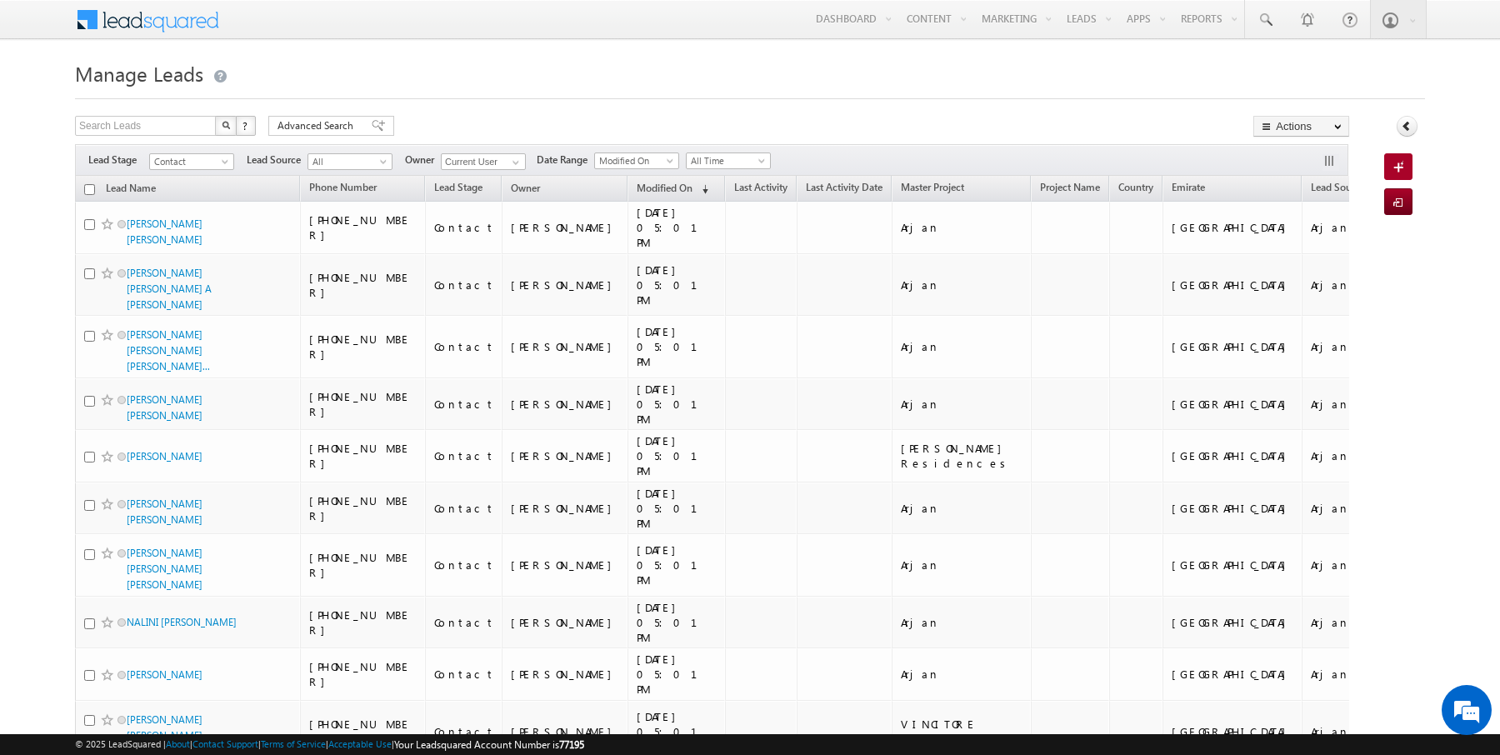
checkbox input "false"
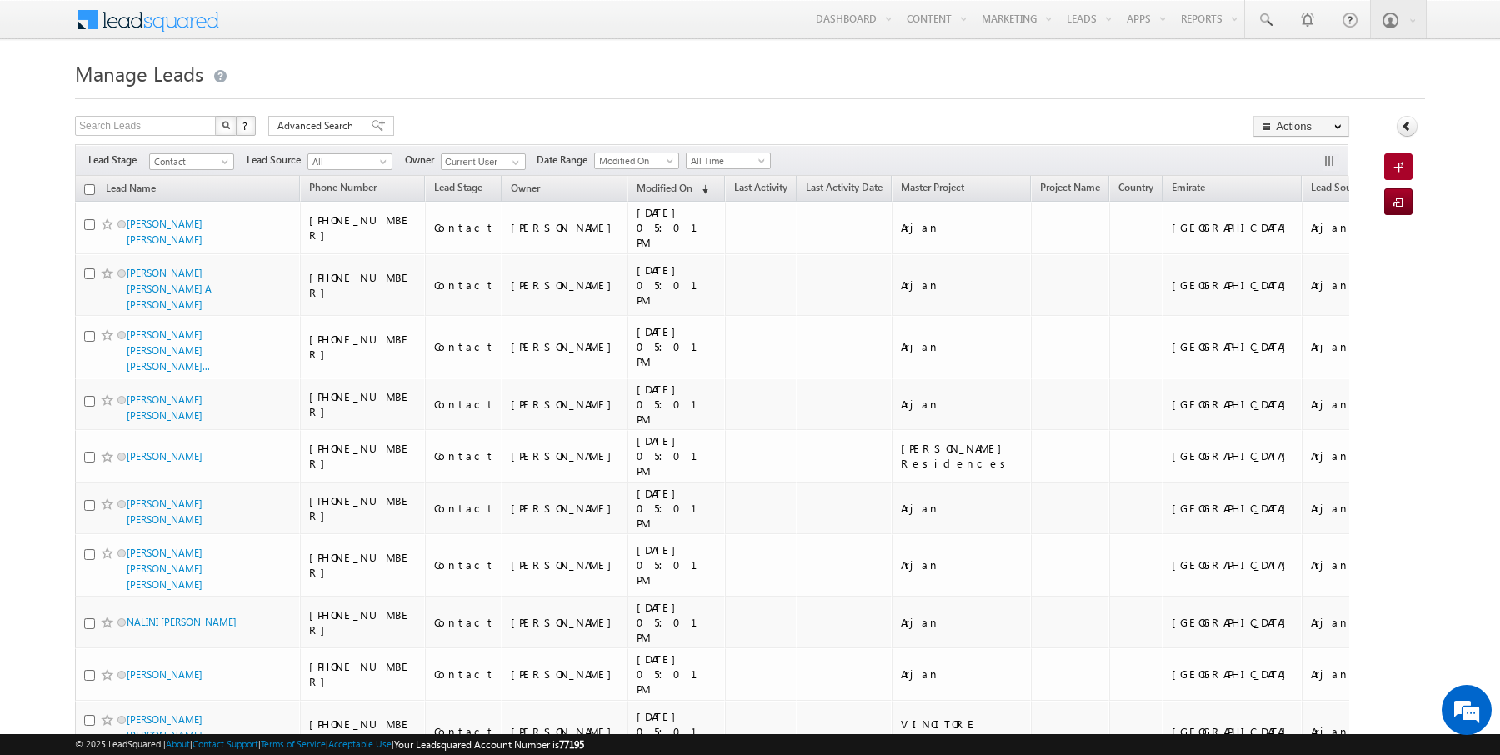
checkbox input "false"
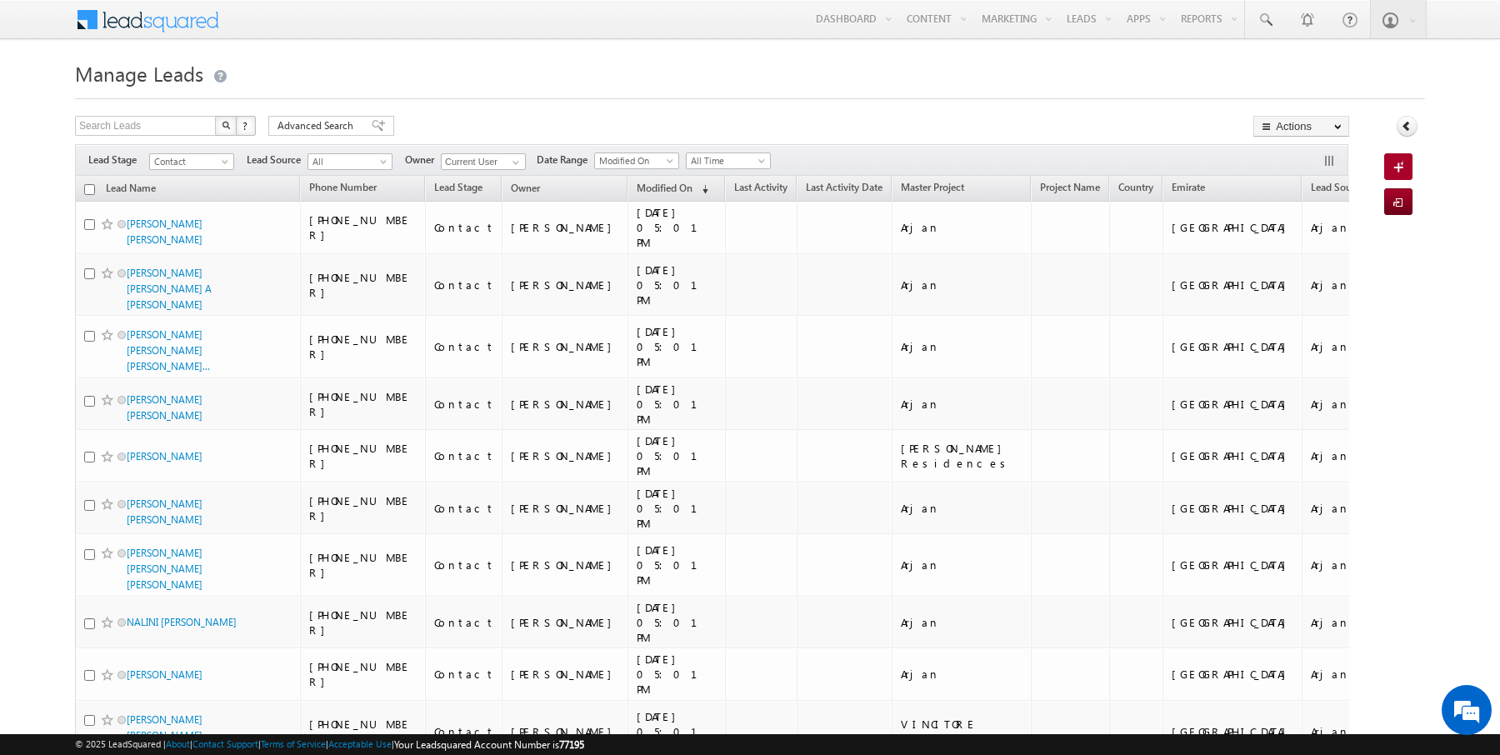
checkbox input "false"
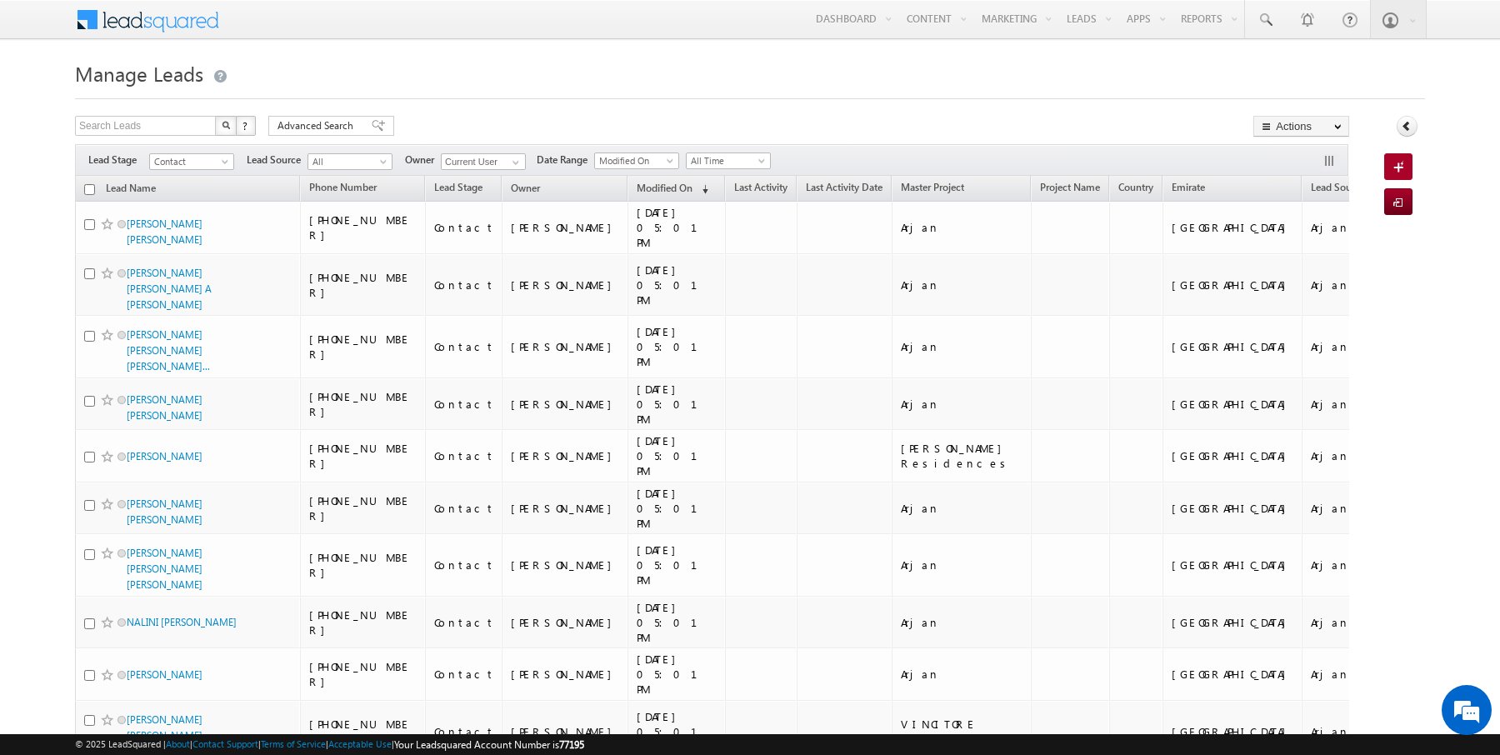
checkbox input "false"
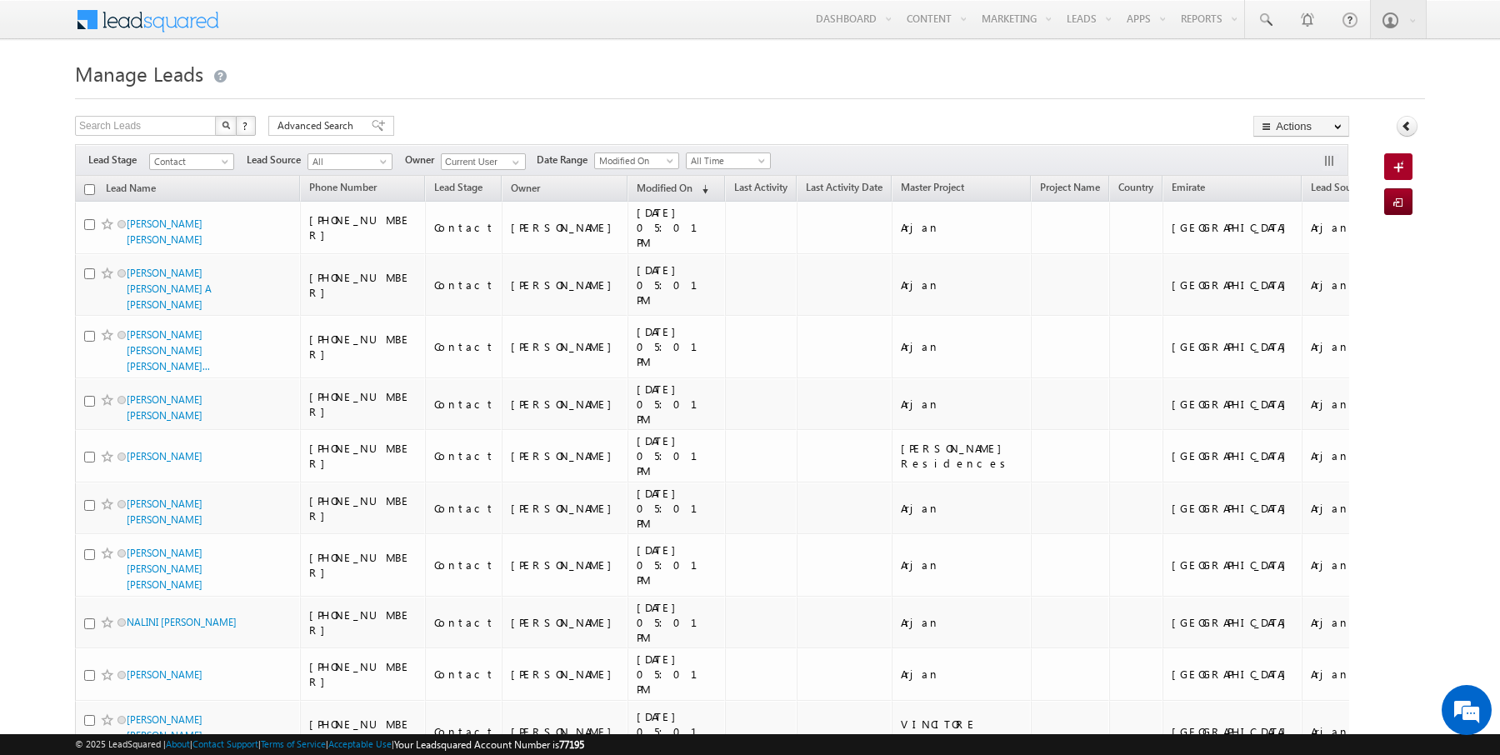
checkbox input "false"
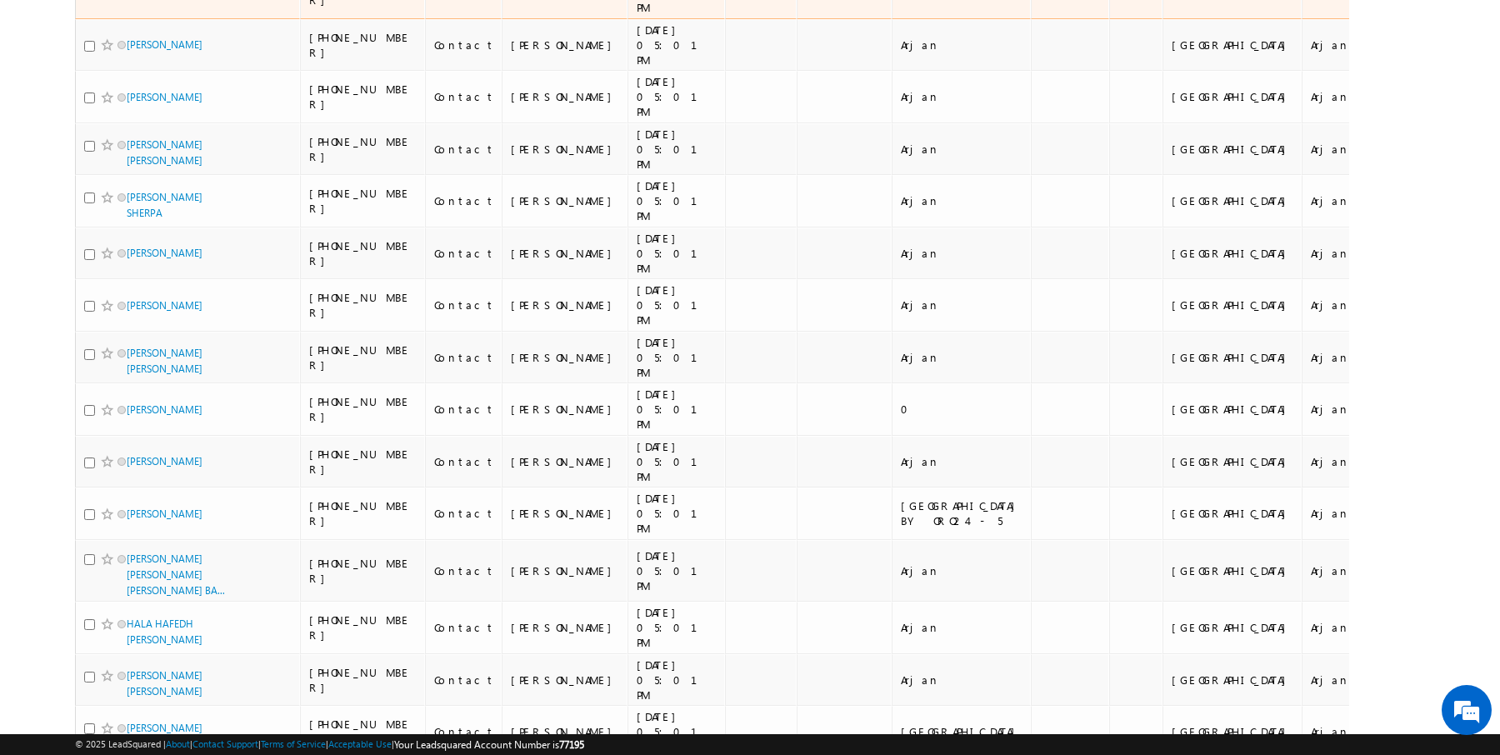
scroll to position [1680, 0]
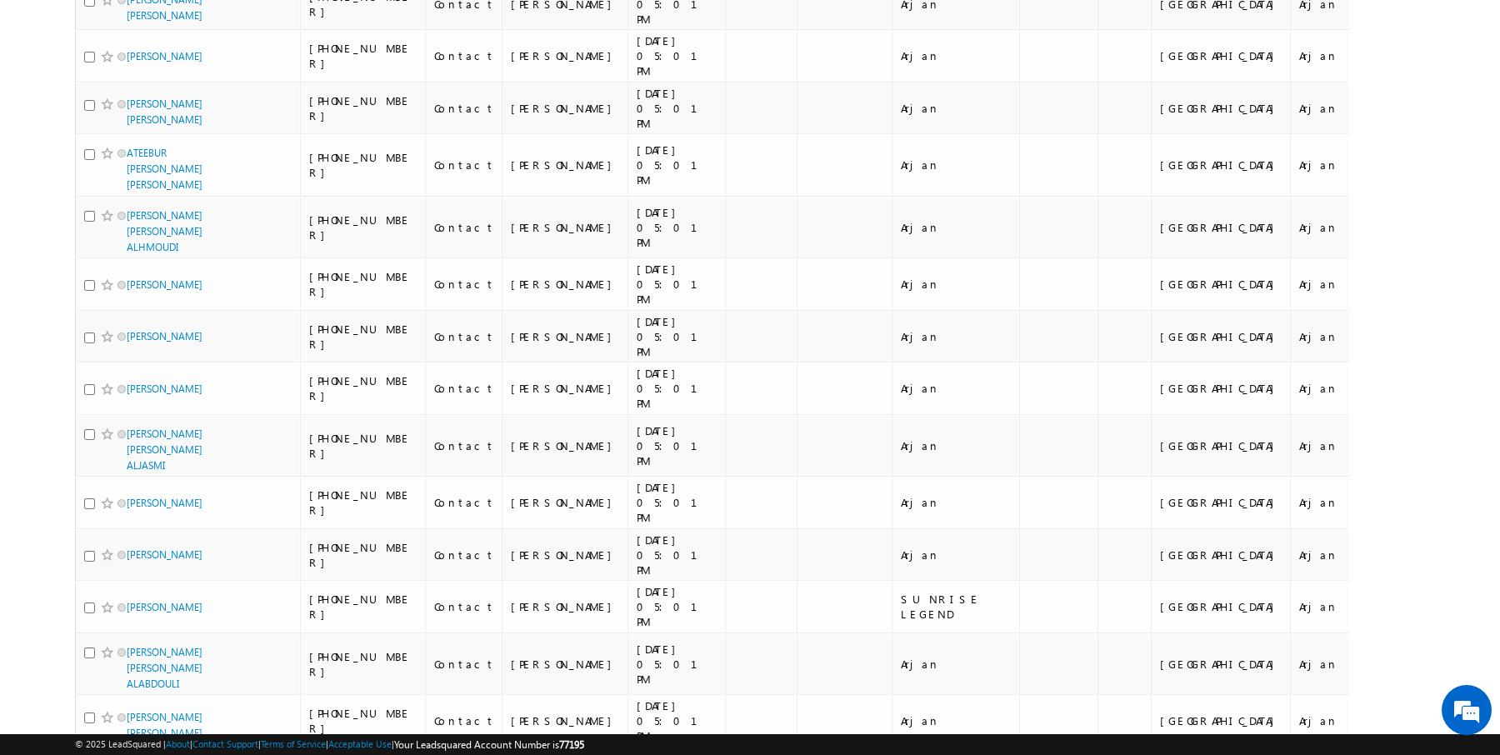
scroll to position [1659, 0]
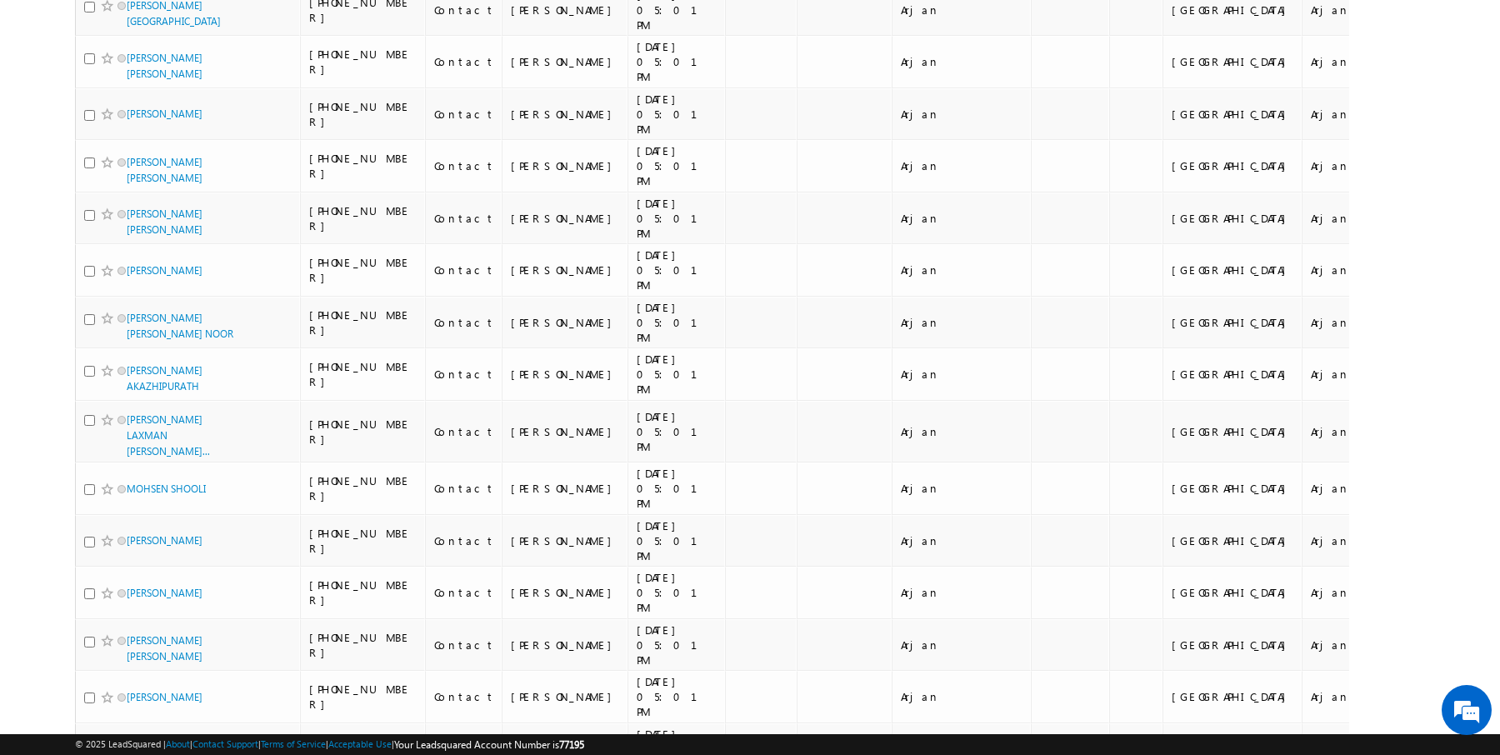
scroll to position [1196, 0]
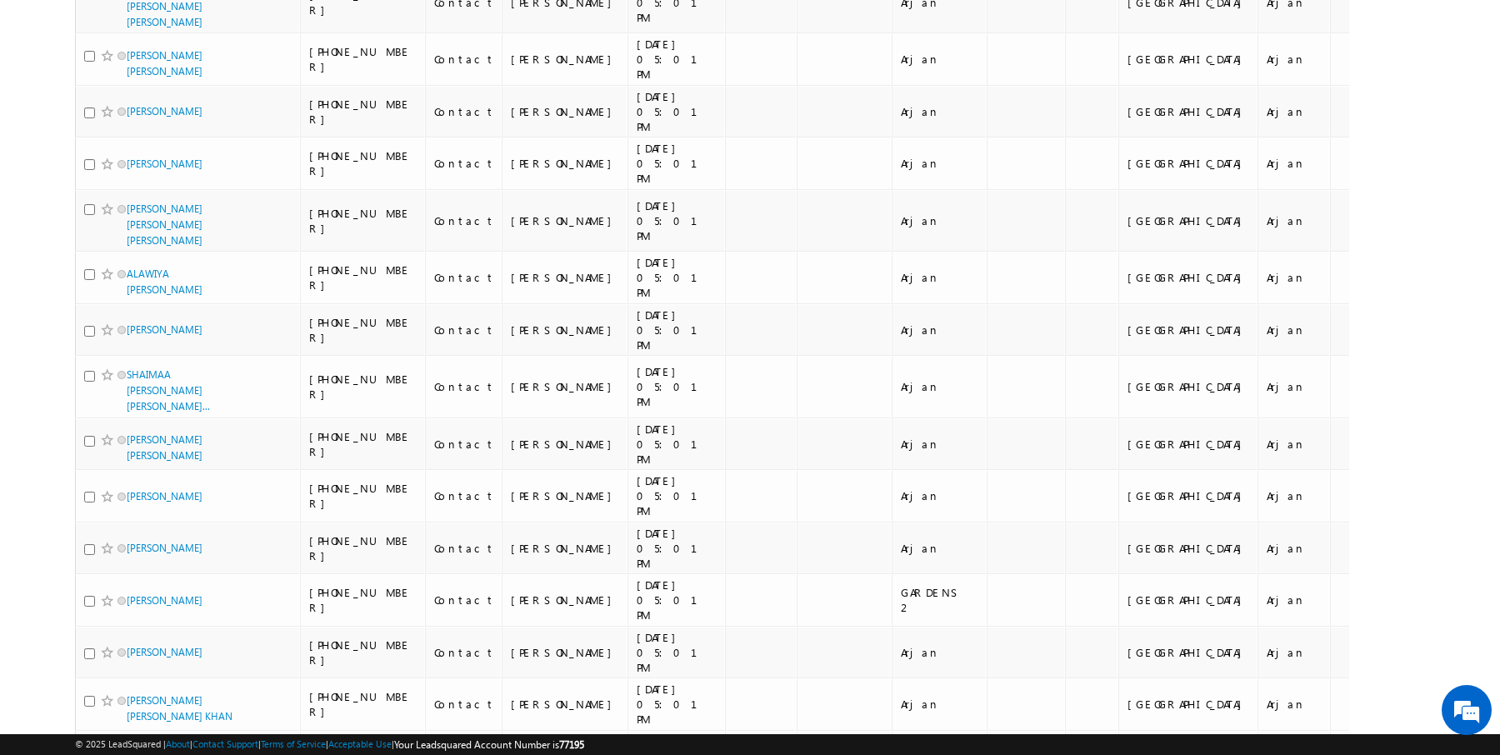
scroll to position [1744, 0]
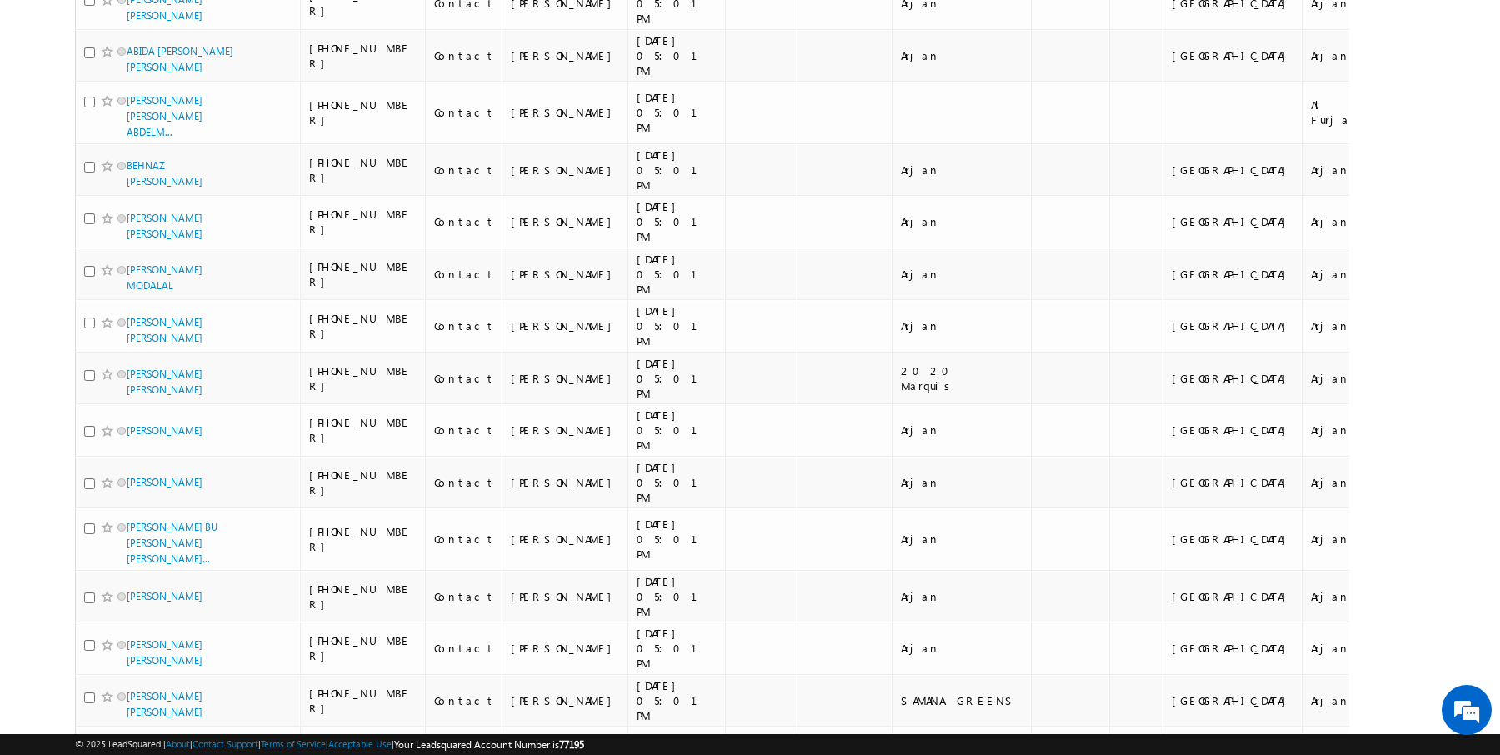
scroll to position [1695, 0]
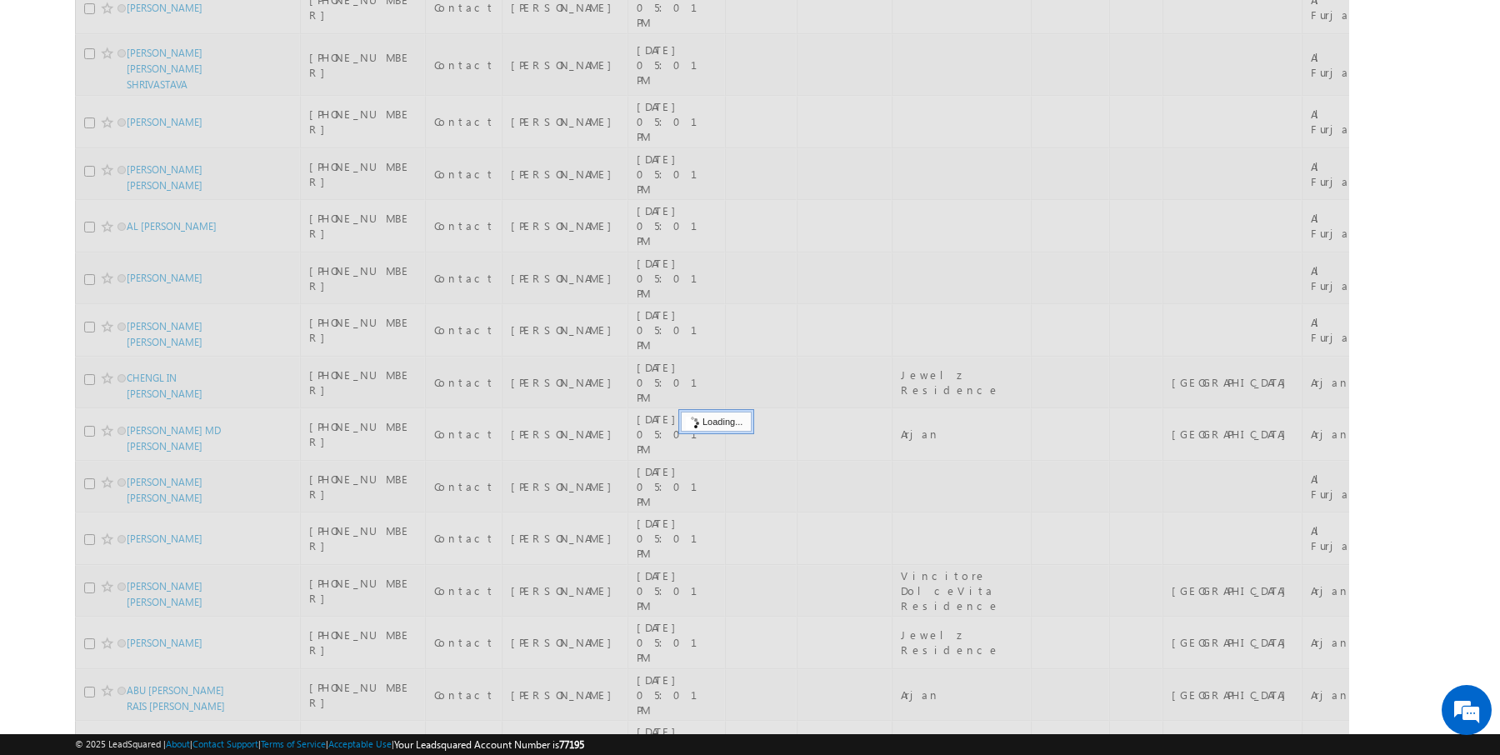
scroll to position [0, 0]
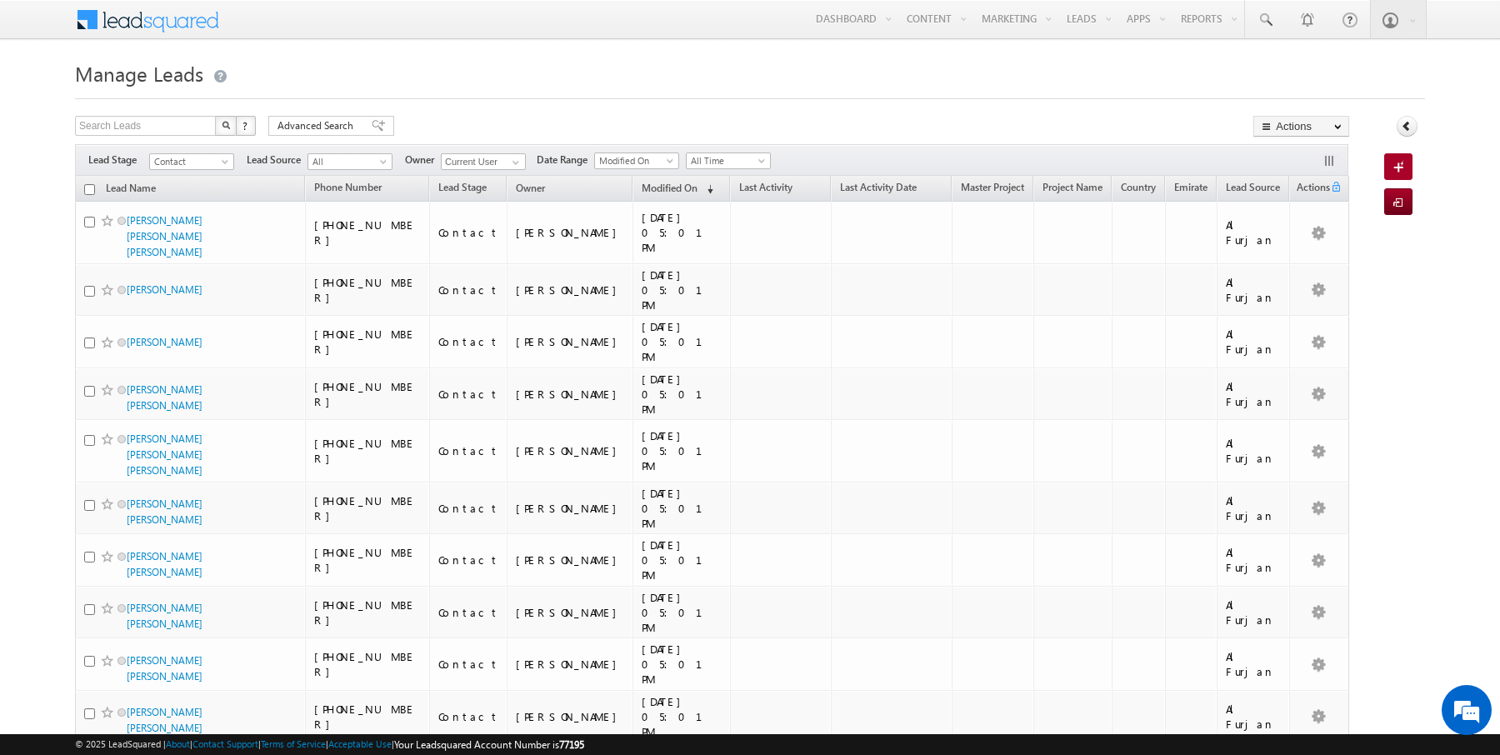
click at [96, 183] on th "Lead Name" at bounding box center [190, 189] width 230 height 26
click at [92, 184] on input "checkbox" at bounding box center [89, 189] width 11 height 11
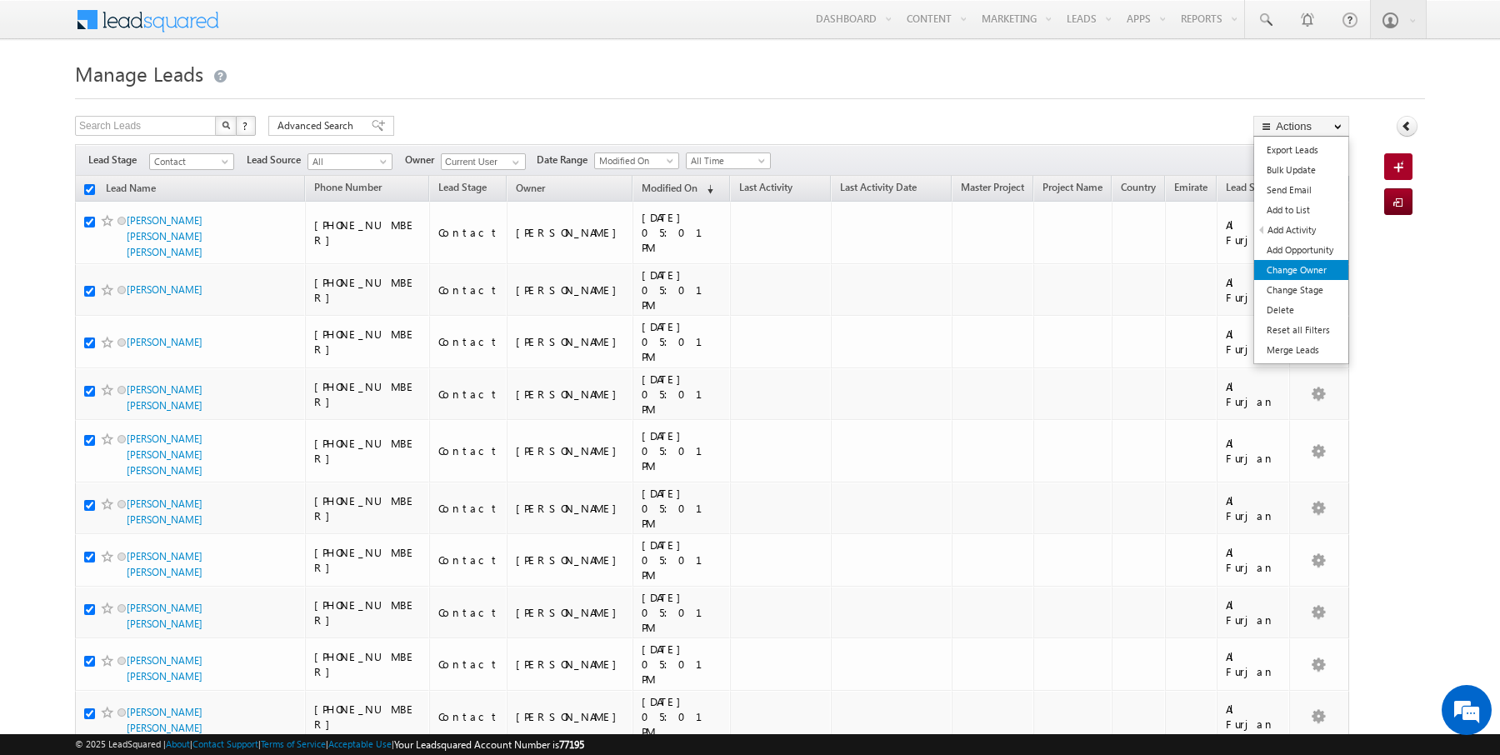
click at [1295, 265] on link "Change Owner" at bounding box center [1301, 270] width 94 height 20
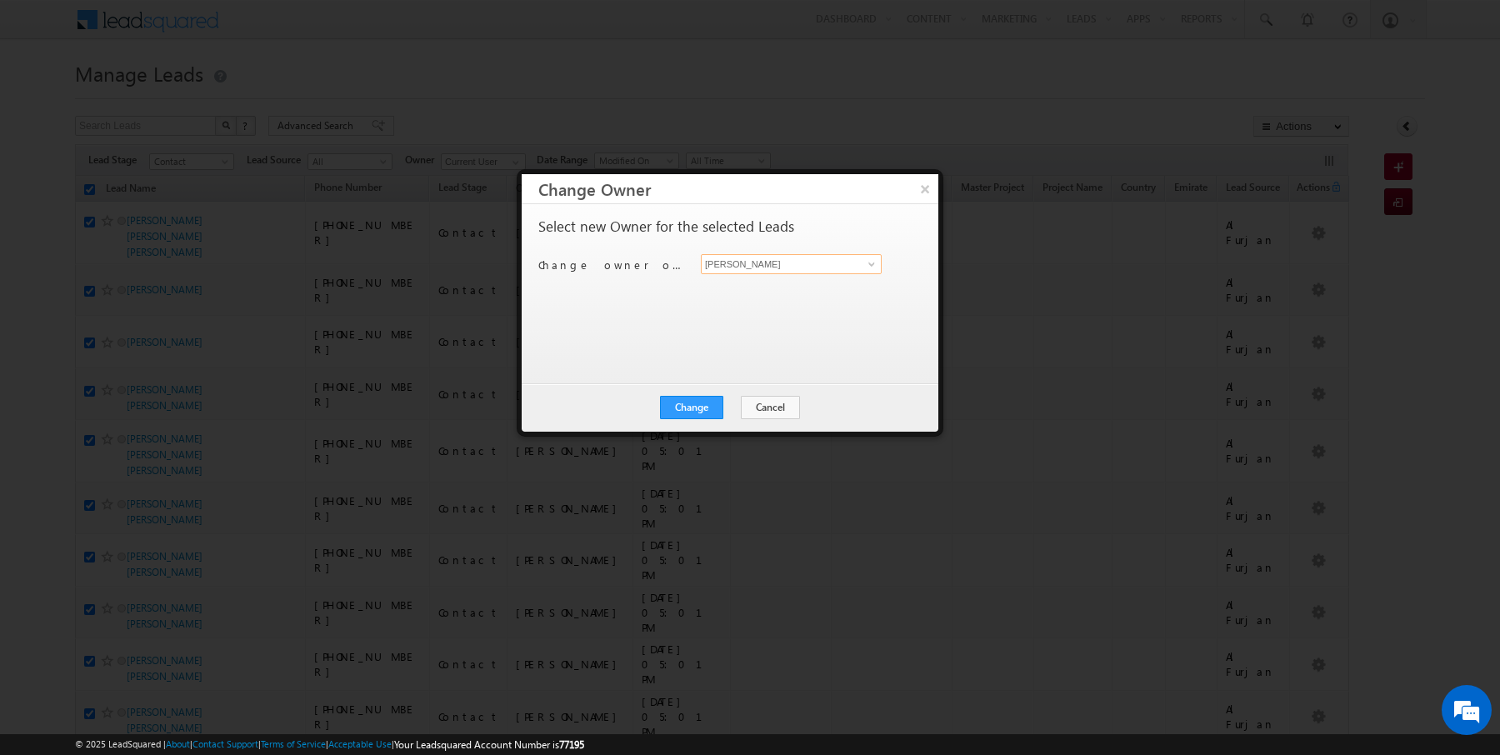
click at [792, 258] on input "[PERSON_NAME]" at bounding box center [791, 264] width 181 height 20
click at [700, 401] on button "Change" at bounding box center [691, 407] width 63 height 23
click at [734, 407] on button "Close" at bounding box center [732, 407] width 53 height 23
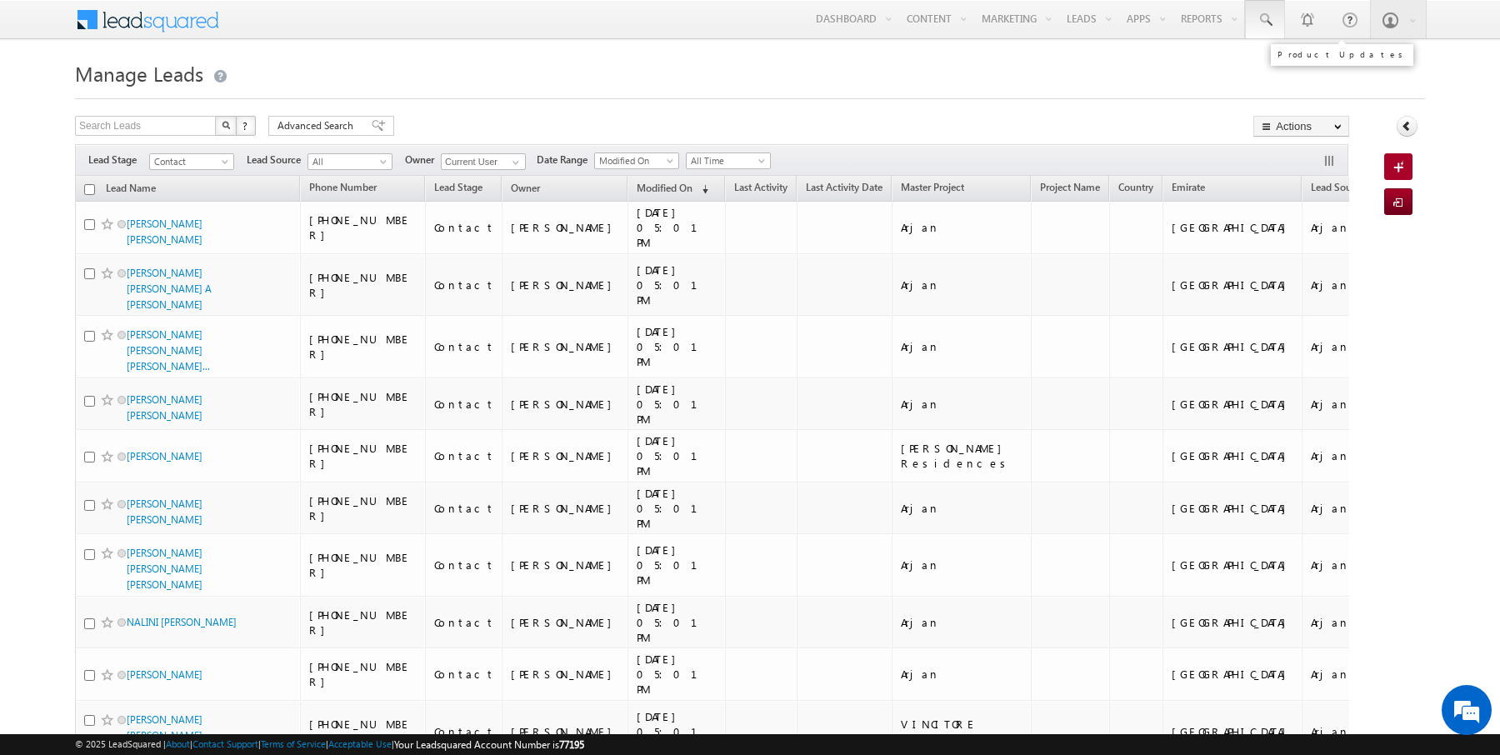
click at [1280, 19] on link at bounding box center [1265, 19] width 40 height 38
paste input "509606130"
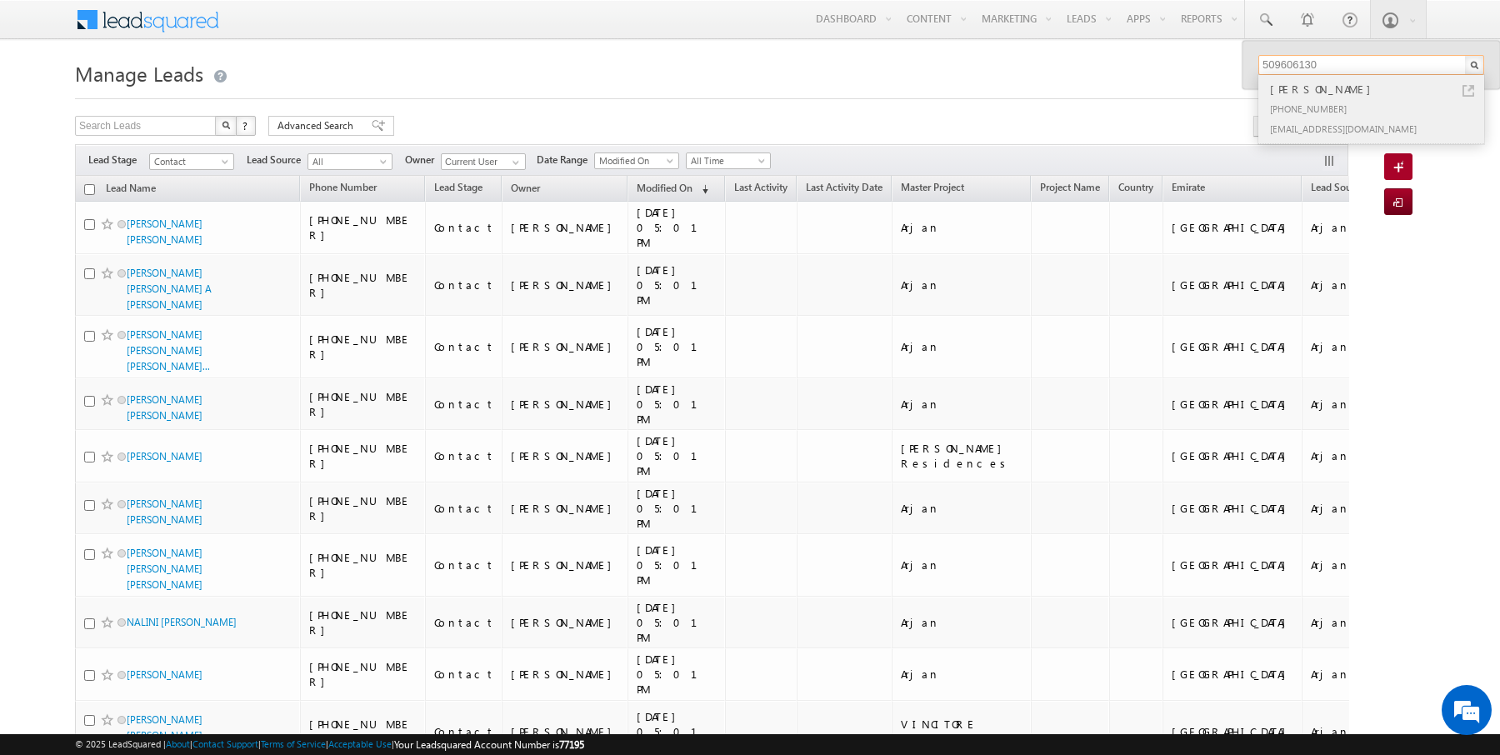
type input "509606130"
click at [1366, 112] on div "[PHONE_NUMBER]" at bounding box center [1377, 108] width 223 height 20
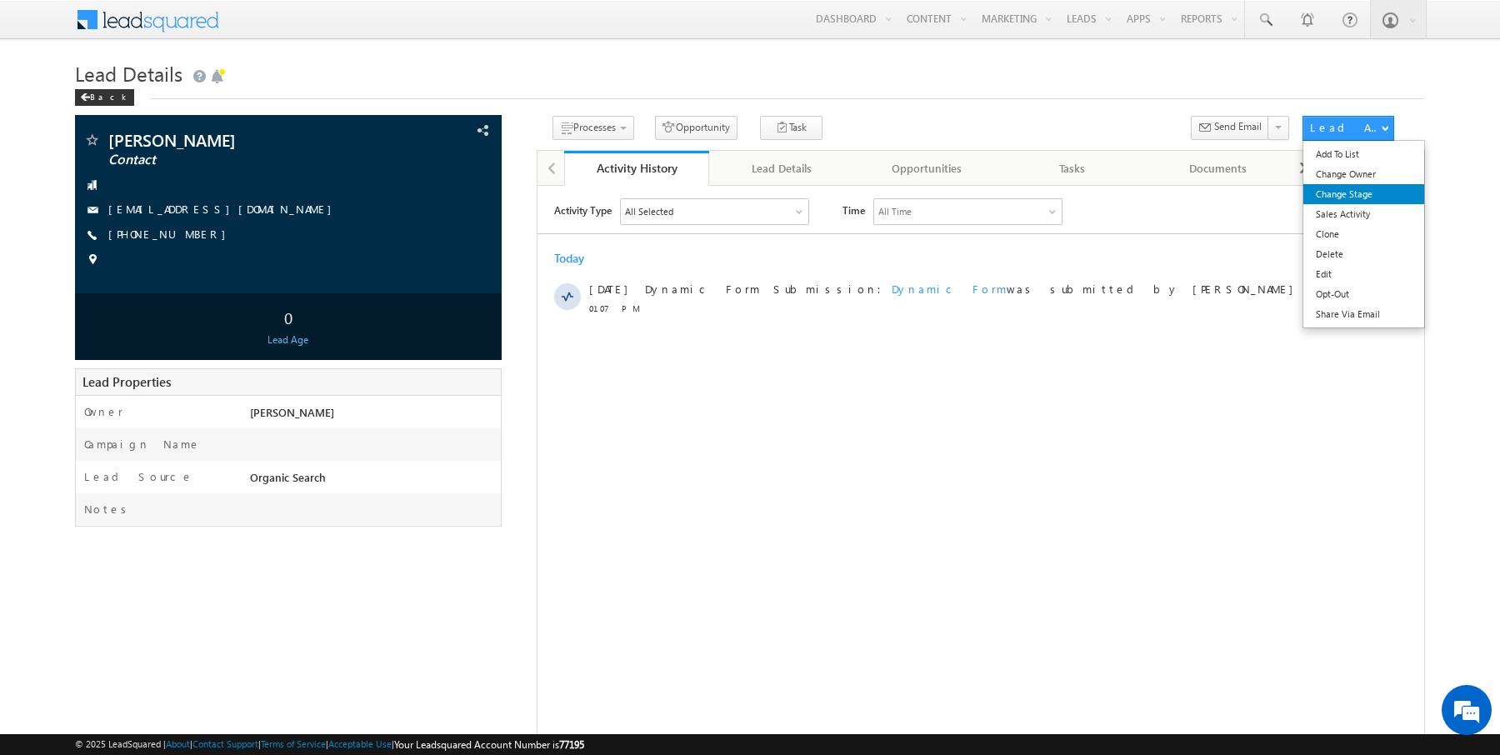
click at [1366, 199] on link "Change Stage" at bounding box center [1364, 194] width 122 height 20
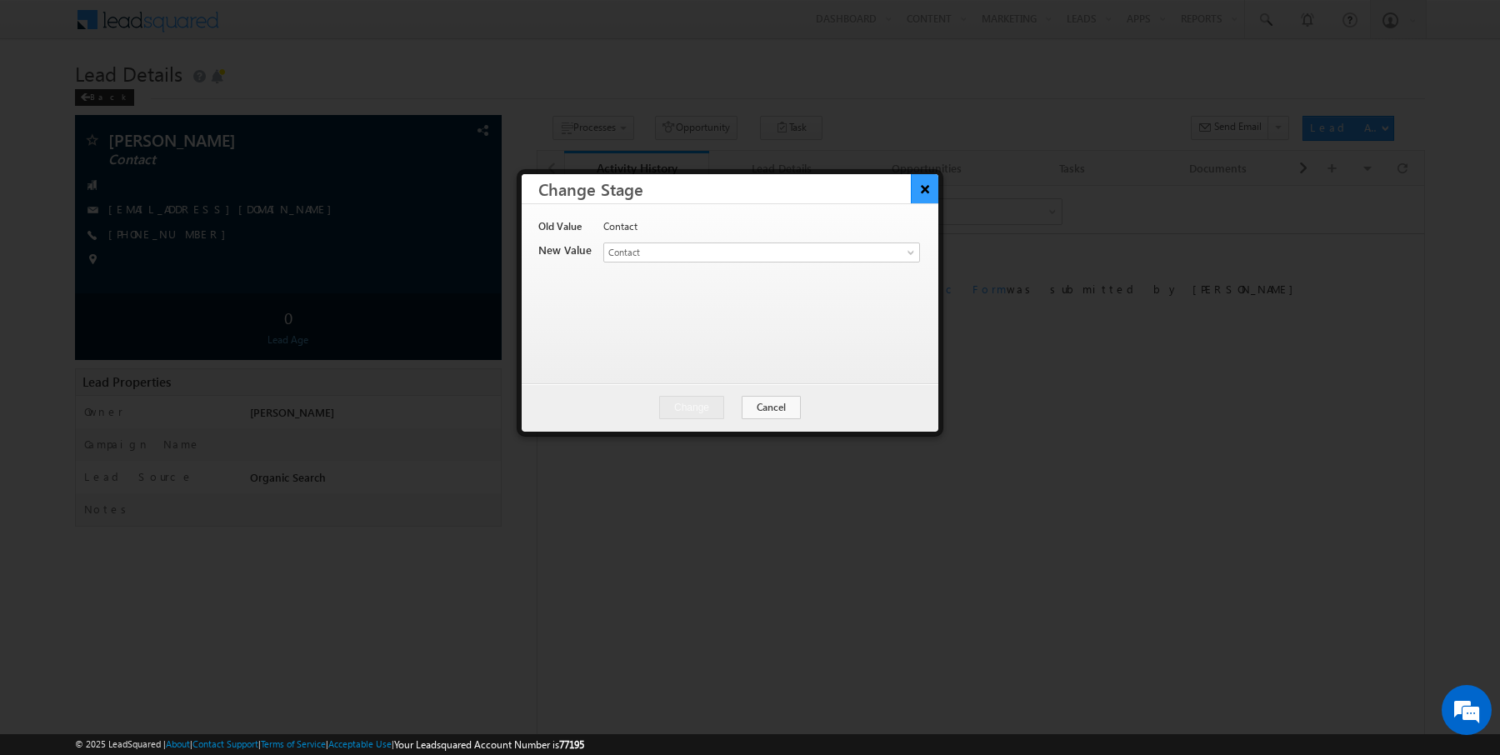
click at [922, 187] on button "×" at bounding box center [924, 188] width 27 height 29
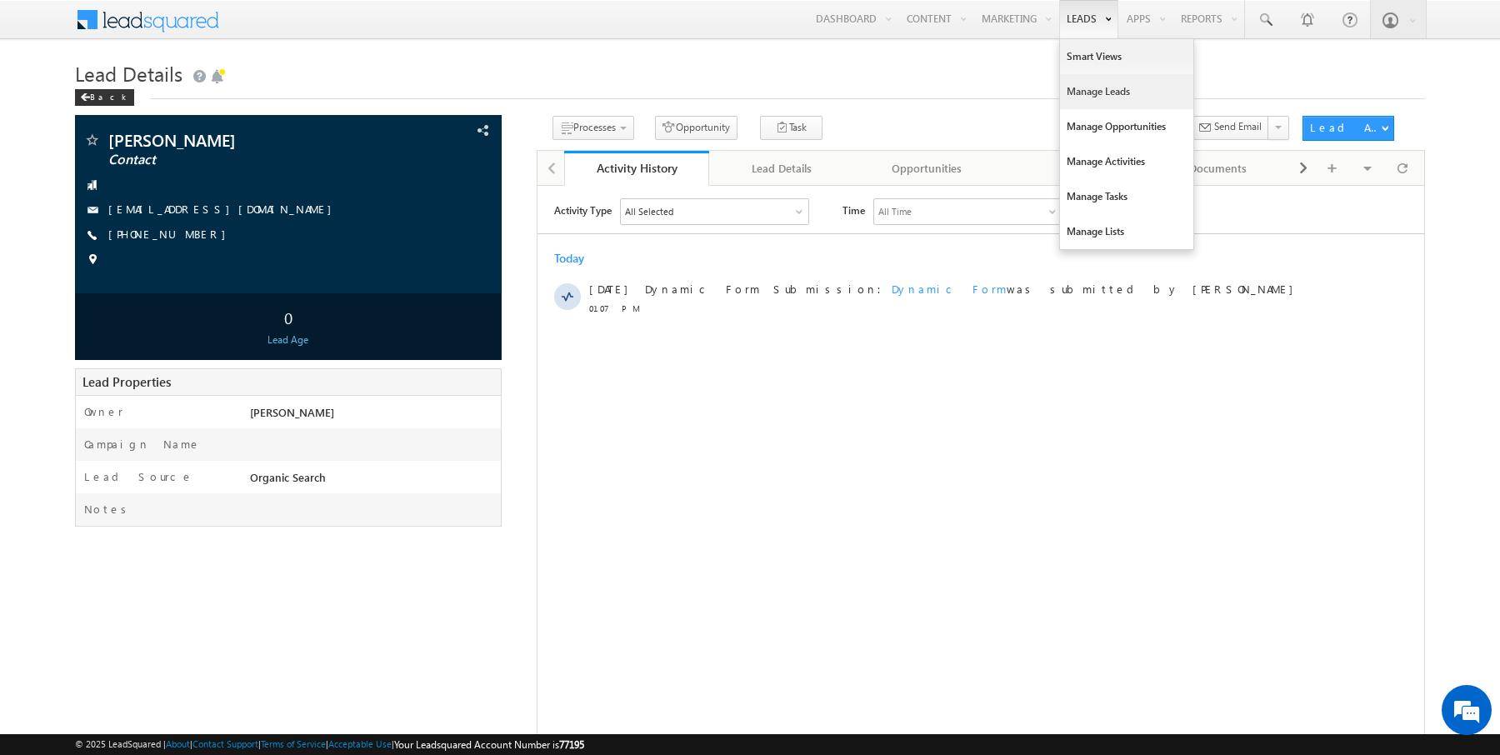
click at [1089, 92] on link "Manage Leads" at bounding box center [1126, 91] width 133 height 35
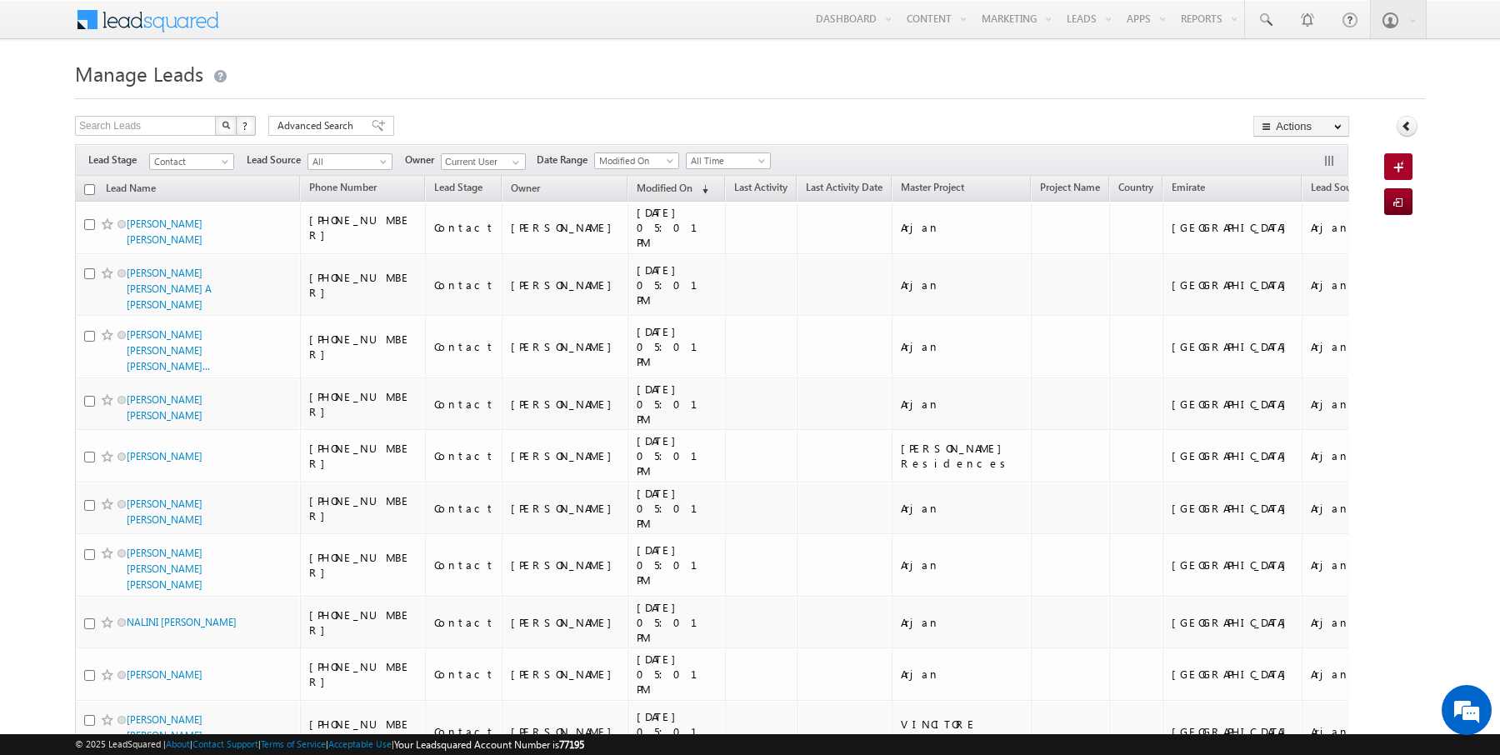
click at [92, 186] on input "checkbox" at bounding box center [89, 189] width 11 height 11
checkbox input "true"
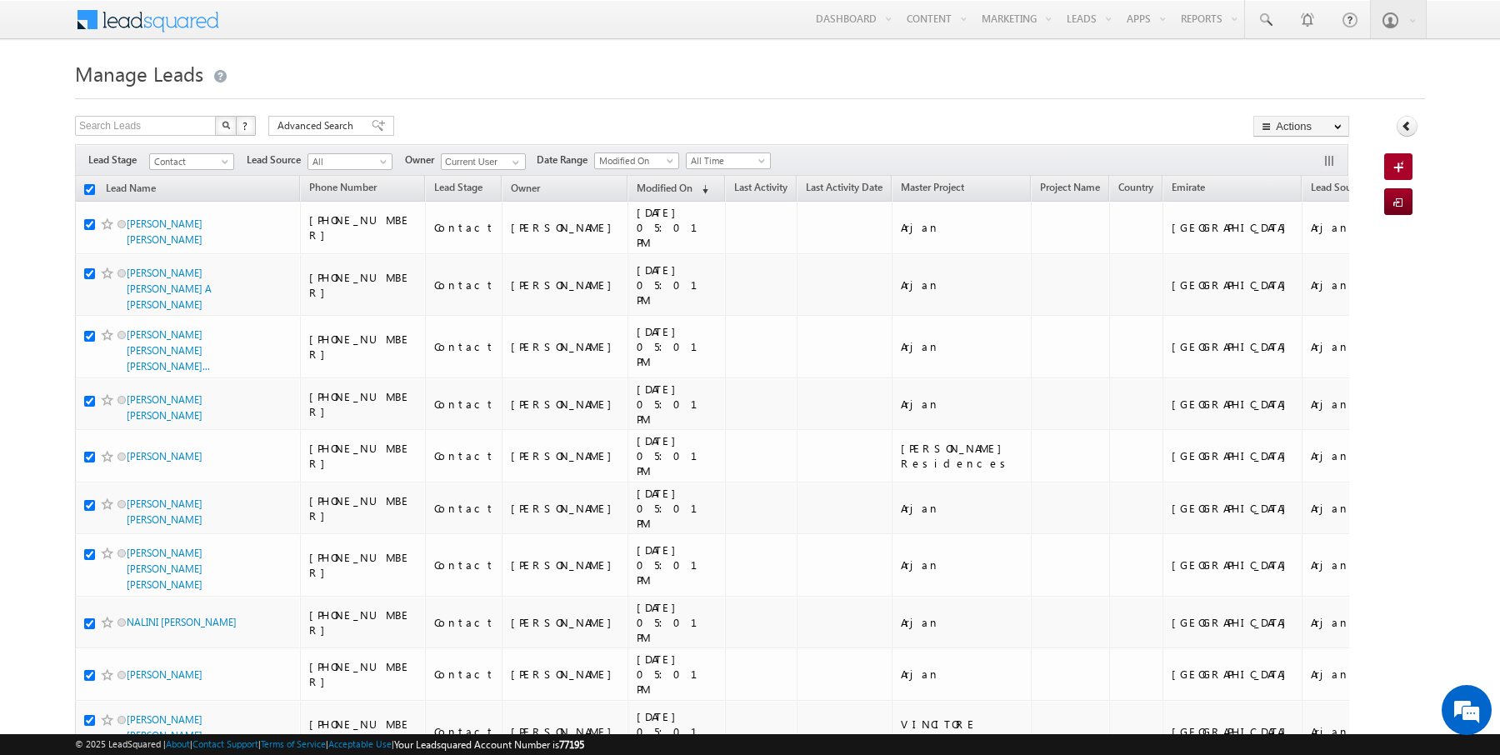
checkbox input "true"
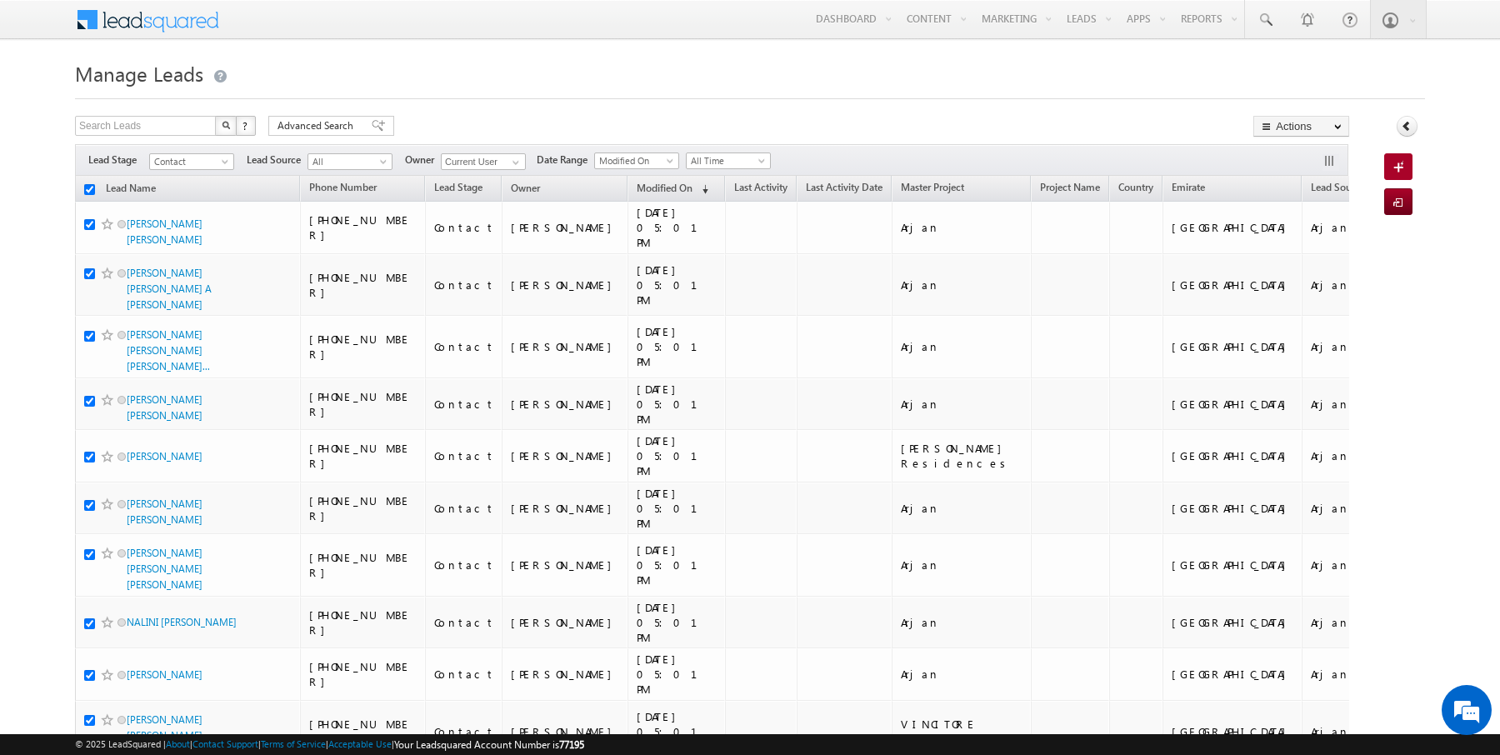
checkbox input "true"
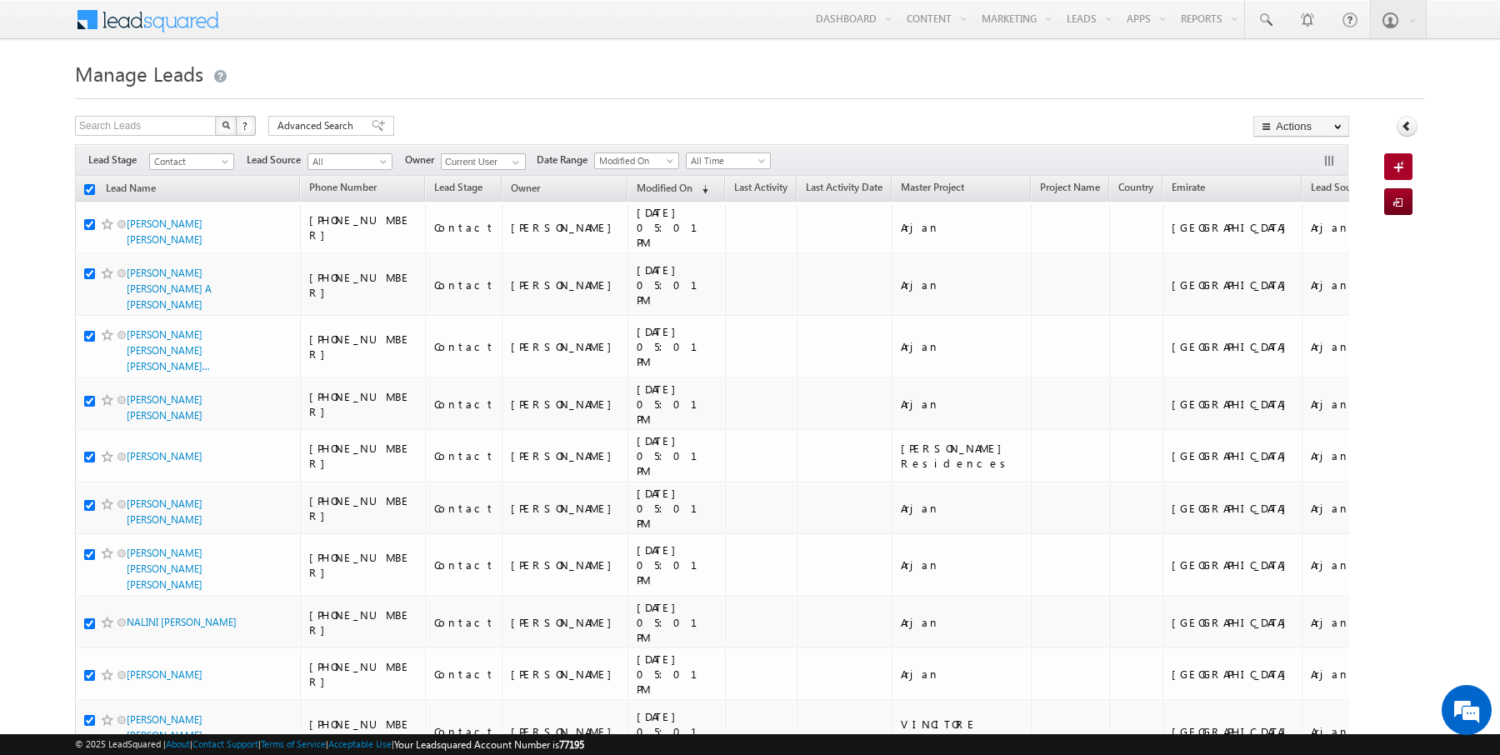
checkbox input "true"
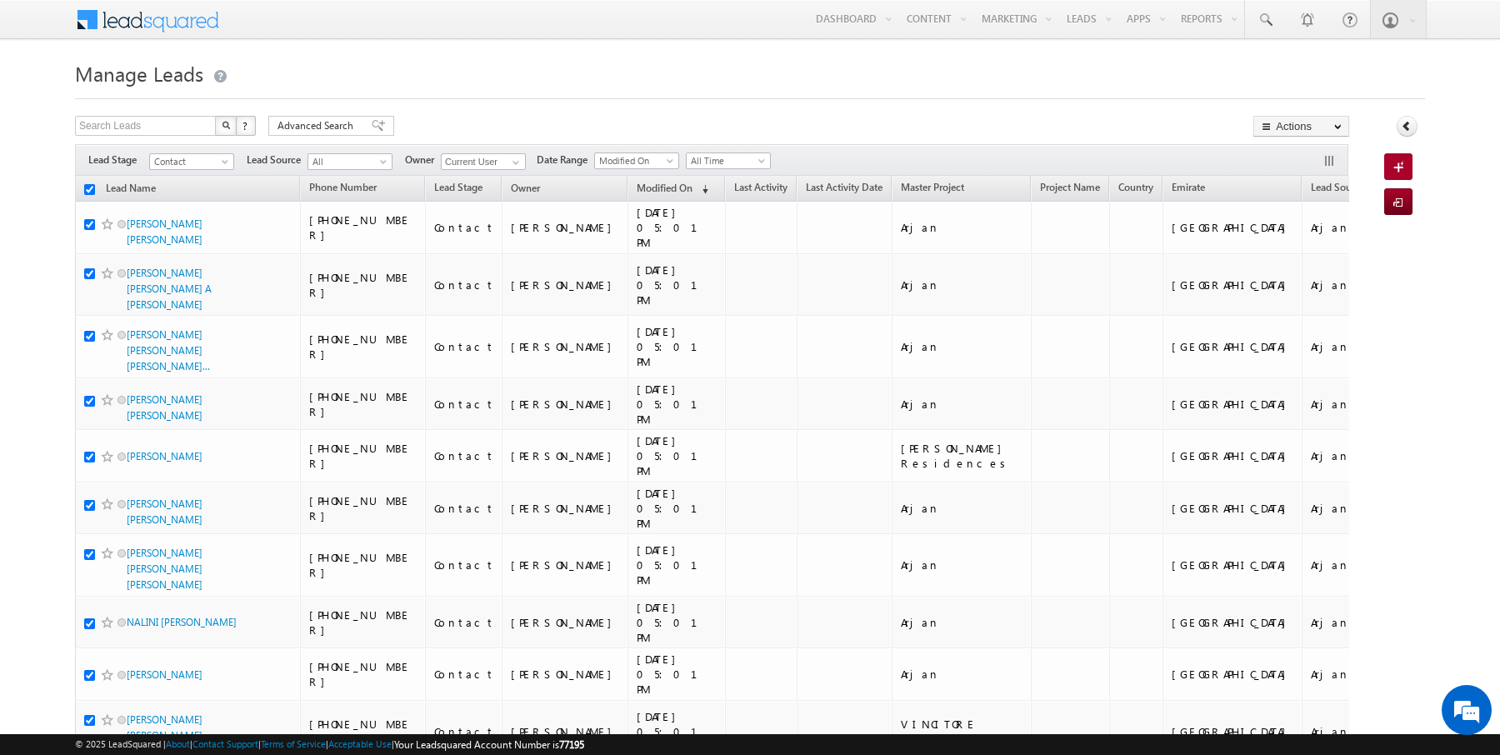
checkbox input "true"
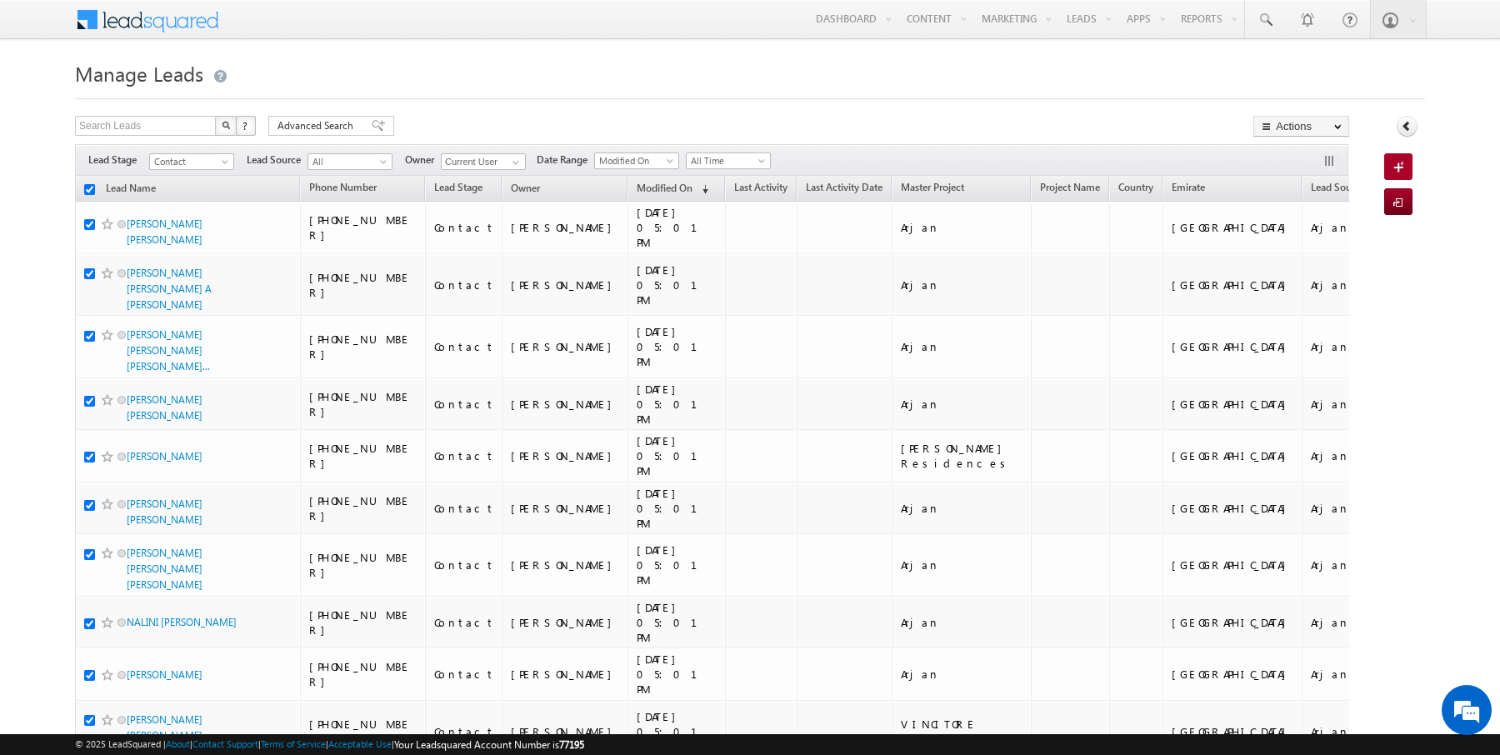
checkbox input "true"
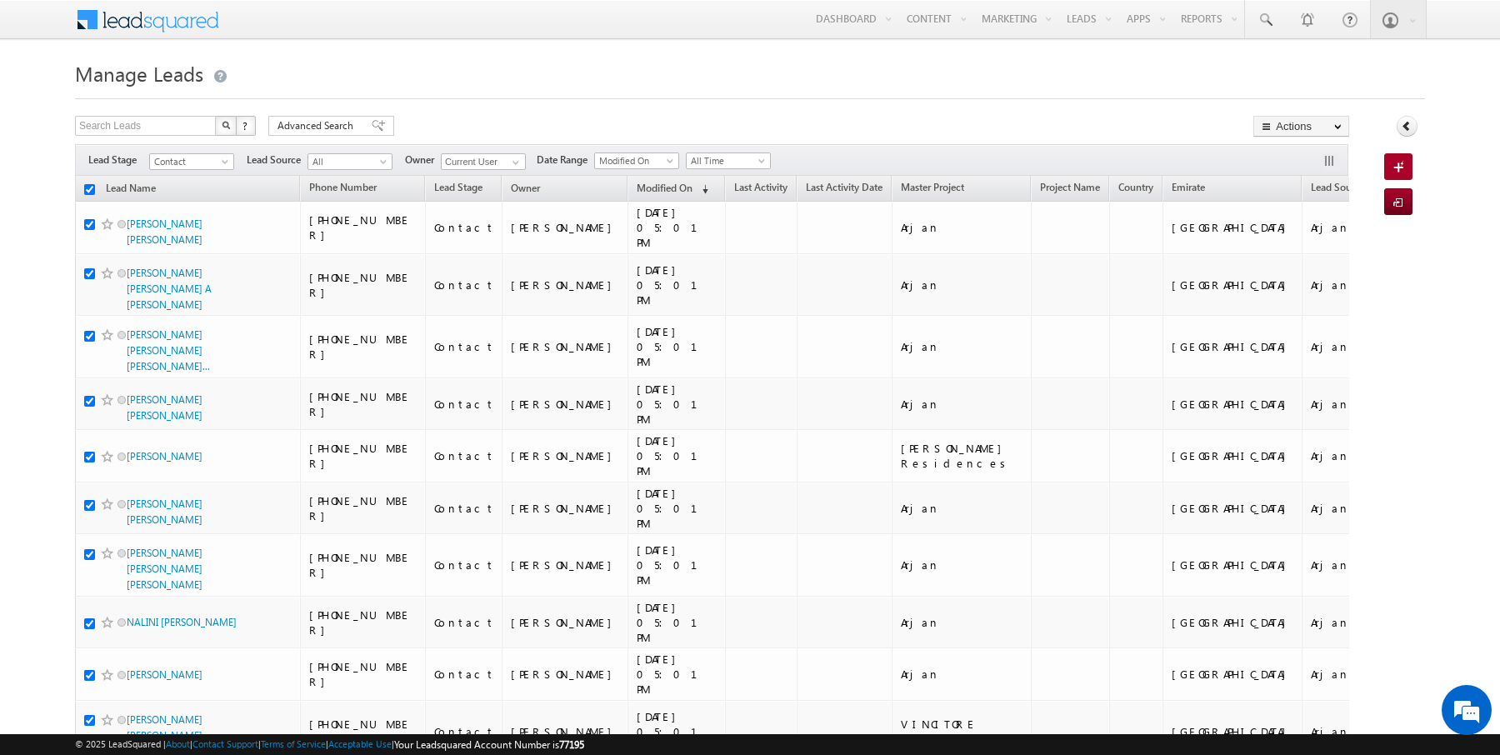
checkbox input "true"
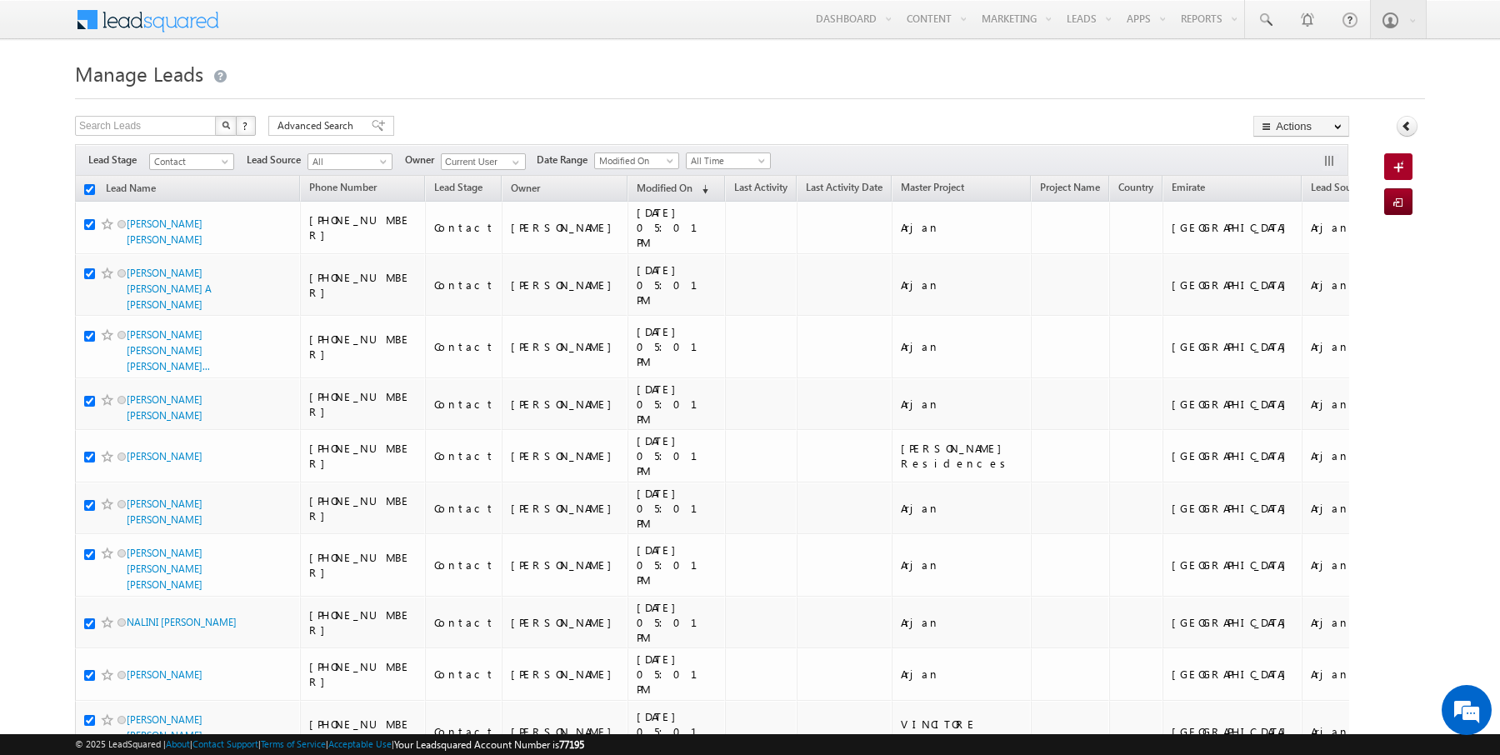
checkbox input "true"
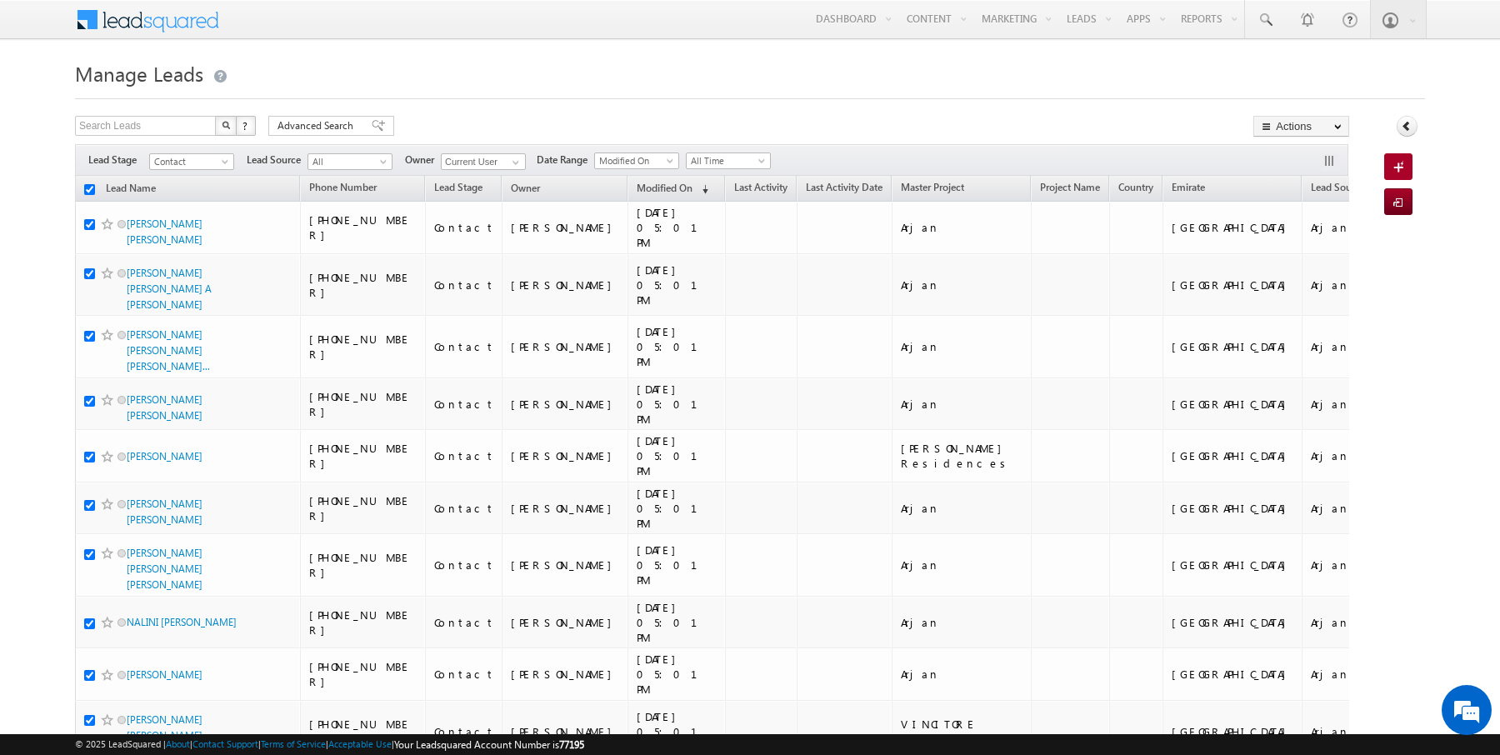
checkbox input "true"
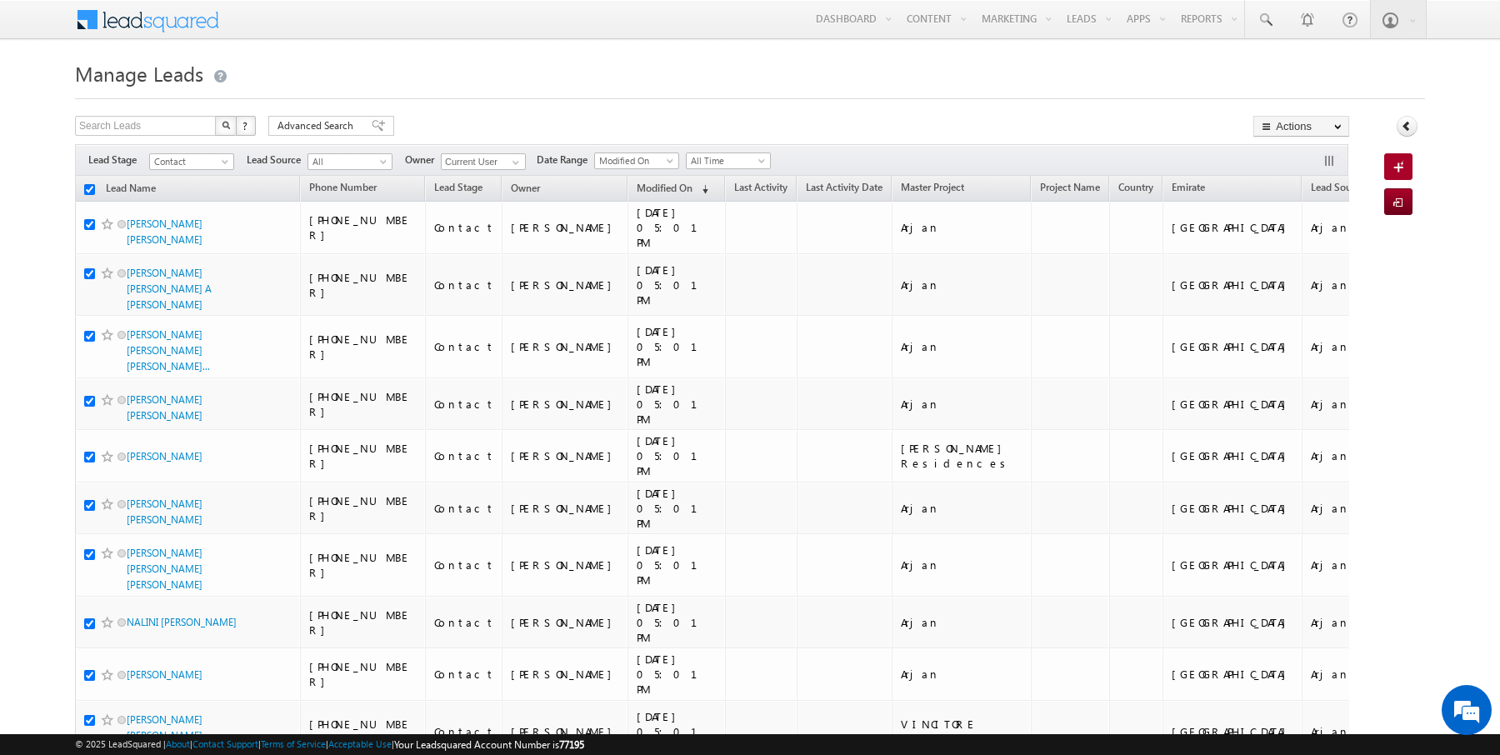
checkbox input "true"
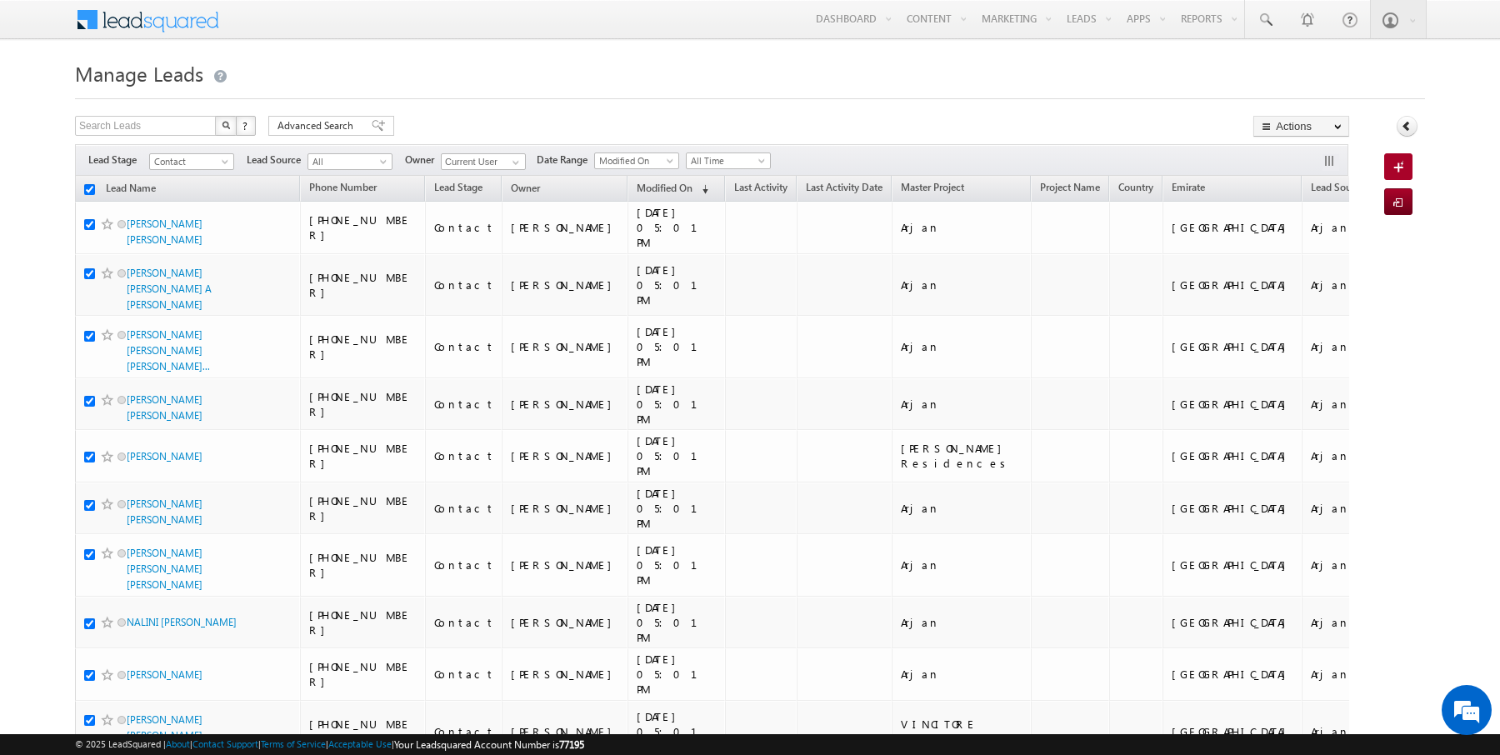
checkbox input "true"
click at [1286, 269] on link "Change Owner" at bounding box center [1301, 270] width 94 height 20
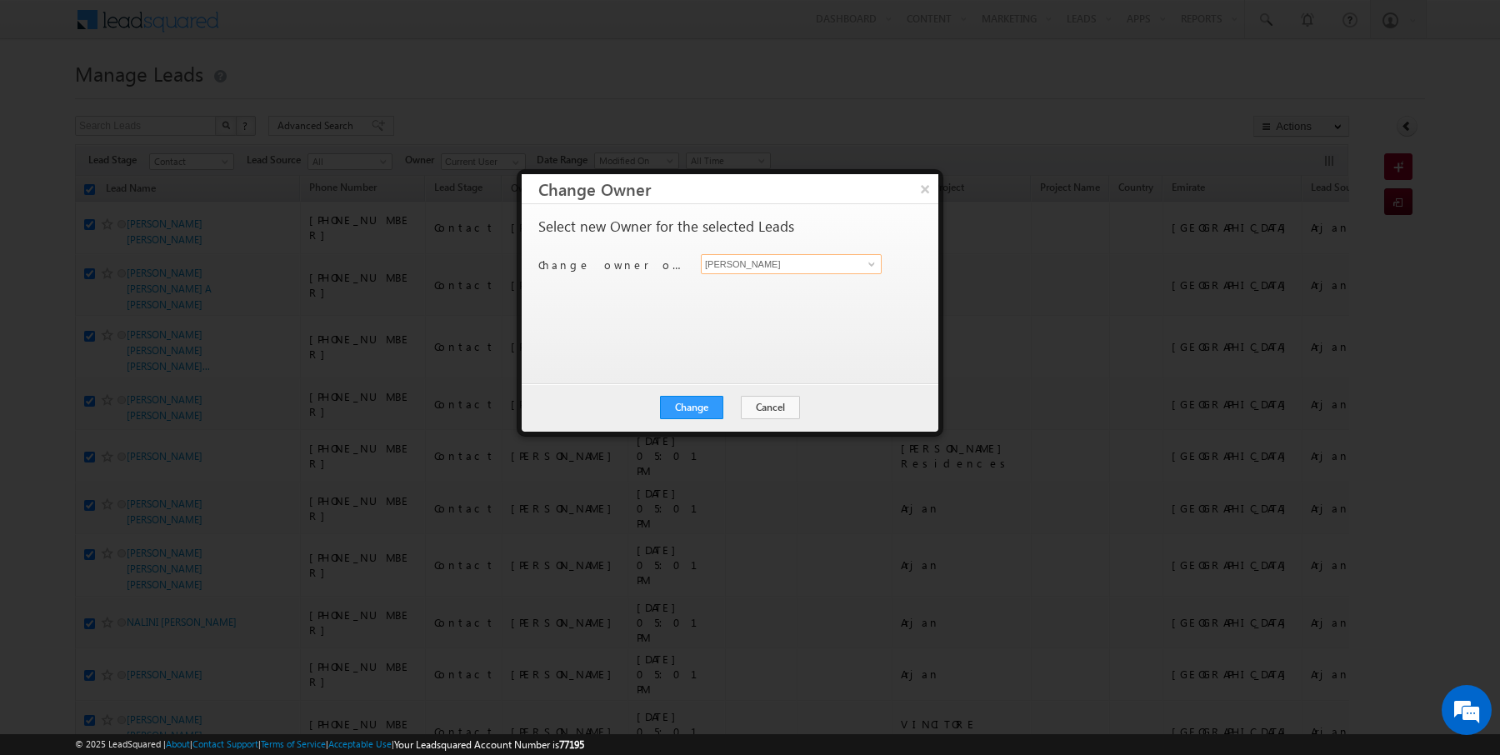
click at [808, 262] on input "[PERSON_NAME]" at bounding box center [791, 264] width 181 height 20
type input "[DATE][PERSON_NAME]"
click at [705, 414] on button "Change" at bounding box center [691, 407] width 63 height 23
click at [735, 409] on button "Close" at bounding box center [732, 407] width 53 height 23
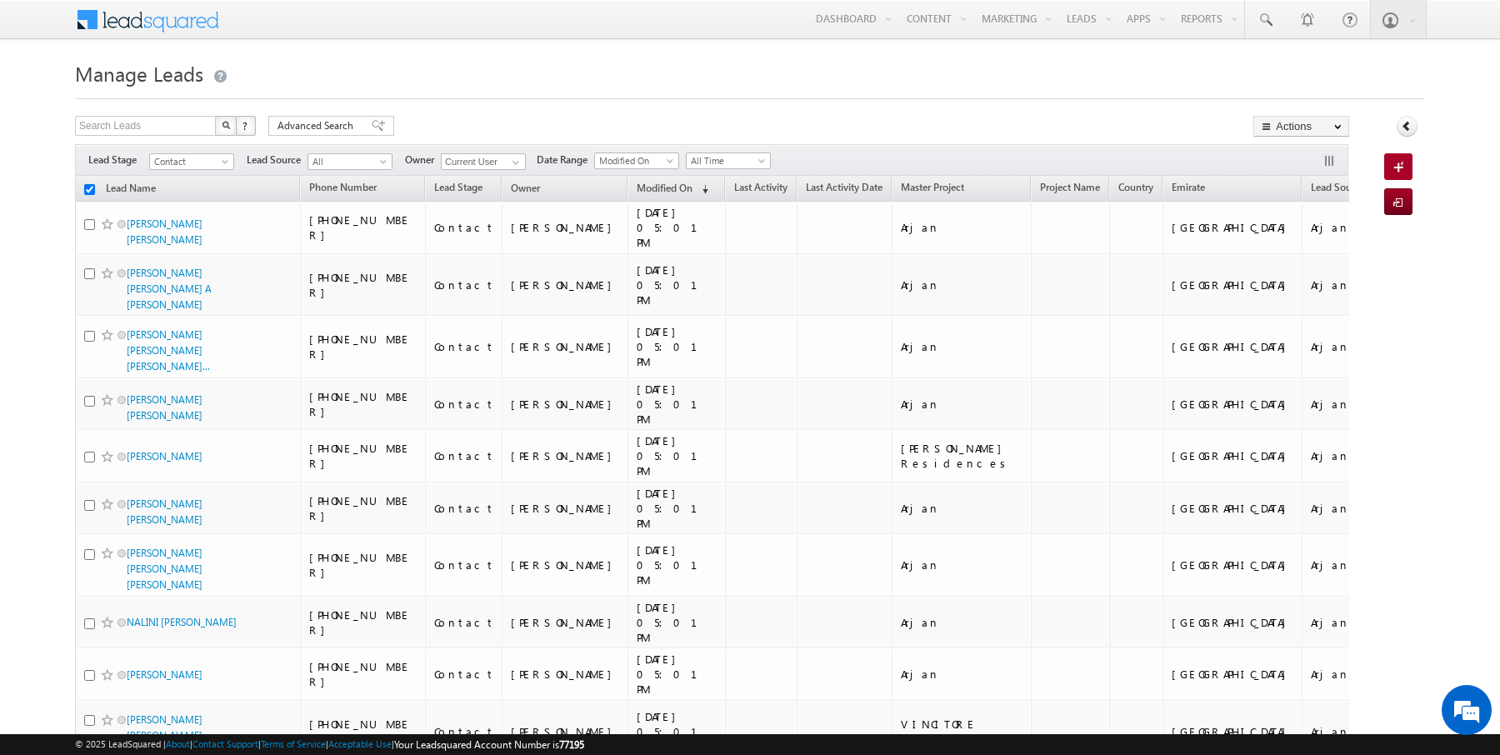
checkbox input "false"
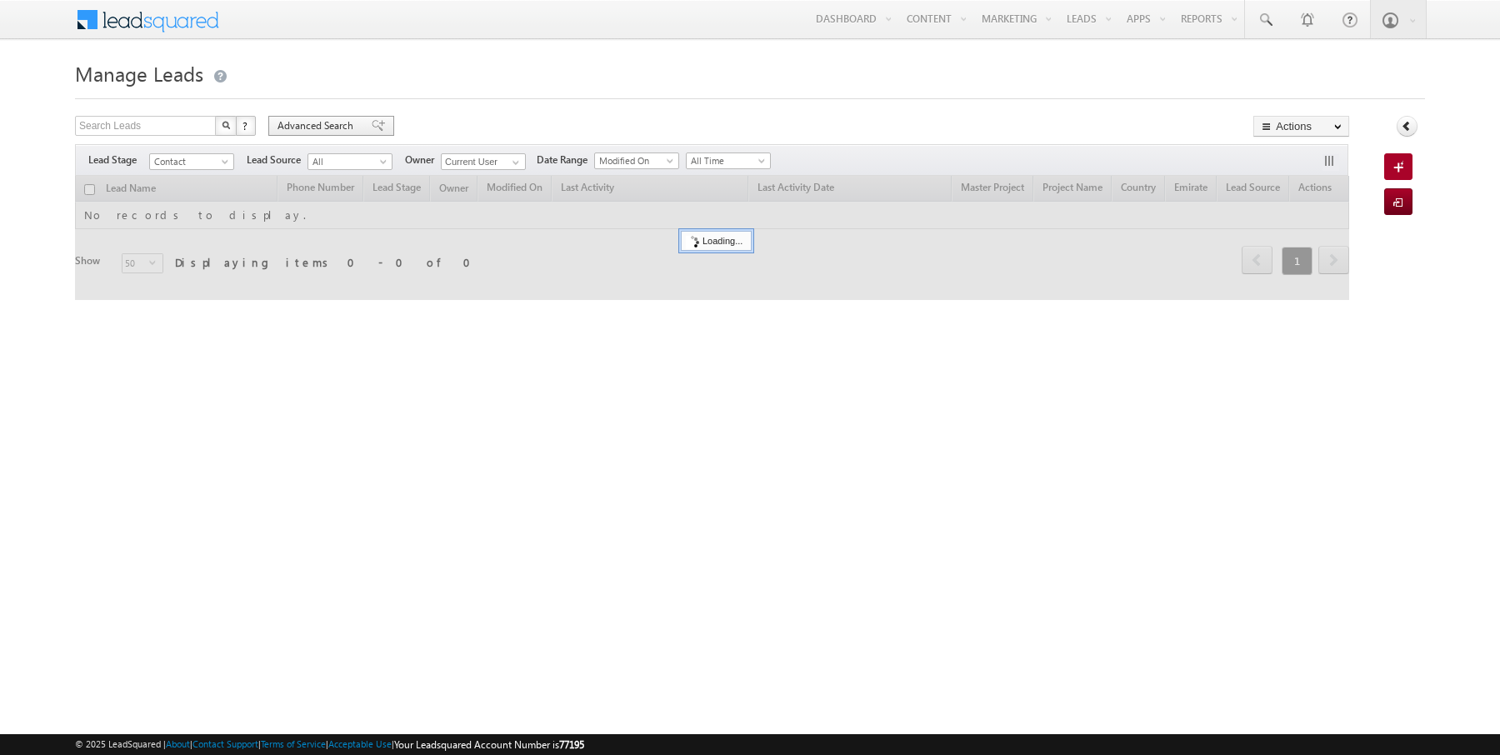
click at [307, 128] on span "Advanced Search" at bounding box center [317, 125] width 81 height 15
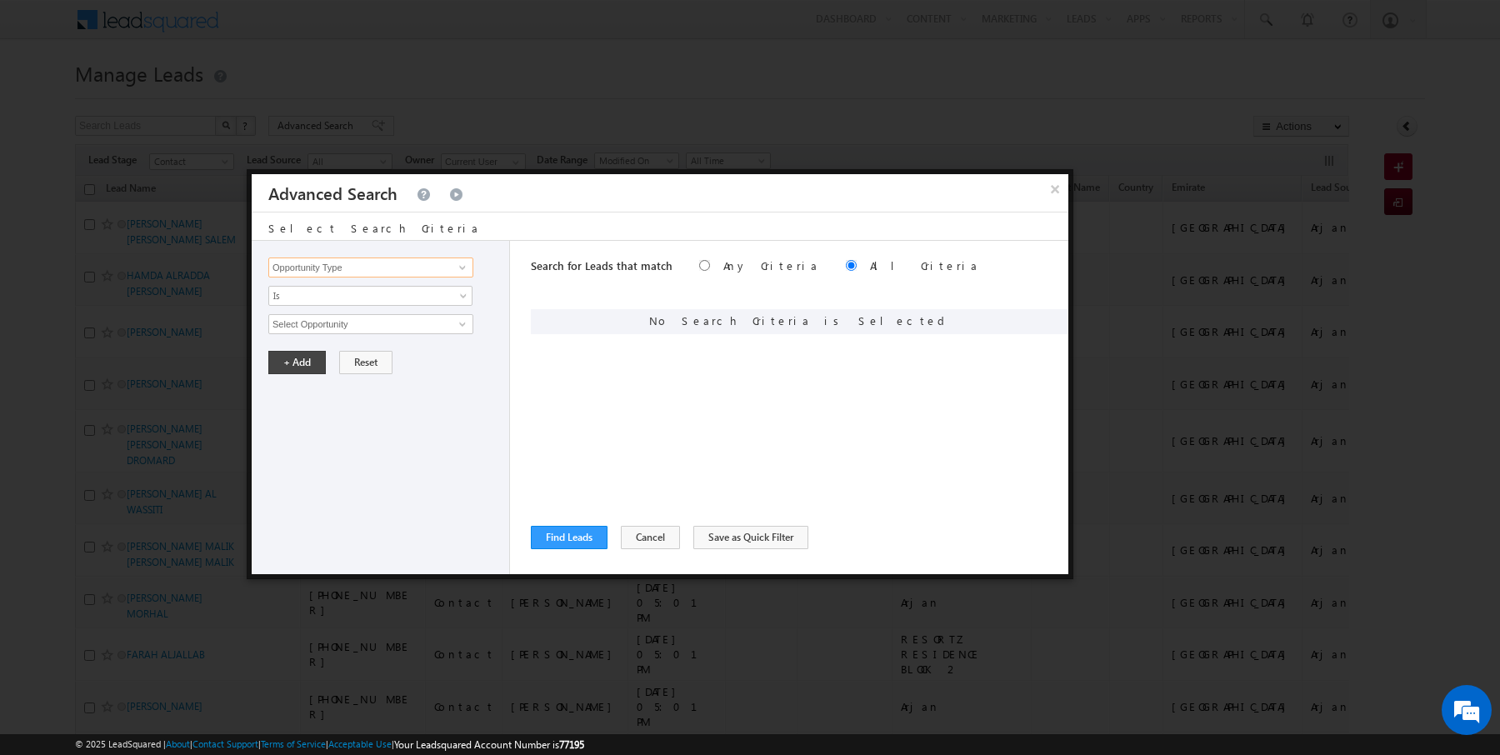
click at [432, 269] on input "Opportunity Type" at bounding box center [370, 267] width 205 height 20
type input "Modified On"
click at [352, 328] on span "All Time" at bounding box center [359, 324] width 181 height 15
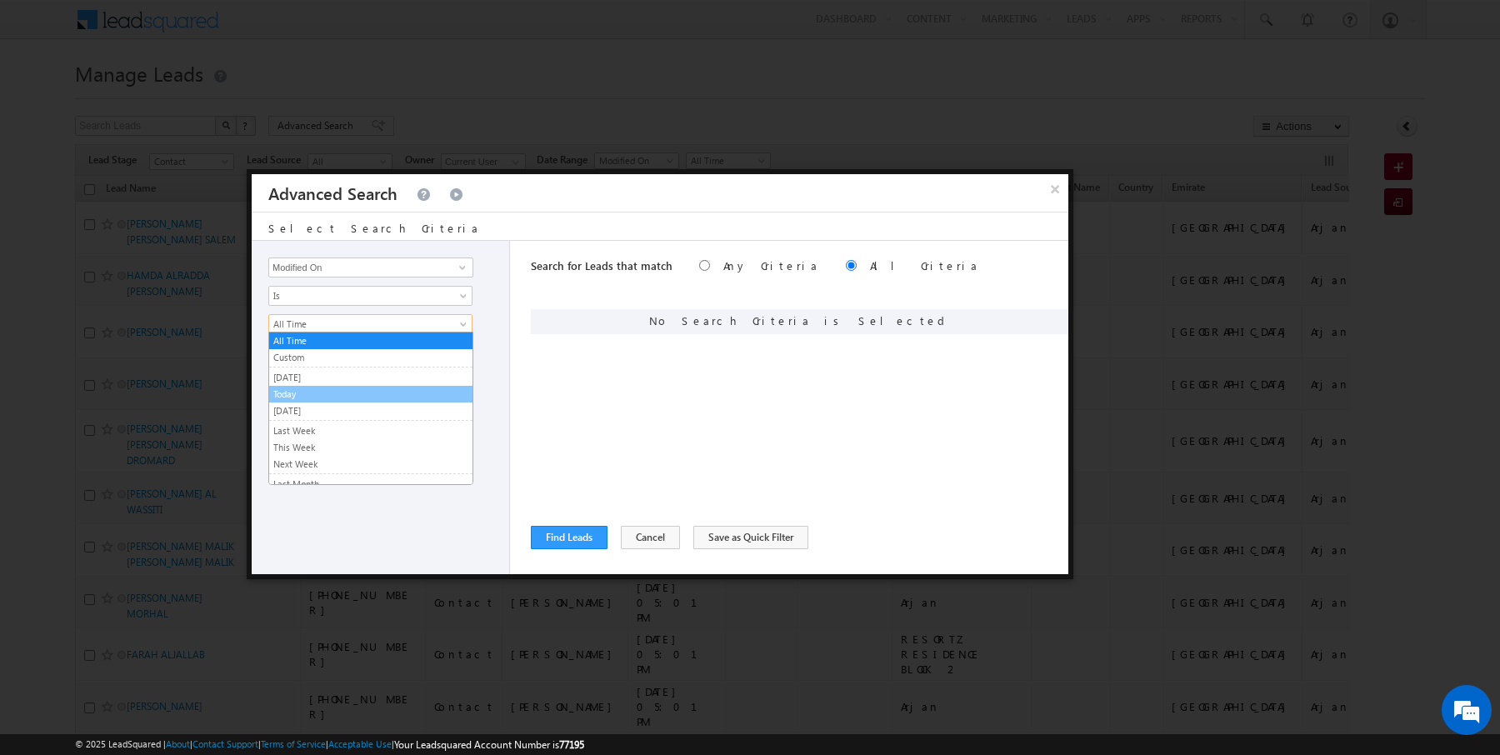
click at [308, 392] on link "Today" at bounding box center [370, 394] width 203 height 15
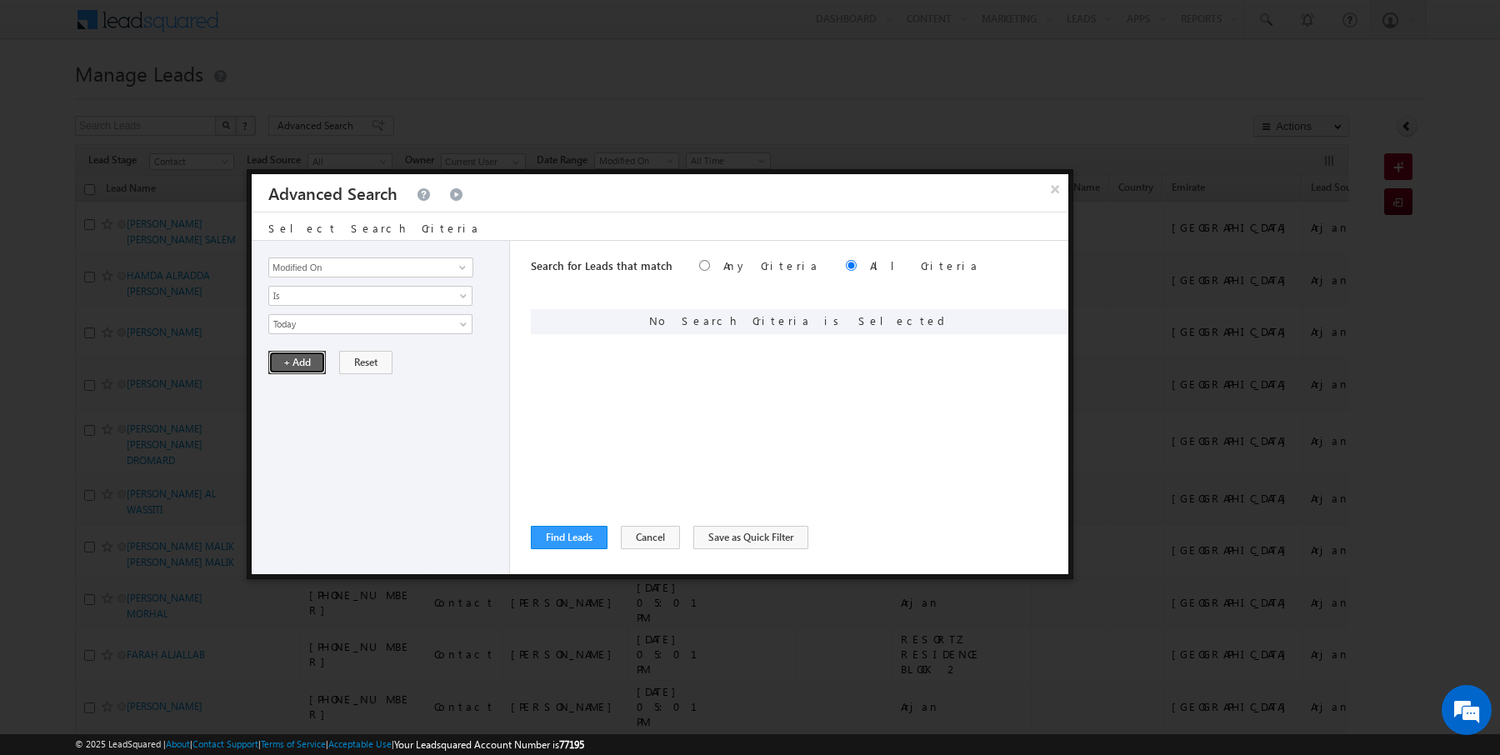
click at [306, 354] on button "+ Add" at bounding box center [296, 362] width 57 height 23
click at [354, 265] on input "Opportunity Type" at bounding box center [370, 267] width 205 height 20
type input "Lead Activity"
click at [297, 299] on span "Is" at bounding box center [359, 295] width 181 height 15
click at [297, 330] on link "Is Not" at bounding box center [370, 329] width 203 height 15
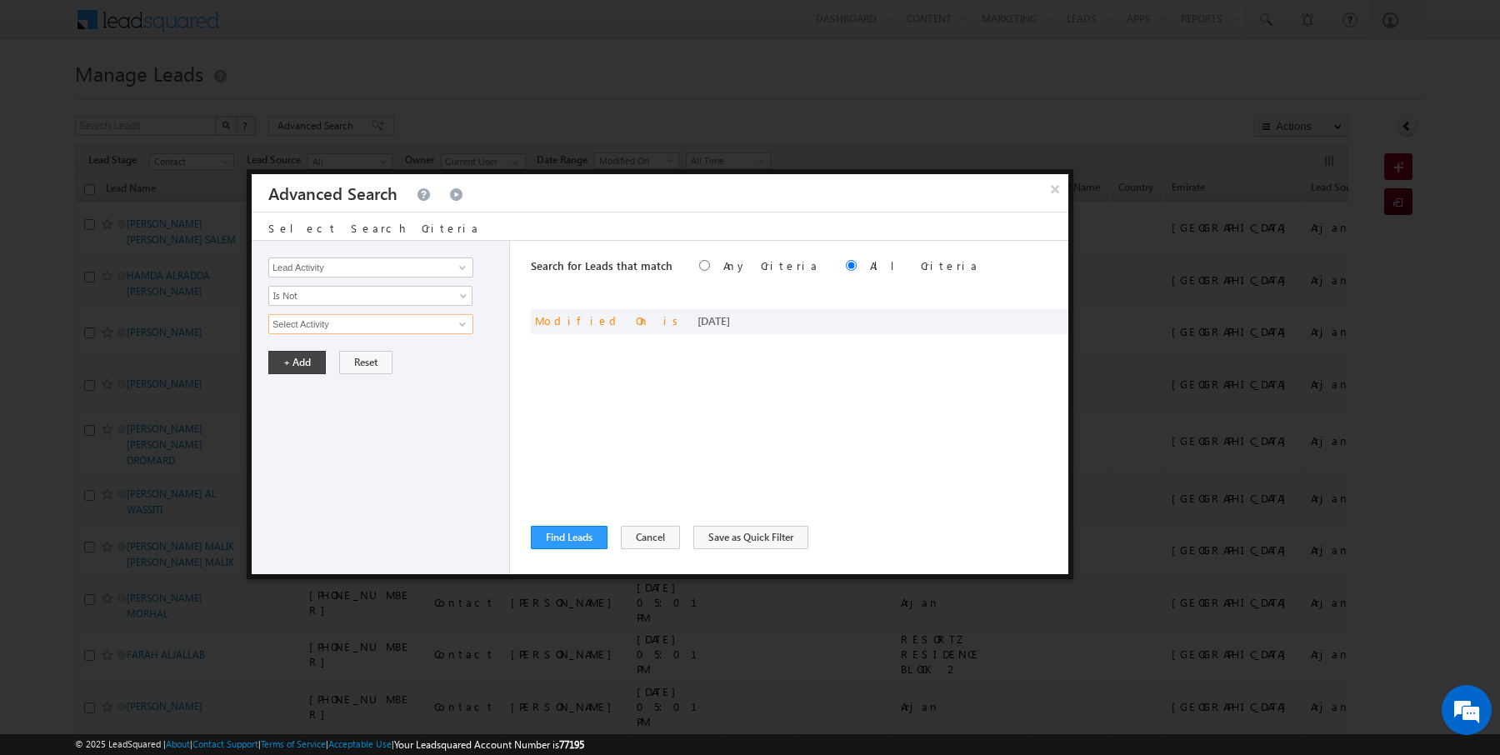
click at [306, 327] on input "Select Activity" at bounding box center [370, 324] width 205 height 20
type input "Outbound Phone Call Activity"
click at [292, 375] on div "Opportunity Type Lead Activity Task Sales Group Prospect Id Address 1 Address 2…" at bounding box center [381, 407] width 258 height 333
click at [294, 379] on button "+ Add" at bounding box center [296, 390] width 57 height 23
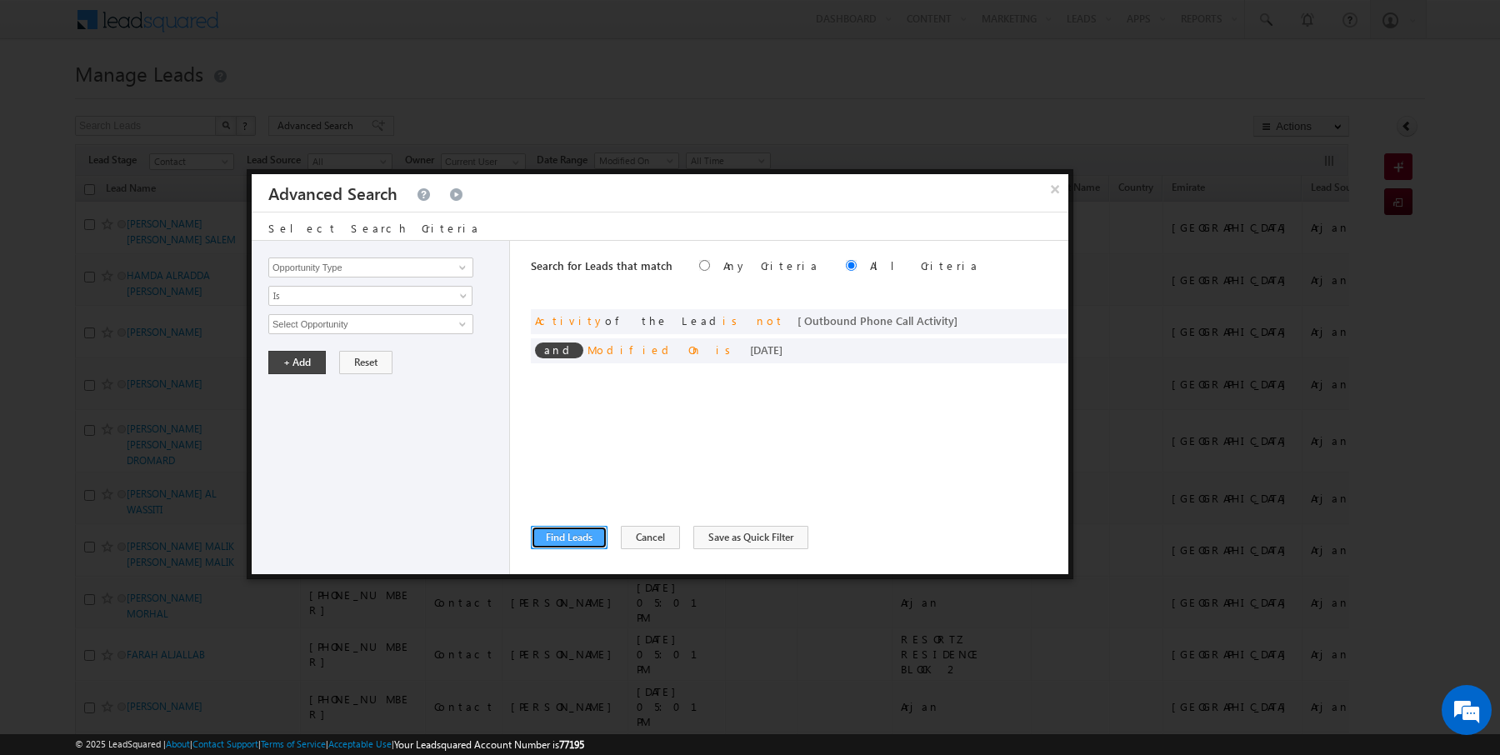
click at [567, 538] on button "Find Leads" at bounding box center [569, 537] width 77 height 23
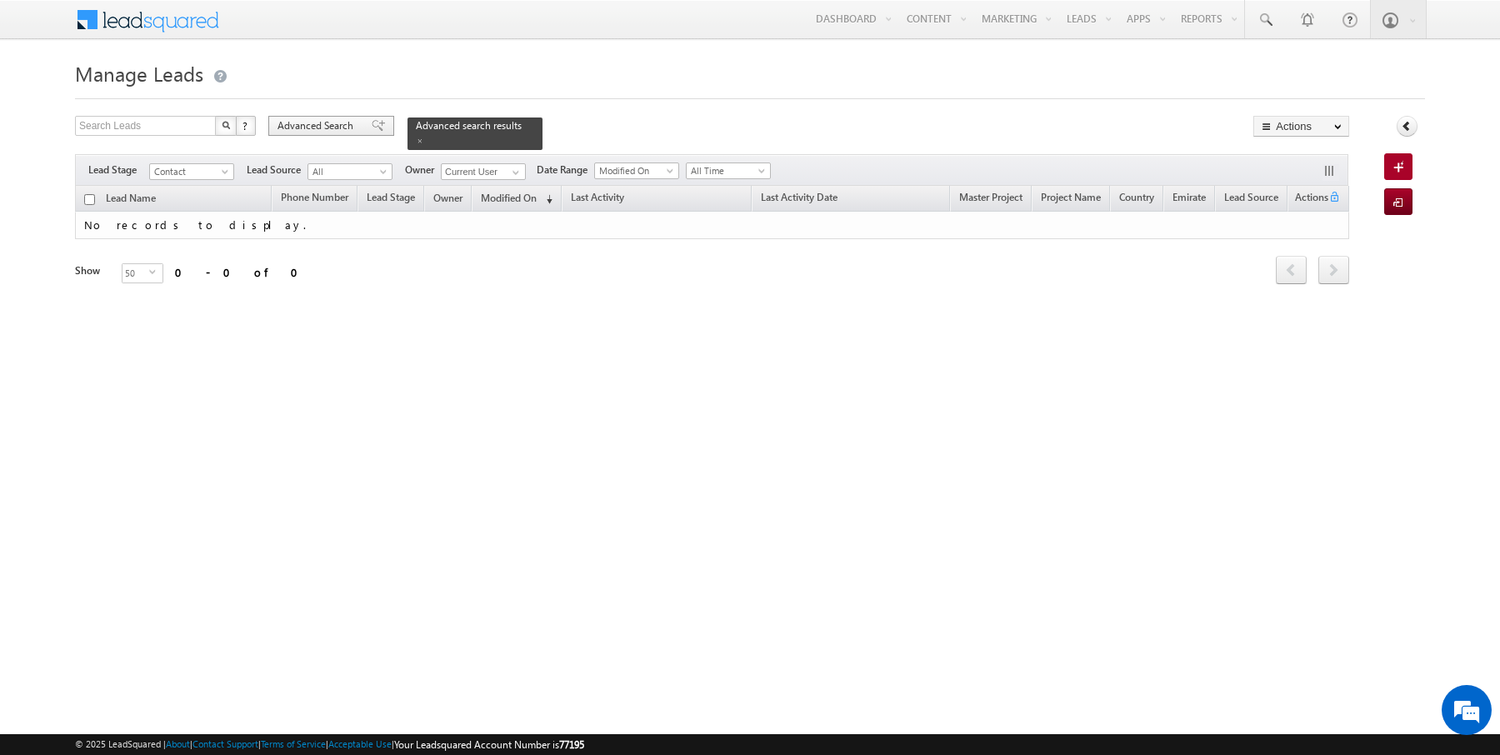
click at [344, 128] on span "Advanced Search" at bounding box center [317, 125] width 81 height 15
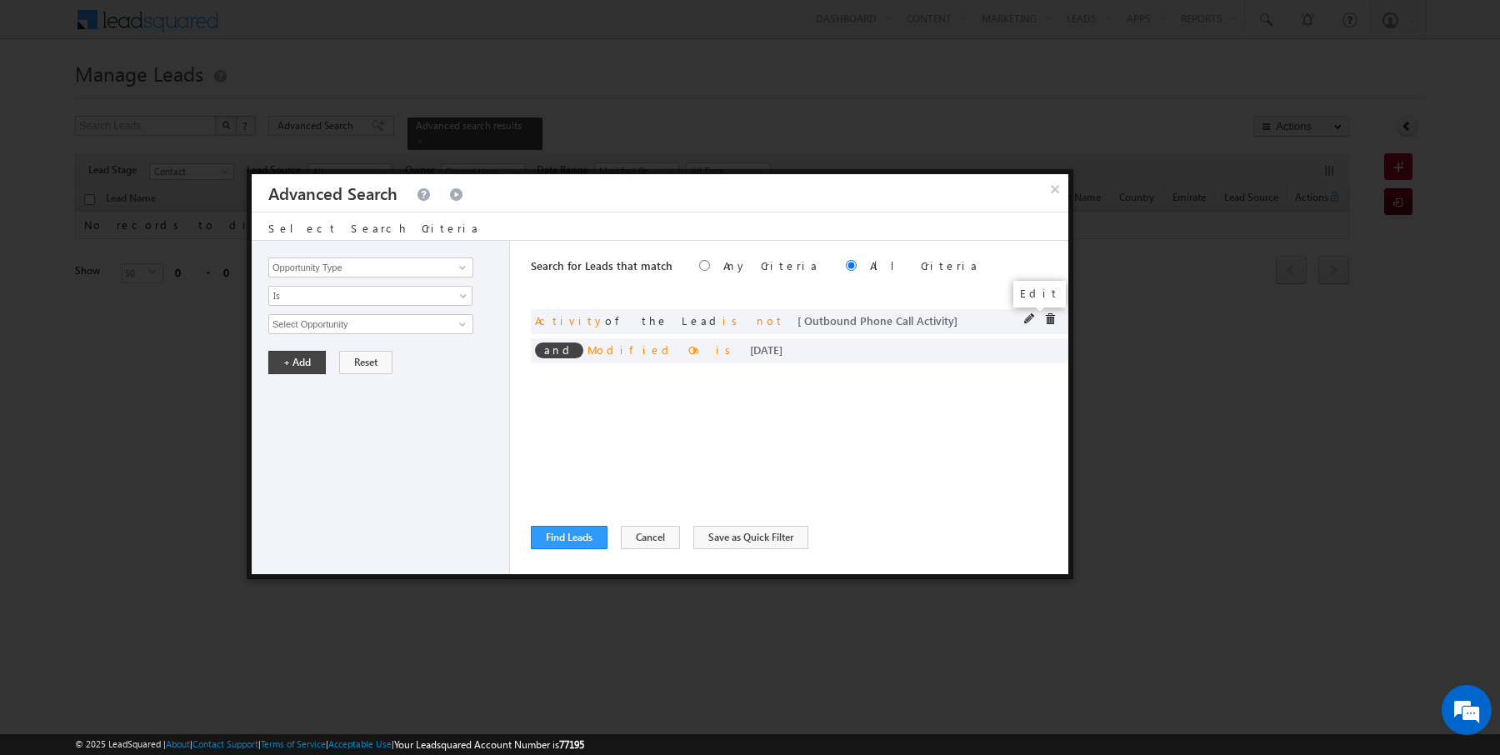
click at [1031, 322] on span at bounding box center [1030, 319] width 12 height 12
click at [403, 272] on input "Lead Activity" at bounding box center [370, 267] width 205 height 20
type input "Last Activity Date"
click at [365, 297] on span "Is" at bounding box center [359, 295] width 181 height 15
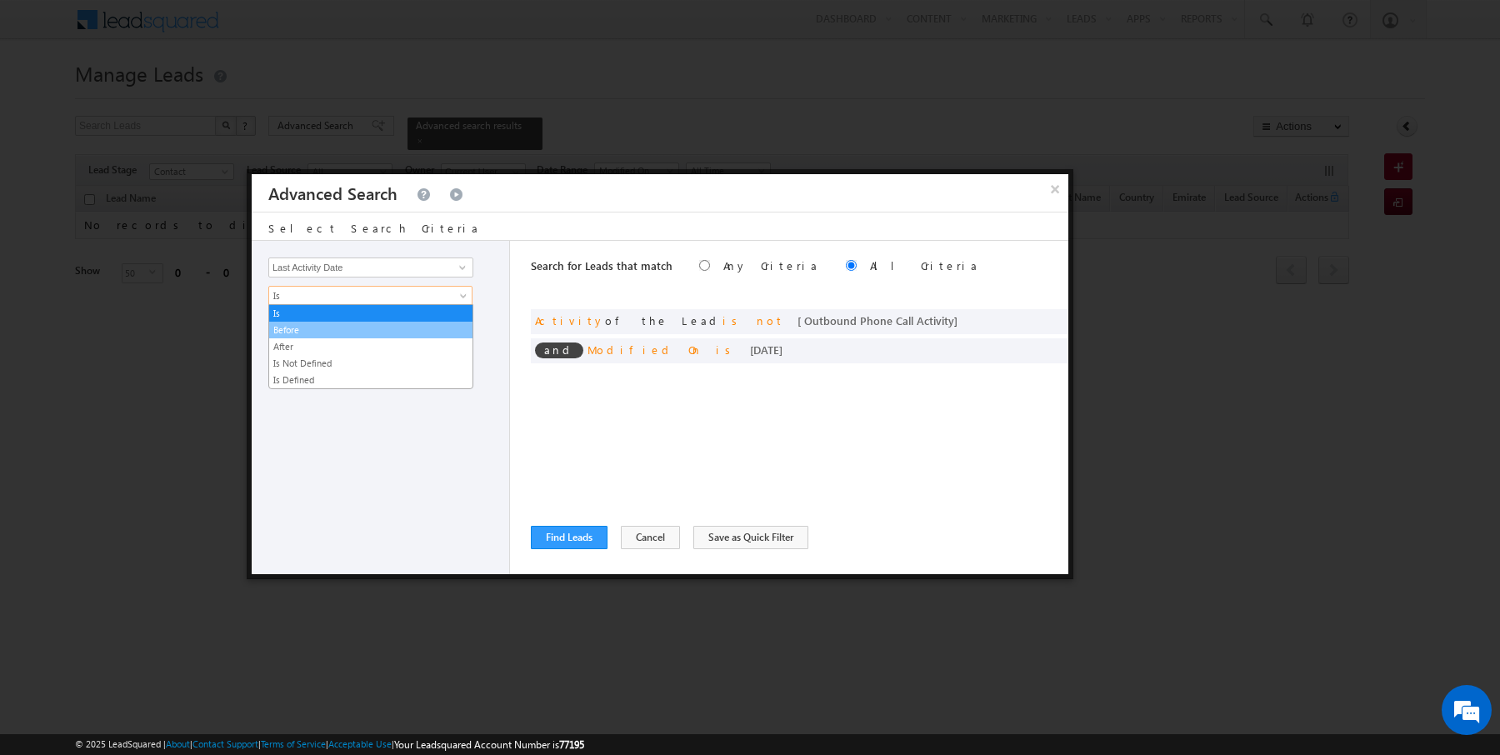
click at [334, 327] on link "Before" at bounding box center [370, 329] width 203 height 15
click at [334, 327] on span "Today" at bounding box center [359, 324] width 181 height 15
click at [312, 337] on link "Today" at bounding box center [370, 340] width 203 height 15
click at [307, 354] on button "+ Add" at bounding box center [296, 362] width 57 height 23
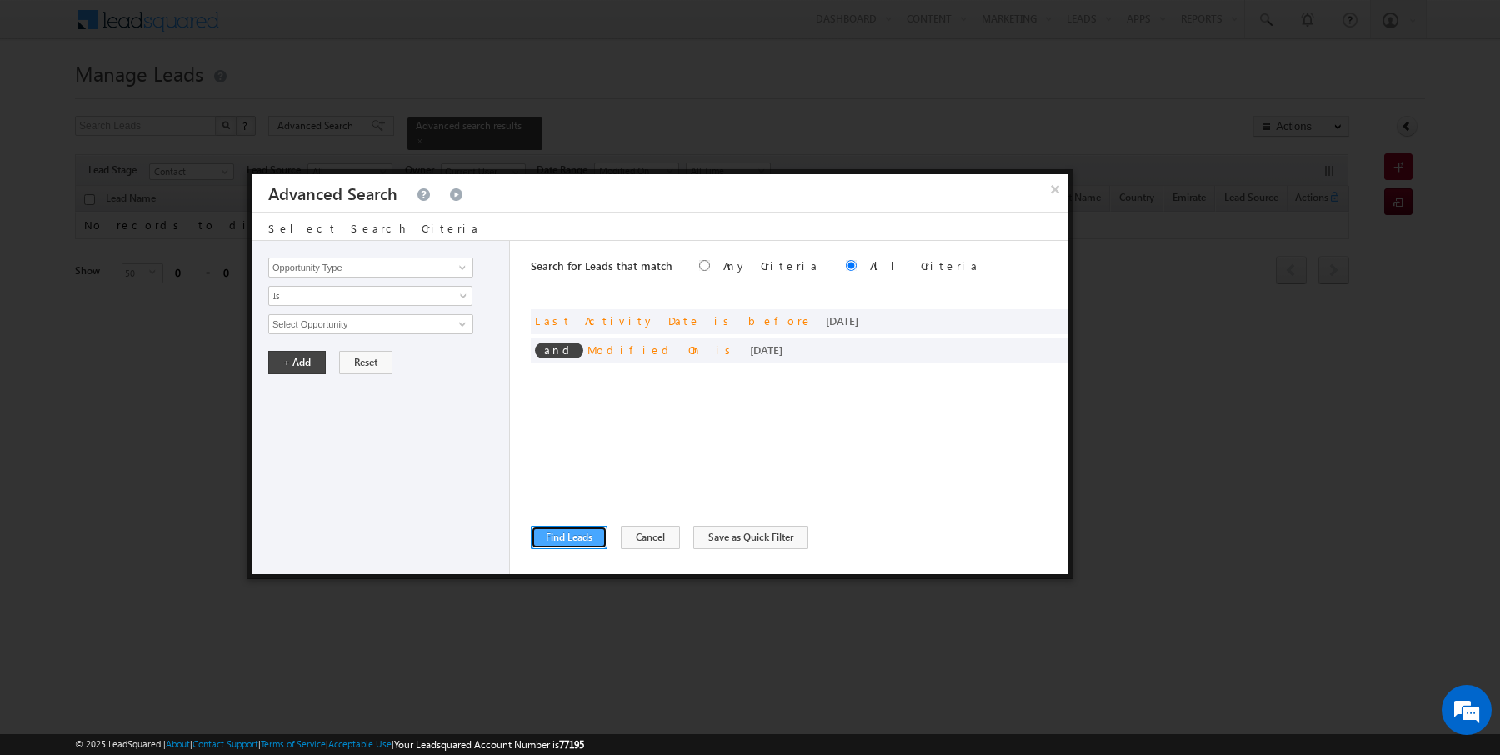
click at [575, 536] on button "Find Leads" at bounding box center [569, 537] width 77 height 23
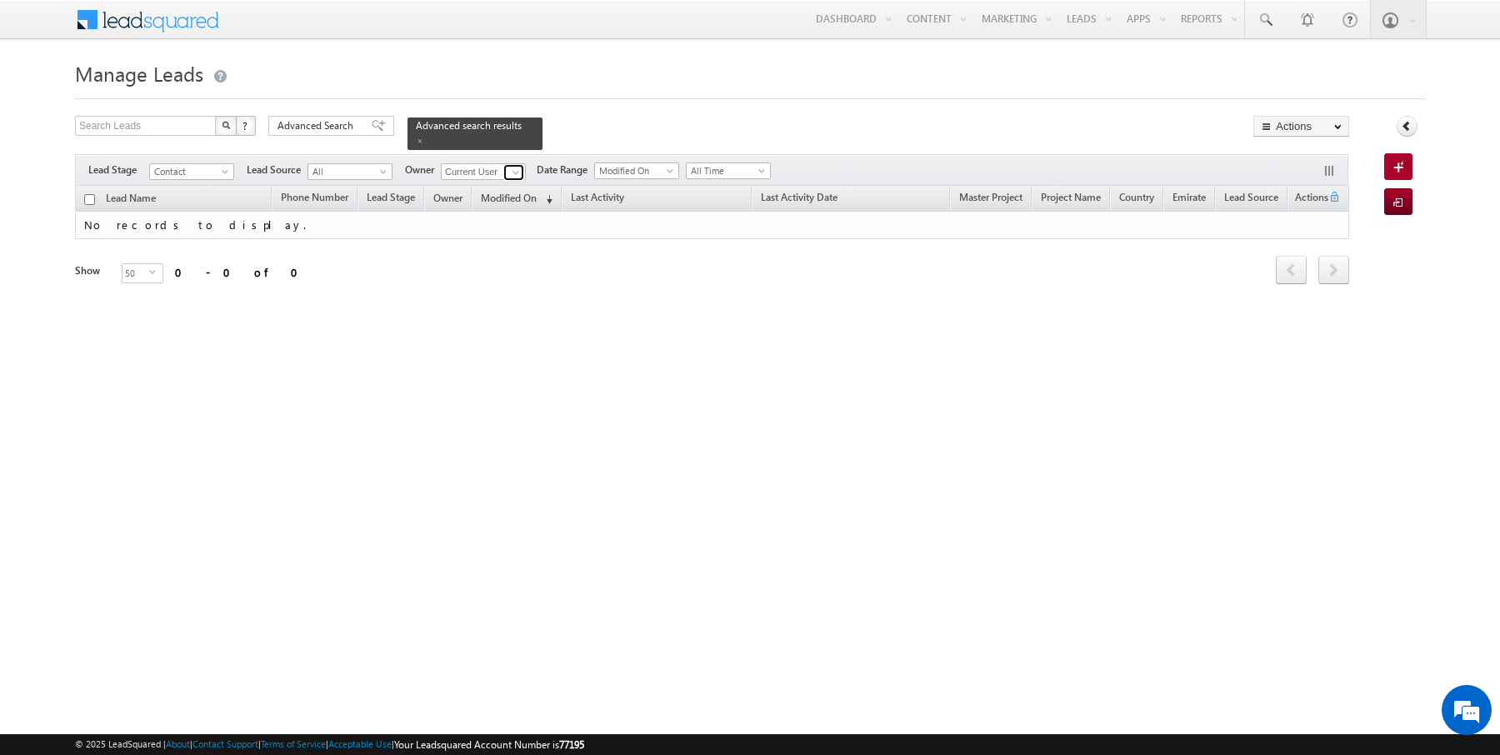
click at [512, 166] on span at bounding box center [515, 172] width 13 height 13
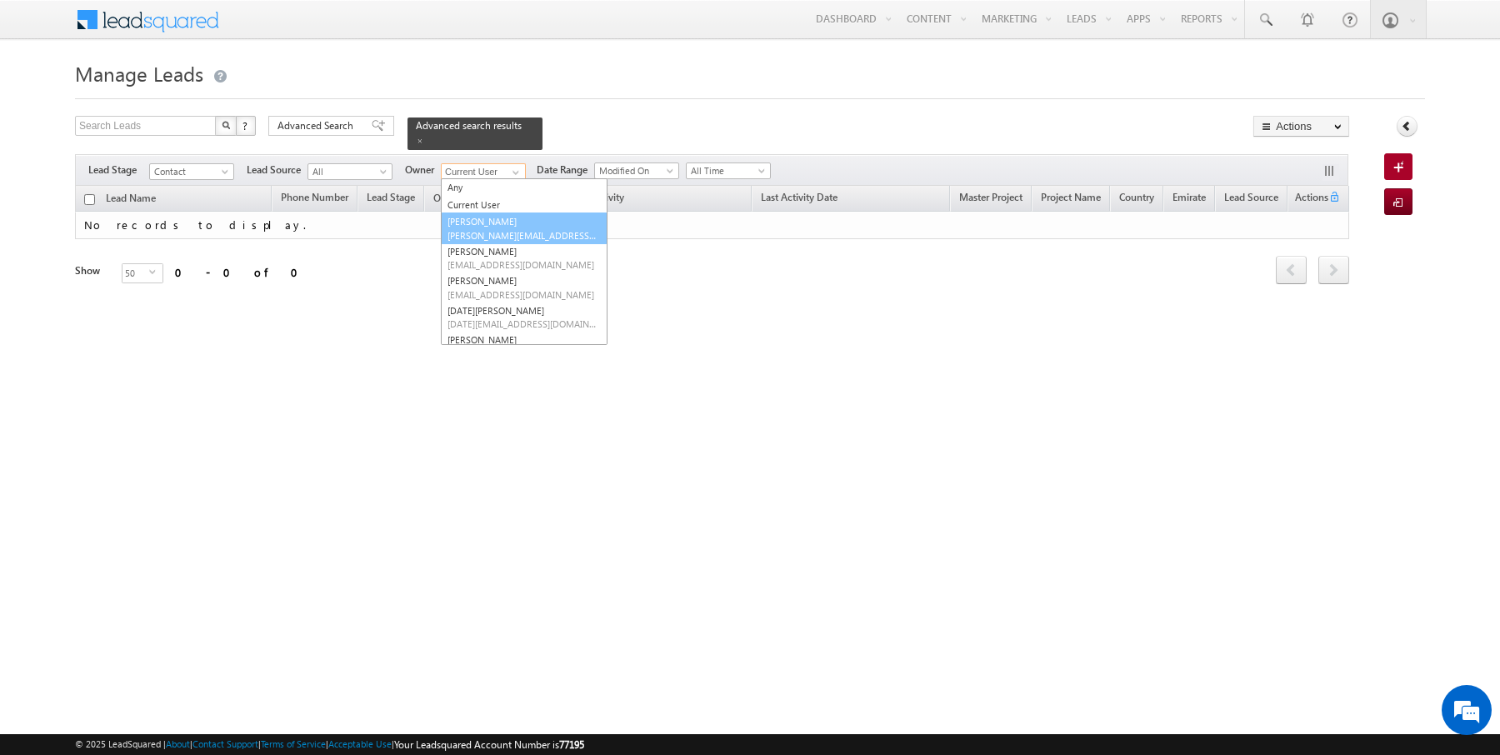
click at [483, 222] on link "[PERSON_NAME] [PERSON_NAME][EMAIL_ADDRESS][DOMAIN_NAME]" at bounding box center [524, 228] width 167 height 32
type input "[PERSON_NAME]"
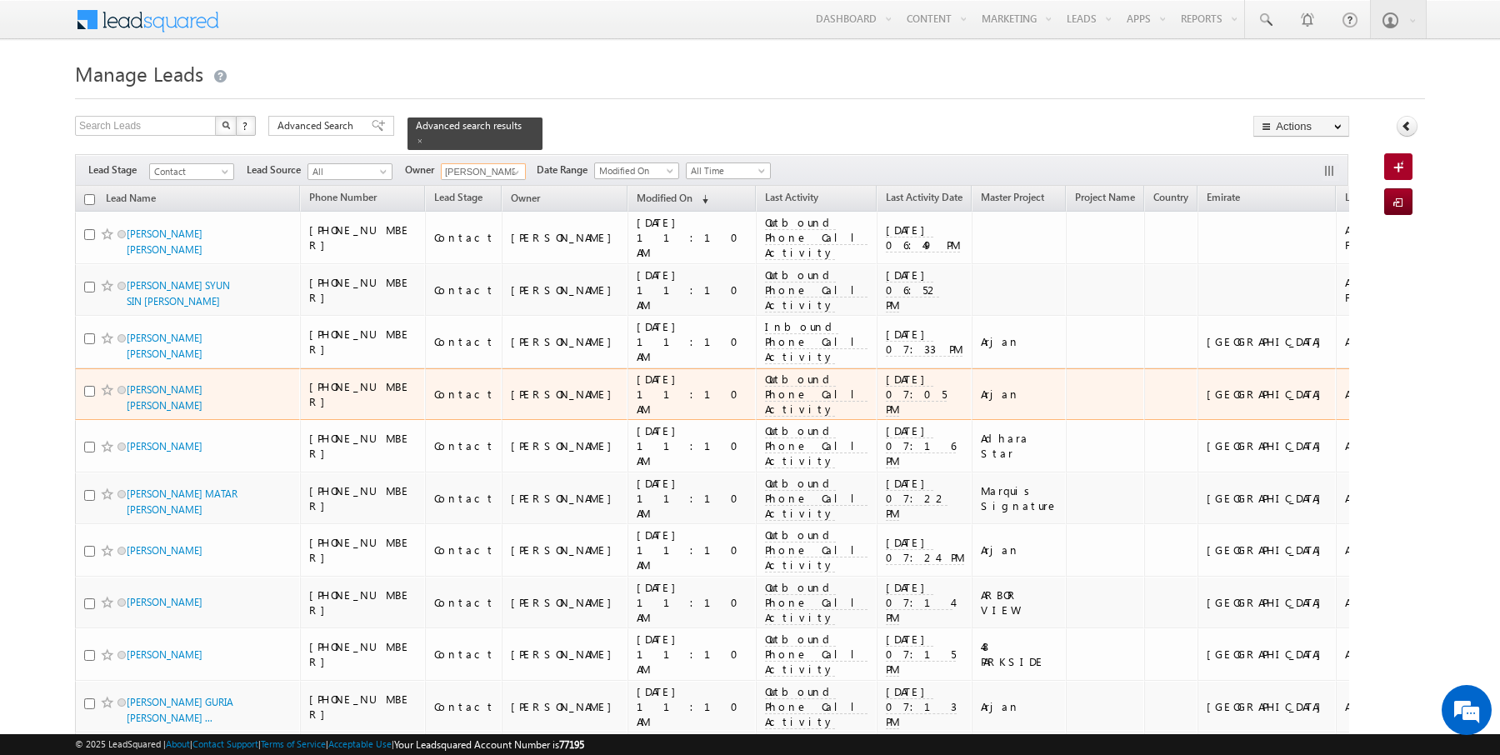
scroll to position [90, 0]
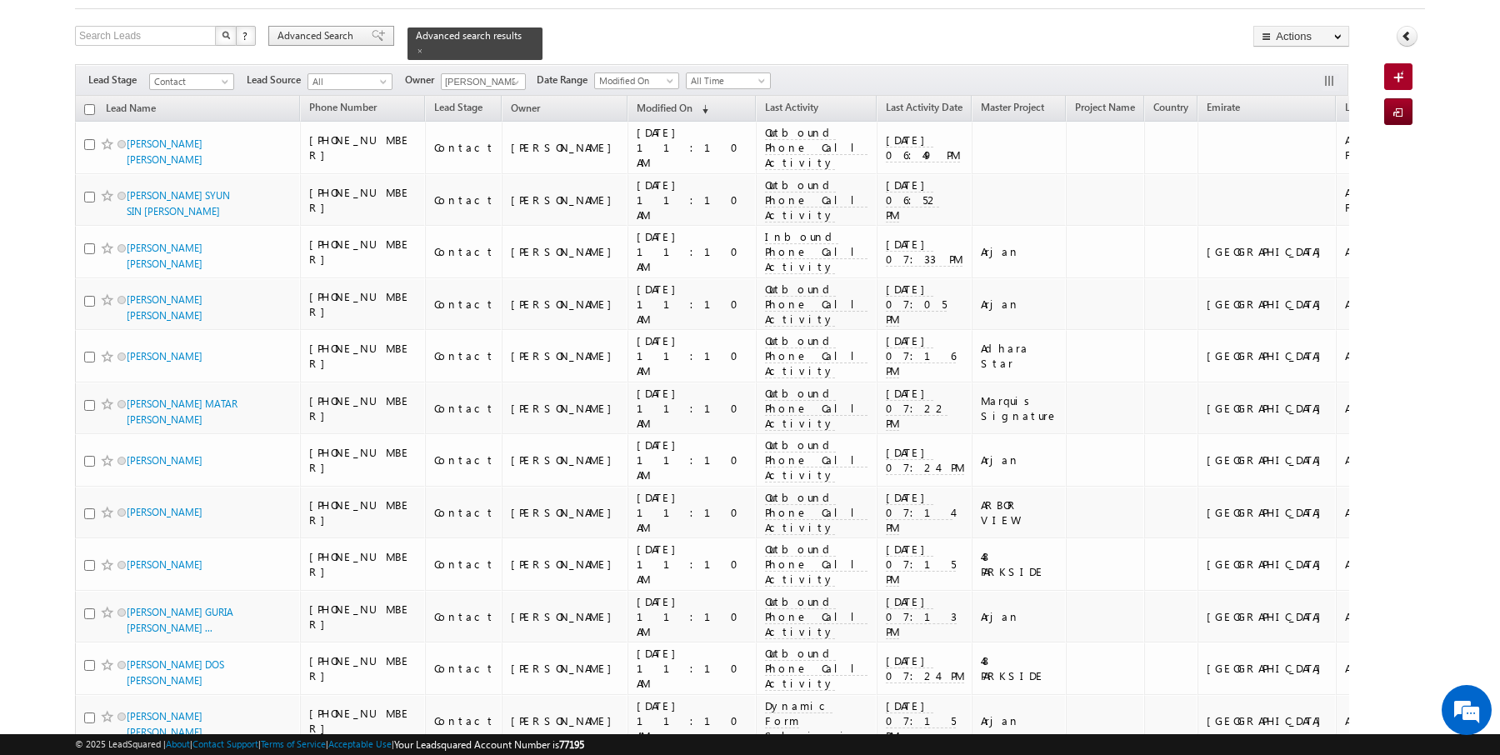
click at [319, 31] on span "Advanced Search" at bounding box center [317, 35] width 81 height 15
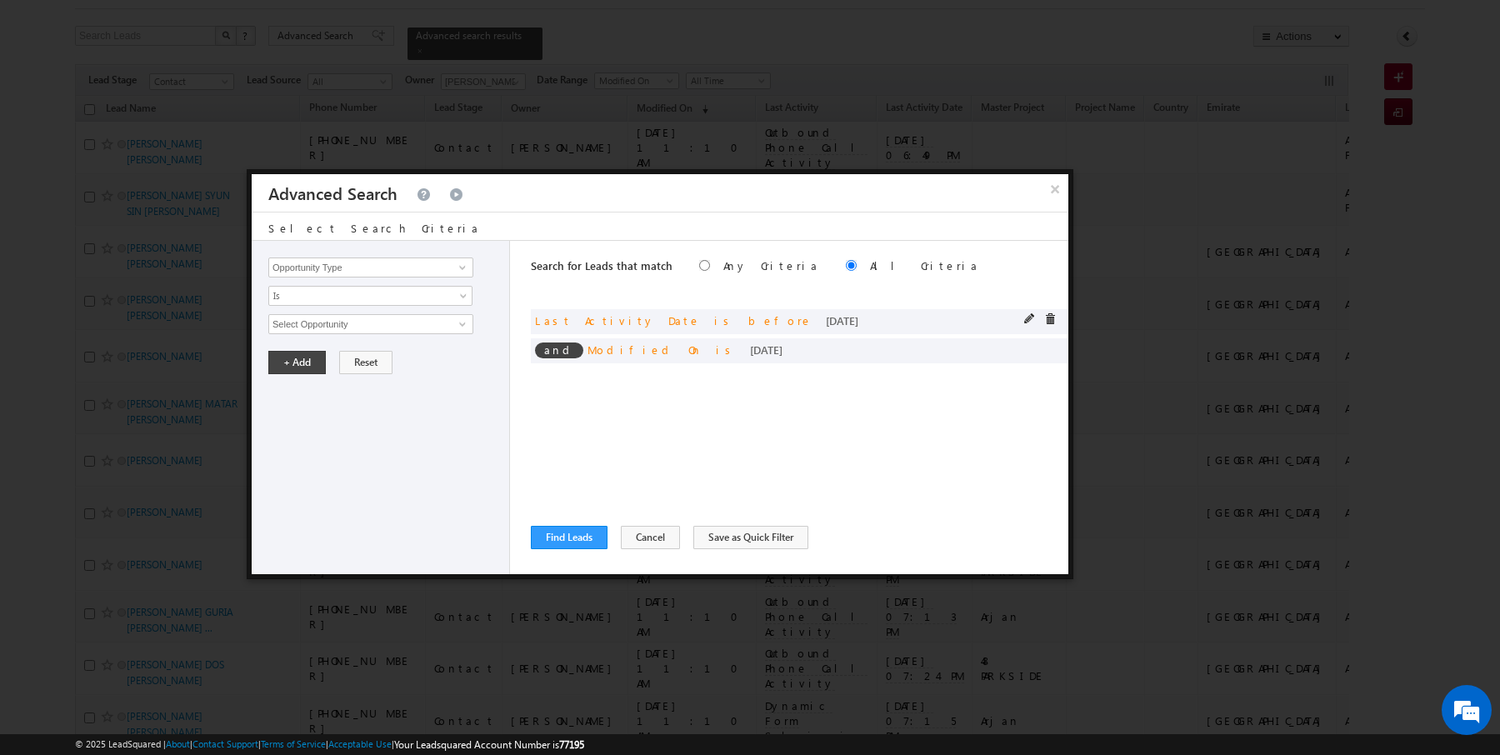
click at [1030, 312] on div "and Last Activity Date is before [DATE]" at bounding box center [799, 321] width 537 height 25
click at [1030, 316] on span at bounding box center [1030, 319] width 12 height 12
click at [299, 258] on input "Last Activity Date" at bounding box center [370, 267] width 205 height 20
type input "Lead Activity"
click at [301, 302] on link "Is" at bounding box center [370, 296] width 204 height 20
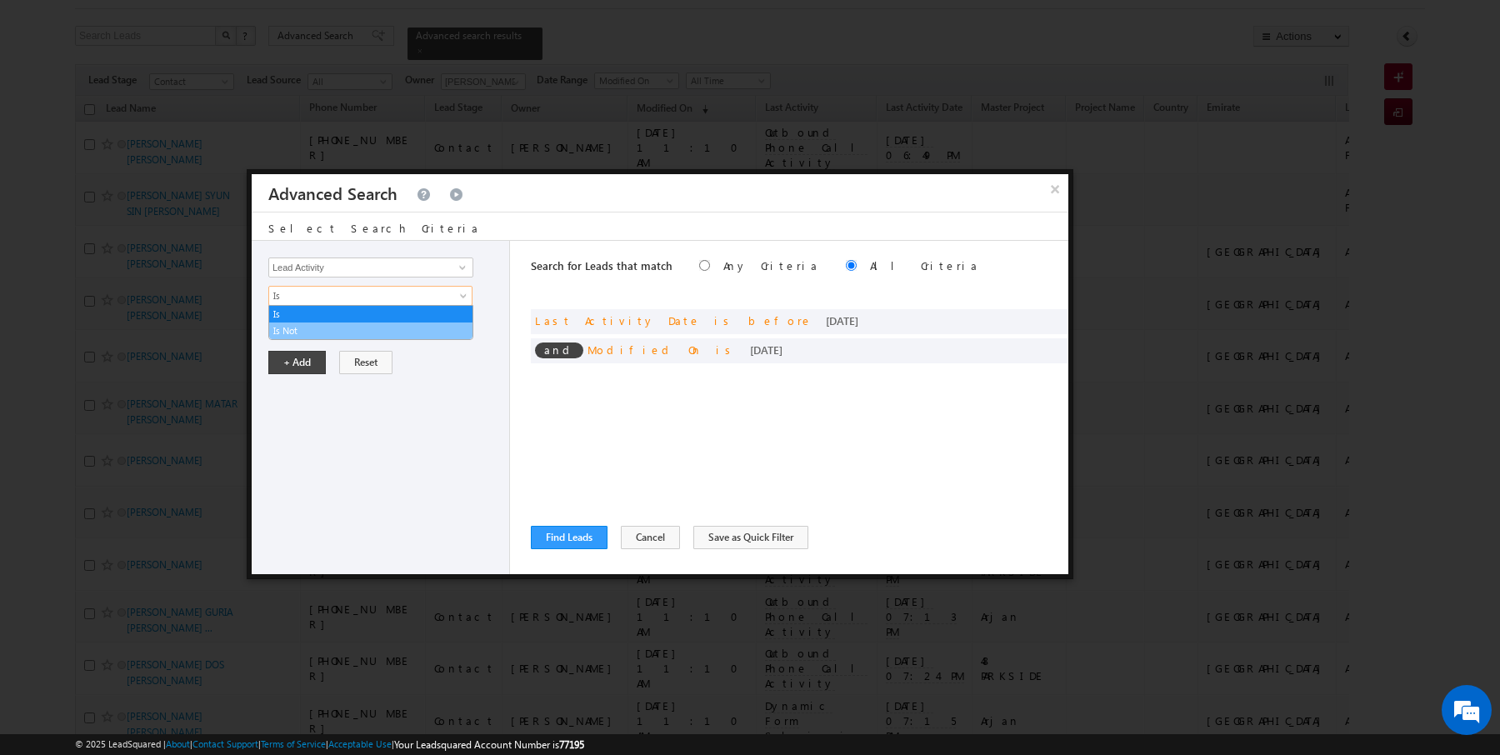
click at [301, 325] on link "Is Not" at bounding box center [370, 330] width 203 height 15
click at [304, 325] on input "Select Activity" at bounding box center [370, 324] width 205 height 20
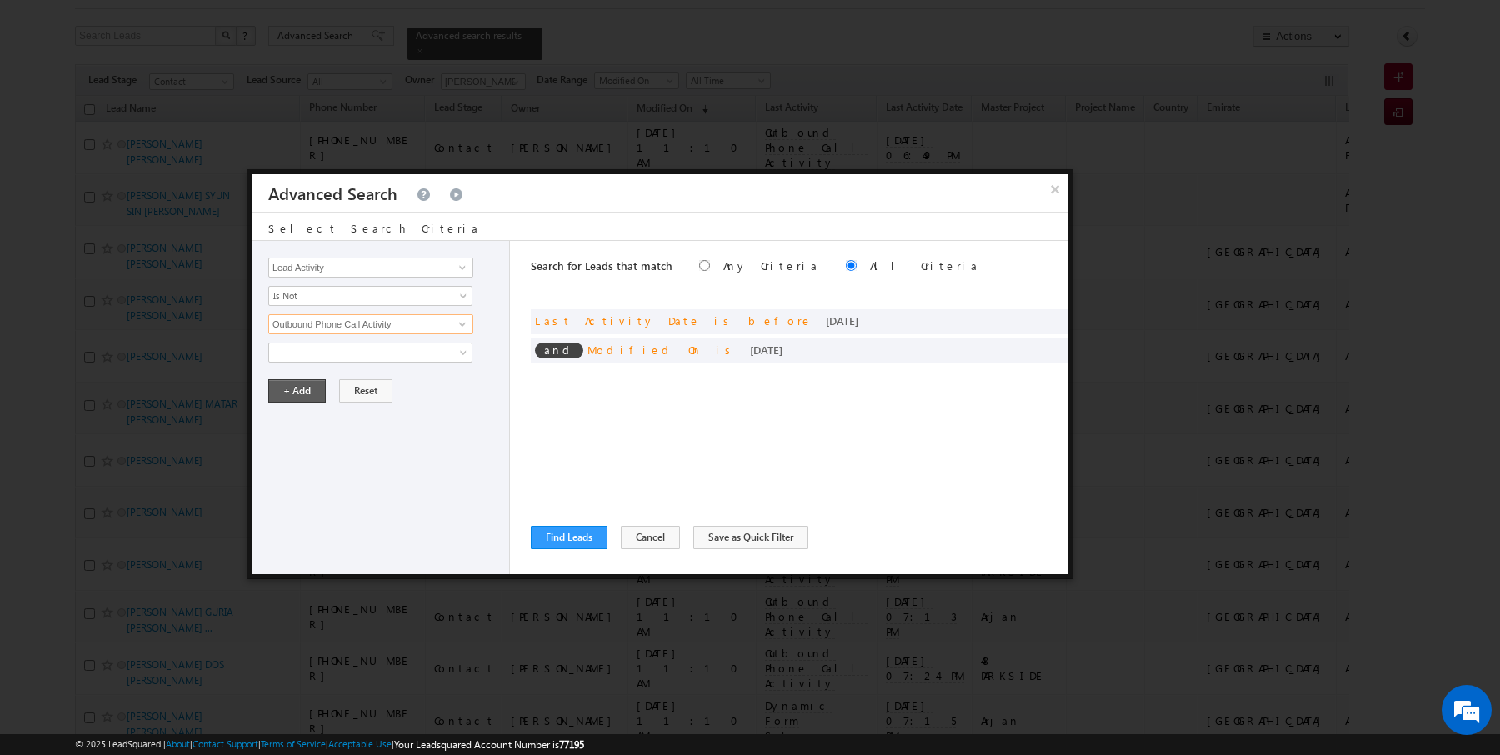
type input "Outbound Phone Call Activity"
click at [285, 382] on button "+ Add" at bounding box center [296, 390] width 57 height 23
click at [552, 542] on button "Find Leads" at bounding box center [569, 537] width 77 height 23
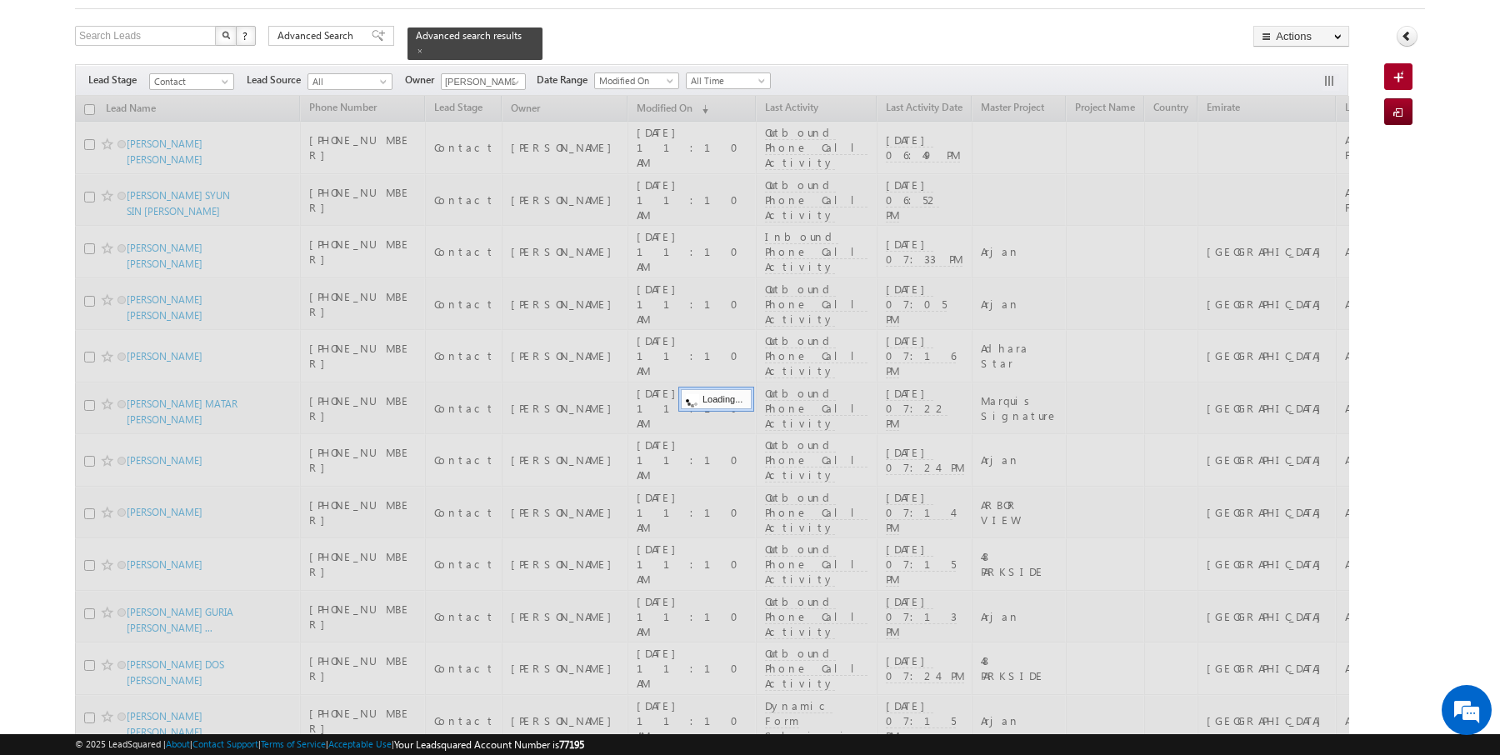
scroll to position [0, 0]
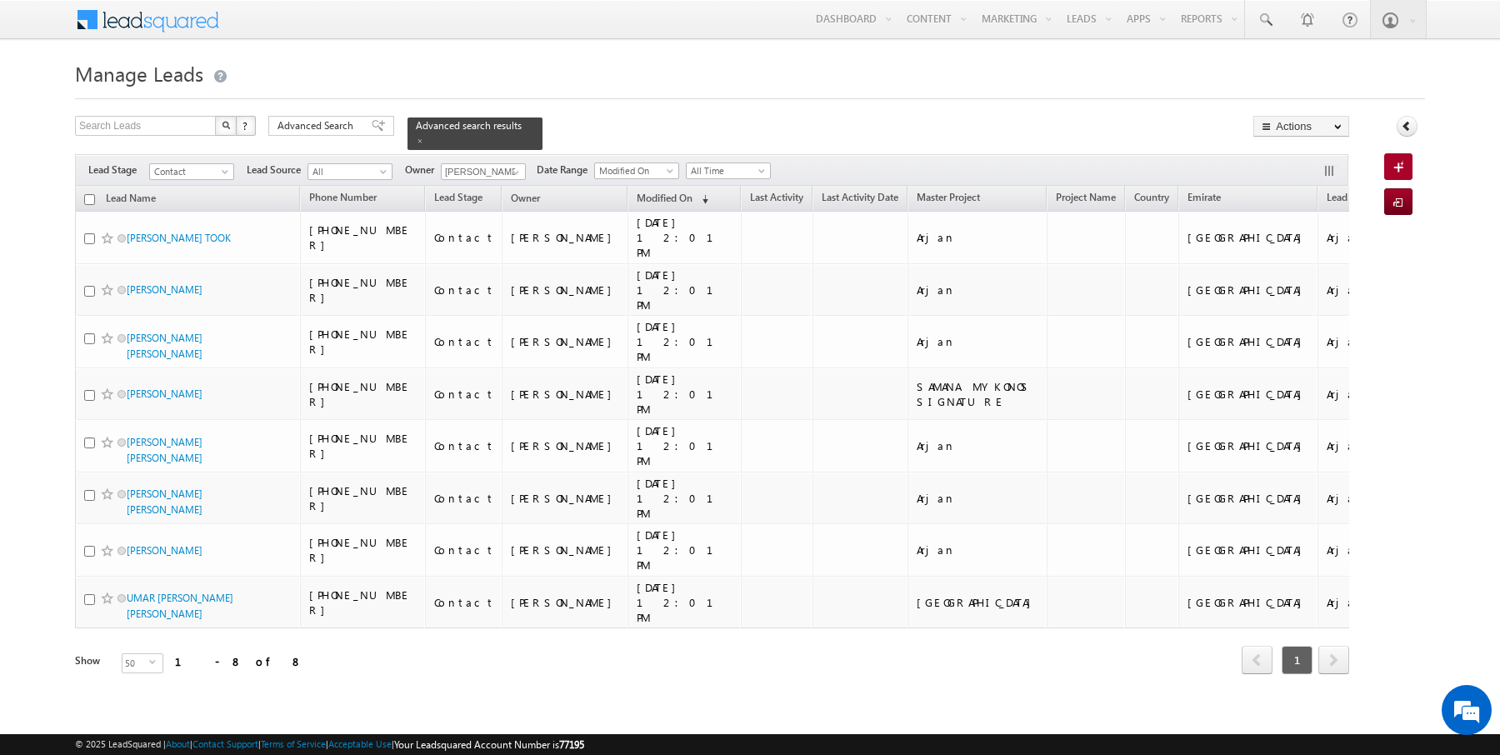
click at [90, 199] on input "checkbox" at bounding box center [89, 199] width 11 height 11
checkbox input "true"
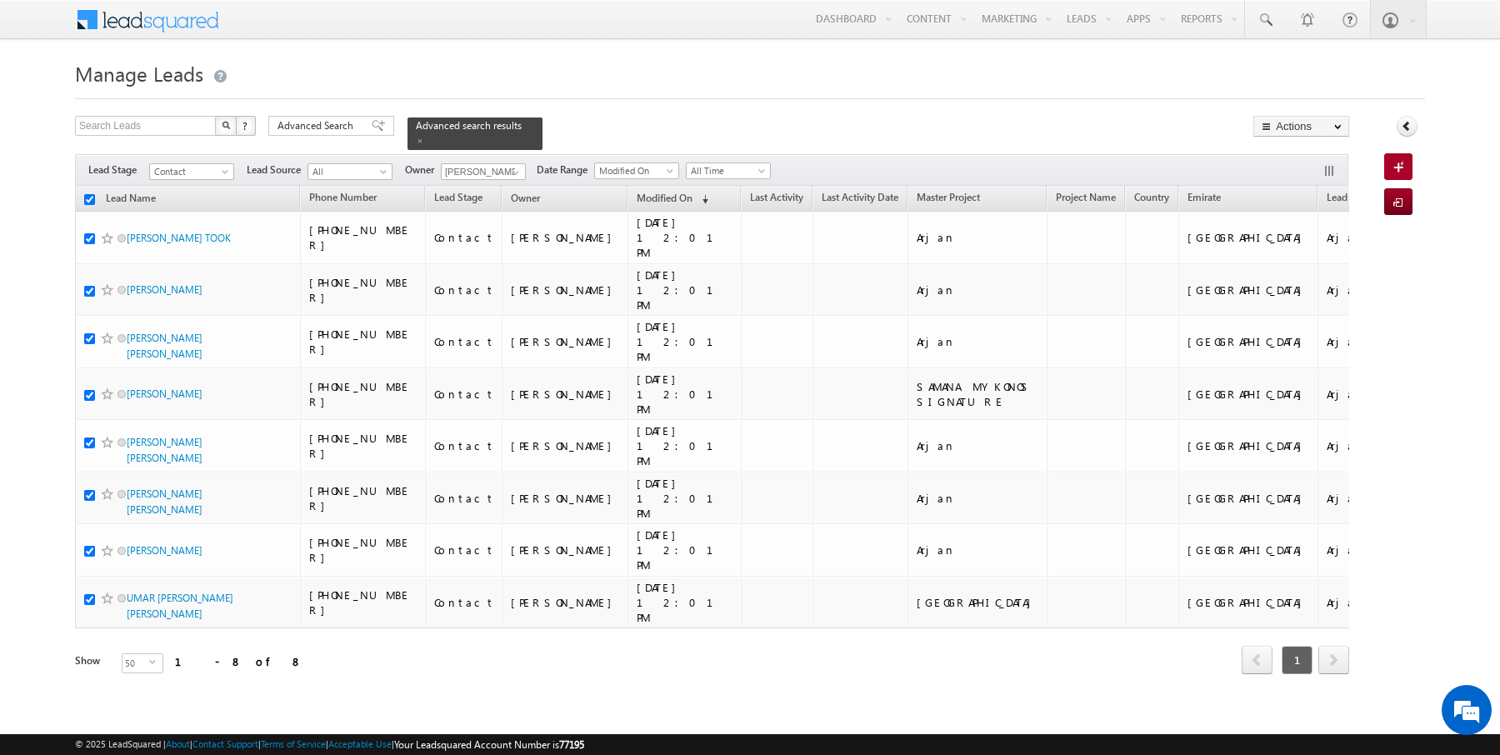
checkbox input "true"
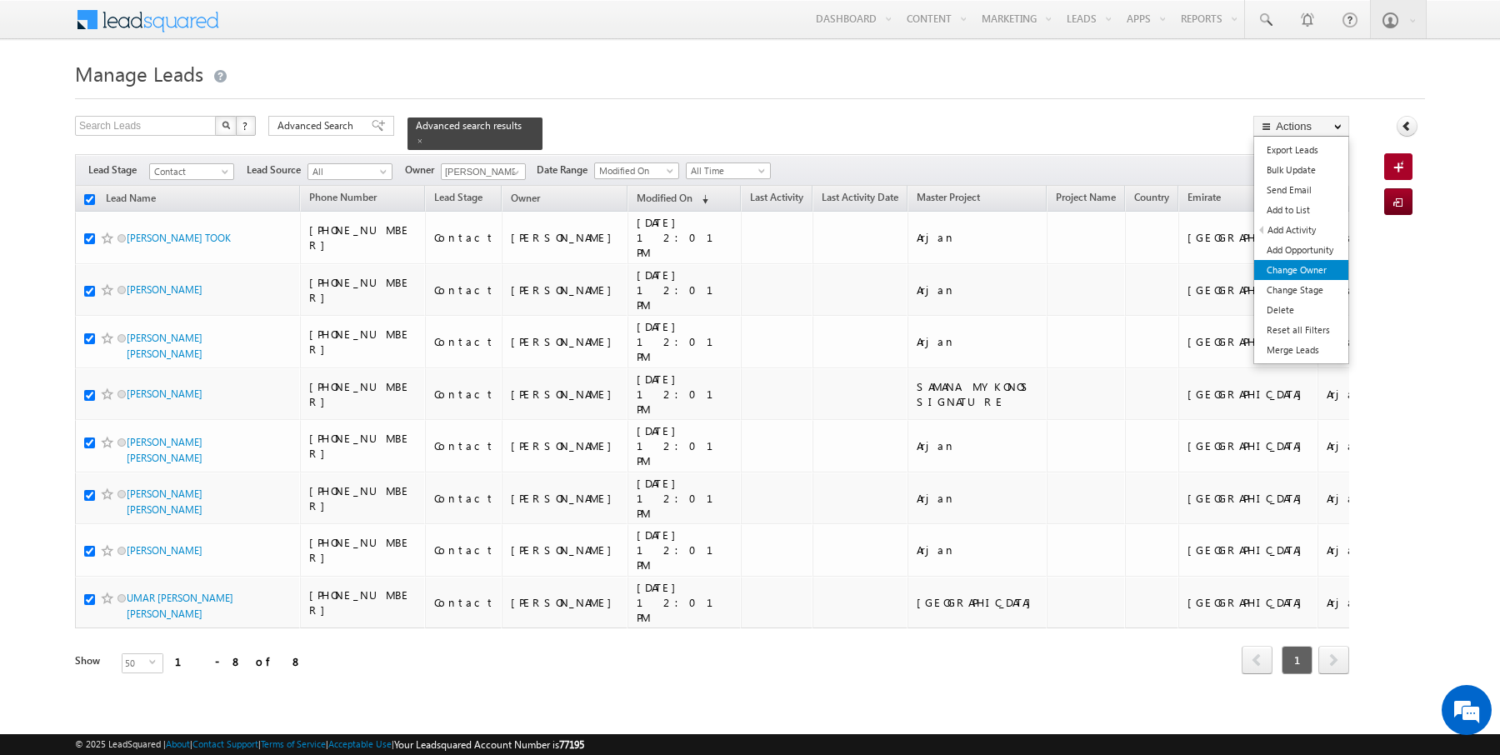
click at [1305, 265] on link "Change Owner" at bounding box center [1301, 270] width 94 height 20
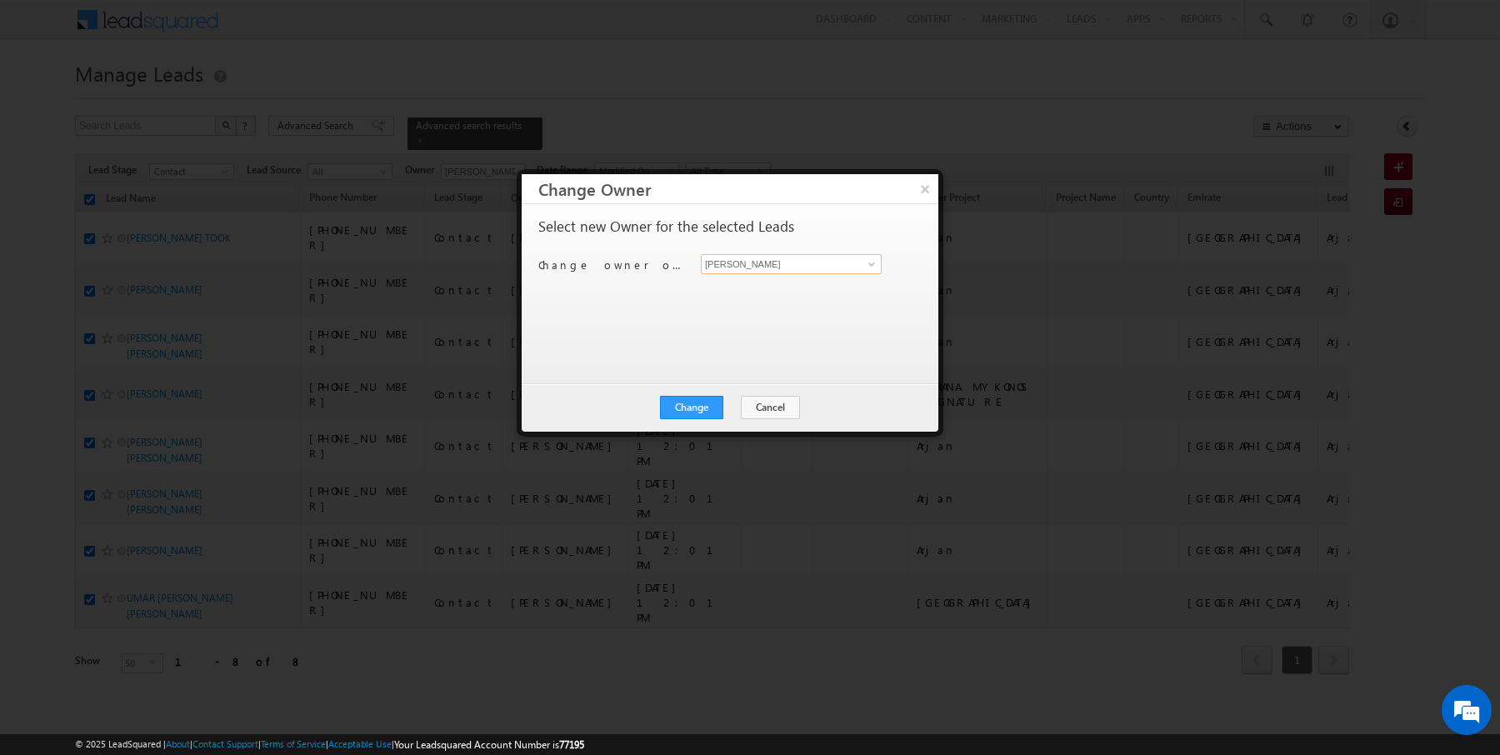
click at [802, 267] on input "[PERSON_NAME]" at bounding box center [791, 264] width 181 height 20
type input "[PERSON_NAME]"
click at [698, 412] on button "Change" at bounding box center [691, 407] width 63 height 23
click at [724, 405] on button "Close" at bounding box center [732, 407] width 53 height 23
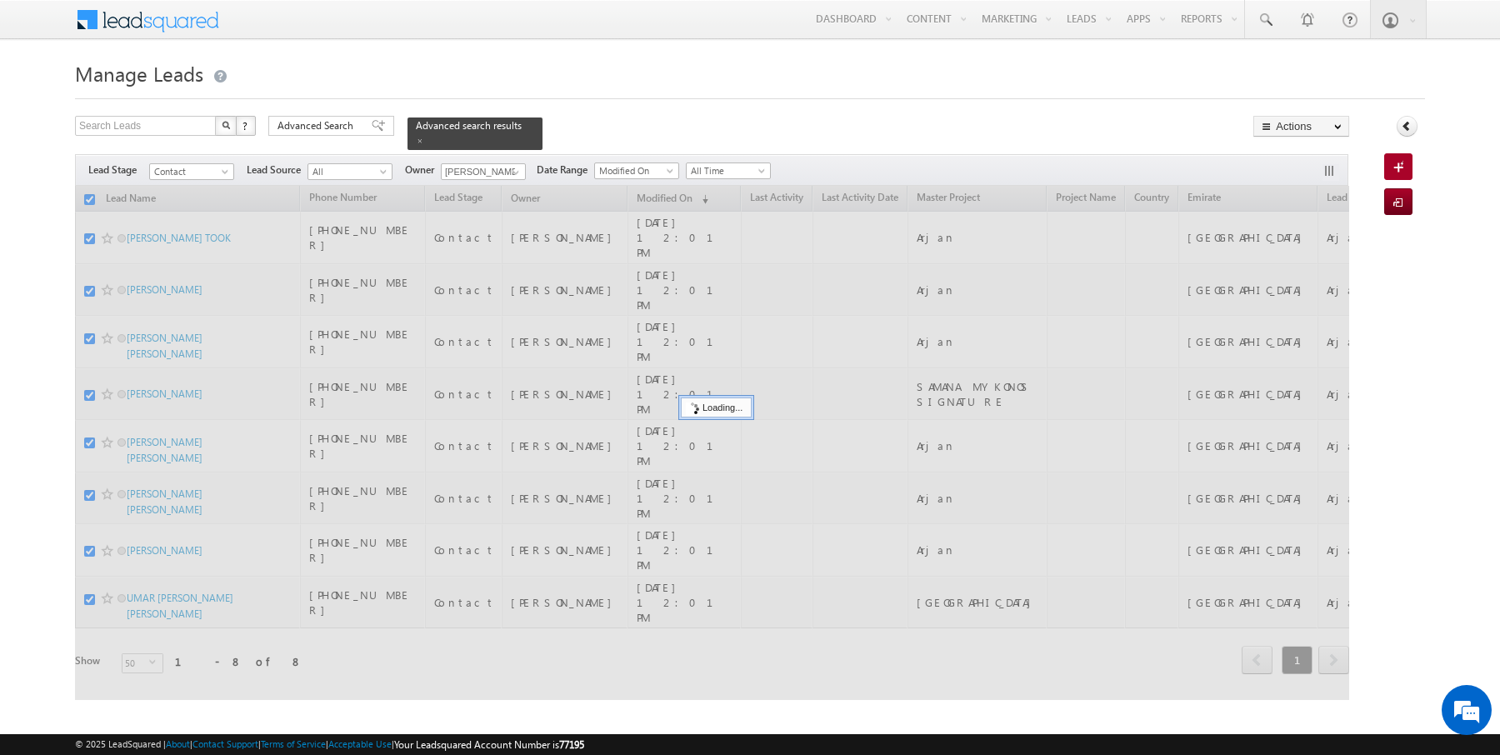
checkbox input "false"
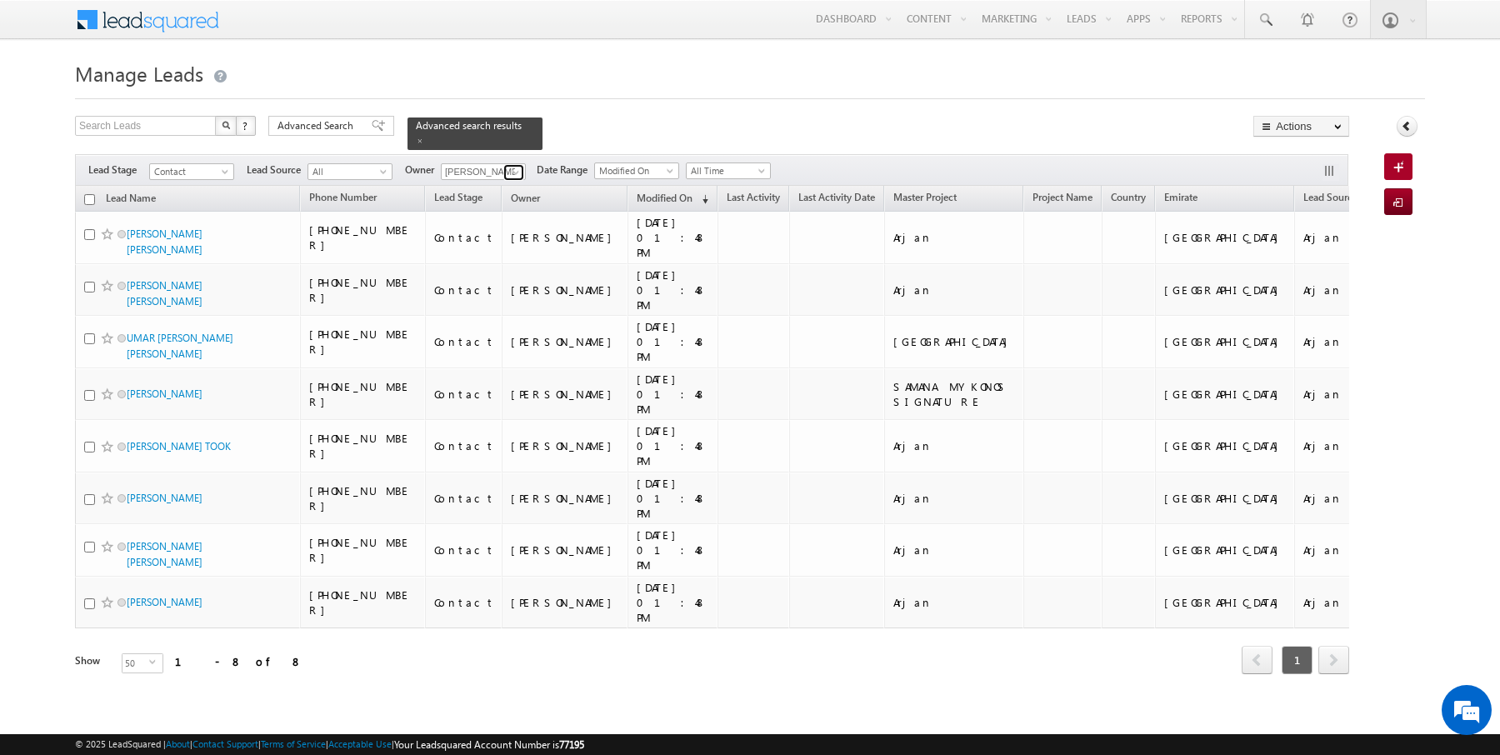
click at [512, 171] on span at bounding box center [515, 172] width 13 height 13
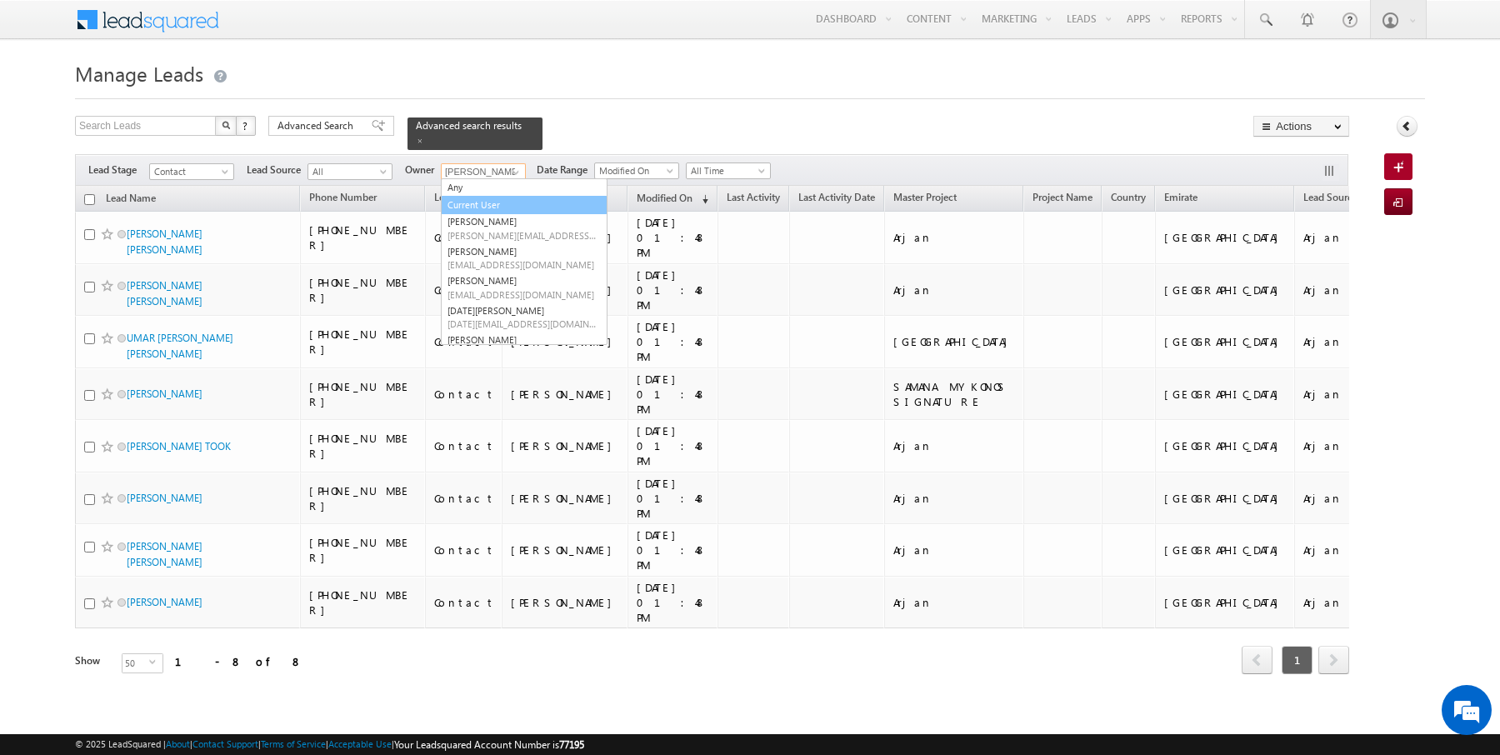
type input "Current User"
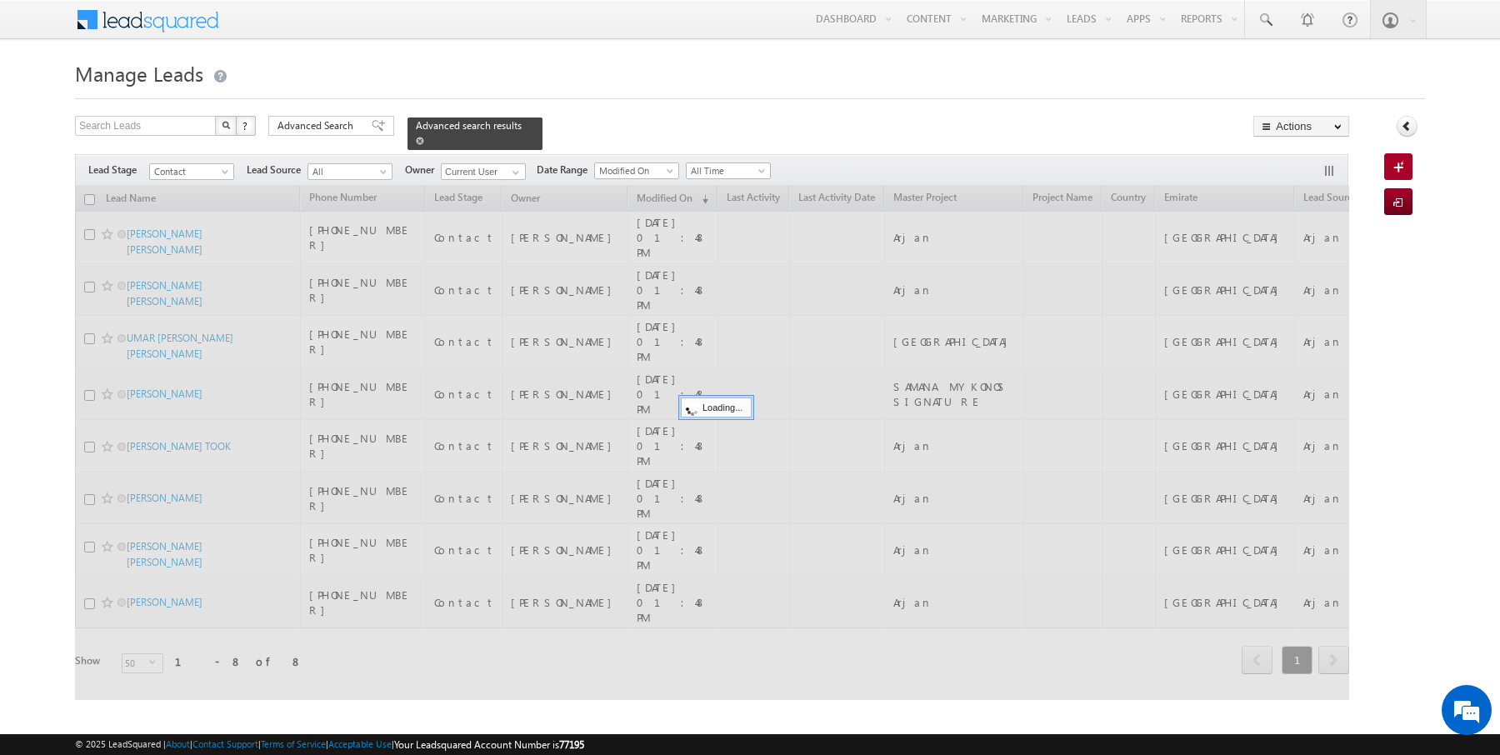
click at [416, 138] on span at bounding box center [420, 141] width 8 height 8
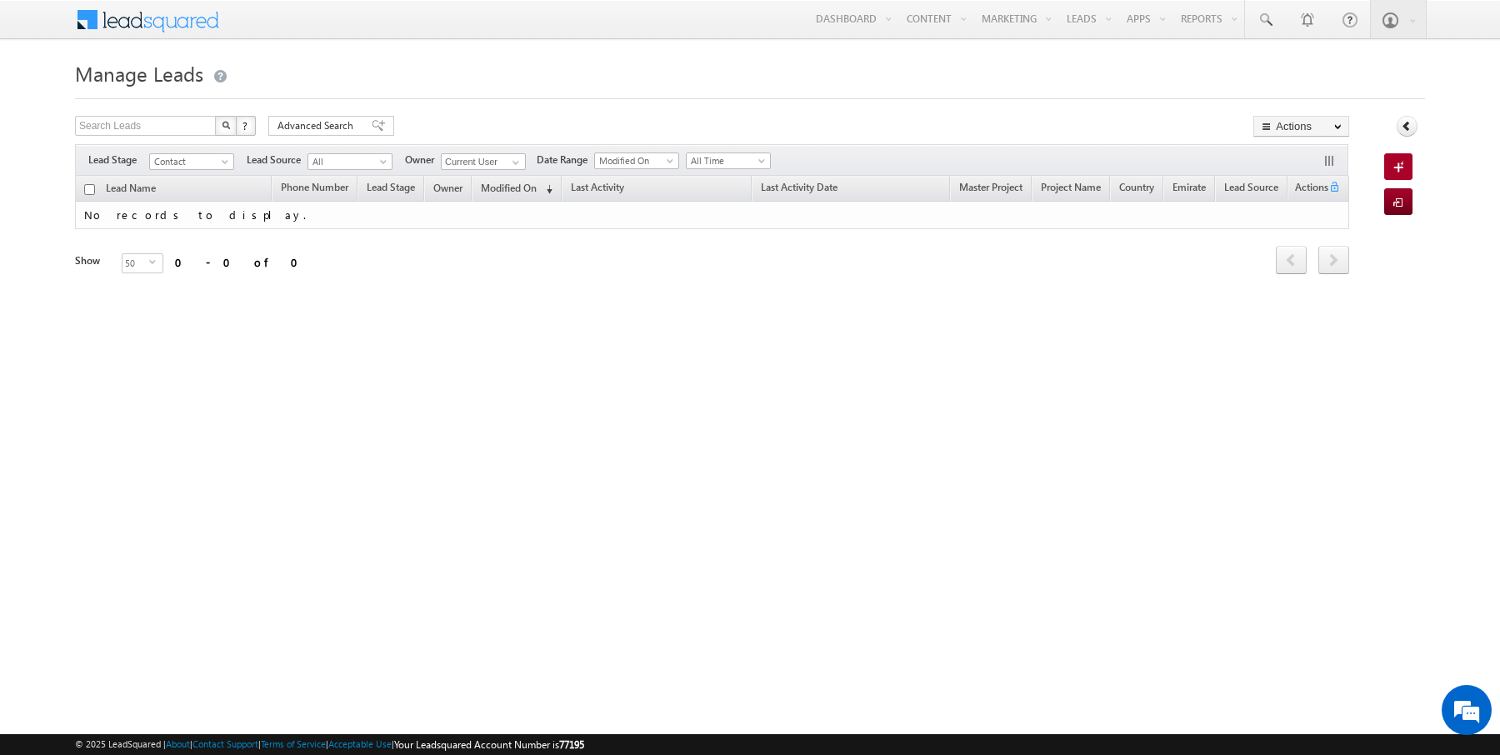
click at [495, 109] on form "Manage Leads Search Leads X ? 0 results found Advanced Search Advanced Search" at bounding box center [750, 188] width 1350 height 265
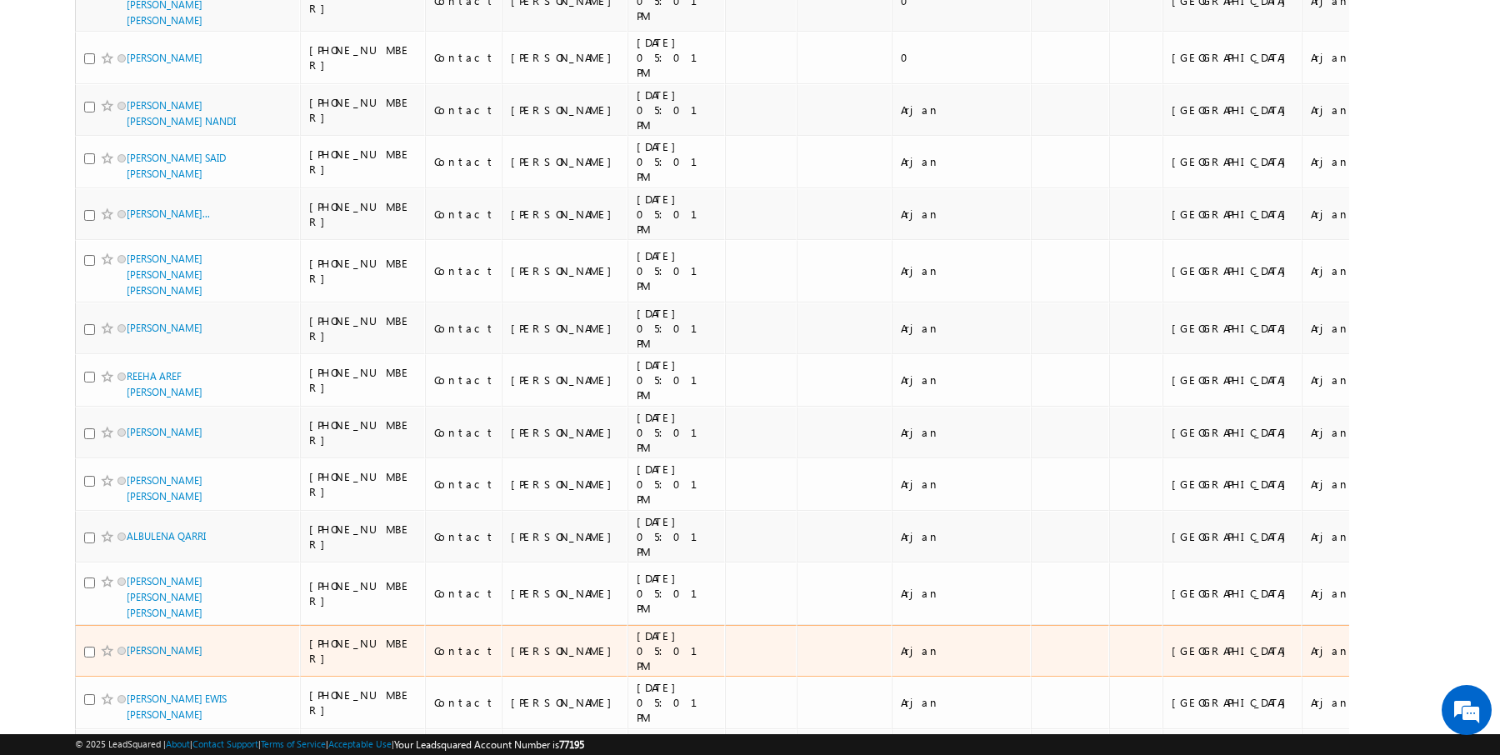
scroll to position [1690, 0]
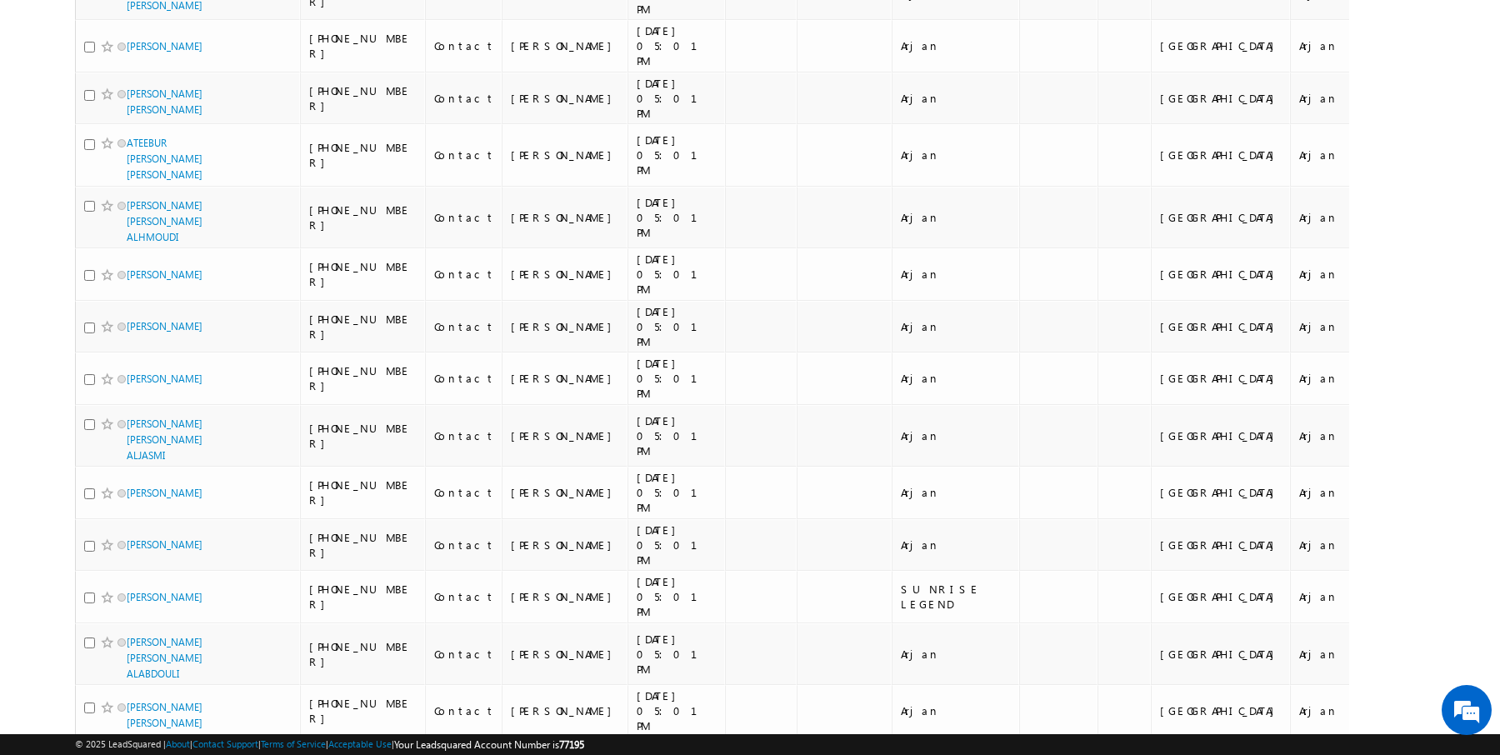
scroll to position [1659, 0]
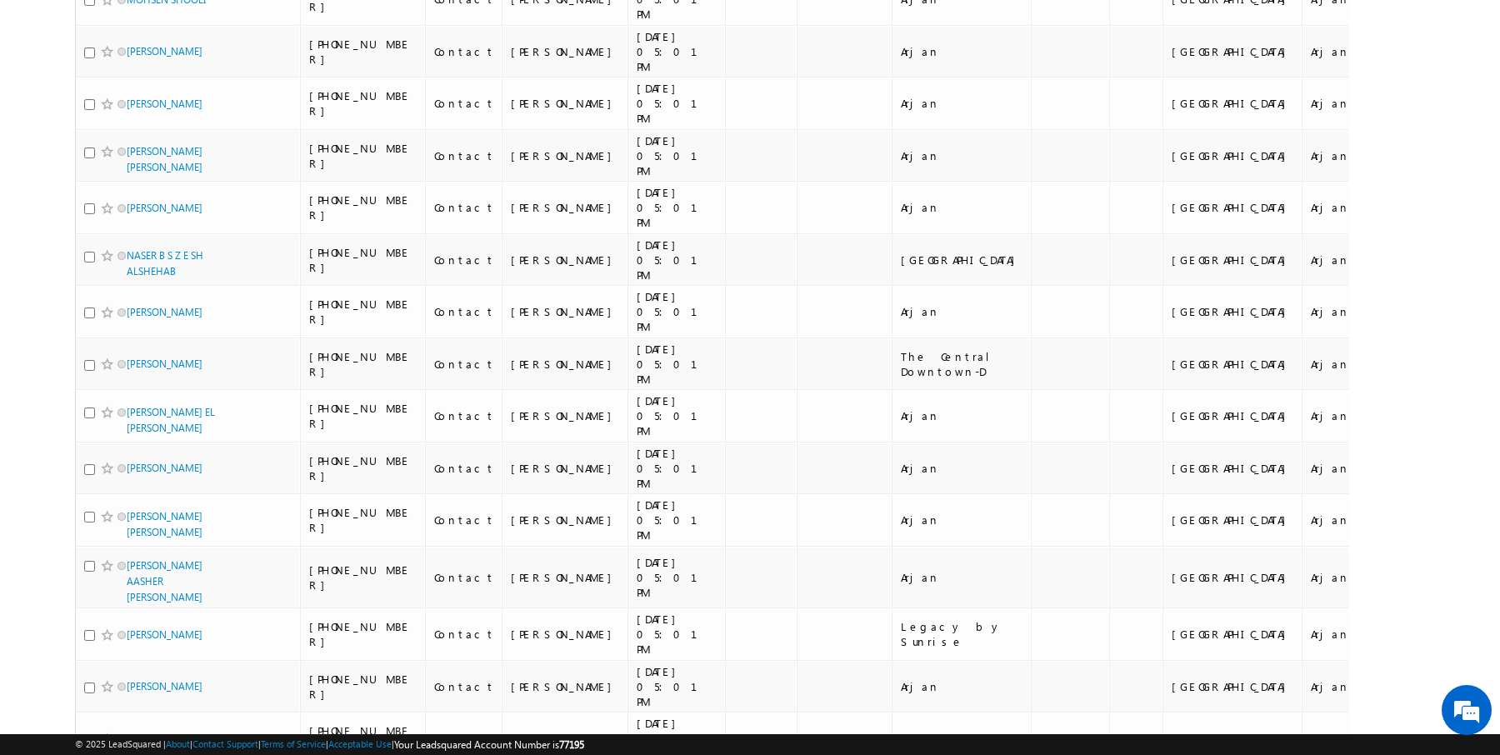
scroll to position [0, 0]
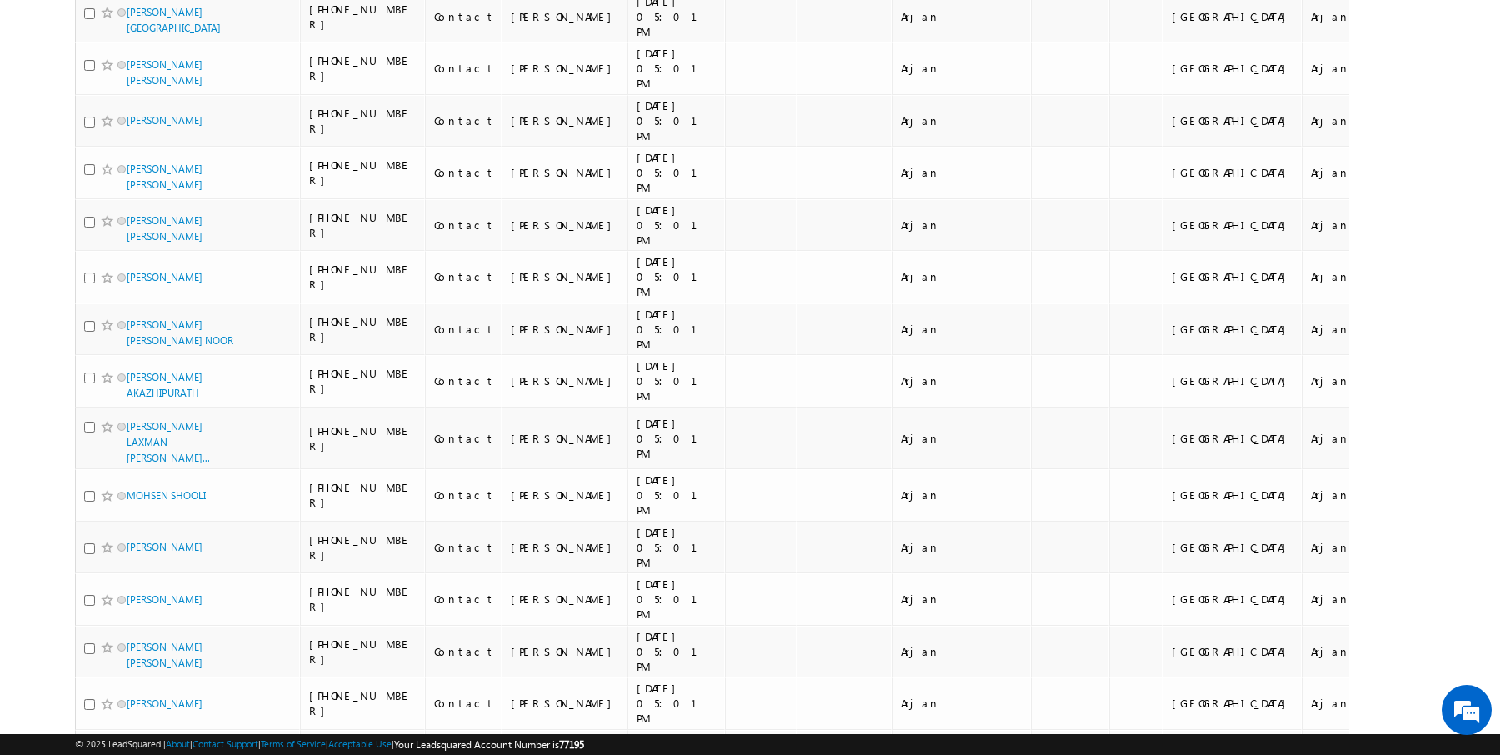
scroll to position [1196, 0]
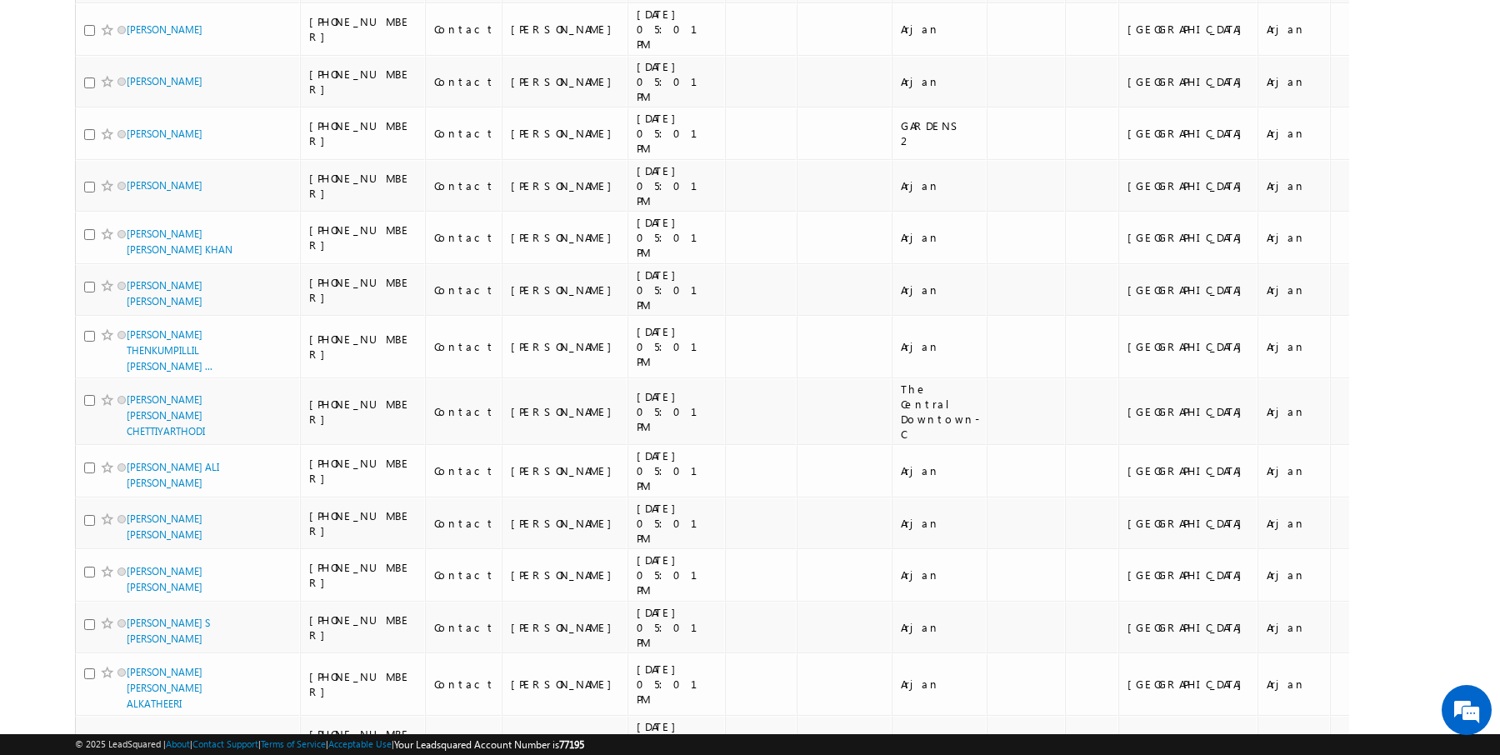
scroll to position [1744, 0]
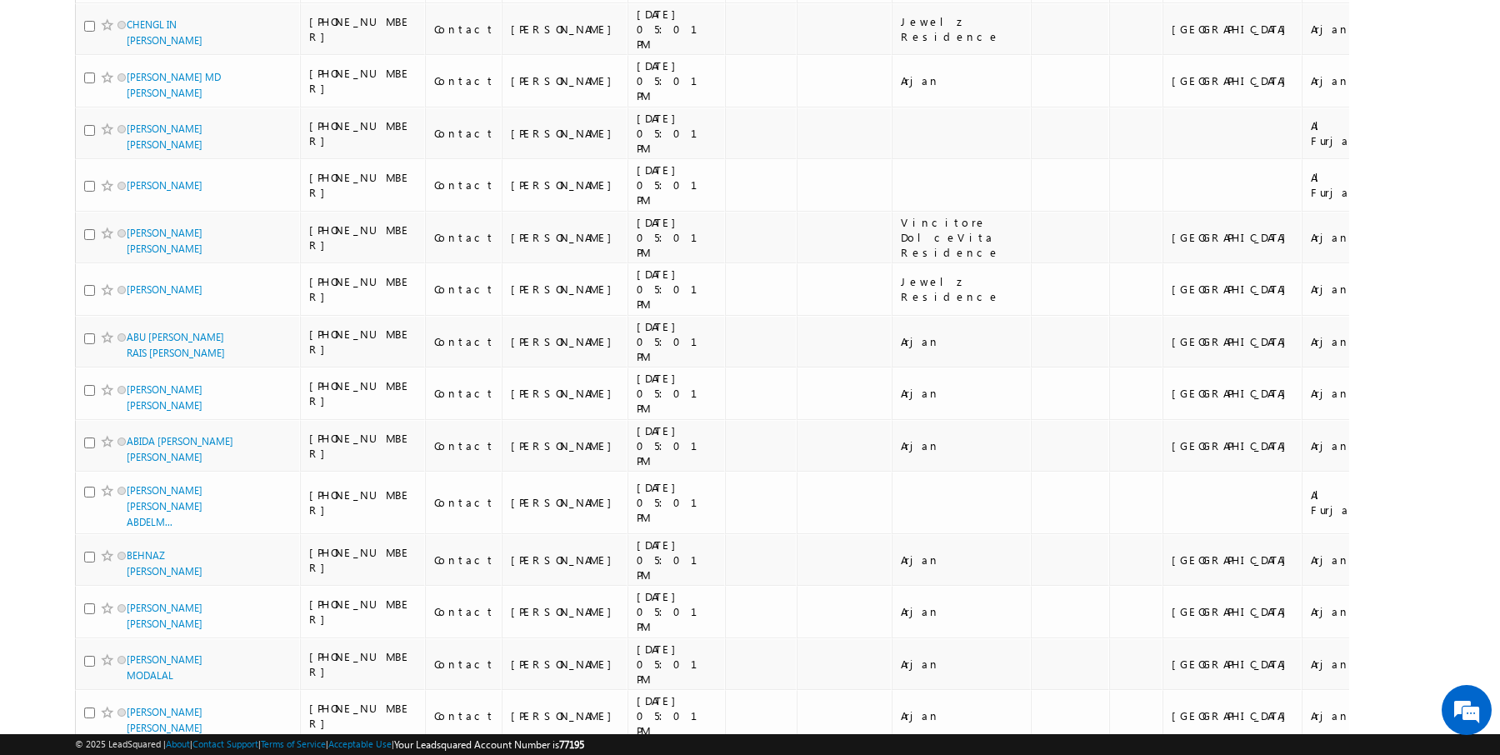
scroll to position [1695, 0]
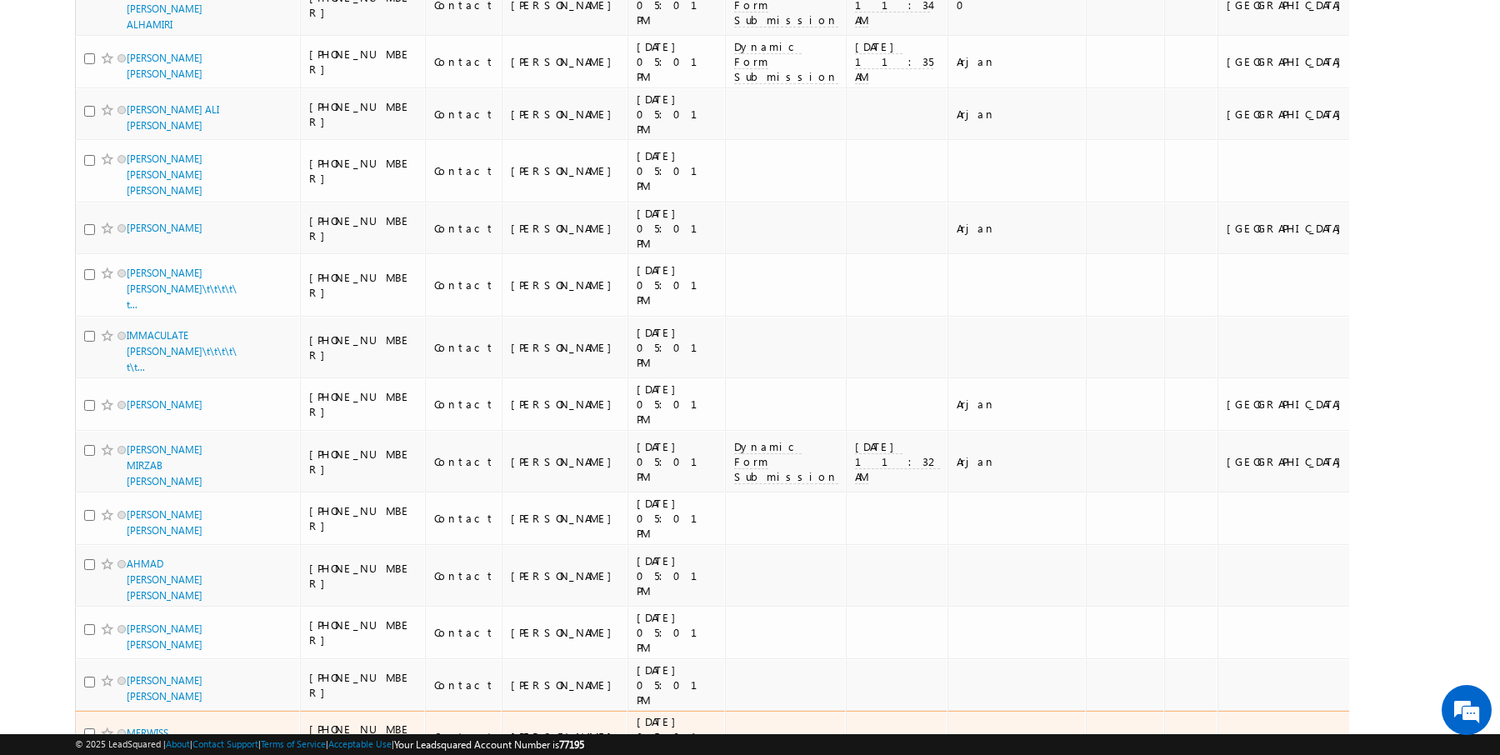
scroll to position [0, 0]
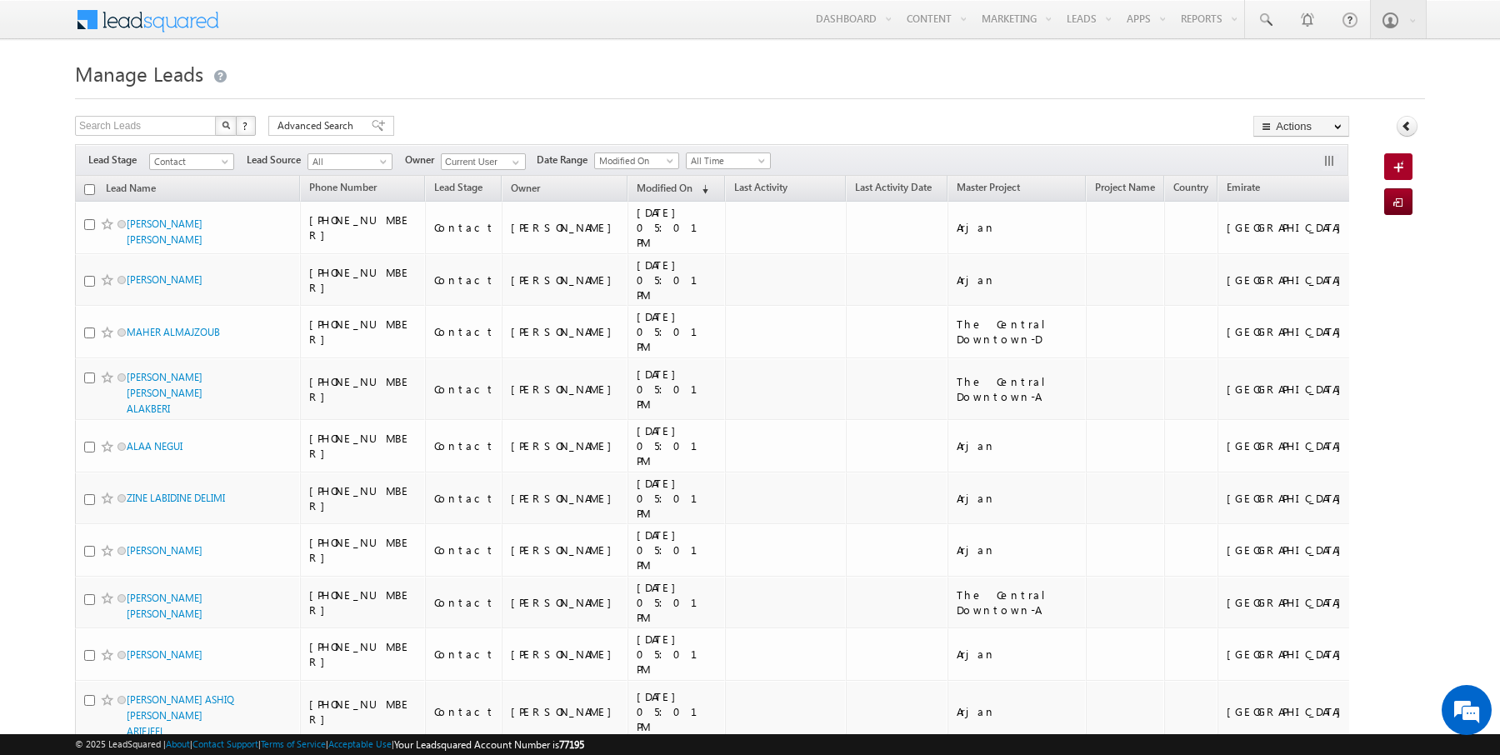
click at [86, 187] on input "checkbox" at bounding box center [89, 189] width 11 height 11
checkbox input "true"
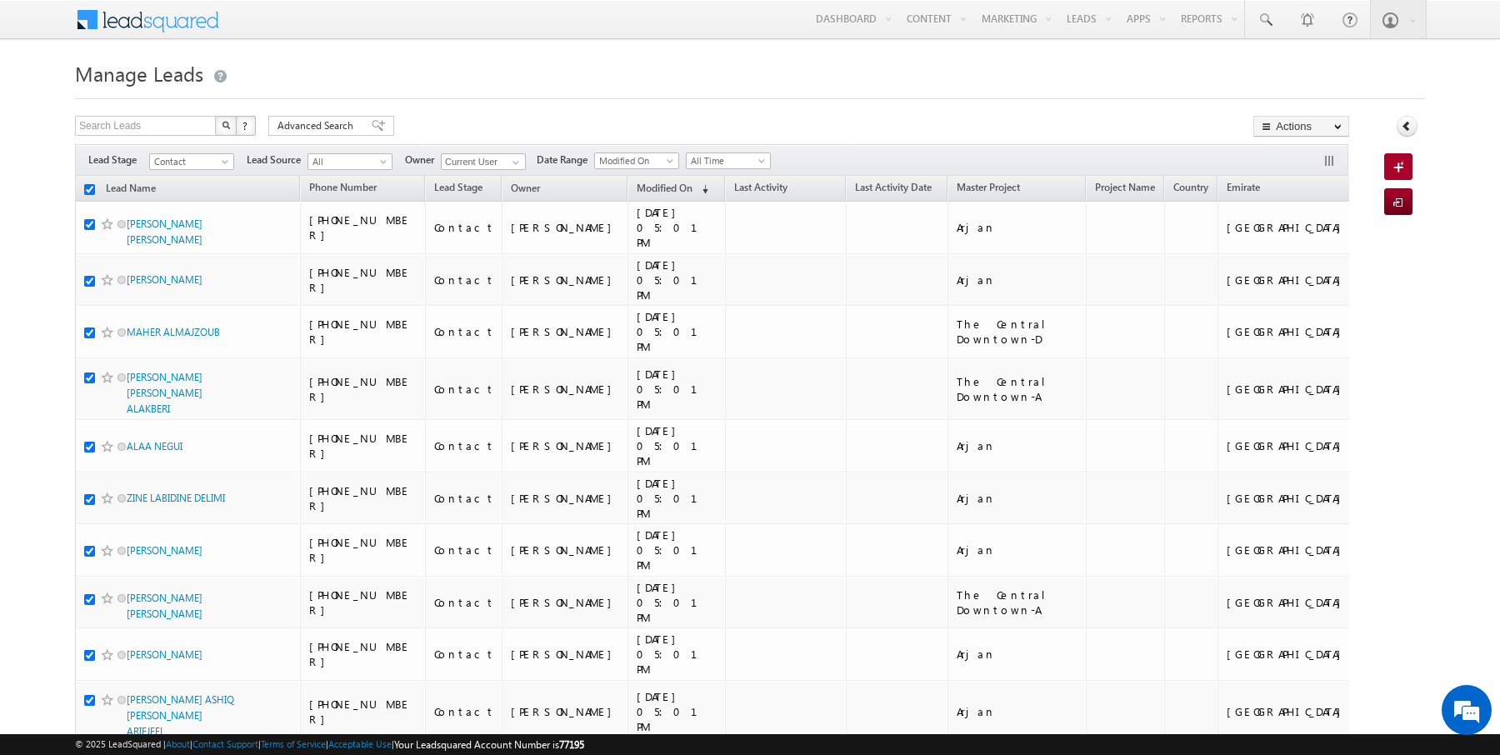
checkbox input "true"
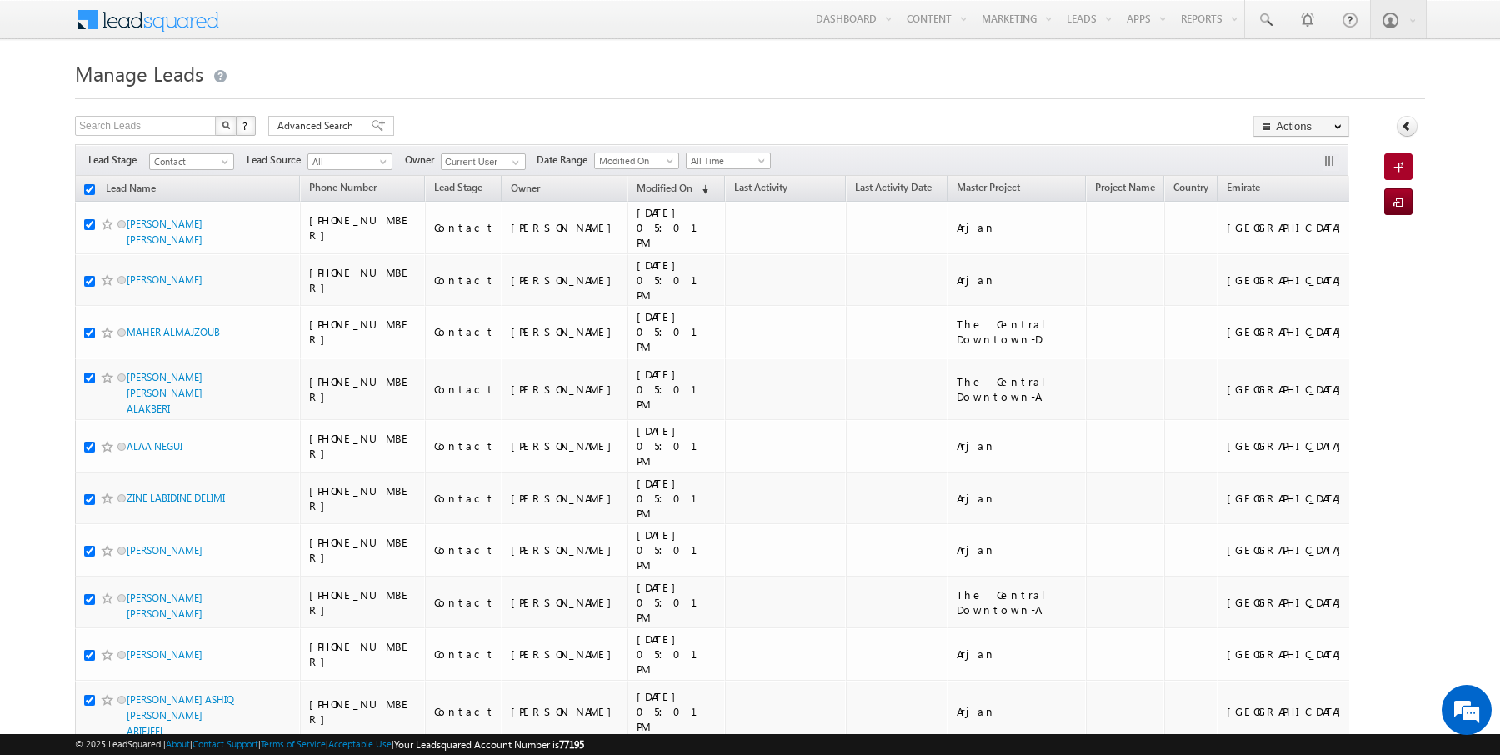
checkbox input "true"
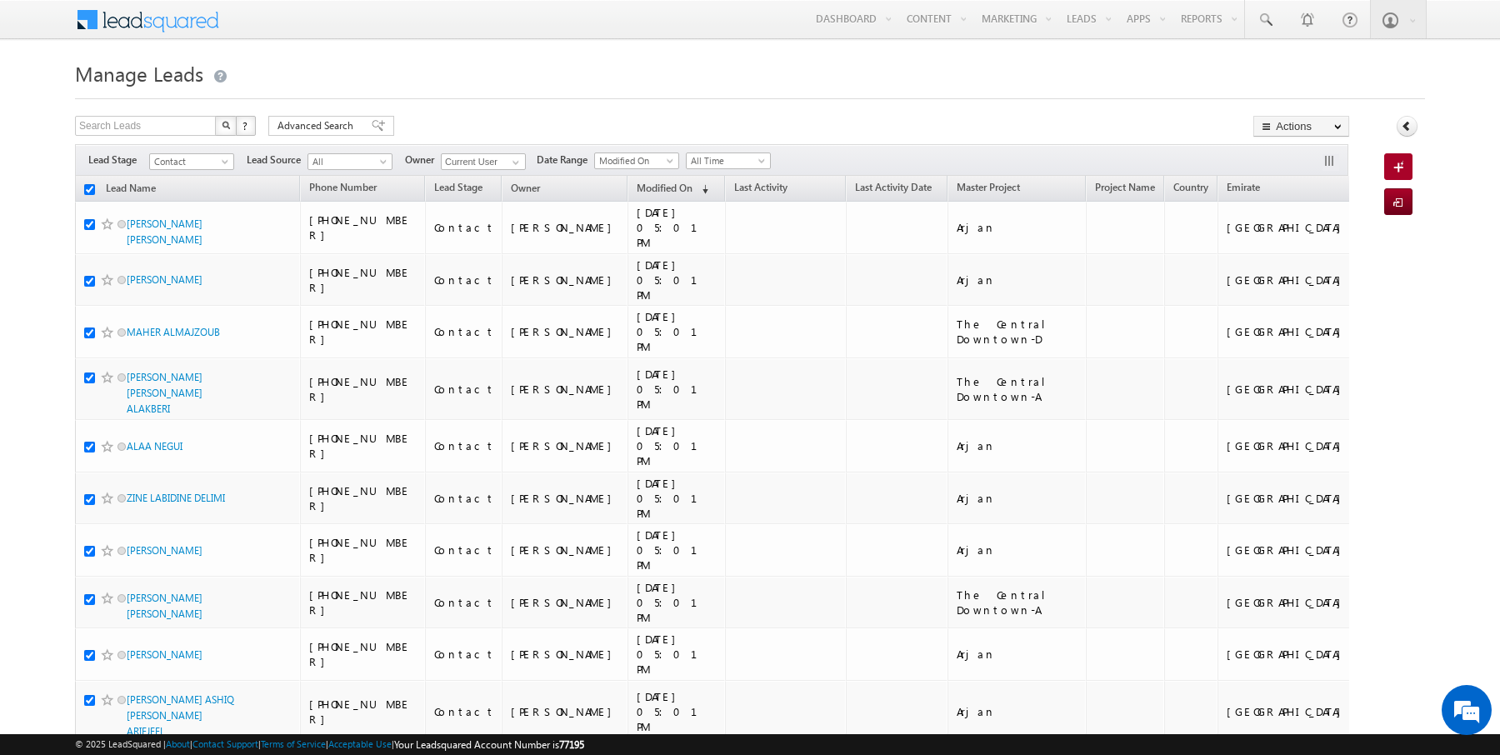
checkbox input "true"
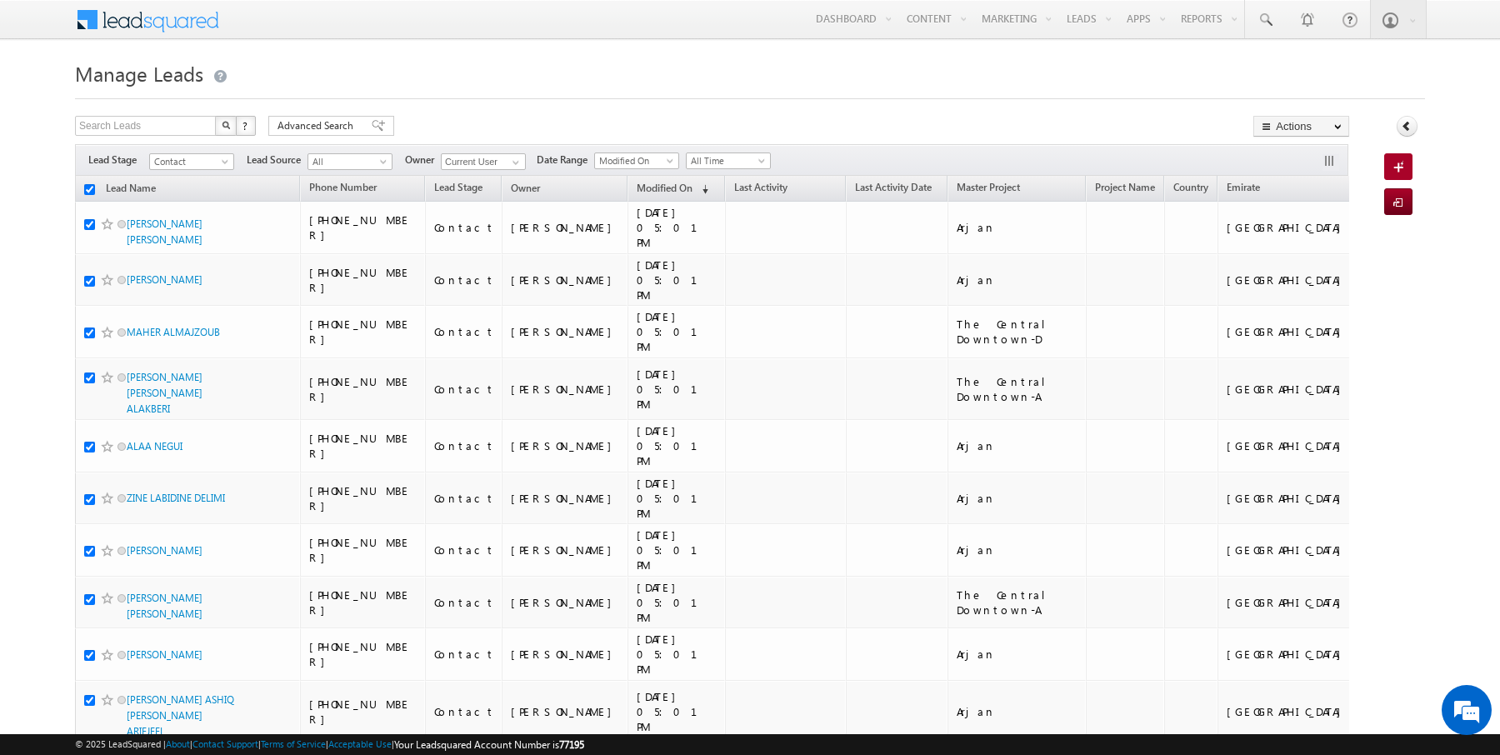
checkbox input "true"
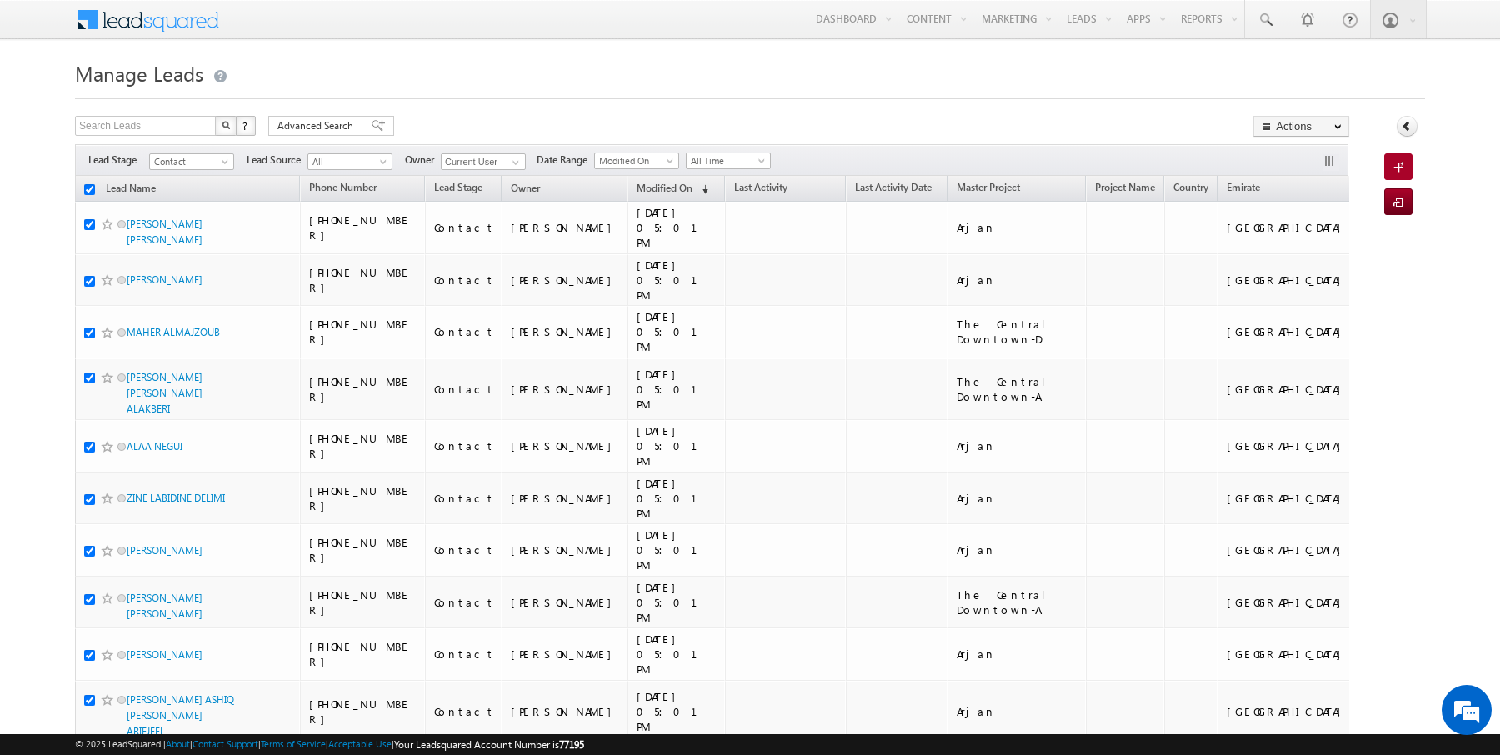
checkbox input "true"
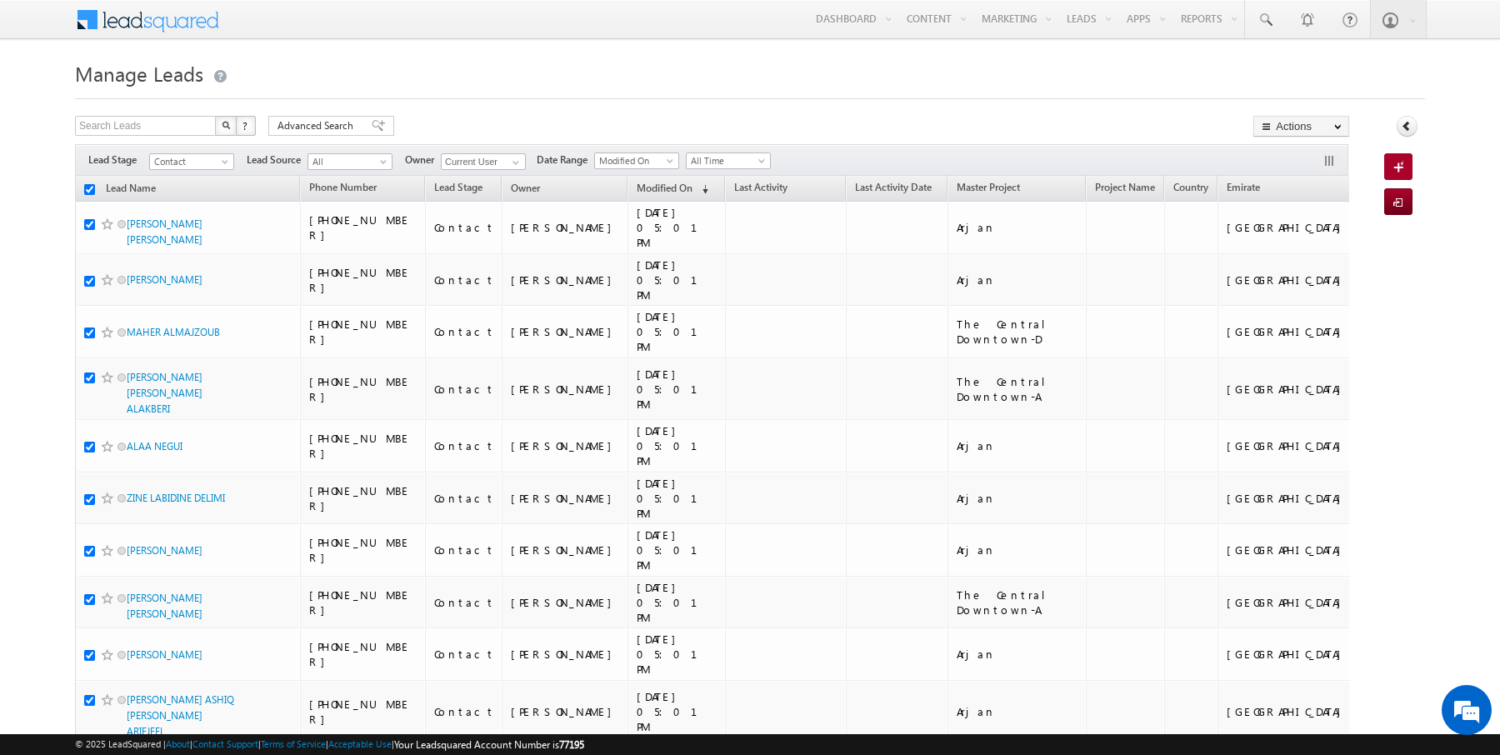
checkbox input "true"
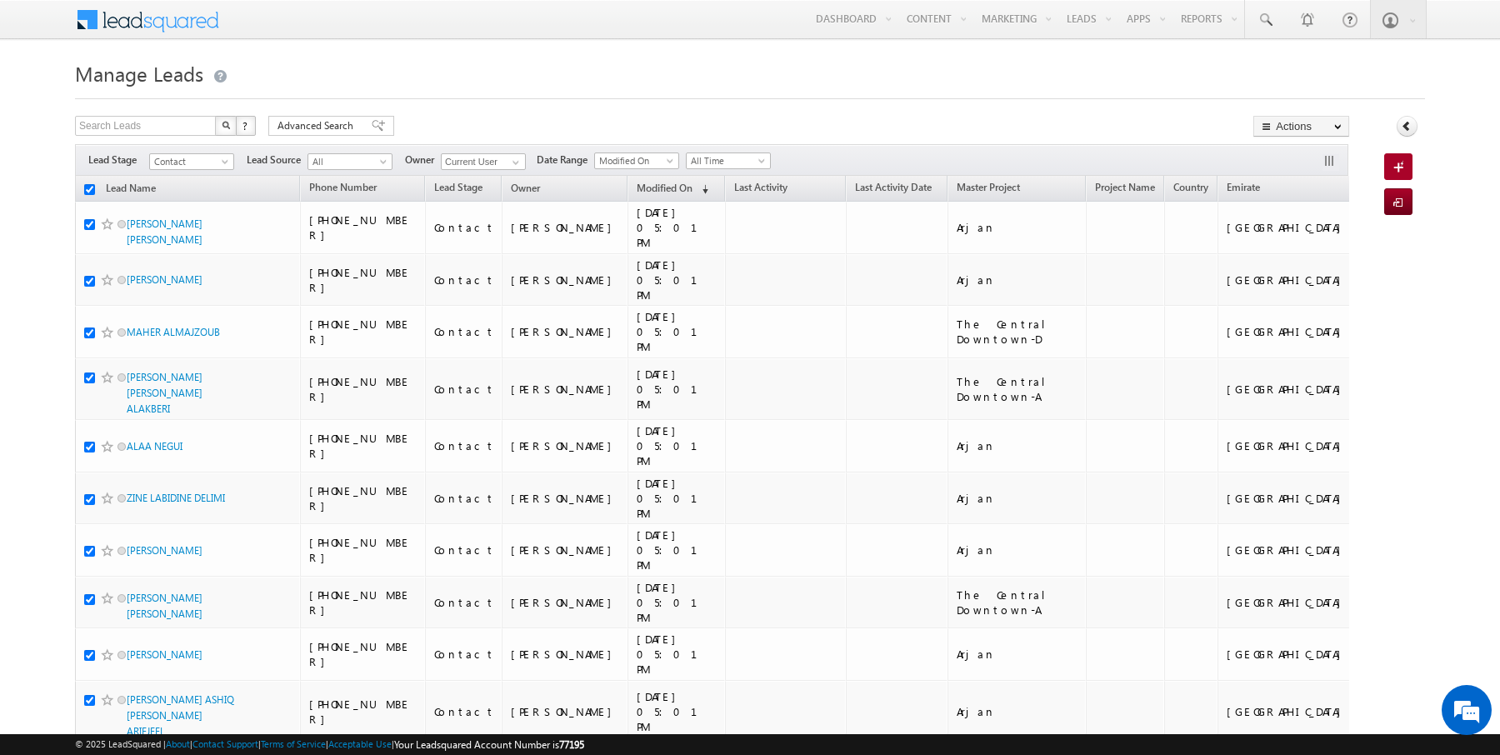
checkbox input "true"
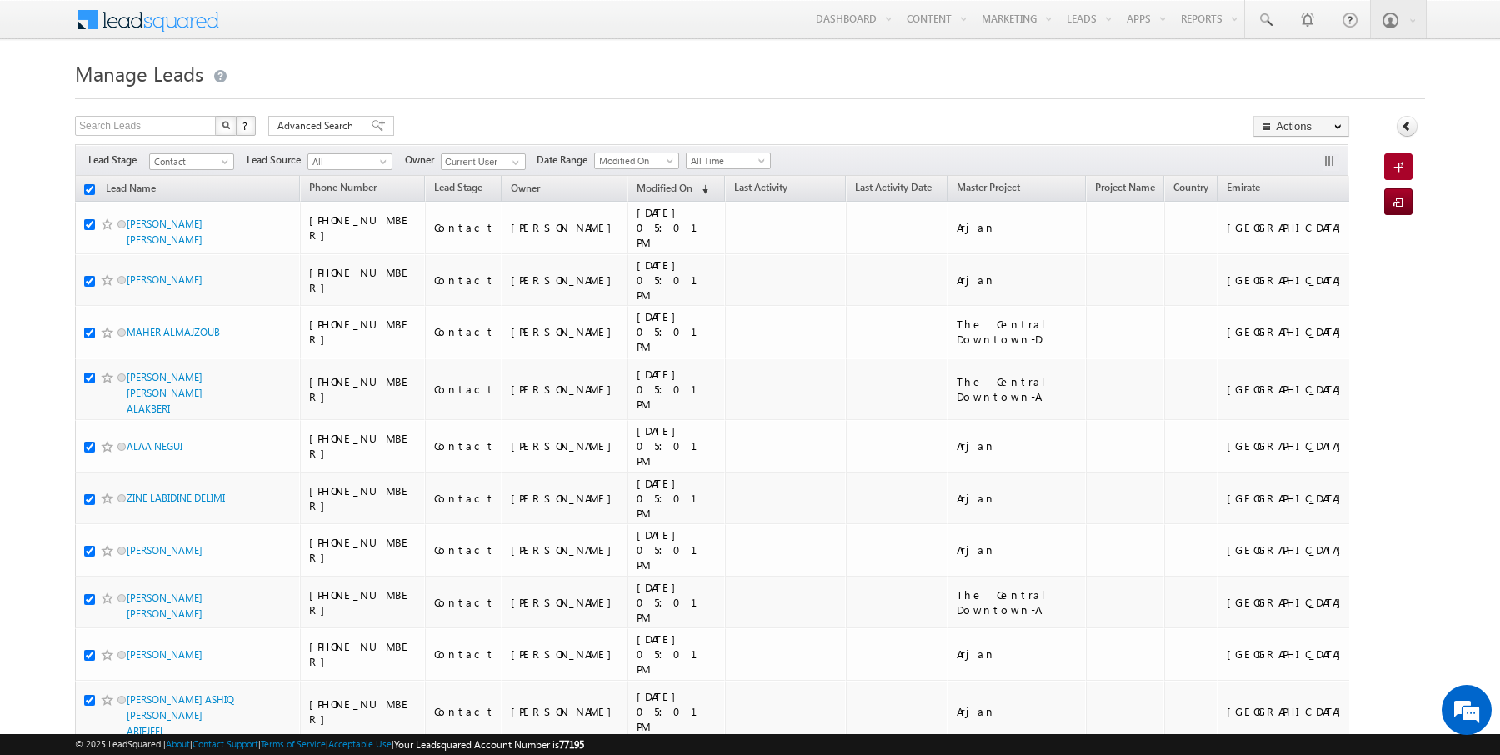
checkbox input "true"
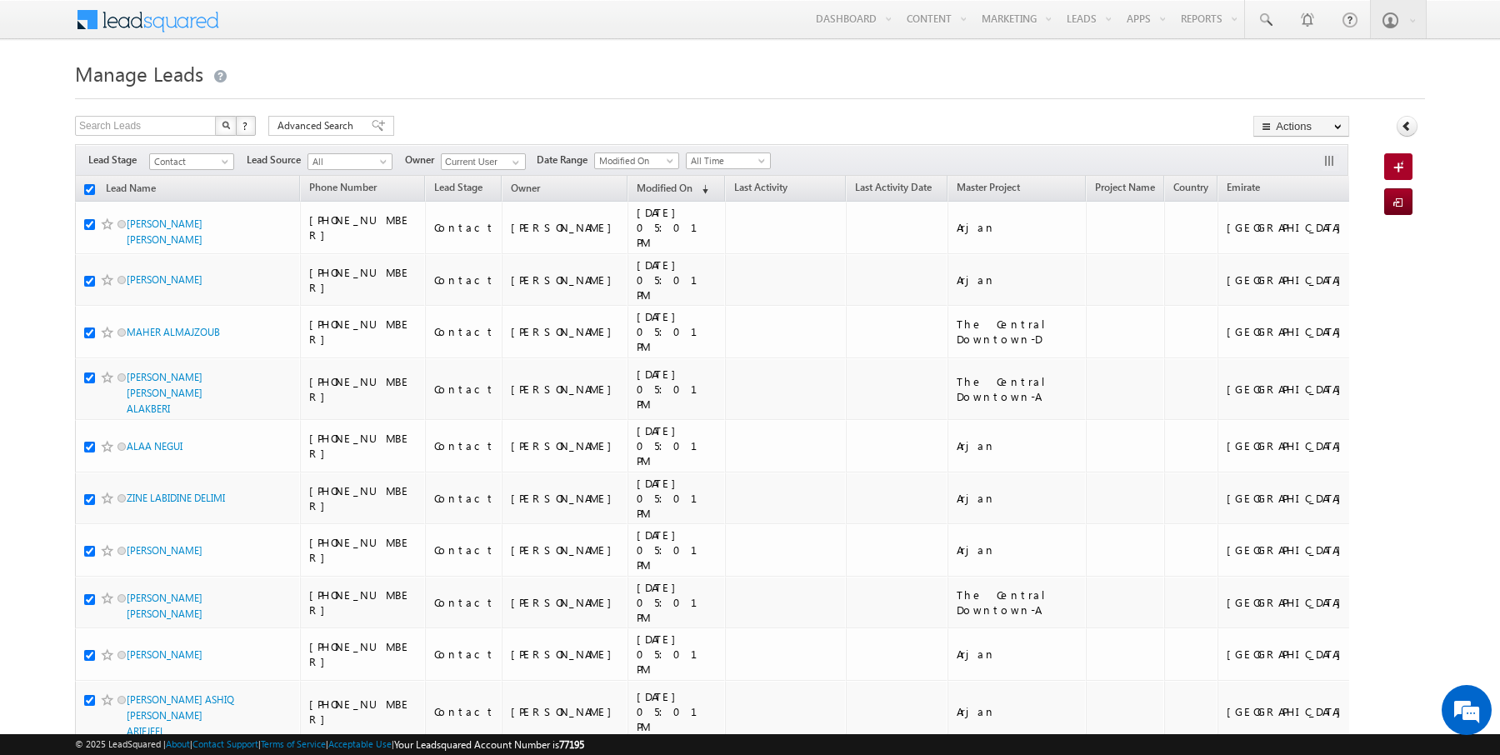
checkbox input "true"
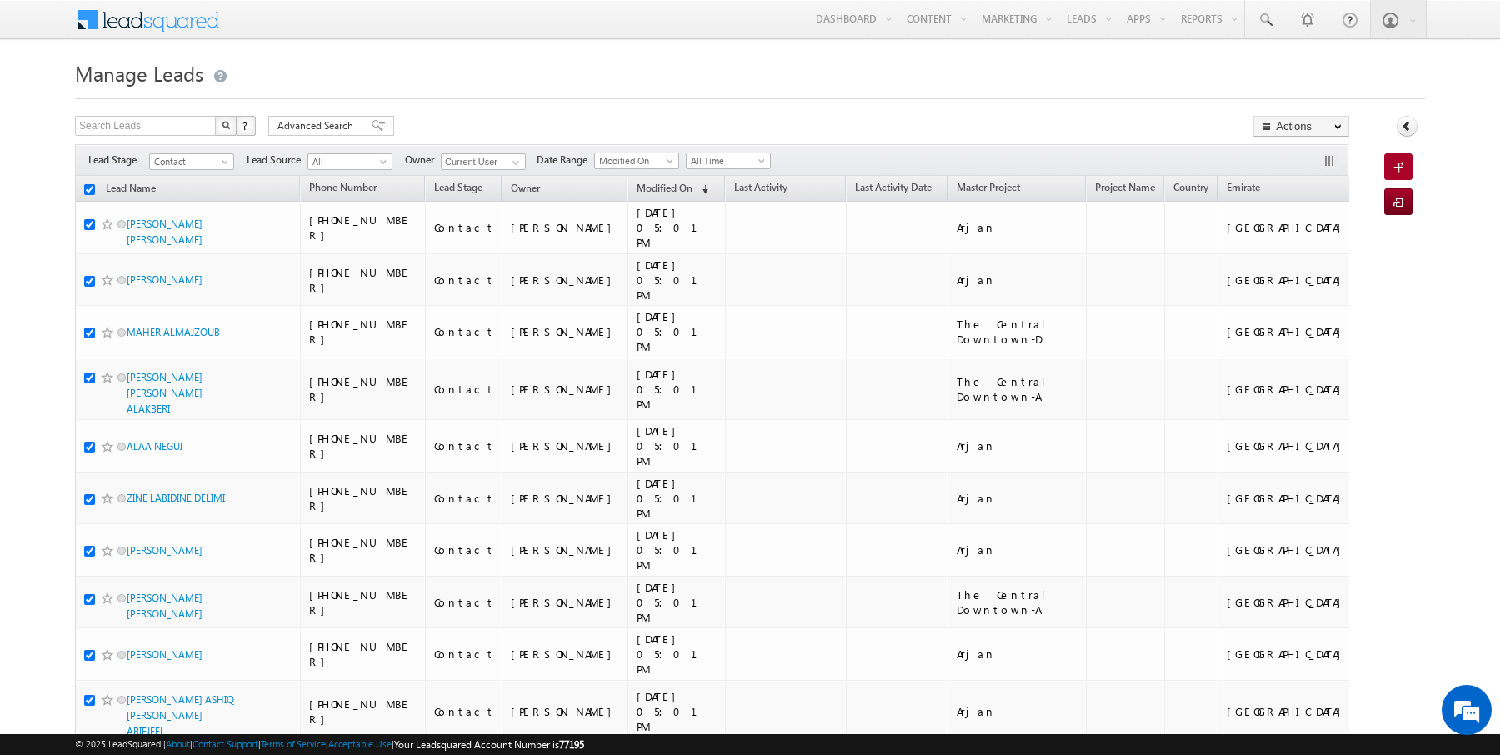
checkbox input "true"
click at [1310, 267] on link "Change Owner" at bounding box center [1301, 270] width 94 height 20
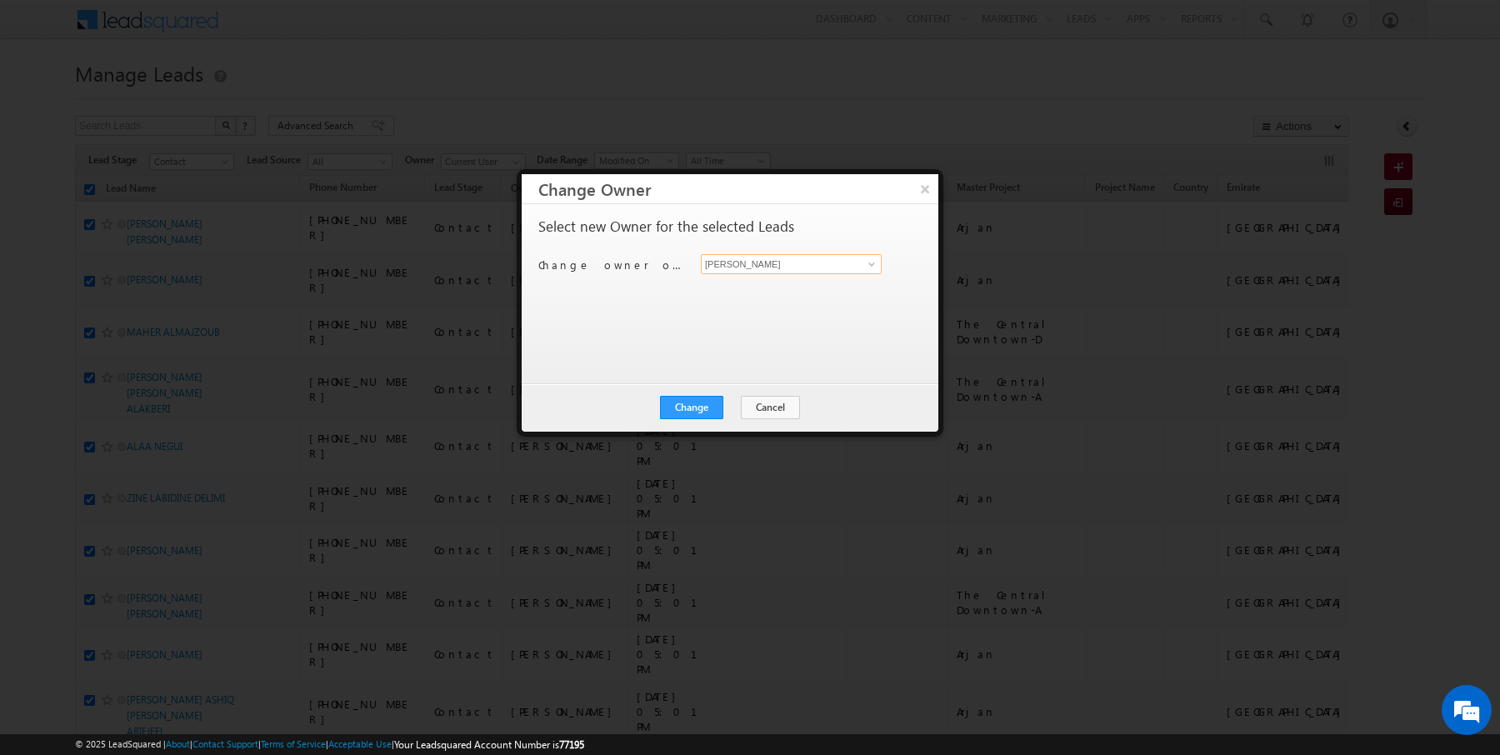
click at [762, 262] on input "[PERSON_NAME]" at bounding box center [791, 264] width 181 height 20
type input "AmanSingh Yadav"
click at [693, 411] on button "Change" at bounding box center [691, 407] width 63 height 23
click at [734, 409] on button "Close" at bounding box center [732, 407] width 53 height 23
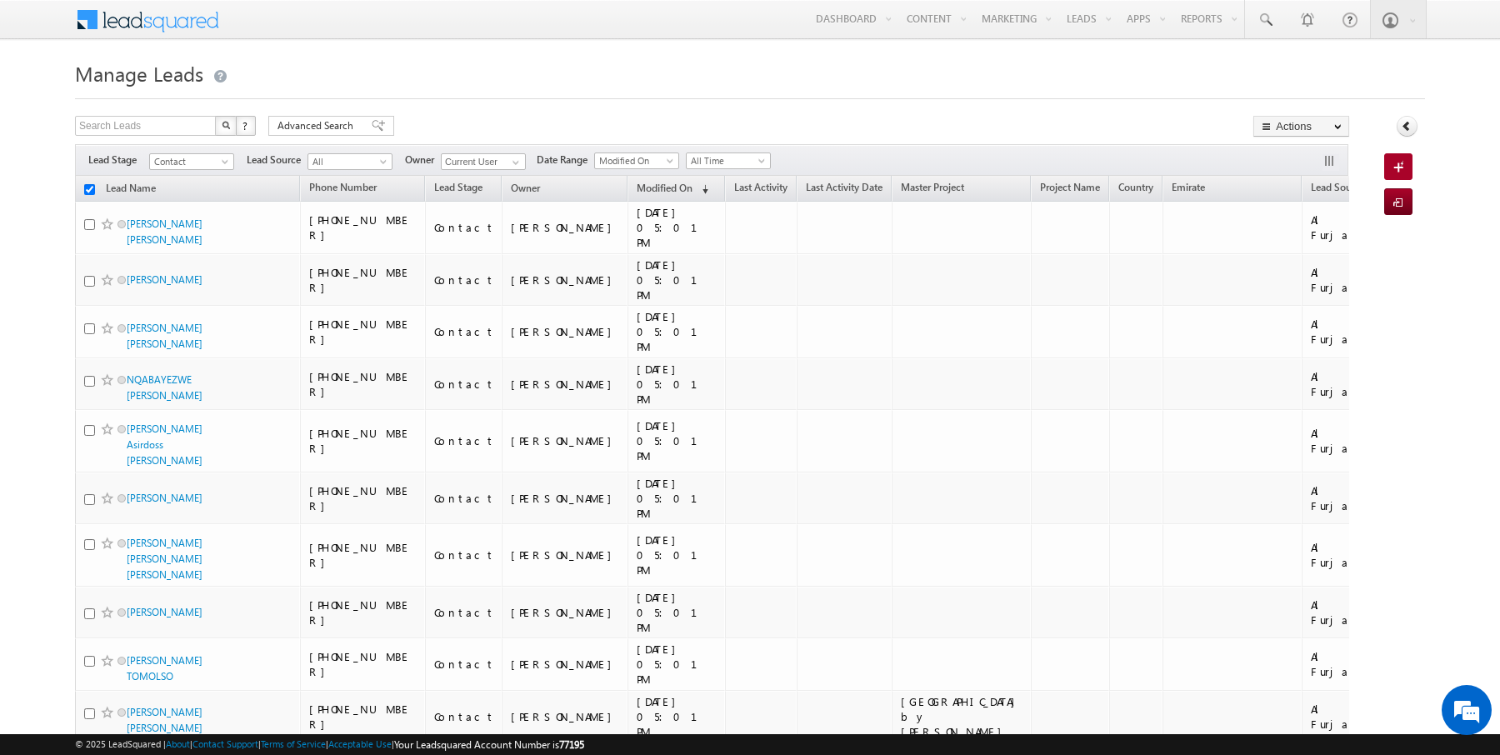
checkbox input "false"
click at [1233, 54] on link "Reports Home" at bounding box center [1240, 56] width 133 height 35
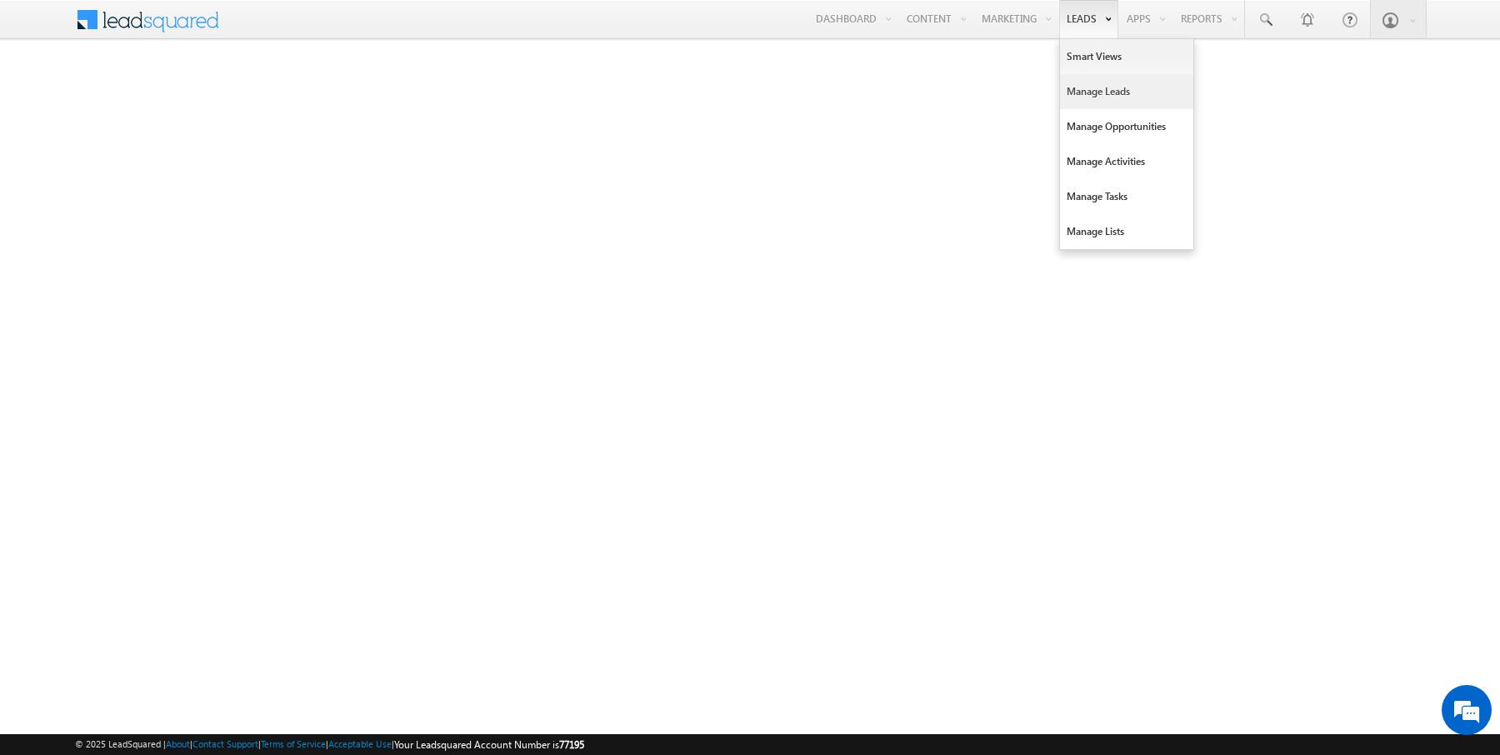
click at [1105, 91] on link "Manage Leads" at bounding box center [1126, 91] width 133 height 35
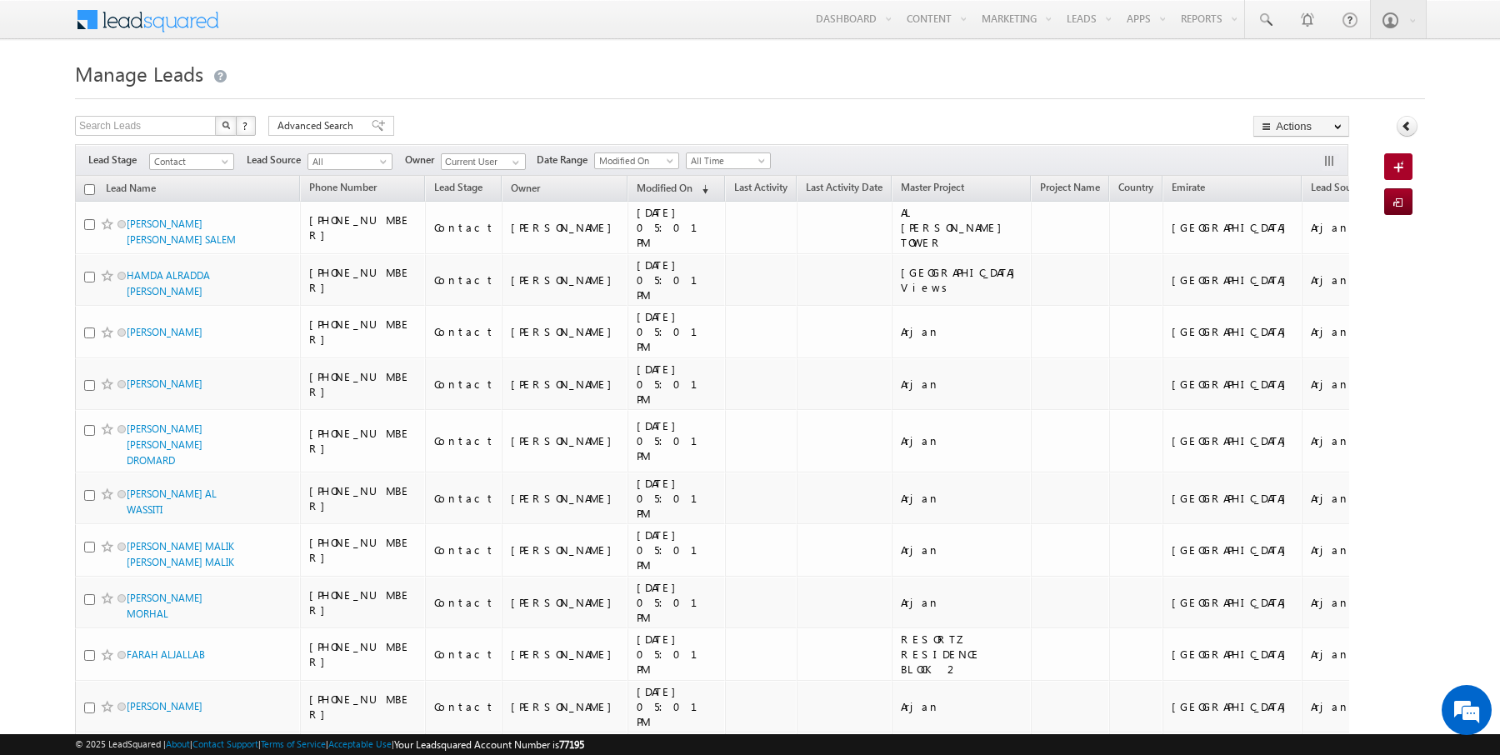
click at [92, 191] on input "checkbox" at bounding box center [89, 189] width 11 height 11
checkbox input "true"
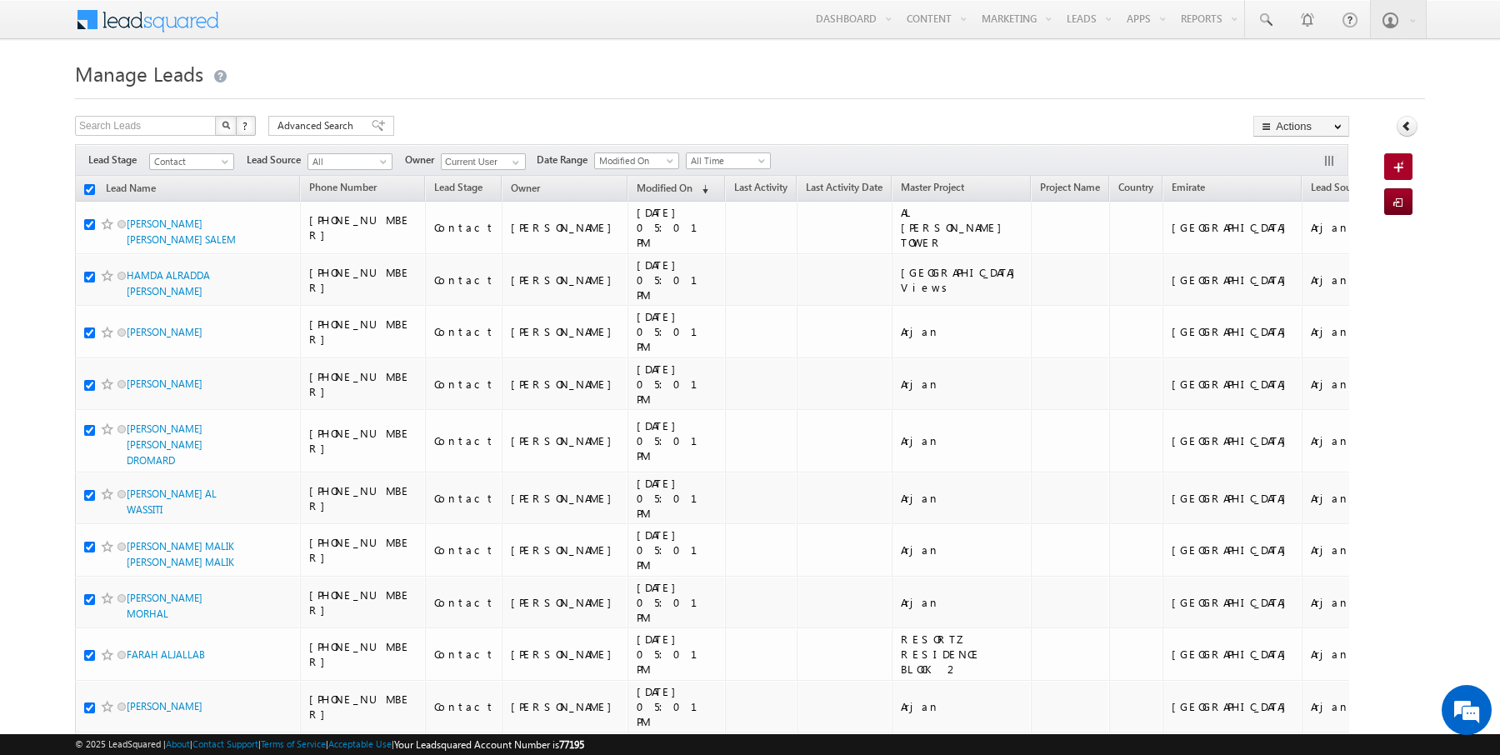
checkbox input "true"
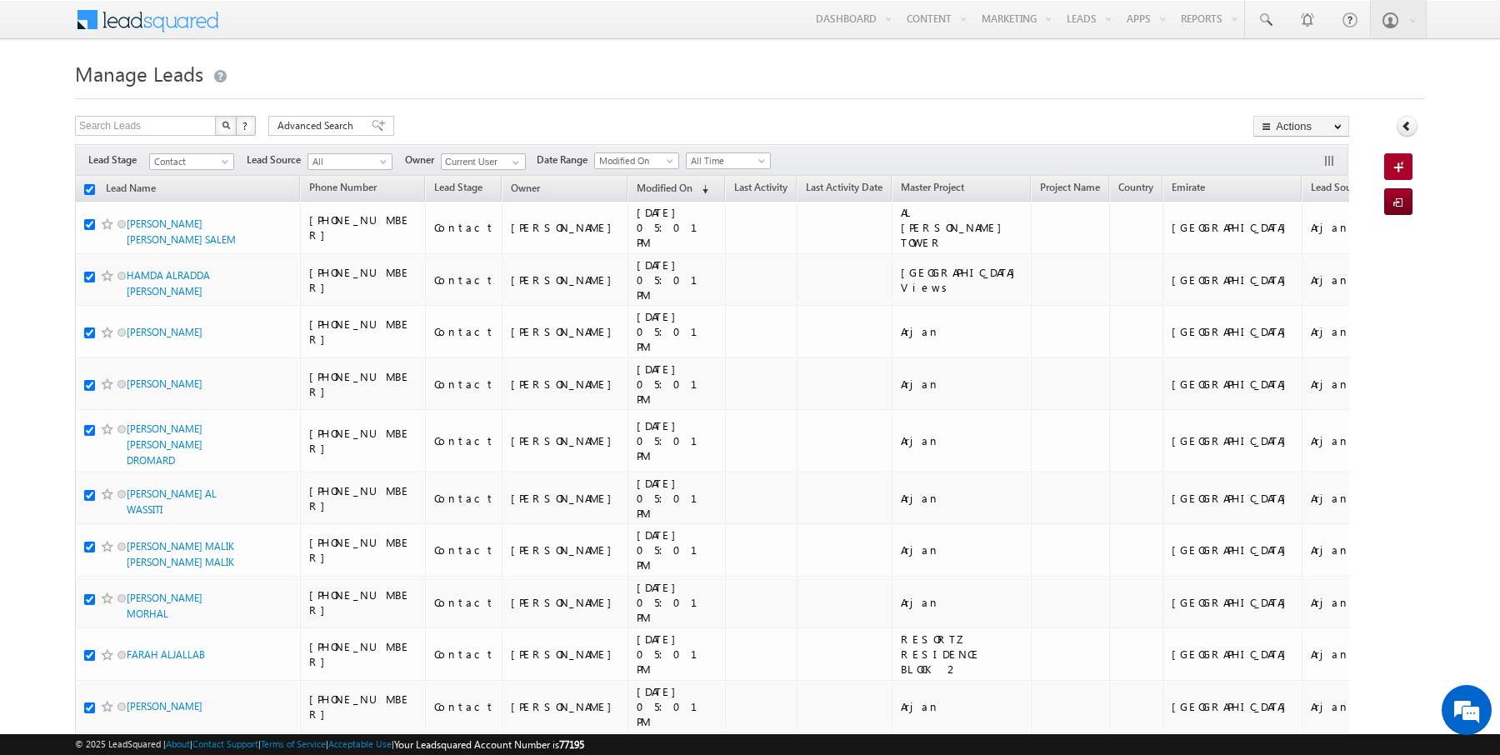
checkbox input "true"
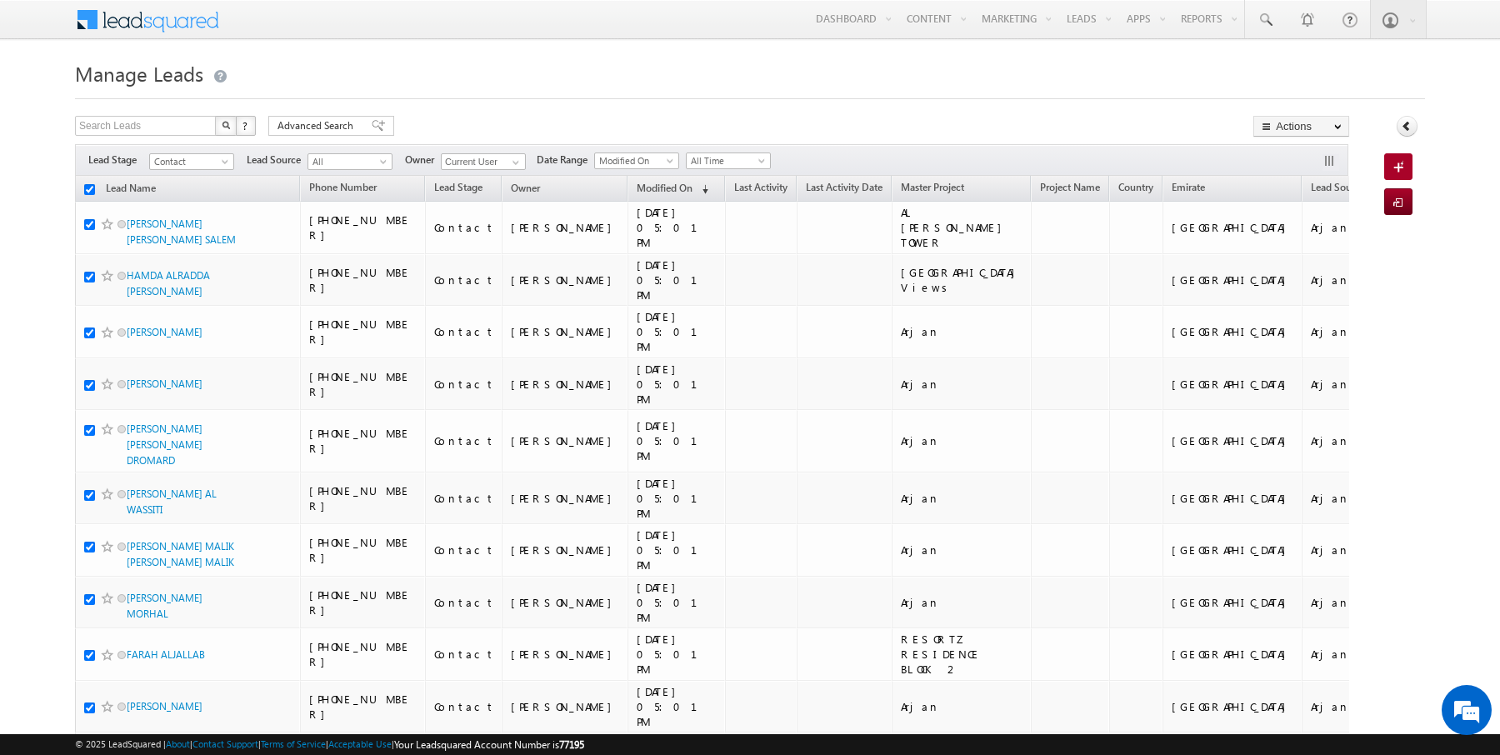
checkbox input "true"
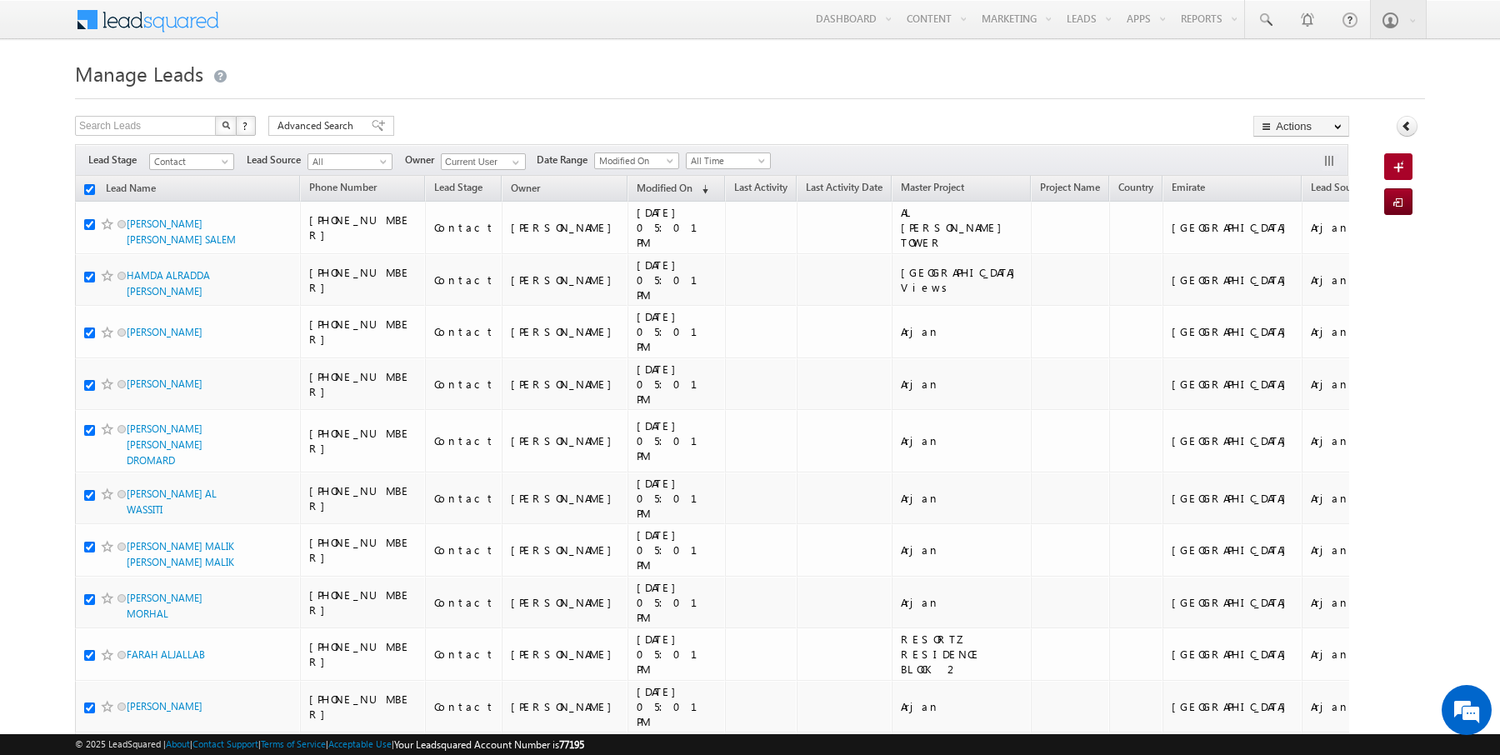
checkbox input "true"
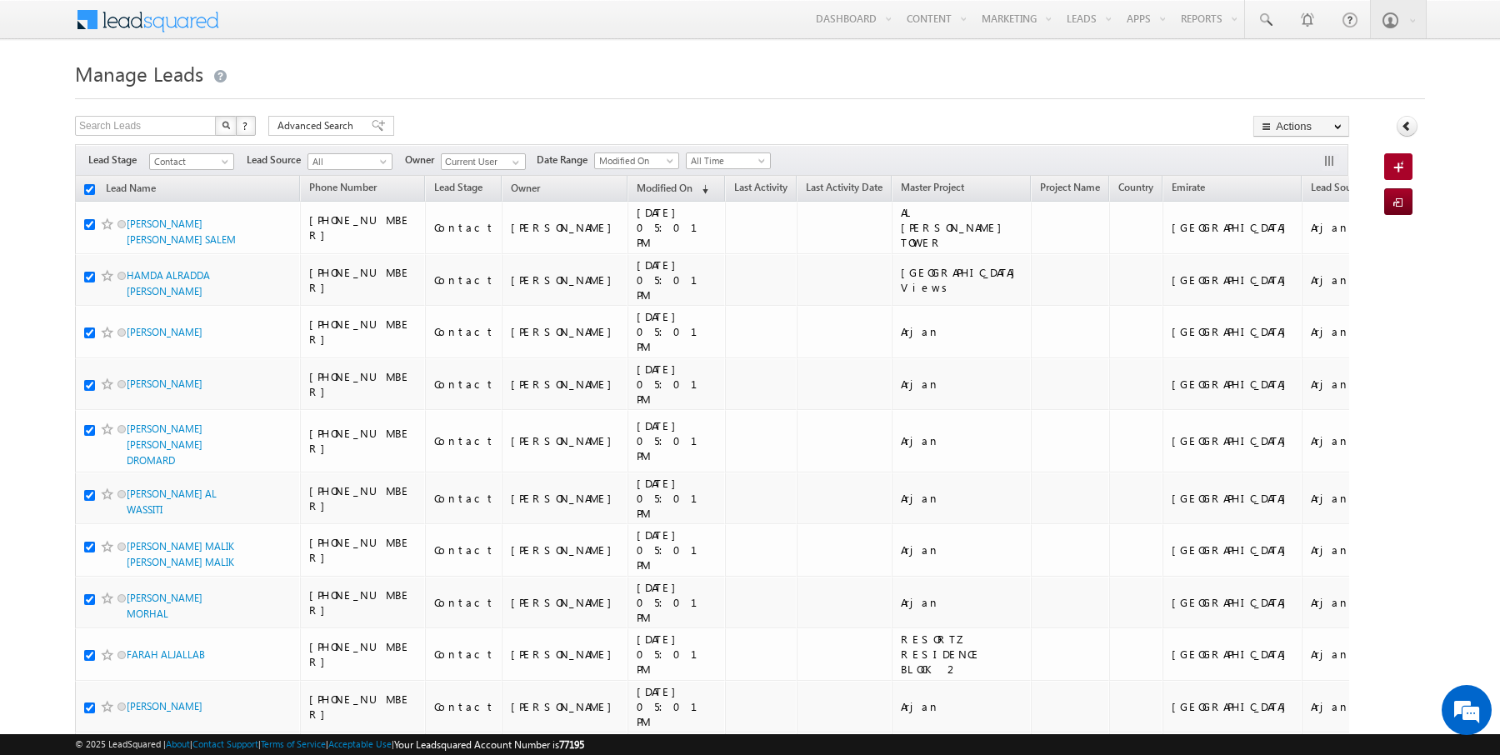
checkbox input "true"
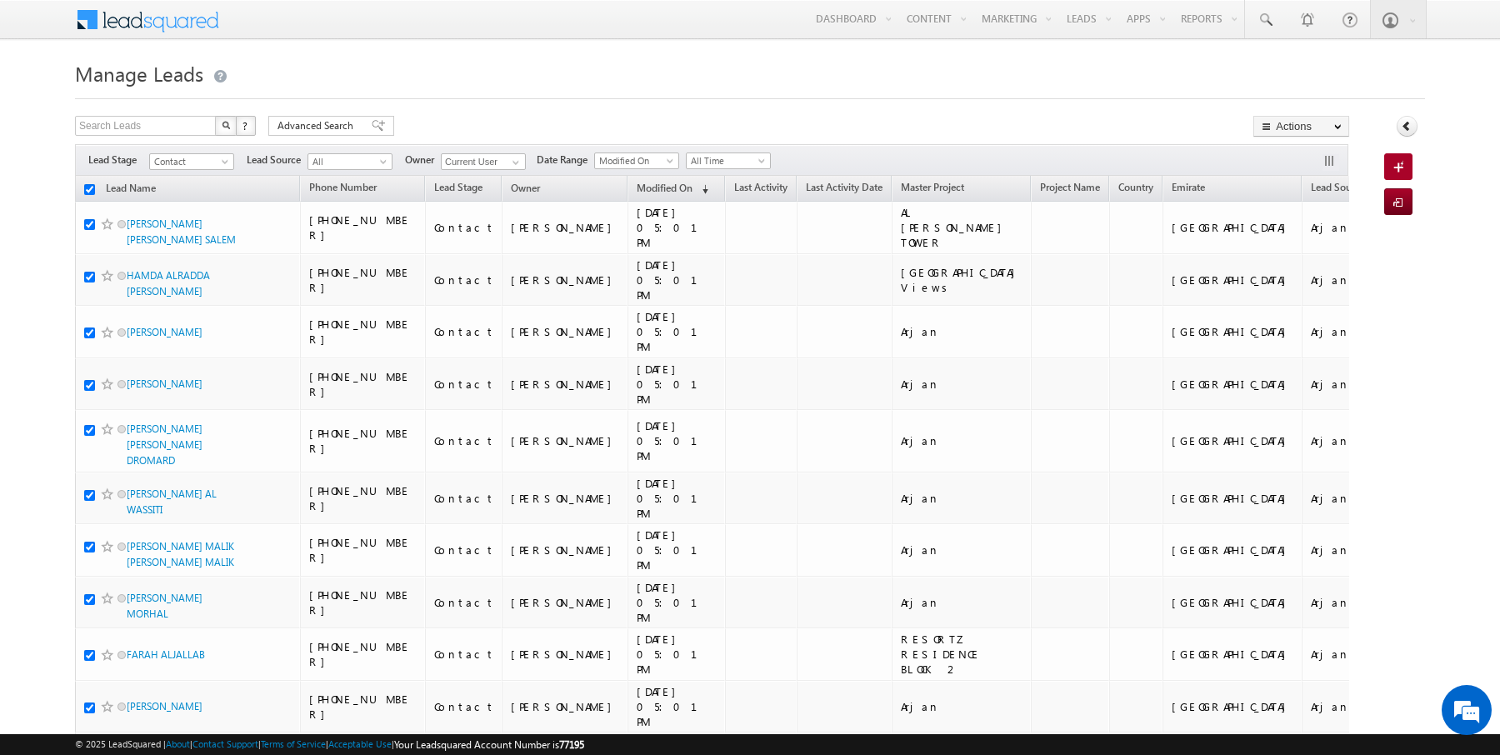
checkbox input "true"
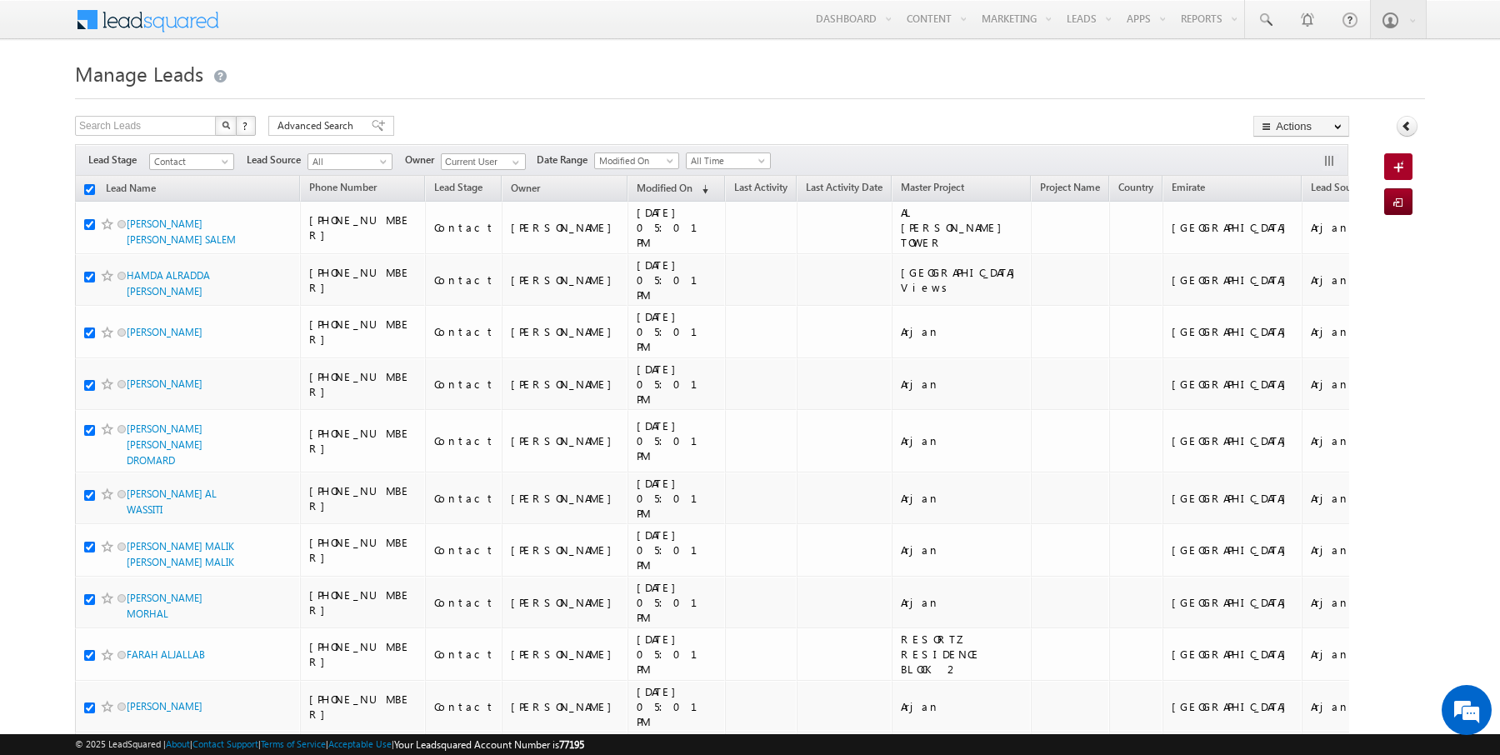
checkbox input "true"
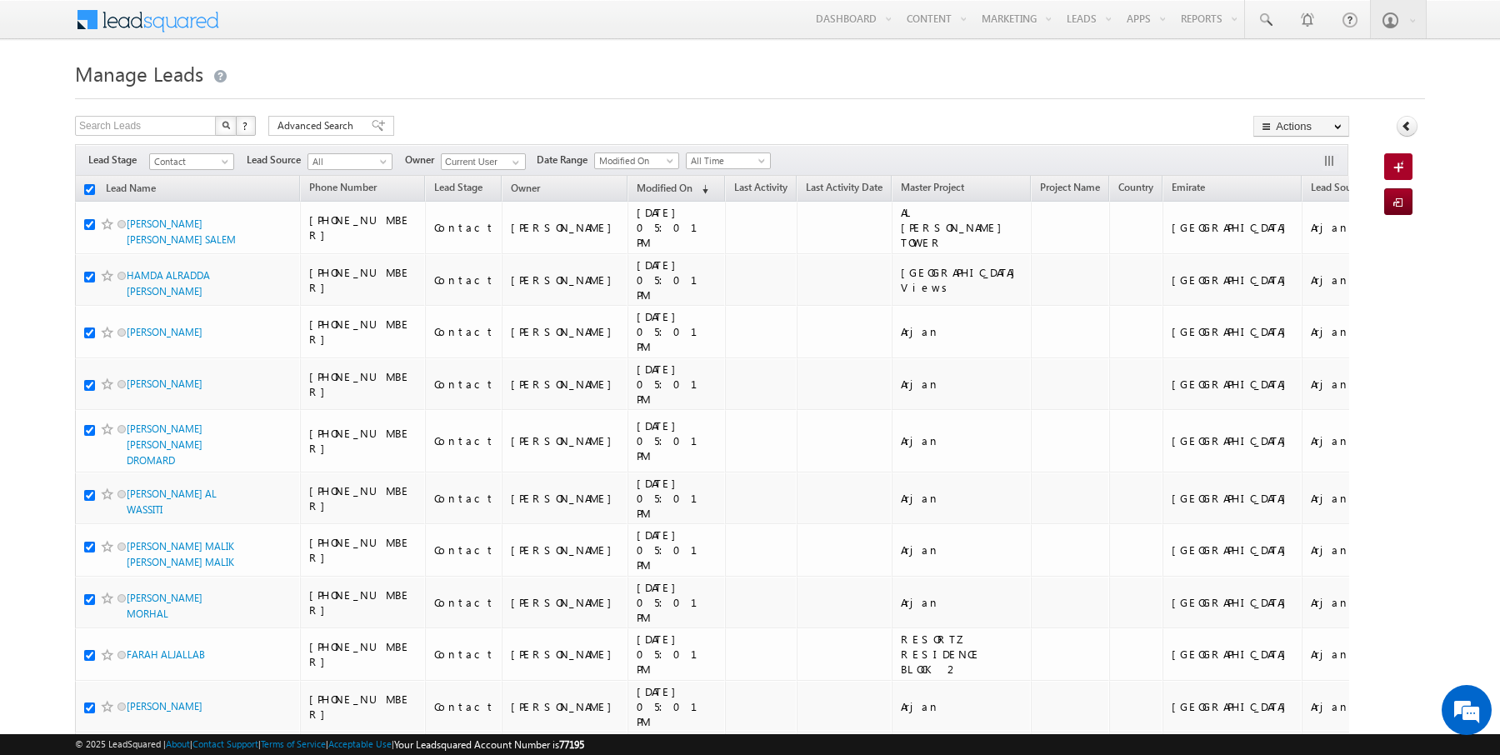
checkbox input "true"
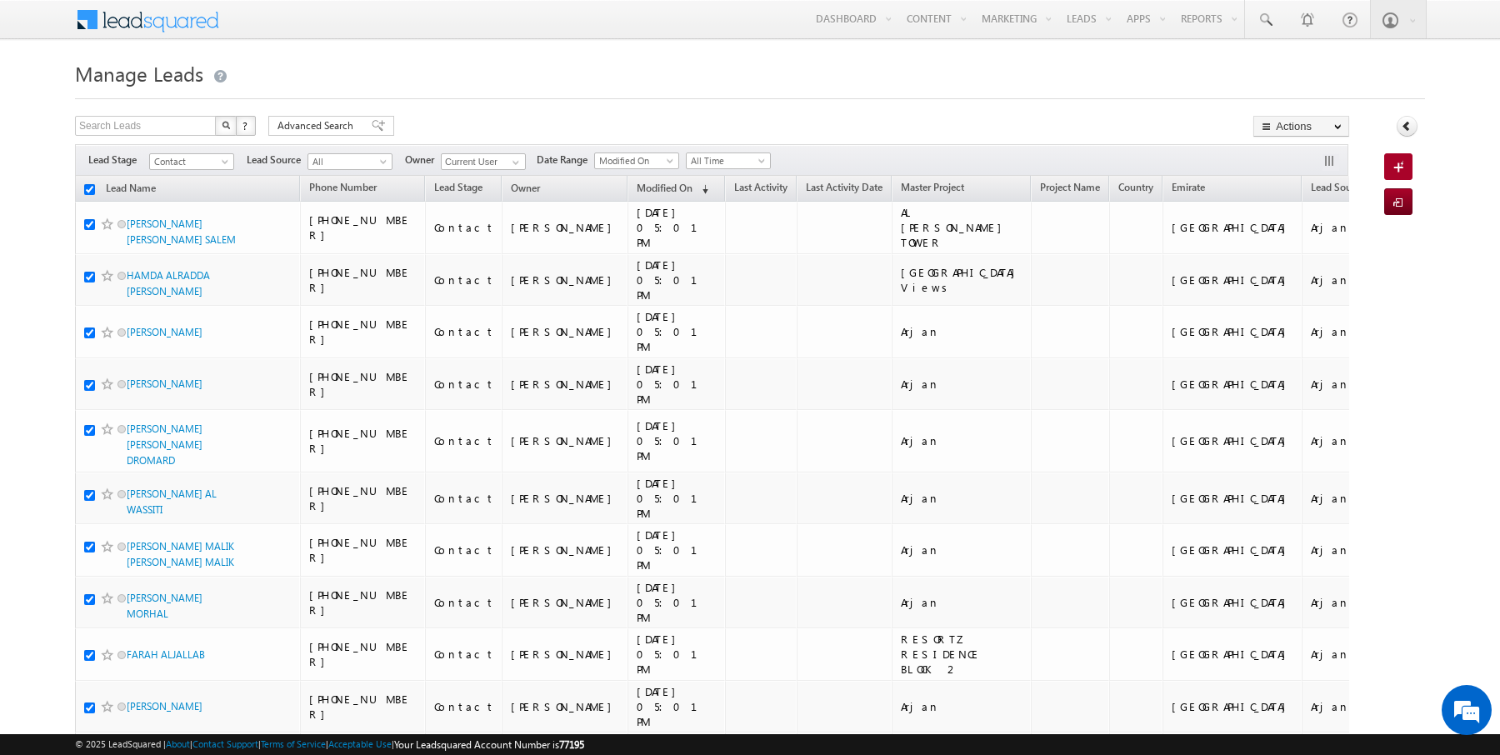
checkbox input "true"
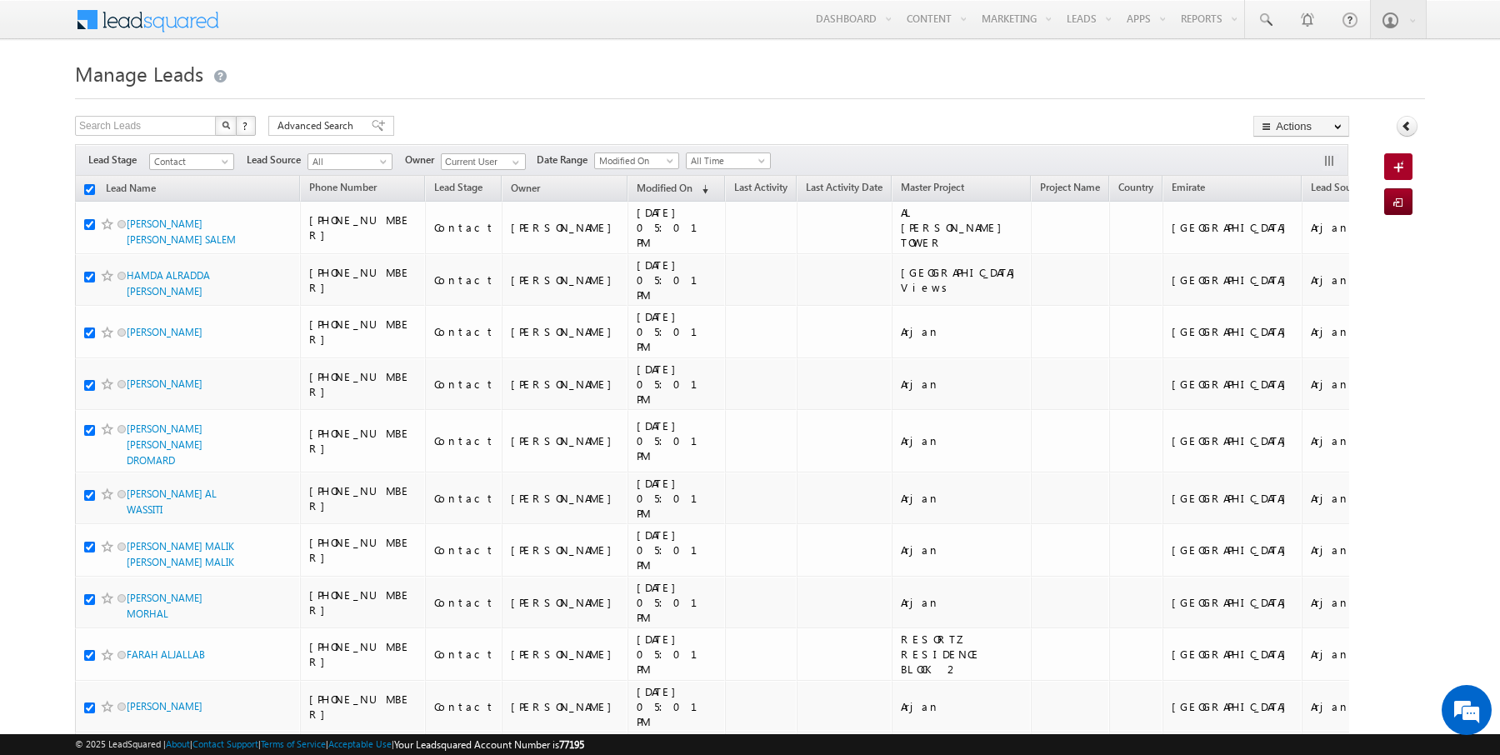
checkbox input "true"
click at [1323, 272] on link "Change Owner" at bounding box center [1301, 270] width 94 height 20
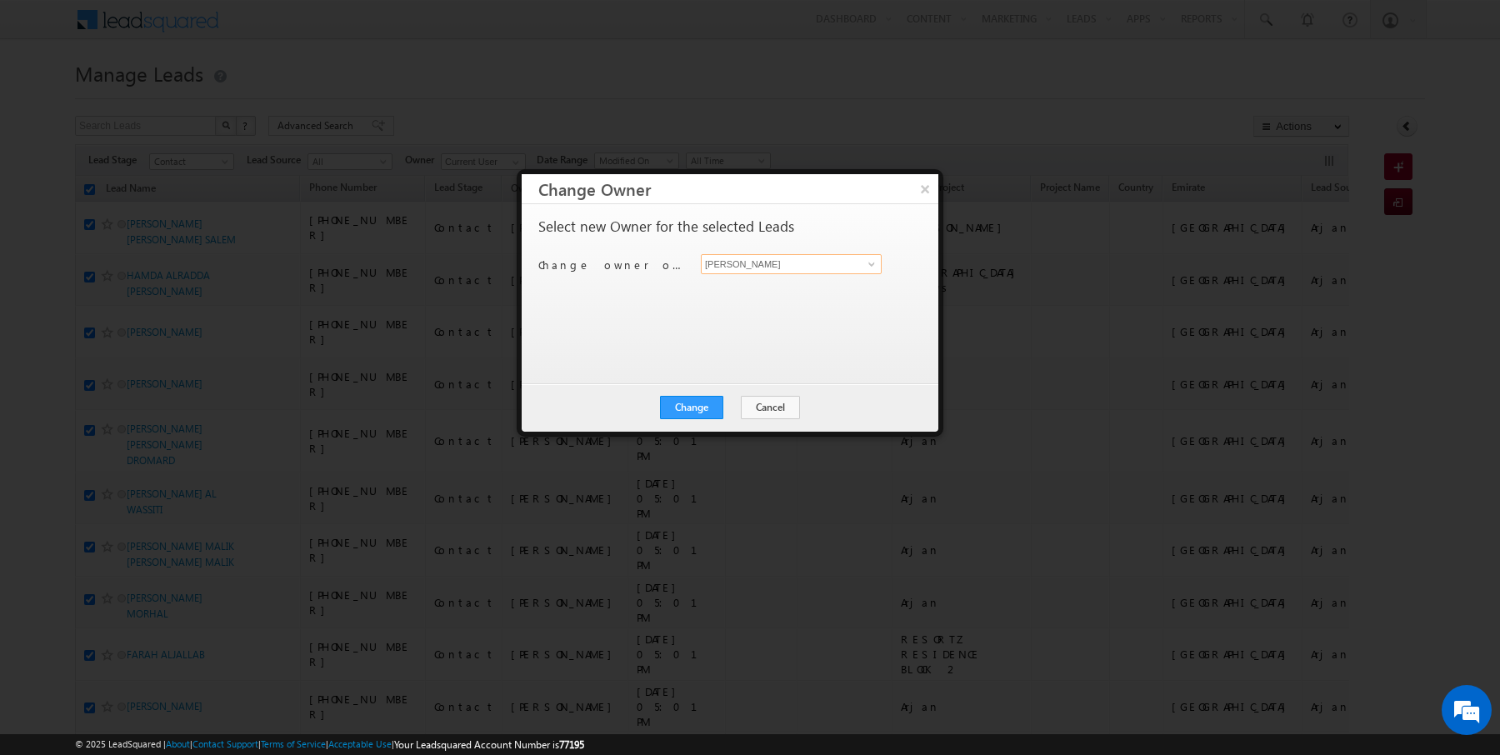
click at [782, 266] on input "[PERSON_NAME]" at bounding box center [791, 264] width 181 height 20
type input "[PERSON_NAME]"
click at [690, 411] on button "Change" at bounding box center [691, 407] width 63 height 23
click at [732, 409] on button "Close" at bounding box center [732, 407] width 53 height 23
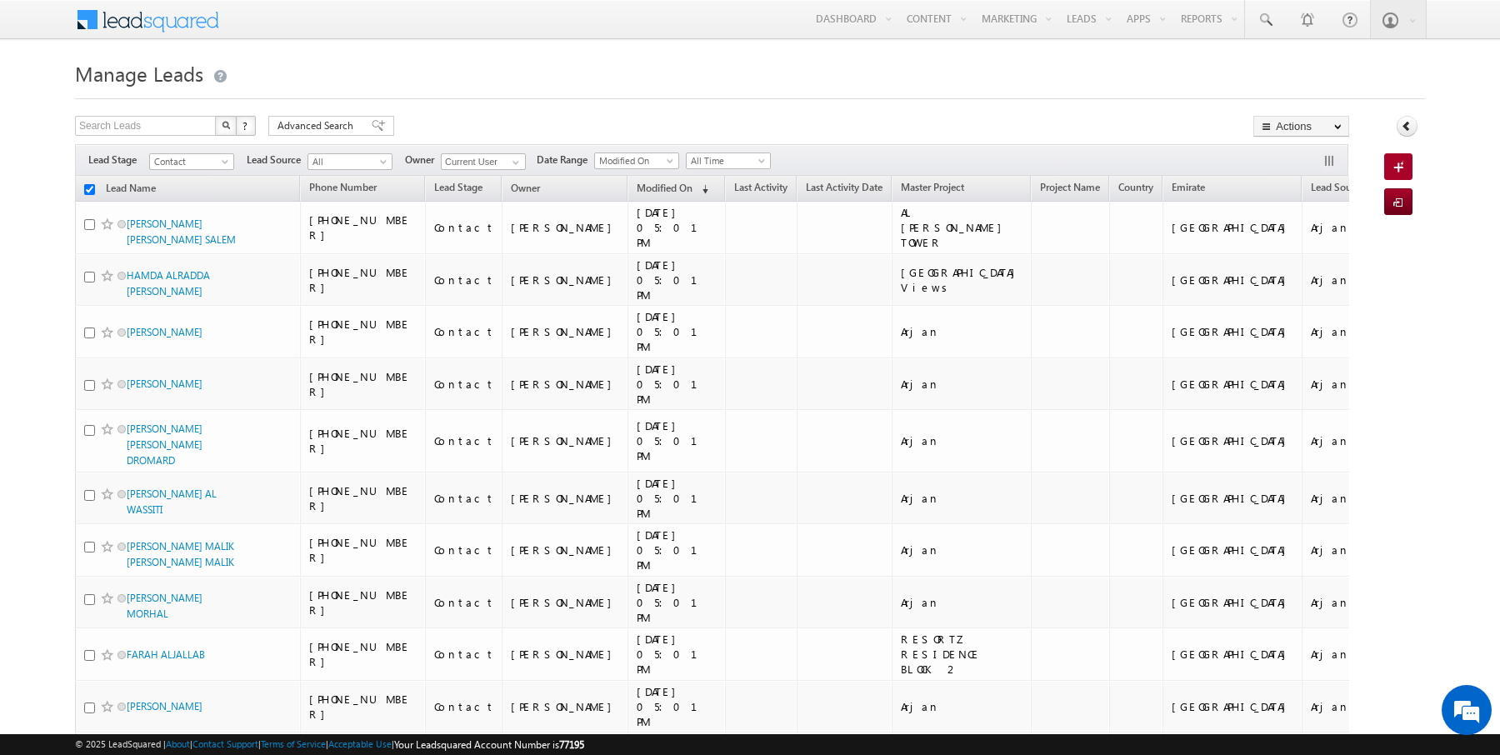
checkbox input "false"
